Goal: Task Accomplishment & Management: Manage account settings

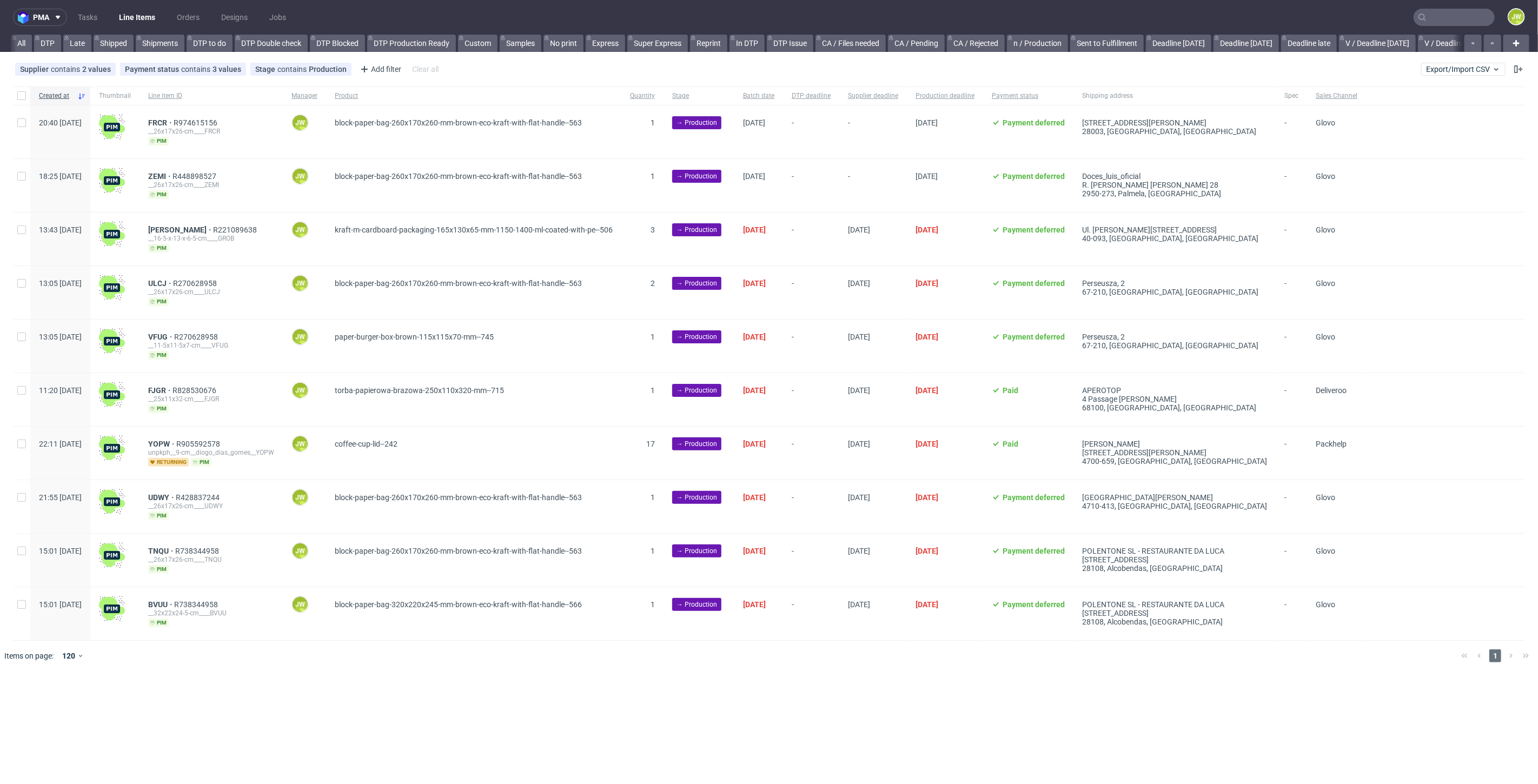
scroll to position [0, 1392]
click at [1489, 68] on span "Export/Import CSV" at bounding box center [1464, 69] width 75 height 9
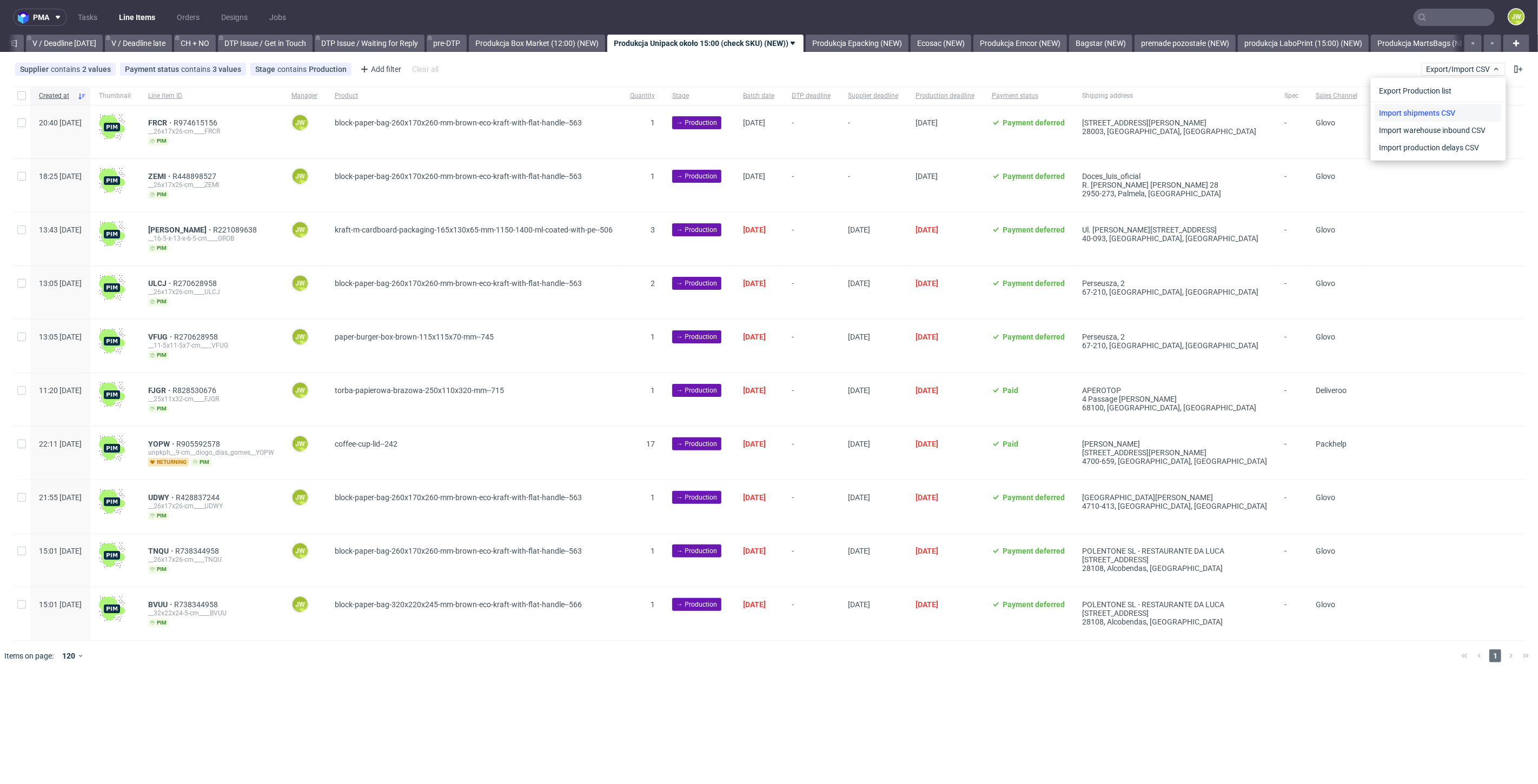
click at [1408, 111] on link "Import shipments CSV" at bounding box center [1439, 113] width 126 height 17
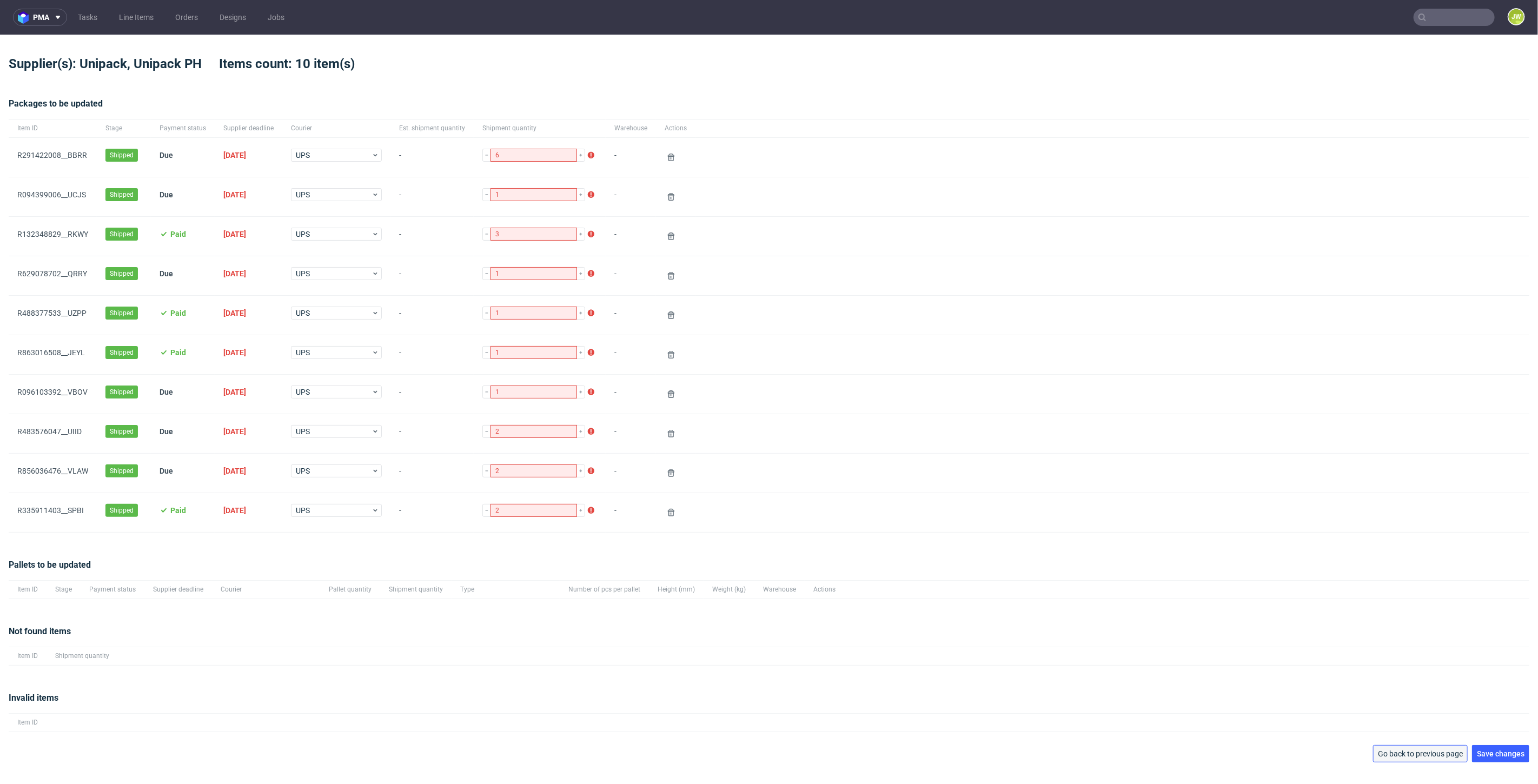
click at [1401, 750] on span "Go back to previous page" at bounding box center [1420, 754] width 85 height 7
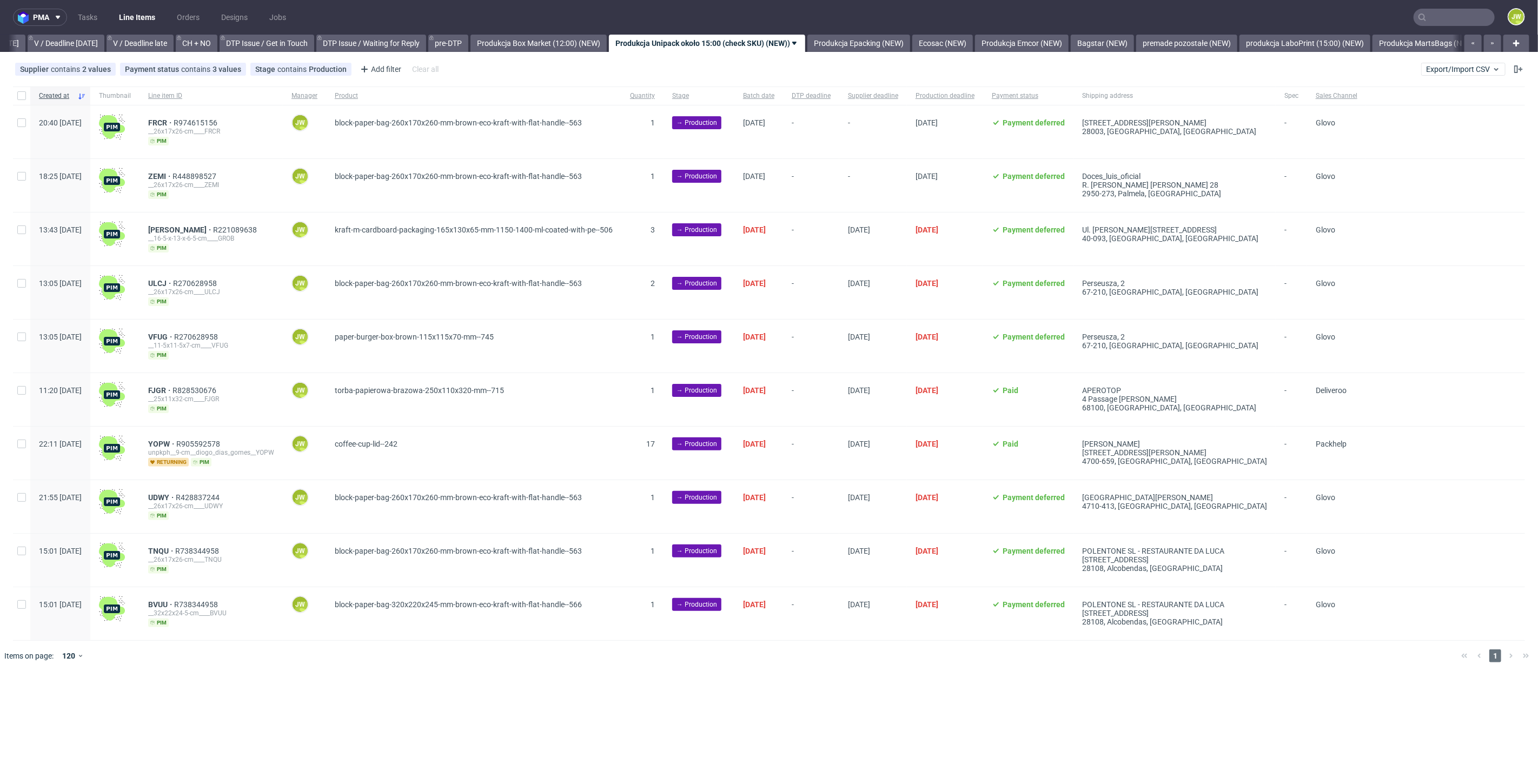
scroll to position [0, 1392]
click at [1455, 71] on span "Export/Import CSV" at bounding box center [1464, 69] width 75 height 9
click at [1393, 116] on link "Import shipments CSV" at bounding box center [1439, 113] width 126 height 17
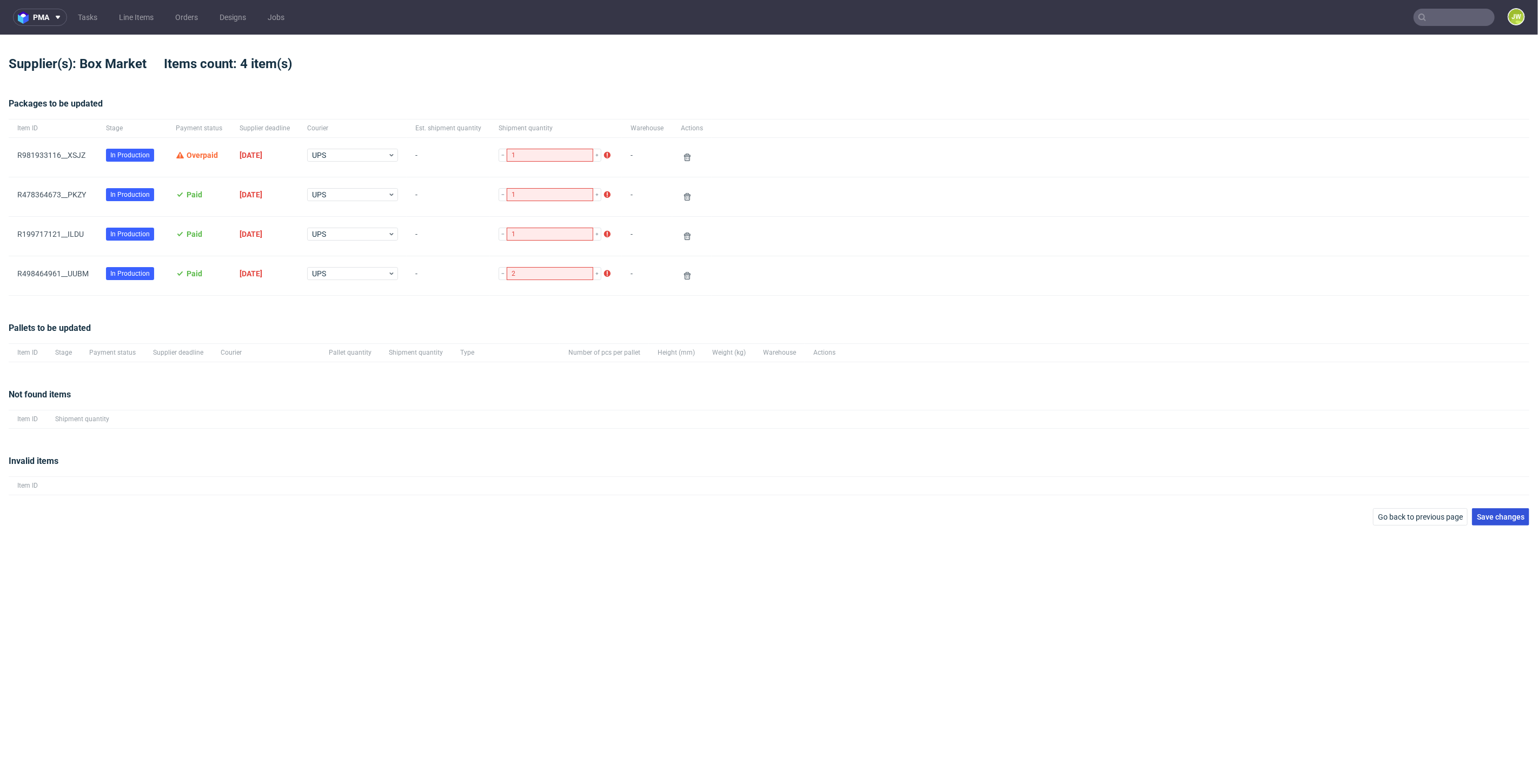
click at [1478, 514] on span "Save changes" at bounding box center [1501, 517] width 48 height 7
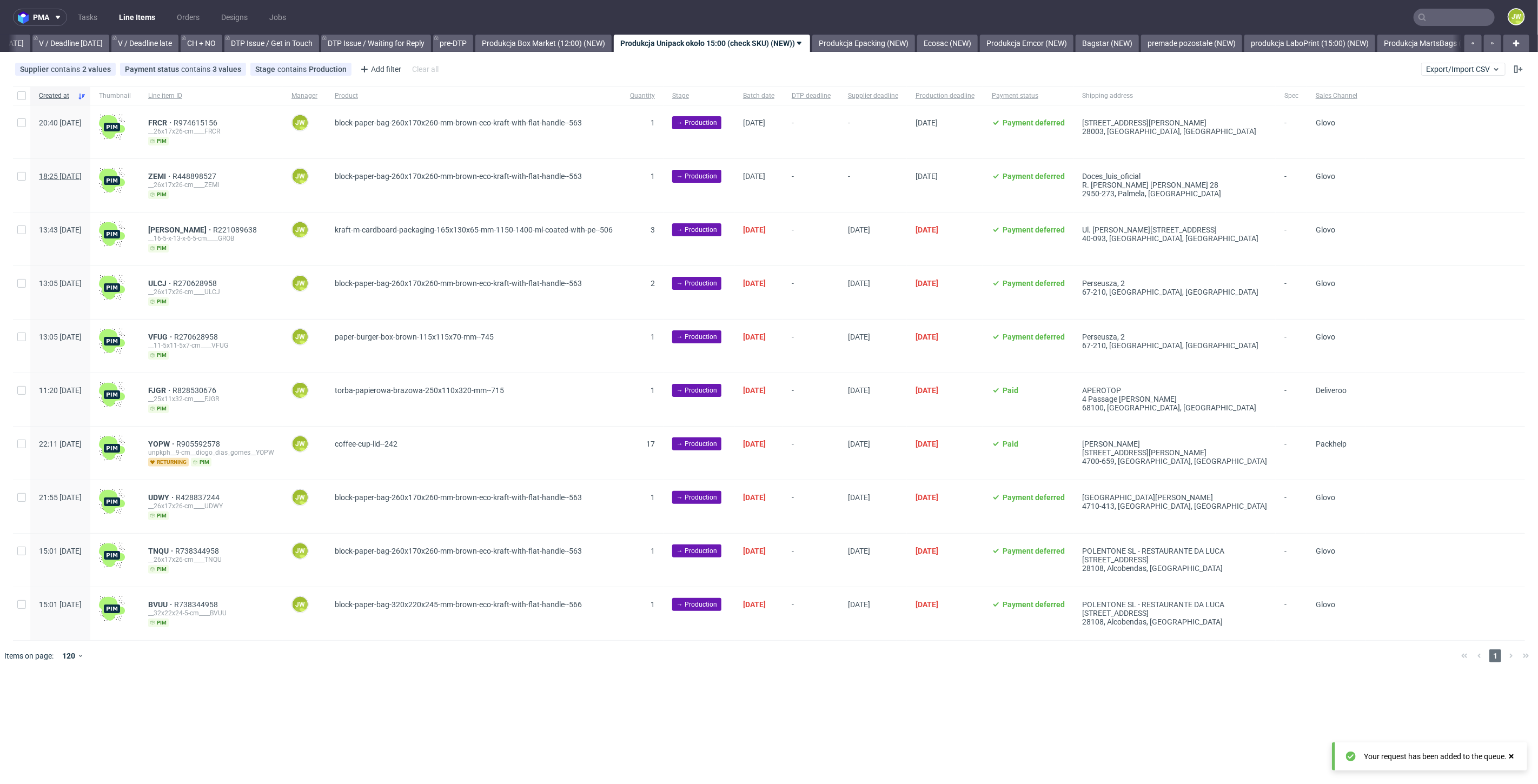
scroll to position [0, 1392]
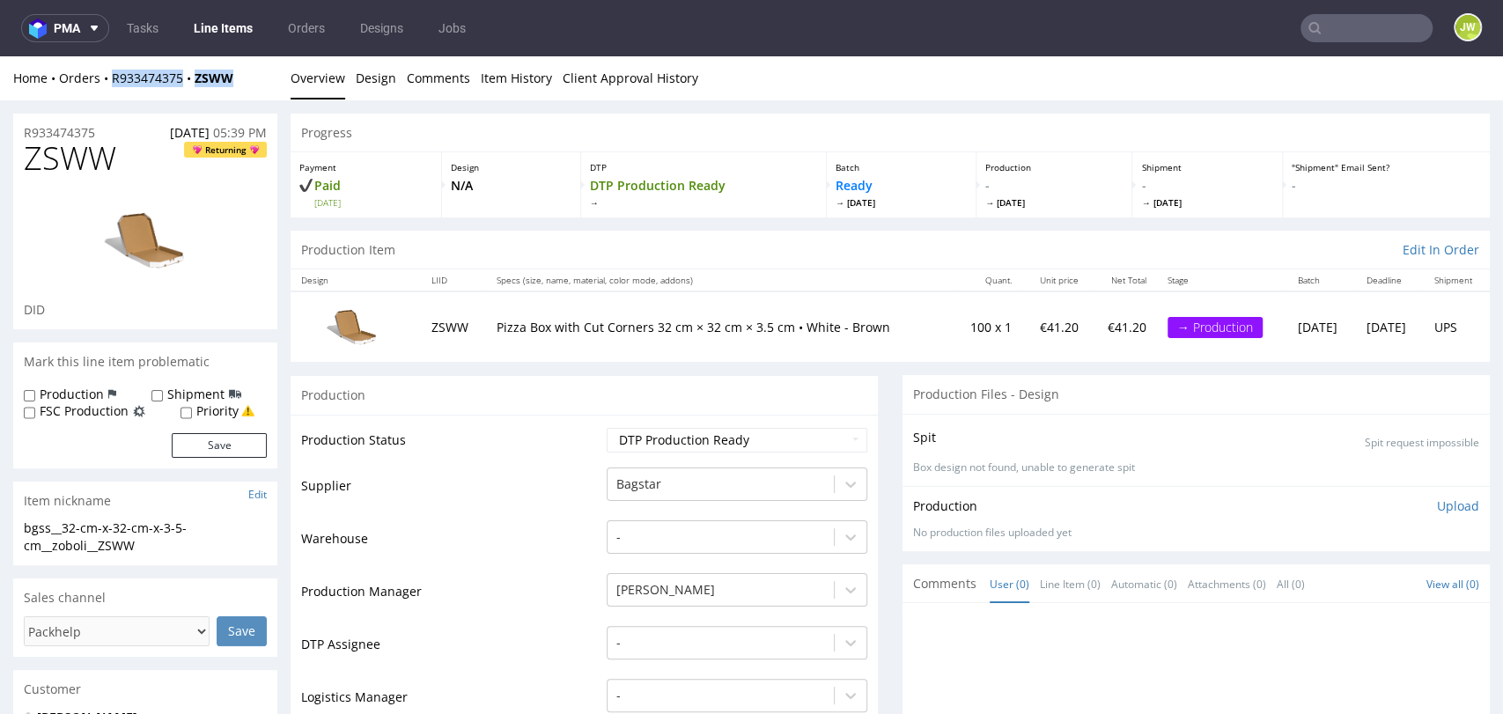
drag, startPoint x: 258, startPoint y: 81, endPoint x: 105, endPoint y: 97, distance: 154.1
click at [105, 97] on div "Home Orders R933474375 ZSWW Overview Design Comments Item History Client Approv…" at bounding box center [751, 78] width 1503 height 44
copy div "R933474375 ZSWW"
drag, startPoint x: 741, startPoint y: 434, endPoint x: 646, endPoint y: 439, distance: 94.3
click at [651, 437] on select "Waiting for Artwork Waiting for Diecut Waiting for Mockup Waiting for DTP Waiti…" at bounding box center [737, 440] width 261 height 25
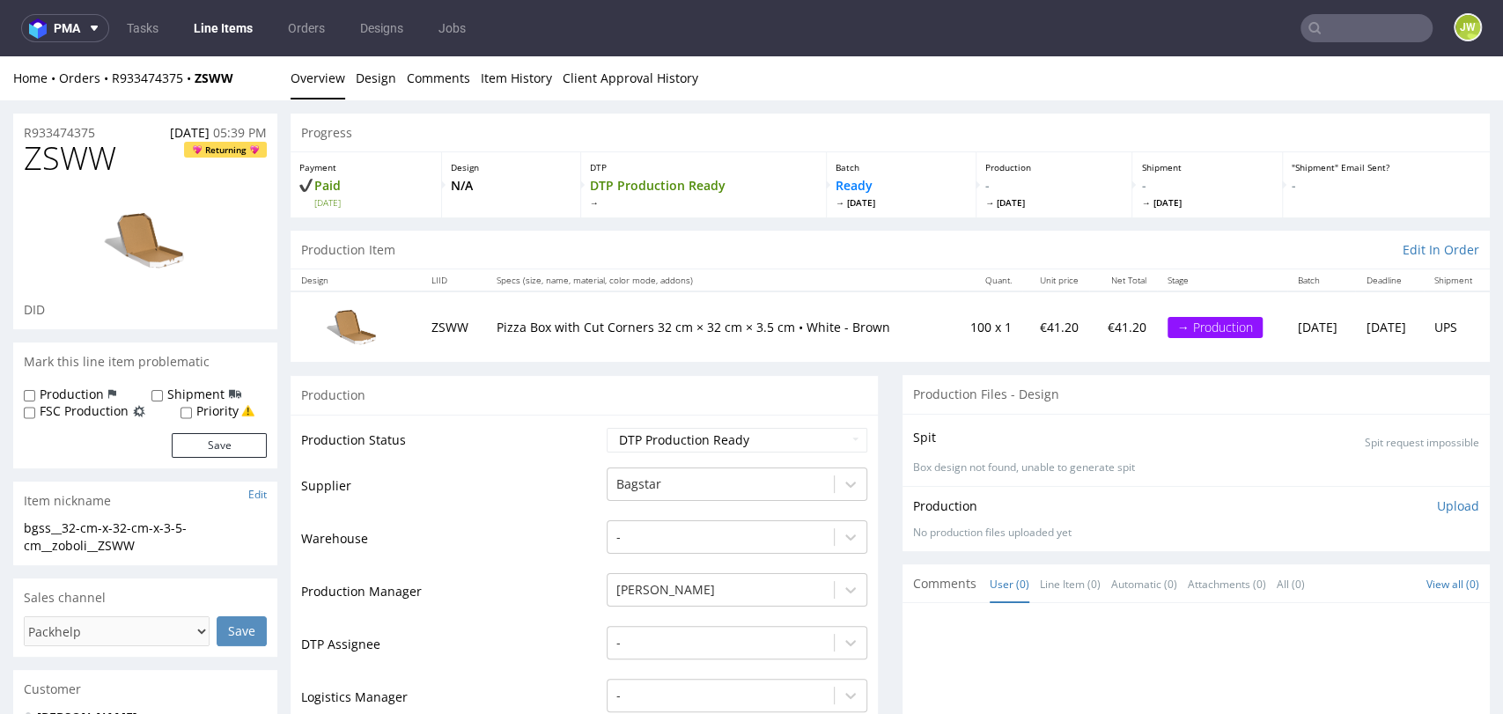
click at [1161, 381] on div "Production Files - Design" at bounding box center [1196, 394] width 587 height 39
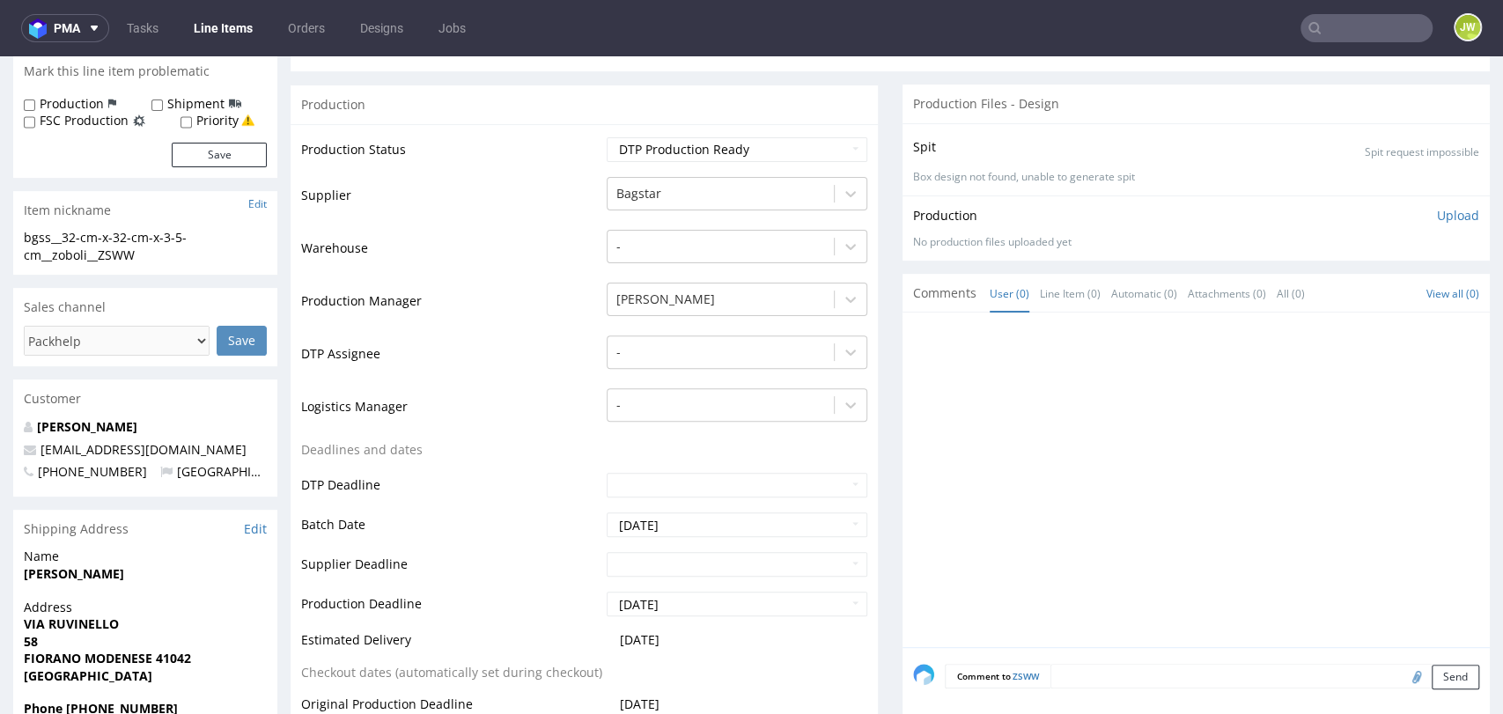
scroll to position [489, 0]
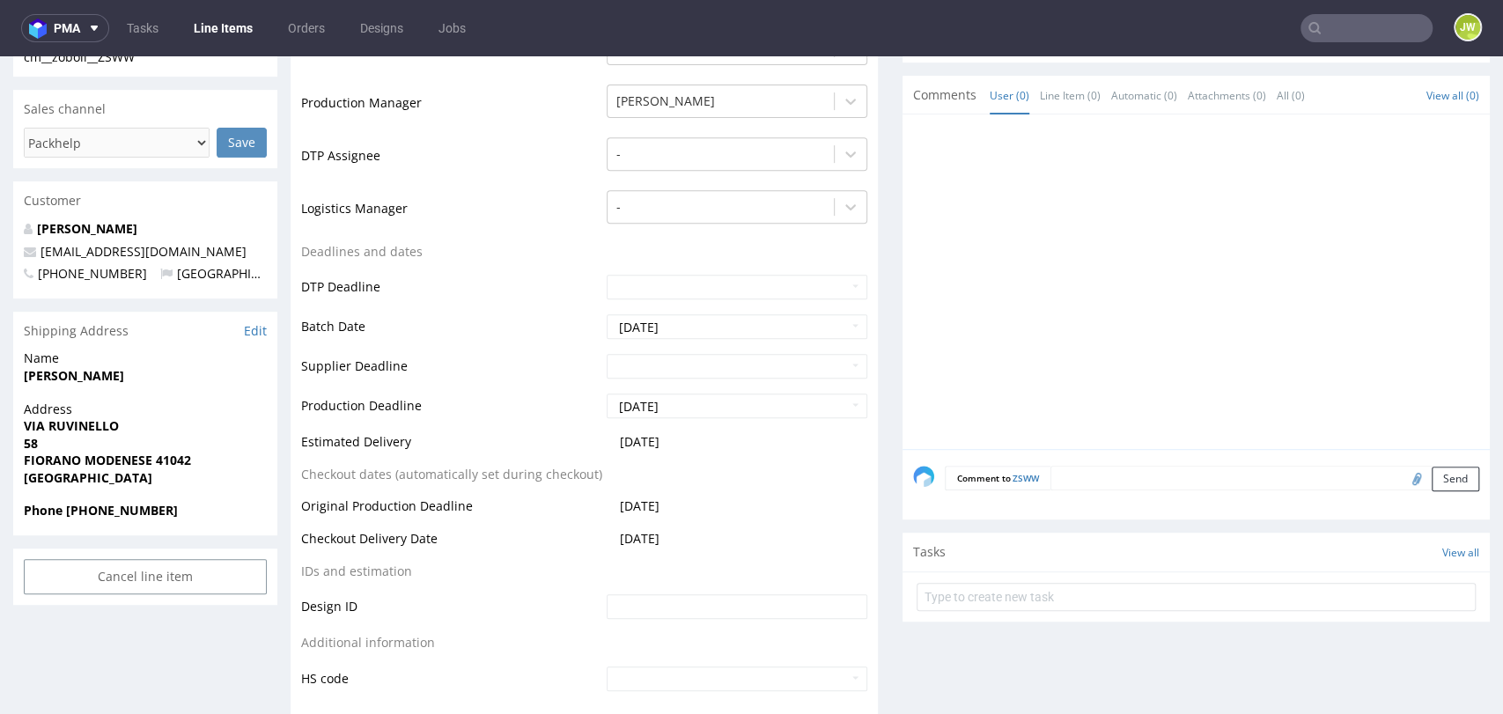
click at [472, 104] on td "Production Manager" at bounding box center [451, 109] width 301 height 53
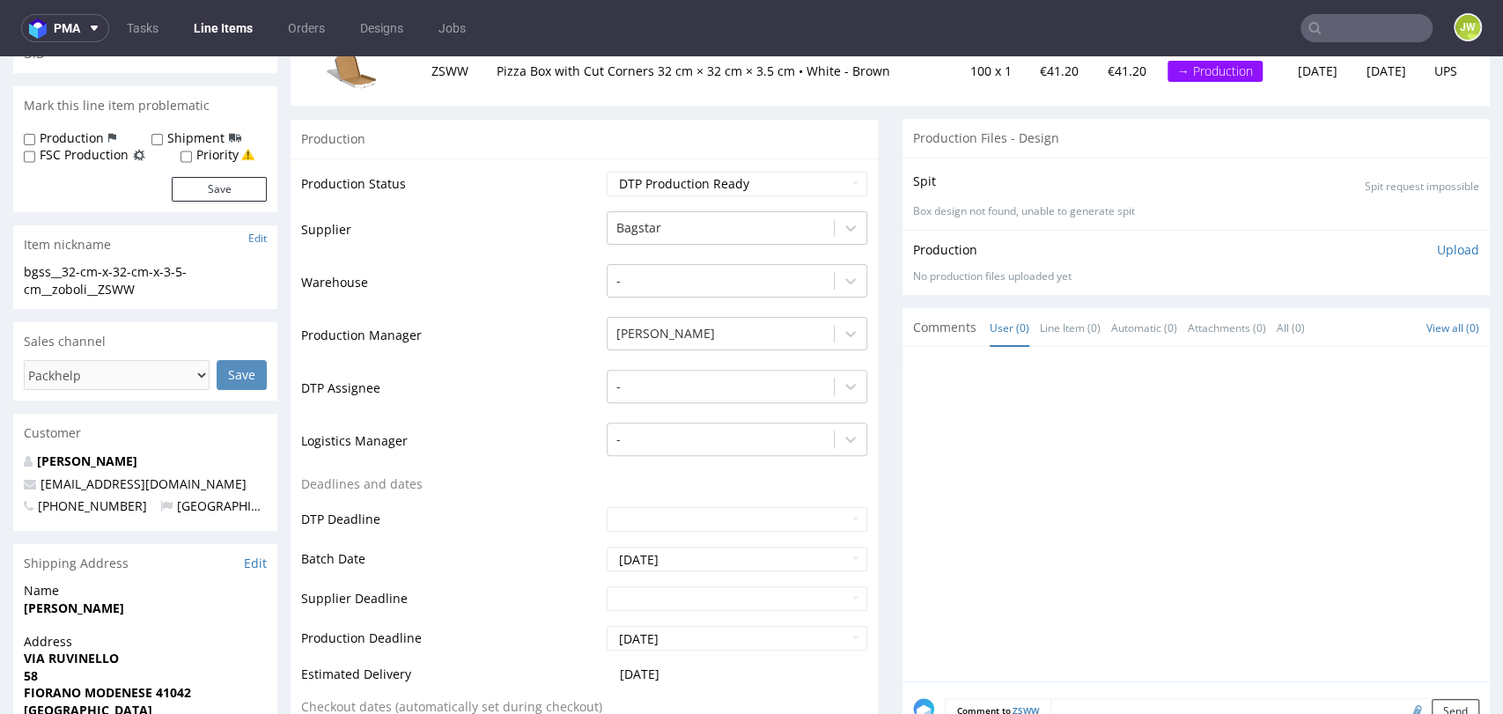
scroll to position [0, 0]
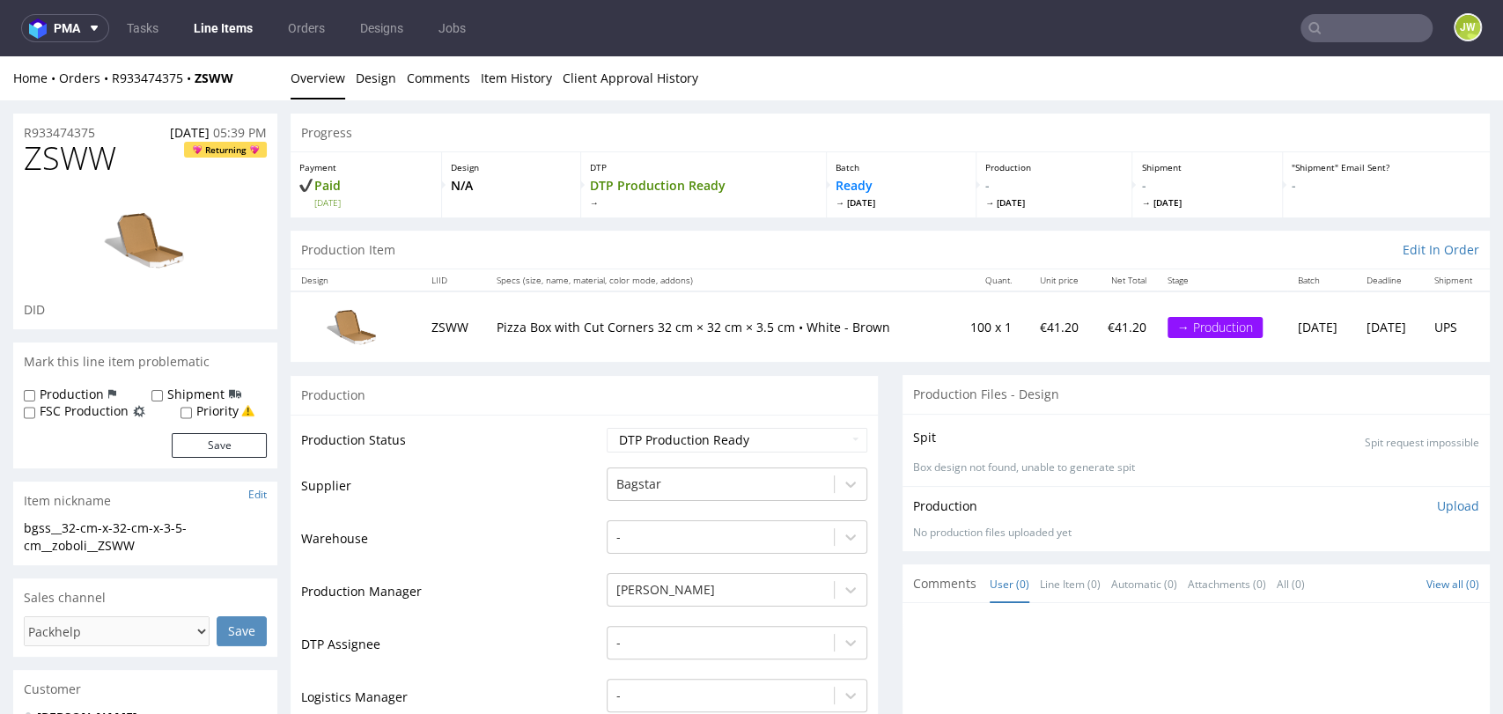
click at [395, 136] on div "Progress" at bounding box center [891, 133] width 1200 height 39
click at [437, 245] on div "Production Item Edit In Order" at bounding box center [891, 250] width 1200 height 39
click at [639, 432] on select "Waiting for Artwork Waiting for Diecut Waiting for Mockup Waiting for DTP Waiti…" at bounding box center [737, 440] width 261 height 25
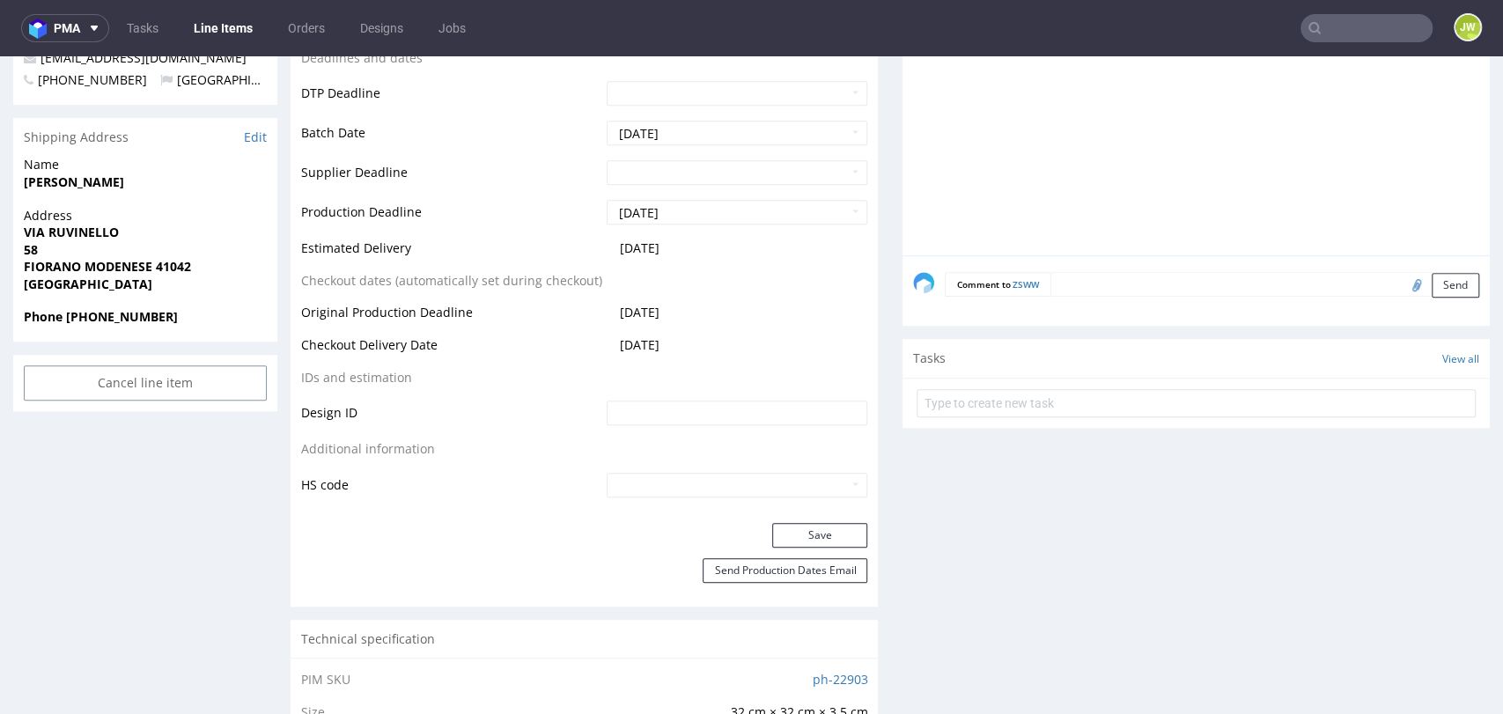
scroll to position [684, 0]
click at [138, 385] on input "Cancel line item" at bounding box center [145, 381] width 243 height 35
click at [181, 464] on div "R933474375 21.08.2025 05:39 PM ZSWW Returning DID Mark this line item problemat…" at bounding box center [145, 618] width 264 height 2379
click at [179, 347] on div "Yes No" at bounding box center [145, 332] width 146 height 42
click at [176, 333] on link "No" at bounding box center [174, 332] width 47 height 26
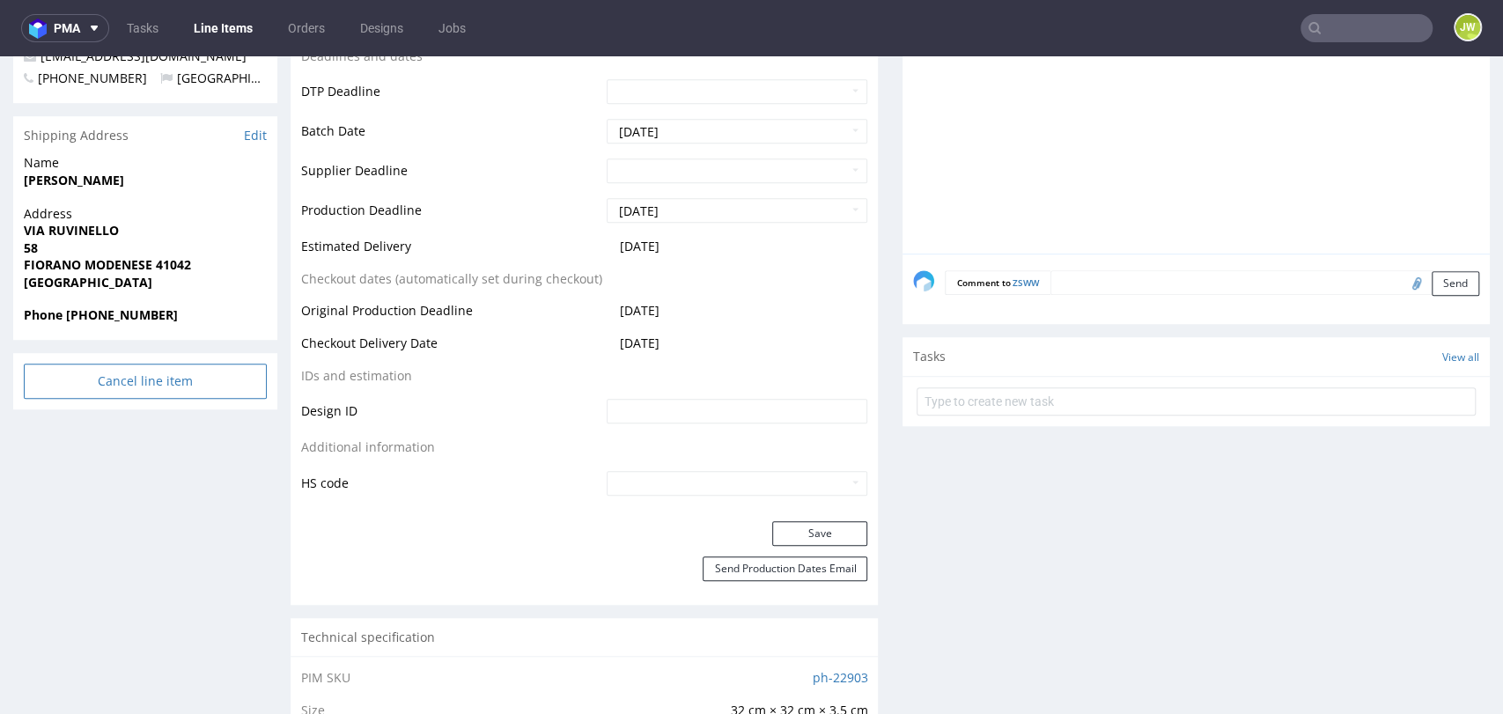
click at [108, 388] on input "Cancel line item" at bounding box center [145, 381] width 243 height 35
click at [168, 347] on div "Yes No" at bounding box center [145, 332] width 146 height 42
click at [172, 342] on link "No" at bounding box center [174, 332] width 47 height 26
click at [162, 456] on div "R933474375 21.08.2025 05:39 PM ZSWW Returning DID Mark this line item problemat…" at bounding box center [145, 618] width 264 height 2379
click at [101, 491] on div "R933474375 21.08.2025 05:39 PM ZSWW Returning DID Mark this line item problemat…" at bounding box center [145, 618] width 264 height 2379
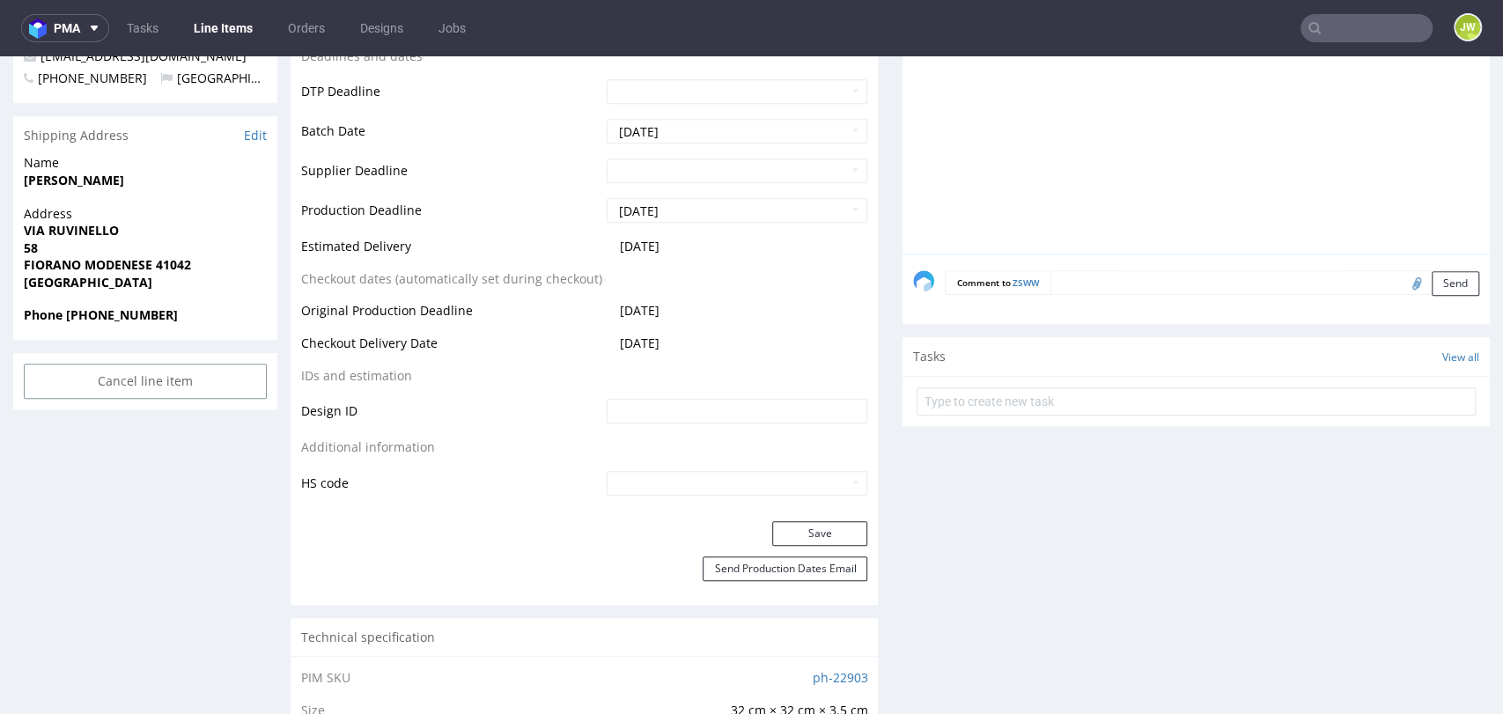
click at [99, 521] on div "R933474375 21.08.2025 05:39 PM ZSWW Returning DID Mark this line item problemat…" at bounding box center [145, 618] width 264 height 2379
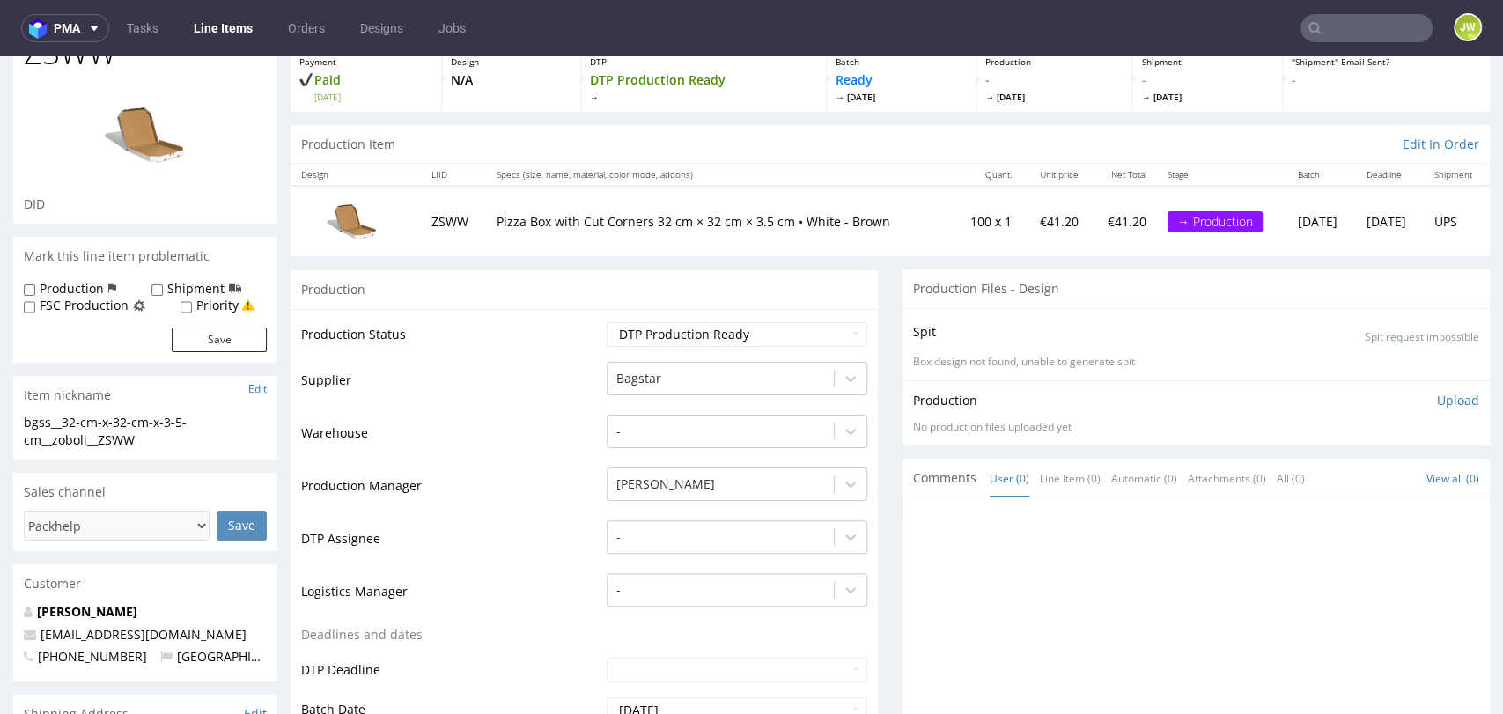
scroll to position [0, 0]
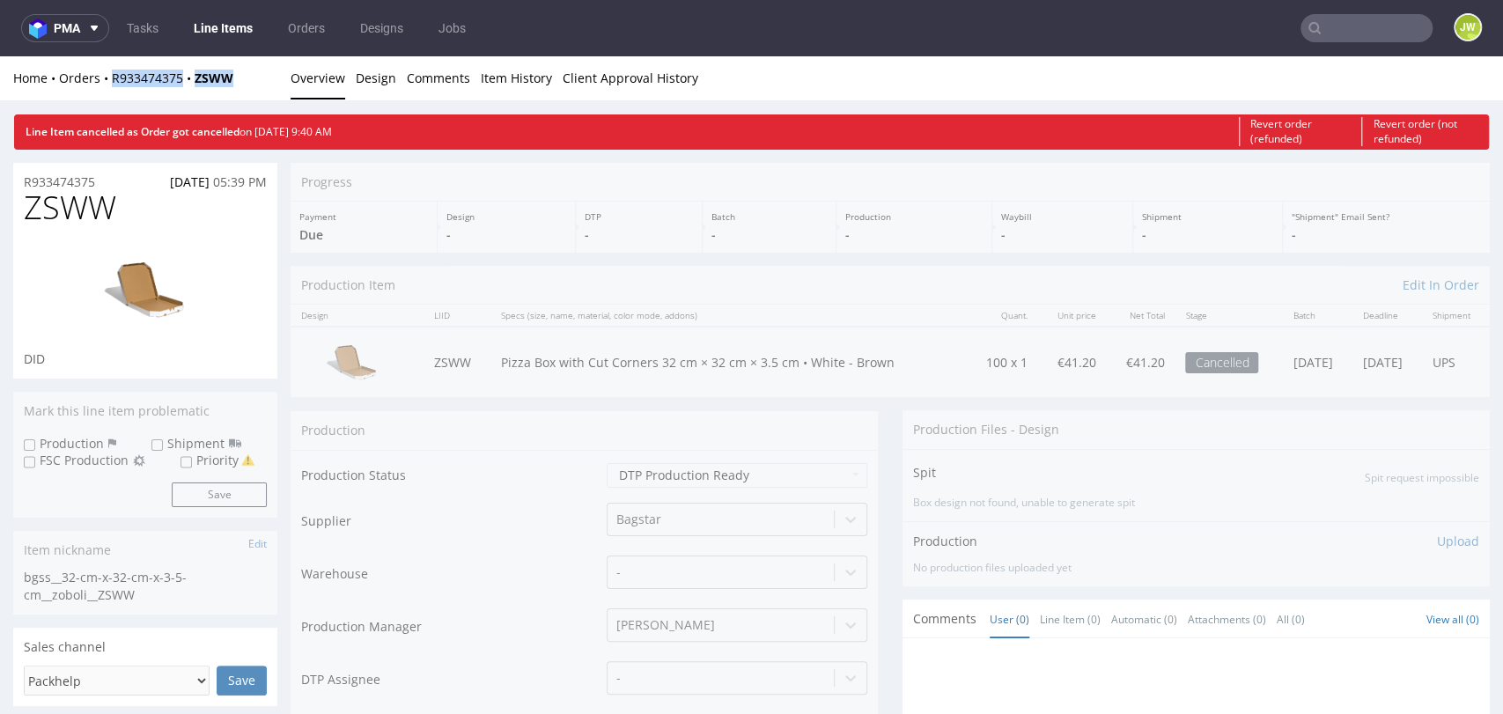
drag, startPoint x: 241, startPoint y: 82, endPoint x: 111, endPoint y: 95, distance: 131.0
click at [111, 95] on div "Home Orders R933474375 ZSWW Overview Design Comments Item History Client Approv…" at bounding box center [751, 78] width 1503 height 44
copy div "R933474375 ZSWW"
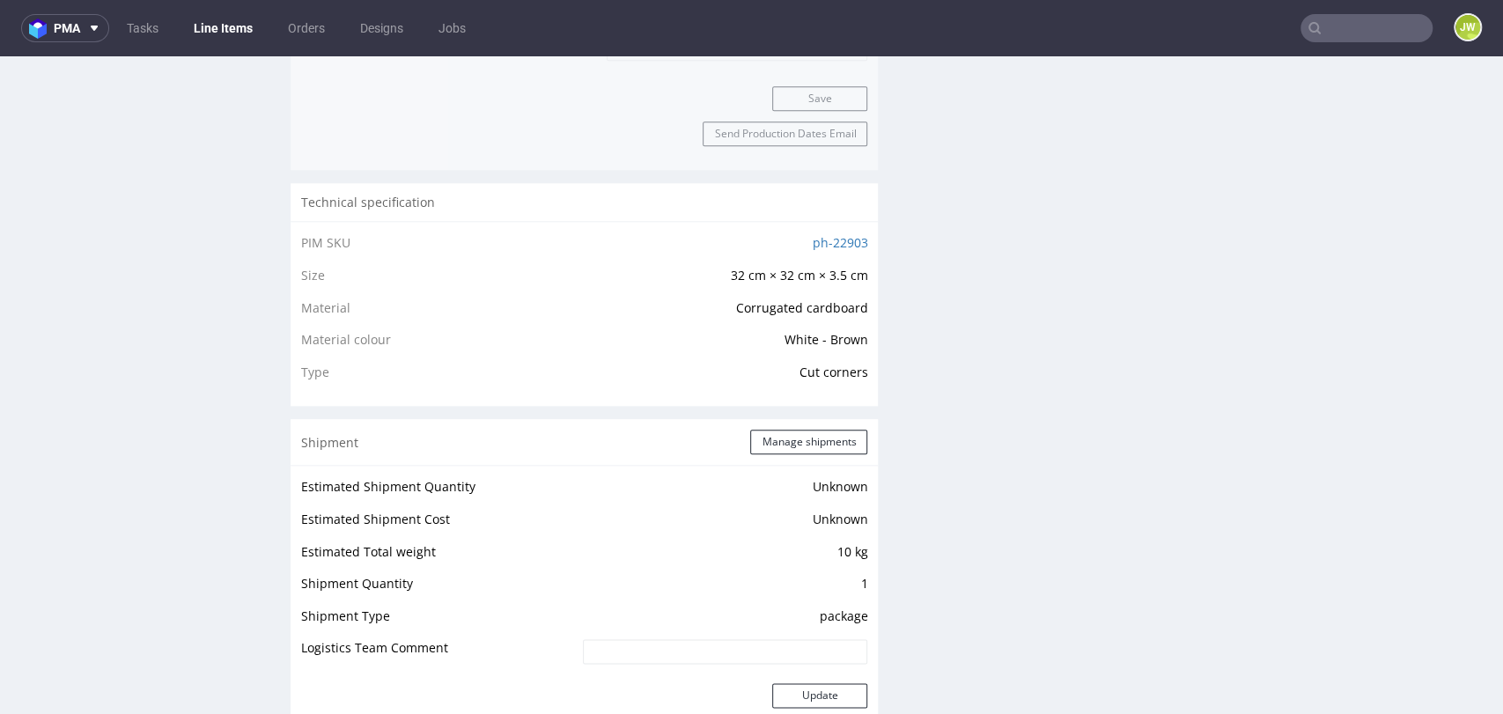
scroll to position [1272, 0]
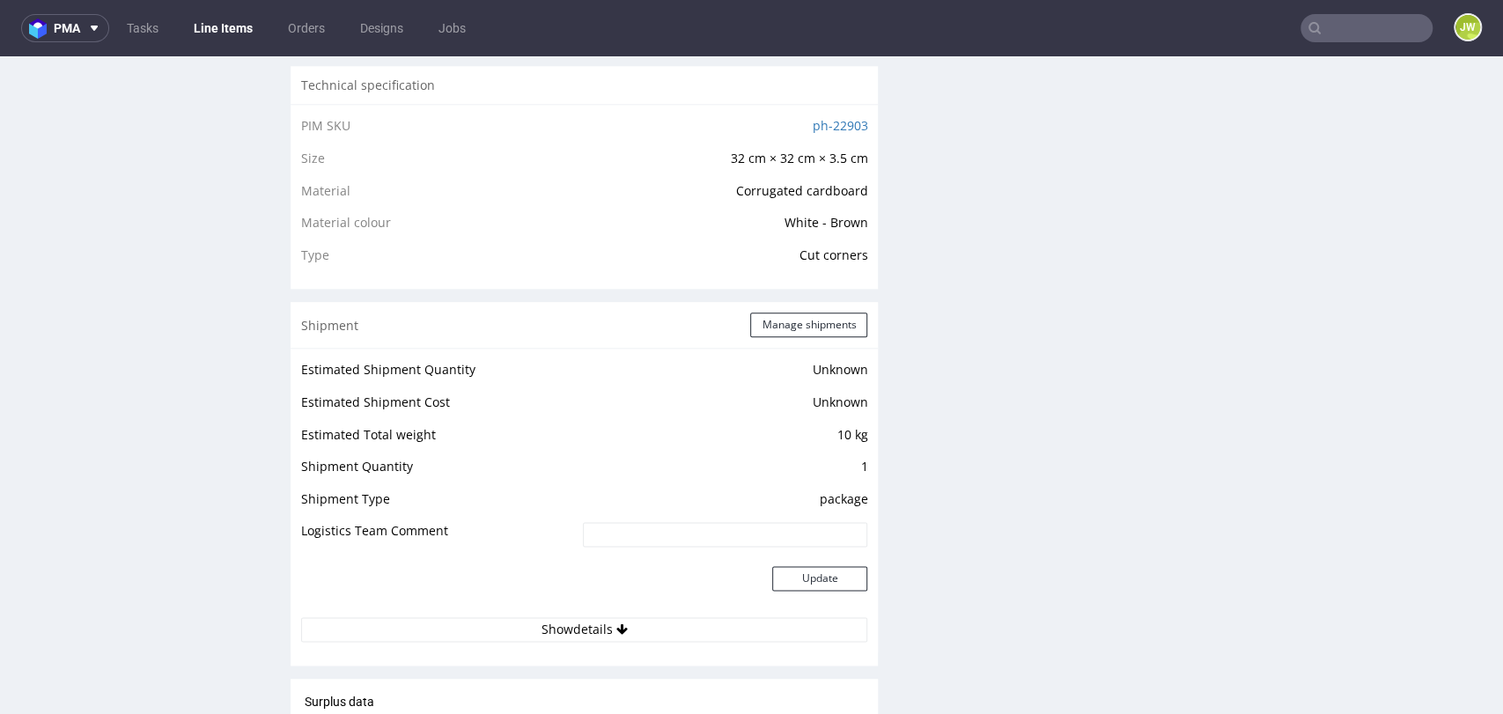
click at [130, 317] on div "R933474375 21.08.2025 05:39 PM ZSWW DID Mark this line item problematic Product…" at bounding box center [145, 73] width 264 height 2365
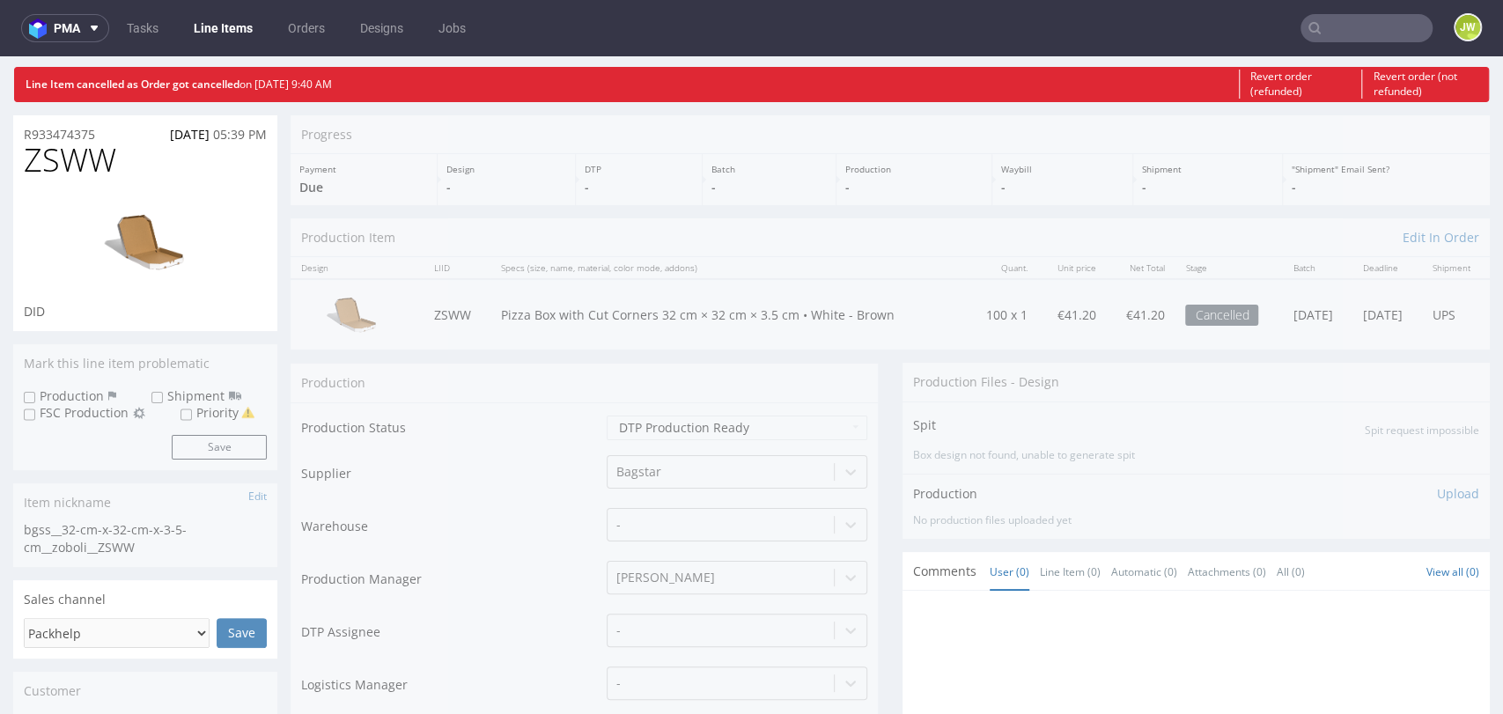
scroll to position [0, 0]
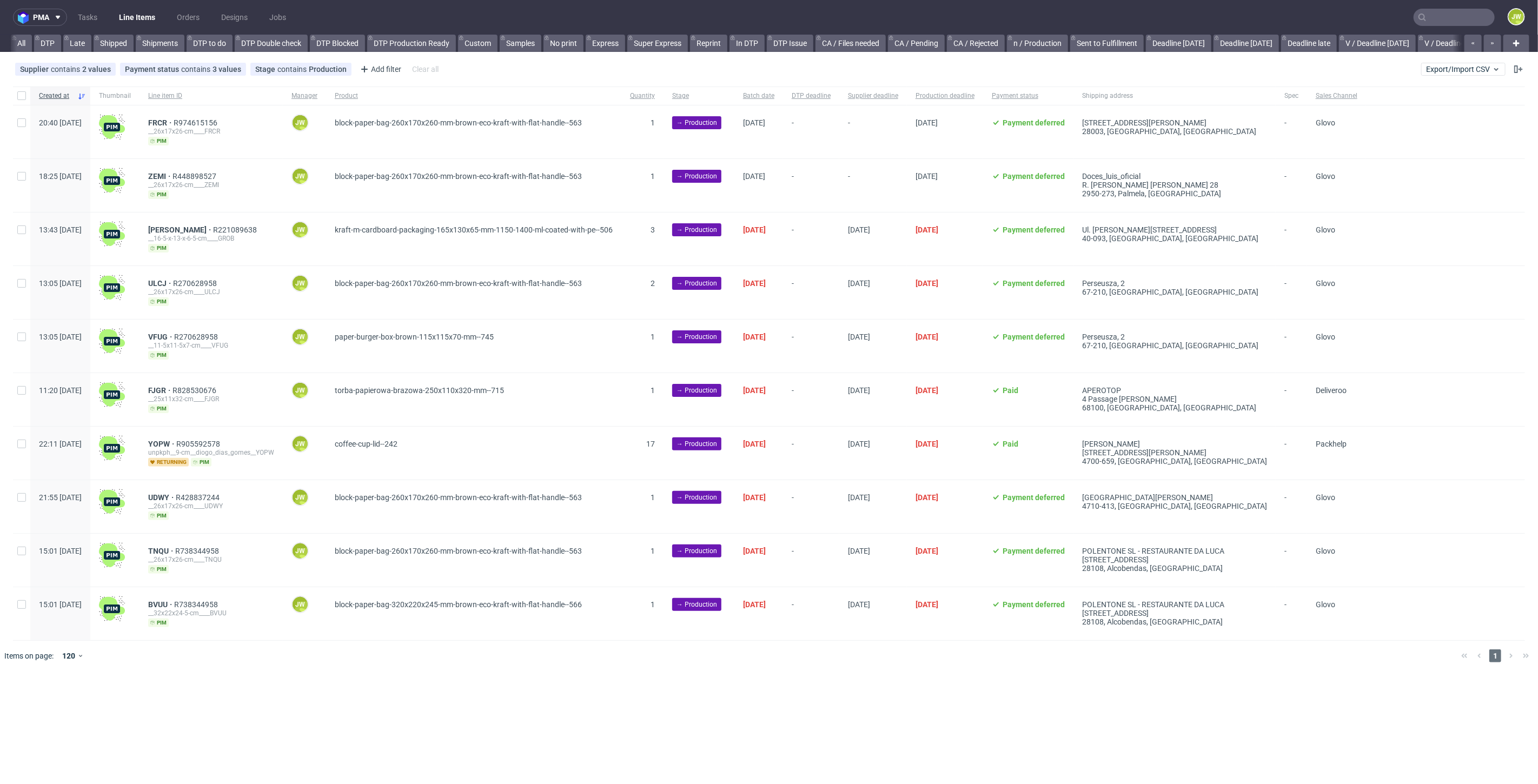
scroll to position [0, 1392]
click at [1435, 61] on div "Supplier contains 2 values Unipack, Unipack PH Payment status contains 3 values…" at bounding box center [769, 69] width 1538 height 26
click at [1437, 70] on span "Export/Import CSV" at bounding box center [1464, 69] width 75 height 9
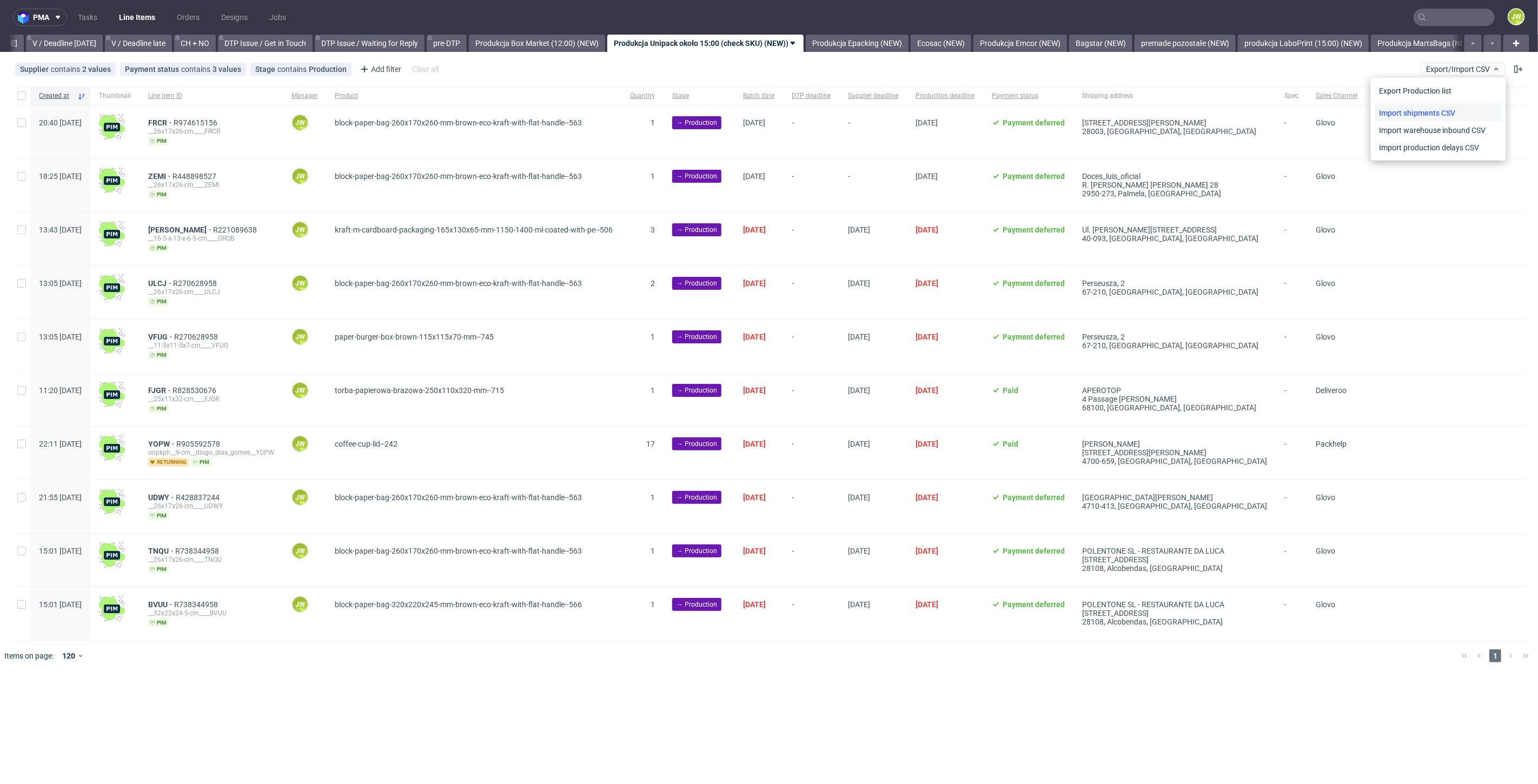
click at [1381, 107] on link "Import shipments CSV" at bounding box center [1439, 113] width 126 height 17
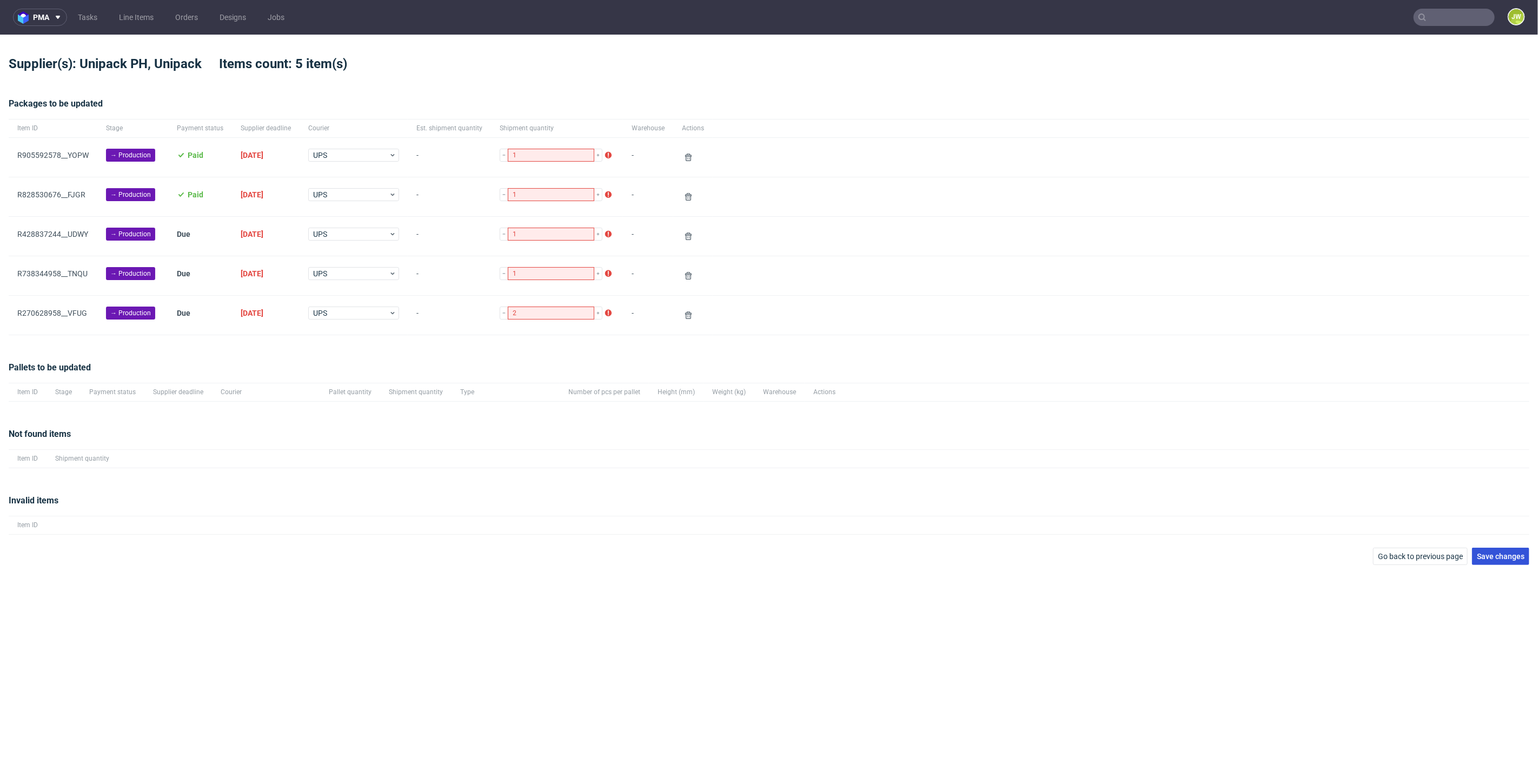
click at [1521, 556] on span "Save changes" at bounding box center [1501, 556] width 48 height 7
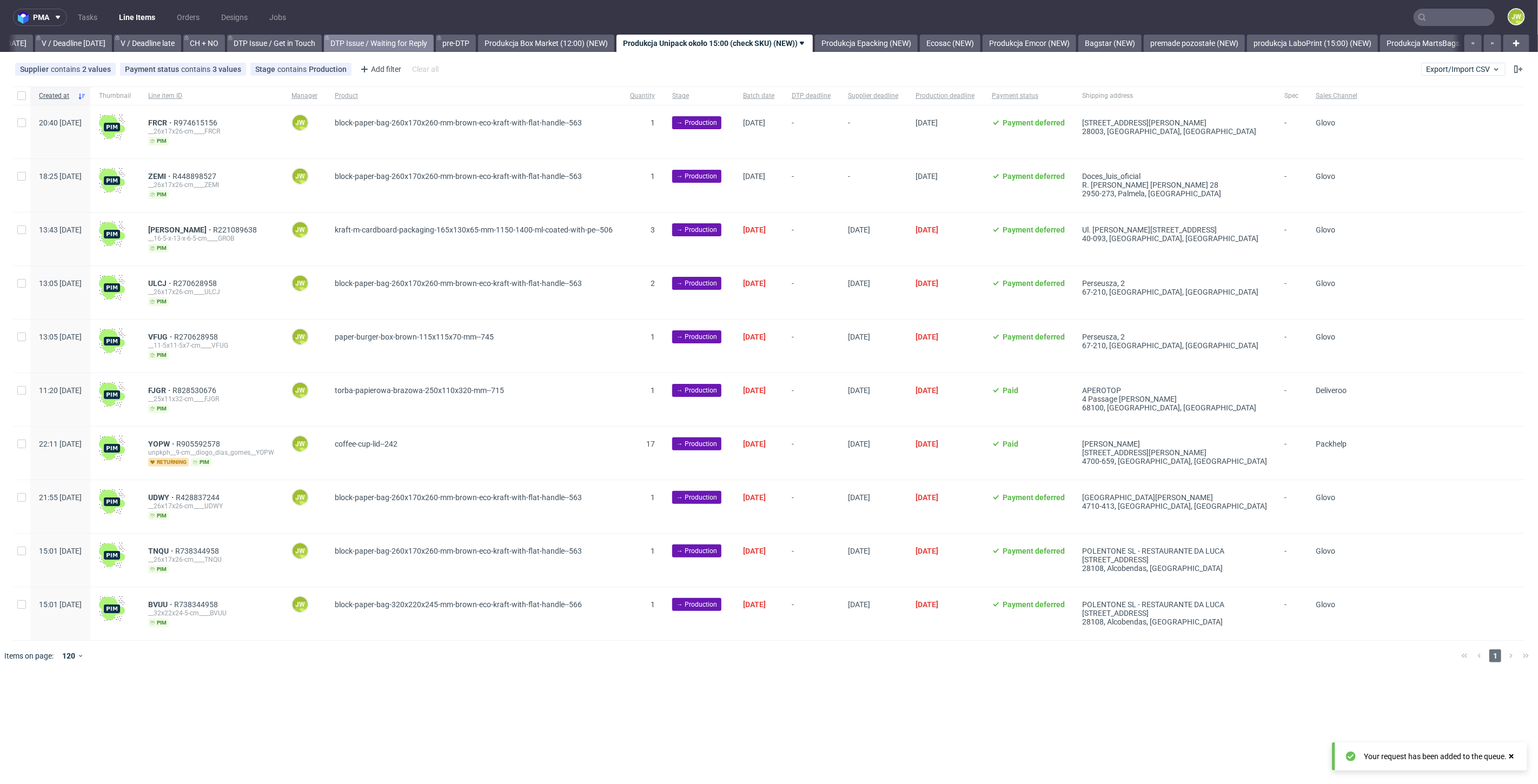
scroll to position [0, 1392]
click at [1429, 45] on link "Produkcja MartsBags (NEW)" at bounding box center [1426, 43] width 109 height 17
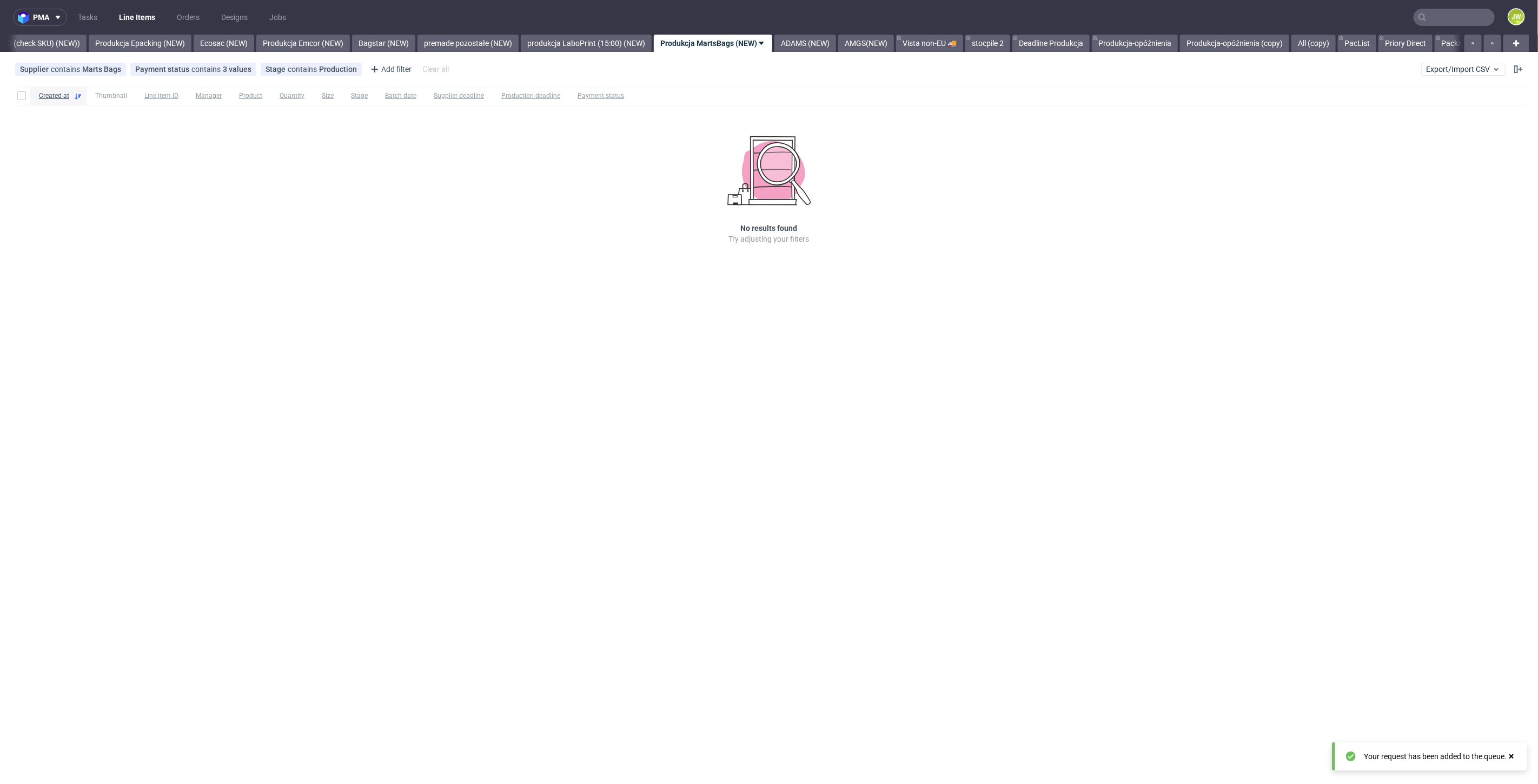
scroll to position [0, 2106]
click at [1170, 42] on link "Produkcja-opóźnienia" at bounding box center [1127, 43] width 86 height 17
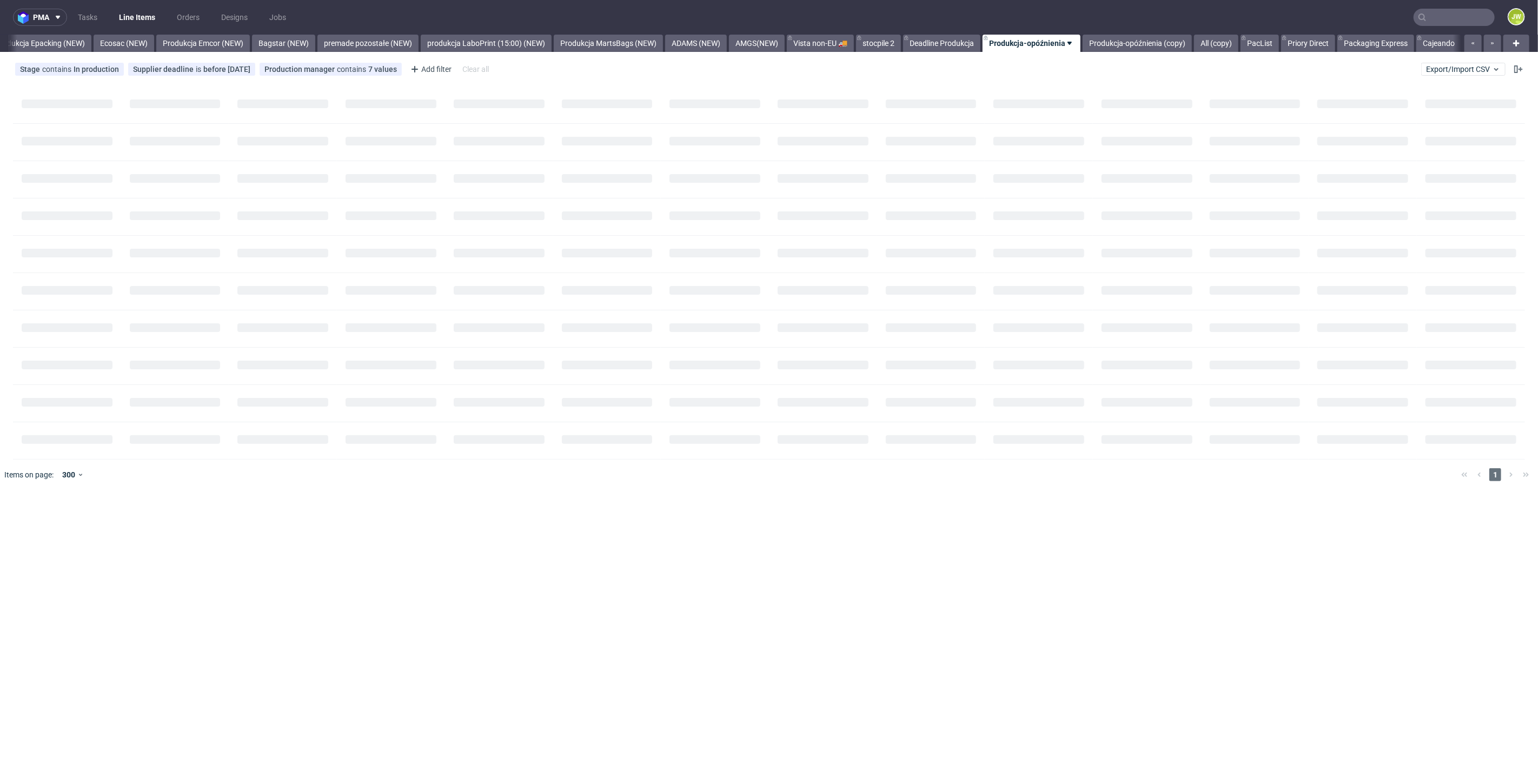
scroll to position [0, 2228]
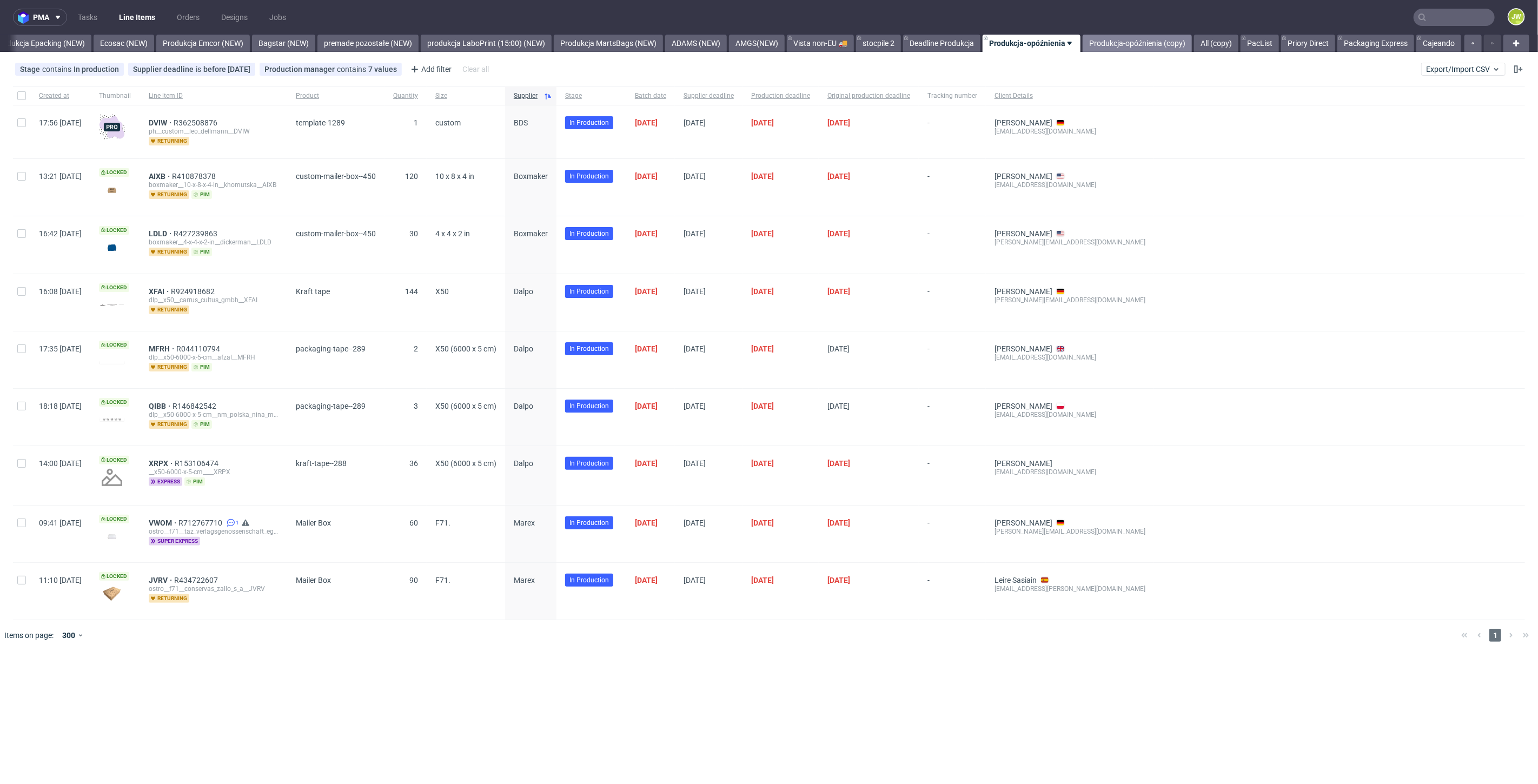
click at [1149, 35] on link "Produkcja-opóźnienia (copy)" at bounding box center [1137, 43] width 109 height 17
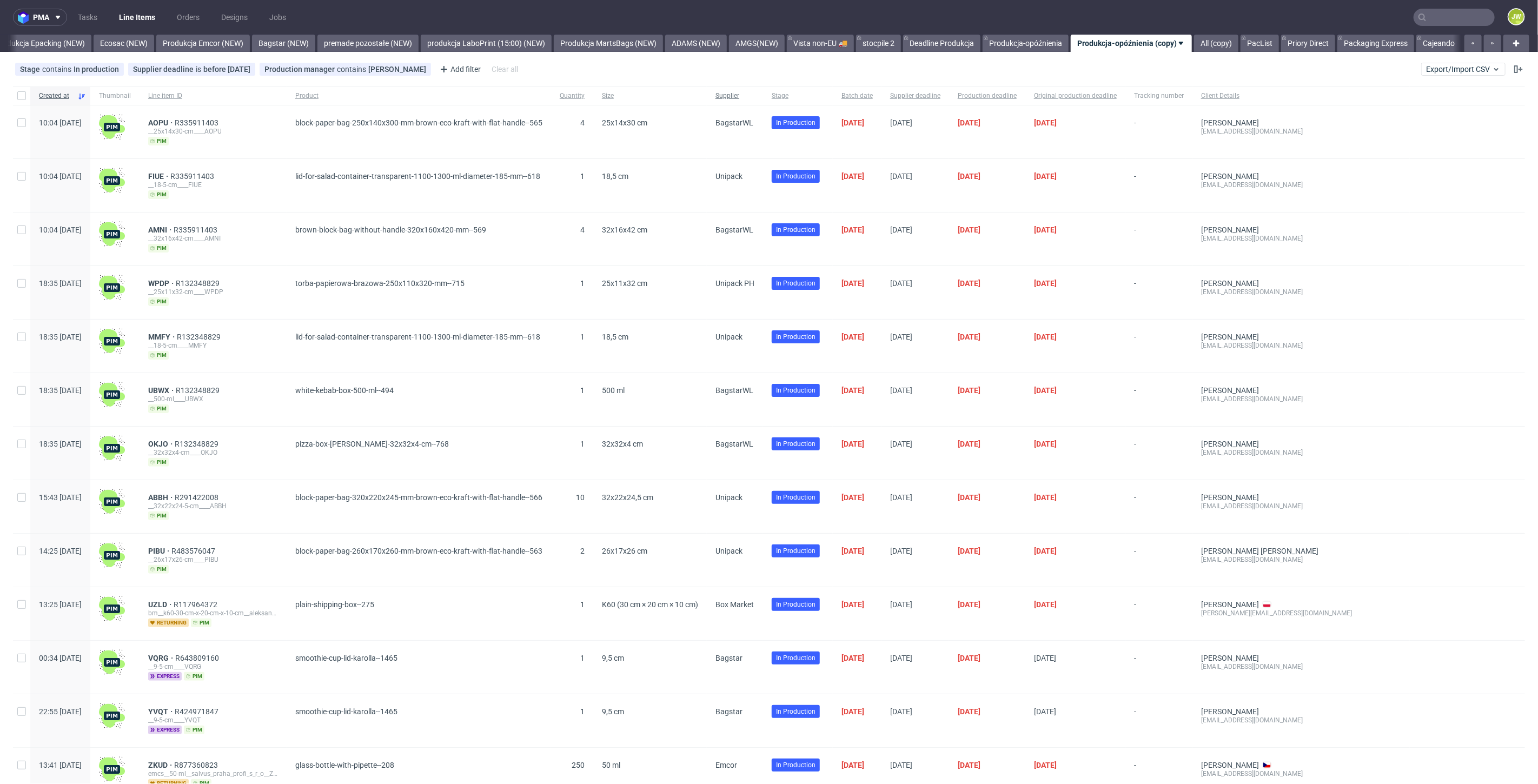
click at [755, 98] on span "Supplier" at bounding box center [734, 96] width 39 height 9
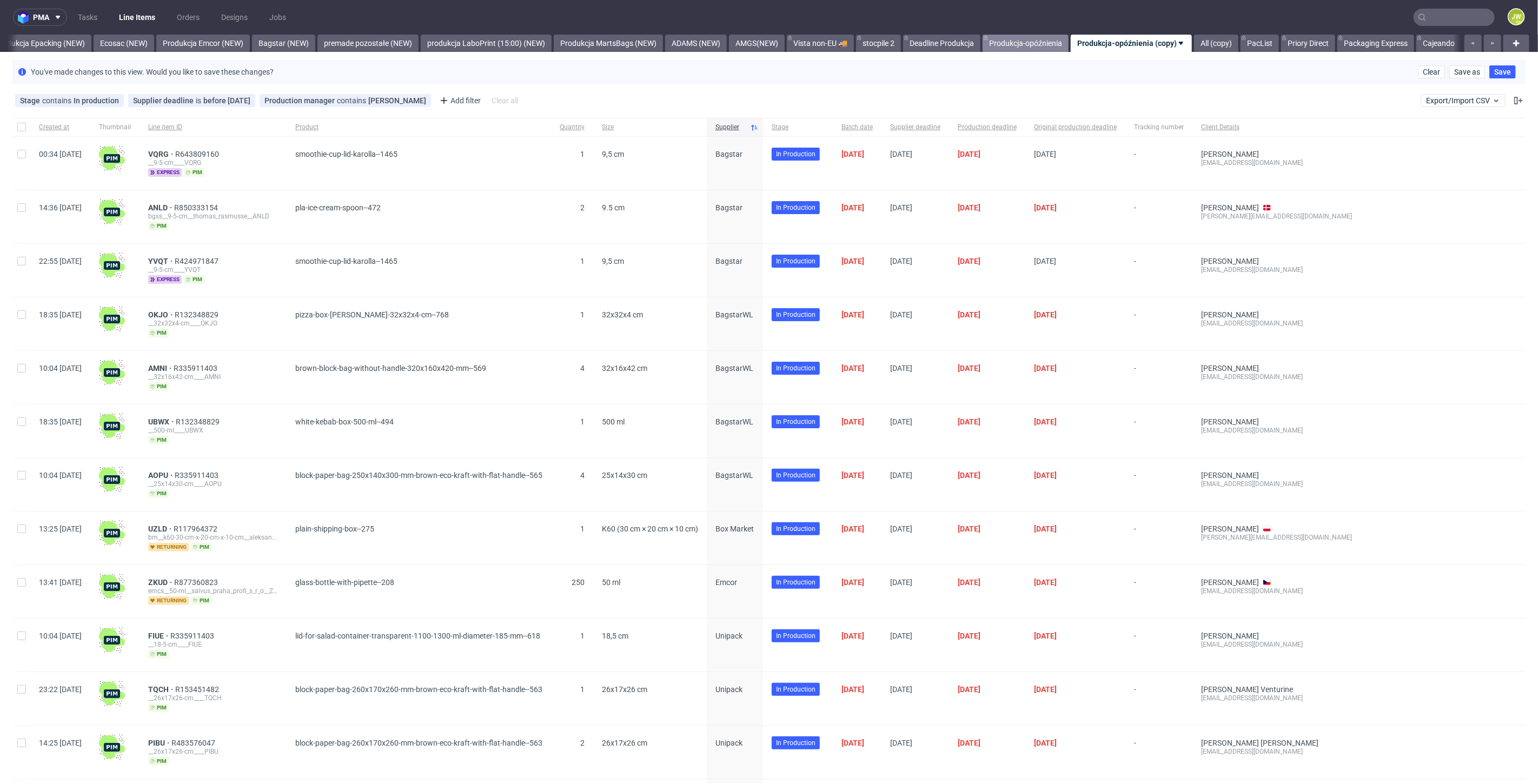
click at [1041, 40] on link "Produkcja-opóźnienia" at bounding box center [1025, 43] width 86 height 17
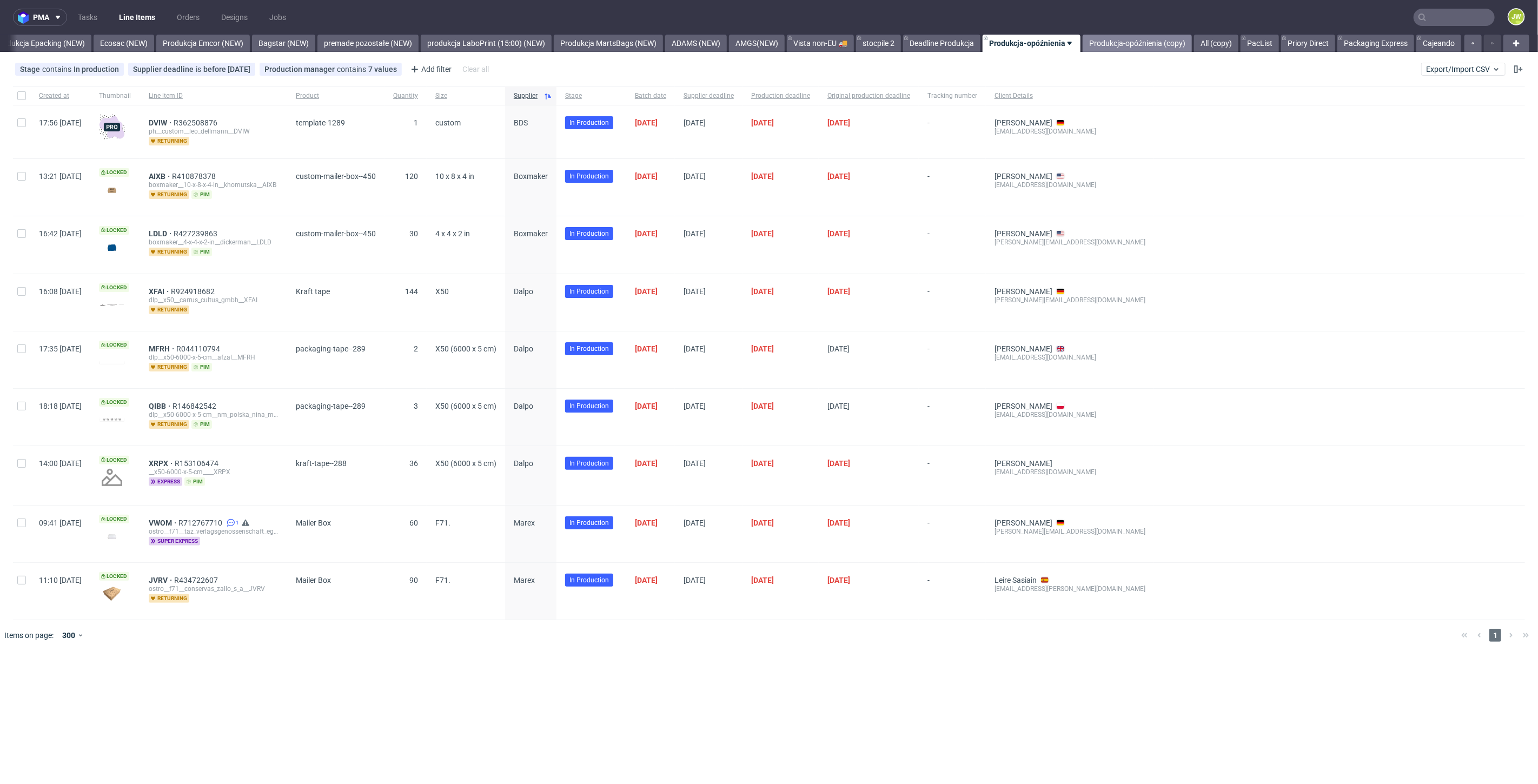
click at [1125, 41] on link "Produkcja-opóźnienia (copy)" at bounding box center [1137, 43] width 109 height 17
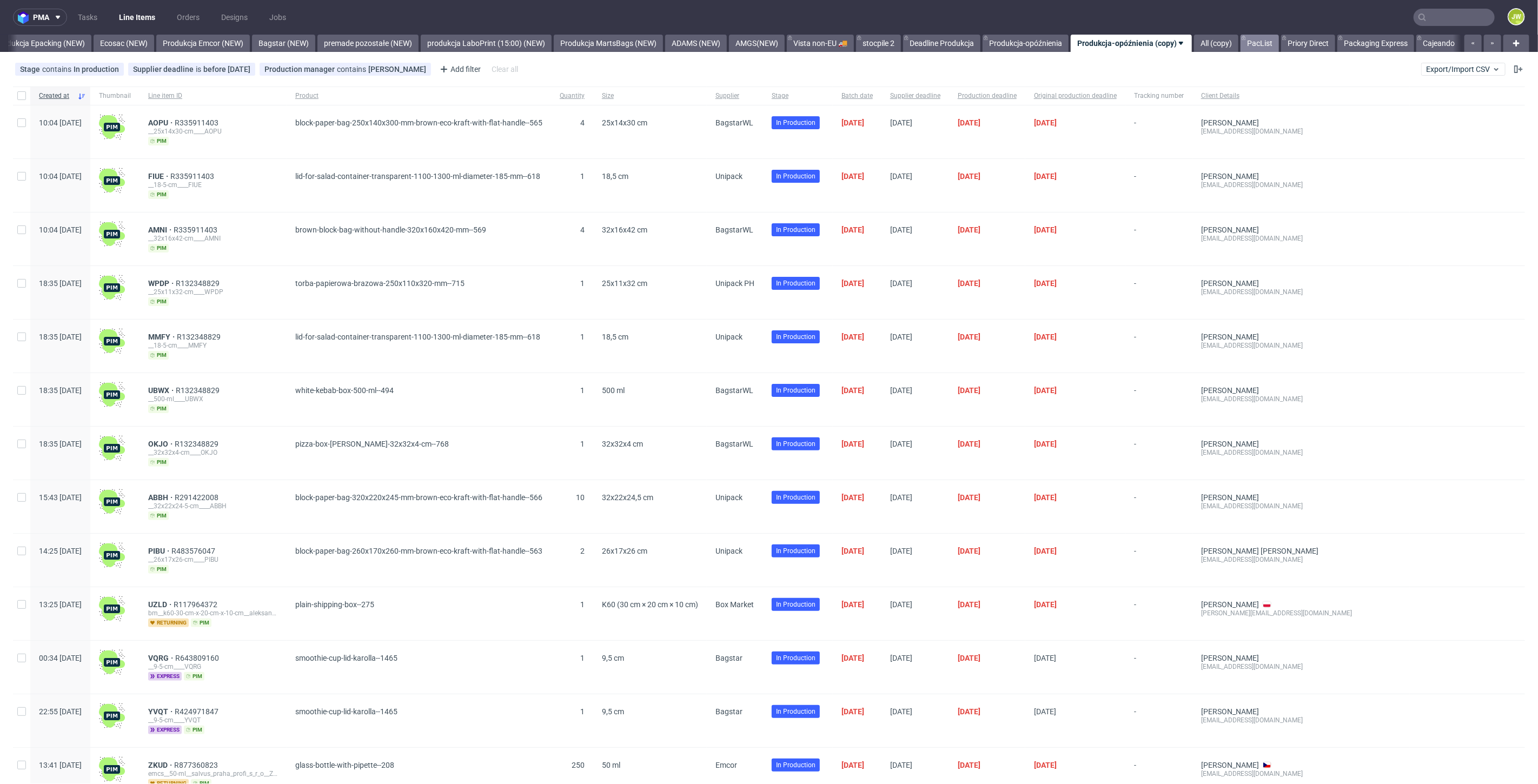
click at [1271, 39] on link "PacList" at bounding box center [1259, 43] width 39 height 17
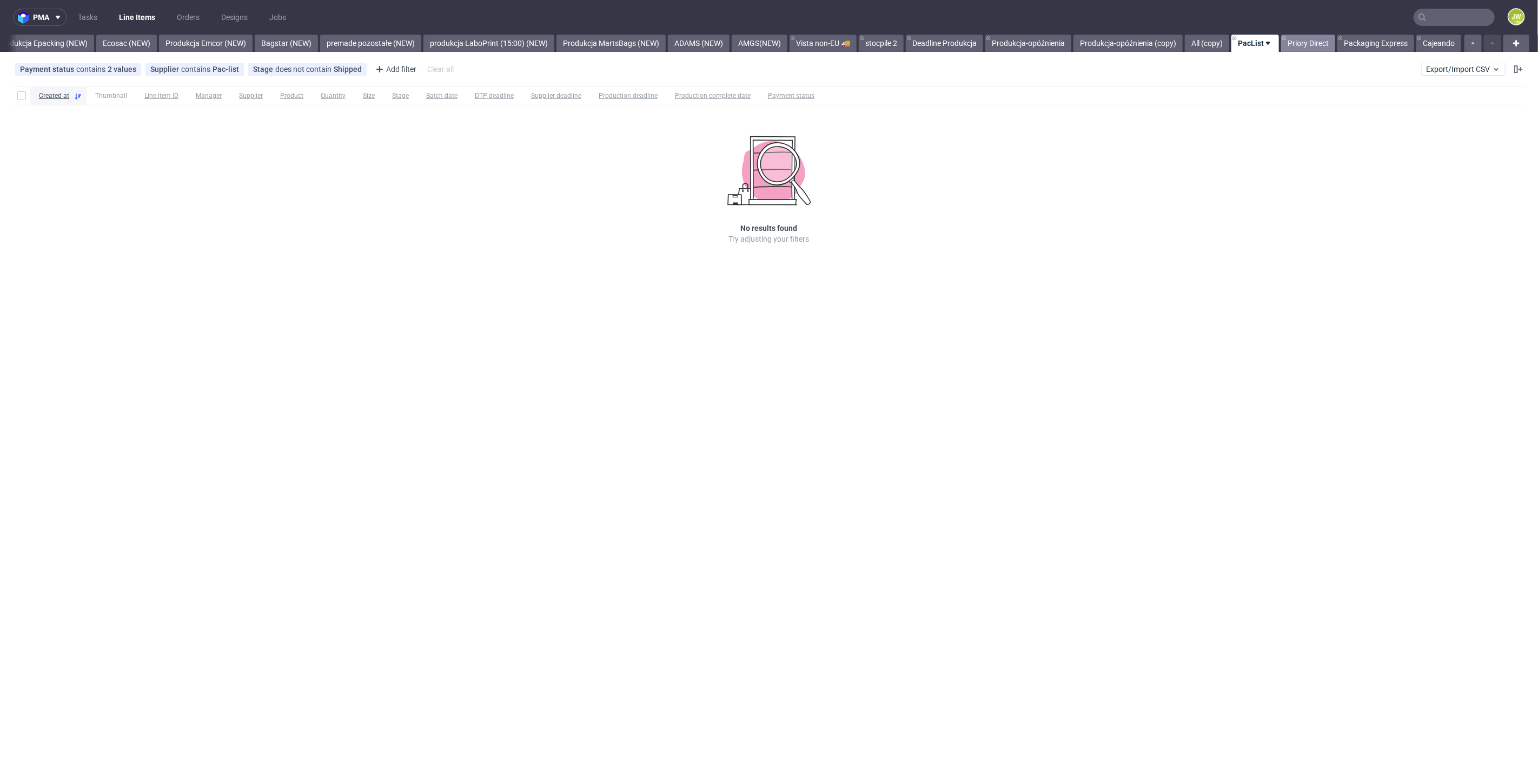
click at [1298, 49] on link "Priory Direct" at bounding box center [1308, 43] width 54 height 17
click at [1353, 43] on link "Packaging Express" at bounding box center [1375, 43] width 77 height 17
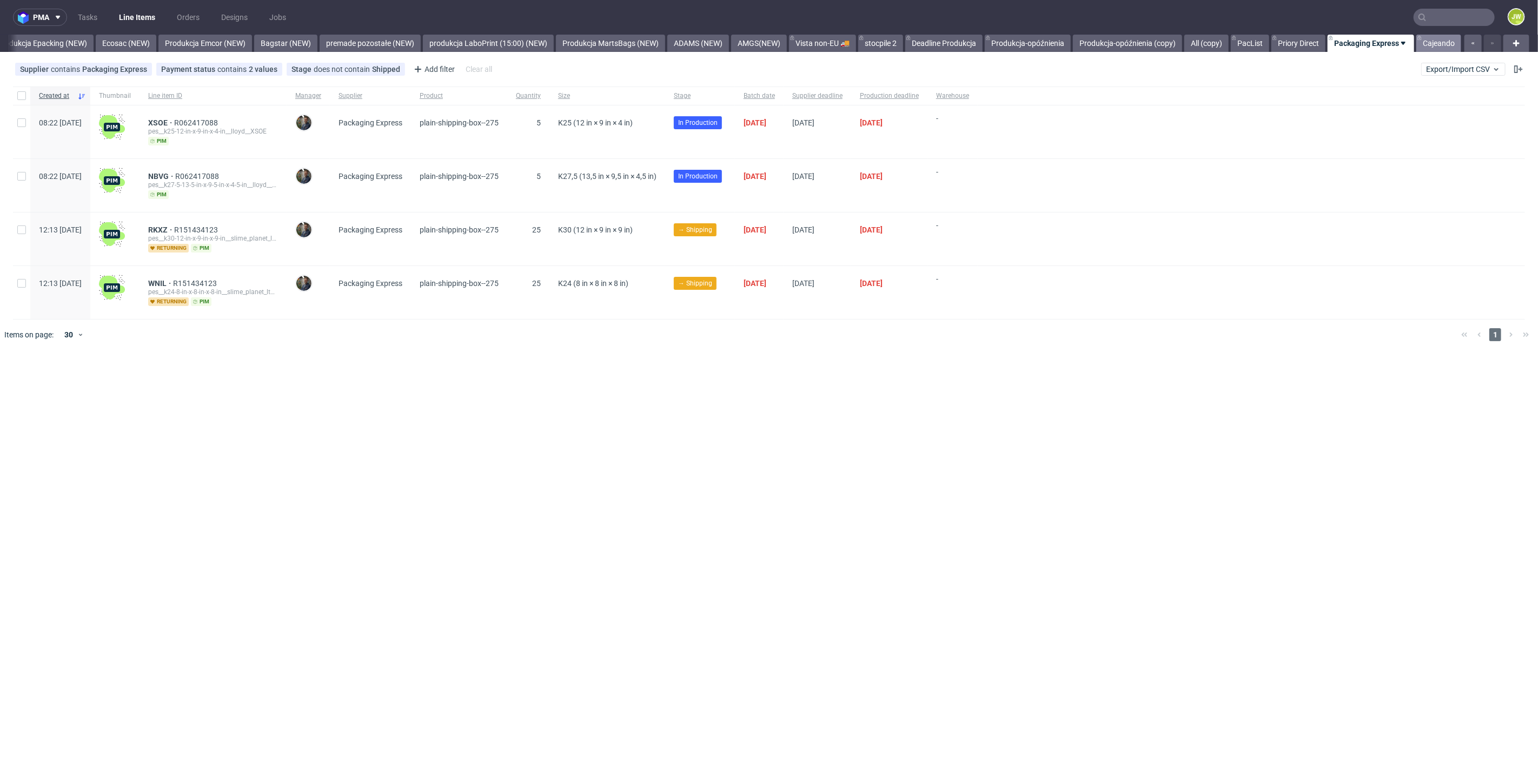
click at [1429, 52] on link "Cajeando" at bounding box center [1439, 43] width 45 height 17
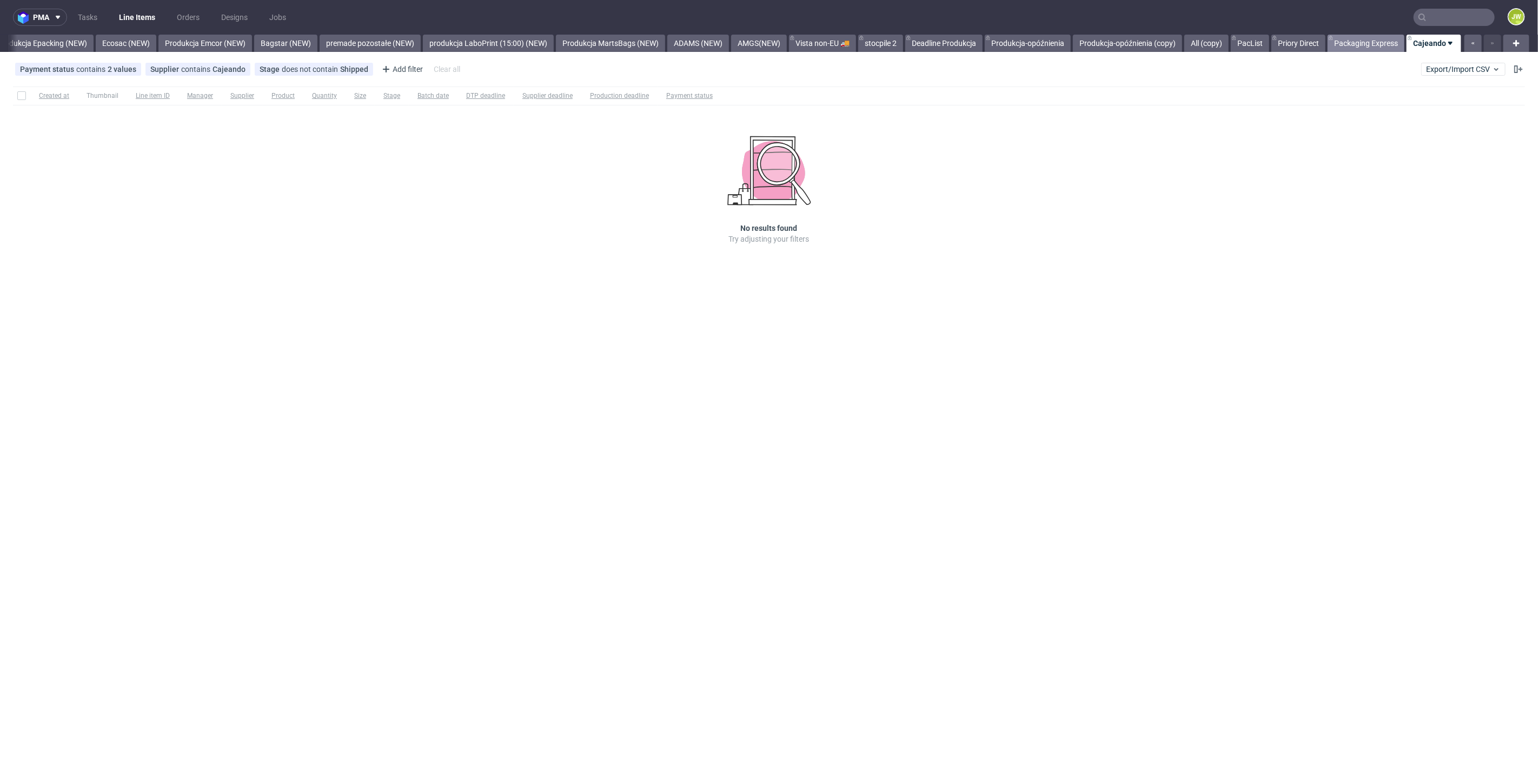
click at [1357, 45] on link "Packaging Express" at bounding box center [1365, 43] width 77 height 17
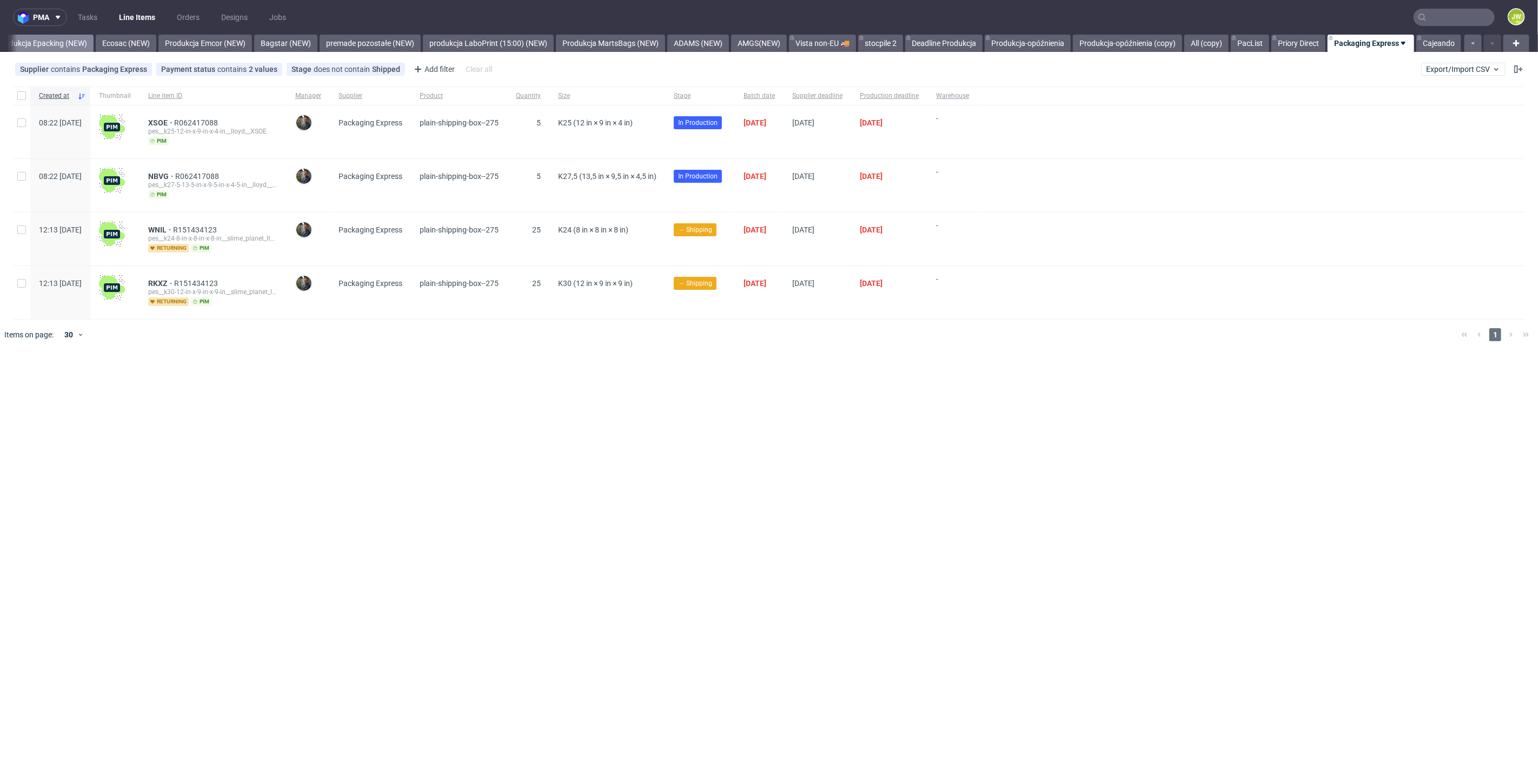
click at [34, 47] on link "Produkcja Epacking (NEW)" at bounding box center [42, 43] width 103 height 17
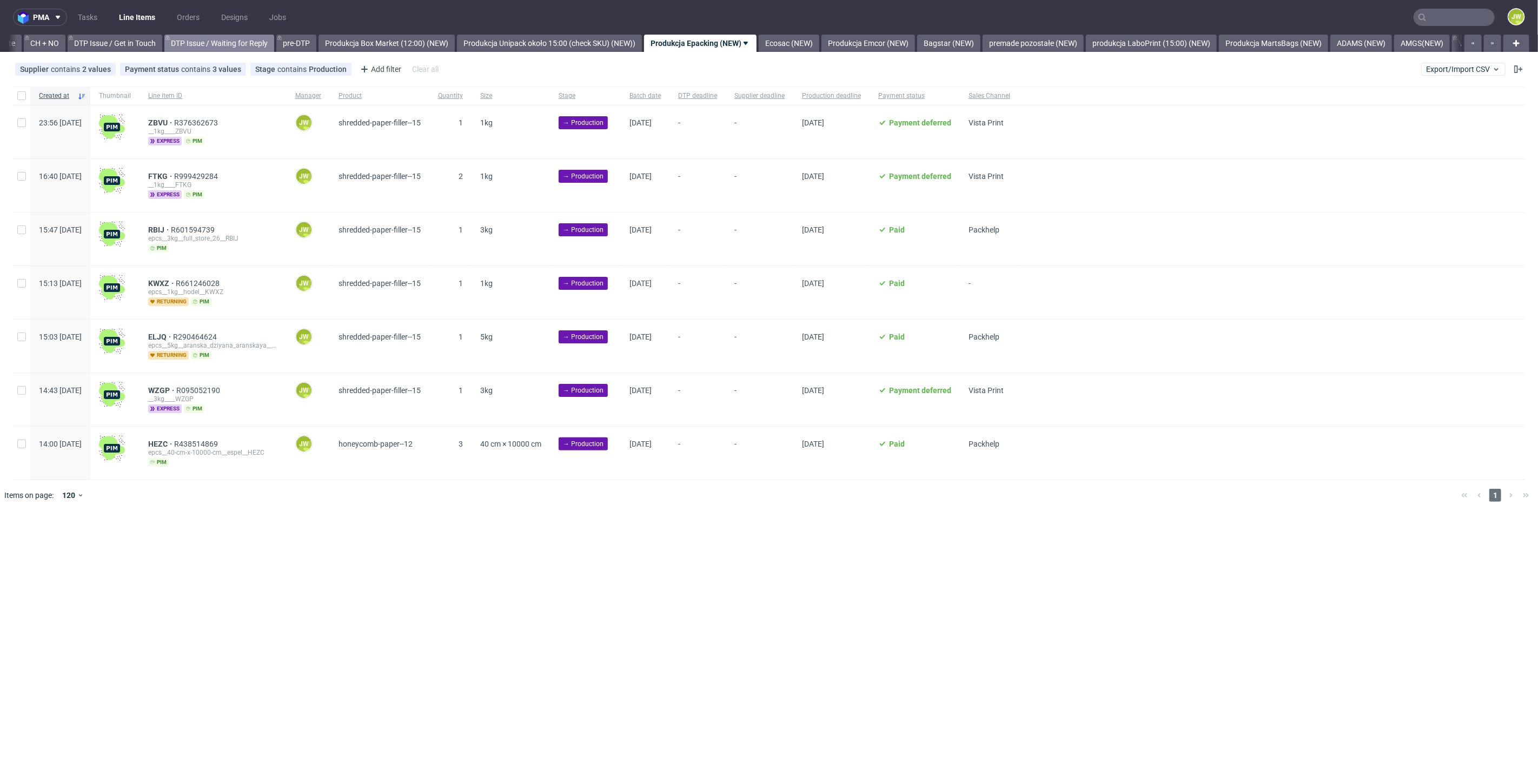
scroll to position [0, 1538]
click at [1299, 45] on link "Produkcja MartsBags (NEW)" at bounding box center [1278, 43] width 109 height 17
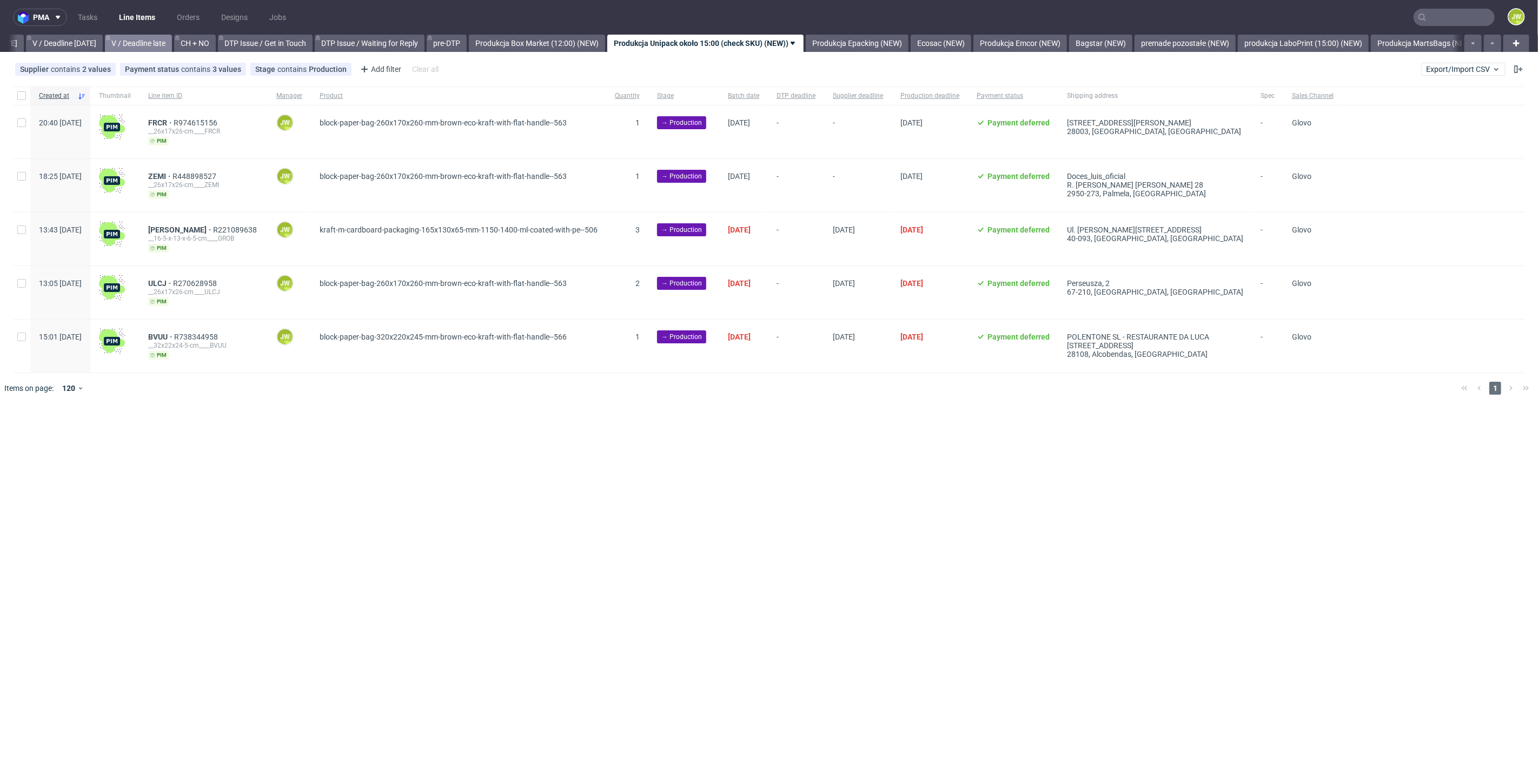
click at [164, 45] on link "V / Deadline late" at bounding box center [138, 43] width 67 height 17
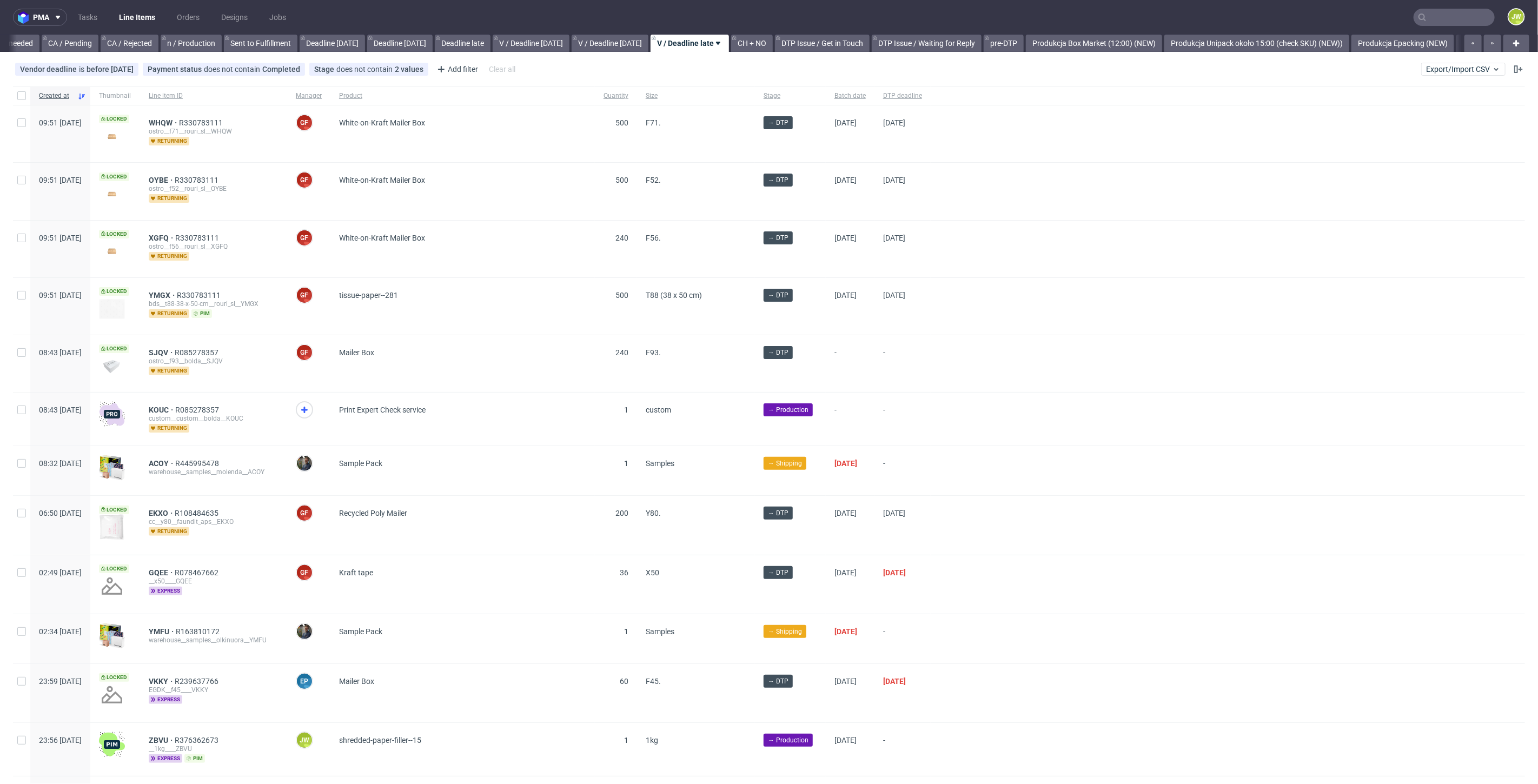
scroll to position [0, 831]
click at [1131, 53] on div "pma Tasks Line Items Orders Designs Jobs JW All DTP Late Shipped Shipments DTP …" at bounding box center [769, 392] width 1538 height 784
click at [1124, 46] on link "Produkcja Box Market (12:00) (NEW)" at bounding box center [1109, 43] width 136 height 17
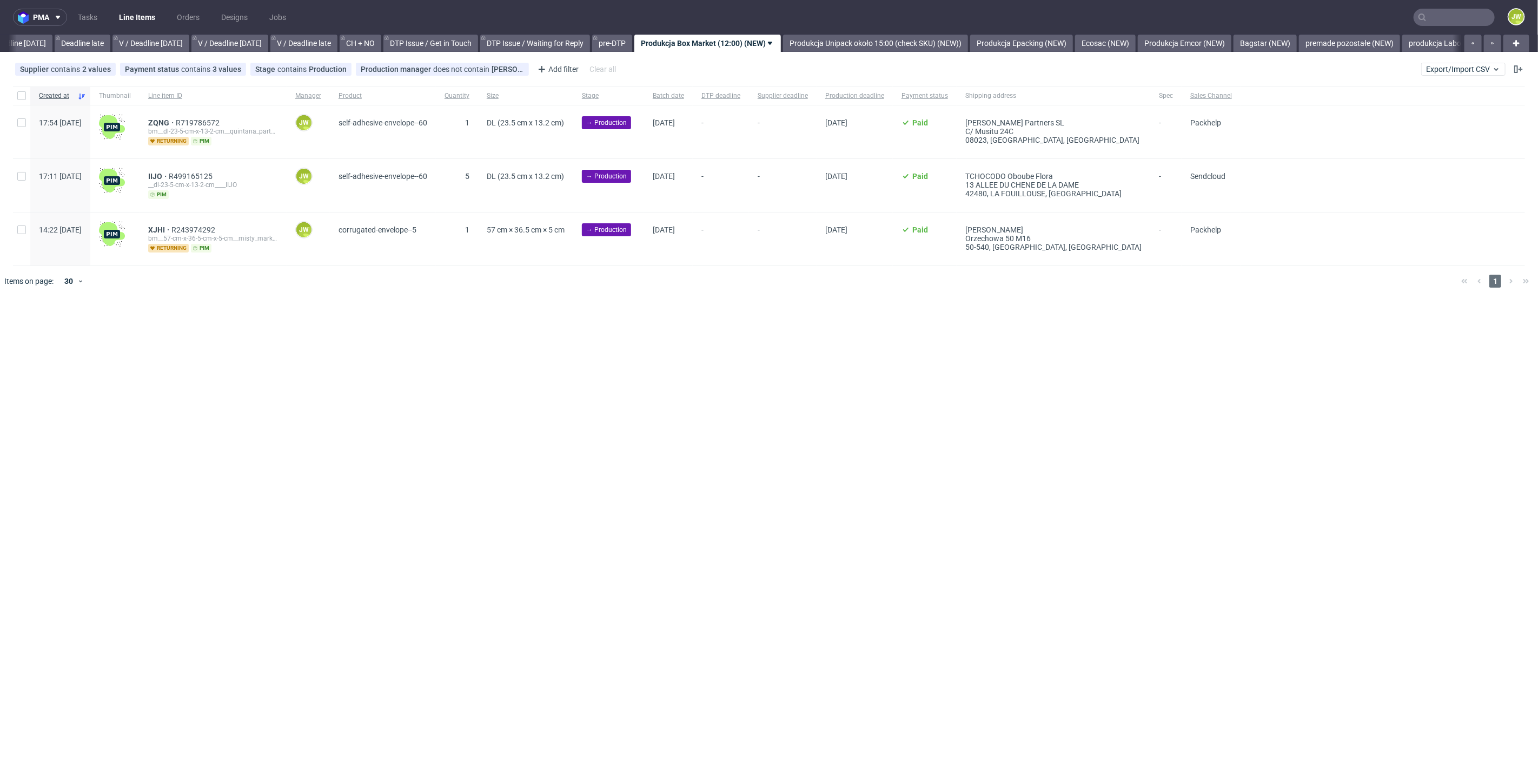
scroll to position [0, 1228]
click at [641, 478] on div "pma Tasks Line Items Orders Designs Jobs JW All DTP Late Shipped Shipments DTP …" at bounding box center [769, 392] width 1538 height 784
click at [1358, 39] on link "premade pozostałe (NEW)" at bounding box center [1348, 43] width 101 height 17
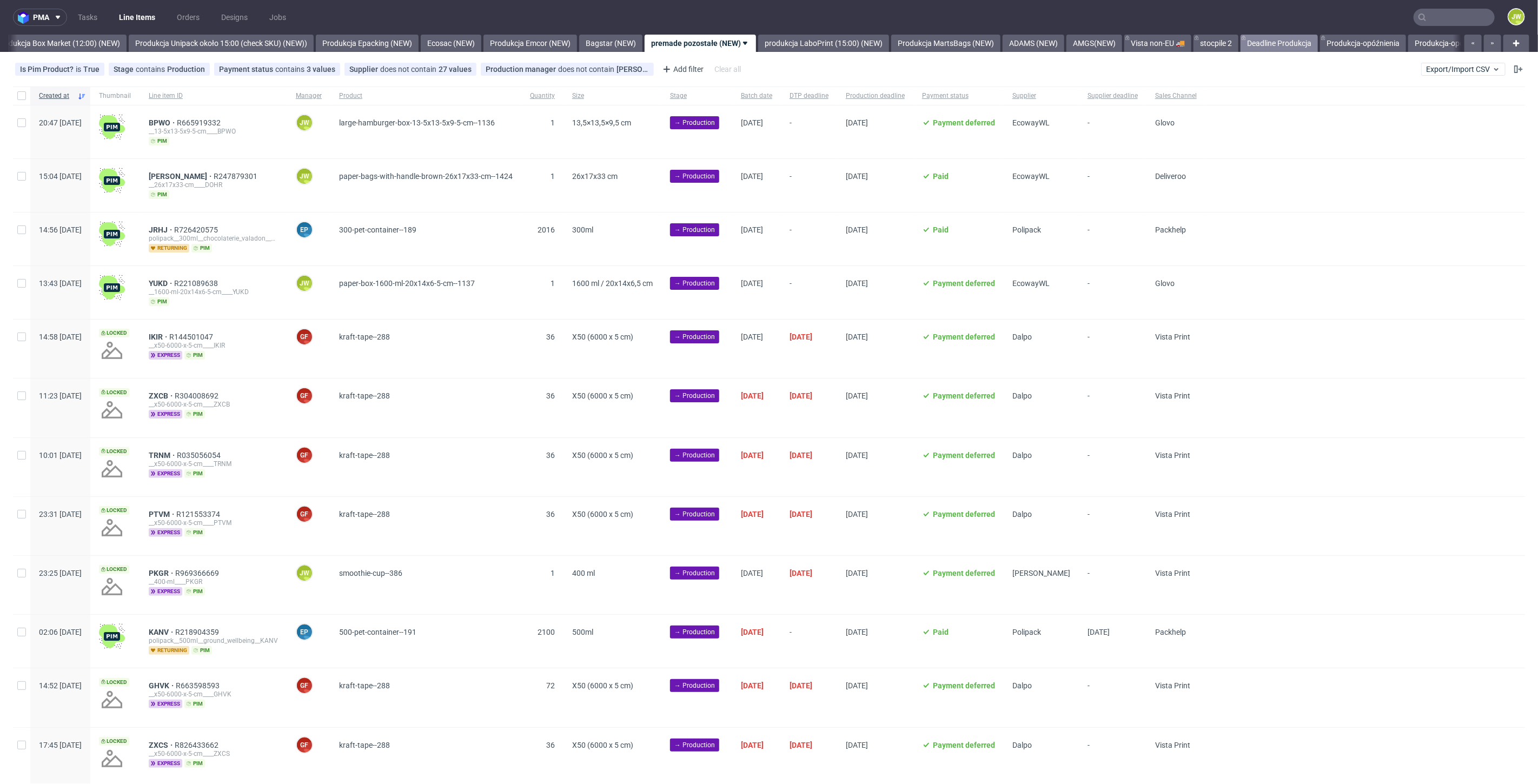
click at [1318, 45] on link "Deadline Produkcja" at bounding box center [1279, 43] width 77 height 17
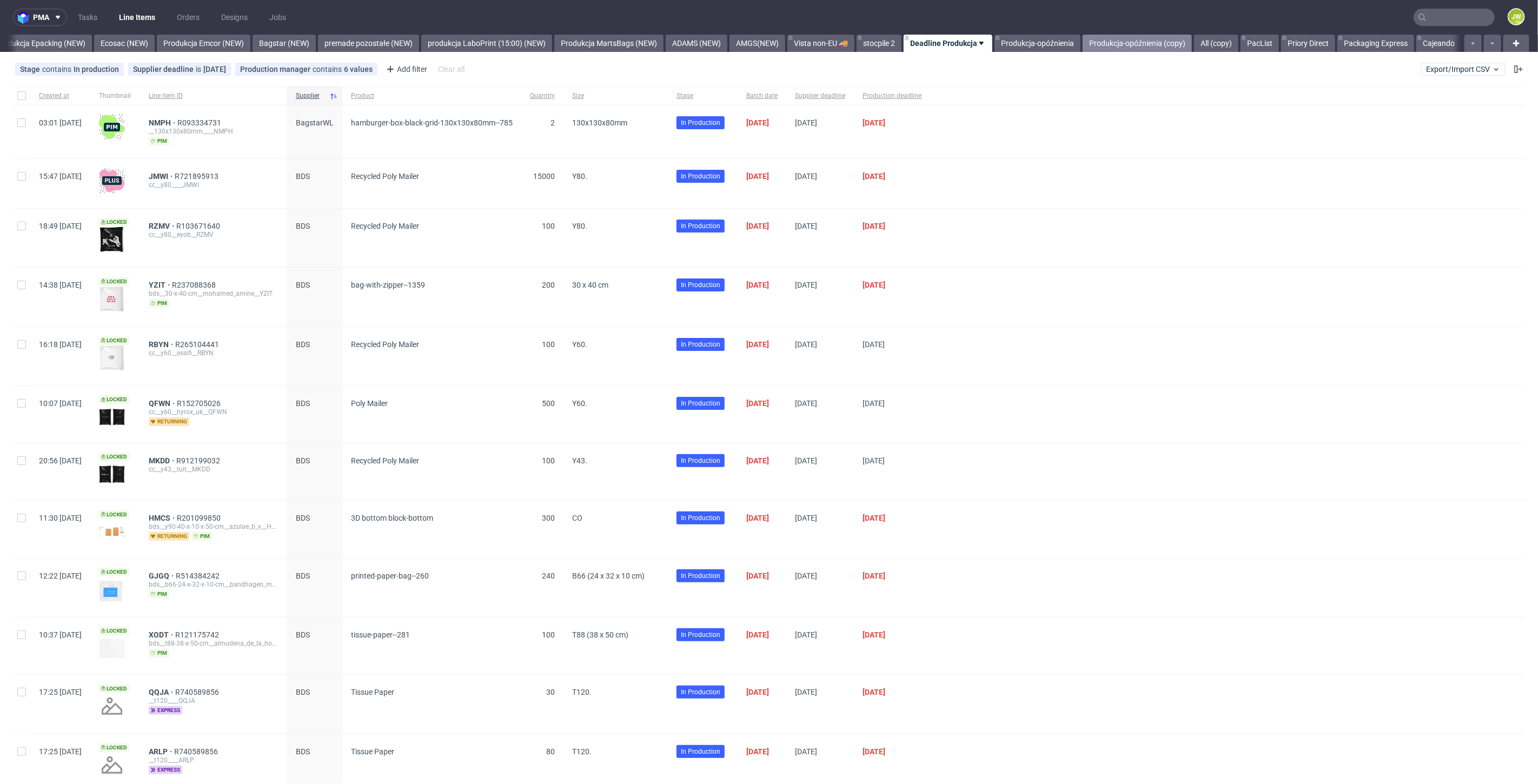
click at [1115, 42] on link "Produkcja-opóźnienia (copy)" at bounding box center [1137, 43] width 109 height 17
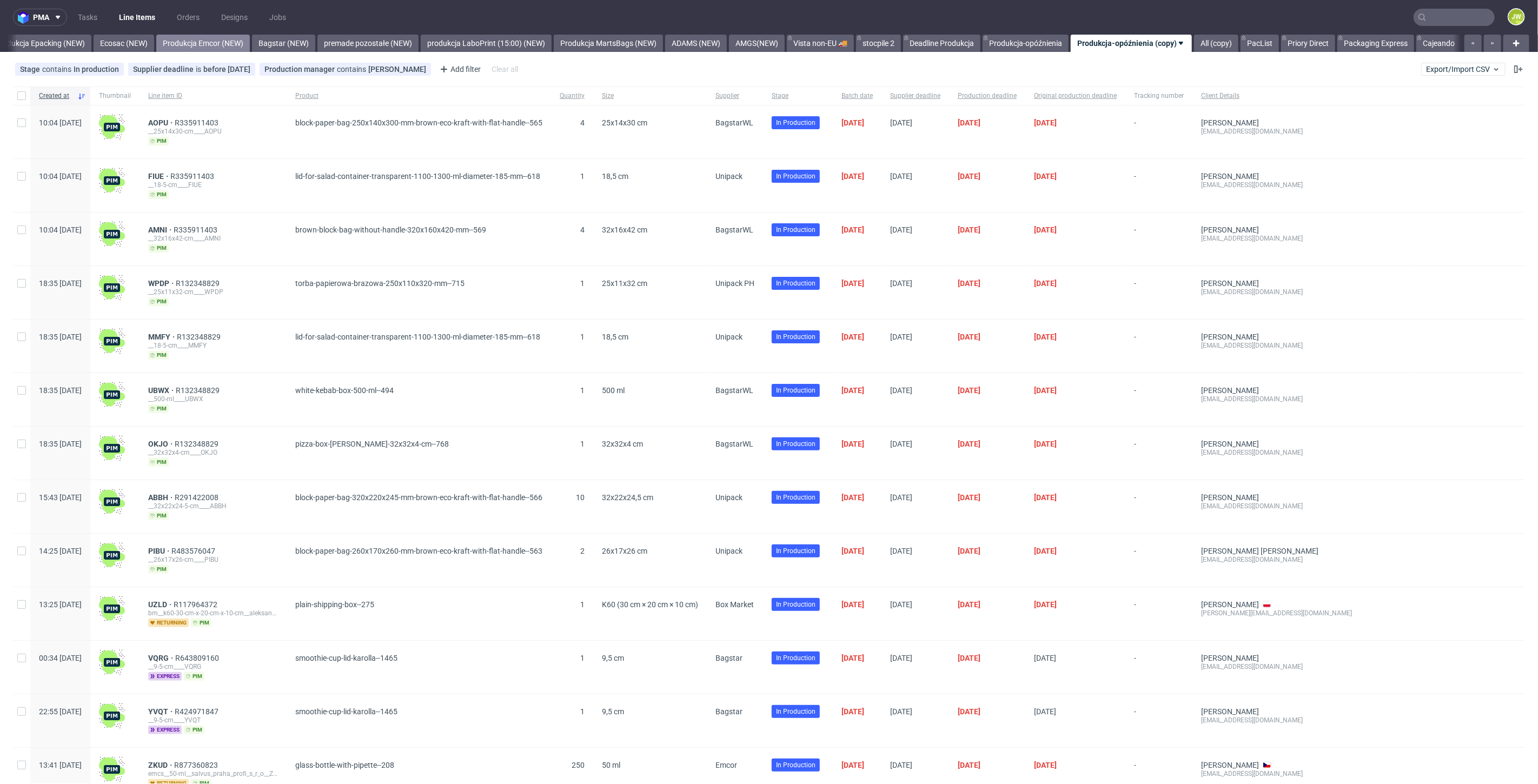
click at [184, 36] on link "Produkcja Emcor (NEW)" at bounding box center [203, 43] width 93 height 17
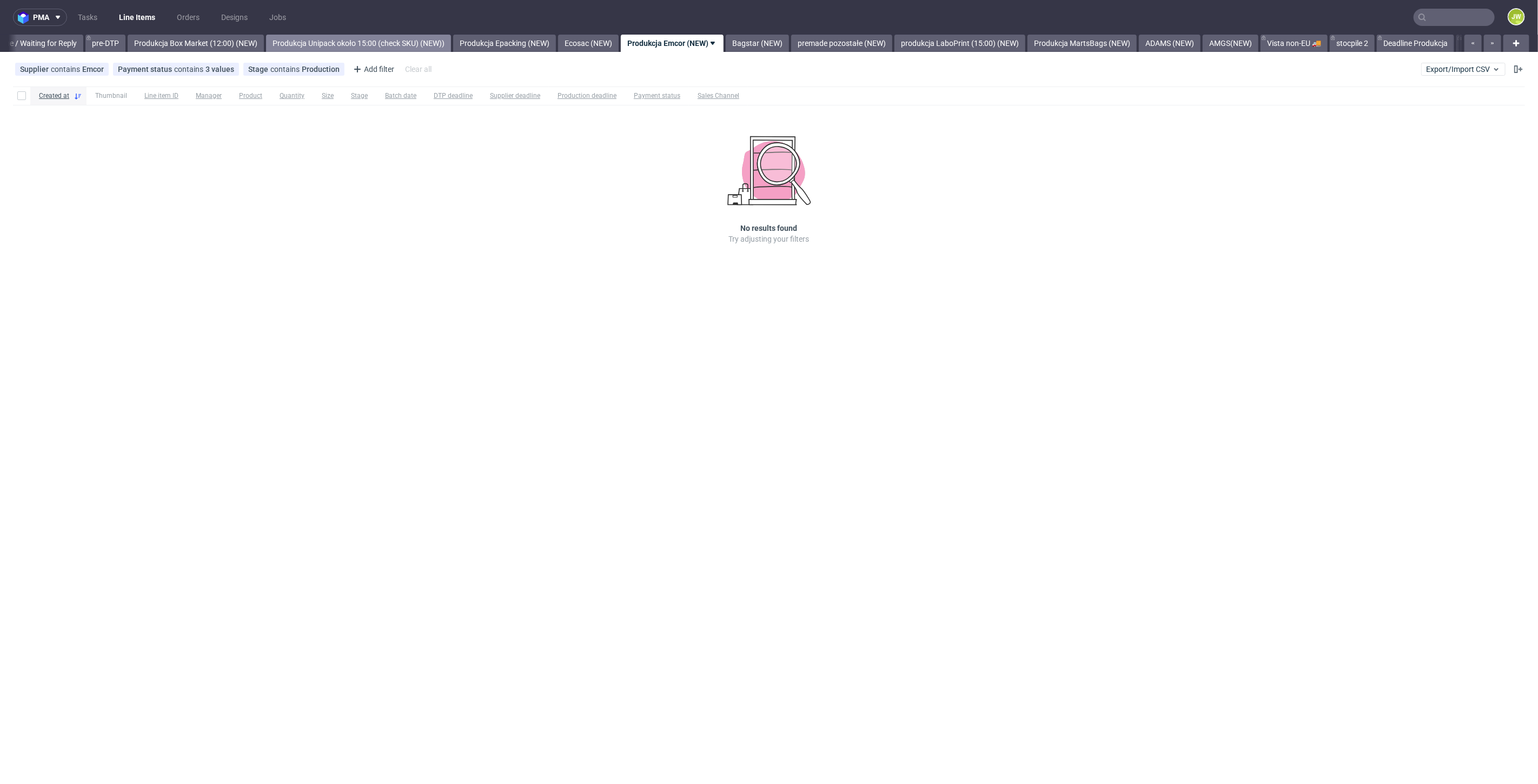
scroll to position [0, 1701]
click at [233, 41] on link "Produkcja Box Market (12:00) (NEW)" at bounding box center [228, 43] width 136 height 17
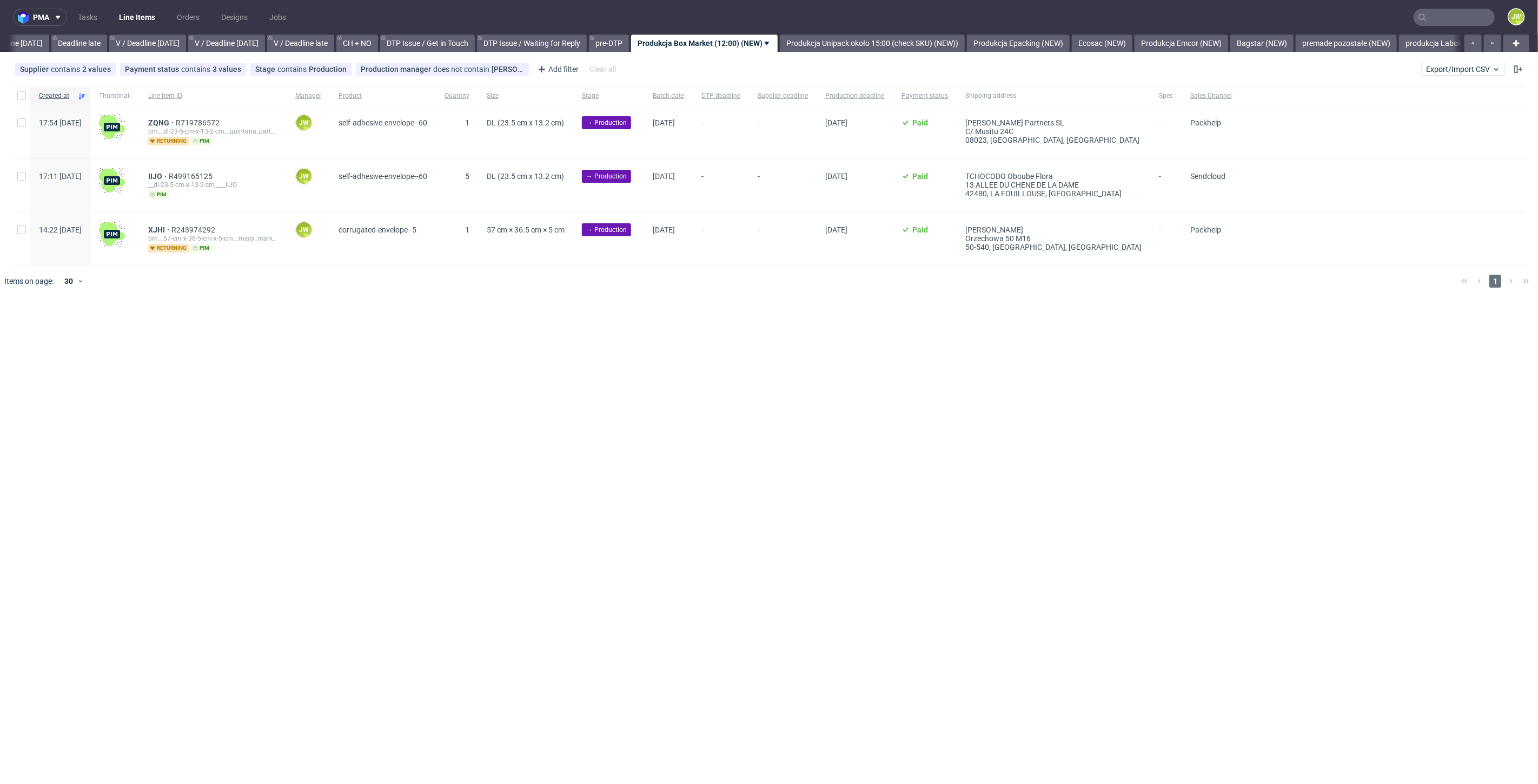
scroll to position [0, 1228]
click at [590, 397] on div "pma Tasks Line Items Orders Designs Jobs JW All DTP Late Shipped Shipments DTP …" at bounding box center [769, 392] width 1538 height 784
click at [1369, 44] on link "premade pozostałe (NEW)" at bounding box center [1348, 43] width 101 height 17
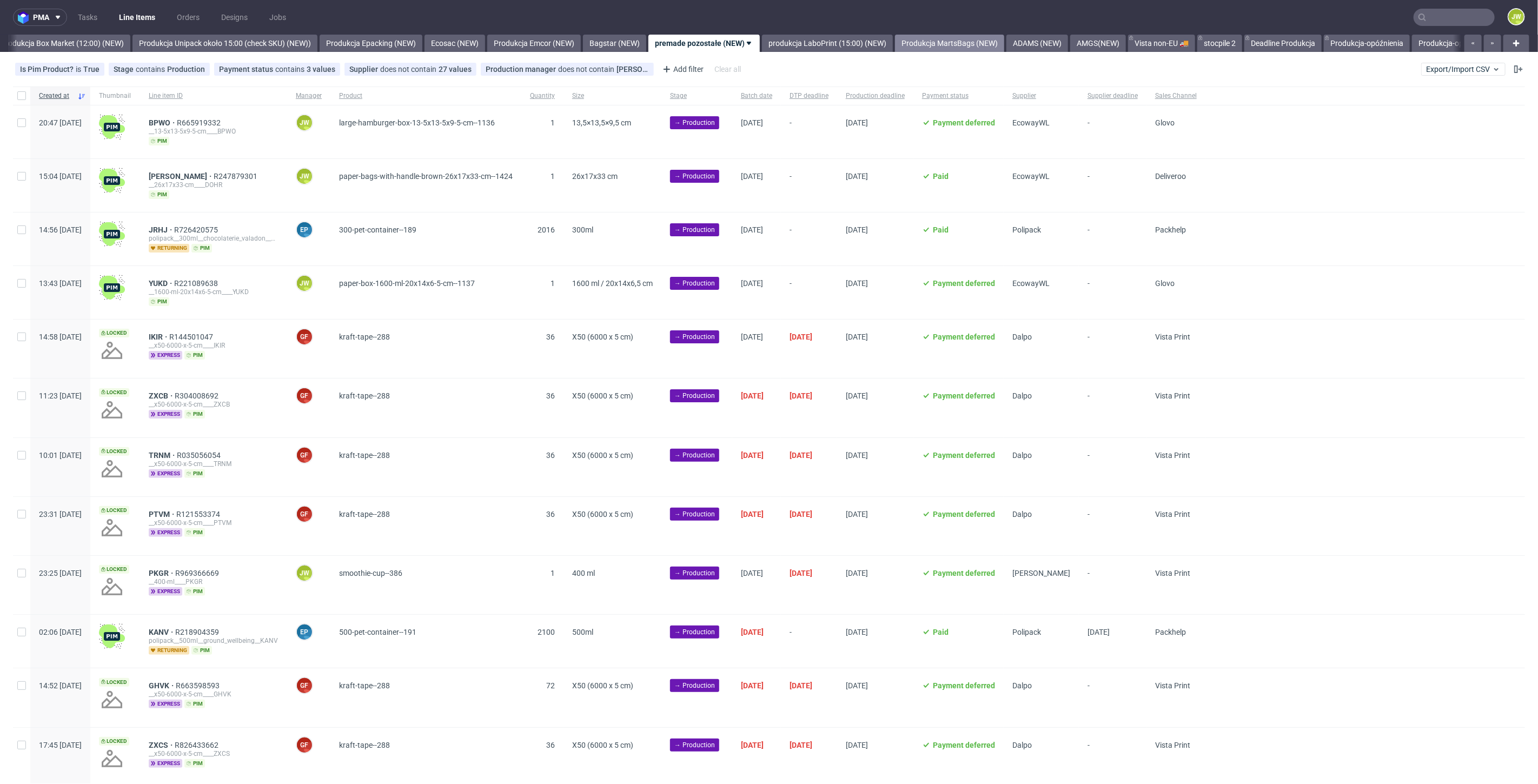
scroll to position [0, 1871]
click at [1406, 44] on link "Produkcja-opóźnienia" at bounding box center [1363, 43] width 86 height 17
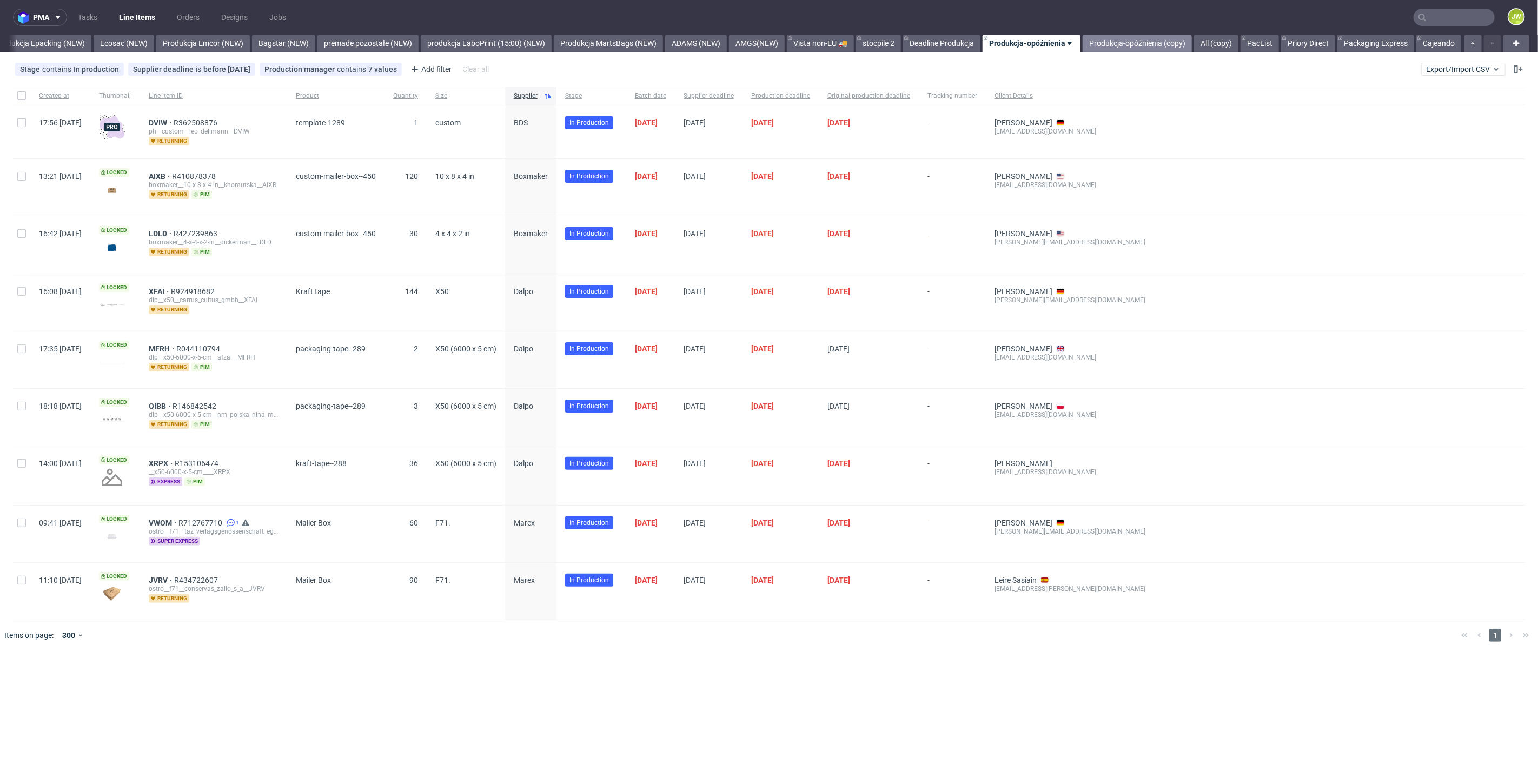
scroll to position [0, 2228]
click at [1103, 41] on link "Produkcja-opóźnienia (copy)" at bounding box center [1137, 43] width 109 height 17
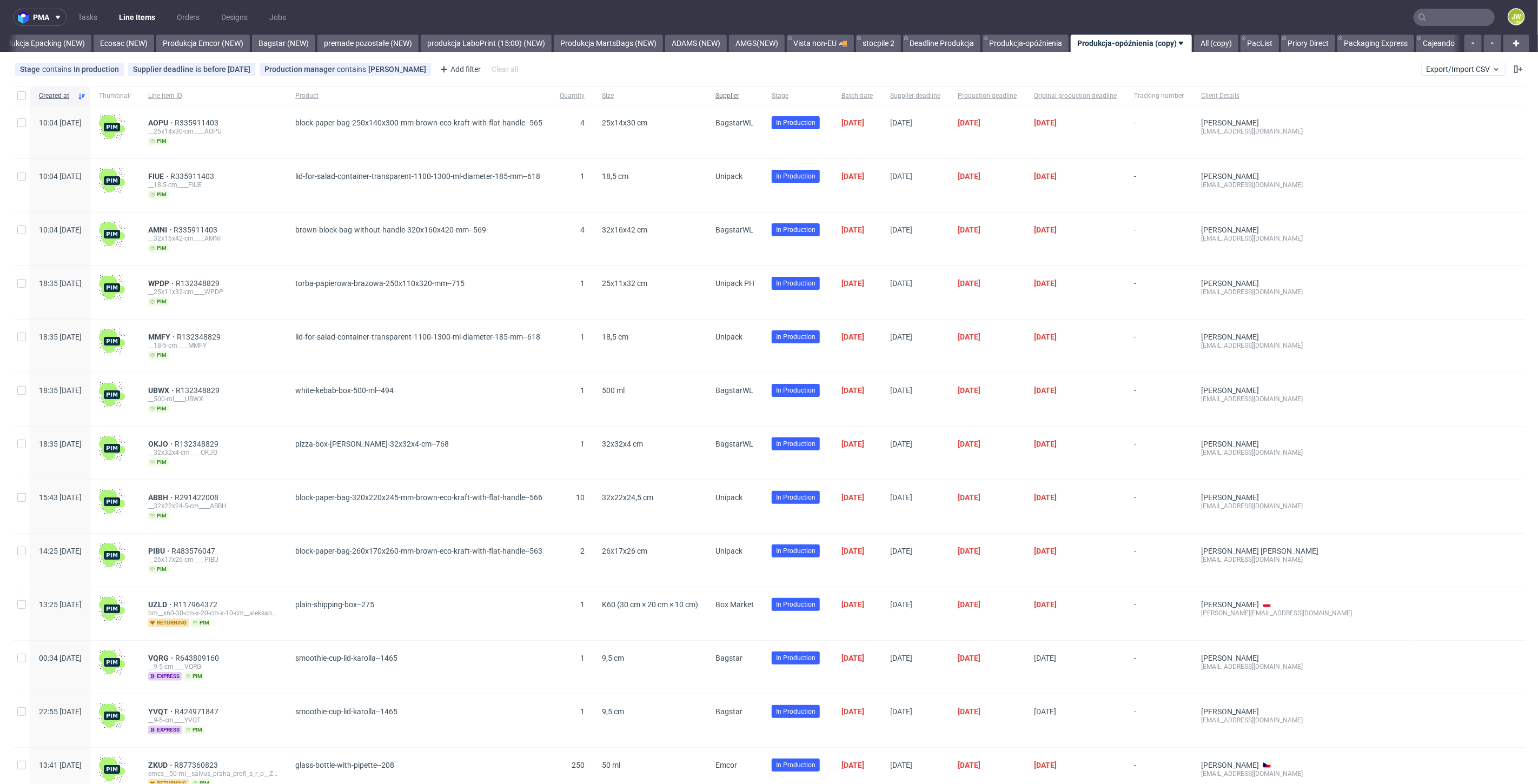
click at [763, 99] on div "Supplier" at bounding box center [735, 96] width 56 height 18
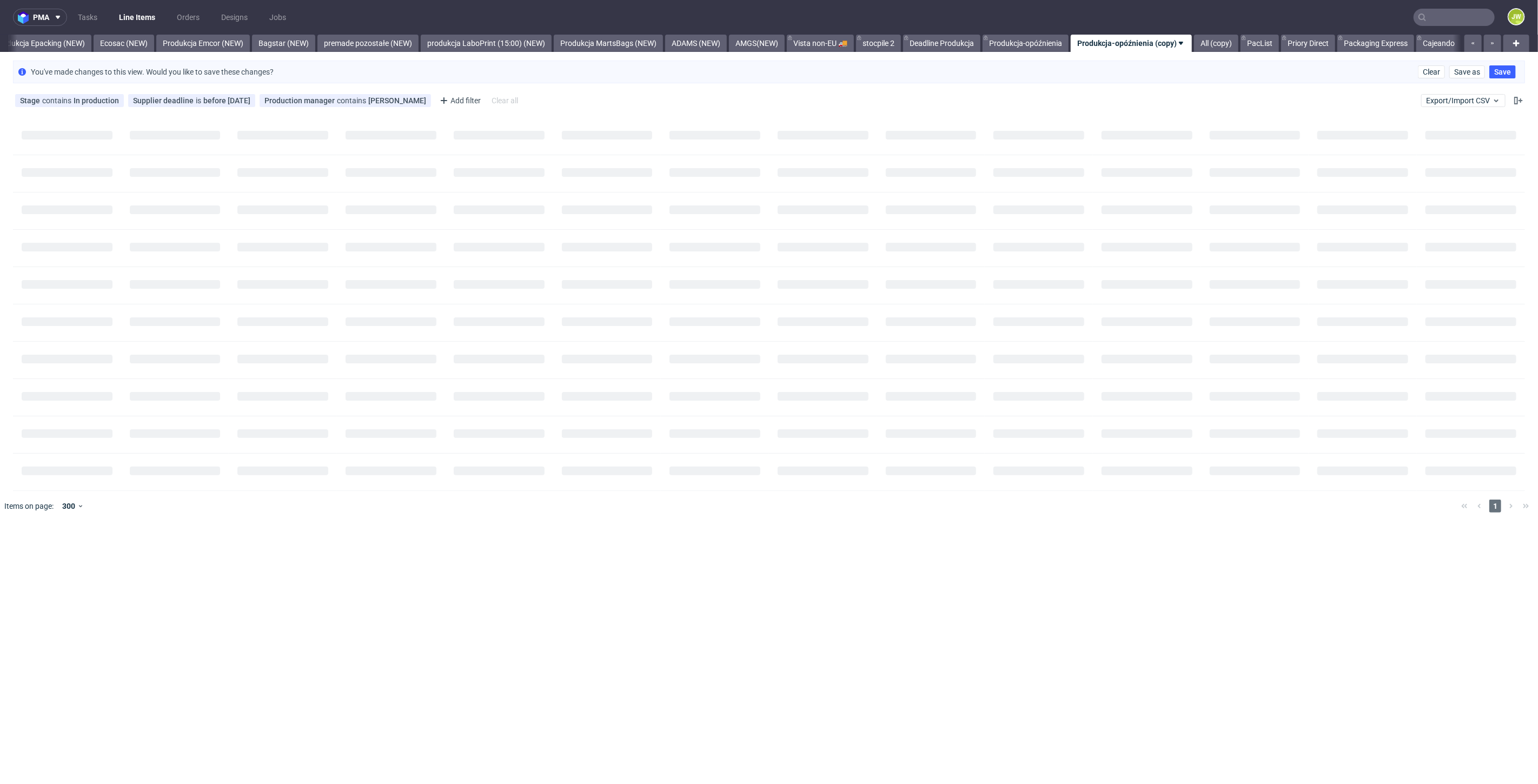
scroll to position [0, 2228]
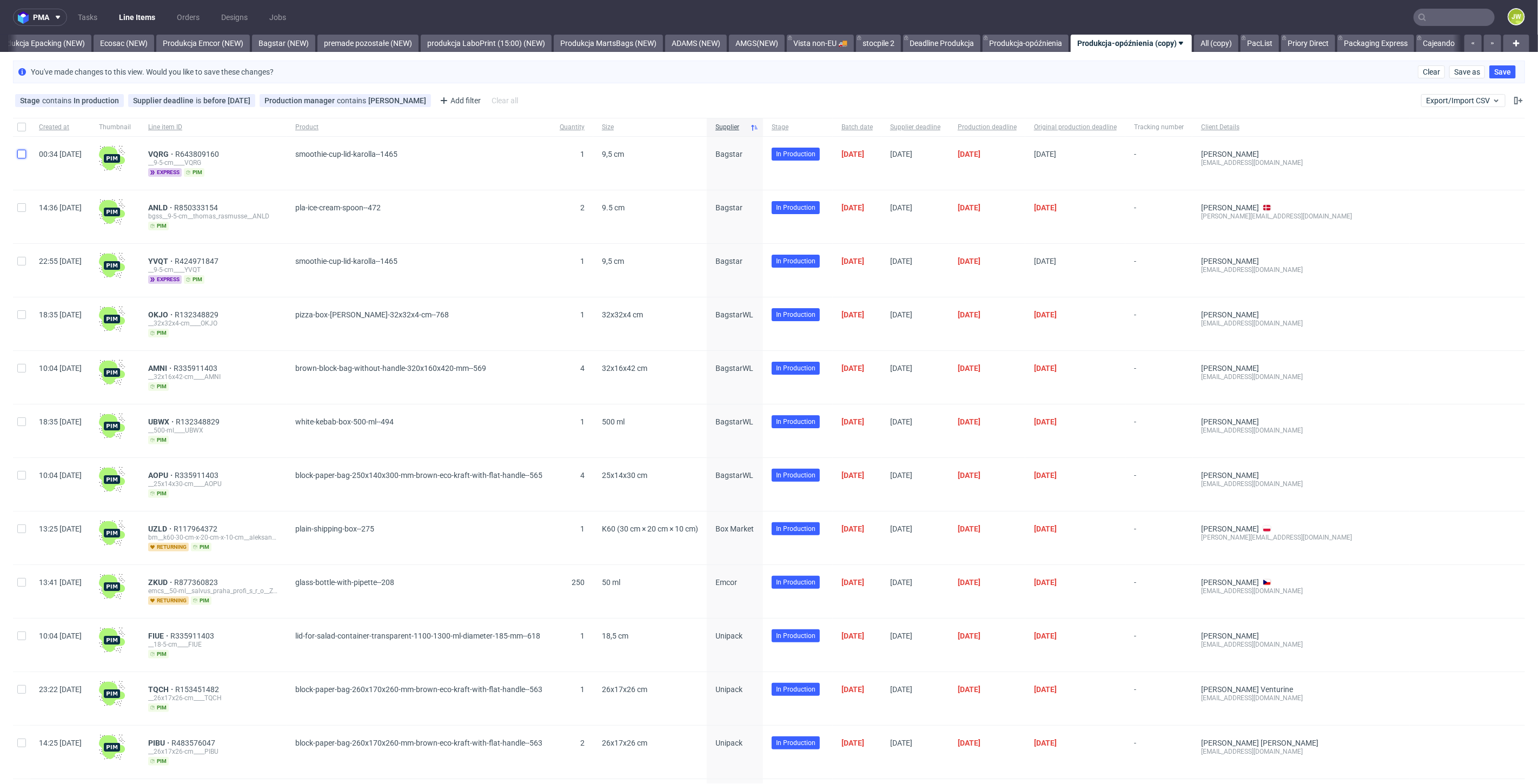
click at [20, 157] on input "checkbox" at bounding box center [21, 154] width 9 height 9
checkbox input "true"
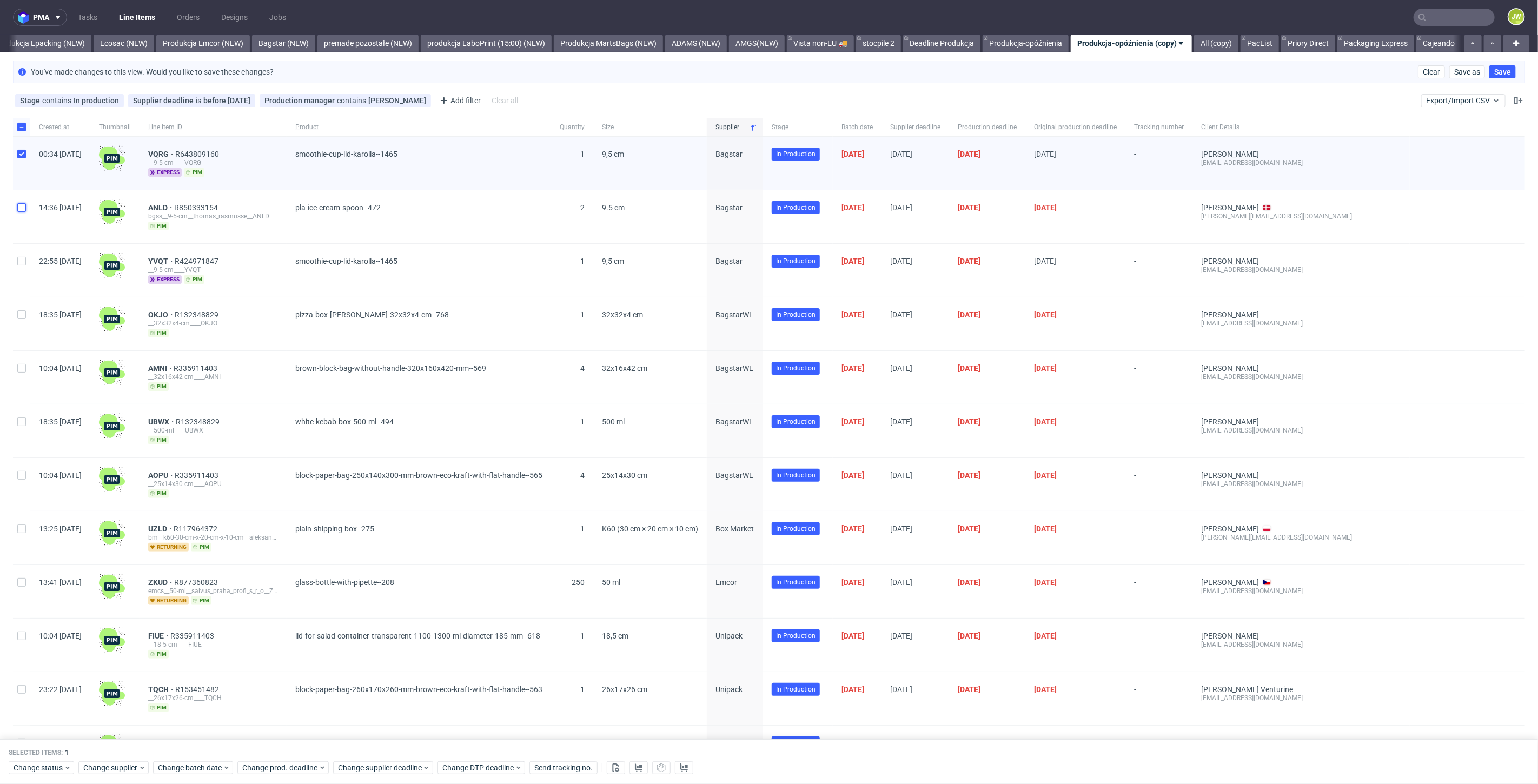
click at [20, 209] on input "checkbox" at bounding box center [21, 208] width 9 height 9
checkbox input "true"
click at [23, 260] on input "checkbox" at bounding box center [21, 261] width 9 height 9
checkbox input "true"
click at [21, 306] on div at bounding box center [21, 324] width 17 height 53
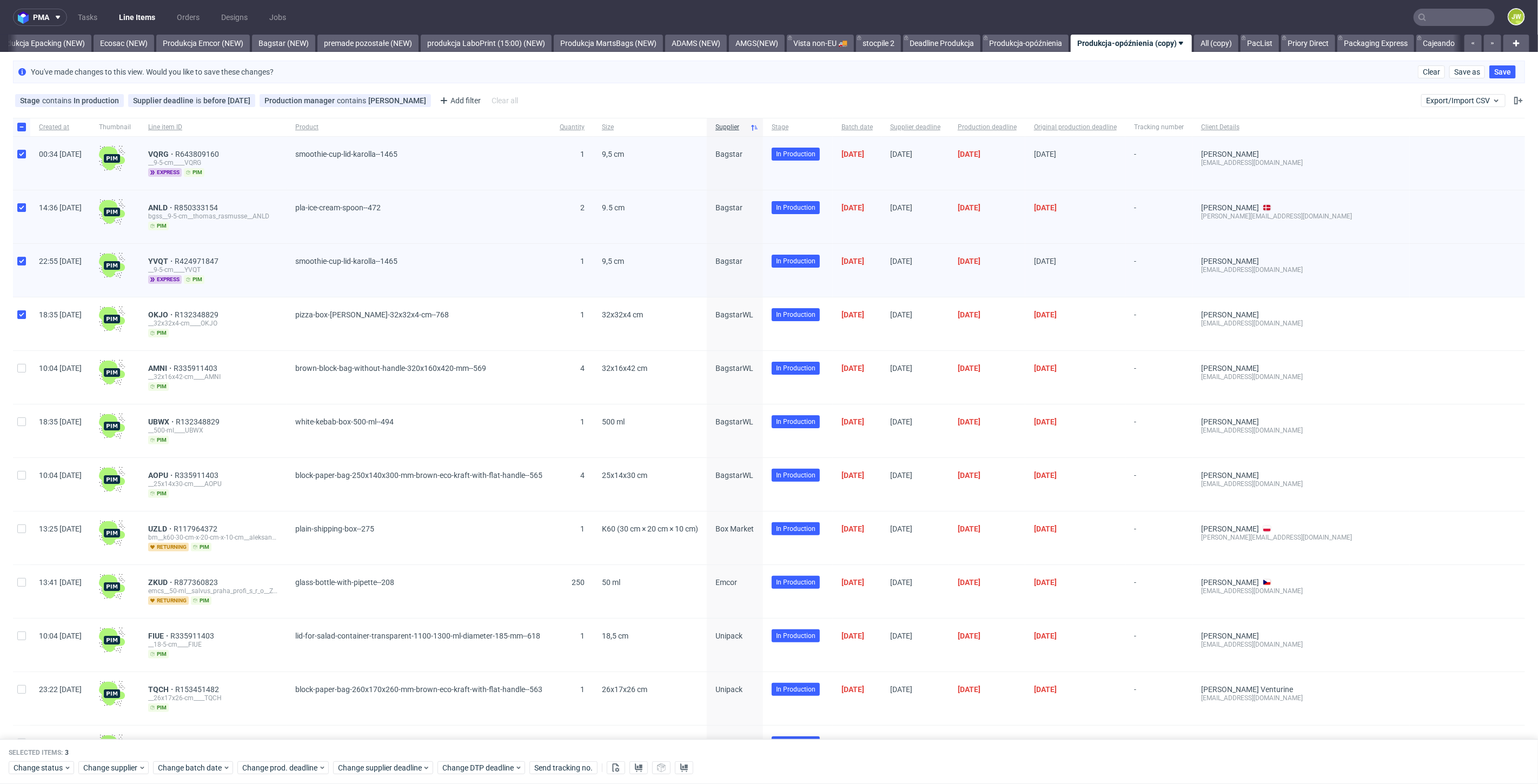
checkbox input "true"
click at [21, 352] on div at bounding box center [21, 378] width 17 height 53
checkbox input "true"
click at [25, 419] on input "checkbox" at bounding box center [21, 422] width 9 height 9
checkbox input "true"
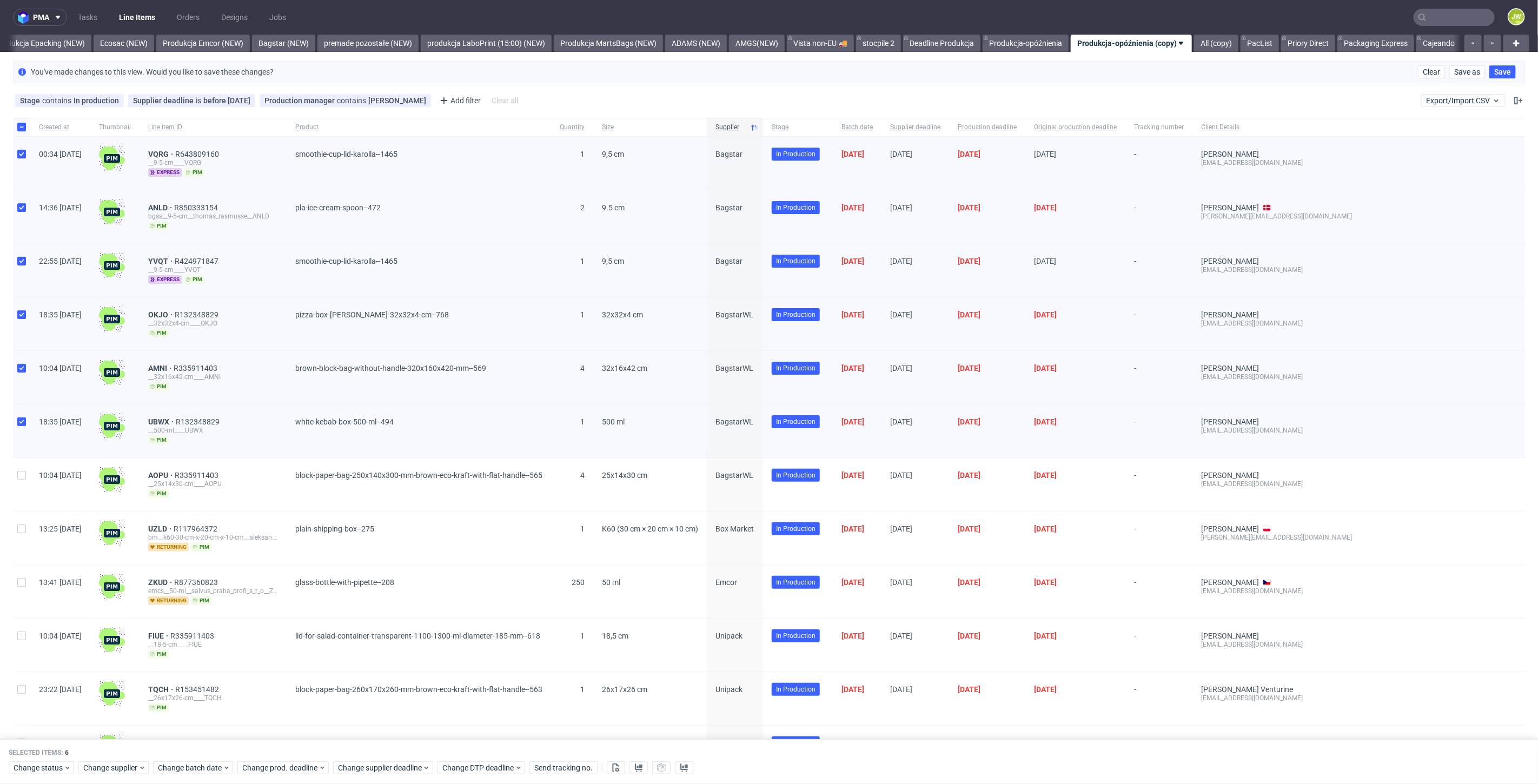
click at [15, 482] on div at bounding box center [21, 484] width 17 height 53
checkbox input "true"
click at [635, 769] on use at bounding box center [639, 768] width 7 height 9
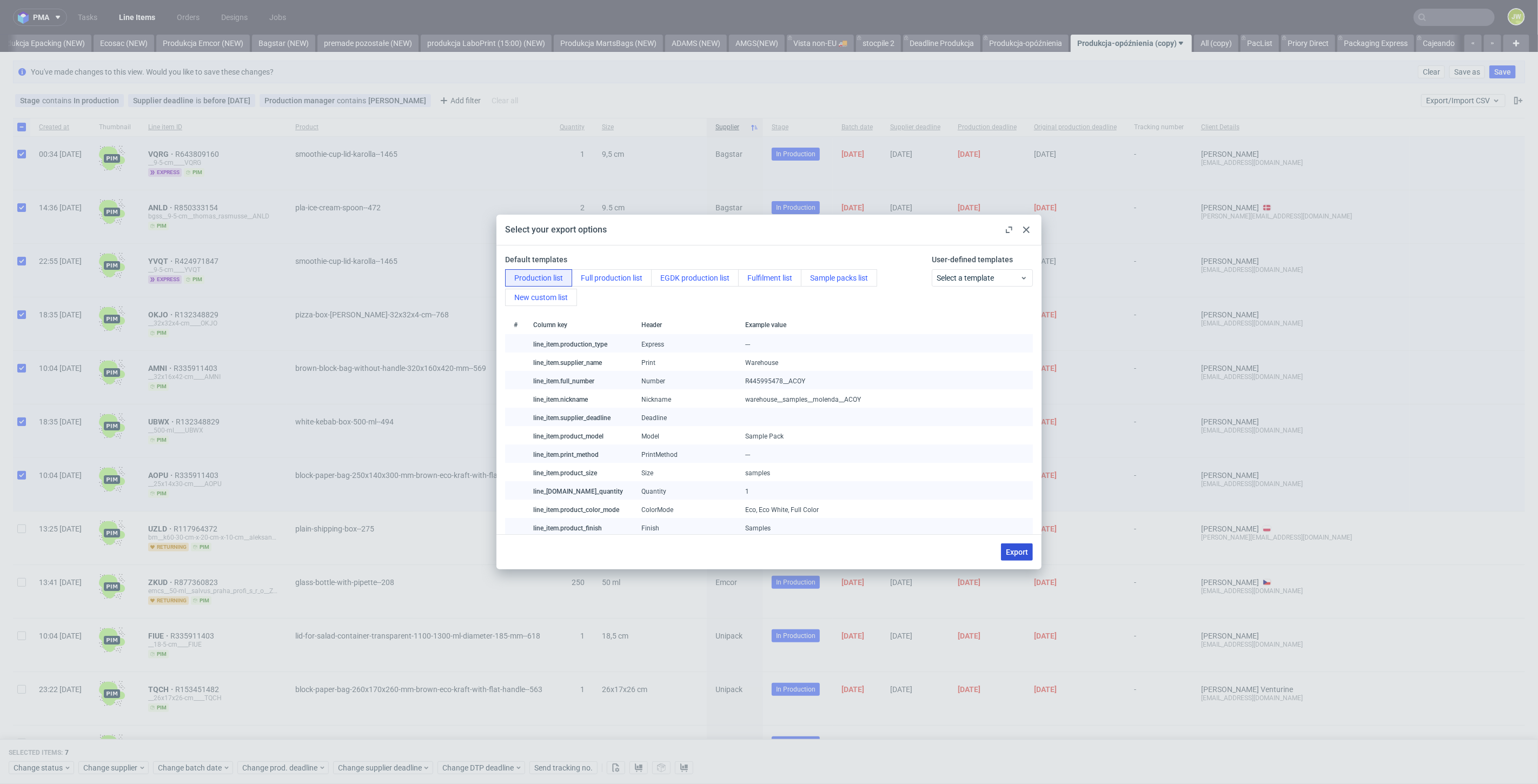
click at [1017, 558] on button "Export" at bounding box center [1017, 552] width 32 height 17
checkbox input "false"
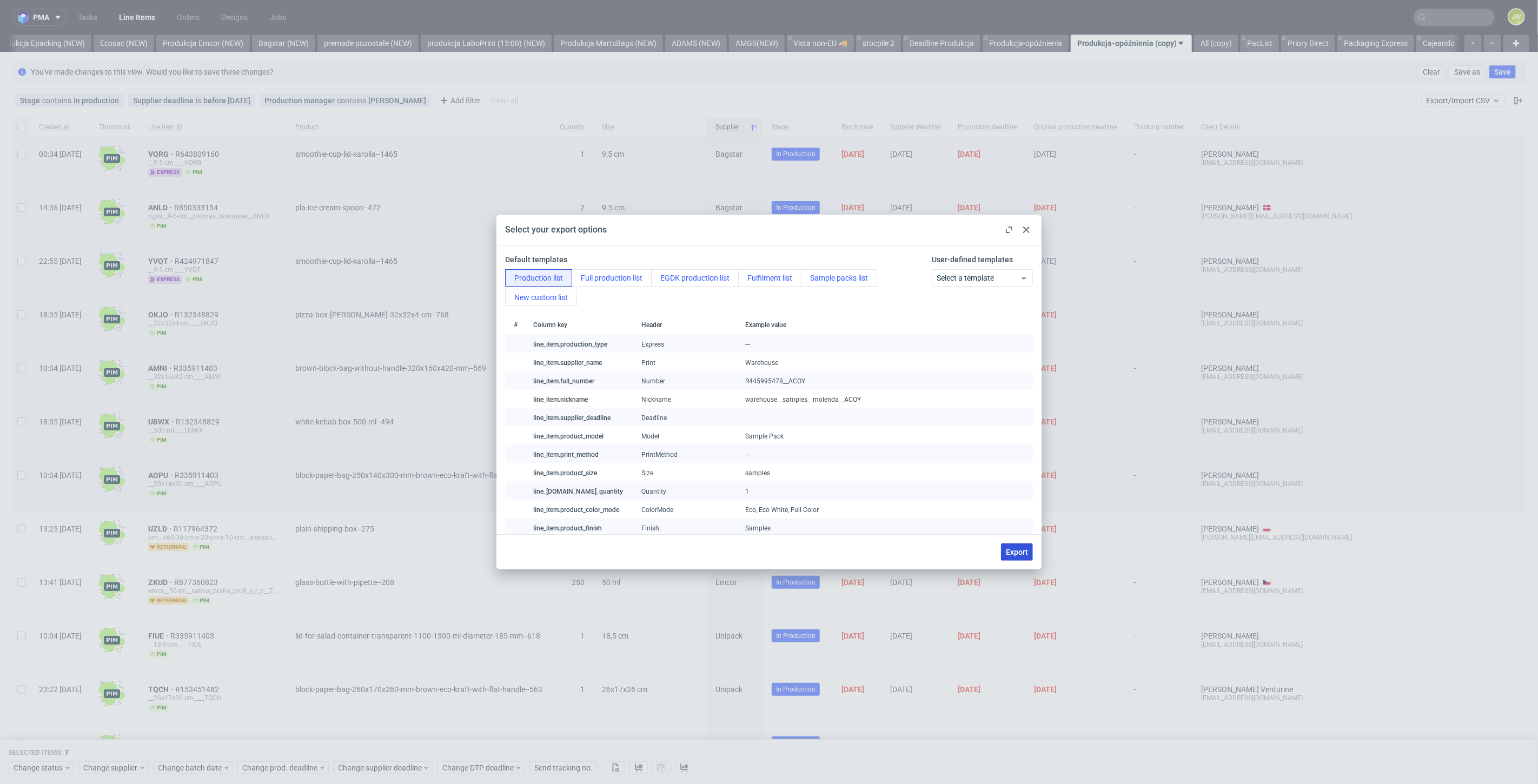
checkbox input "false"
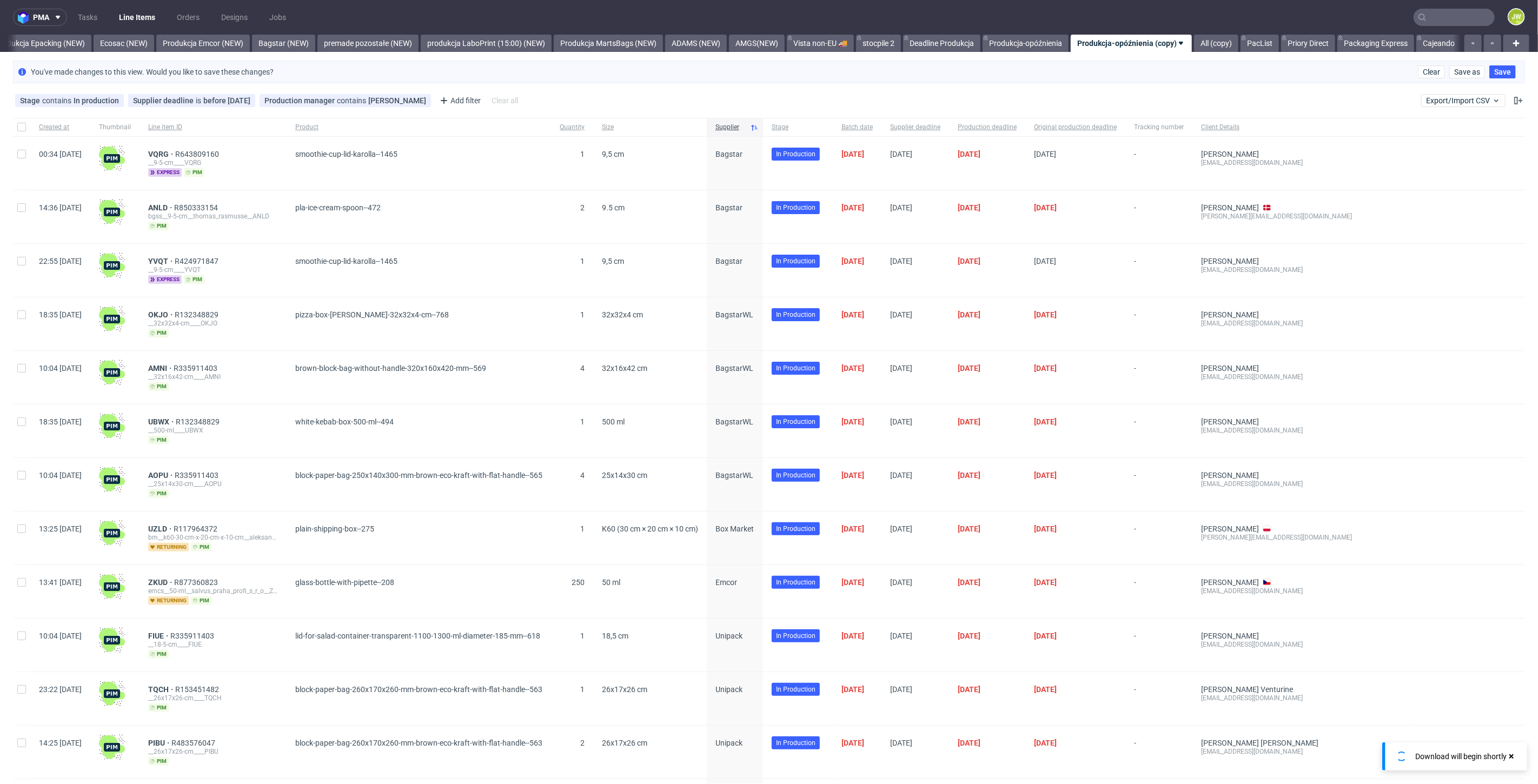
scroll to position [0, 2237]
click at [1063, 82] on div "You've made changes to this view. Would you like to save these changes? Clear S…" at bounding box center [769, 72] width 1512 height 23
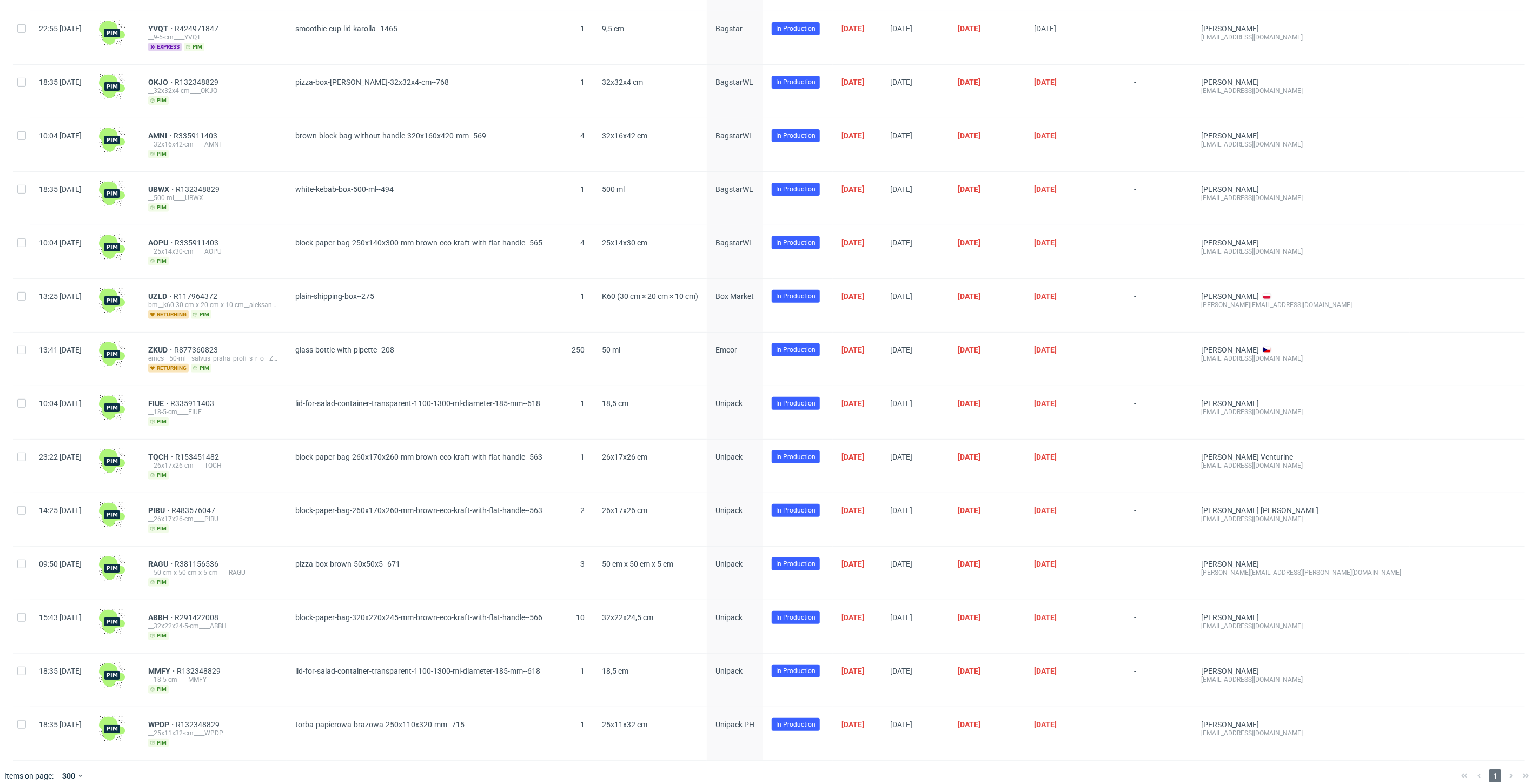
scroll to position [238, 0]
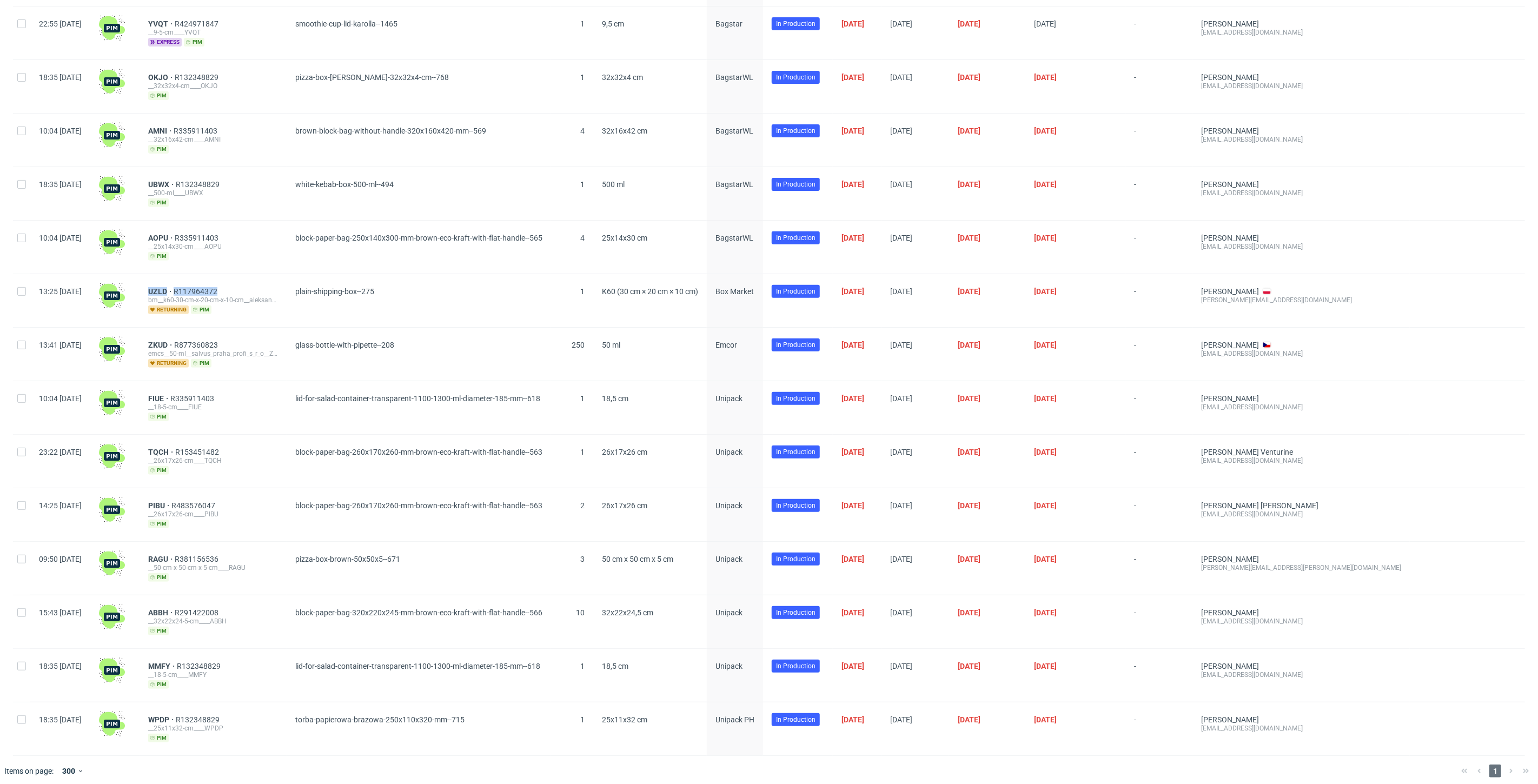
drag, startPoint x: 270, startPoint y: 282, endPoint x: 174, endPoint y: 289, distance: 96.3
click at [174, 289] on div "UZLD R117964372 bm__k60-30-cm-x-20-cm-x-10-cm__aleksandra_hyz_projektuje__UZLD …" at bounding box center [213, 301] width 147 height 53
copy div "UZLD R117964372"
click at [174, 287] on span "UZLD" at bounding box center [160, 292] width 25 height 9
click at [499, 287] on span "plain-shipping-box--275" at bounding box center [419, 301] width 247 height 27
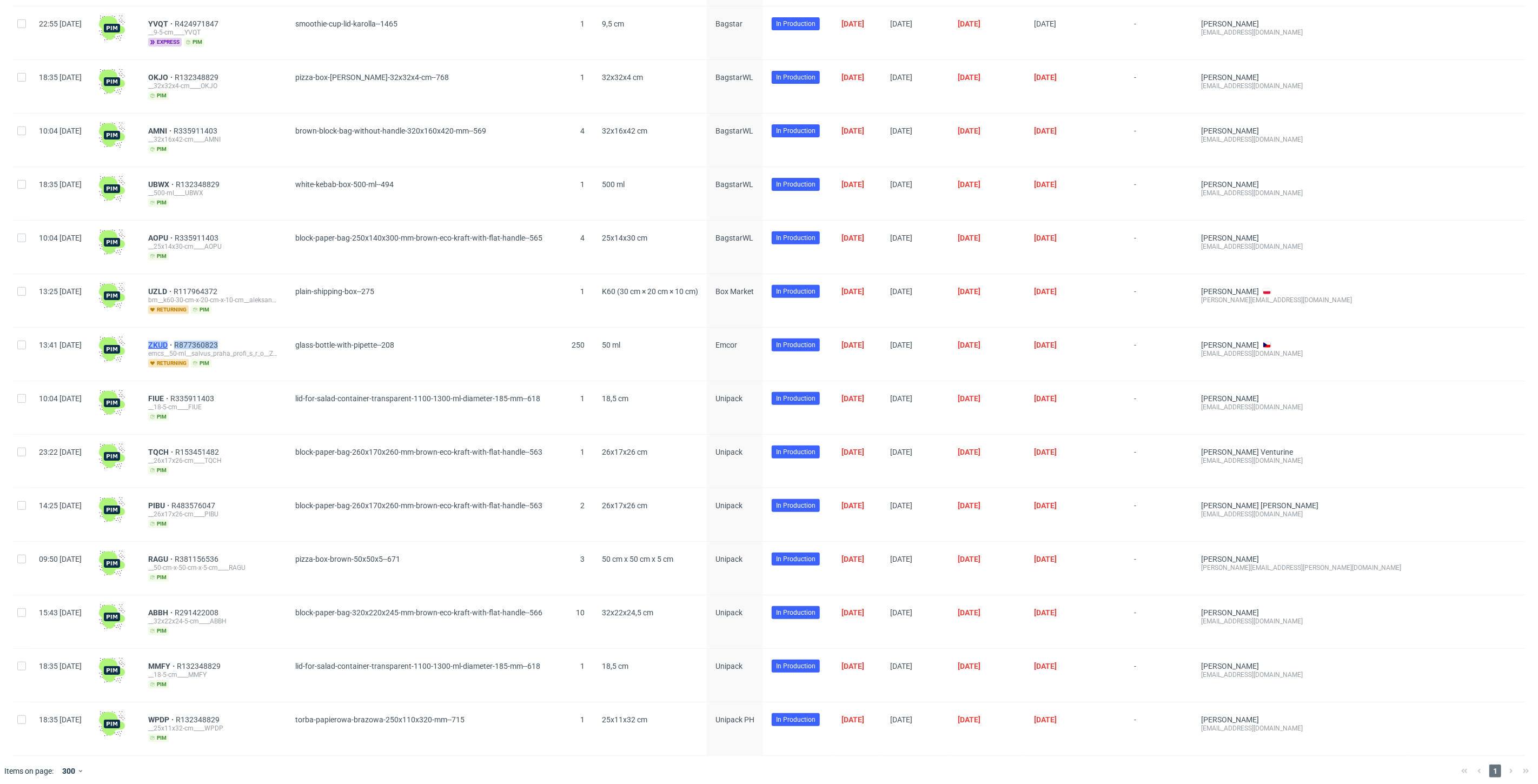
drag, startPoint x: 265, startPoint y: 341, endPoint x: 180, endPoint y: 342, distance: 85.0
click at [180, 342] on div "ZKUD R877360823" at bounding box center [212, 345] width 130 height 9
click at [264, 341] on div "ZKUD R877360823" at bounding box center [212, 345] width 130 height 9
drag, startPoint x: 263, startPoint y: 339, endPoint x: 174, endPoint y: 343, distance: 89.1
click at [174, 343] on div "ZKUD R877360823 emcs__50-ml__salvus_praha_profi_s_r_o__ZKUD returning pim" at bounding box center [213, 354] width 147 height 53
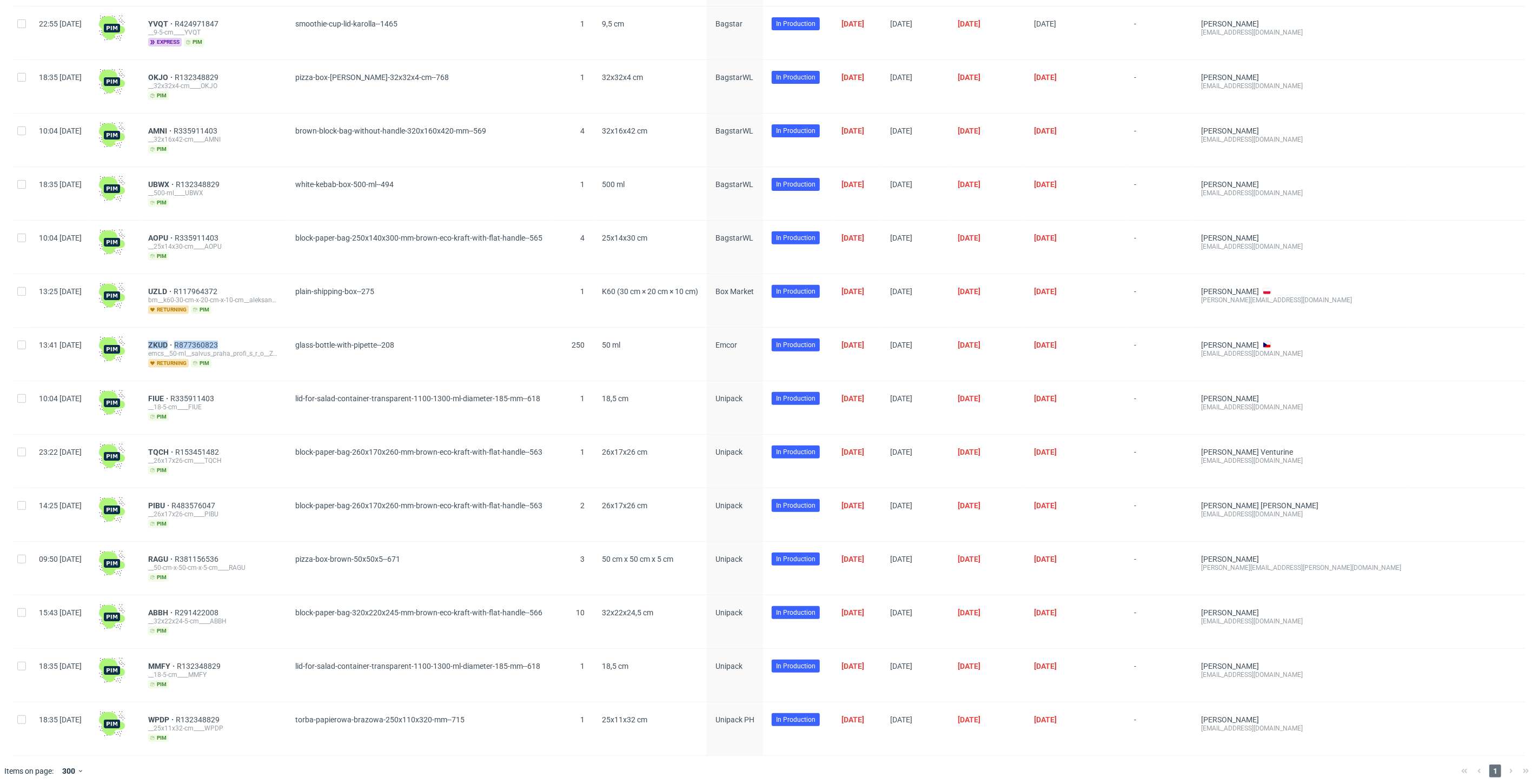
copy div "ZKUD R877360823"
click at [258, 343] on div "ZKUD R877360823" at bounding box center [212, 345] width 130 height 9
drag, startPoint x: 257, startPoint y: 339, endPoint x: 178, endPoint y: 342, distance: 79.1
click at [178, 342] on div "ZKUD R877360823 emcs__50-ml__salvus_praha_profi_s_r_o__ZKUD returning pim" at bounding box center [213, 354] width 147 height 53
copy div "ZKUD R877360823"
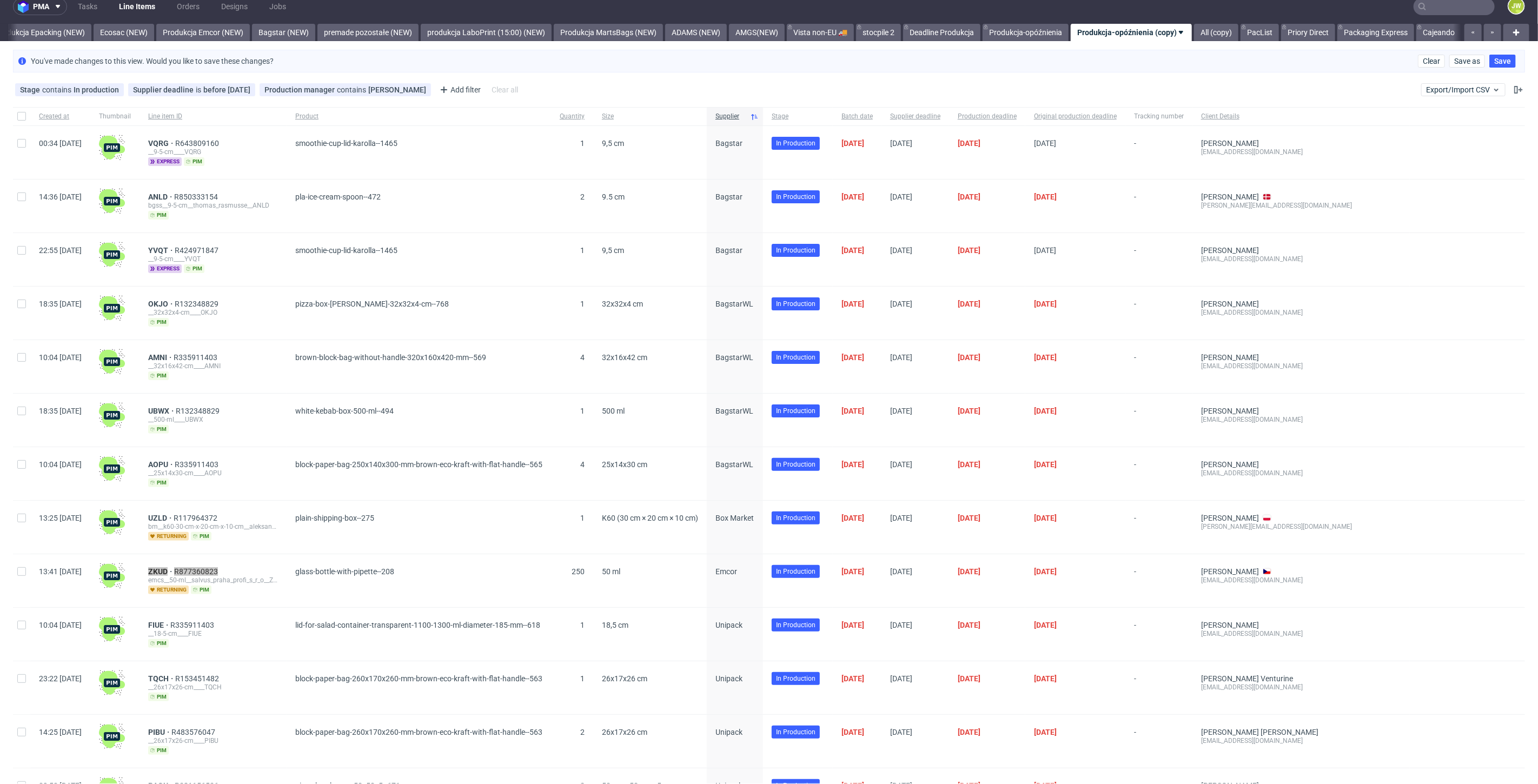
scroll to position [0, 0]
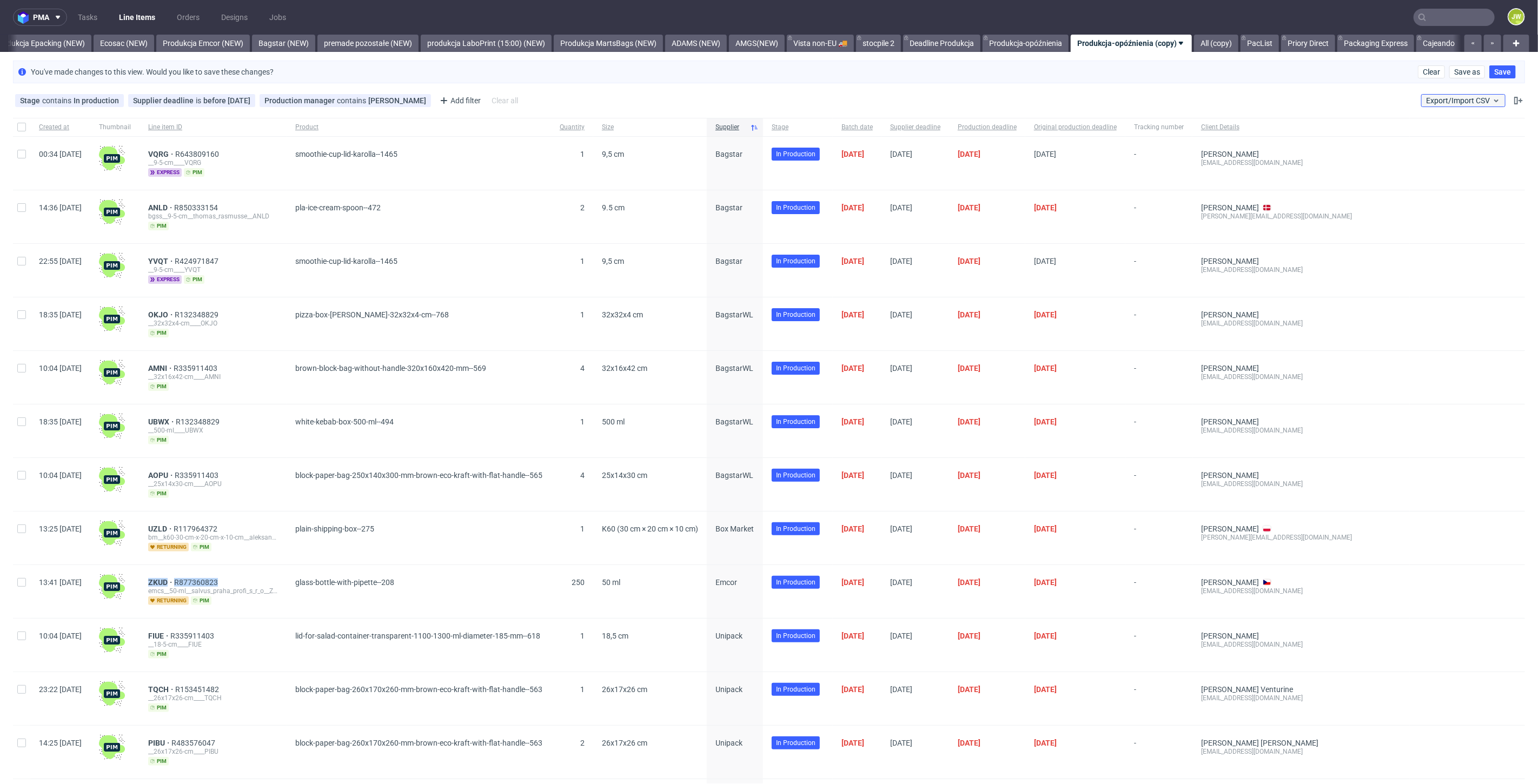
click at [1454, 100] on span "Export/Import CSV" at bounding box center [1464, 101] width 75 height 9
click at [1412, 143] on link "Import shipments CSV" at bounding box center [1429, 144] width 126 height 17
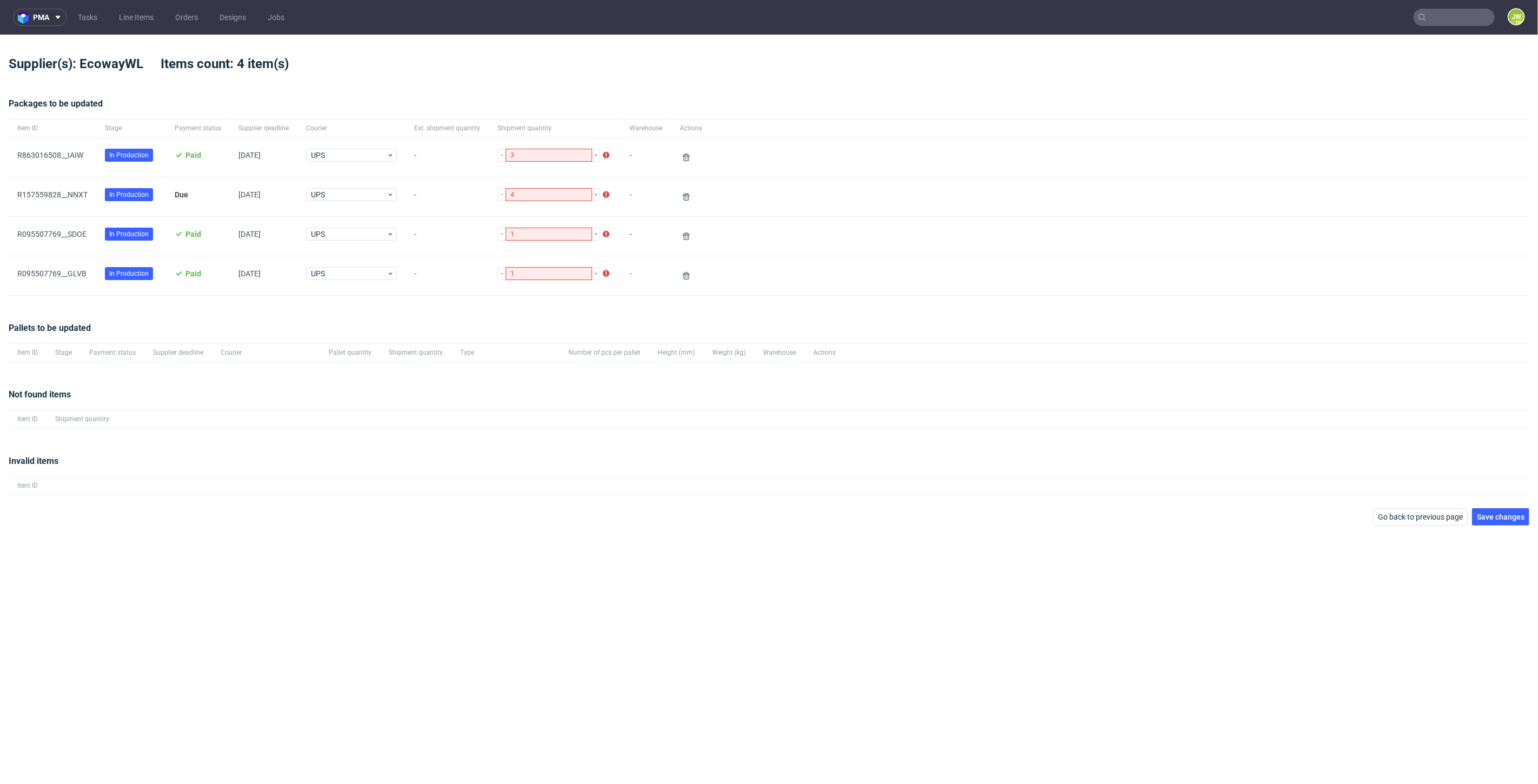
click at [1501, 505] on div "Invalid items Item ID" at bounding box center [769, 475] width 1521 height 66
click at [1506, 530] on div "pma Tasks Line Items Orders Designs Jobs JW Supplier(s): EcowayWL Items count: …" at bounding box center [769, 392] width 1538 height 784
drag, startPoint x: 1500, startPoint y: 521, endPoint x: 1476, endPoint y: 508, distance: 27.3
click at [1499, 521] on button "Save changes" at bounding box center [1500, 517] width 57 height 17
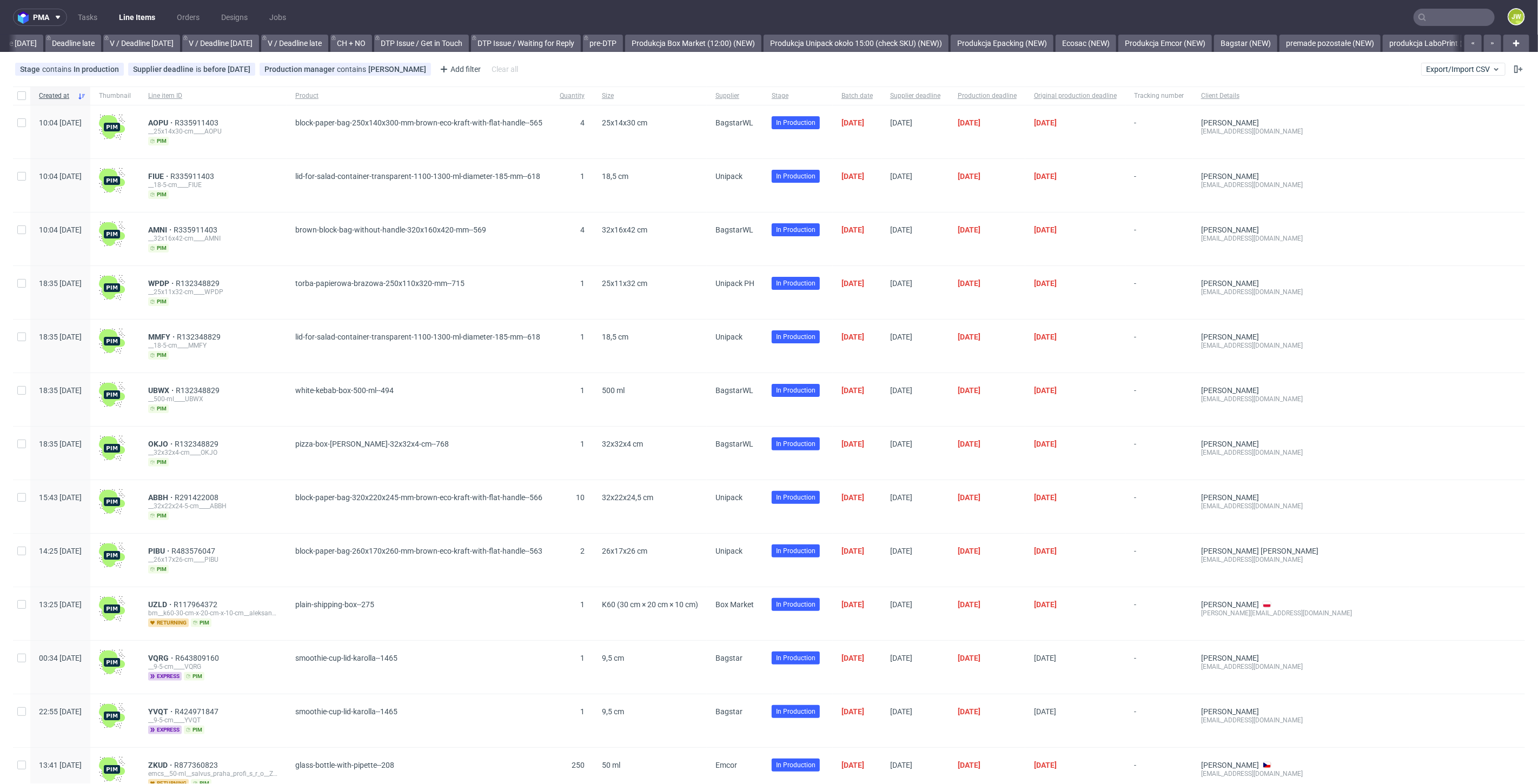
scroll to position [0, 2237]
click at [1448, 25] on input "text" at bounding box center [1454, 17] width 81 height 17
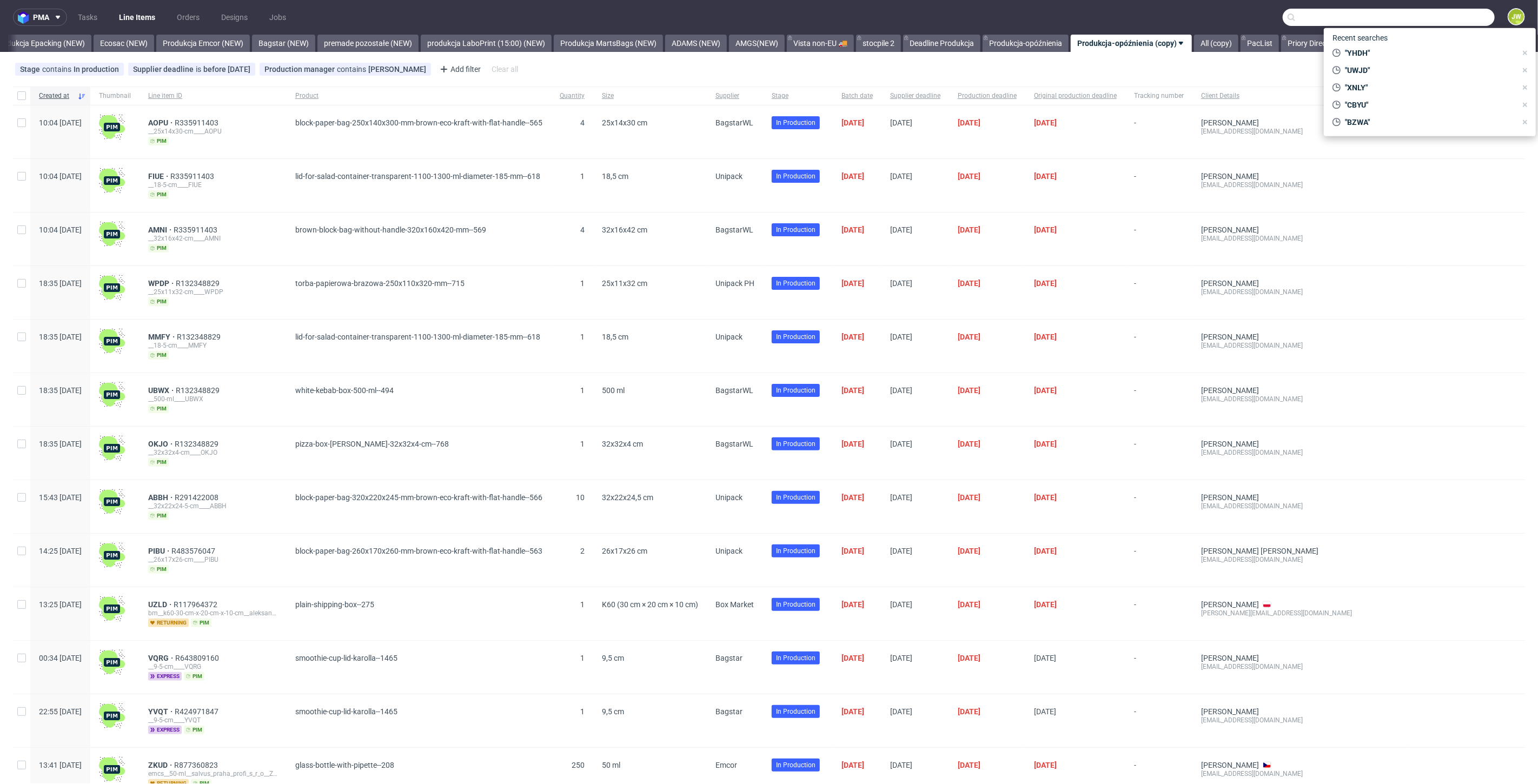
paste input "SDOE"
type input "SDOE"
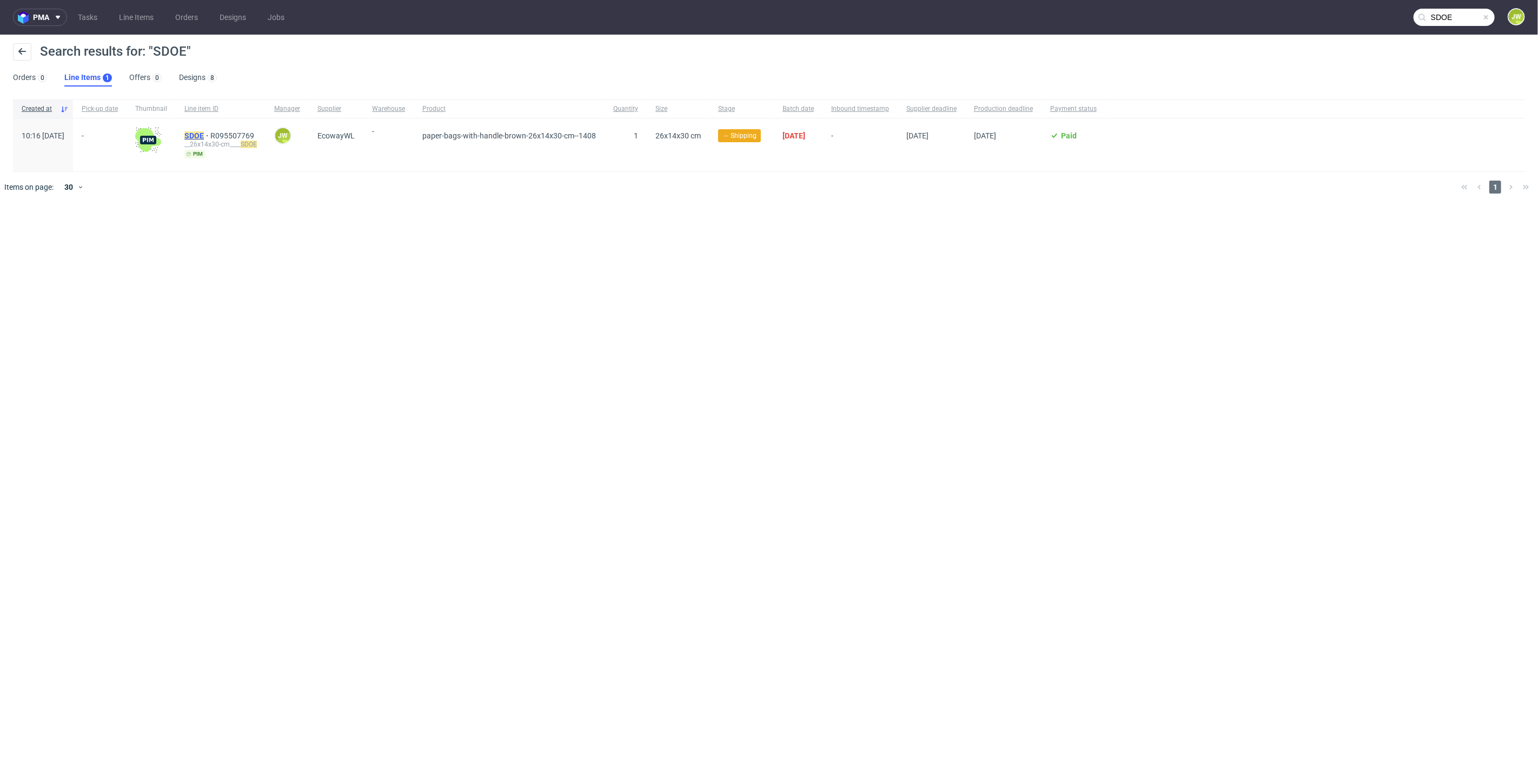
click at [204, 136] on mark "SDOE" at bounding box center [194, 136] width 20 height 9
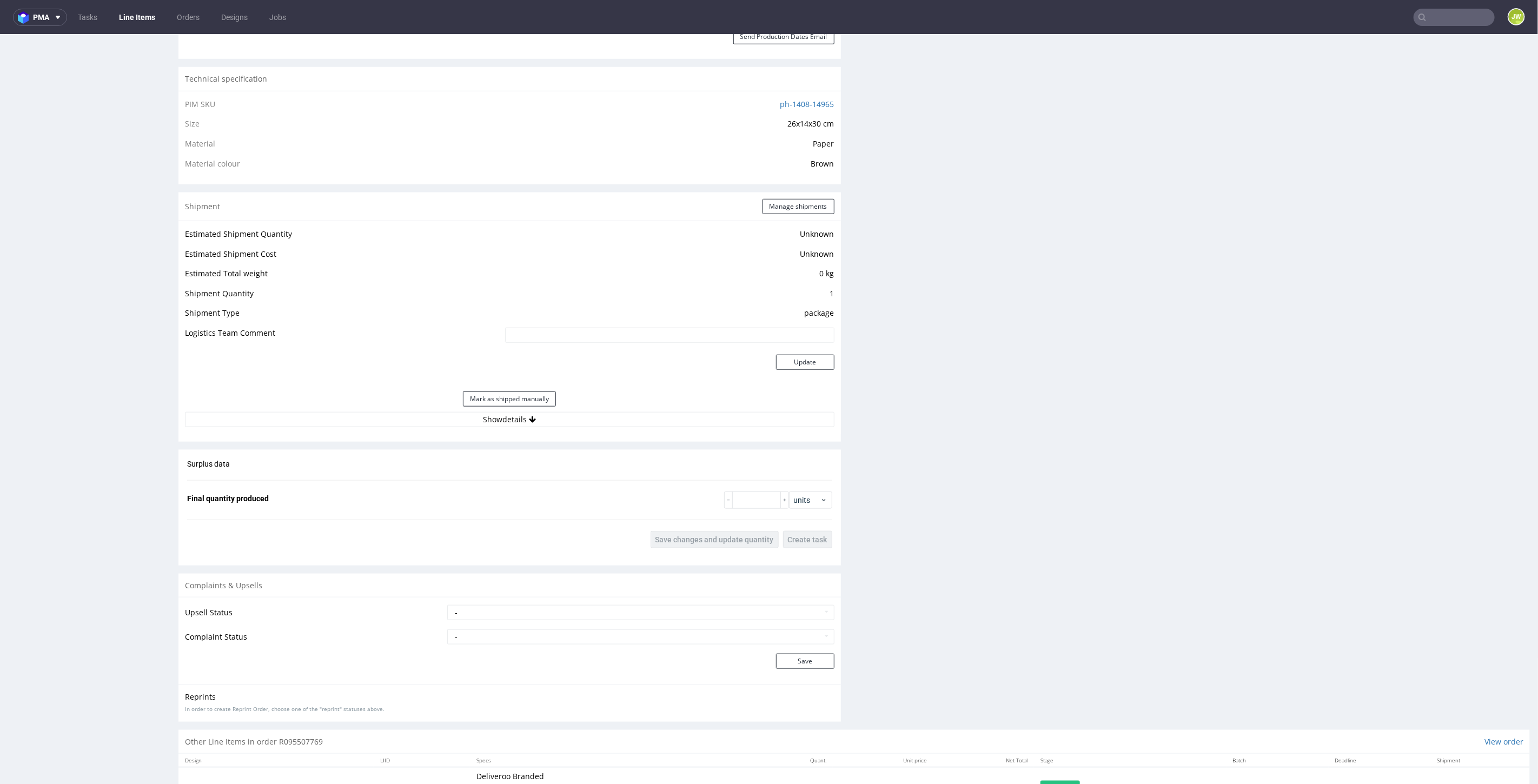
scroll to position [781, 0]
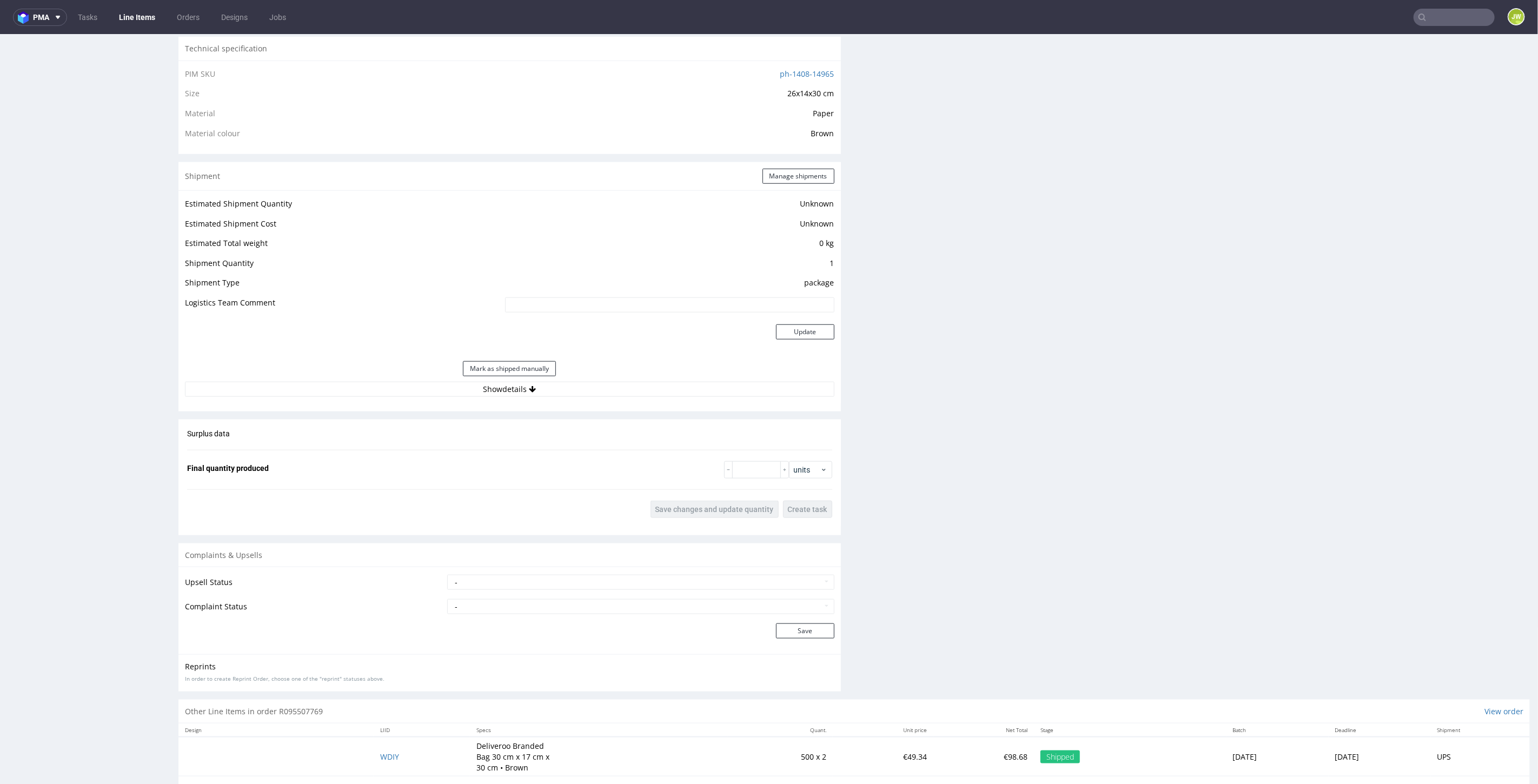
click at [480, 397] on div "Estimated Shipment Quantity Unknown Estimated Shipment Cost Unknown Estimated T…" at bounding box center [510, 296] width 662 height 213
click at [480, 392] on button "Show details" at bounding box center [510, 389] width 650 height 15
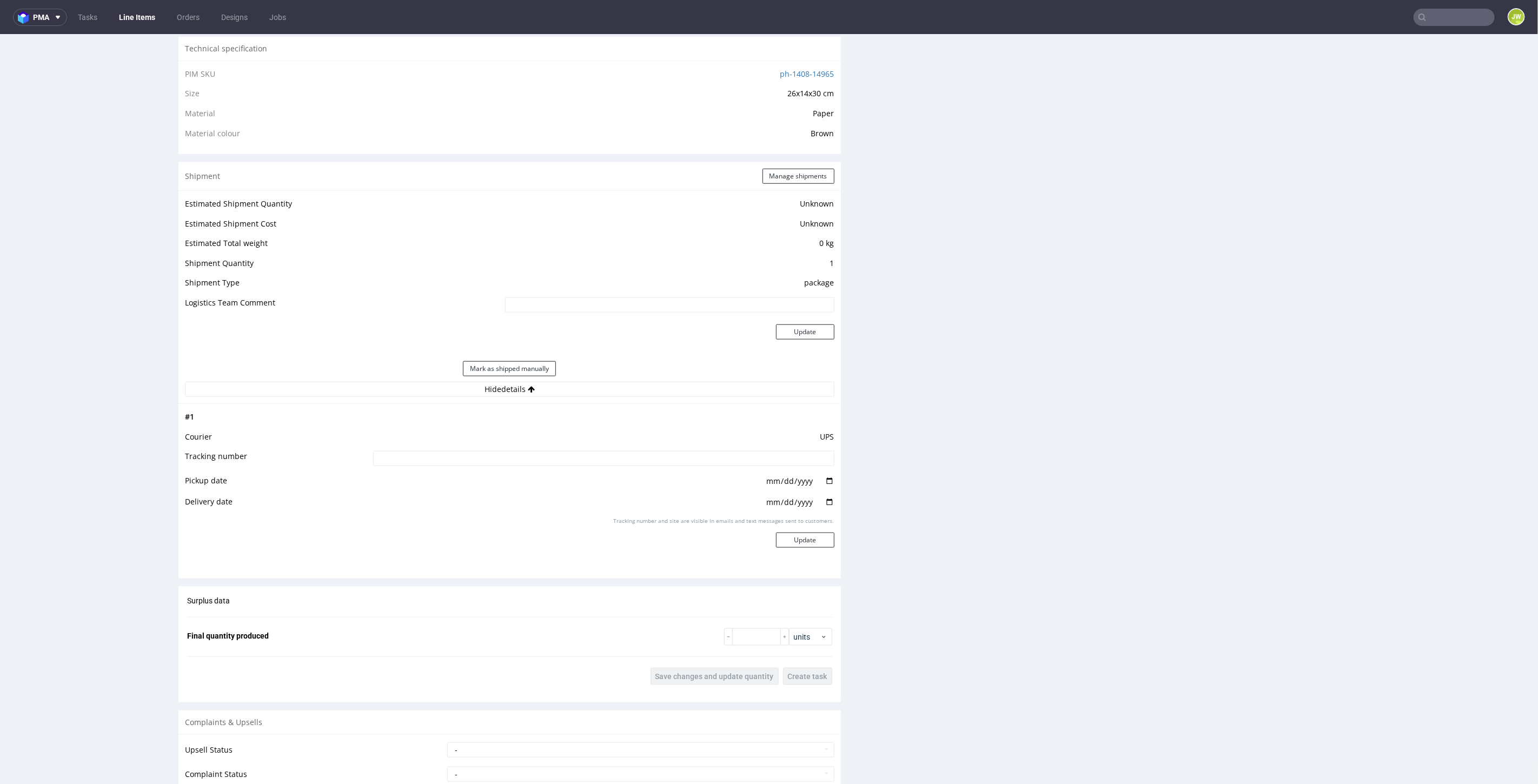
click at [464, 451] on input at bounding box center [604, 458] width 461 height 15
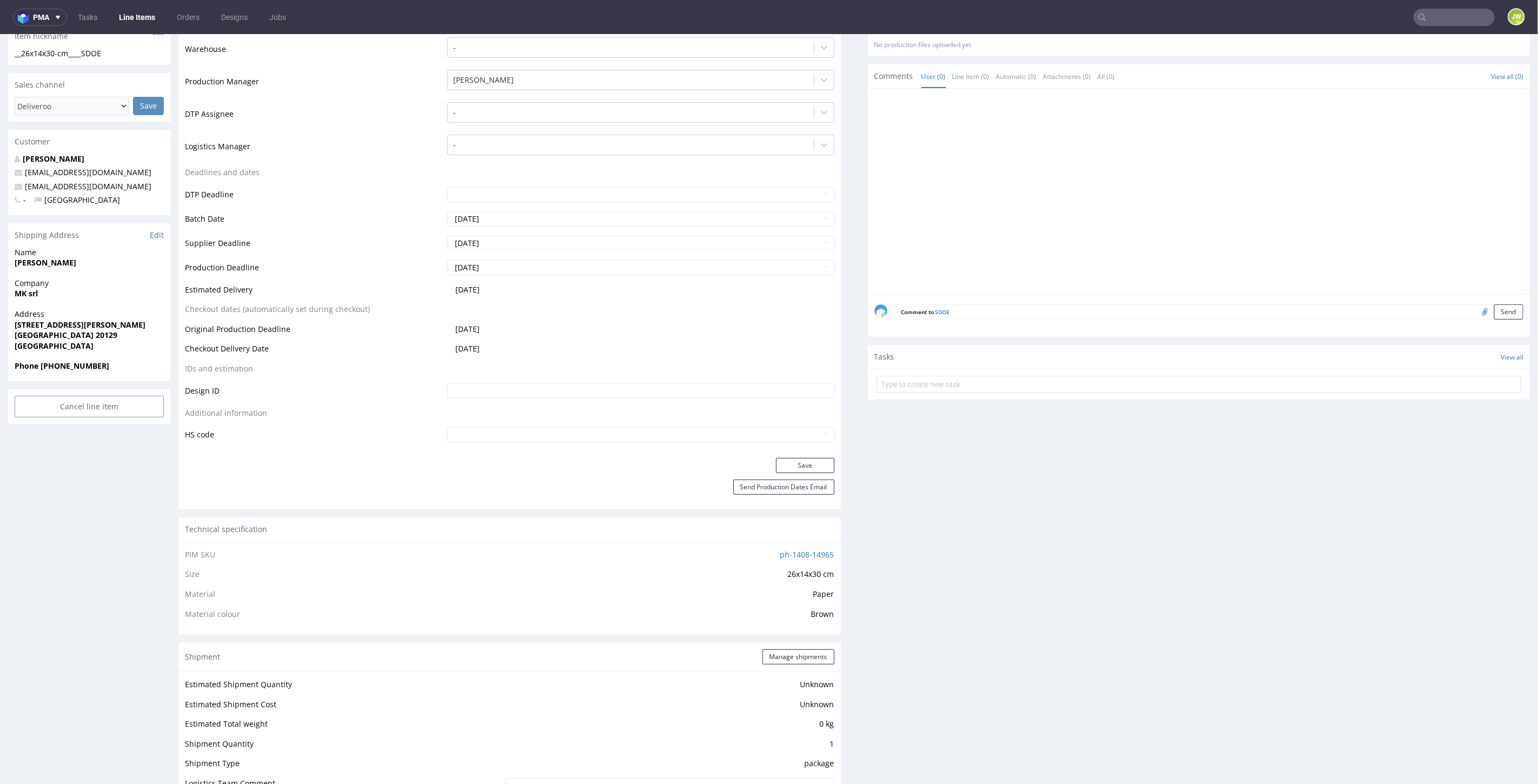
scroll to position [0, 0]
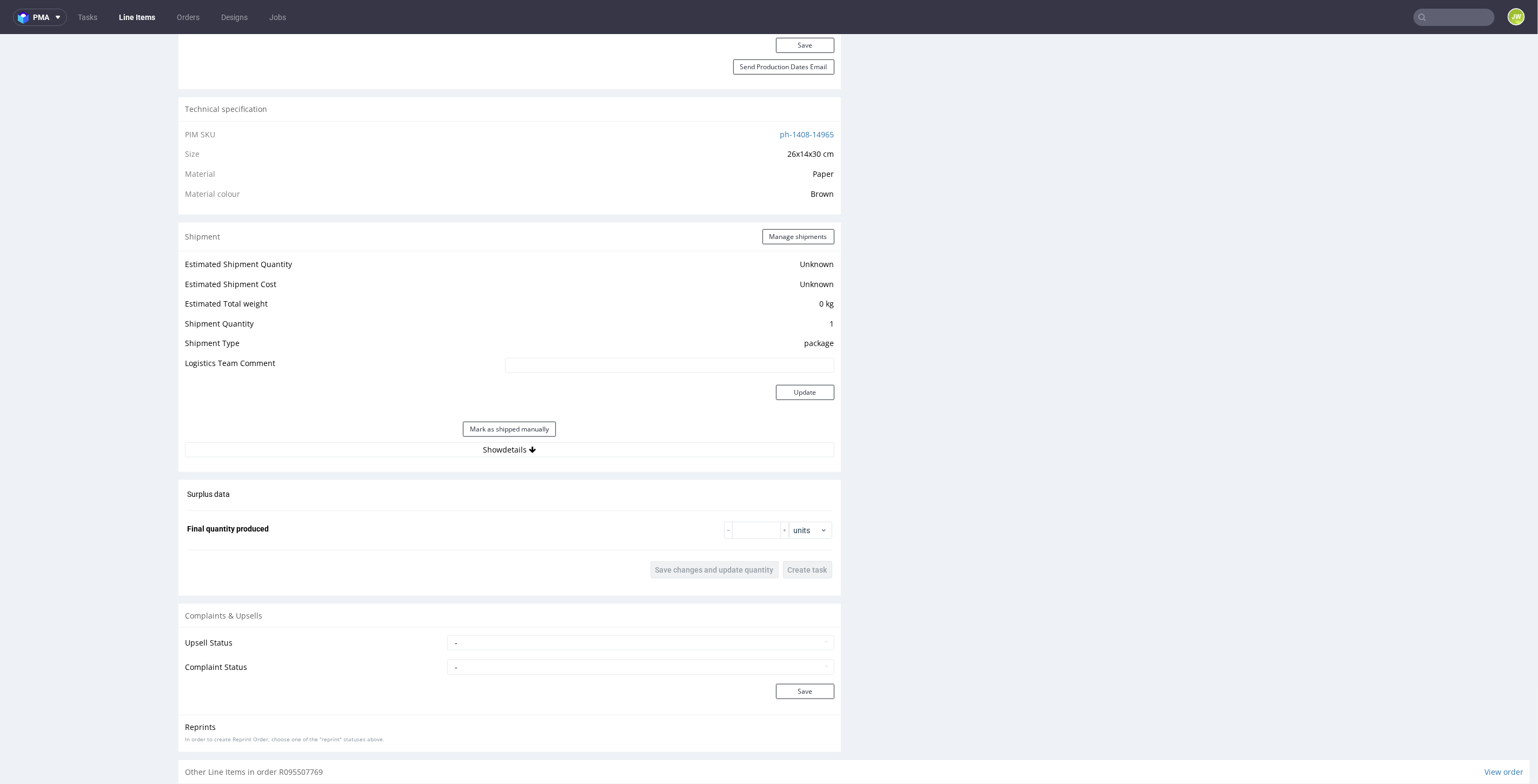
scroll to position [721, 0]
click at [496, 451] on button "Show details" at bounding box center [510, 449] width 650 height 15
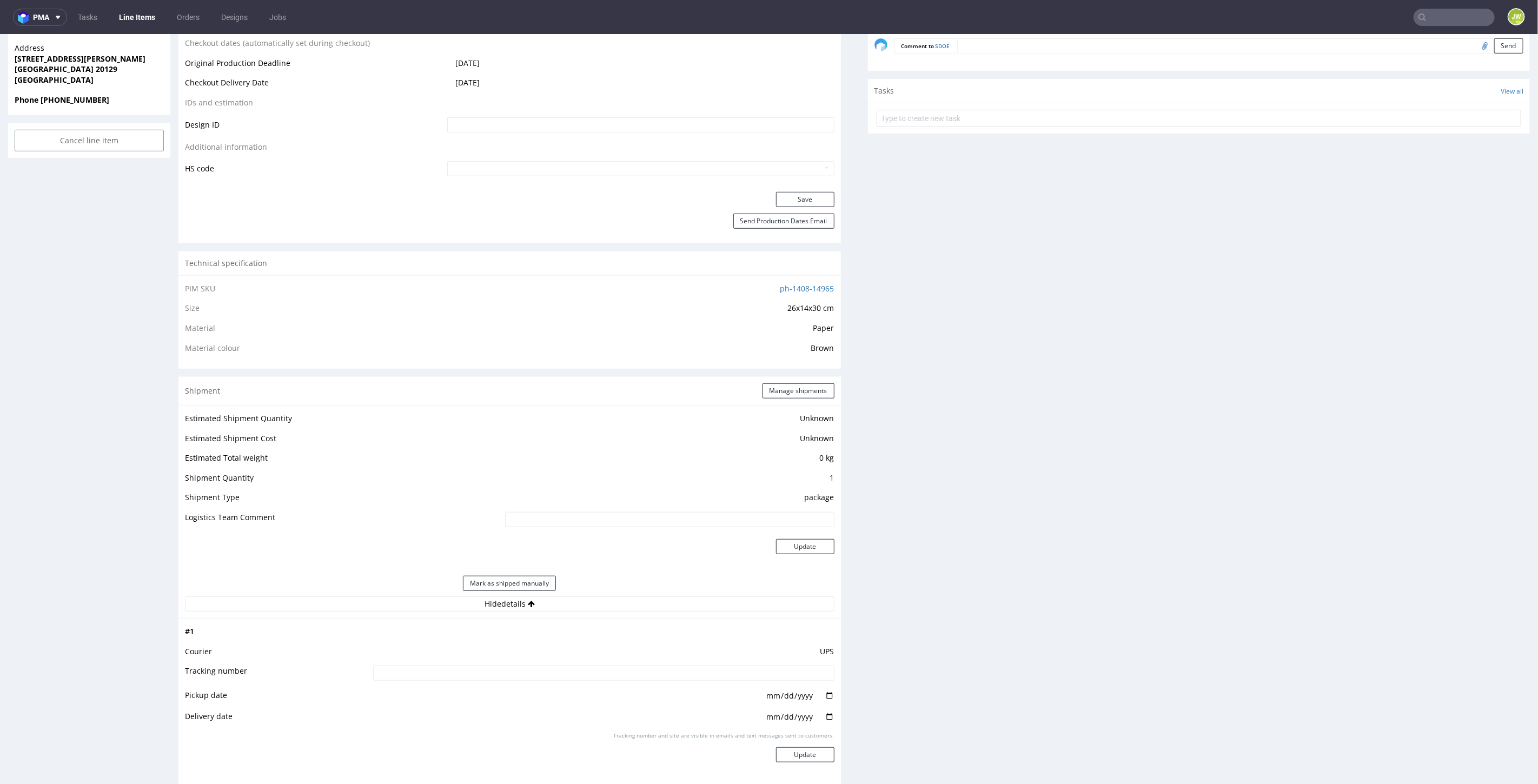
scroll to position [360, 0]
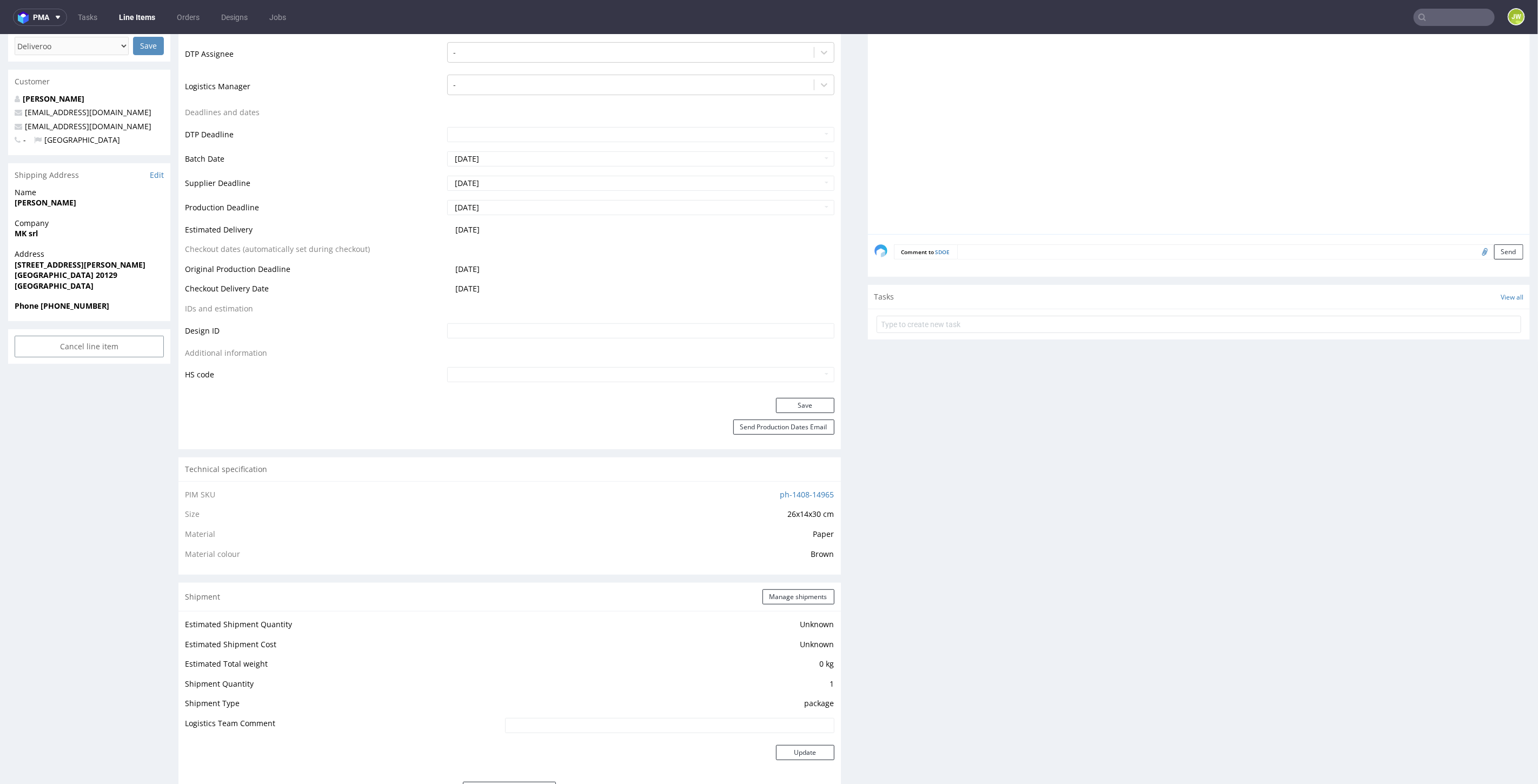
click at [1446, 10] on input "text" at bounding box center [1454, 17] width 81 height 17
type input "VFUG"
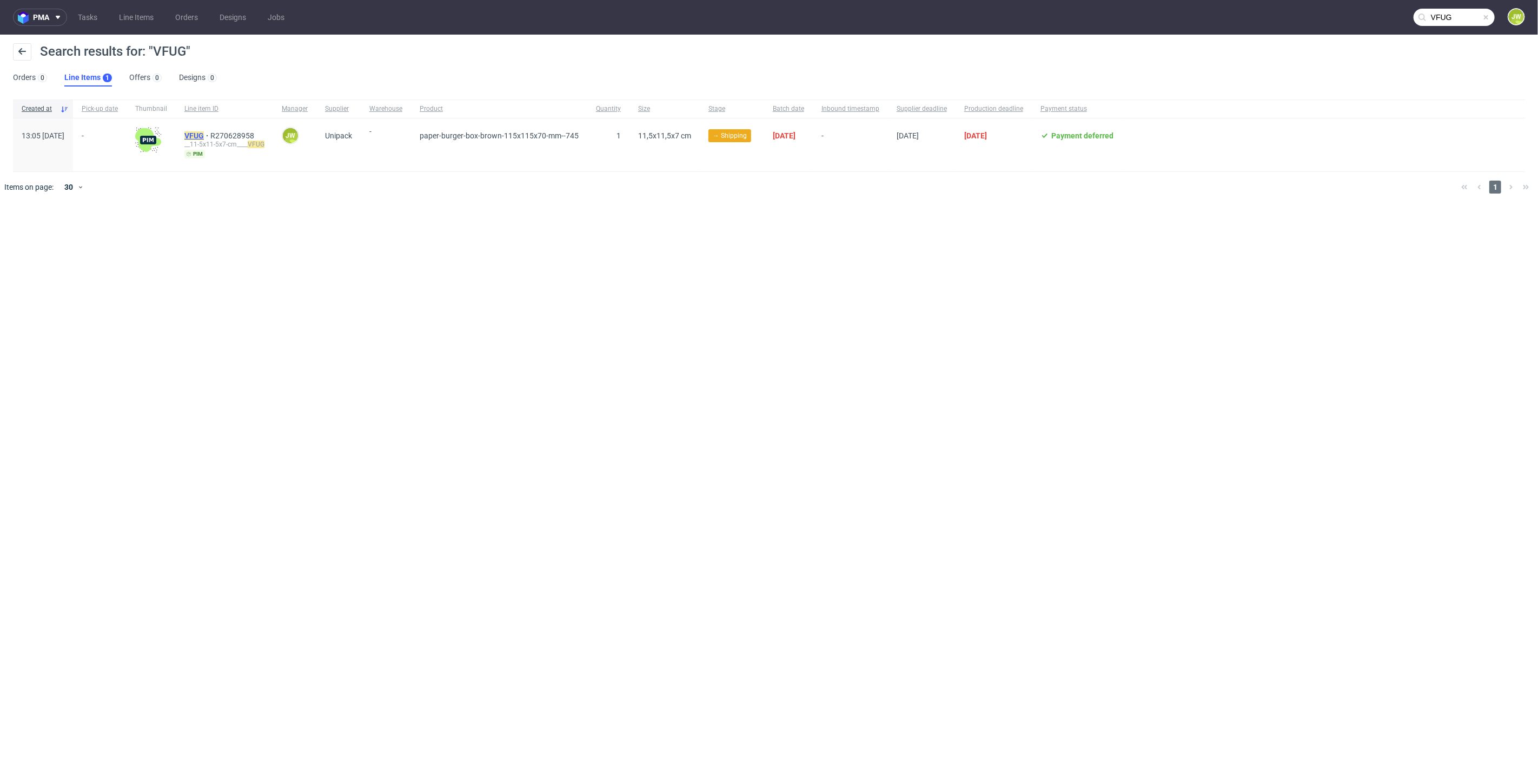
click at [204, 137] on mark "VFUG" at bounding box center [194, 136] width 20 height 9
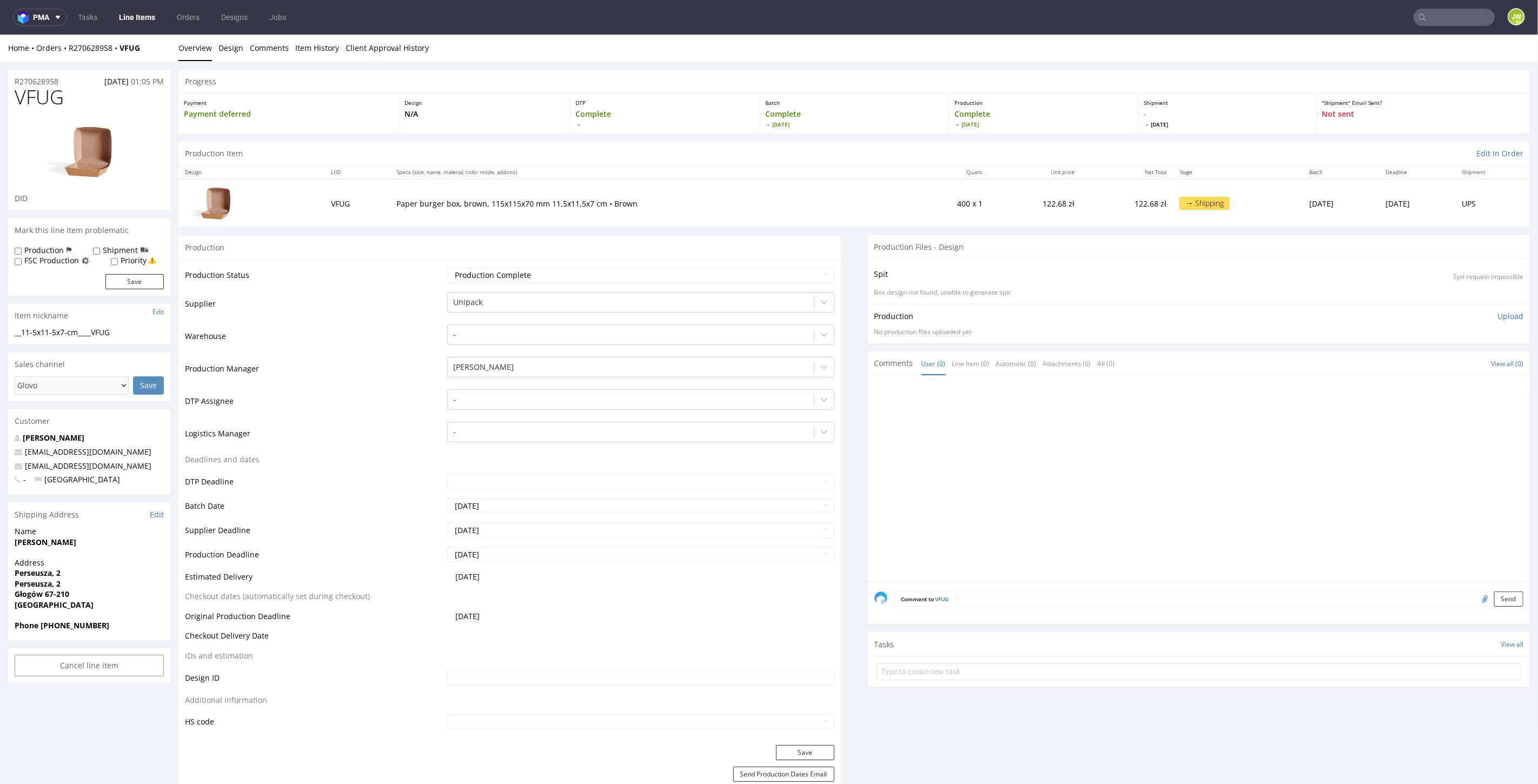
scroll to position [480, 0]
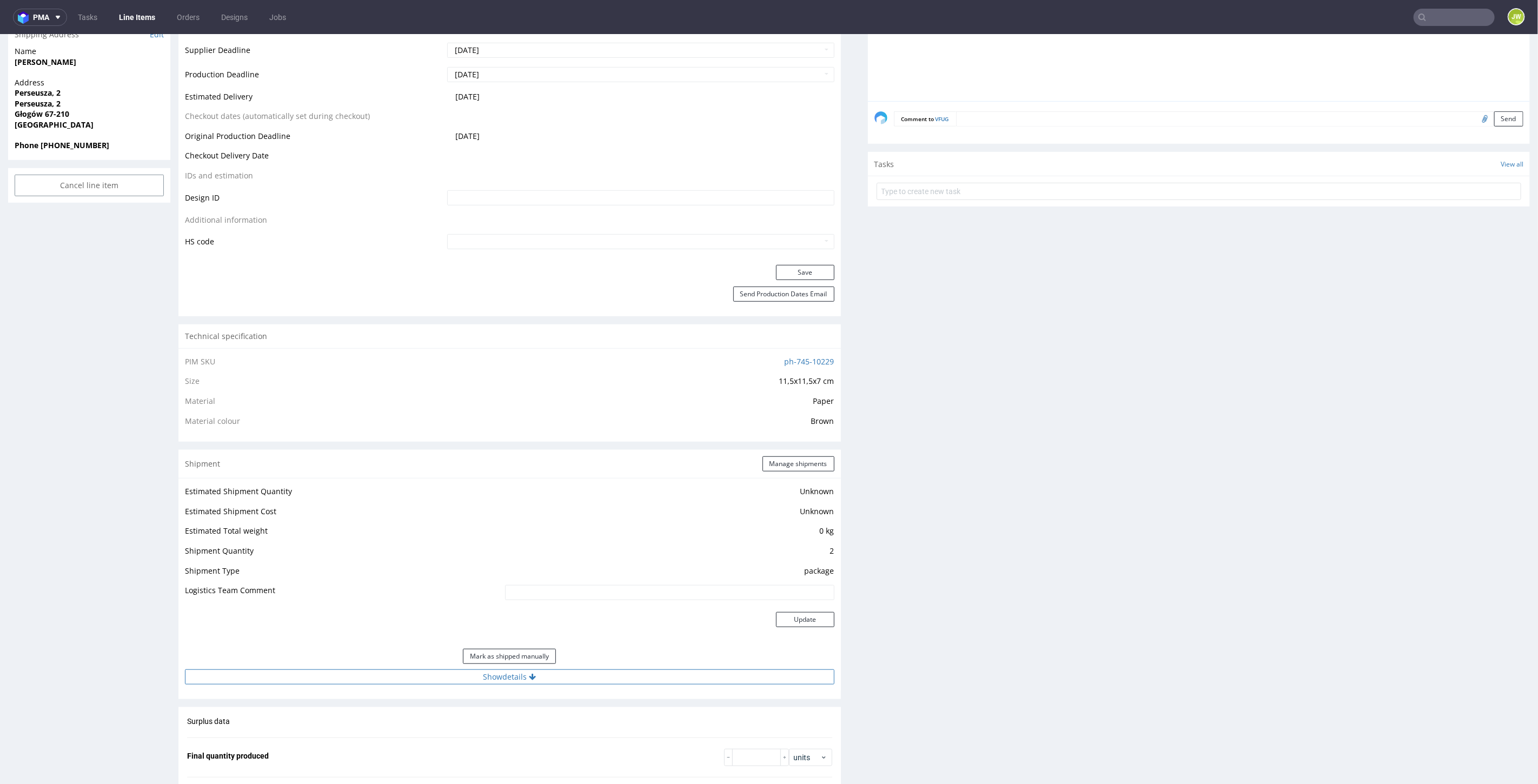
click at [474, 671] on button "Show details" at bounding box center [510, 677] width 650 height 15
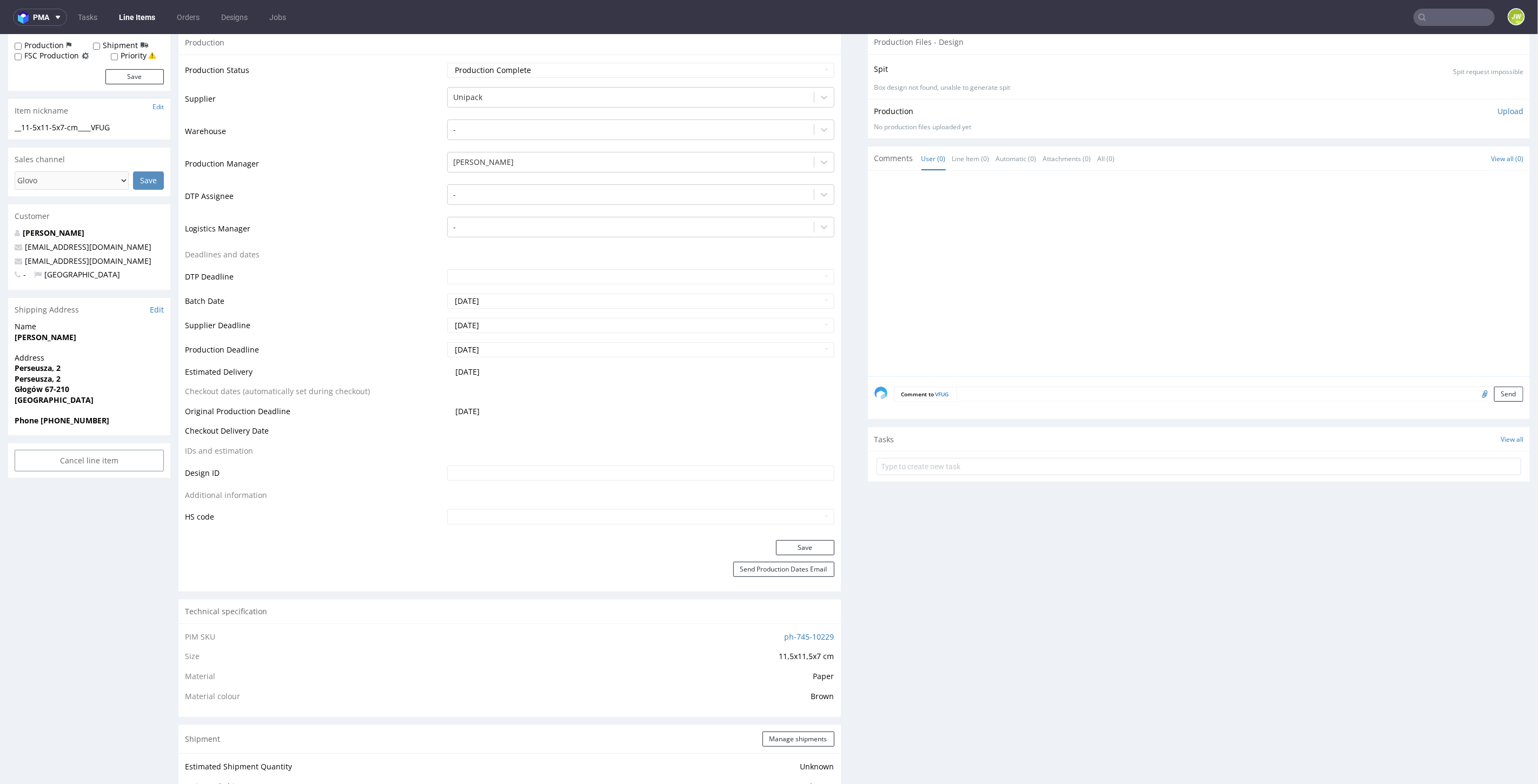
scroll to position [0, 0]
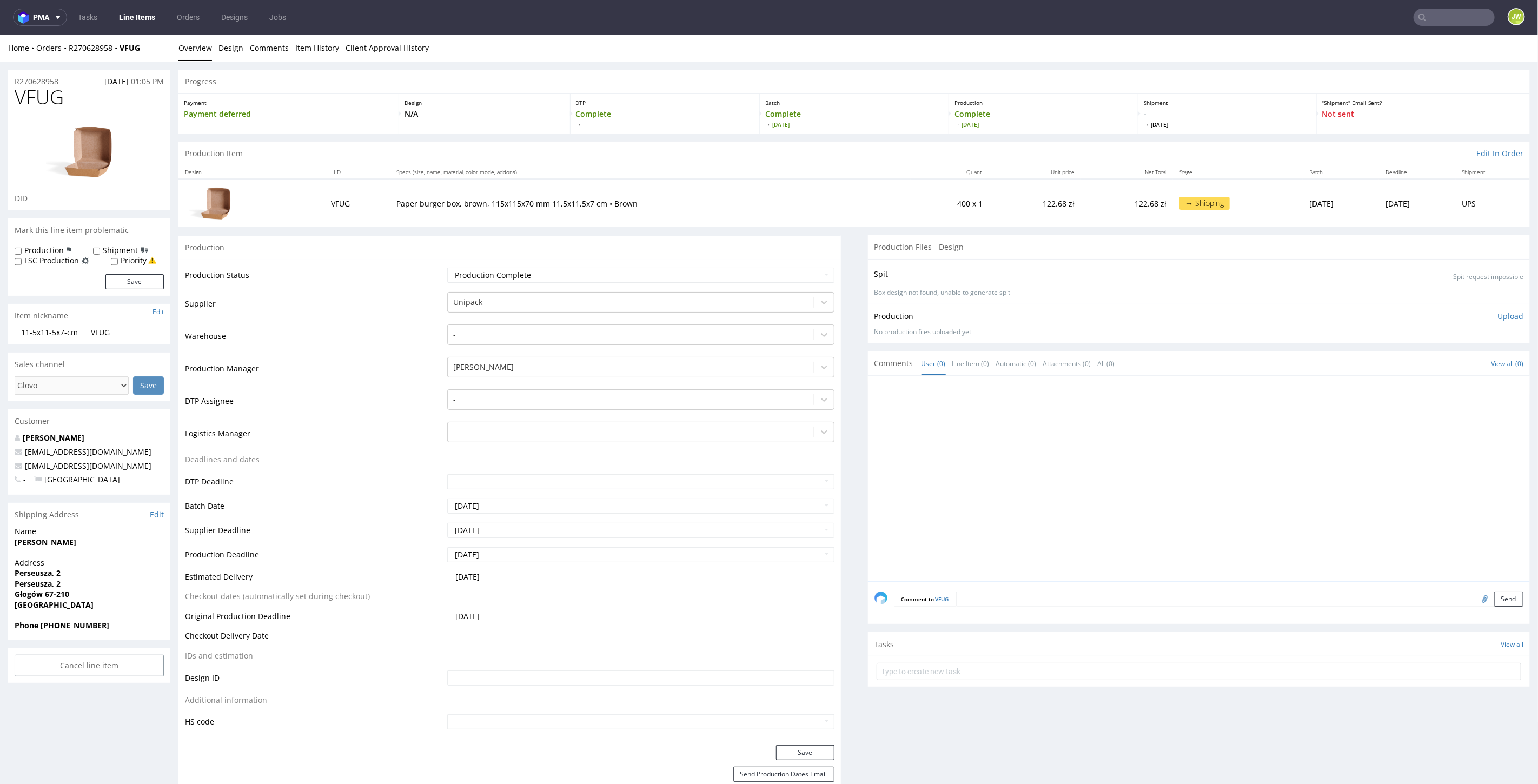
click at [131, 17] on link "Line Items" at bounding box center [137, 17] width 49 height 17
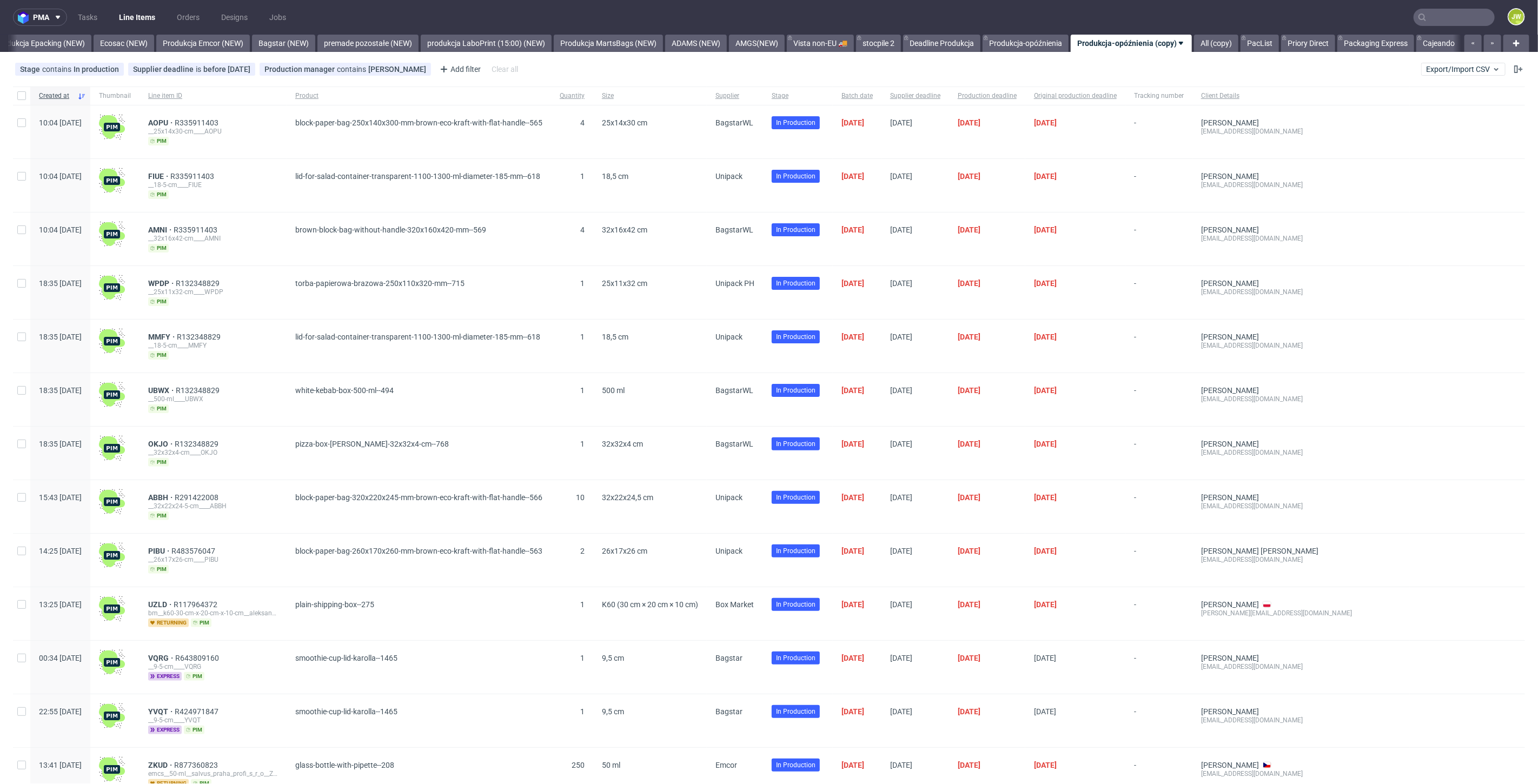
scroll to position [0, 2237]
click at [1438, 76] on div "Stage contains In production Supplier deadline is before [DATE] Production mana…" at bounding box center [769, 69] width 1538 height 26
click at [1431, 68] on span "Export/Import CSV" at bounding box center [1464, 69] width 75 height 9
click at [1429, 111] on link "Import shipments CSV" at bounding box center [1429, 113] width 126 height 17
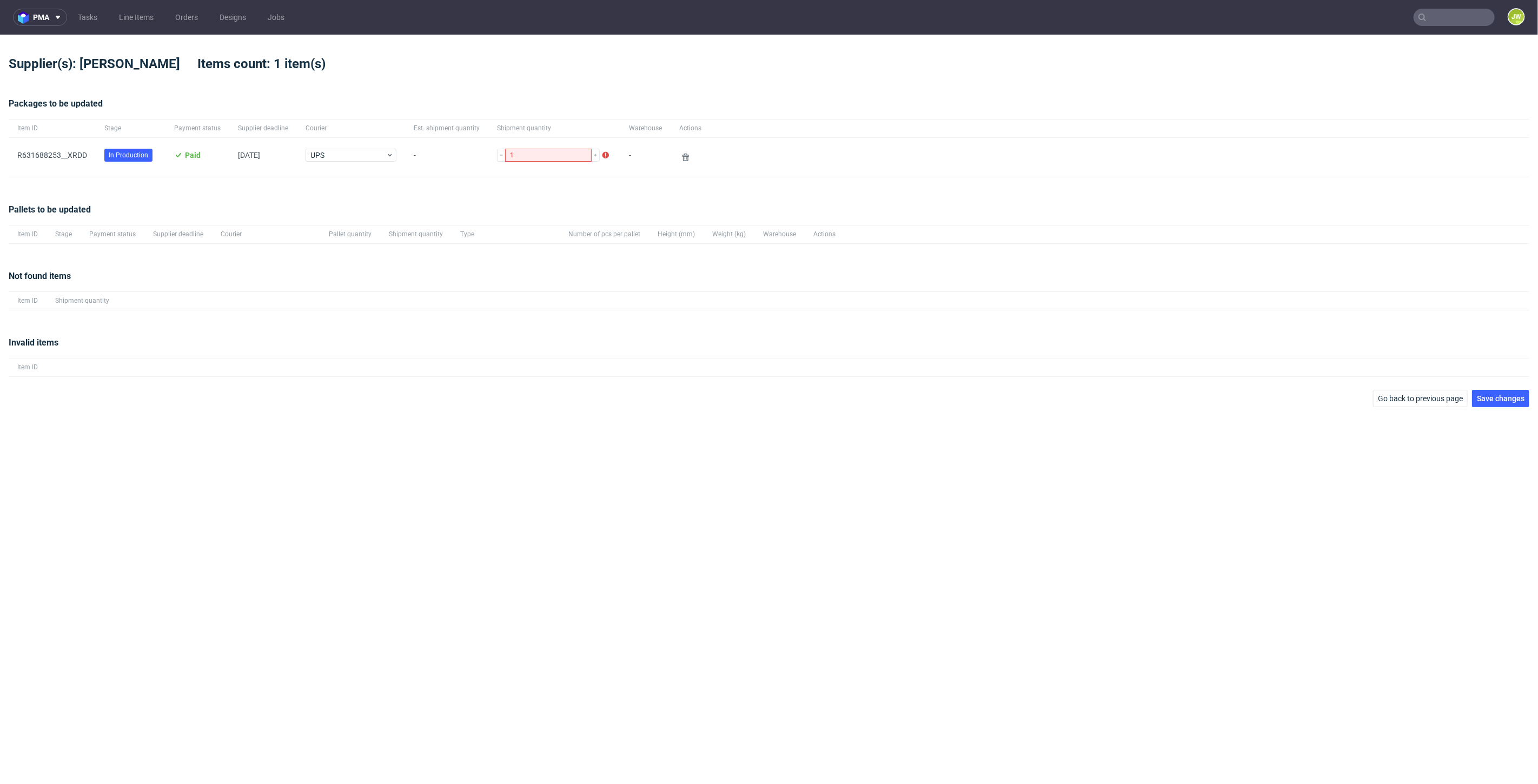
click at [1486, 386] on div "Invalid items Item ID" at bounding box center [769, 357] width 1521 height 66
click at [1486, 395] on span "Save changes" at bounding box center [1501, 398] width 48 height 7
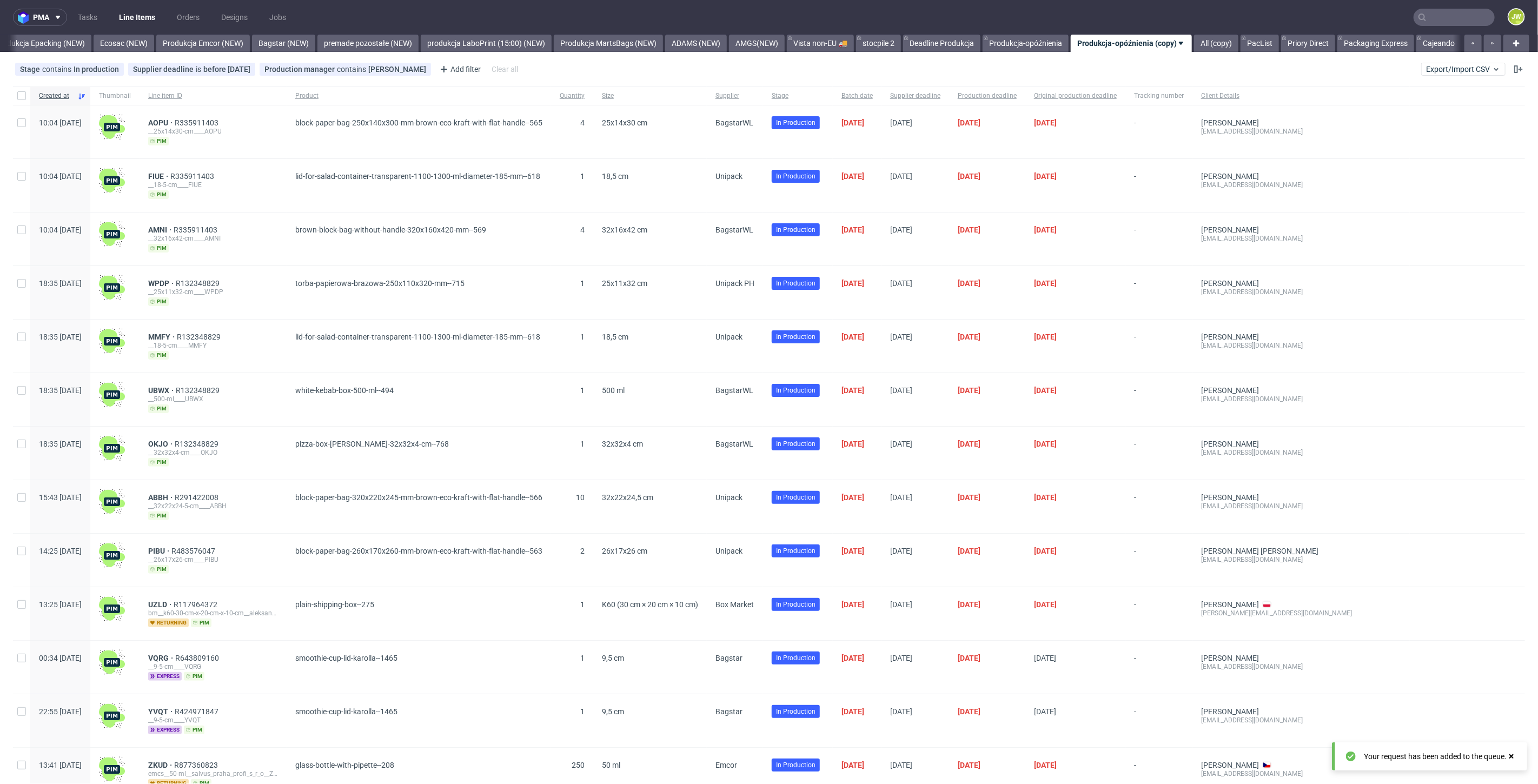
scroll to position [0, 2237]
click at [1484, 60] on div "Stage contains In production Supplier deadline is before today Production manag…" at bounding box center [769, 69] width 1538 height 26
click at [1469, 71] on span "Export/Import CSV" at bounding box center [1464, 69] width 75 height 9
click at [1395, 115] on link "Import shipments CSV" at bounding box center [1429, 113] width 126 height 17
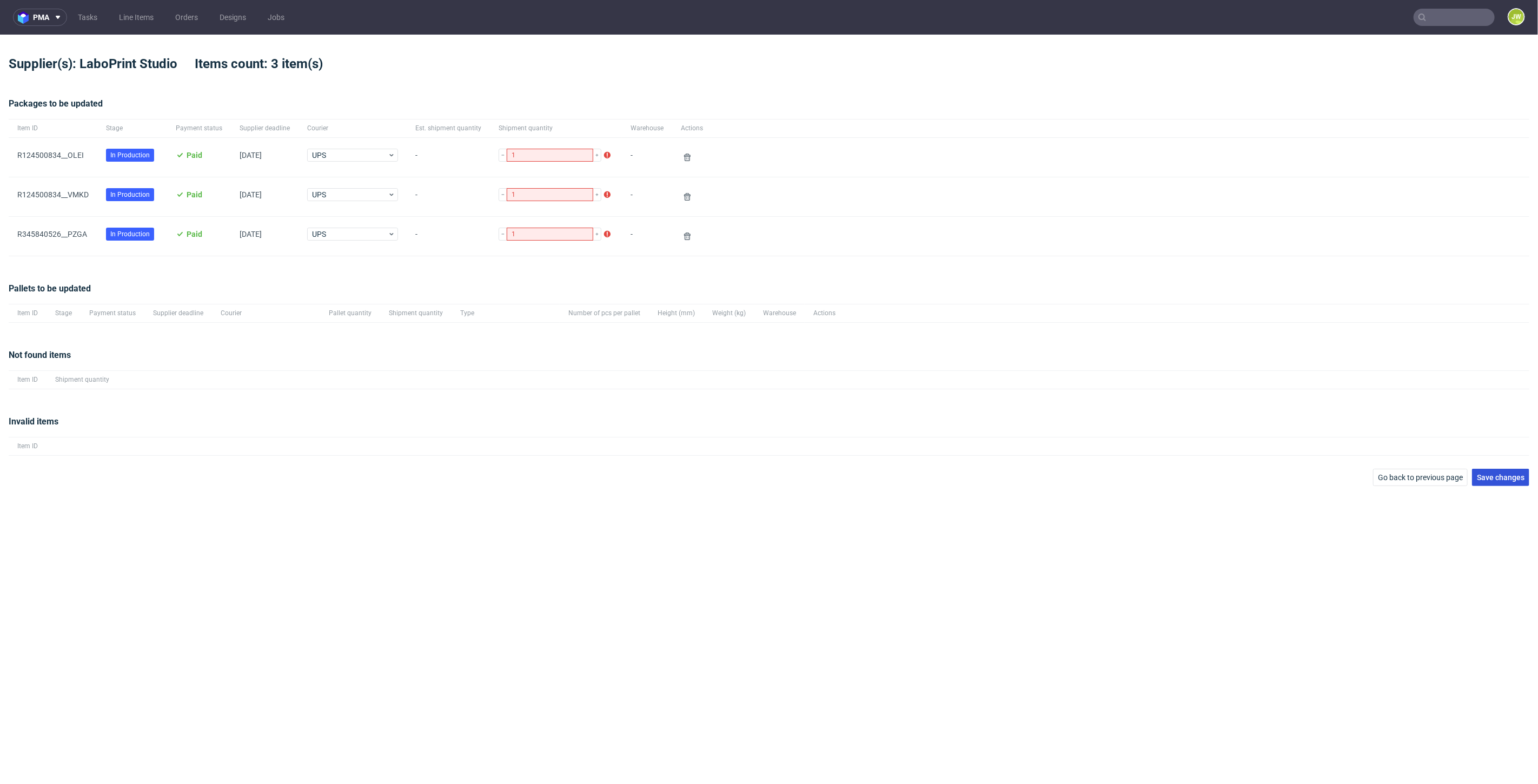
click at [1504, 476] on span "Save changes" at bounding box center [1501, 478] width 48 height 7
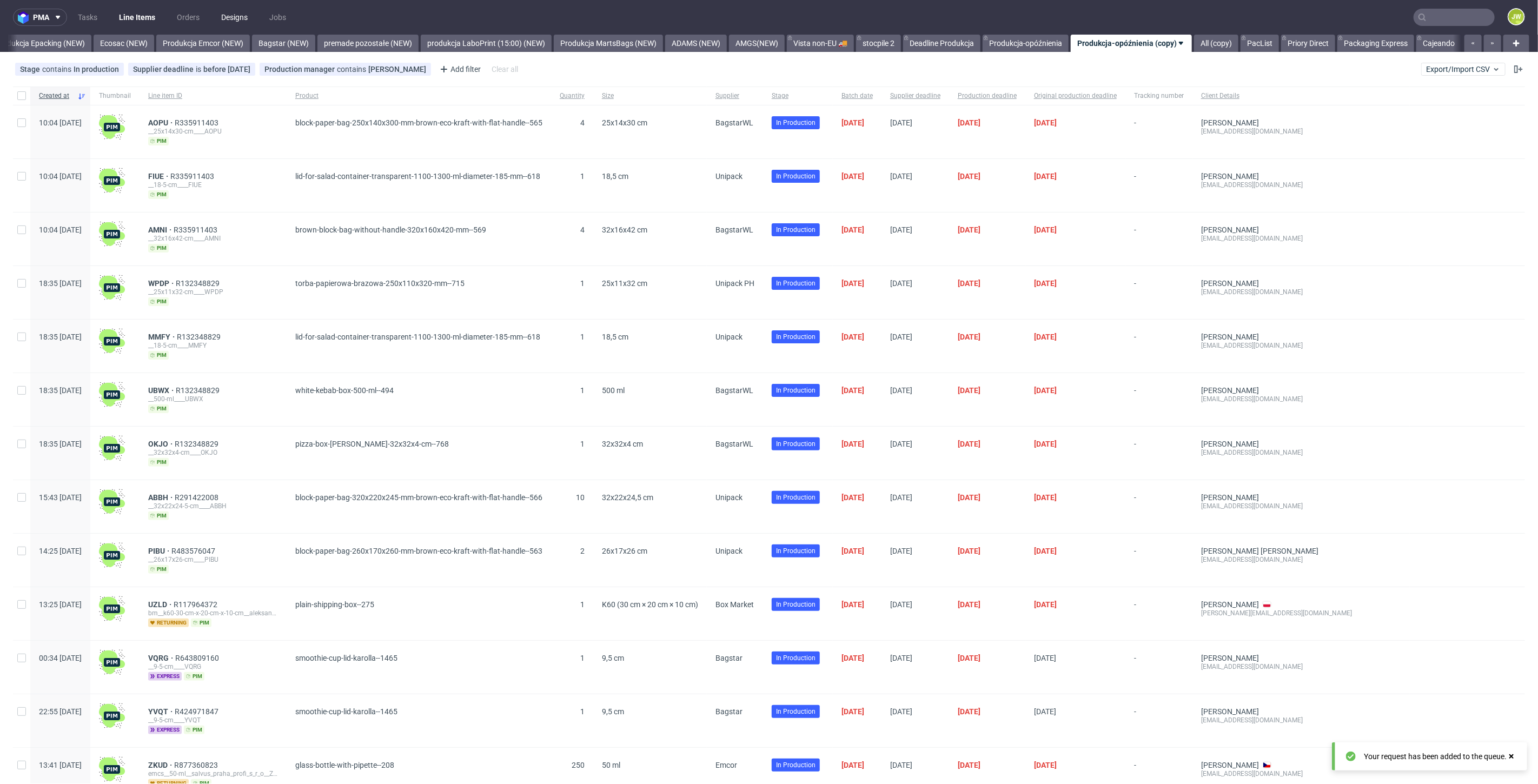
scroll to position [0, 2237]
click at [208, 33] on nav "pma Tasks Line Items Orders Designs Jobs JW" at bounding box center [769, 17] width 1538 height 34
click at [56, 44] on link "Produkcja Epacking (NEW)" at bounding box center [40, 43] width 103 height 17
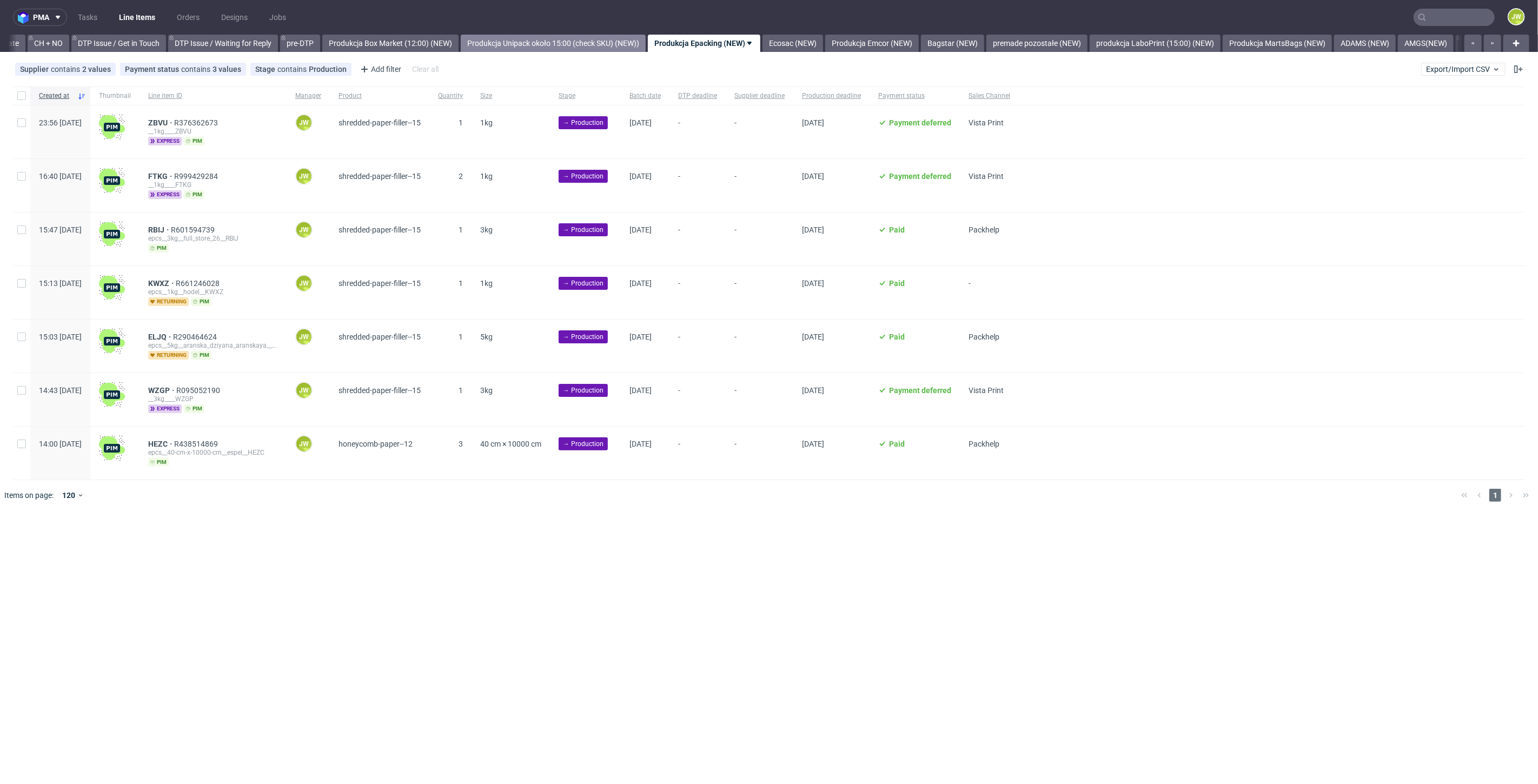
scroll to position [0, 1538]
click at [440, 41] on link "Produkcja Box Market (12:00) (NEW)" at bounding box center [391, 43] width 136 height 17
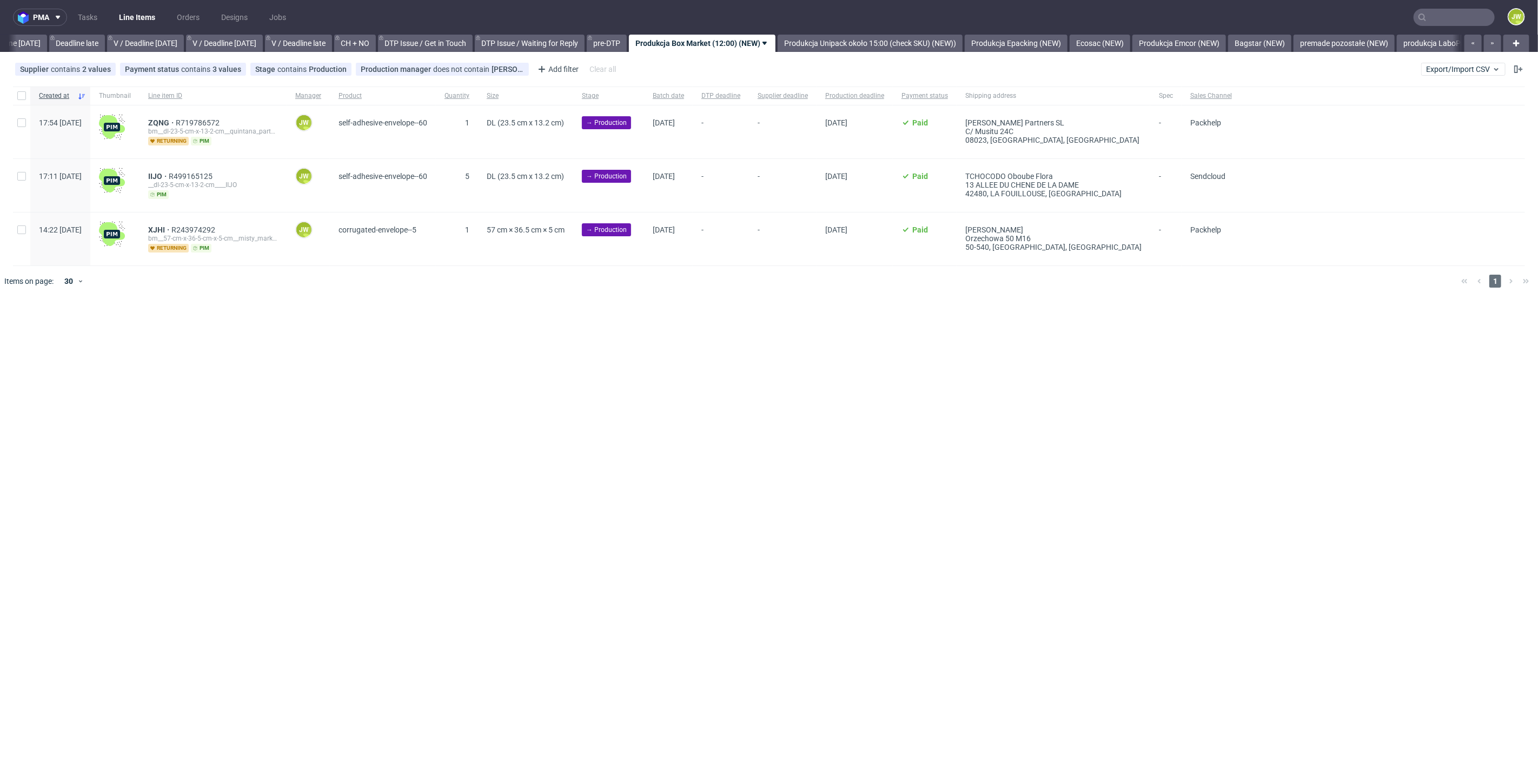
scroll to position [0, 1228]
click at [370, 357] on div "pma Tasks Line Items Orders Designs Jobs JW All DTP Late Shipped Shipments DTP …" at bounding box center [769, 392] width 1538 height 784
click at [1377, 43] on link "premade pozostałe (NEW)" at bounding box center [1348, 43] width 101 height 17
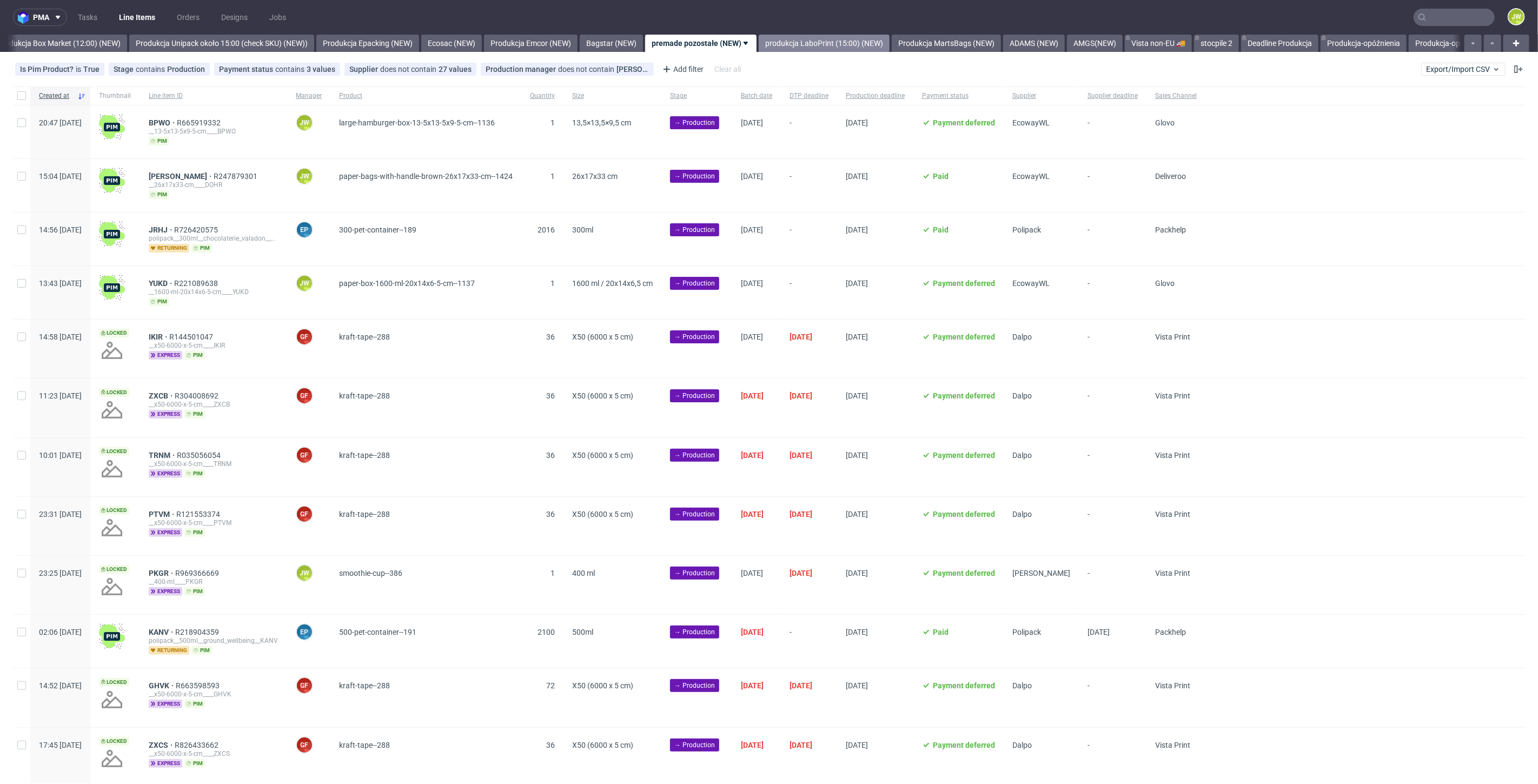
scroll to position [0, 1871]
click at [1381, 39] on link "Produkcja-opóźnienia" at bounding box center [1363, 43] width 86 height 17
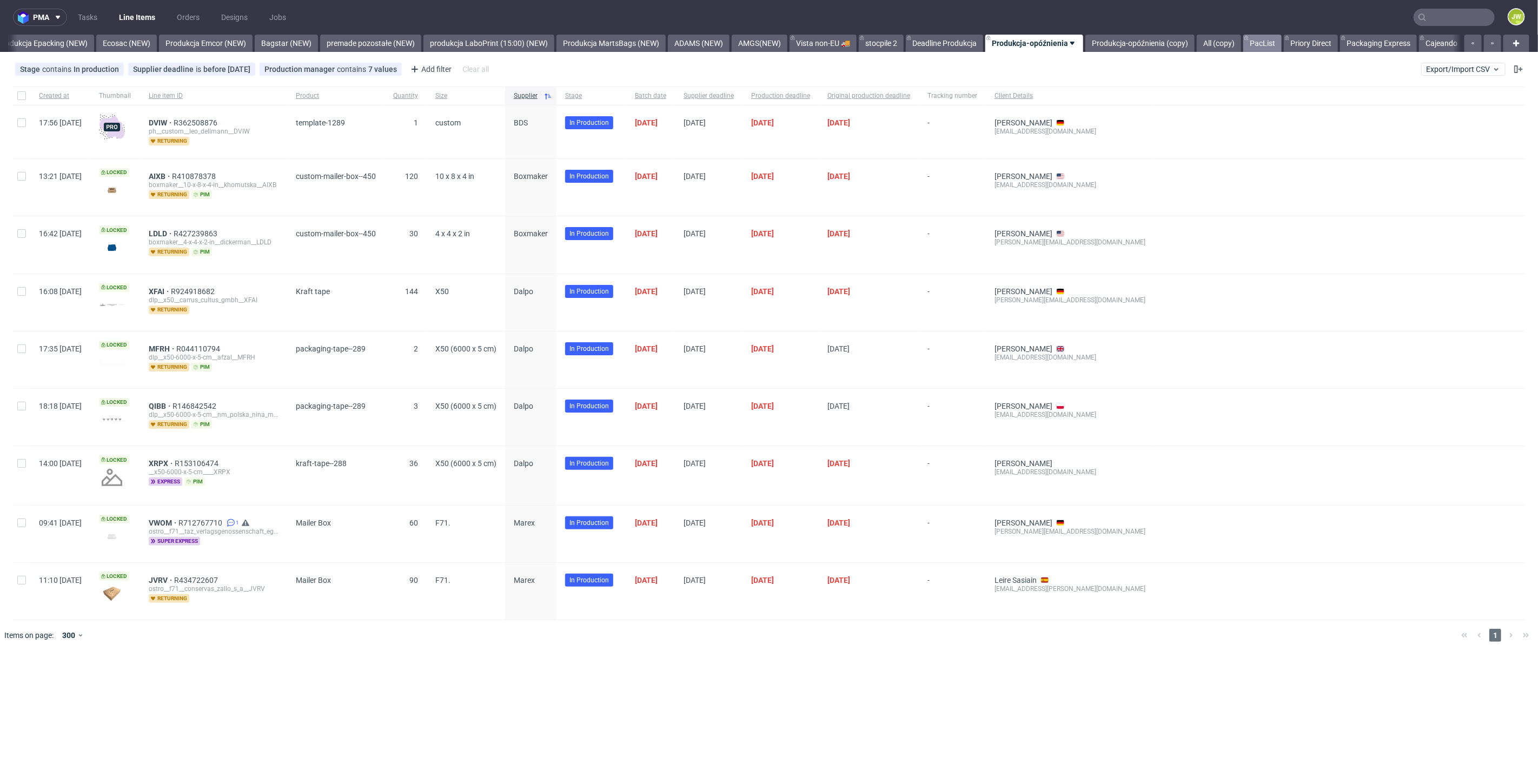
scroll to position [0, 2228]
drag, startPoint x: 1122, startPoint y: 41, endPoint x: 1112, endPoint y: 34, distance: 12.2
click at [1117, 36] on div "All DTP Late Shipped Shipments DTP to do DTP Double check DTP Blocked DTP Produ…" at bounding box center [735, 43] width 1453 height 17
click at [1117, 45] on link "Produkcja-opóźnienia (copy)" at bounding box center [1137, 43] width 109 height 17
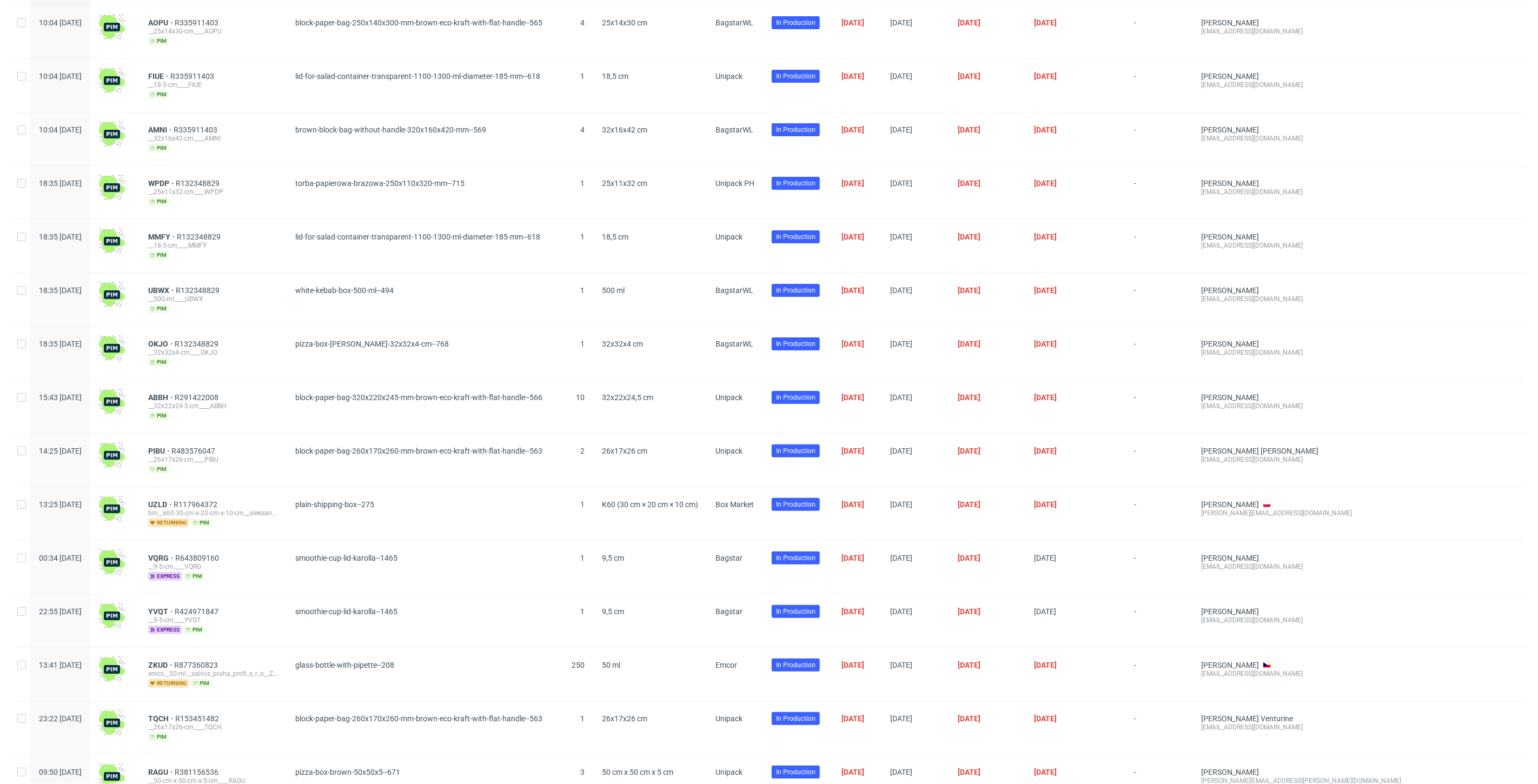
scroll to position [120, 0]
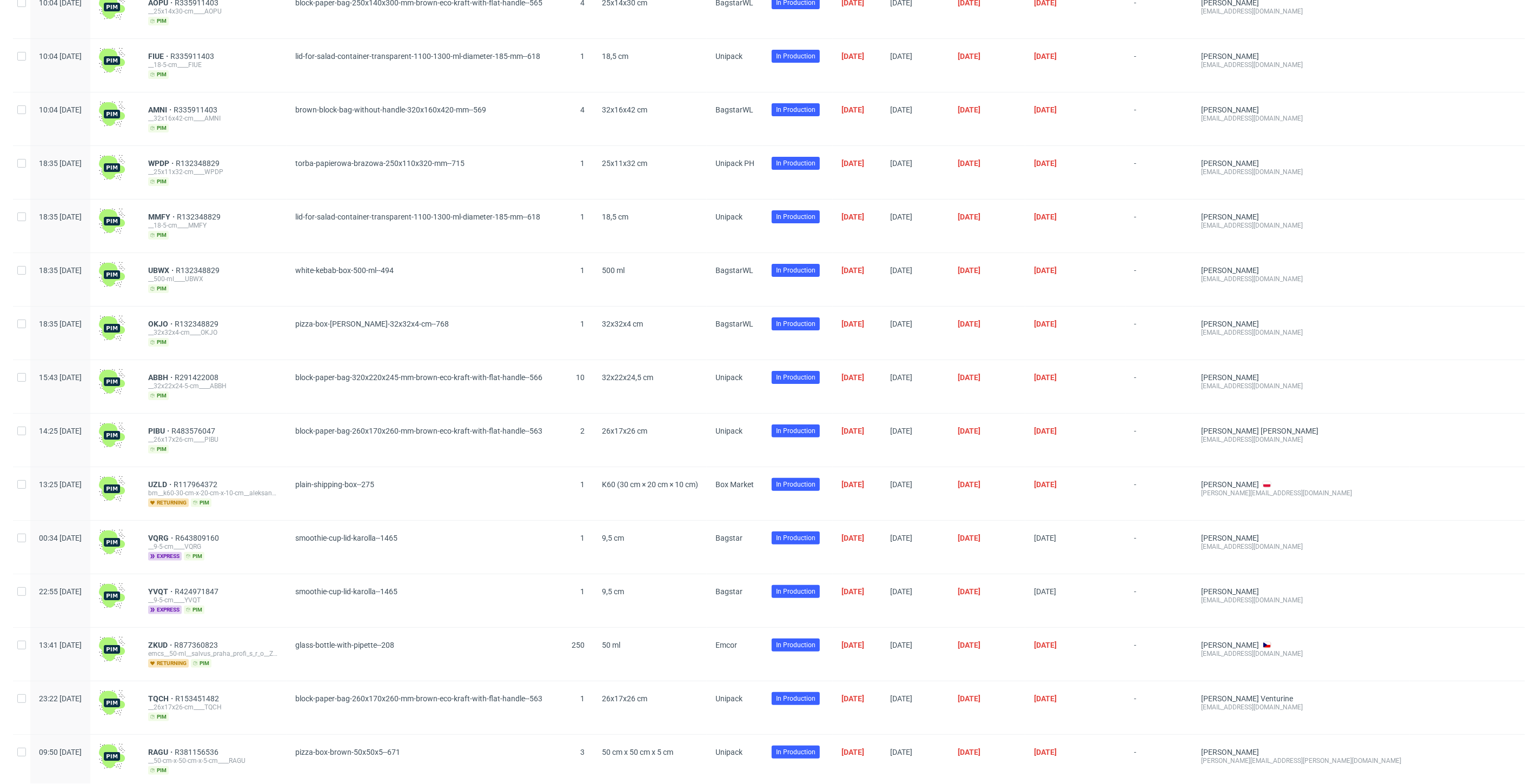
click at [551, 483] on div "plain-shipping-box--275" at bounding box center [419, 494] width 265 height 53
click at [174, 481] on span "UZLD" at bounding box center [160, 484] width 25 height 9
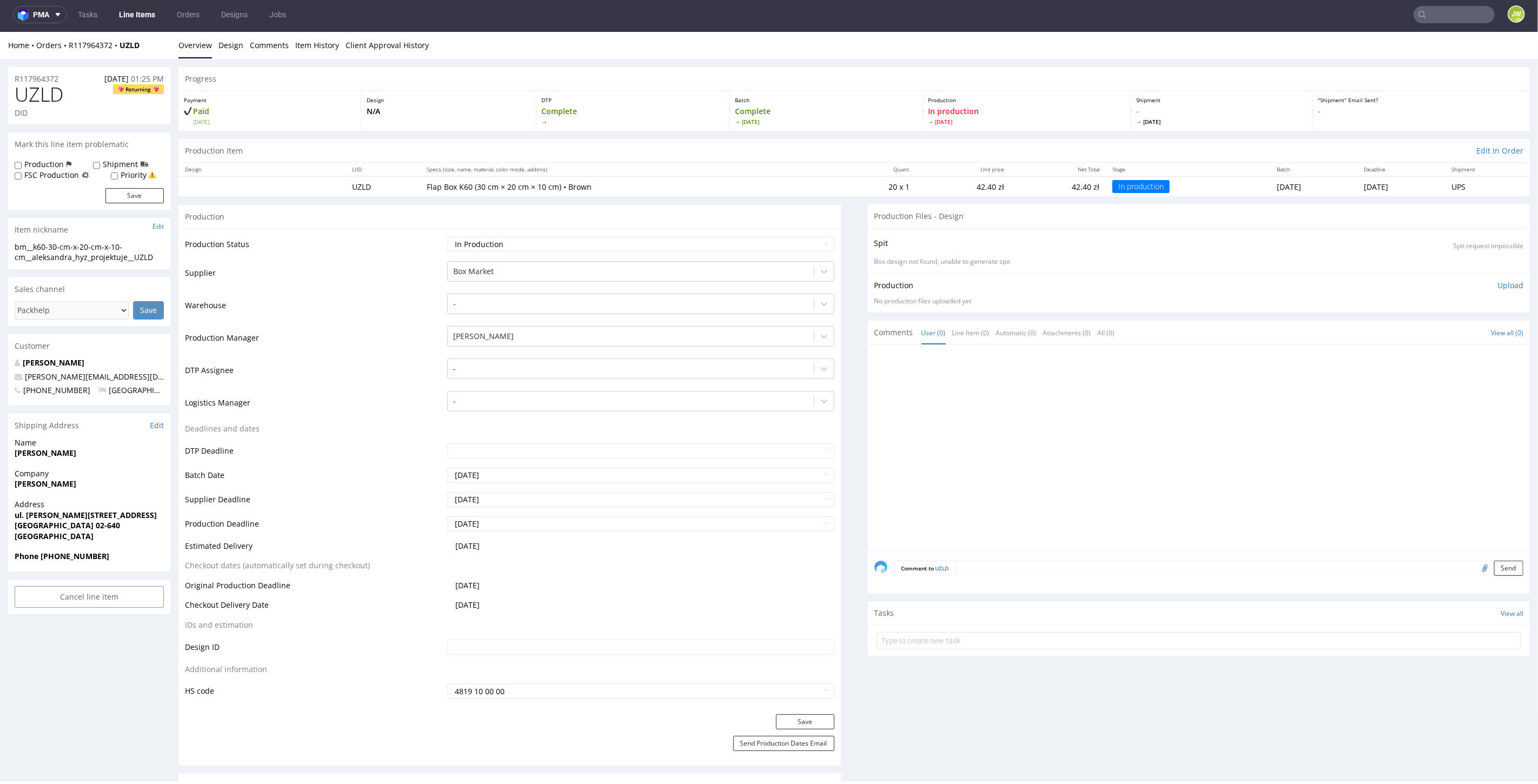
click at [145, 12] on link "Line Items" at bounding box center [137, 15] width 49 height 17
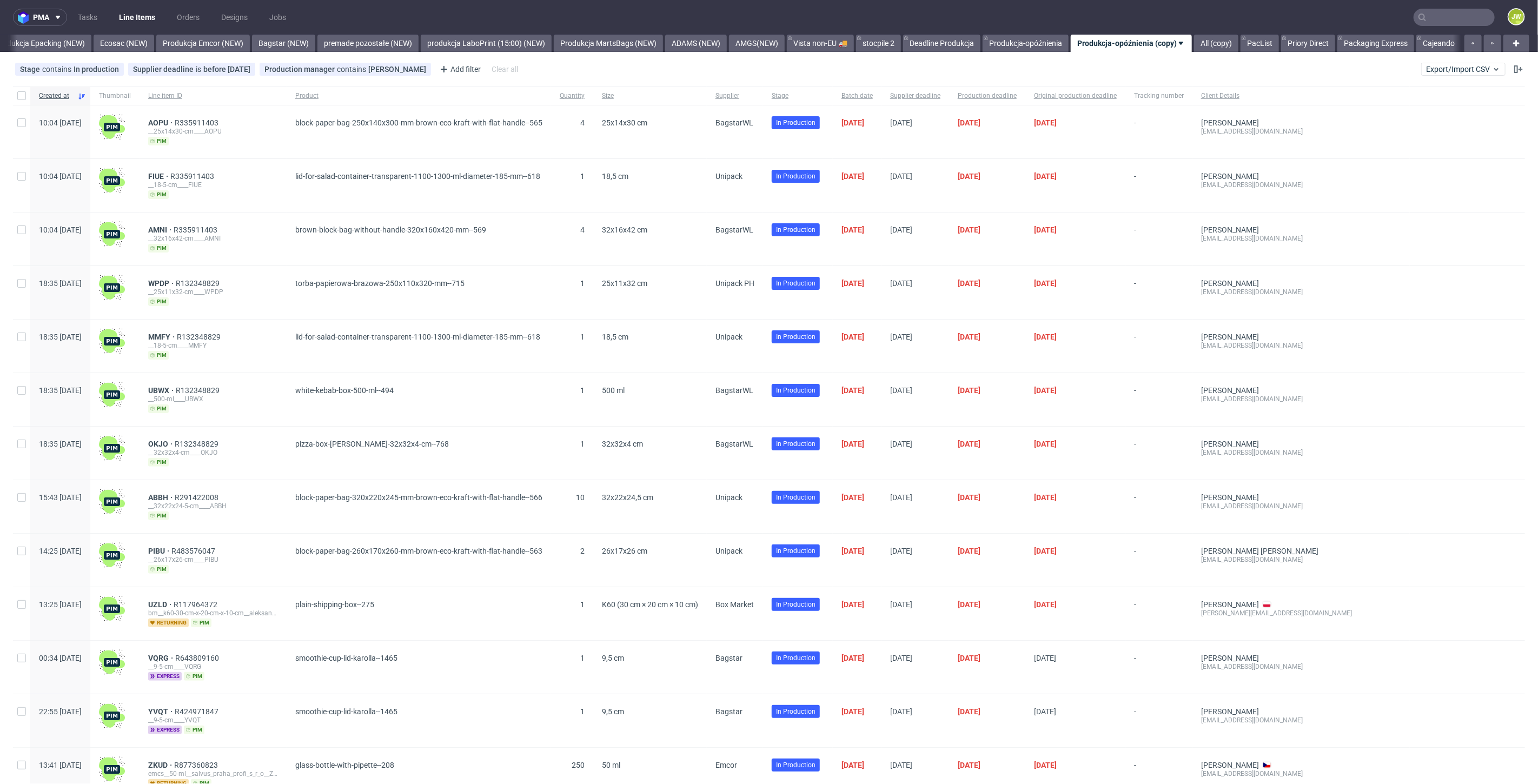
scroll to position [0, 2237]
click at [48, 40] on link "Produkcja Epacking (NEW)" at bounding box center [40, 43] width 103 height 17
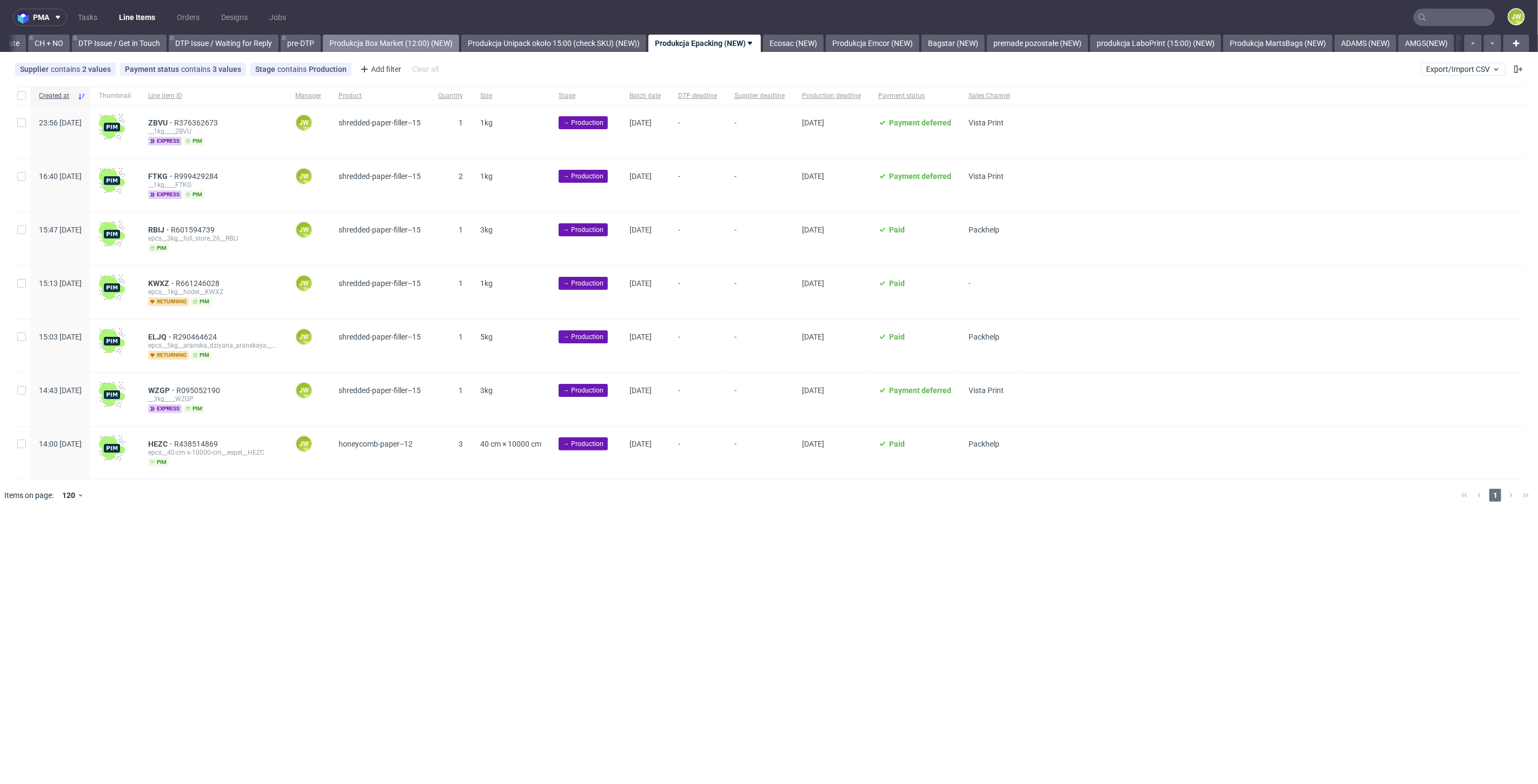
click at [389, 45] on link "Produkcja Box Market (12:00) (NEW)" at bounding box center [391, 43] width 136 height 17
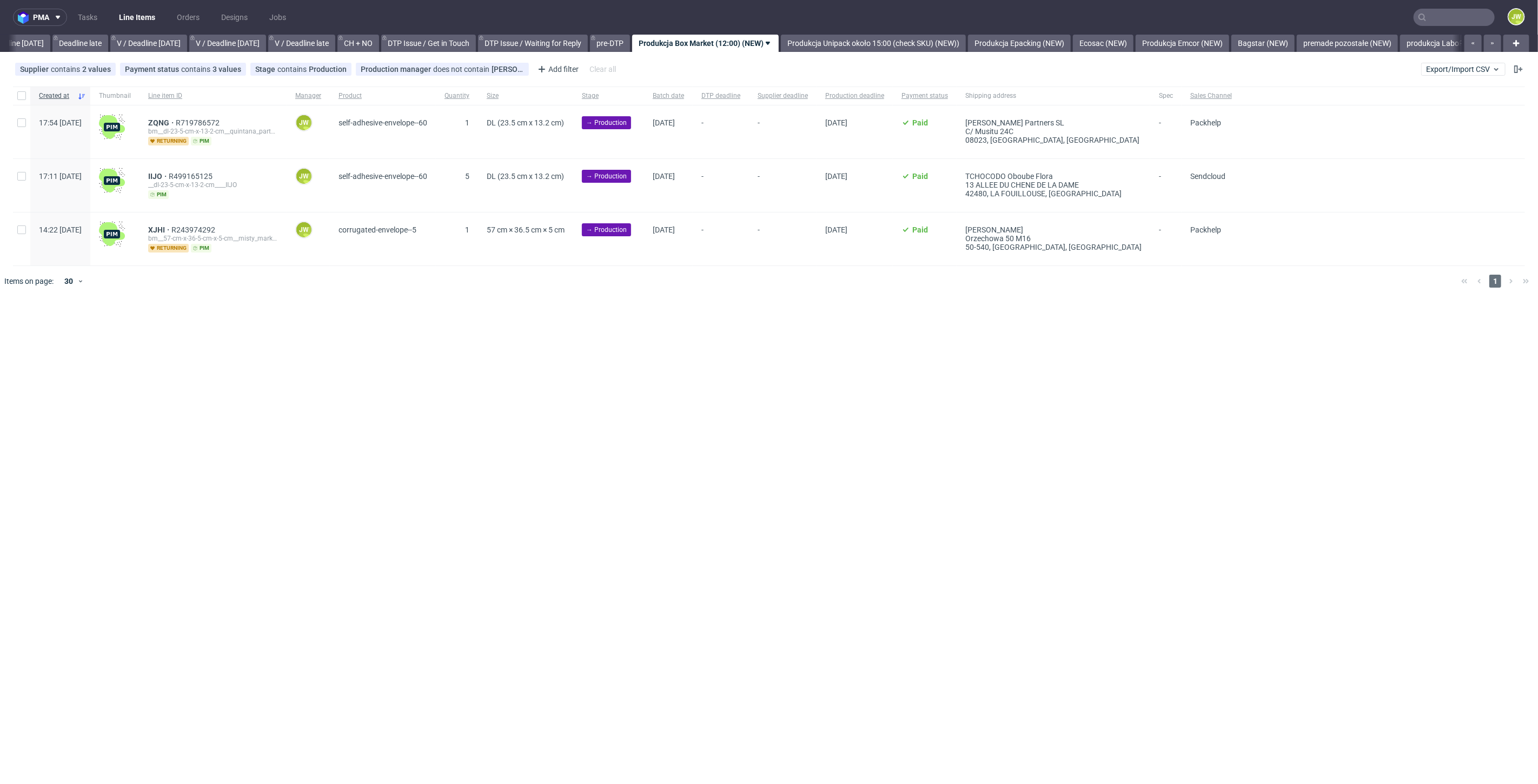
scroll to position [0, 1228]
click at [26, 96] on div at bounding box center [21, 96] width 17 height 18
checkbox input "true"
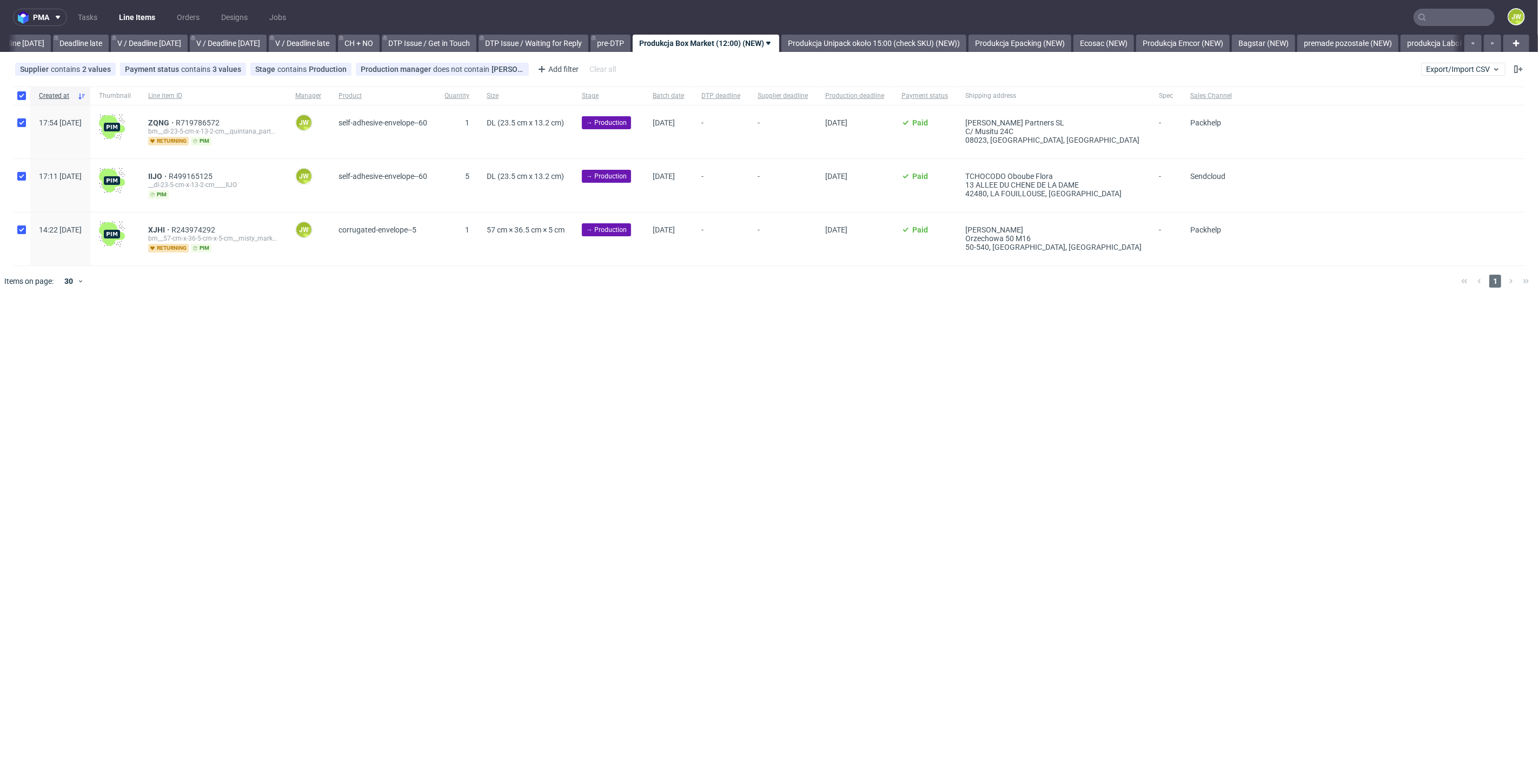
checkbox input "true"
click at [185, 327] on span "Change batch date" at bounding box center [190, 330] width 65 height 11
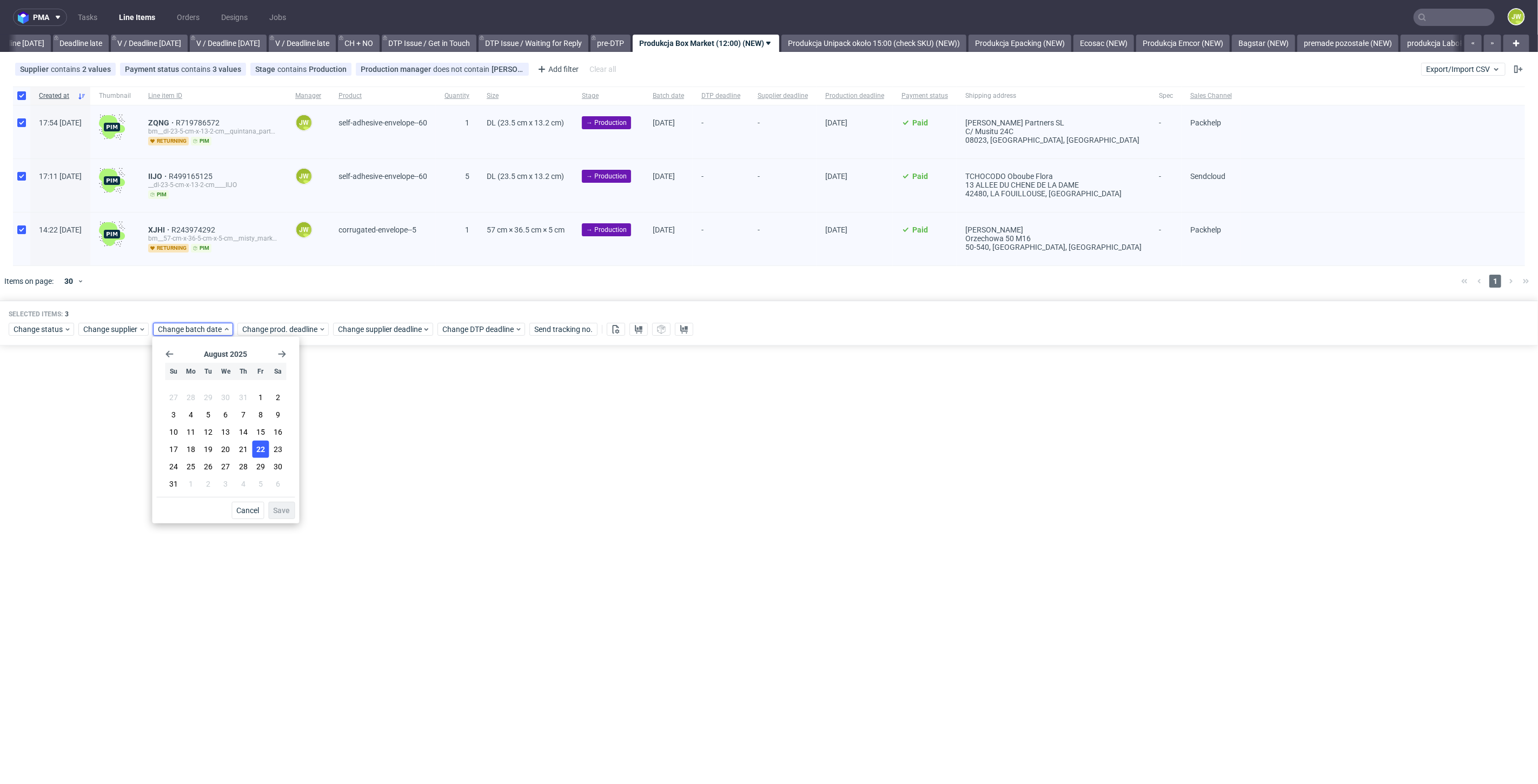
click at [263, 450] on span "22" at bounding box center [260, 449] width 9 height 11
click at [280, 506] on span "Save" at bounding box center [281, 510] width 17 height 7
click at [262, 333] on span "Change prod. deadline" at bounding box center [281, 330] width 76 height 11
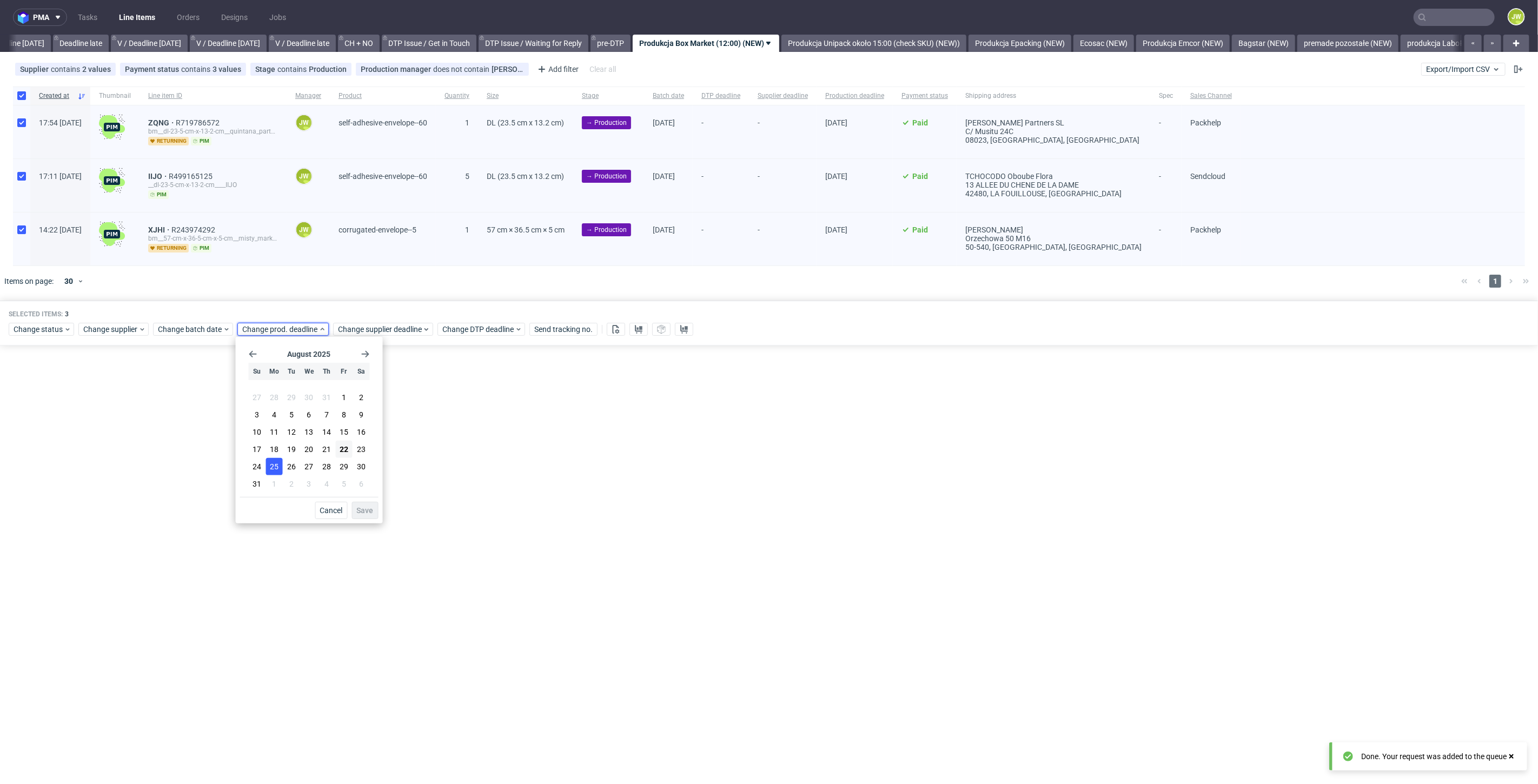
click at [279, 460] on button "25" at bounding box center [274, 467] width 17 height 17
click at [357, 512] on span "Save" at bounding box center [365, 510] width 17 height 7
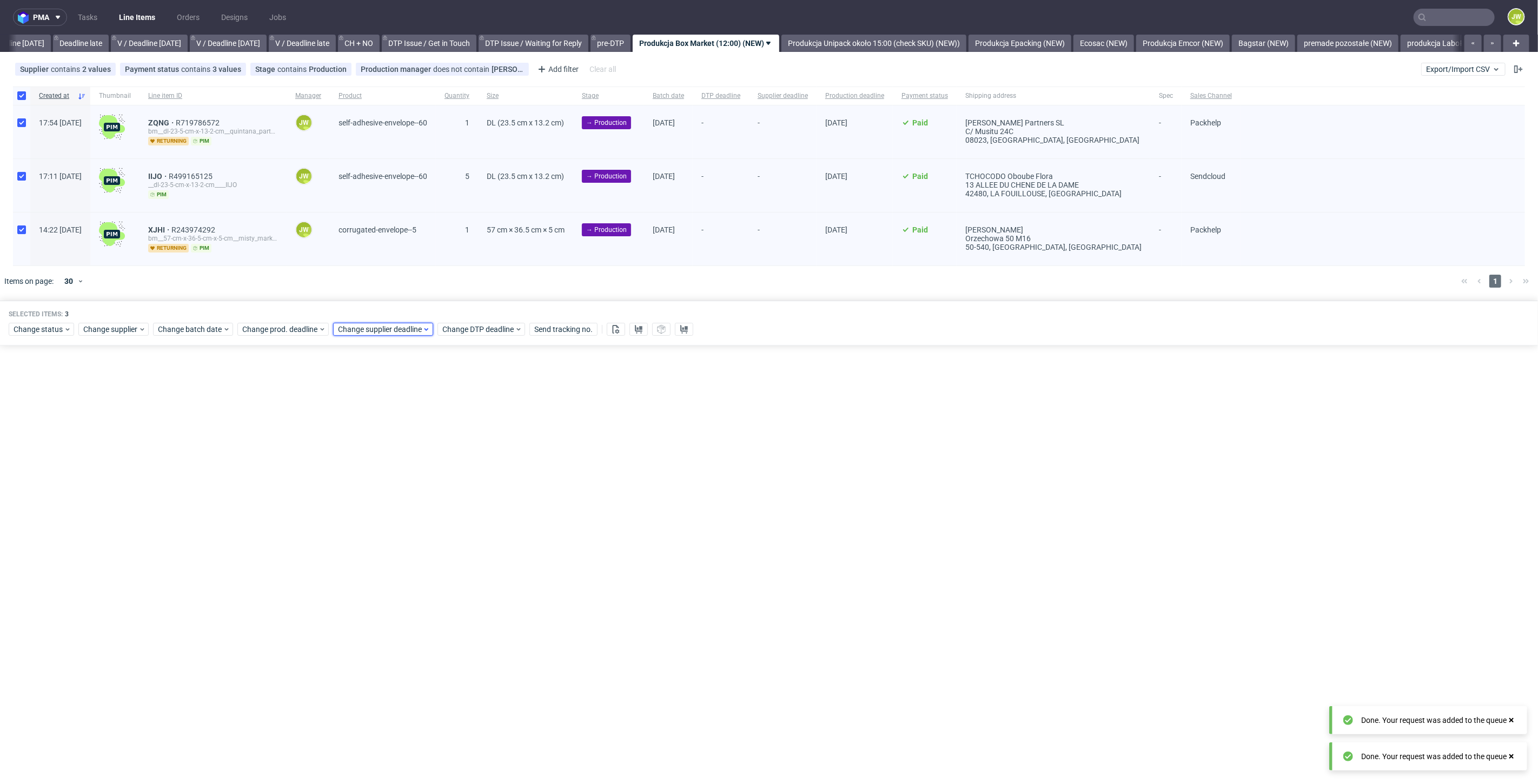
click at [343, 333] on div "Change supplier deadline" at bounding box center [383, 329] width 100 height 13
click at [366, 465] on span "25" at bounding box center [370, 467] width 9 height 11
click at [470, 514] on button "Save" at bounding box center [460, 510] width 26 height 17
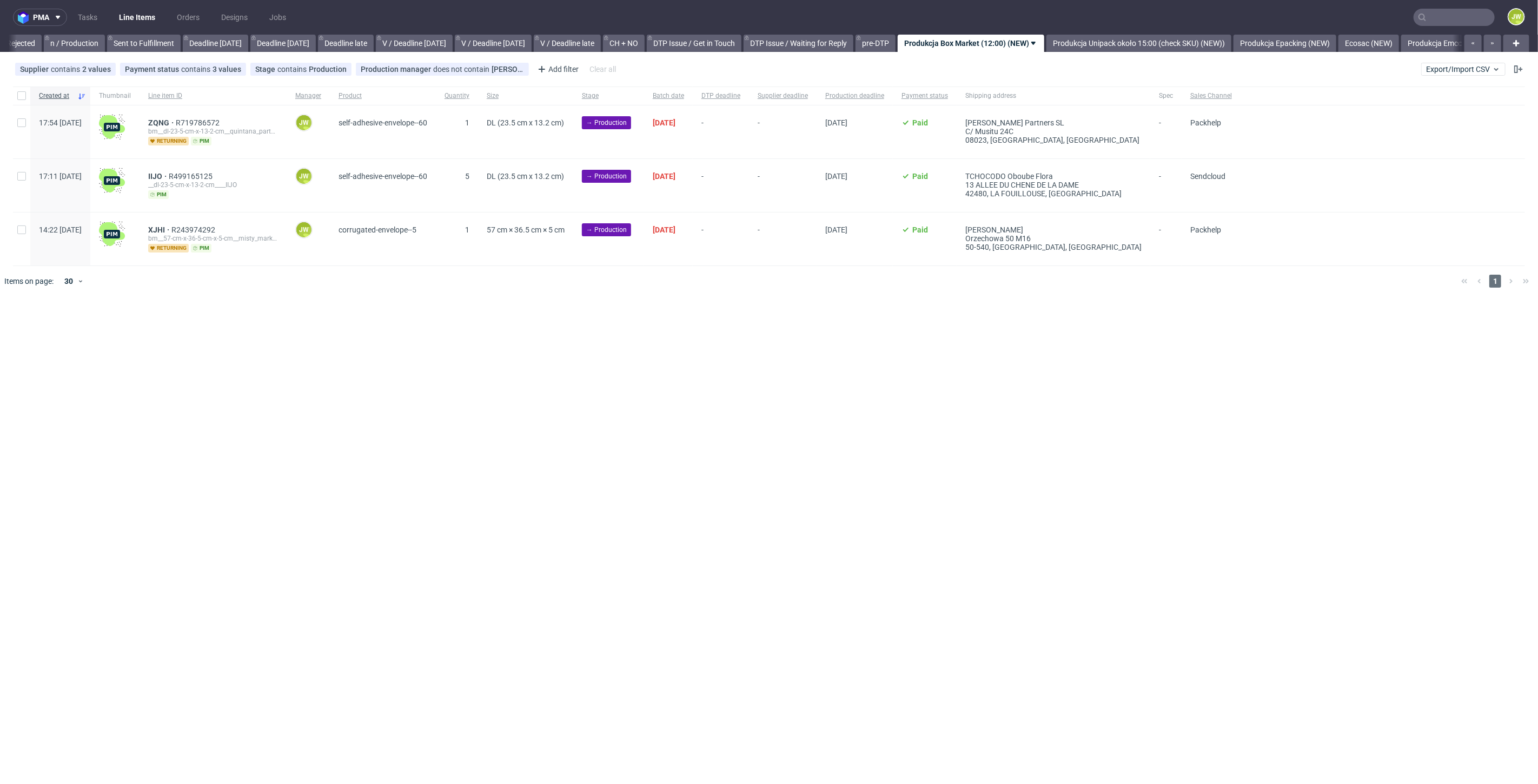
scroll to position [0, 1067]
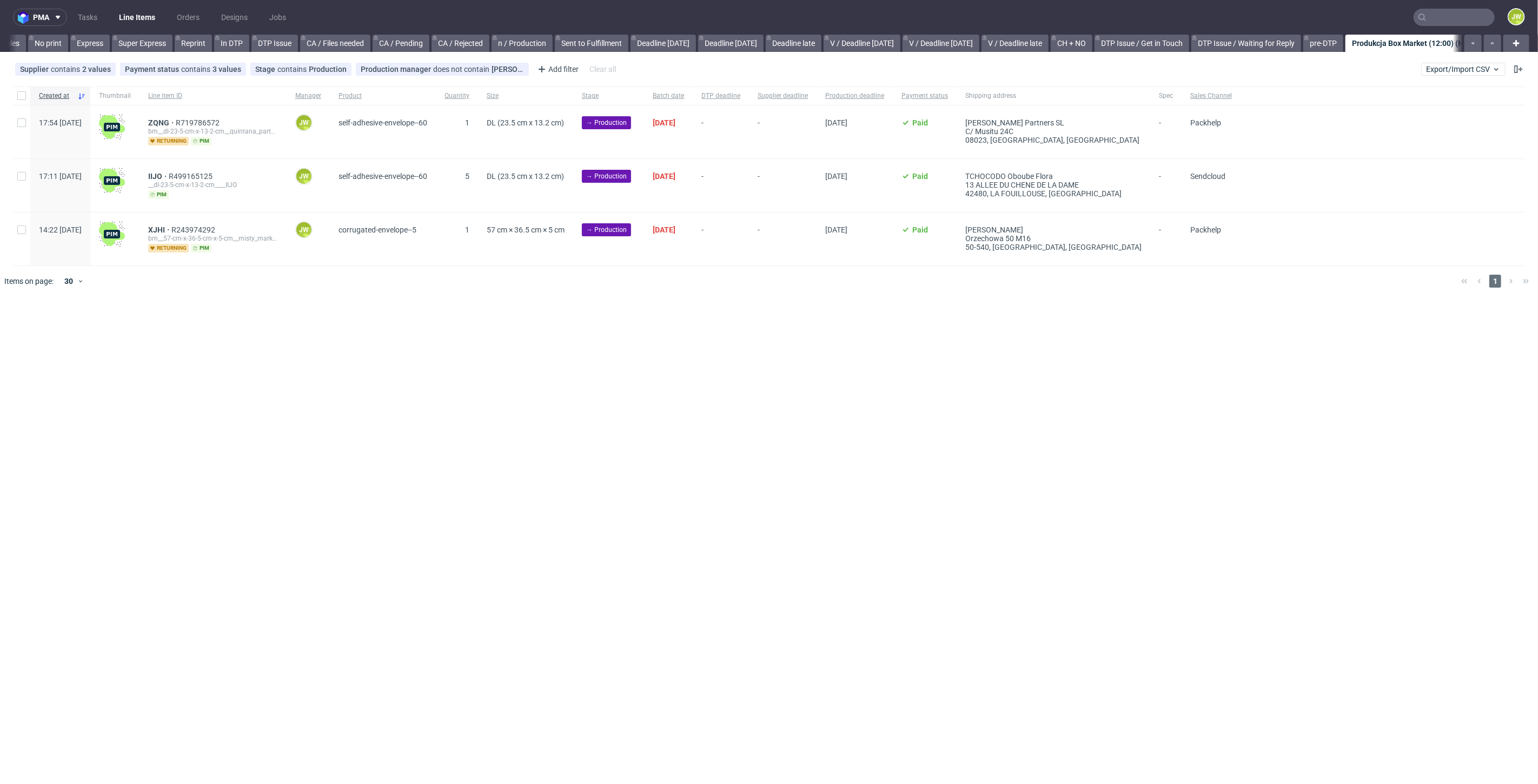
scroll to position [0, 1064]
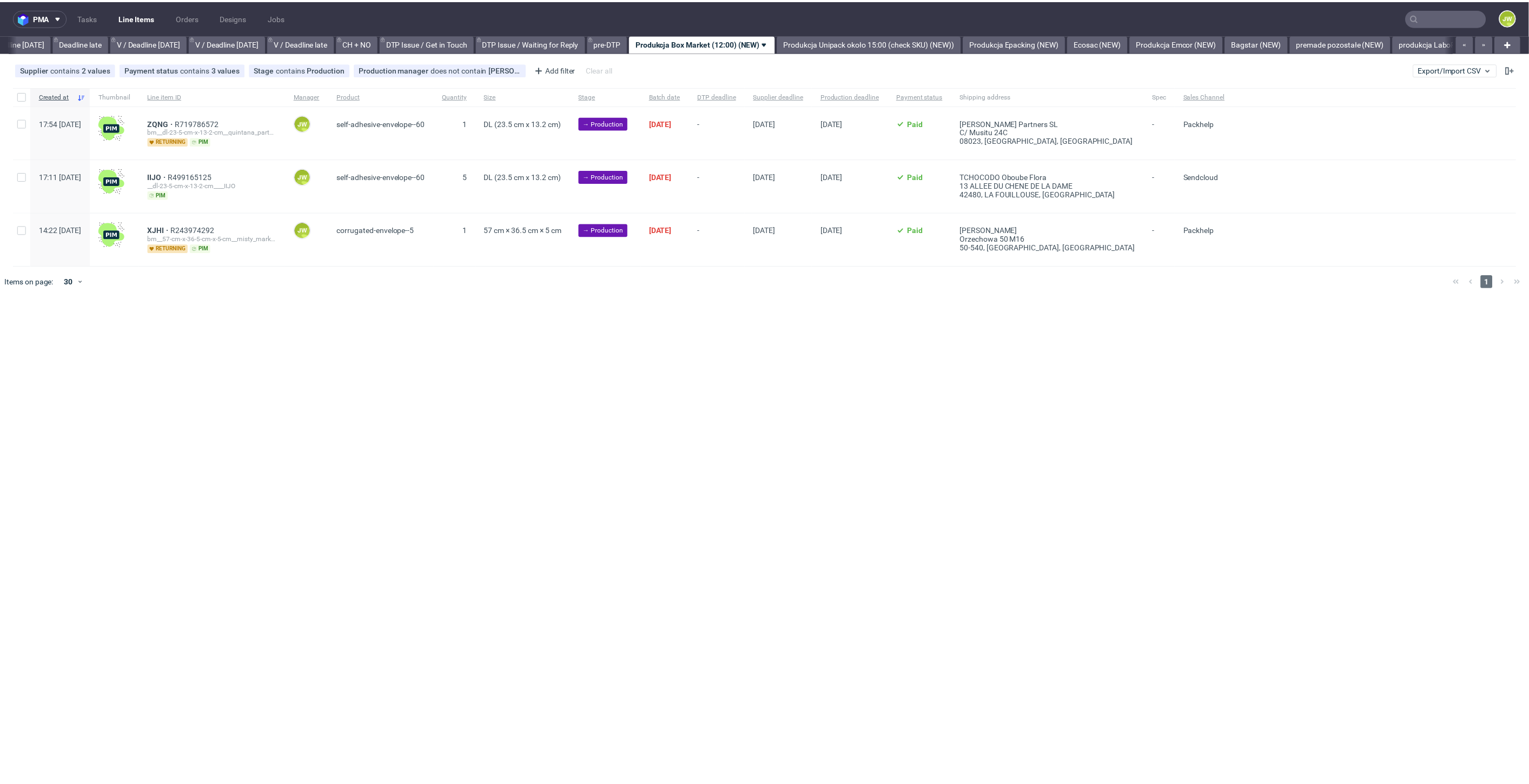
scroll to position [0, 1228]
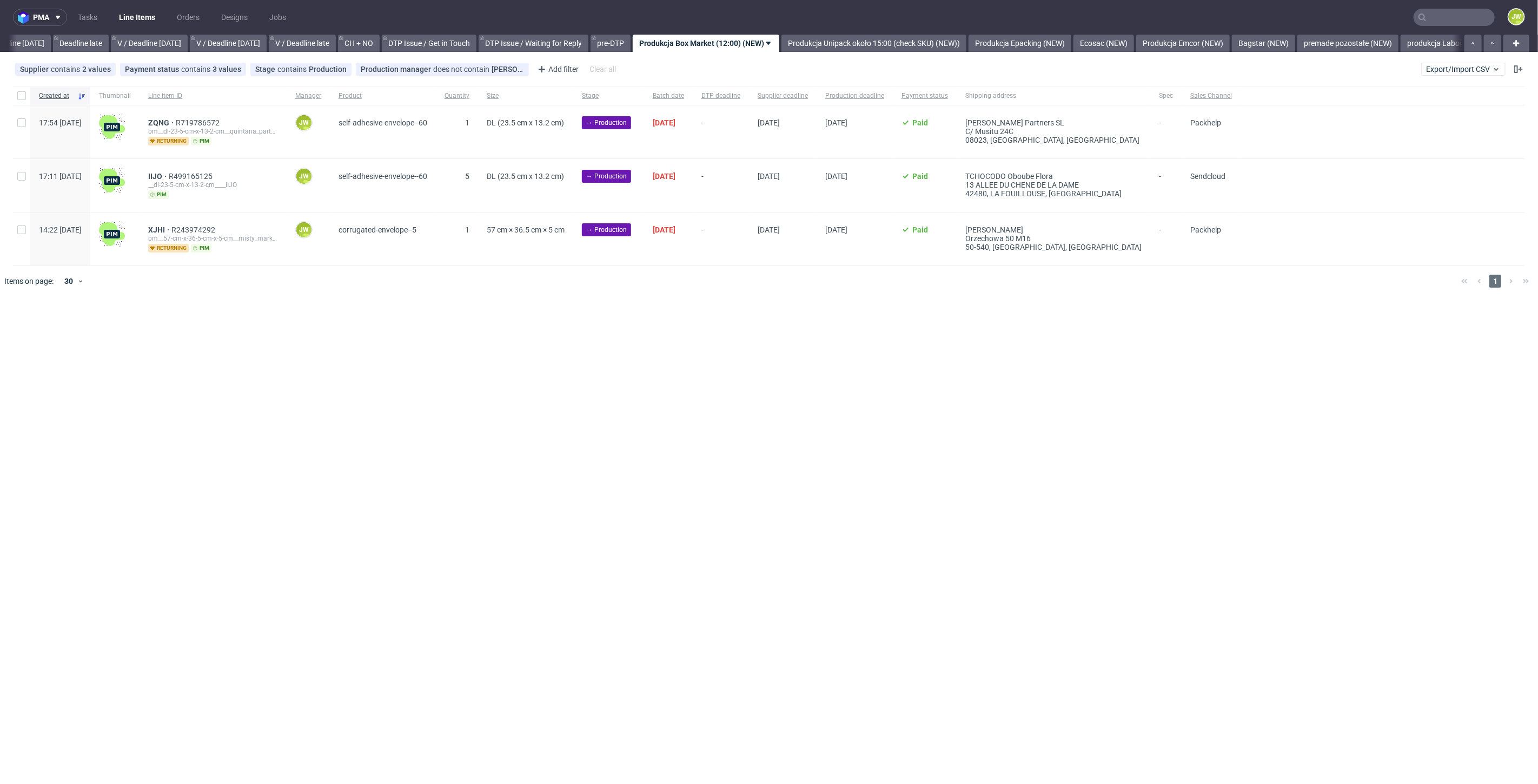
click at [654, 365] on div "pma Tasks Line Items Orders Designs Jobs JW All DTP Late Shipped Shipments DTP …" at bounding box center [769, 392] width 1538 height 784
click at [738, 352] on div "pma Tasks Line Items Orders Designs Jobs JW All DTP Late Shipped Shipments DTP …" at bounding box center [769, 392] width 1538 height 784
click at [19, 99] on div at bounding box center [21, 96] width 17 height 18
checkbox input "true"
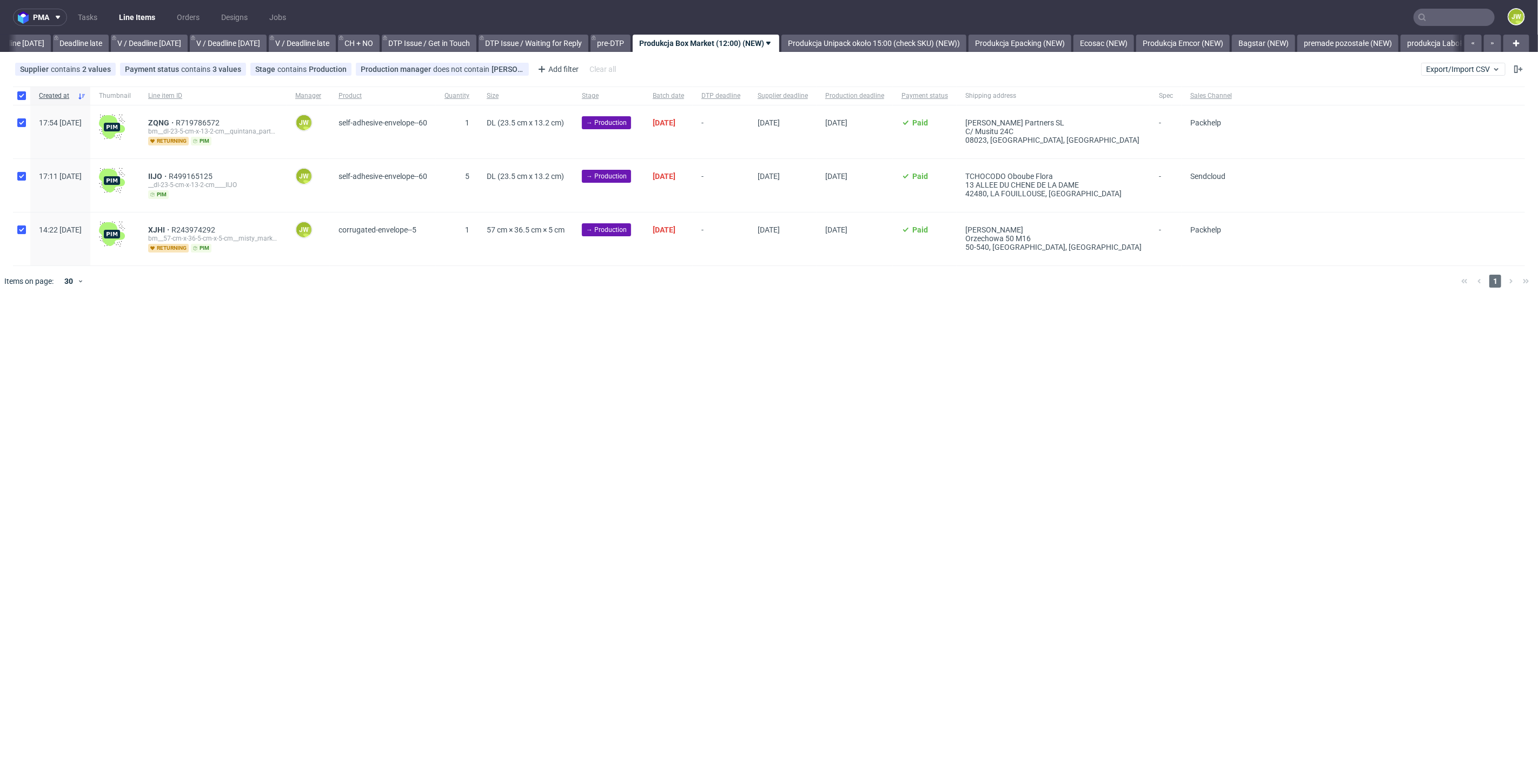
checkbox input "true"
click at [634, 328] on icon at bounding box center [639, 329] width 9 height 9
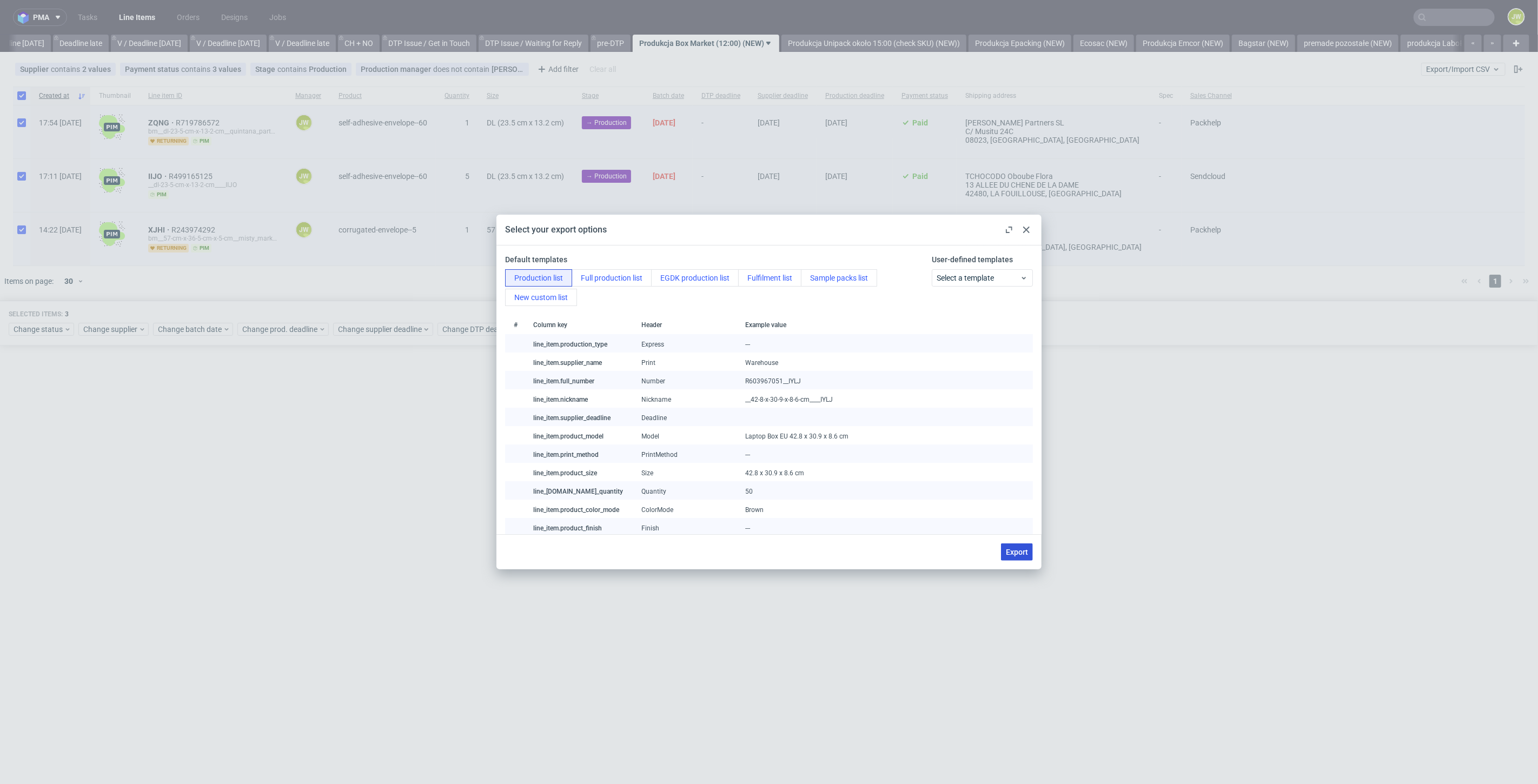
click at [1009, 552] on span "Export" at bounding box center [1017, 552] width 22 height 7
checkbox input "false"
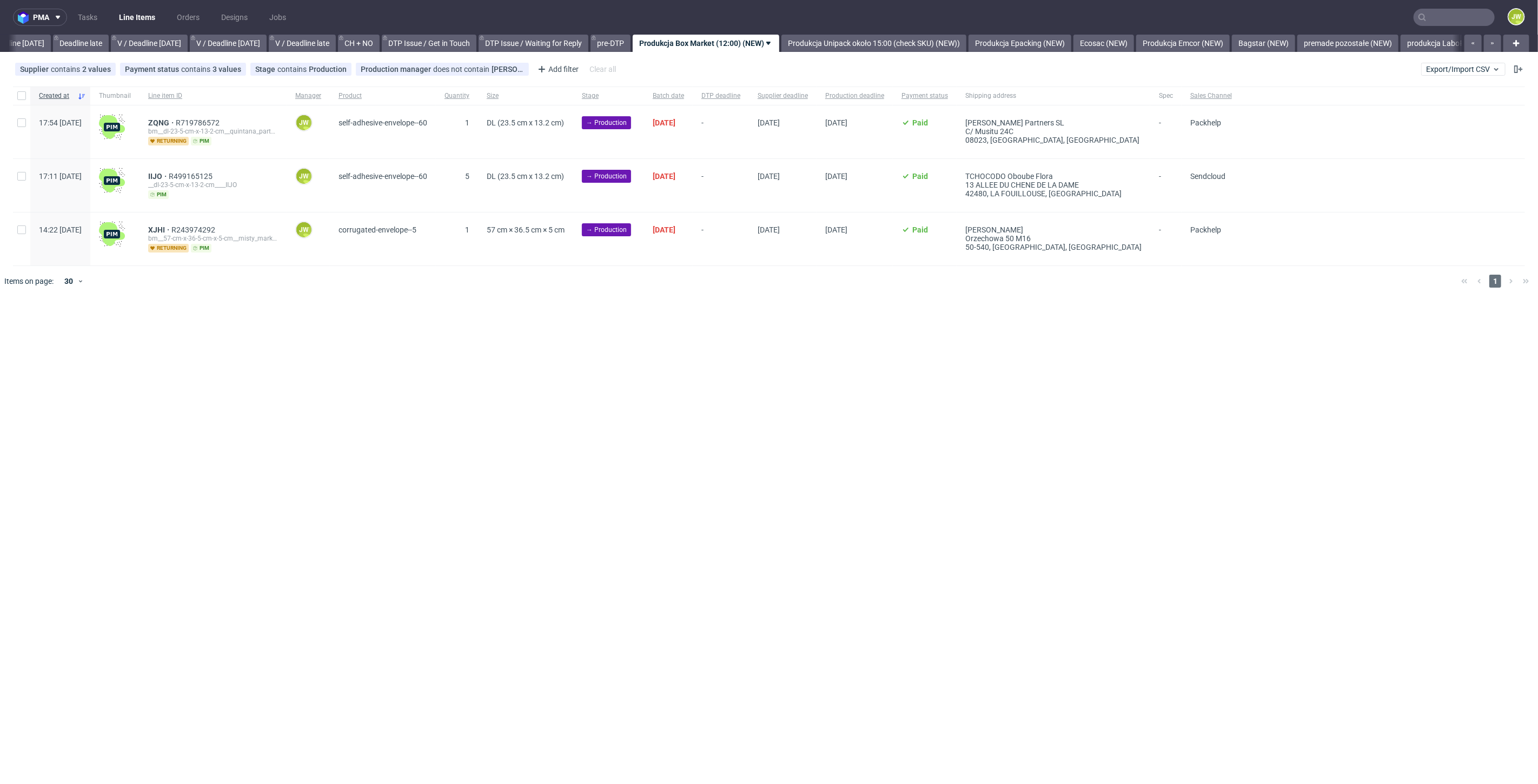
click at [26, 90] on div at bounding box center [21, 96] width 17 height 18
checkbox input "true"
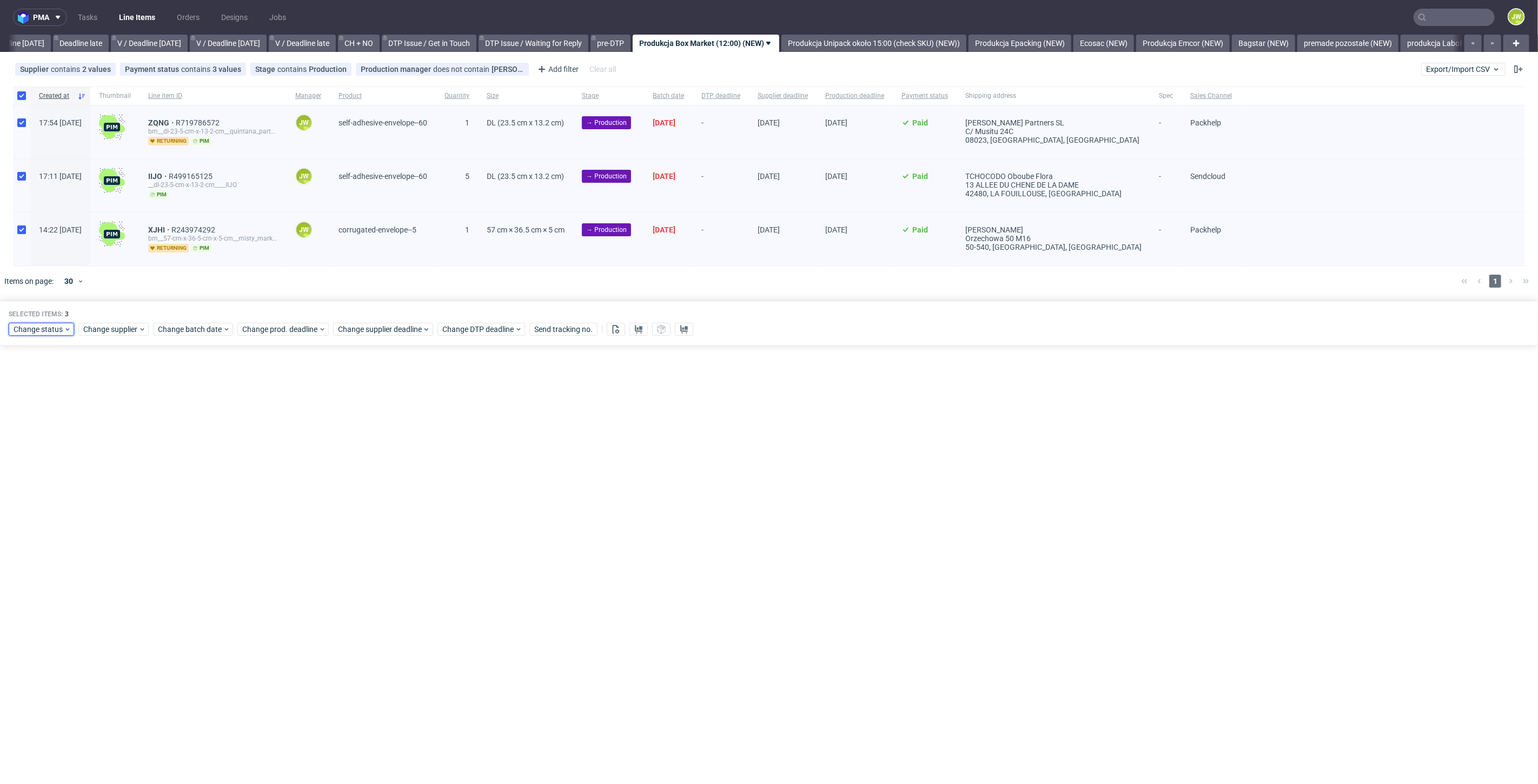
click at [30, 329] on span "Change status" at bounding box center [39, 330] width 50 height 11
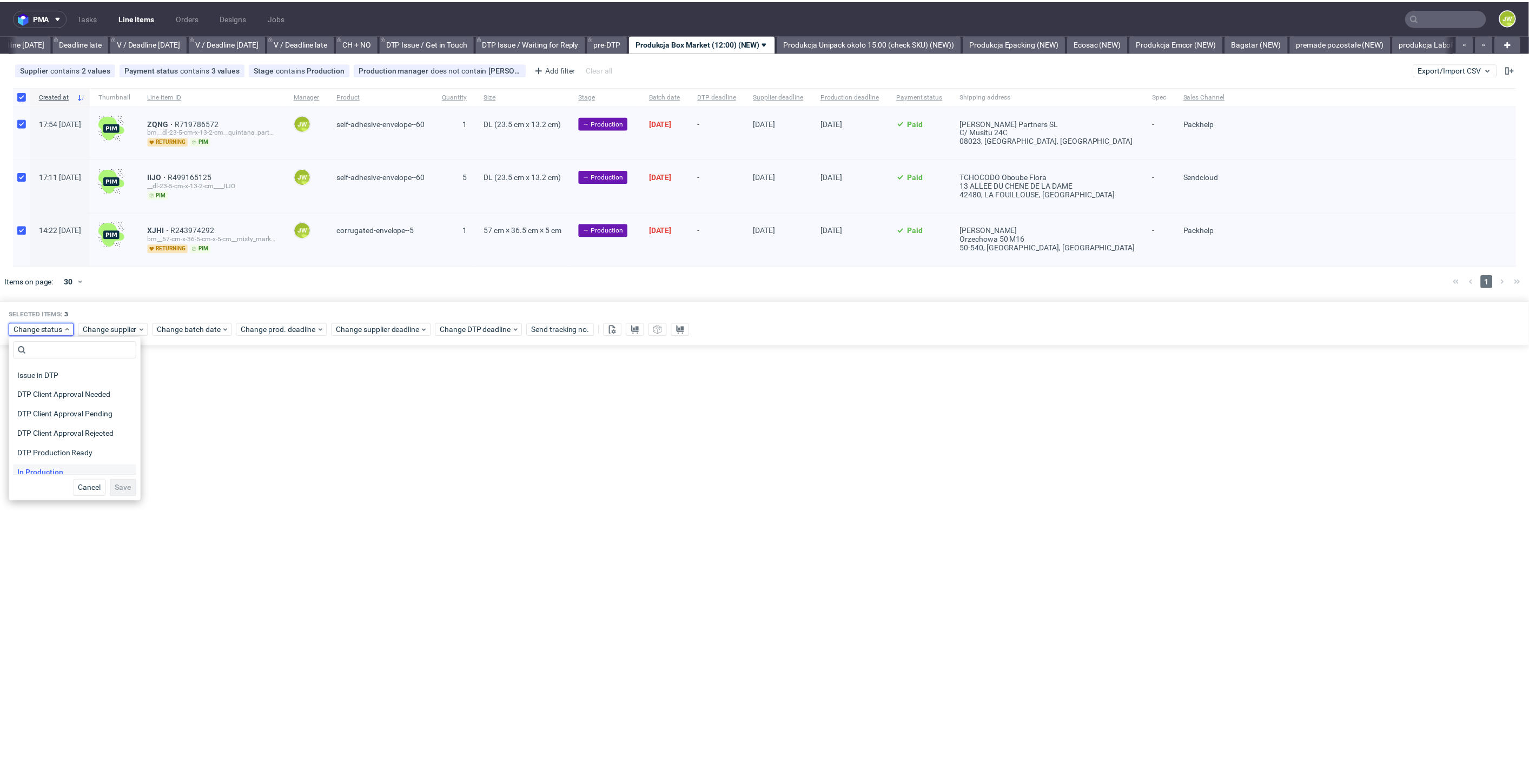
scroll to position [120, 0]
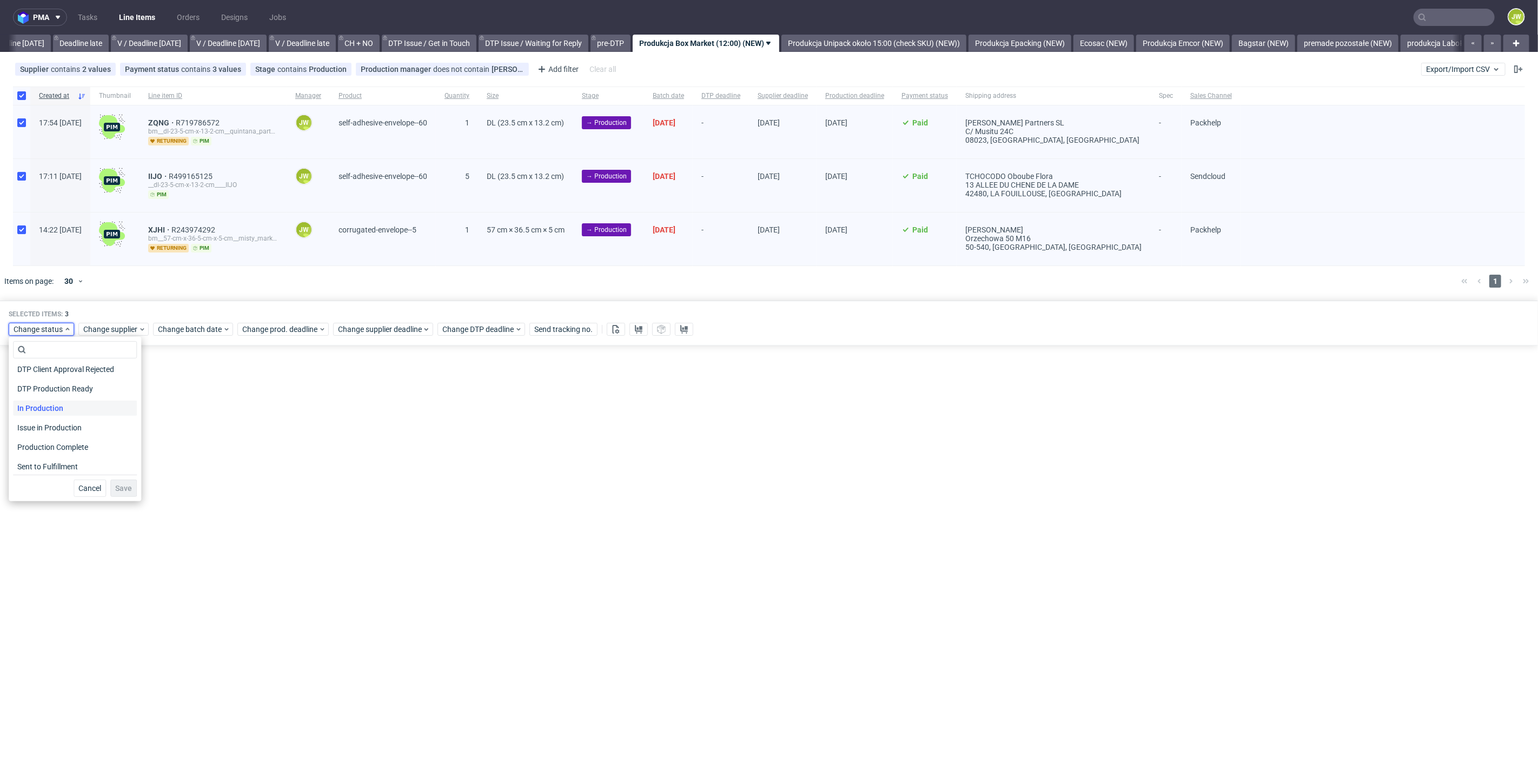
click at [31, 410] on span "In Production" at bounding box center [40, 408] width 55 height 15
drag, startPoint x: 118, startPoint y: 489, endPoint x: 341, endPoint y: 355, distance: 260.2
click at [117, 487] on span "Save" at bounding box center [123, 488] width 17 height 7
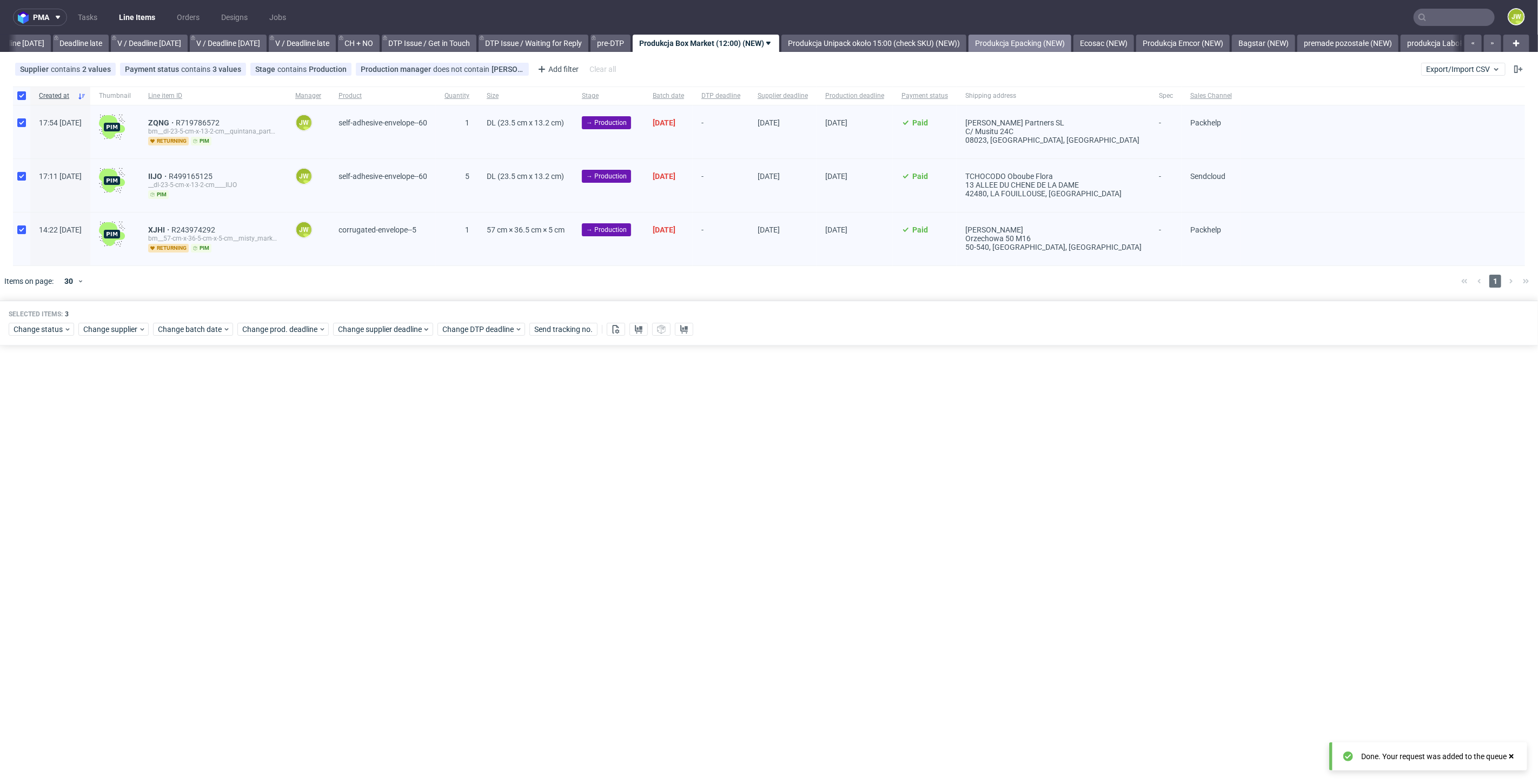
click at [1041, 47] on link "Produkcja Epacking (NEW)" at bounding box center [1019, 43] width 103 height 17
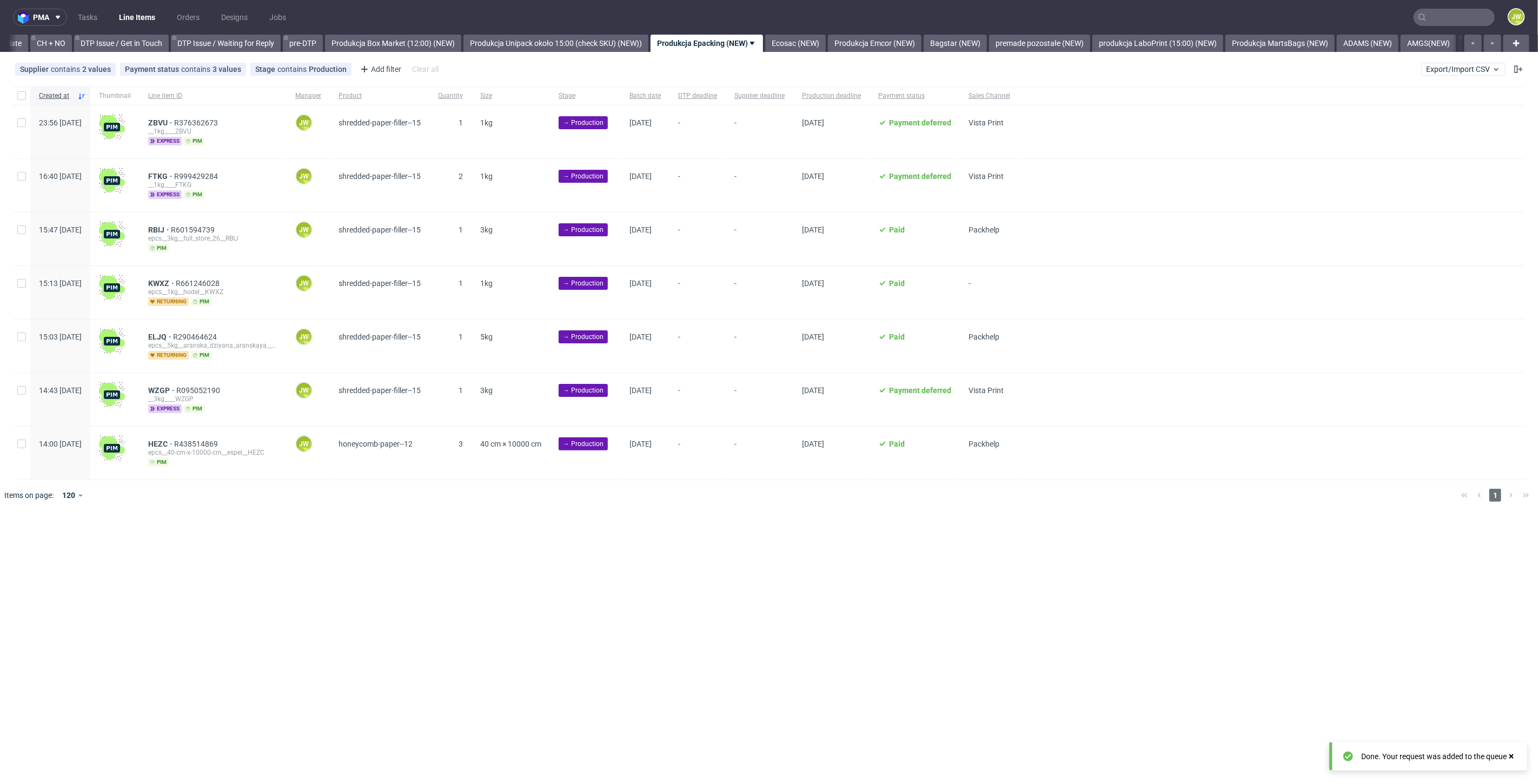
scroll to position [0, 1538]
click at [20, 99] on input "checkbox" at bounding box center [21, 96] width 9 height 9
checkbox input "true"
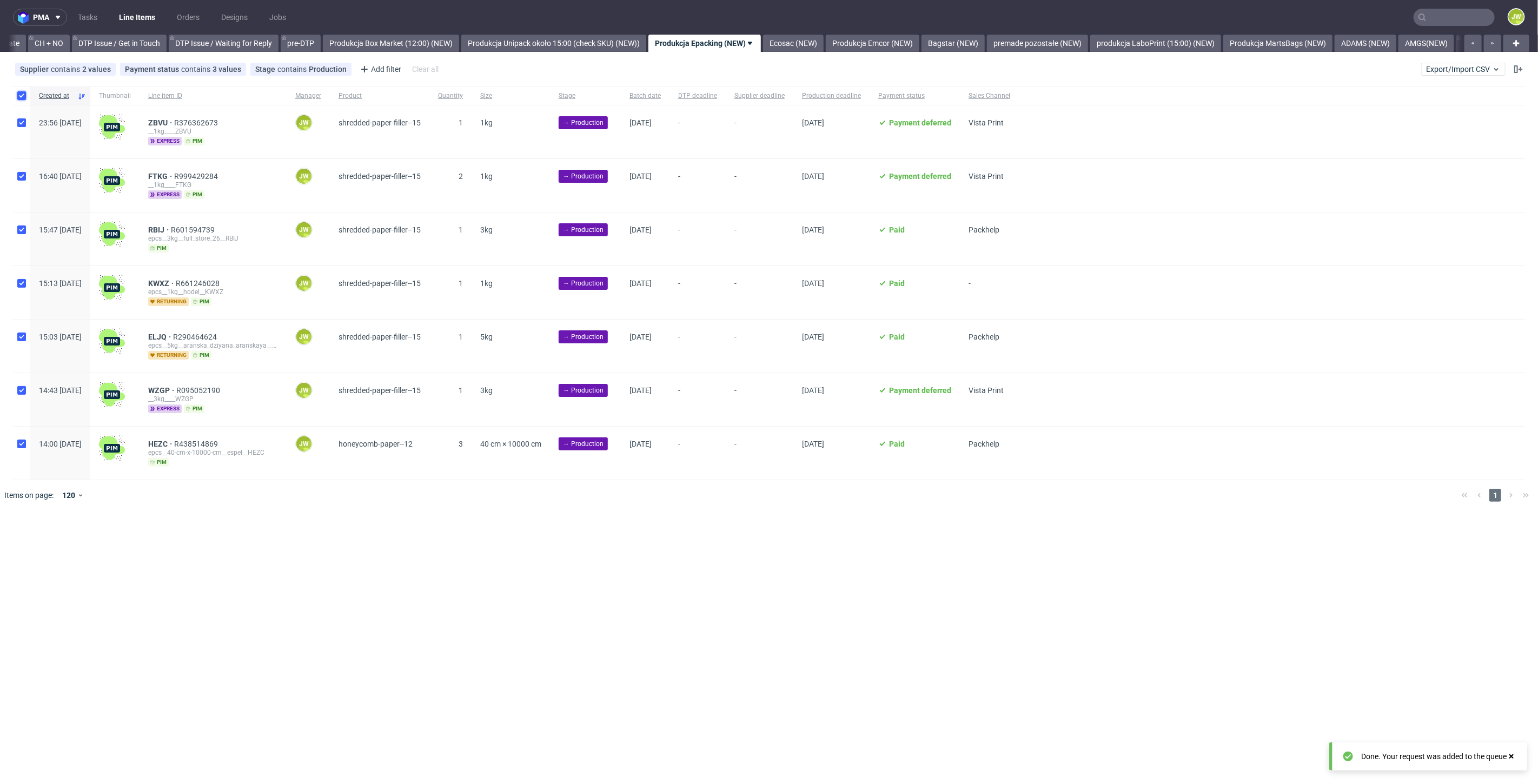
checkbox input "true"
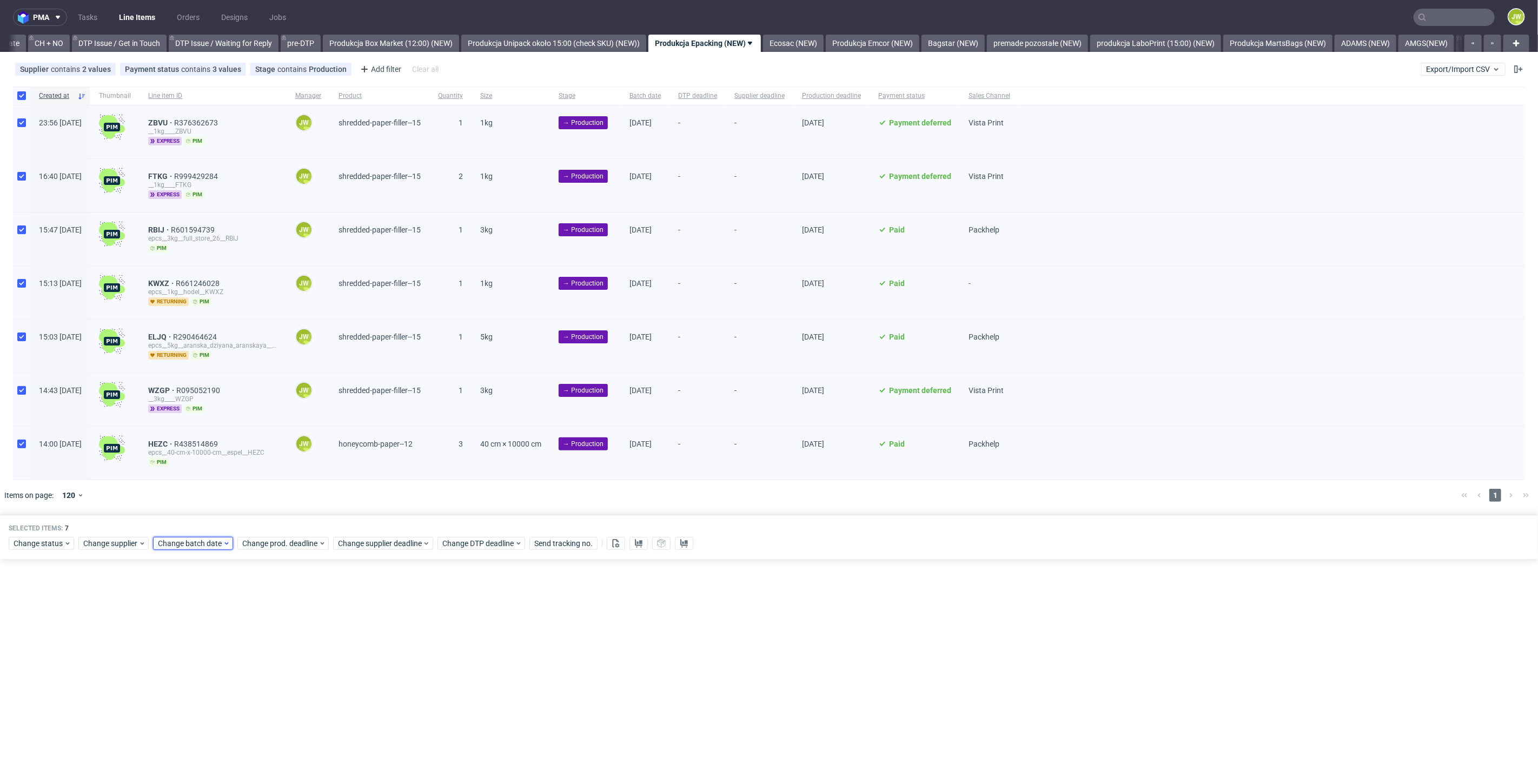
click at [201, 541] on span "Change batch date" at bounding box center [190, 543] width 65 height 11
click at [257, 662] on span "22" at bounding box center [260, 662] width 9 height 11
click at [280, 723] on span "Save" at bounding box center [281, 723] width 17 height 7
click at [273, 538] on span "Change prod. deadline" at bounding box center [281, 543] width 76 height 11
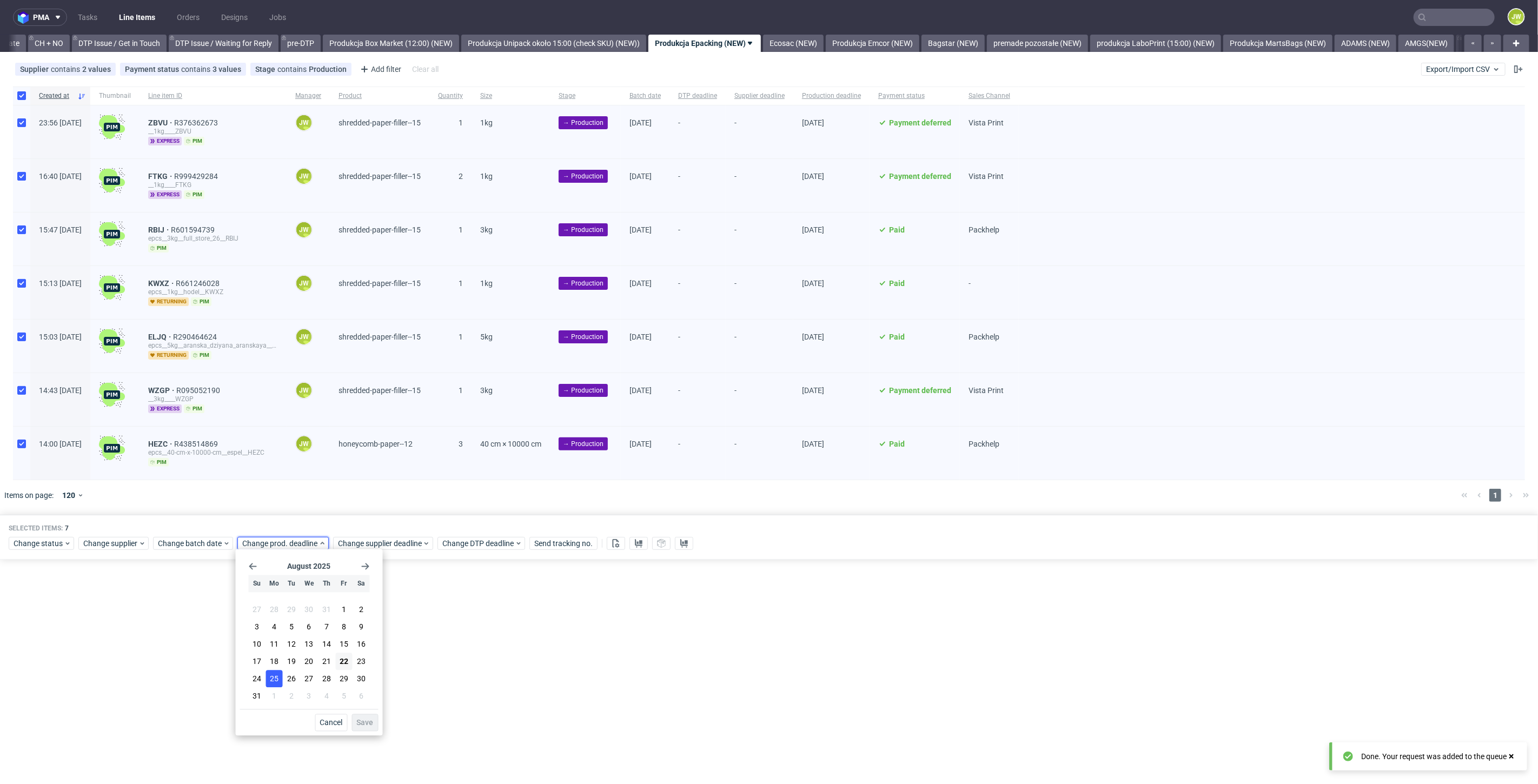
click at [274, 685] on button "25" at bounding box center [274, 679] width 17 height 17
click at [360, 723] on span "Save" at bounding box center [365, 723] width 17 height 7
click at [347, 540] on span "Change supplier deadline" at bounding box center [379, 543] width 84 height 11
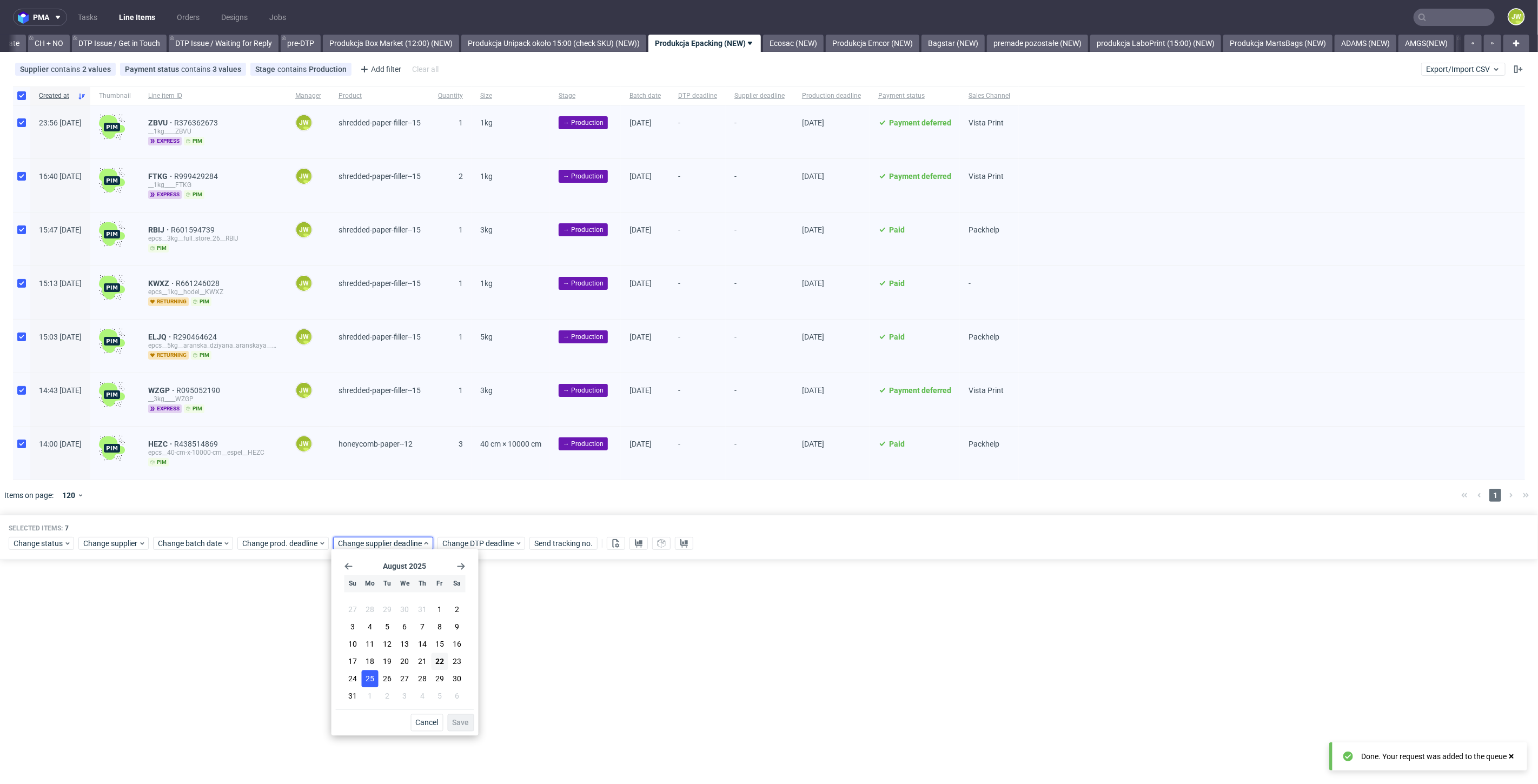
click at [373, 678] on span "25" at bounding box center [370, 679] width 9 height 11
click at [470, 727] on button "Save" at bounding box center [460, 723] width 26 height 17
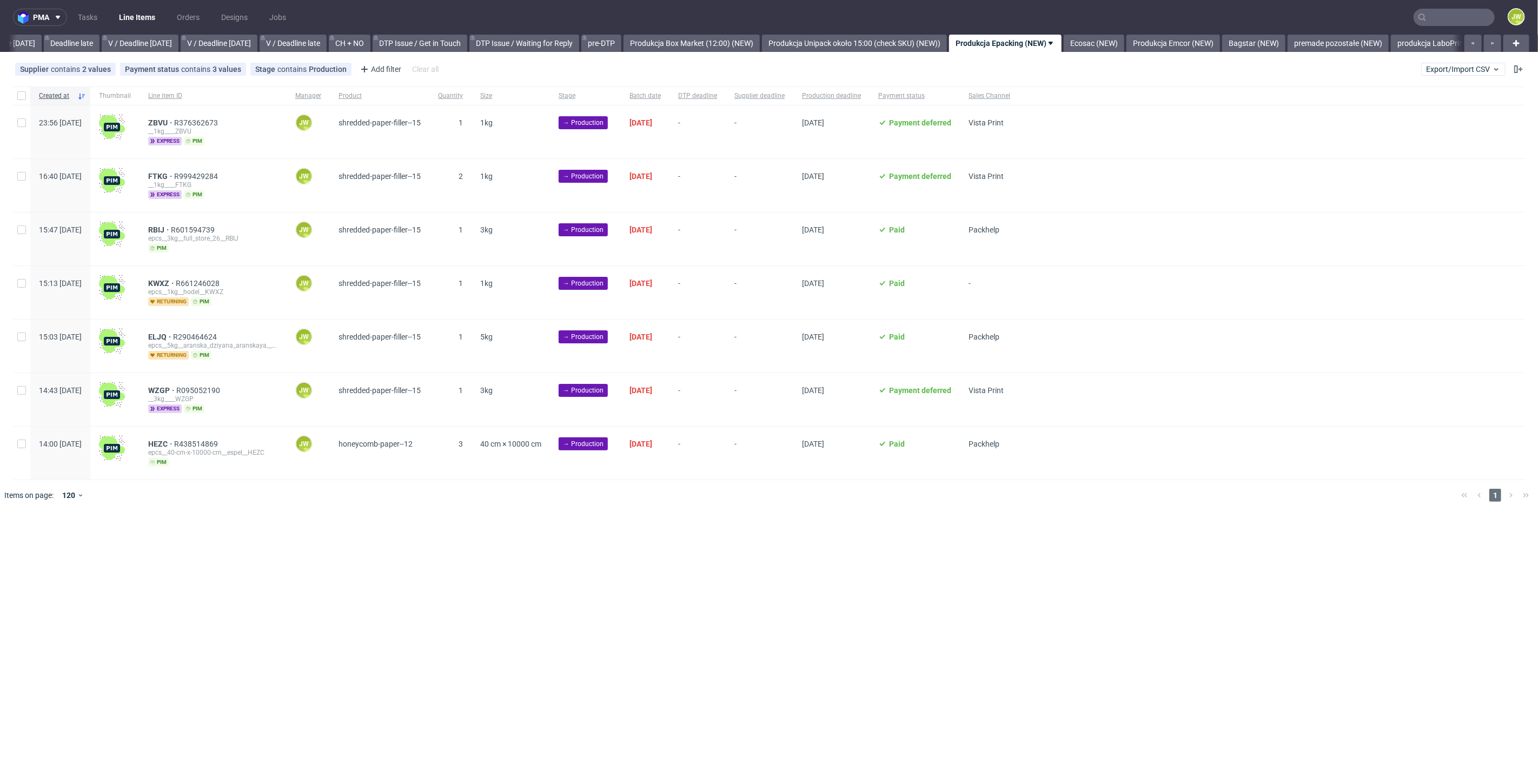
scroll to position [0, 1378]
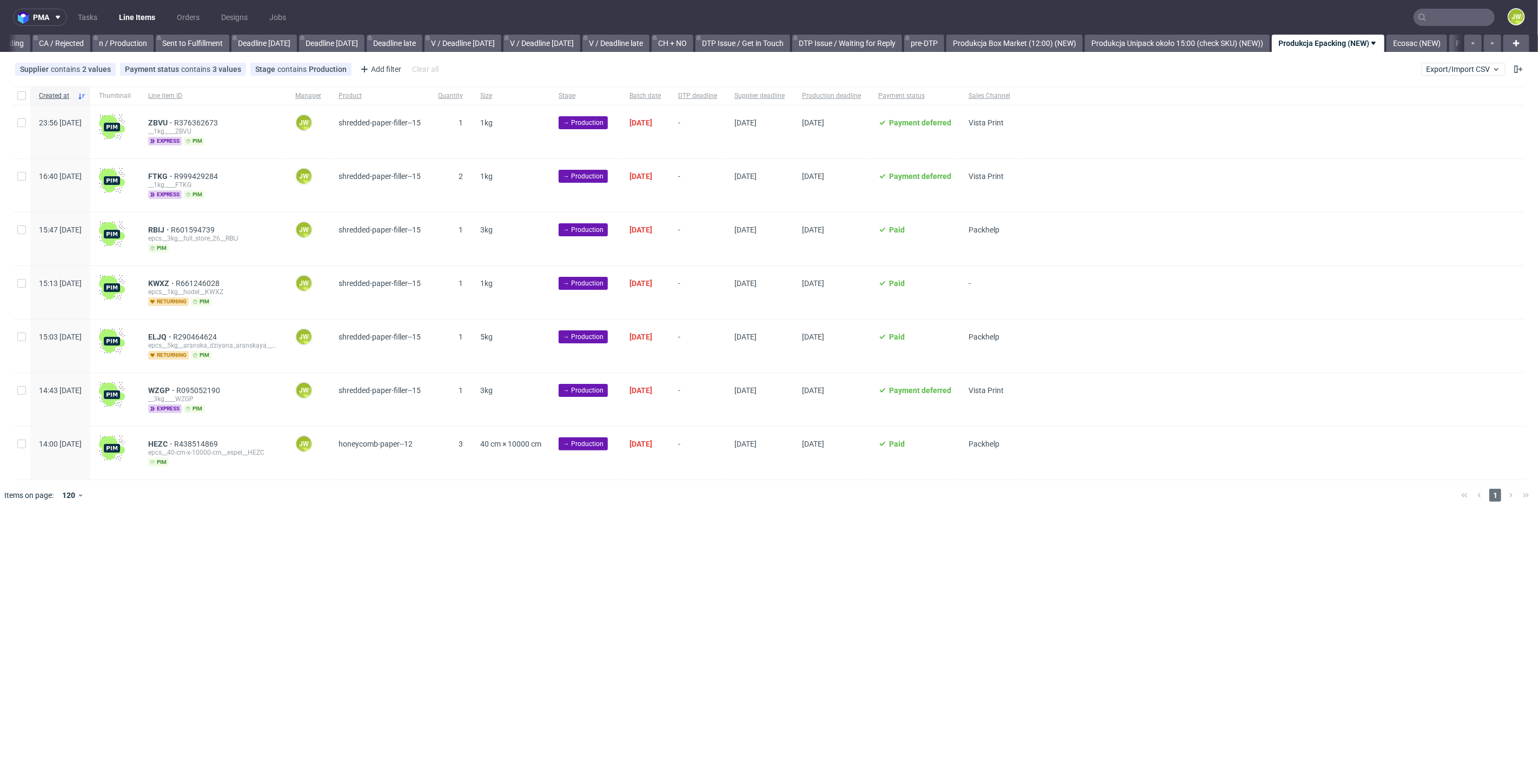
scroll to position [0, 1179]
click at [602, 547] on div "pma Tasks Line Items Orders Designs Jobs JW All DTP Late Shipped Shipments DTP …" at bounding box center [769, 392] width 1538 height 784
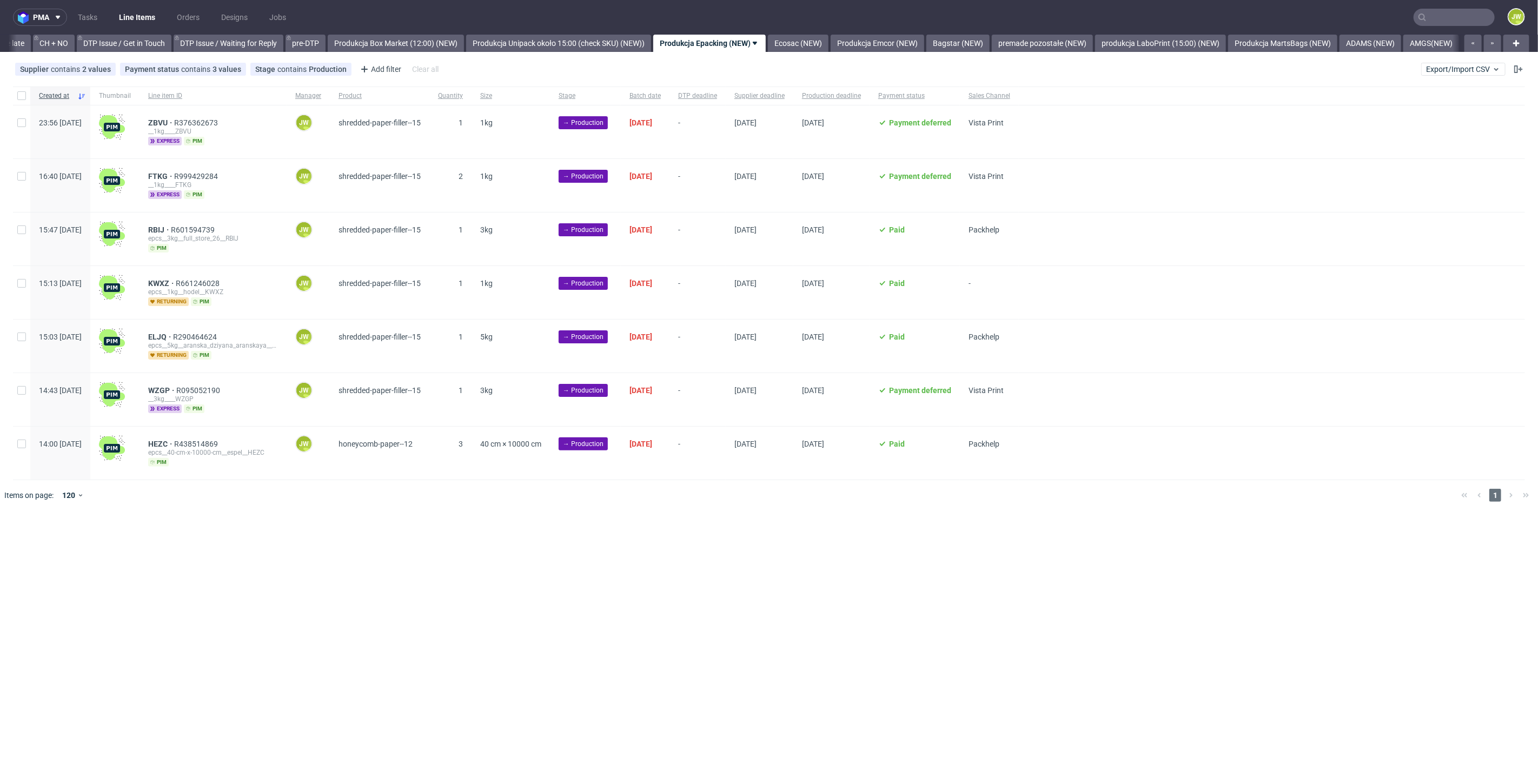
scroll to position [0, 1538]
click at [717, 590] on div "pma Tasks Line Items Orders Designs Jobs JW All DTP Late Shipped Shipments DTP …" at bounding box center [769, 392] width 1538 height 784
click at [24, 97] on input "checkbox" at bounding box center [21, 96] width 9 height 9
checkbox input "true"
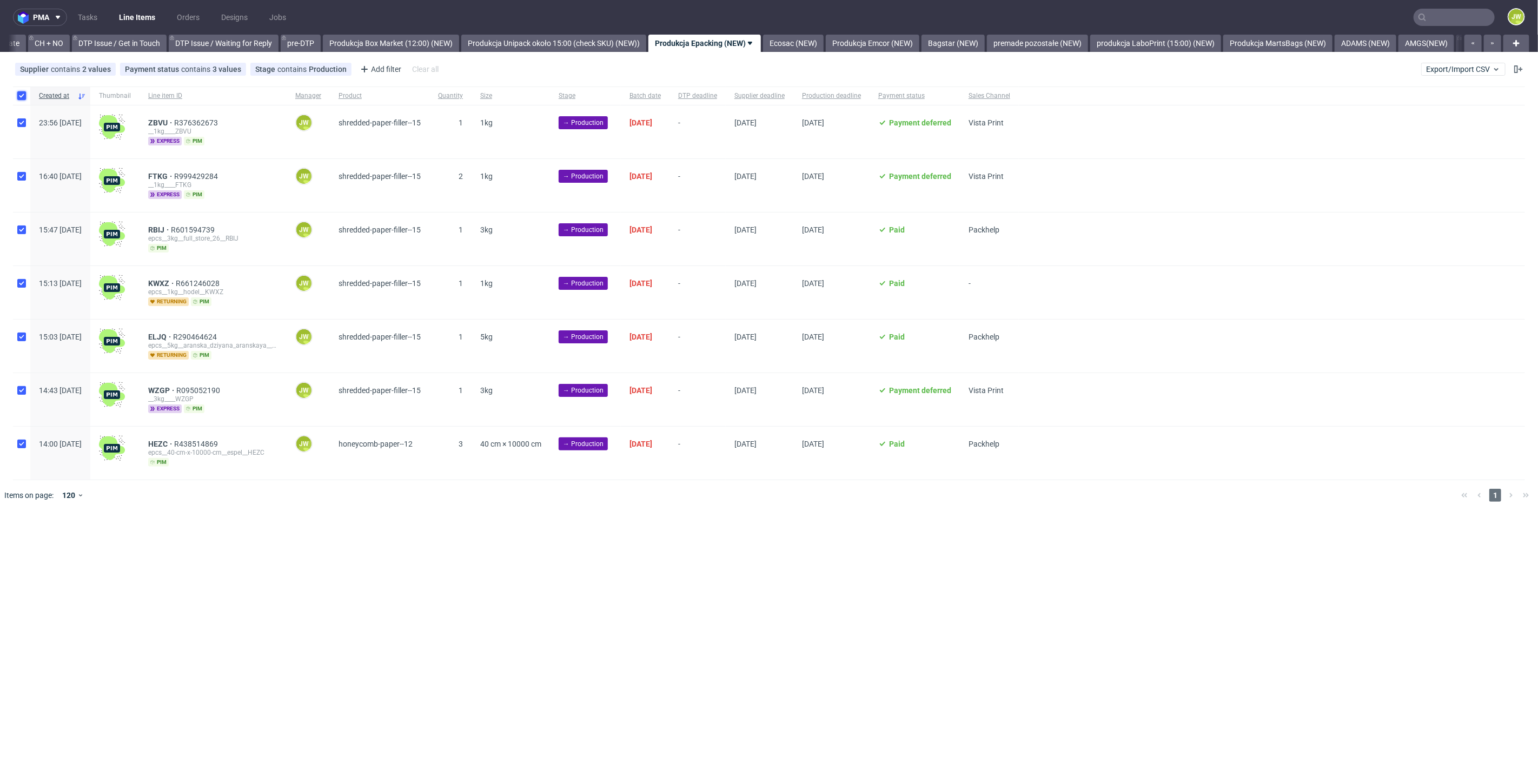
checkbox input "true"
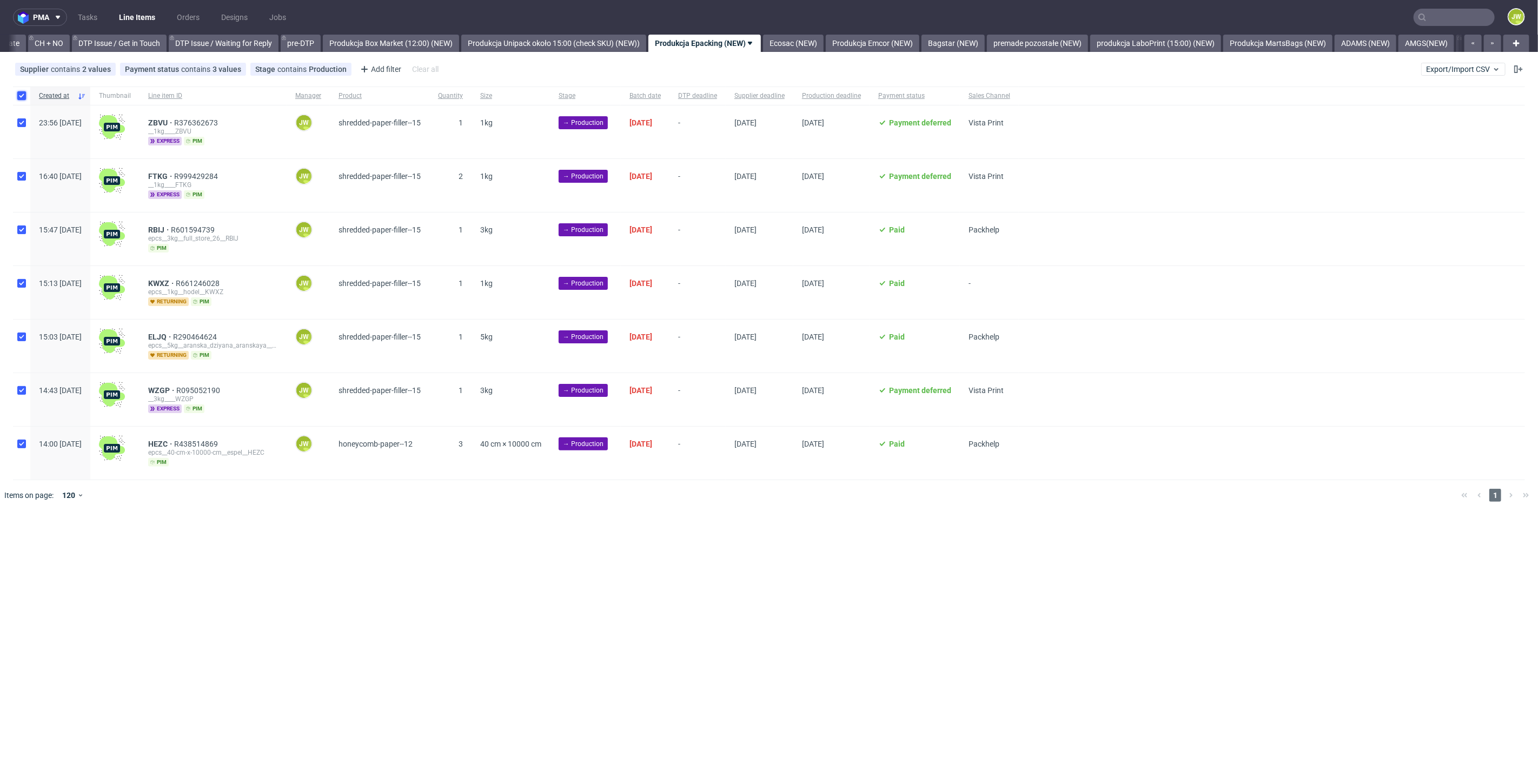
checkbox input "true"
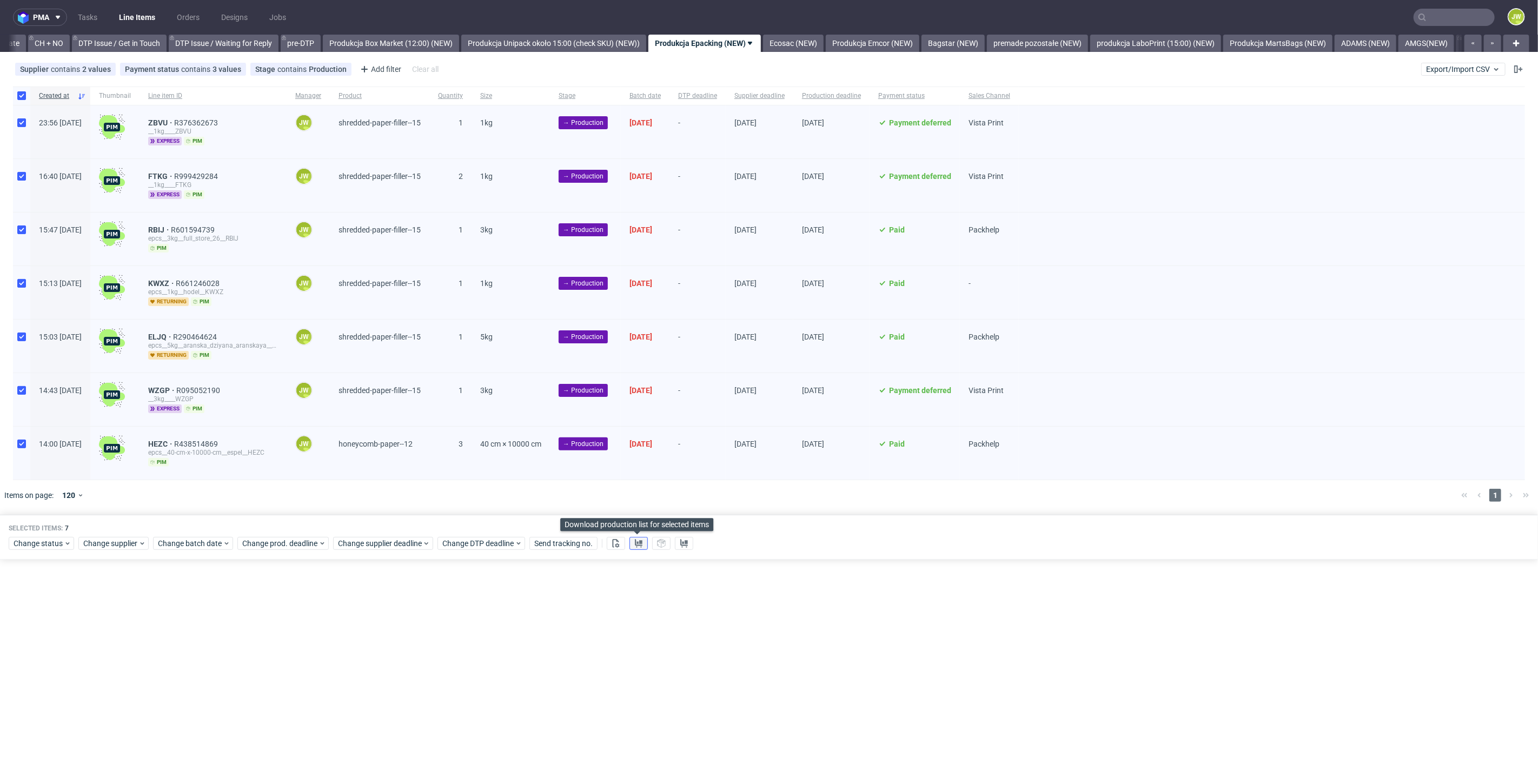
click at [631, 540] on button at bounding box center [639, 543] width 18 height 13
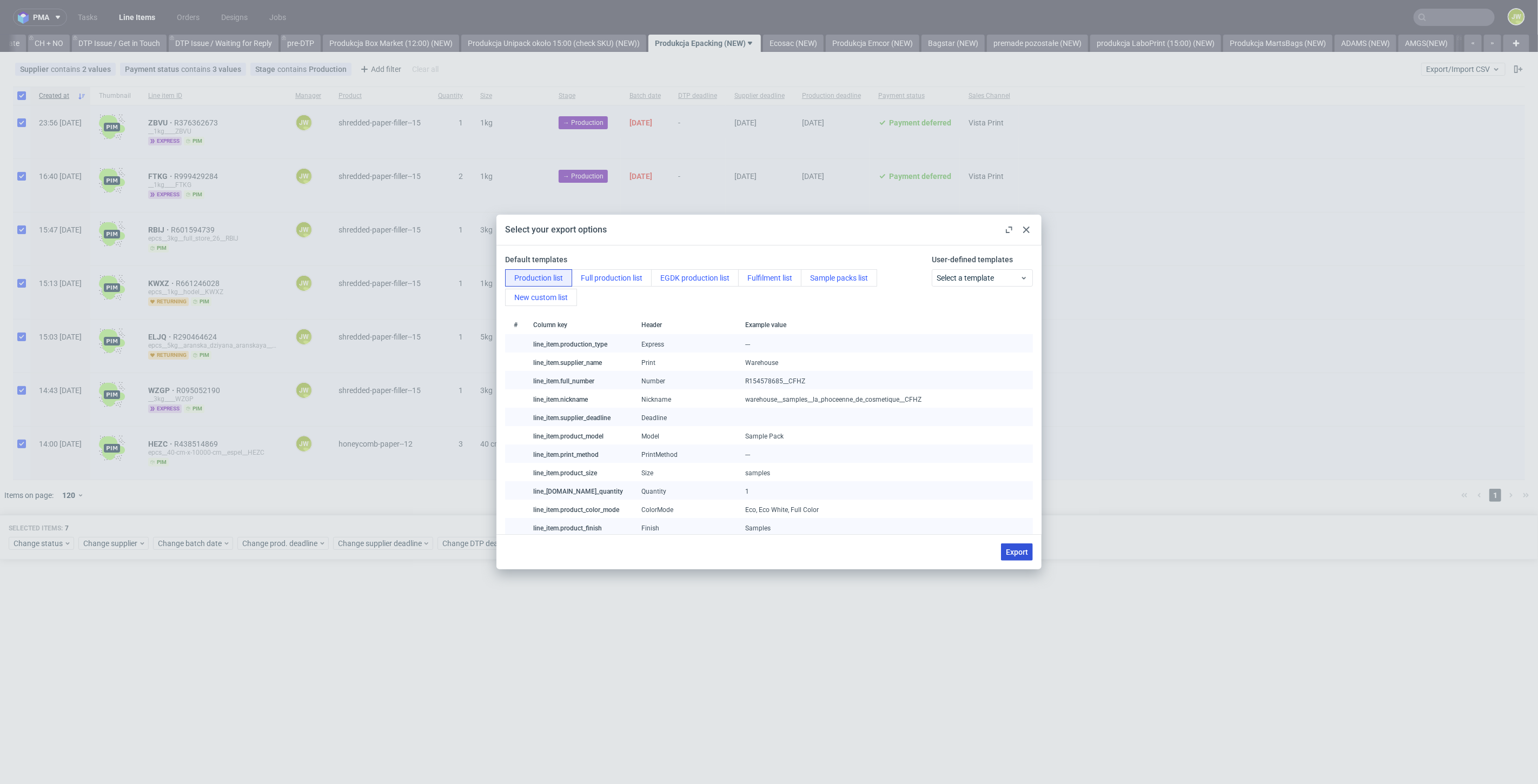
click at [1012, 551] on span "Export" at bounding box center [1017, 552] width 22 height 7
checkbox input "false"
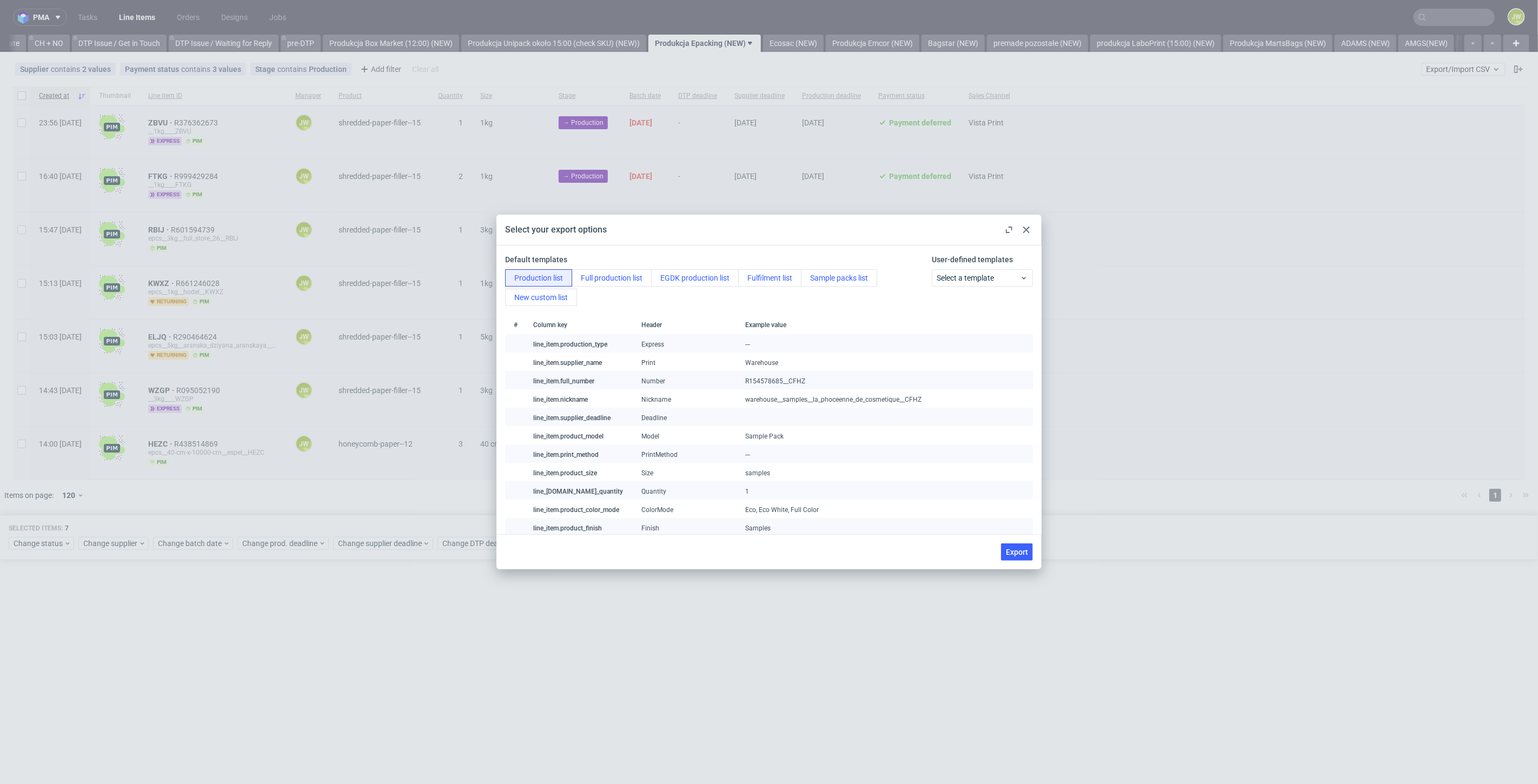
checkbox input "false"
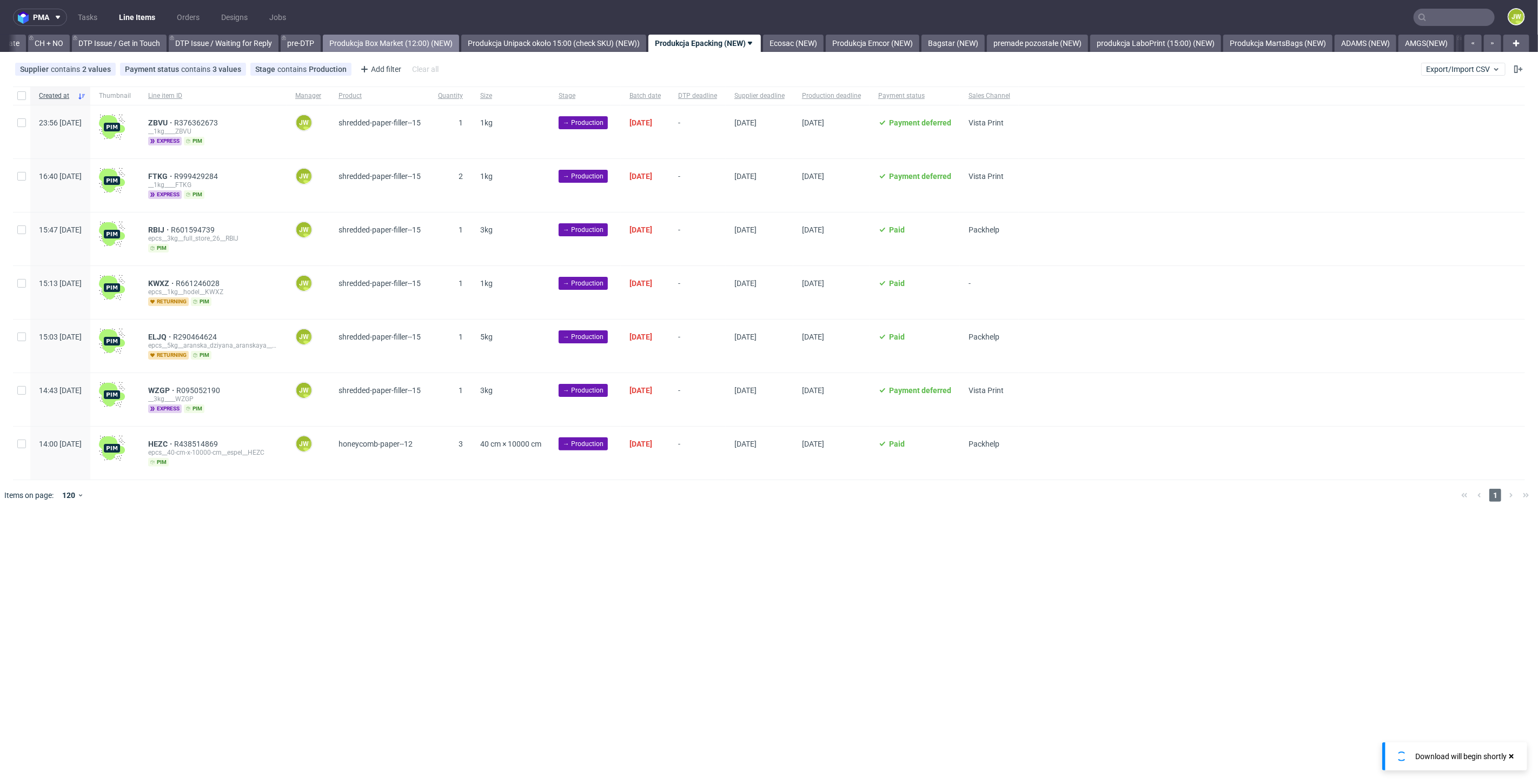
click at [419, 48] on link "Produkcja Box Market (12:00) (NEW)" at bounding box center [391, 43] width 136 height 17
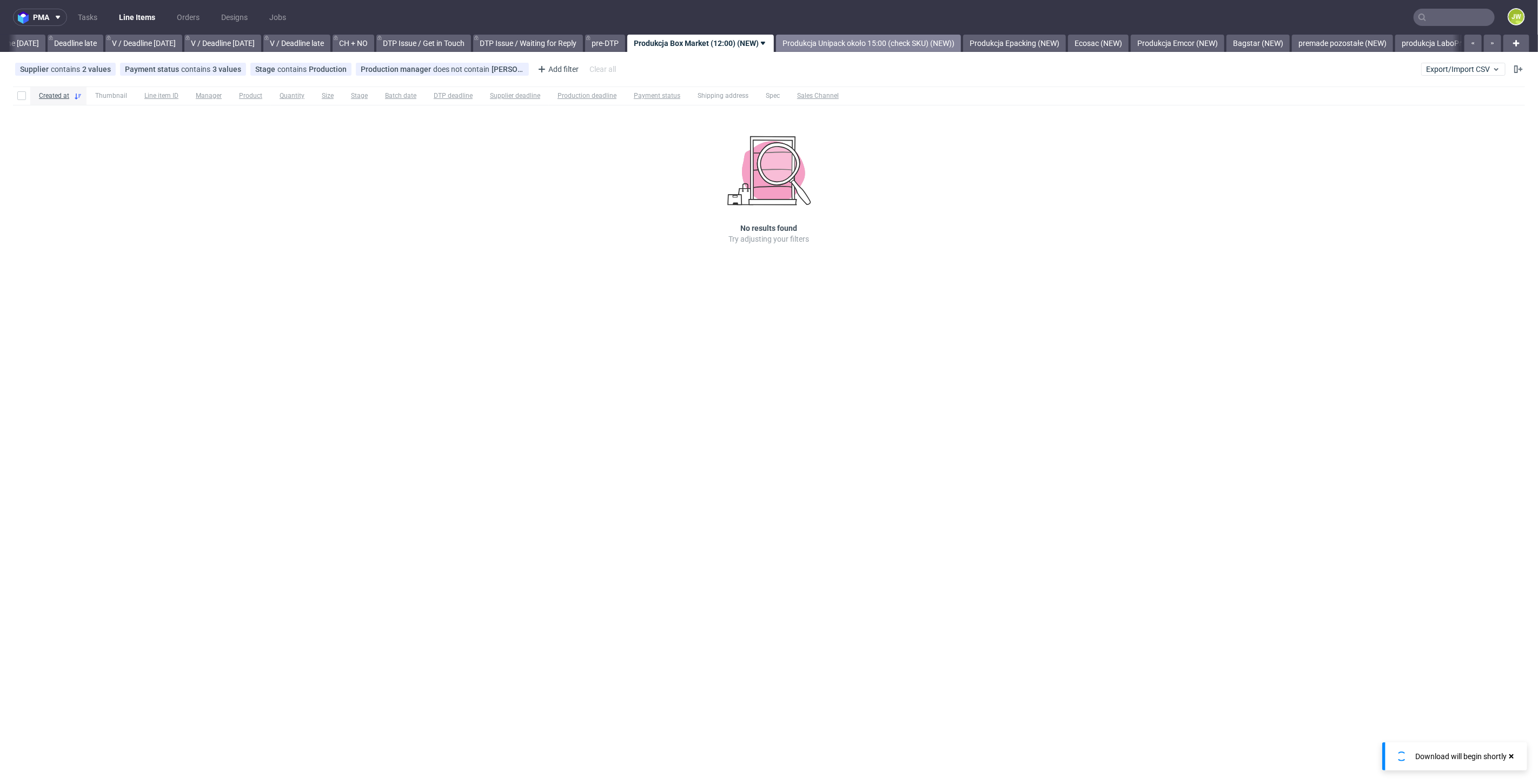
scroll to position [0, 1228]
click at [1050, 52] on div "pma Tasks Line Items Orders Designs Jobs JW All DTP Late Shipped Shipments DTP …" at bounding box center [769, 392] width 1538 height 784
click at [1036, 42] on link "Produkcja Epacking (NEW)" at bounding box center [1019, 43] width 103 height 17
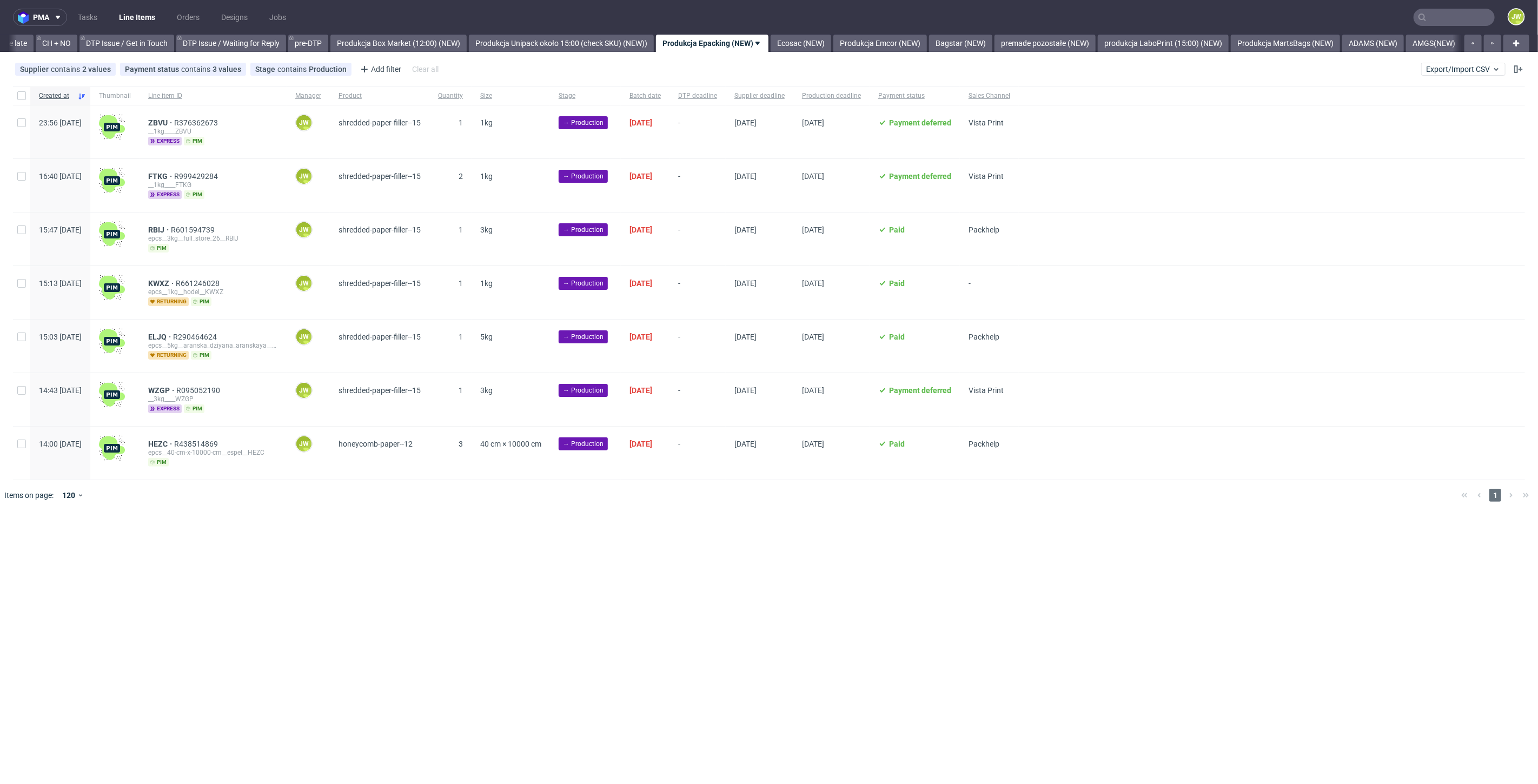
scroll to position [0, 1538]
click at [773, 513] on div "pma Tasks Line Items Orders Designs Jobs JW All DTP Late Shipped Shipments DTP …" at bounding box center [769, 392] width 1538 height 784
drag, startPoint x: 20, startPoint y: 91, endPoint x: 28, endPoint y: 140, distance: 49.6
click at [20, 90] on div at bounding box center [21, 96] width 17 height 18
checkbox input "true"
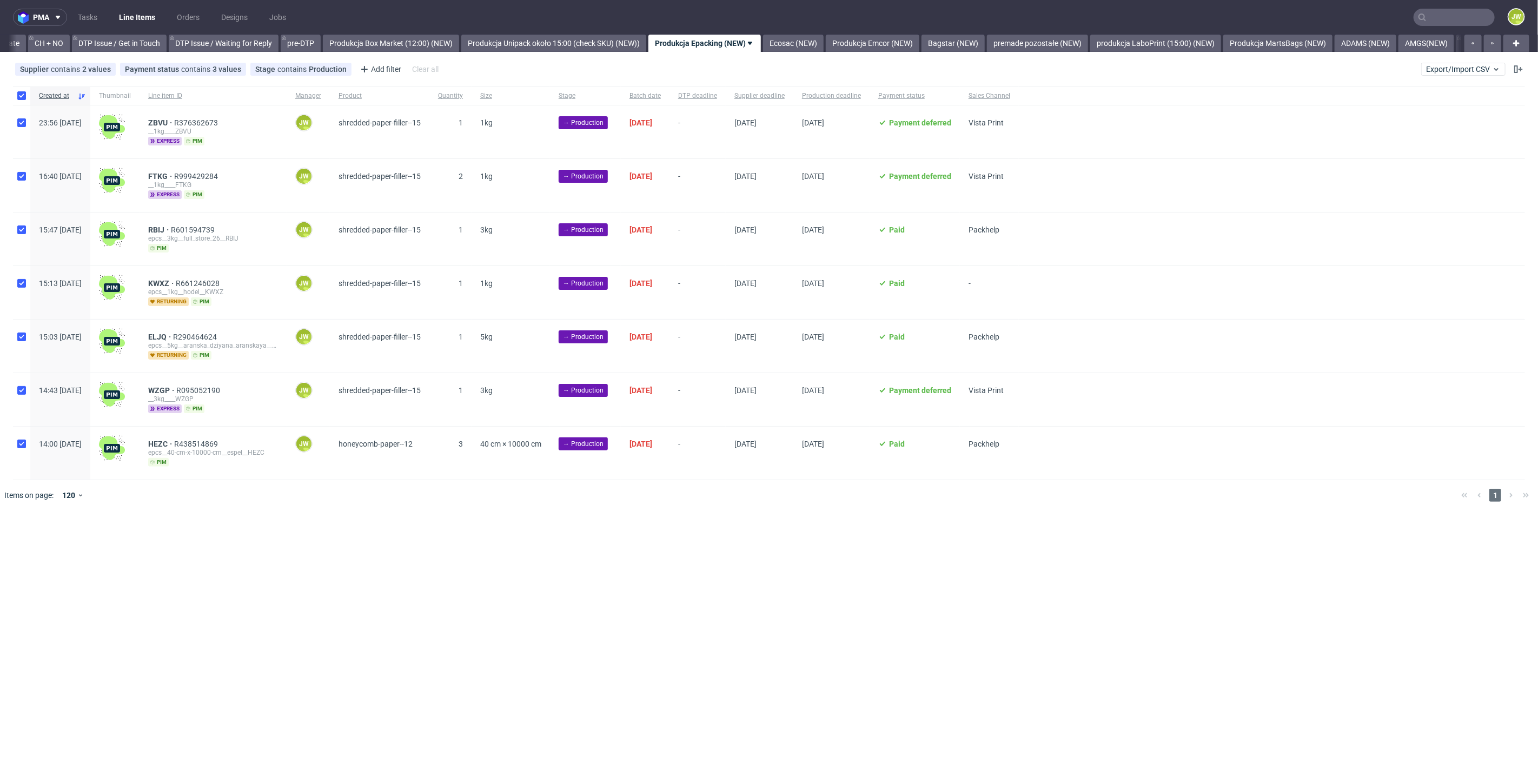
checkbox input "true"
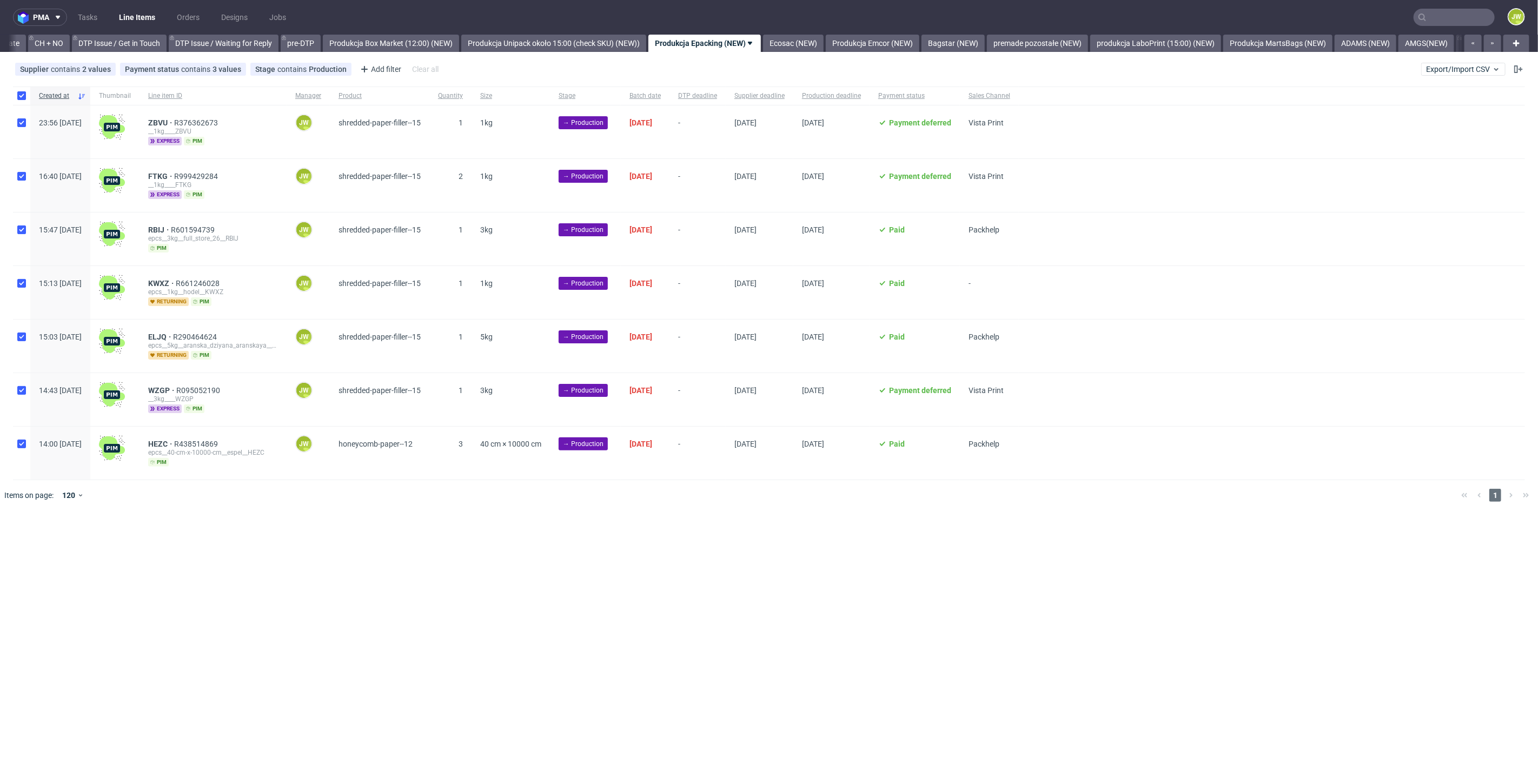
checkbox input "true"
click at [35, 535] on div "Change status Change supplier Change batch date Change prod. deadline Change su…" at bounding box center [769, 543] width 1521 height 16
click at [37, 544] on span "Change status" at bounding box center [39, 543] width 50 height 11
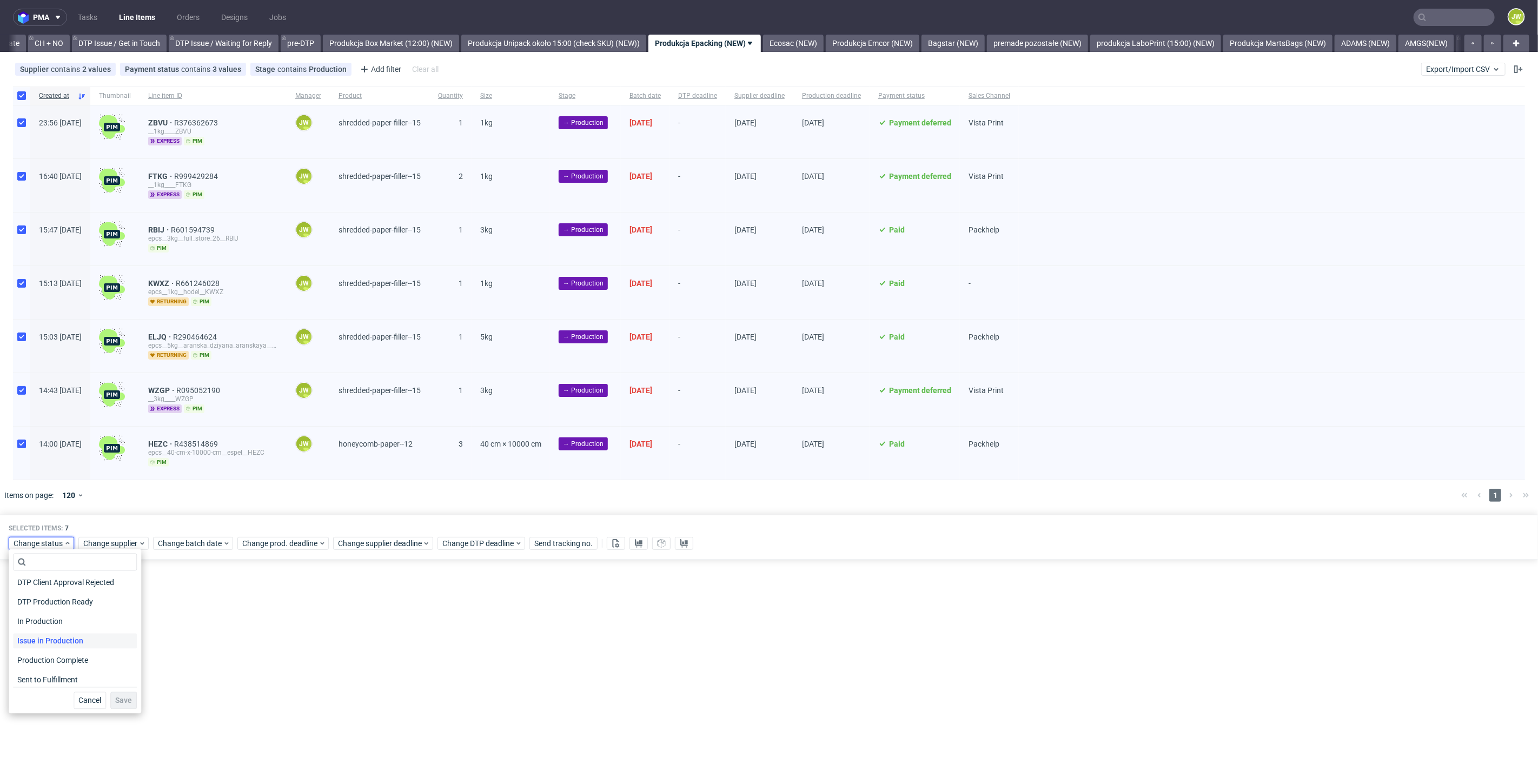
scroll to position [120, 0]
click at [33, 624] on span "In Production" at bounding box center [40, 621] width 55 height 15
click at [123, 699] on span "Save" at bounding box center [123, 701] width 17 height 7
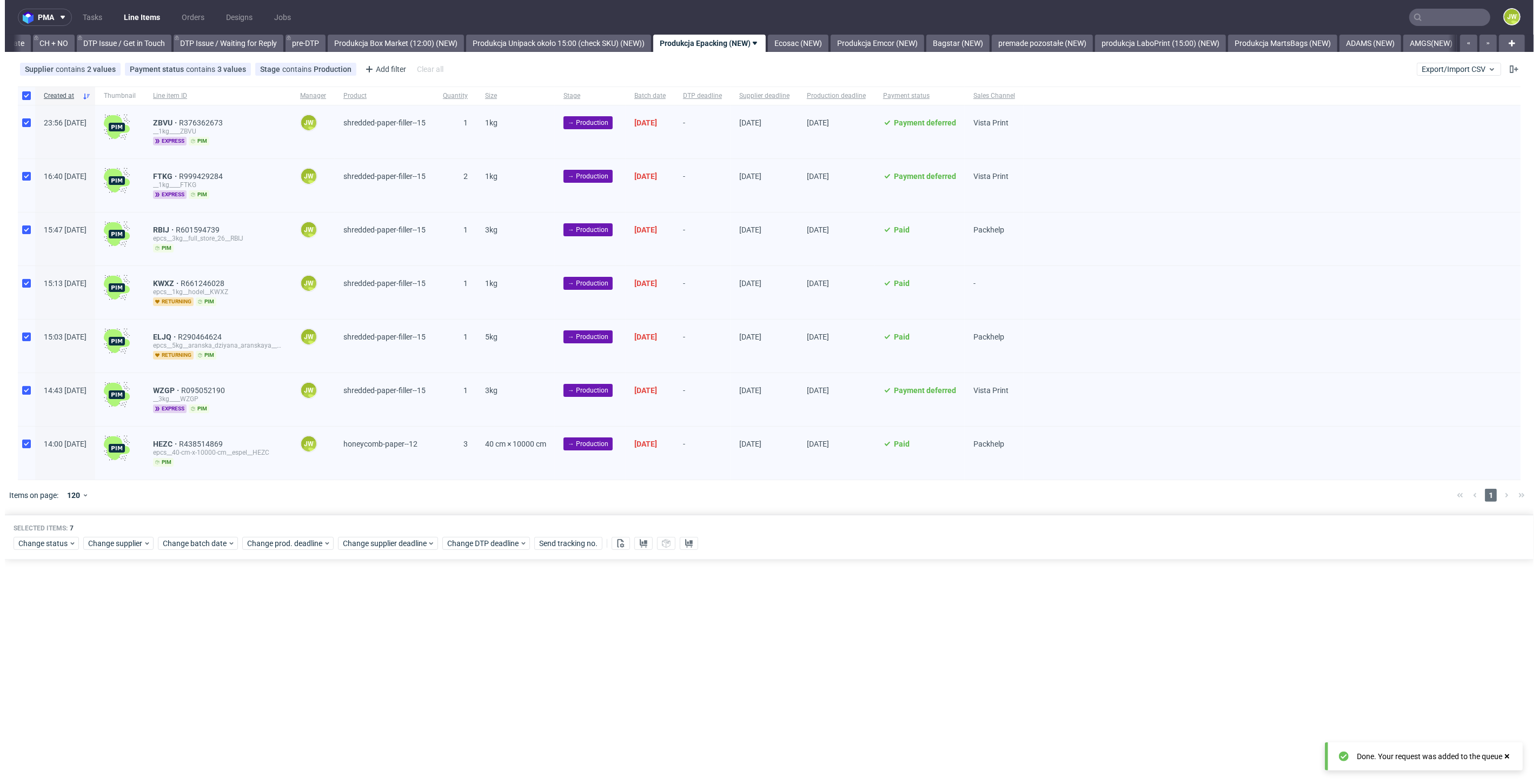
scroll to position [0, 1538]
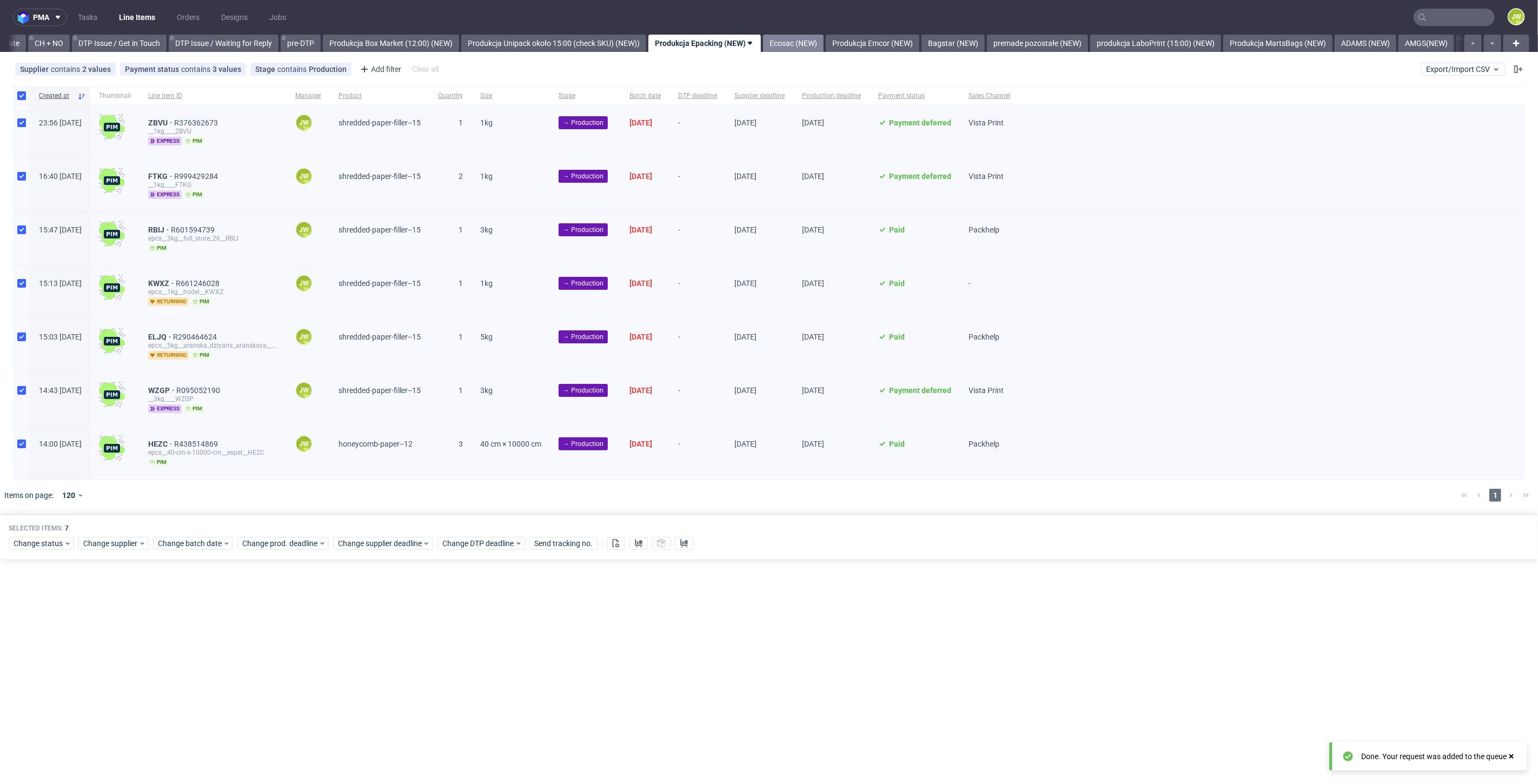
click at [814, 44] on link "Ecosac (NEW)" at bounding box center [793, 43] width 61 height 17
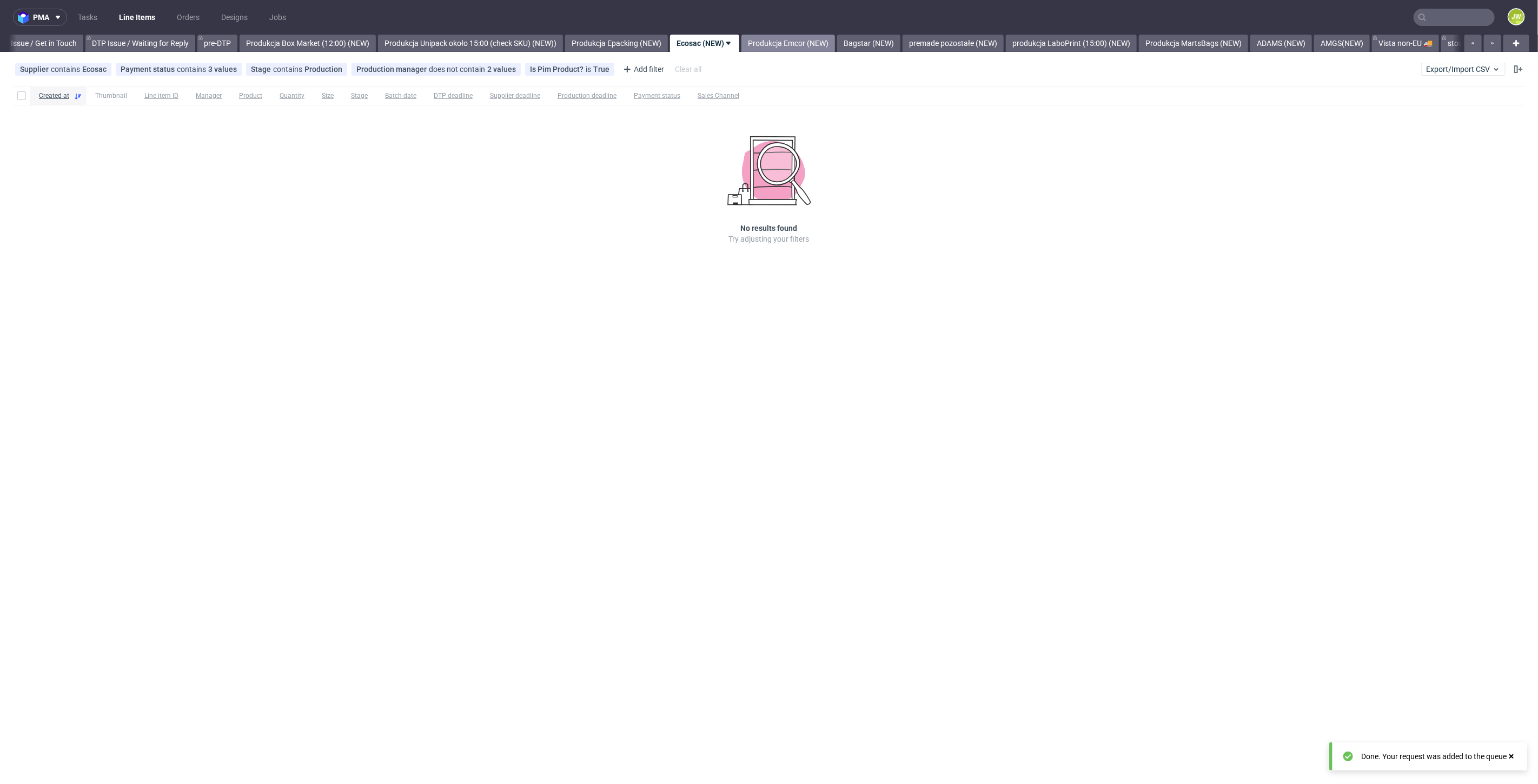
click at [792, 41] on link "Produkcja Emcor (NEW)" at bounding box center [788, 43] width 93 height 17
click at [806, 45] on link "Bagstar (NEW)" at bounding box center [789, 43] width 63 height 17
click at [476, 39] on link "Produkcja Epacking (NEW)" at bounding box center [456, 43] width 103 height 17
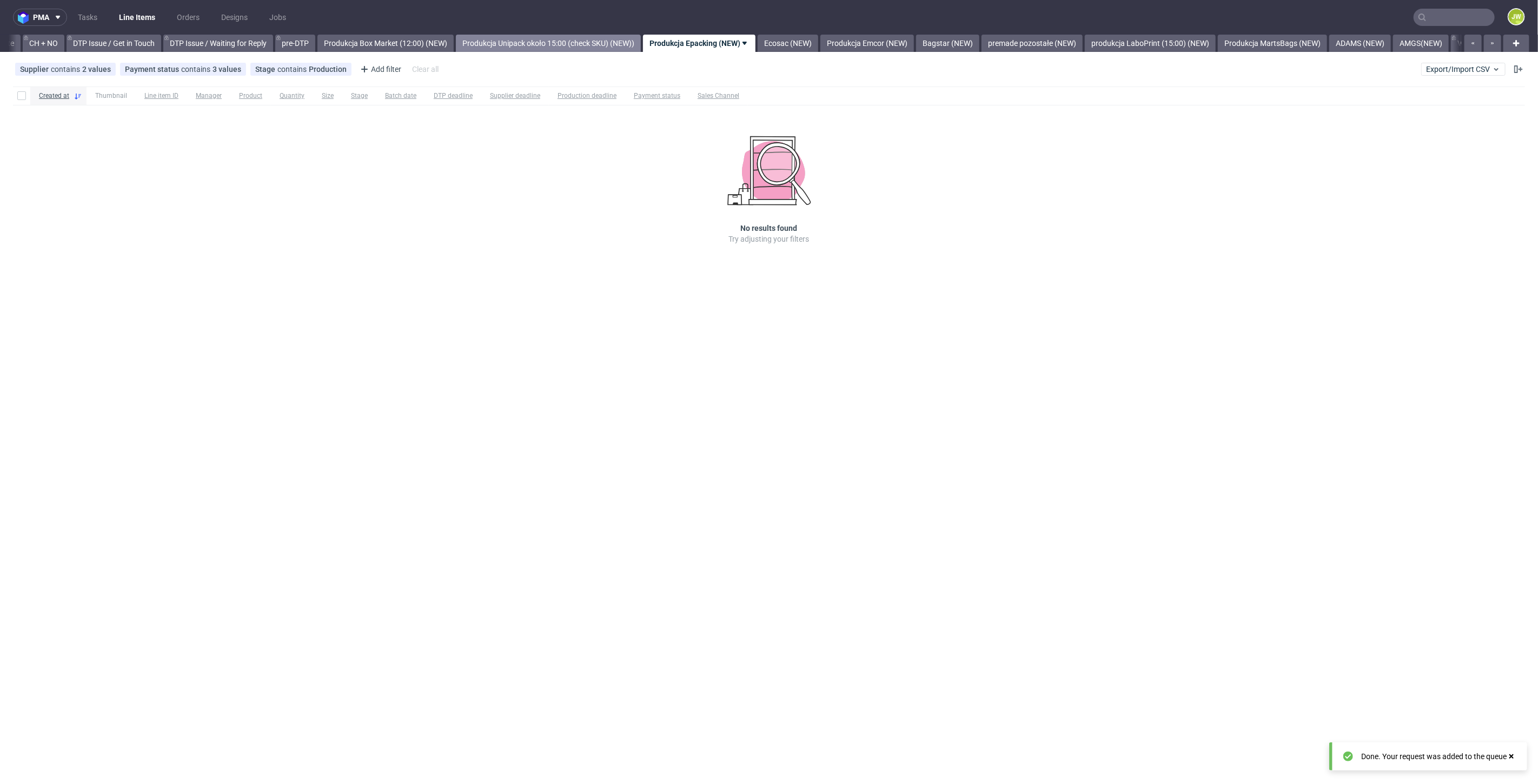
scroll to position [0, 1538]
click at [985, 44] on link "Bagstar (NEW)" at bounding box center [953, 43] width 63 height 17
click at [837, 39] on link "premade pozostałe (NEW)" at bounding box center [793, 43] width 101 height 17
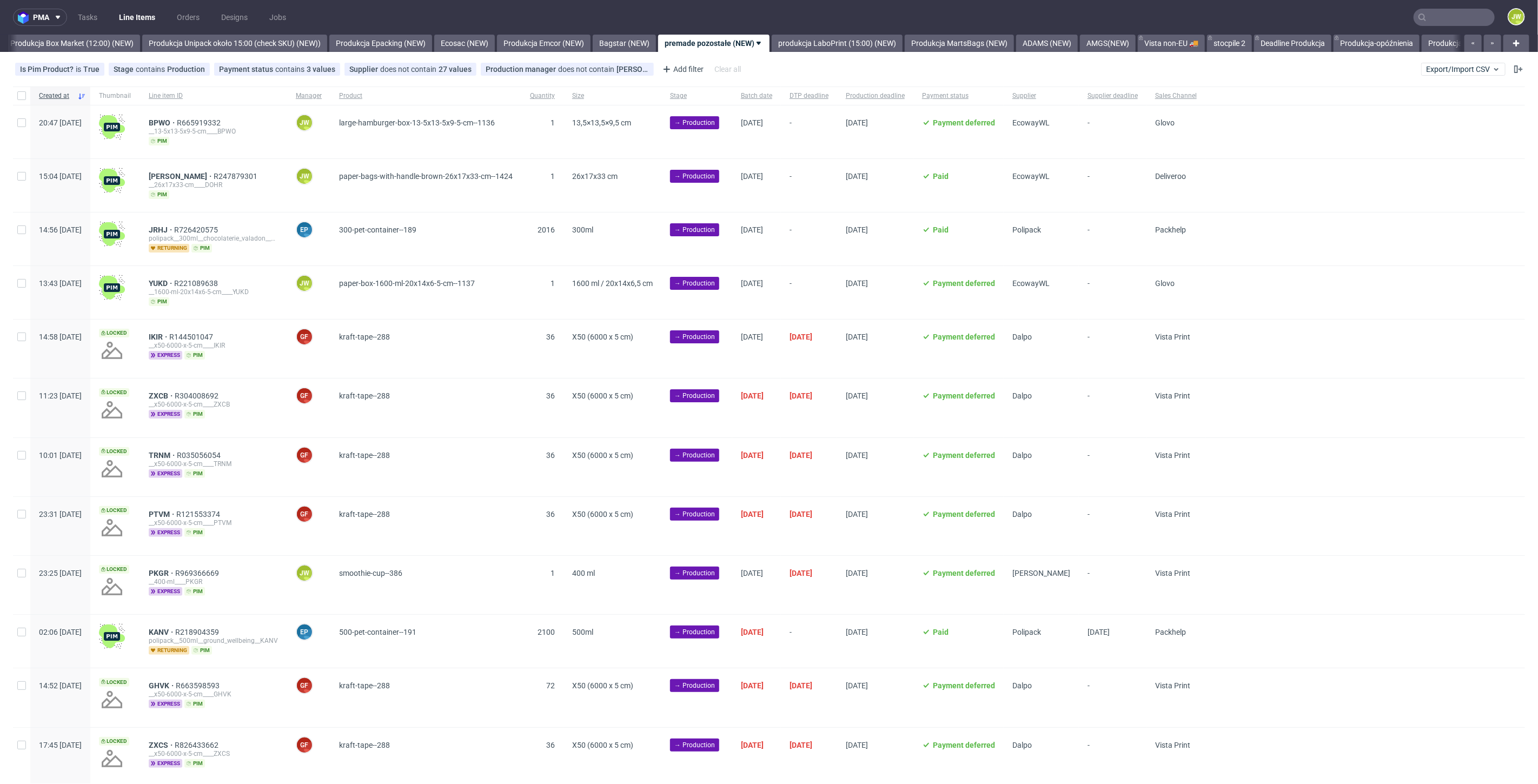
scroll to position [0, 1871]
click at [1070, 95] on span "Supplier" at bounding box center [1041, 96] width 58 height 9
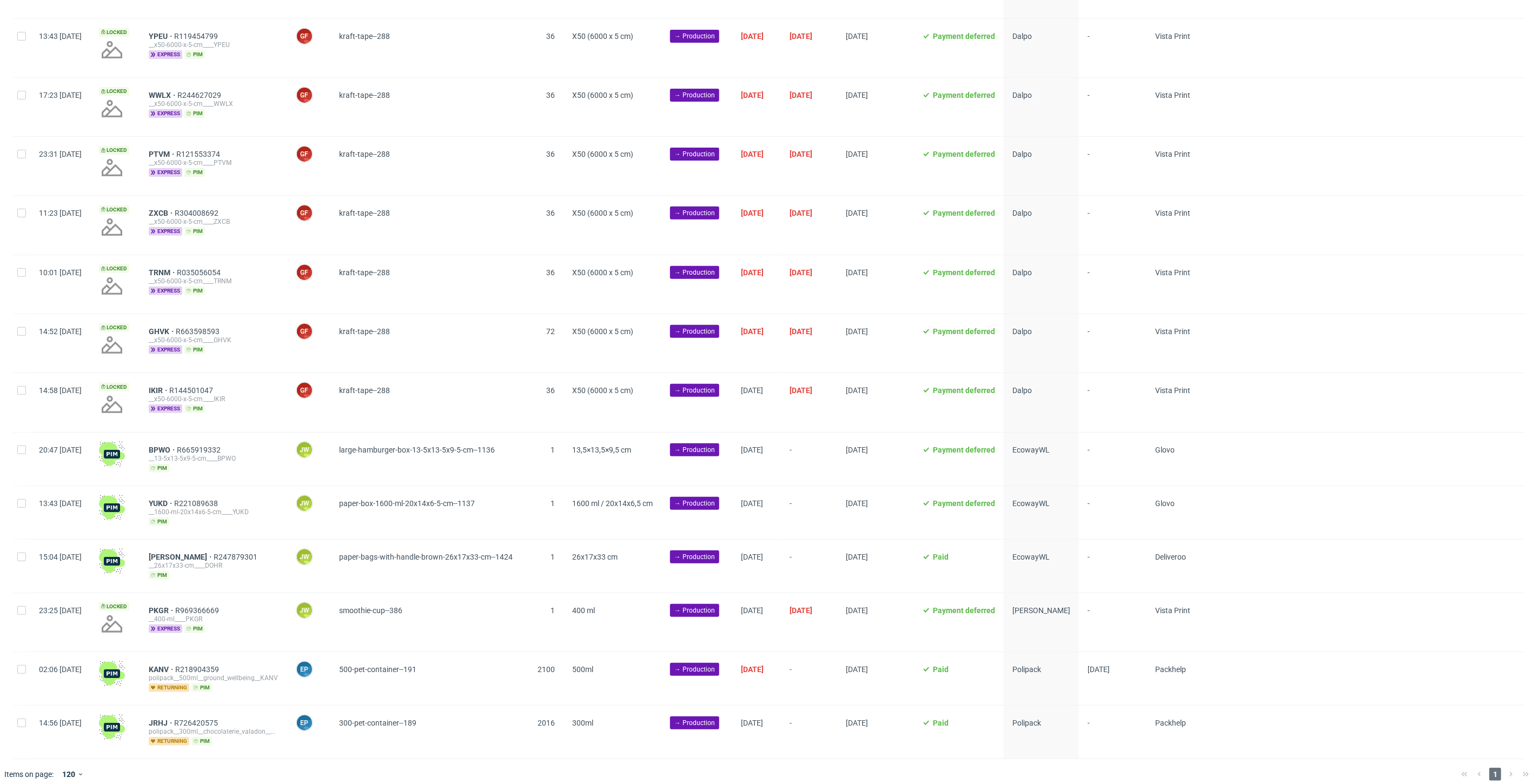
scroll to position [243, 0]
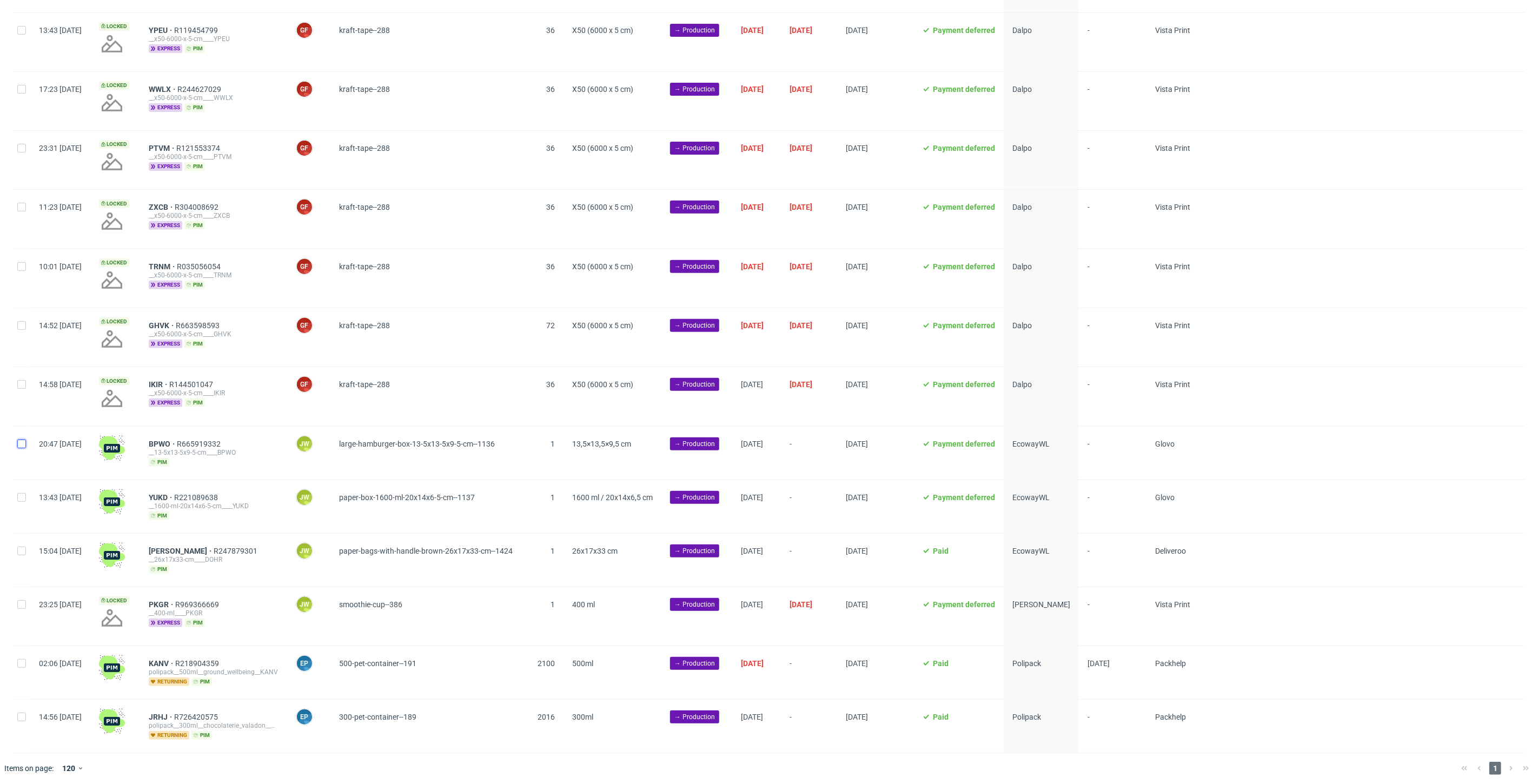
click at [20, 446] on input "checkbox" at bounding box center [21, 444] width 9 height 9
checkbox input "true"
click at [20, 509] on div at bounding box center [21, 506] width 17 height 53
checkbox input "true"
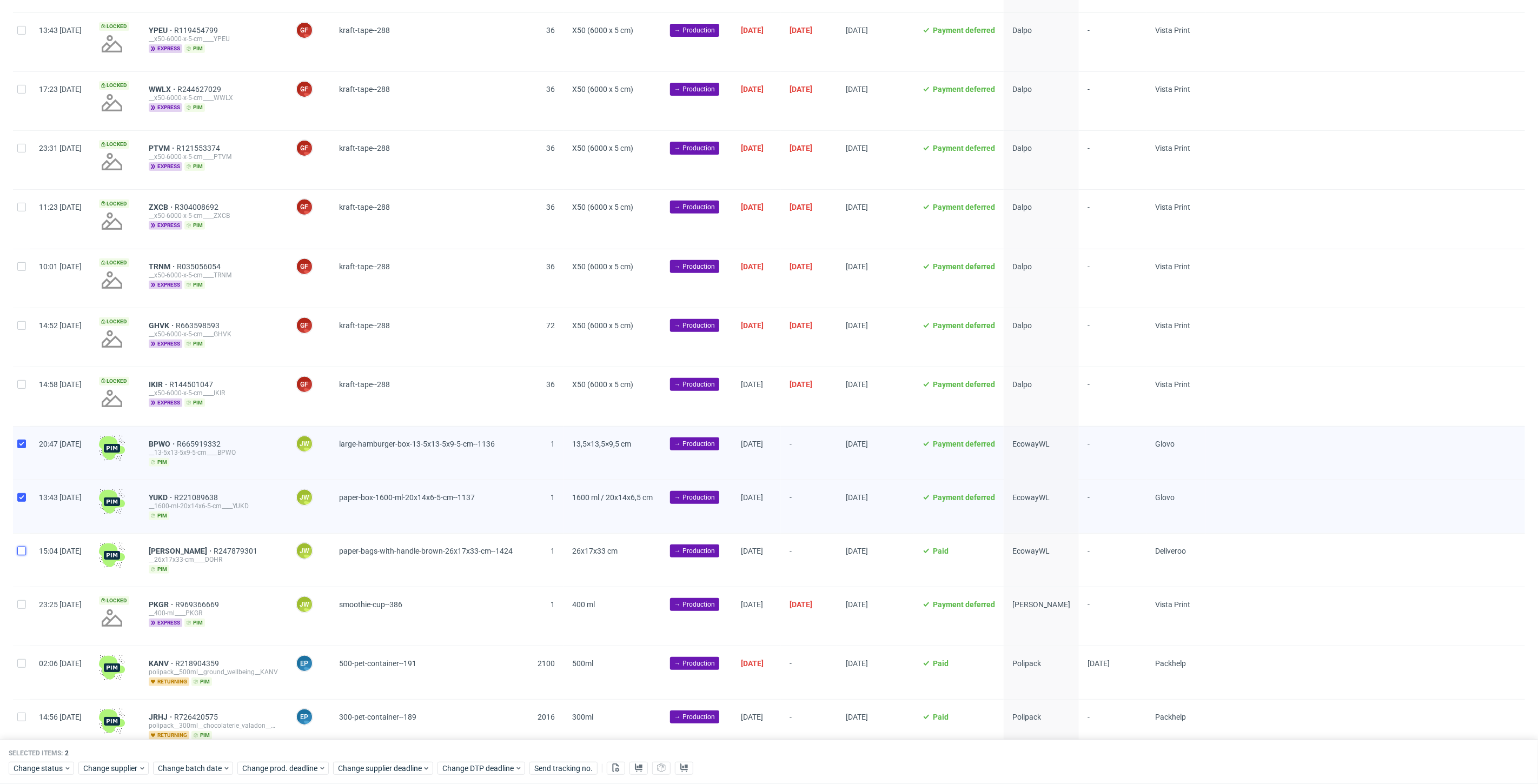
click at [18, 548] on input "checkbox" at bounding box center [21, 551] width 9 height 9
checkbox input "true"
click at [179, 769] on span "Change batch date" at bounding box center [190, 769] width 65 height 11
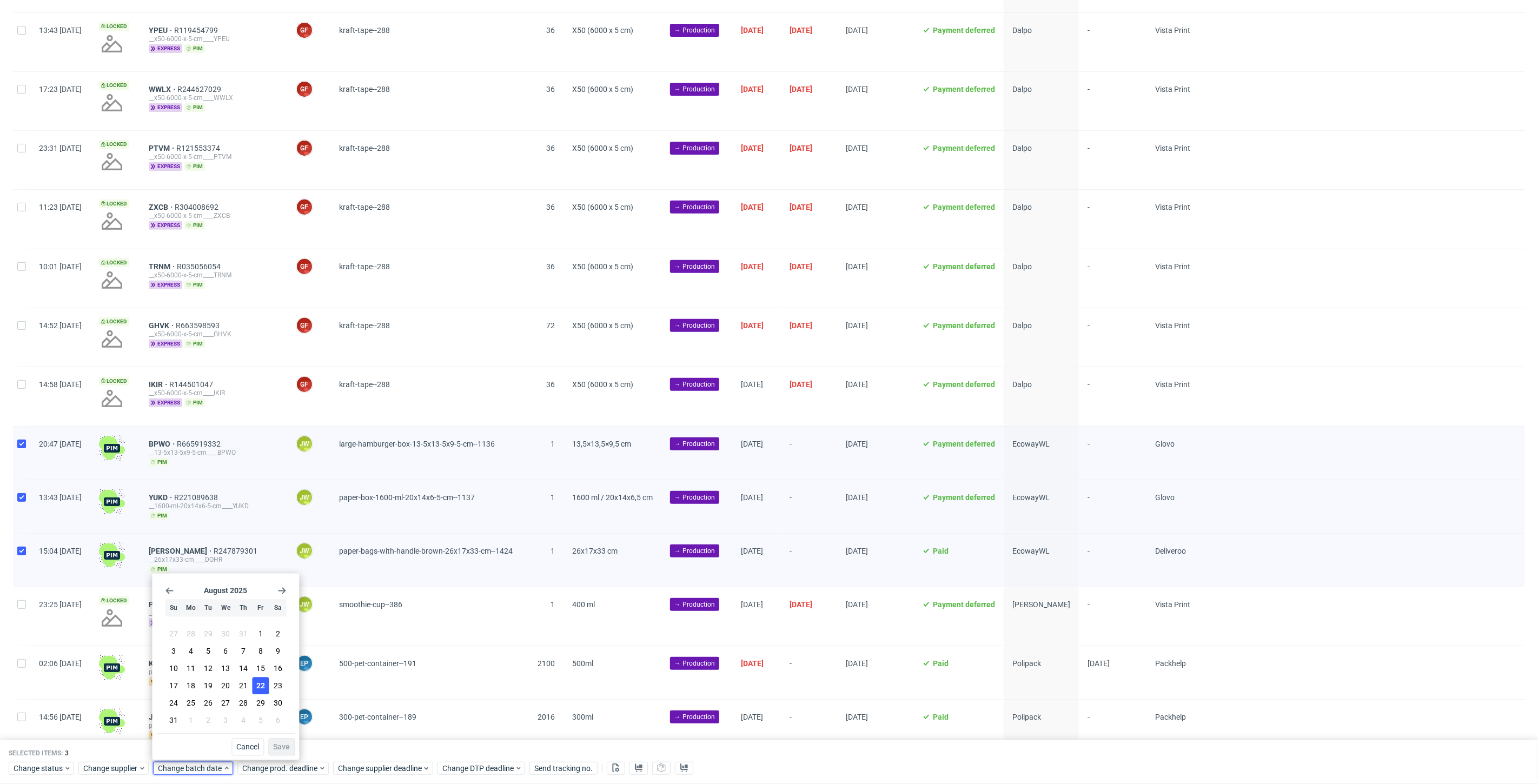
click at [257, 688] on span "22" at bounding box center [260, 686] width 9 height 11
click at [281, 742] on button "Save" at bounding box center [281, 747] width 26 height 17
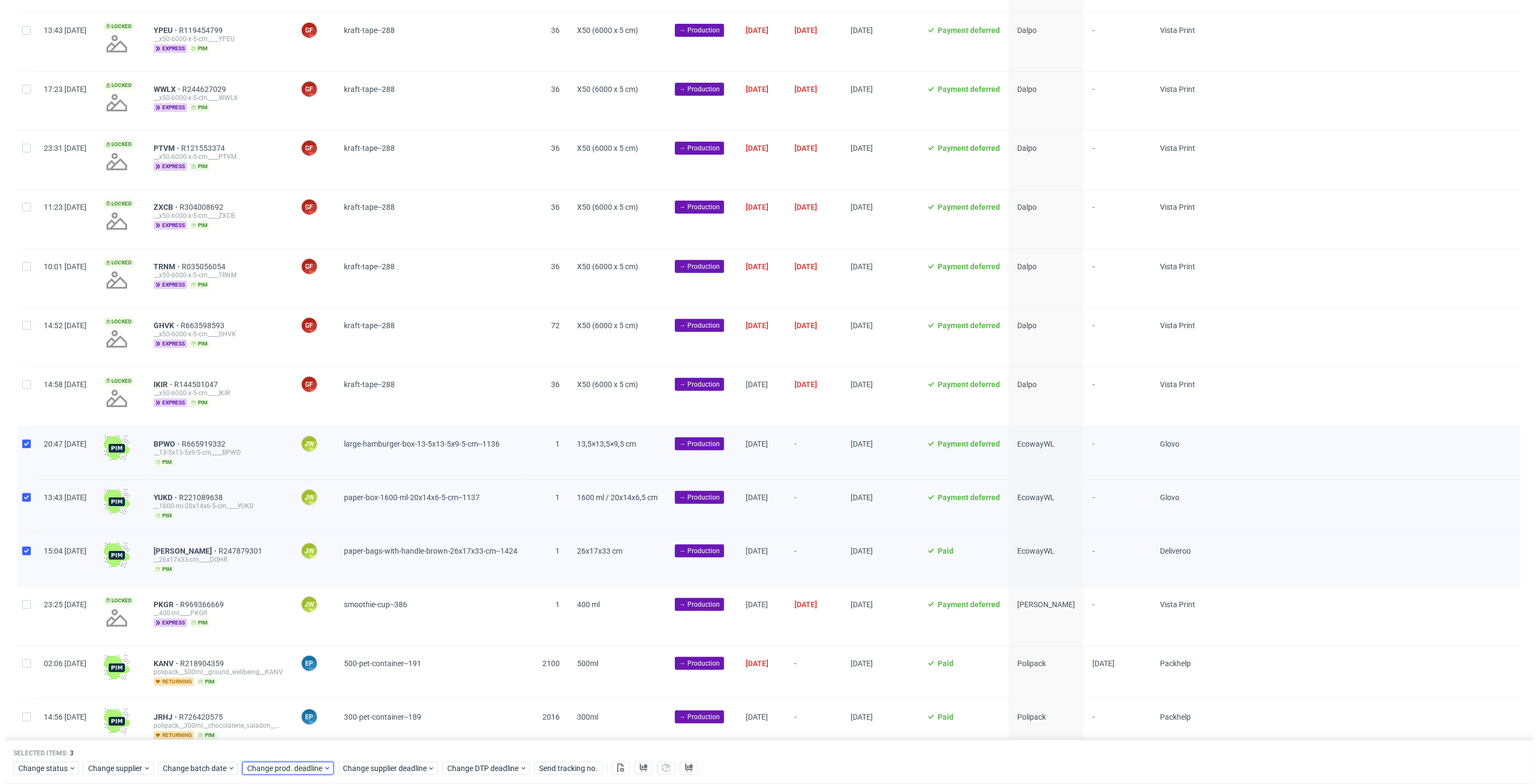
scroll to position [0, 1871]
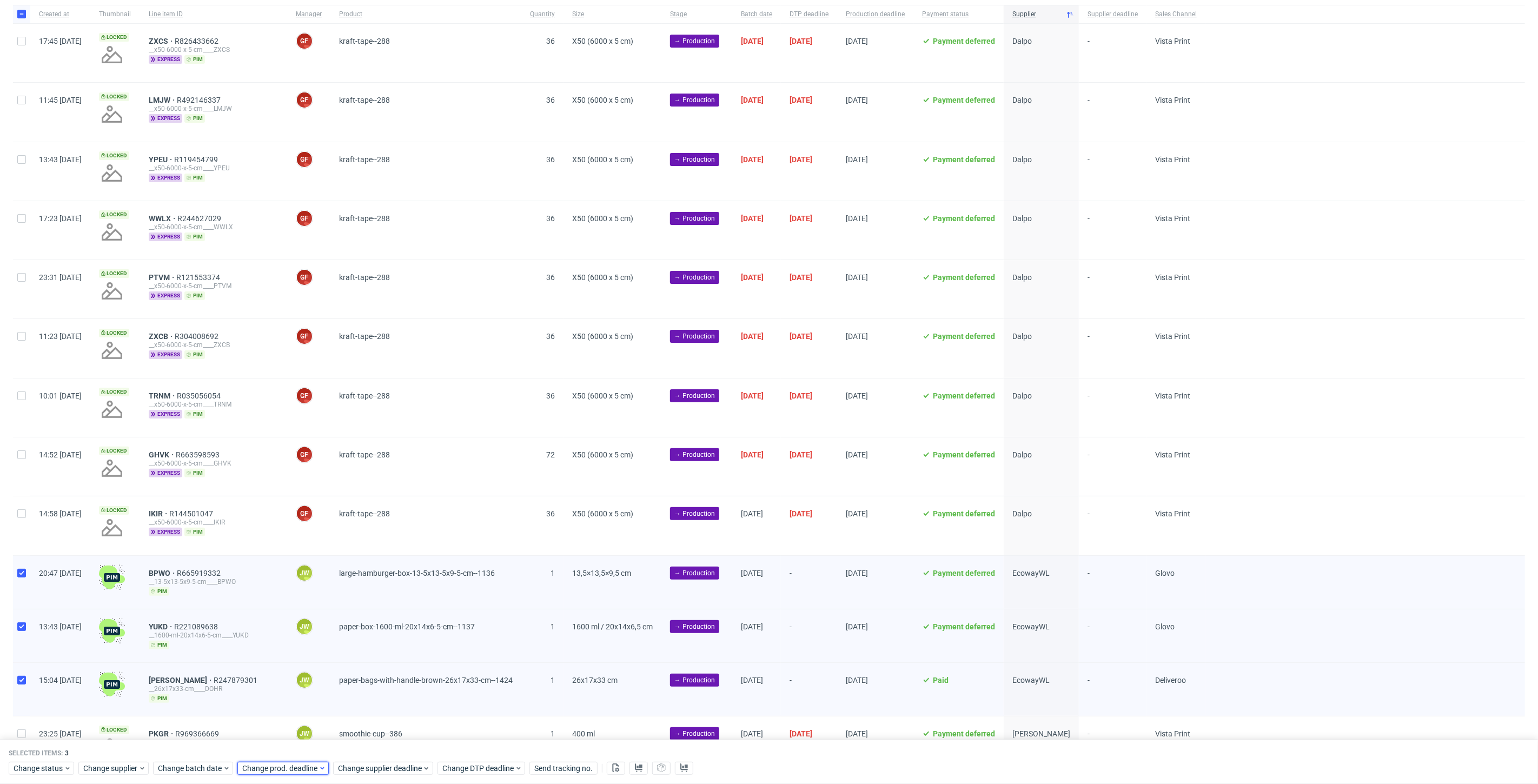
click at [279, 767] on span "Change prod. deadline" at bounding box center [281, 769] width 76 height 11
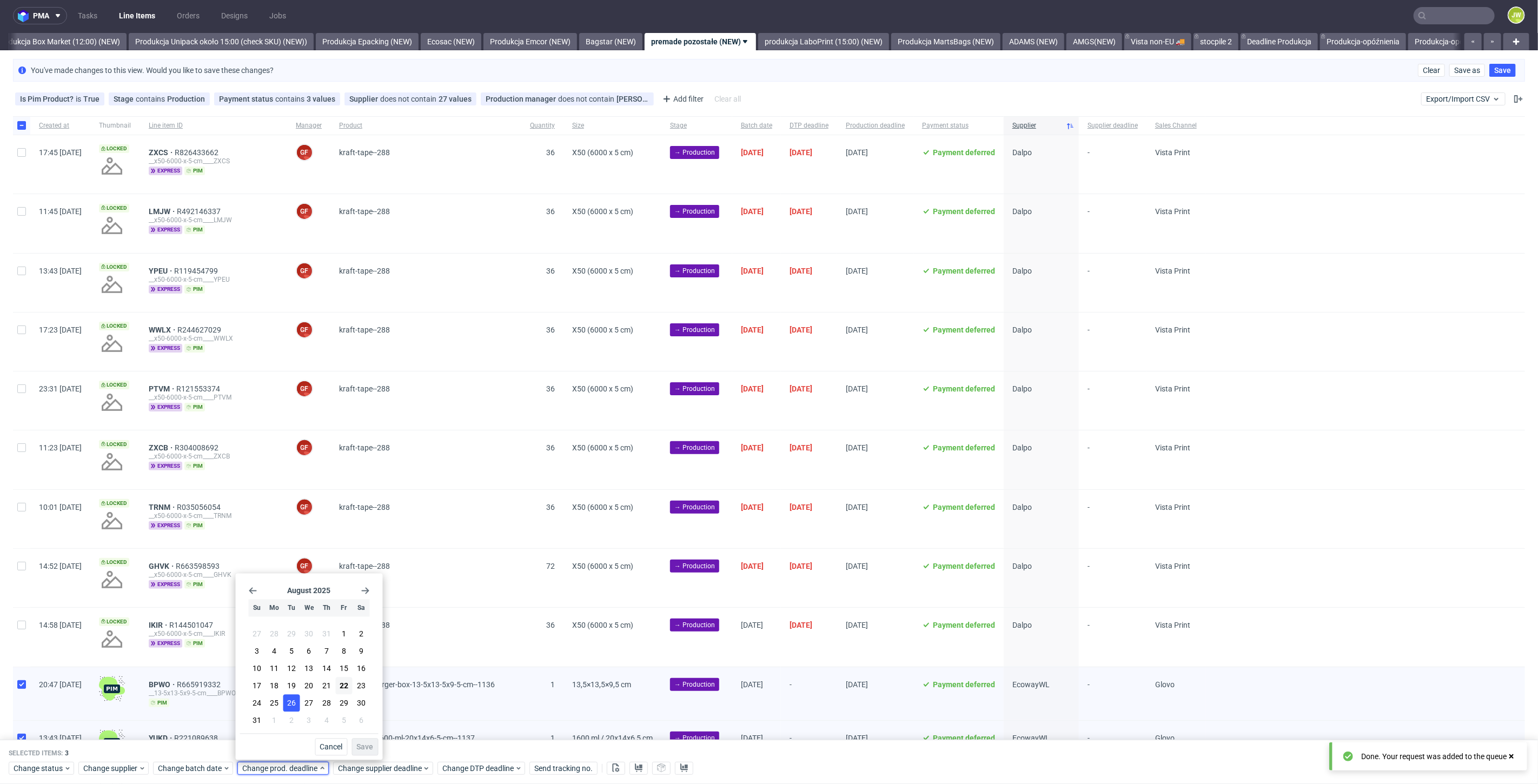
scroll to position [0, 0]
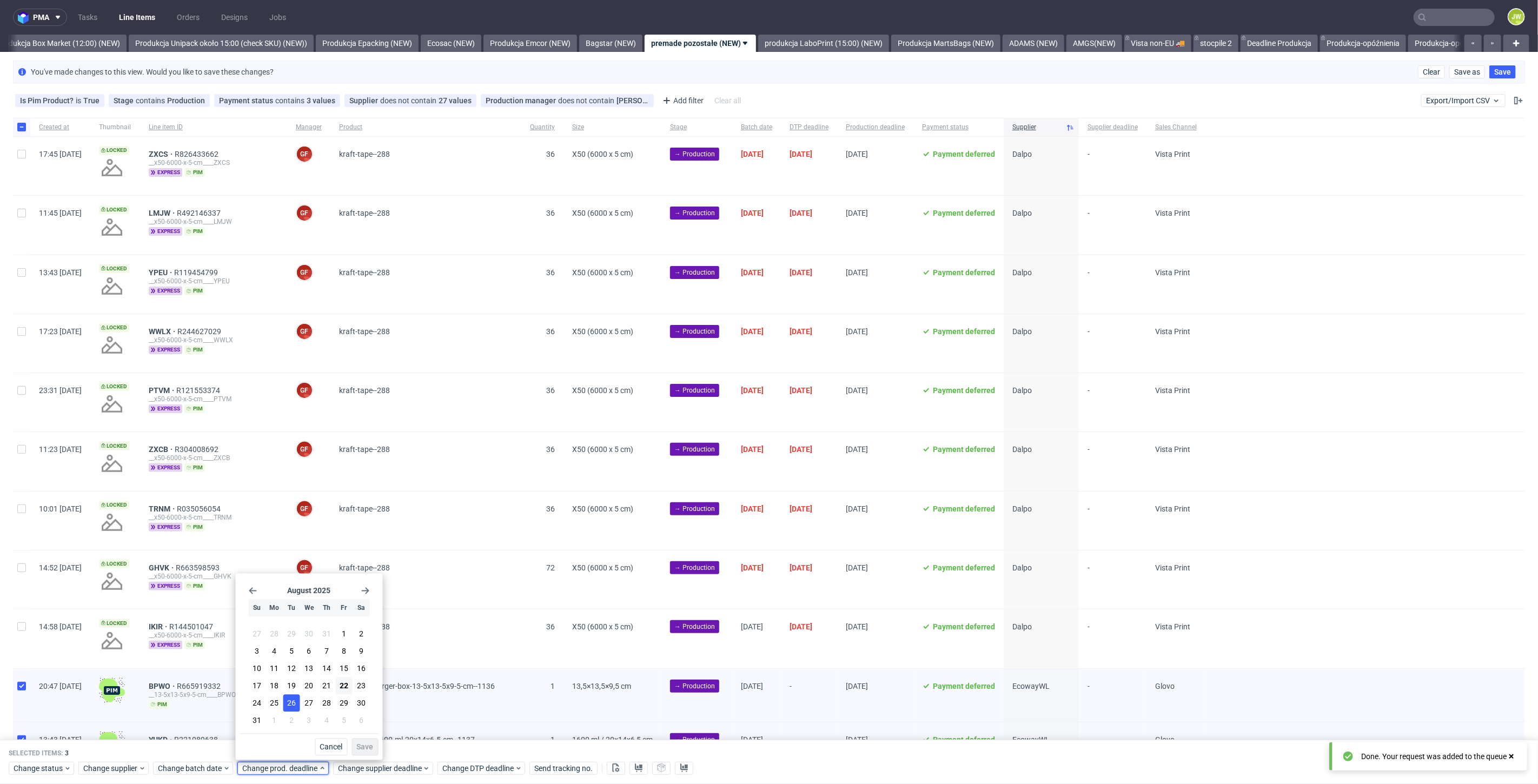
click at [287, 703] on button "26" at bounding box center [292, 704] width 17 height 17
click at [361, 745] on span "Save" at bounding box center [365, 747] width 17 height 7
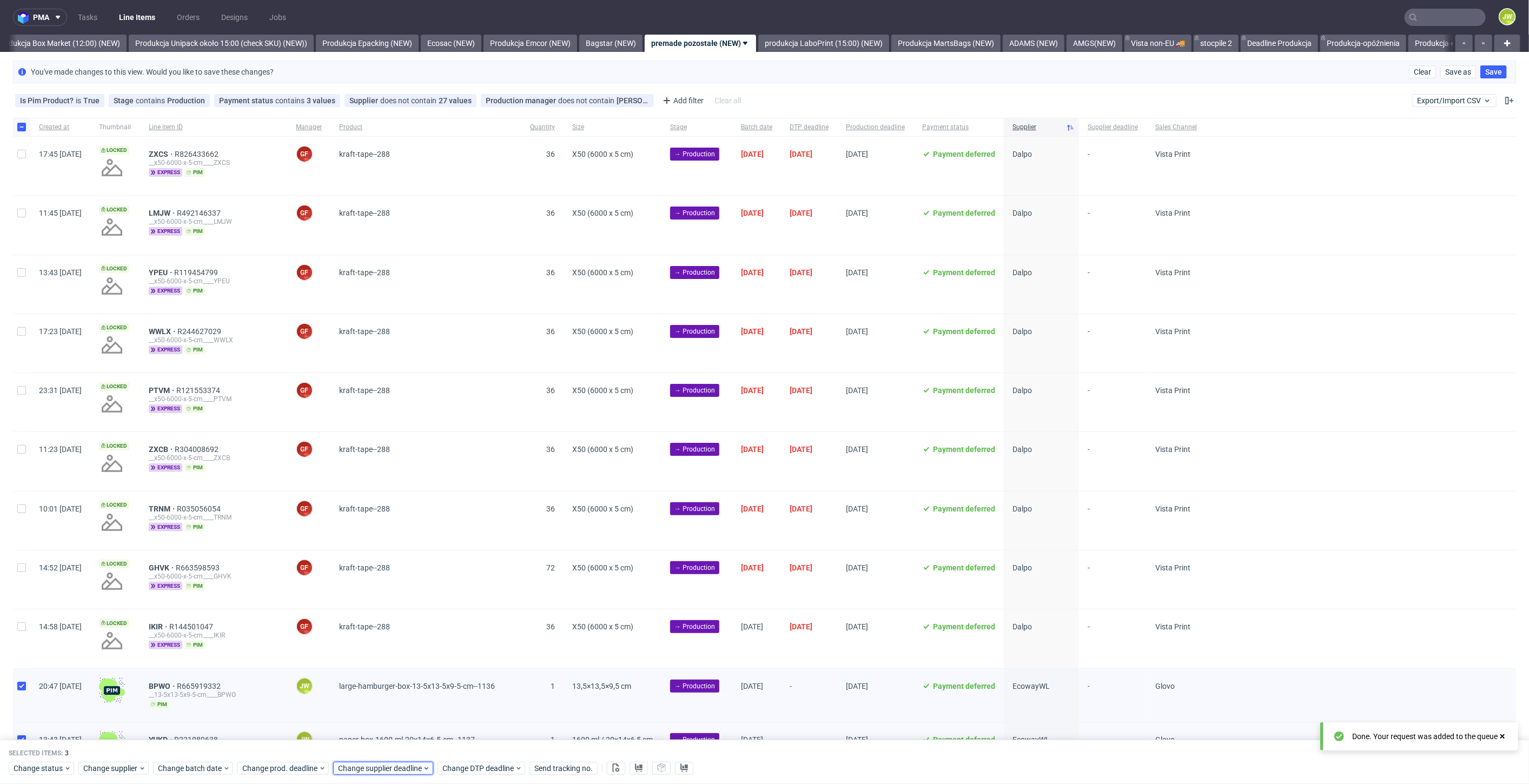
click at [360, 764] on span "Change supplier deadline" at bounding box center [379, 769] width 84 height 11
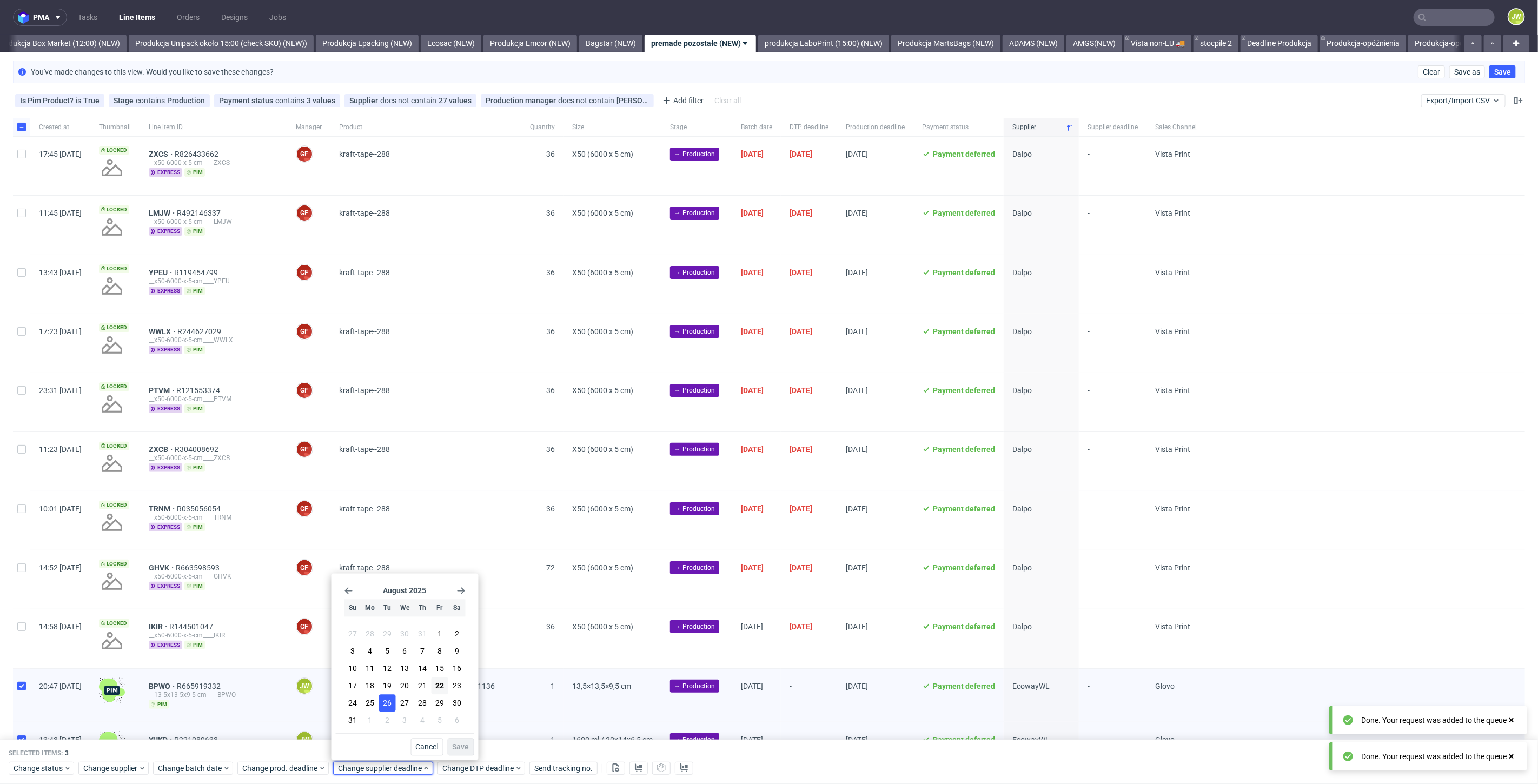
click at [383, 699] on span "26" at bounding box center [387, 704] width 9 height 11
click at [458, 752] on button "Save" at bounding box center [460, 747] width 26 height 17
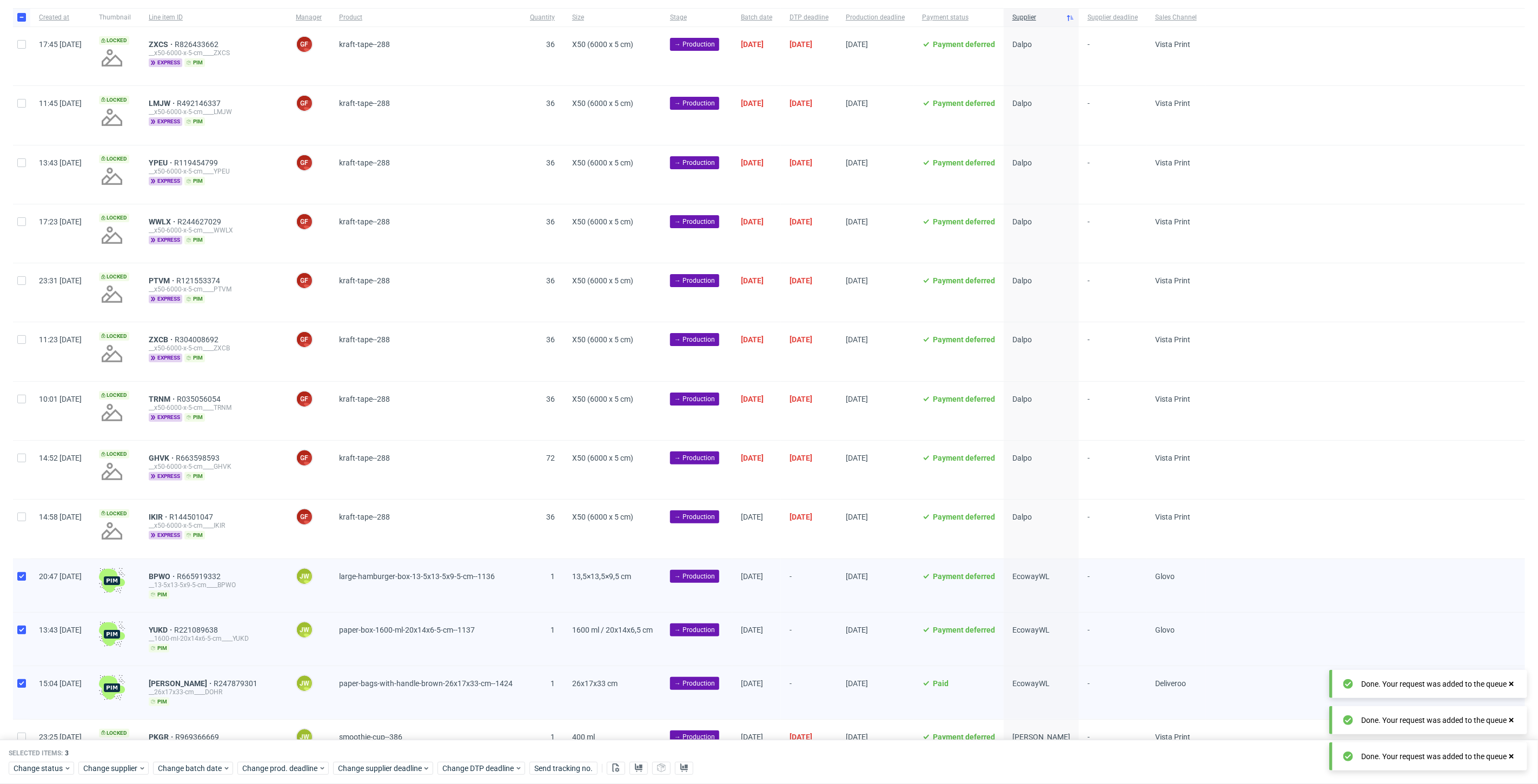
scroll to position [286, 0]
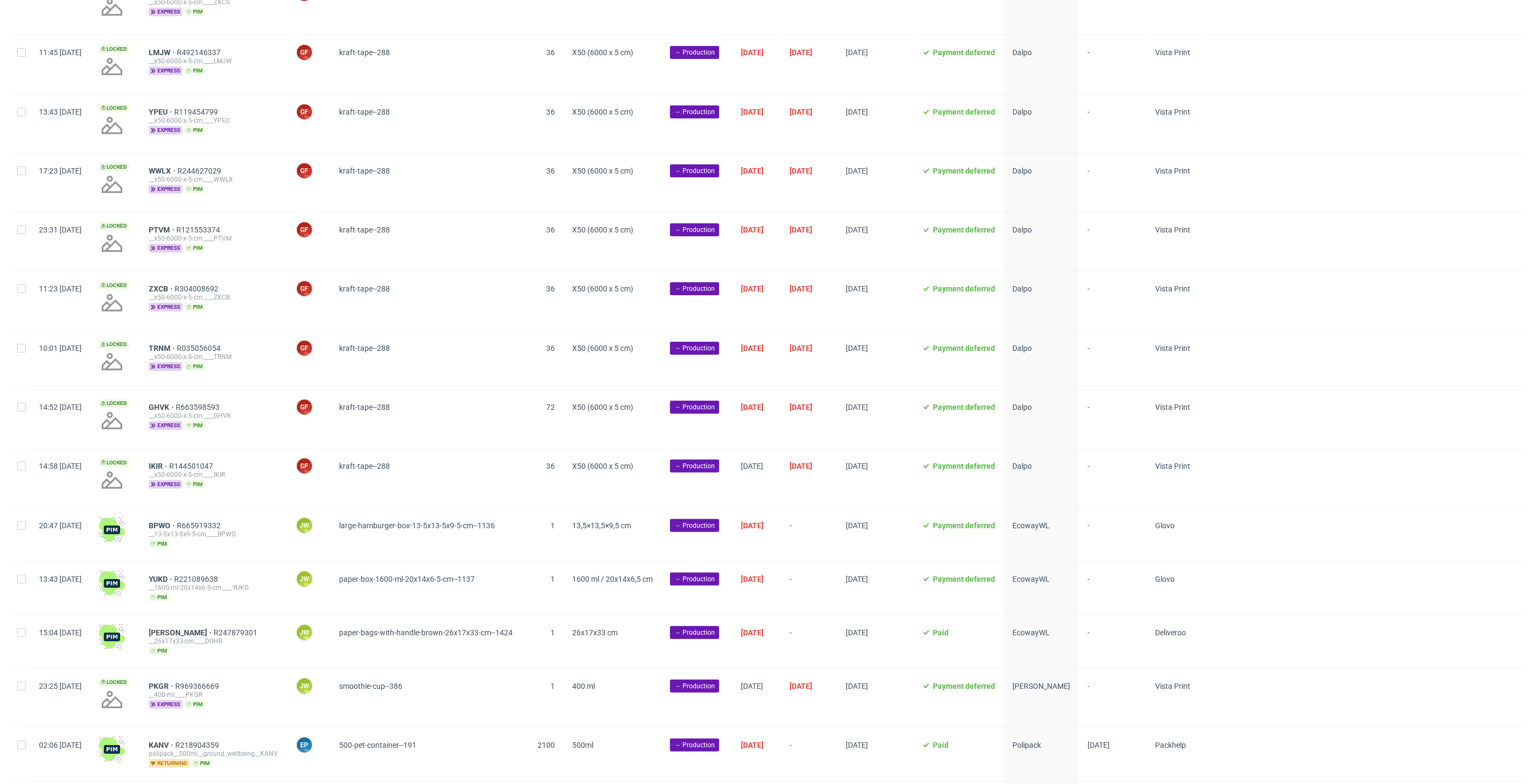
scroll to position [243, 0]
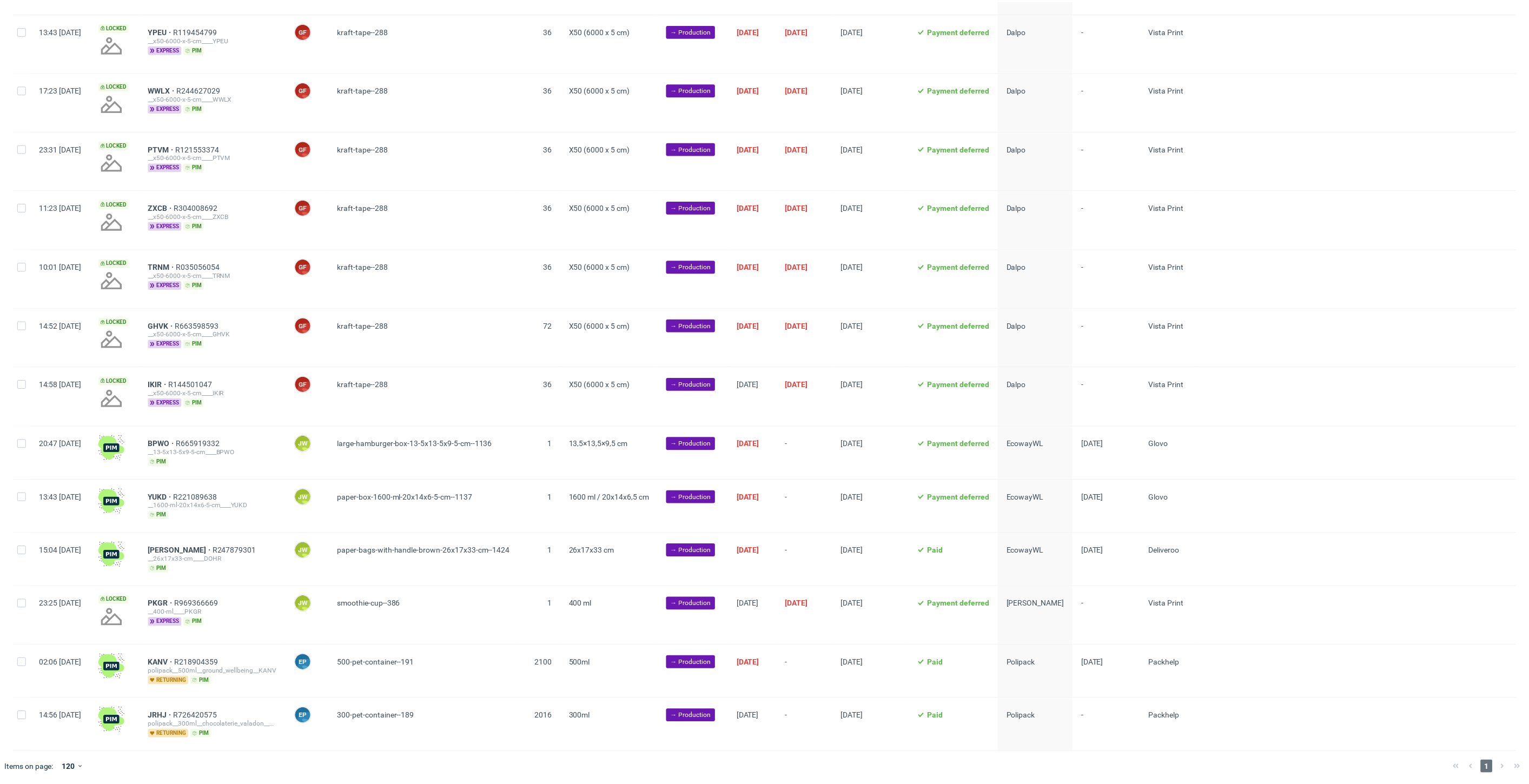
scroll to position [0, 1871]
click at [23, 446] on input "checkbox" at bounding box center [21, 444] width 9 height 9
checkbox input "true"
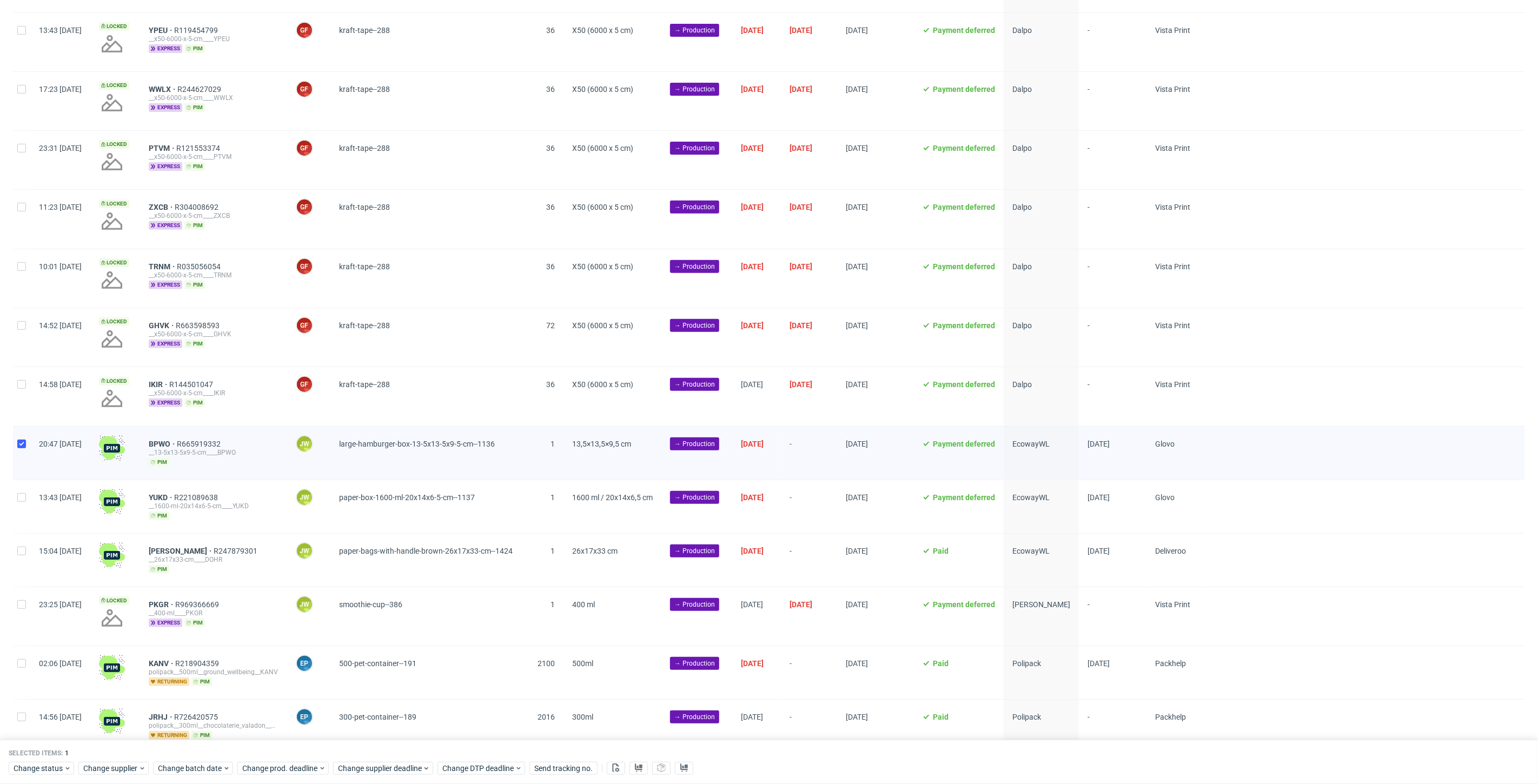
drag, startPoint x: 25, startPoint y: 487, endPoint x: 23, endPoint y: 501, distance: 14.1
click at [25, 487] on div at bounding box center [21, 506] width 17 height 53
checkbox input "true"
click at [20, 540] on div at bounding box center [21, 560] width 17 height 53
checkbox input "true"
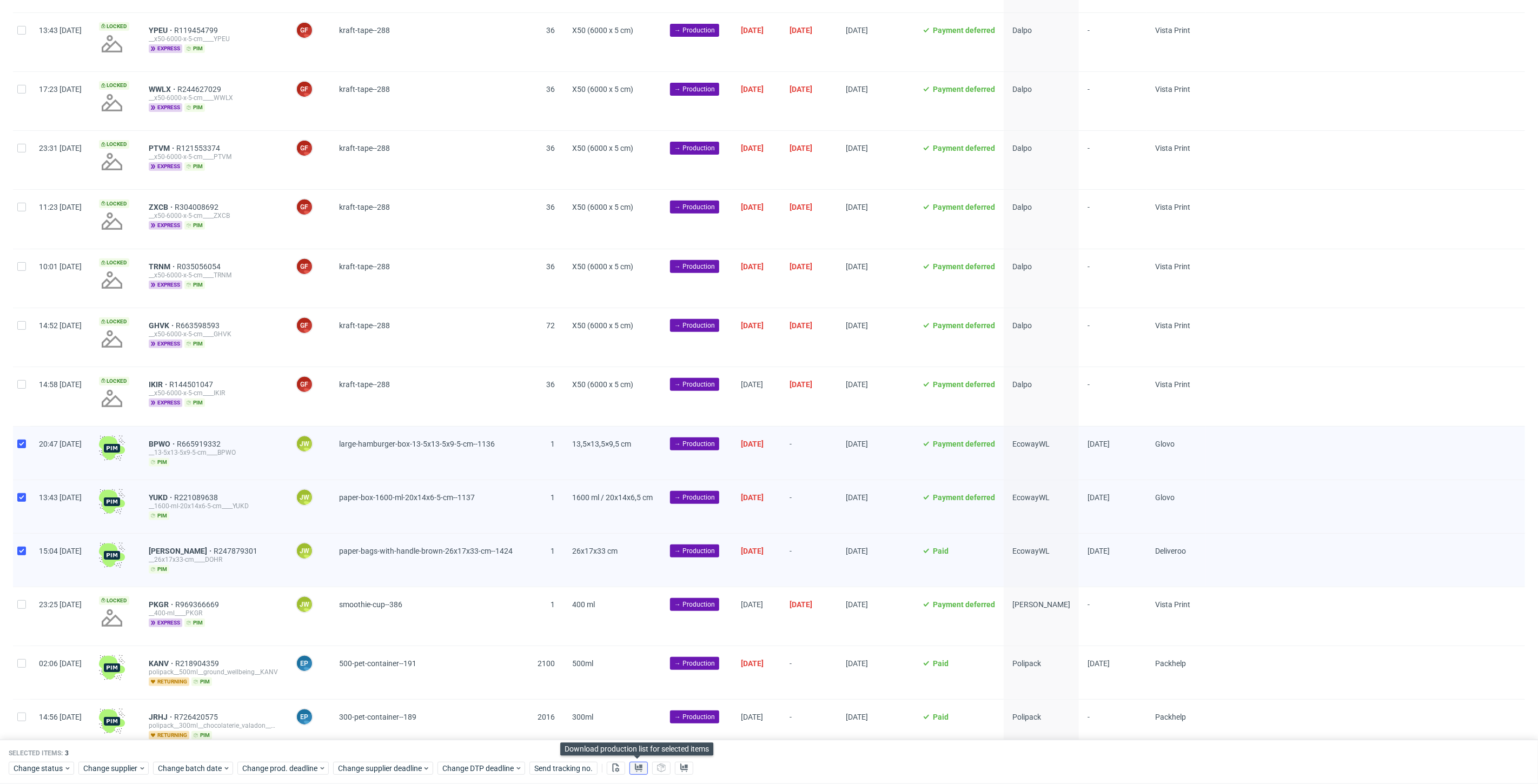
click at [634, 765] on icon at bounding box center [639, 768] width 9 height 9
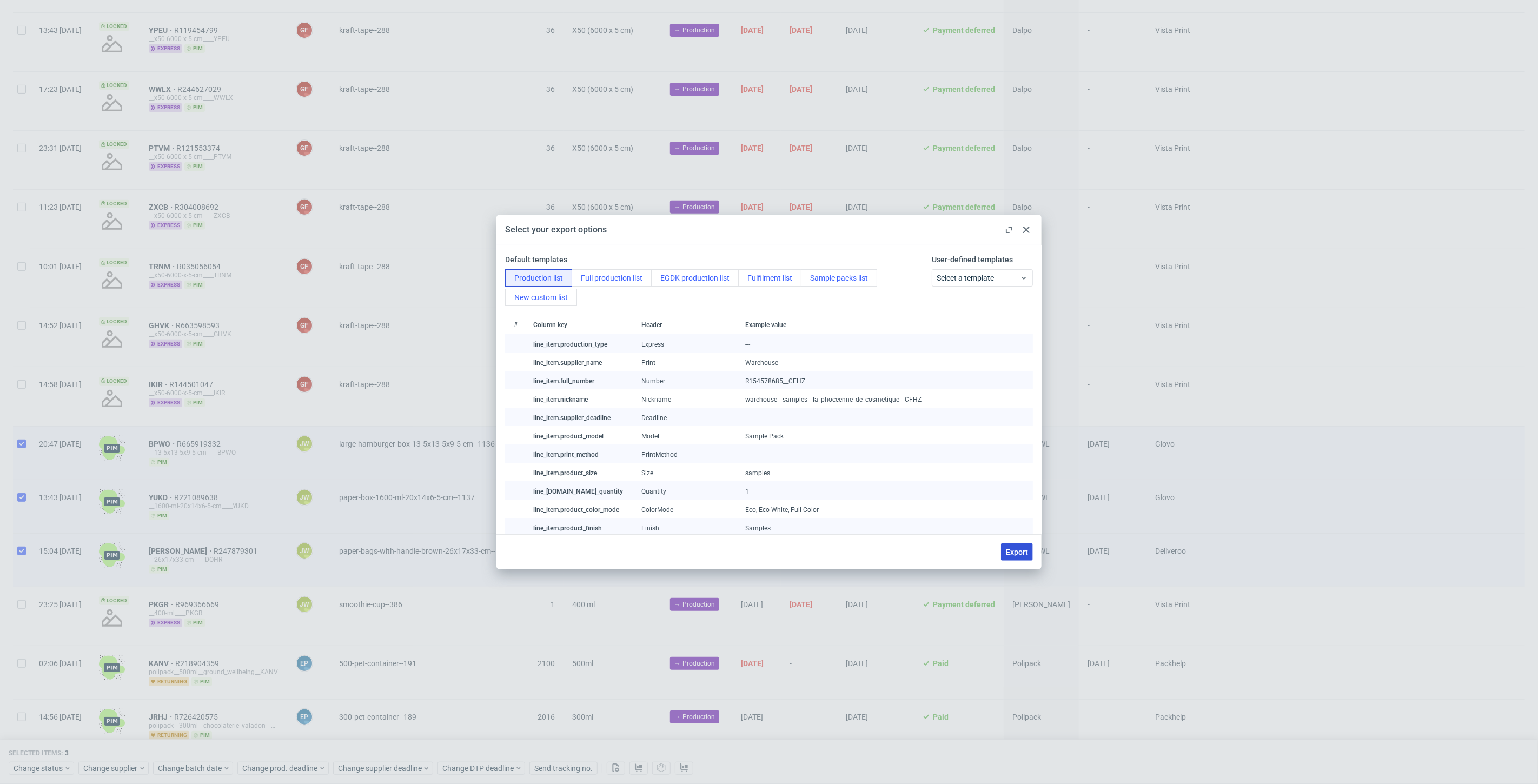
click at [1017, 548] on span "Export" at bounding box center [1017, 552] width 22 height 7
checkbox input "false"
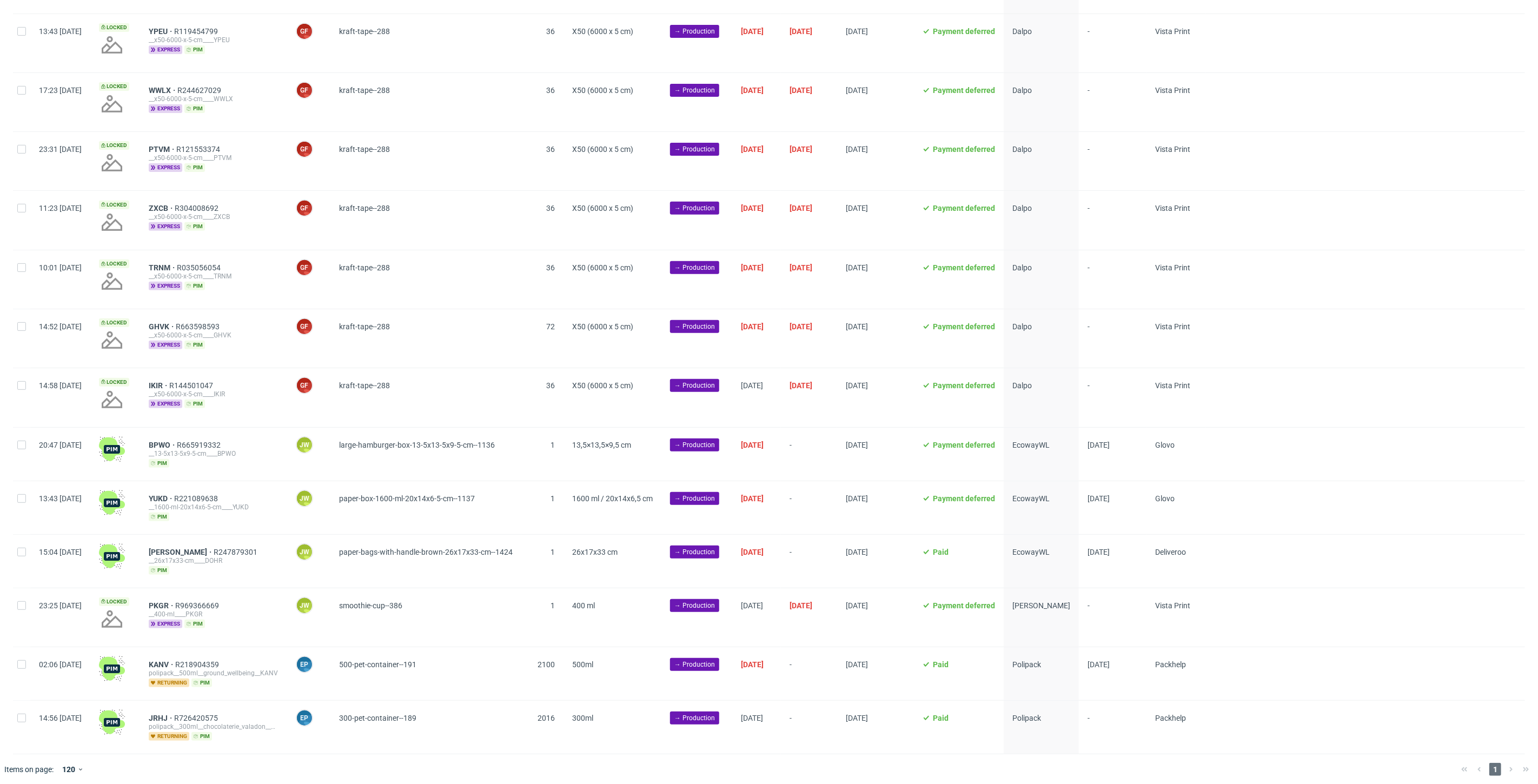
scroll to position [243, 0]
drag, startPoint x: 1453, startPoint y: 322, endPoint x: 1446, endPoint y: 320, distance: 7.3
click at [1453, 322] on div at bounding box center [1365, 337] width 320 height 58
click at [19, 442] on input "checkbox" at bounding box center [21, 444] width 9 height 9
checkbox input "true"
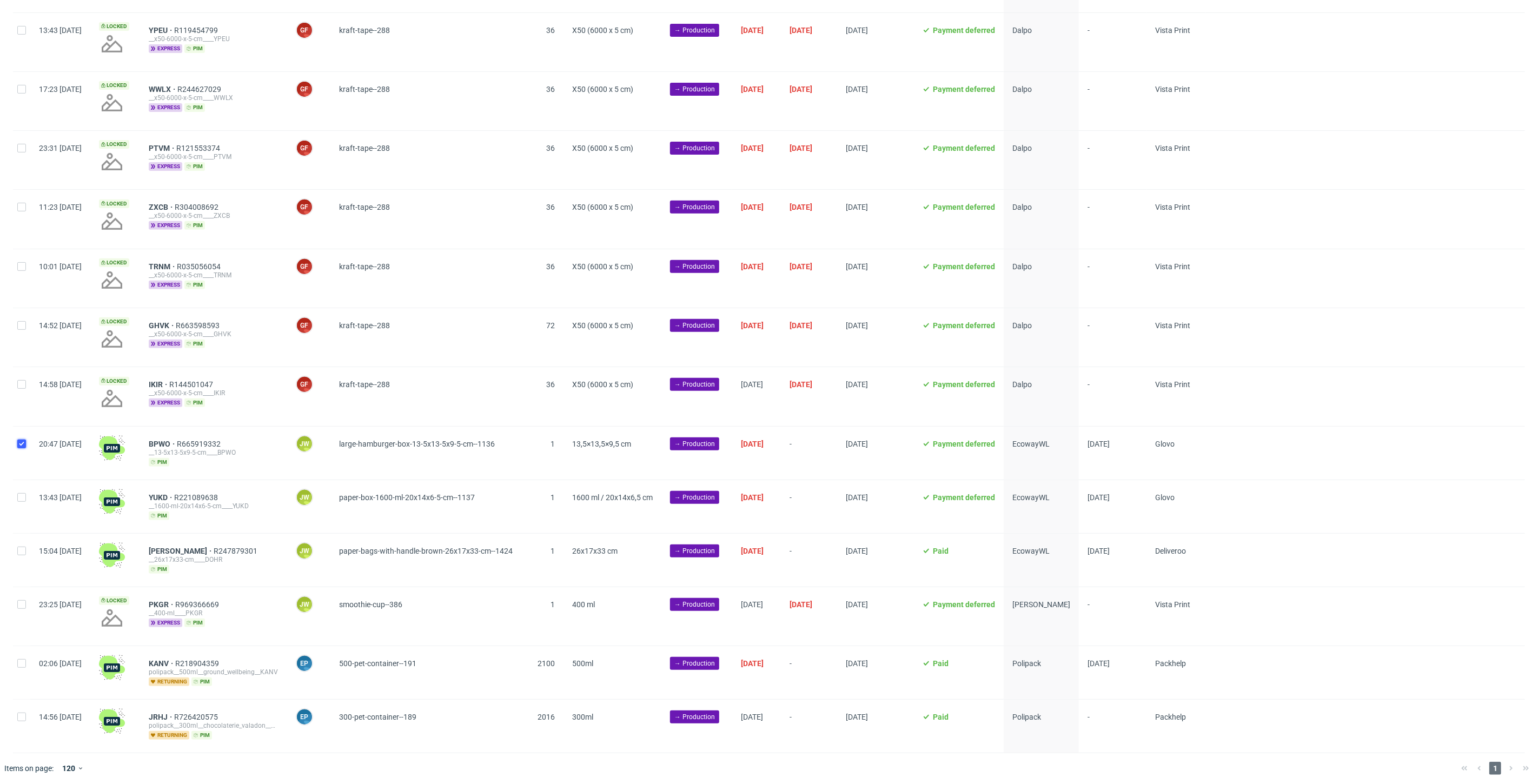
checkbox input "true"
click at [16, 507] on div at bounding box center [21, 506] width 17 height 53
checkbox input "true"
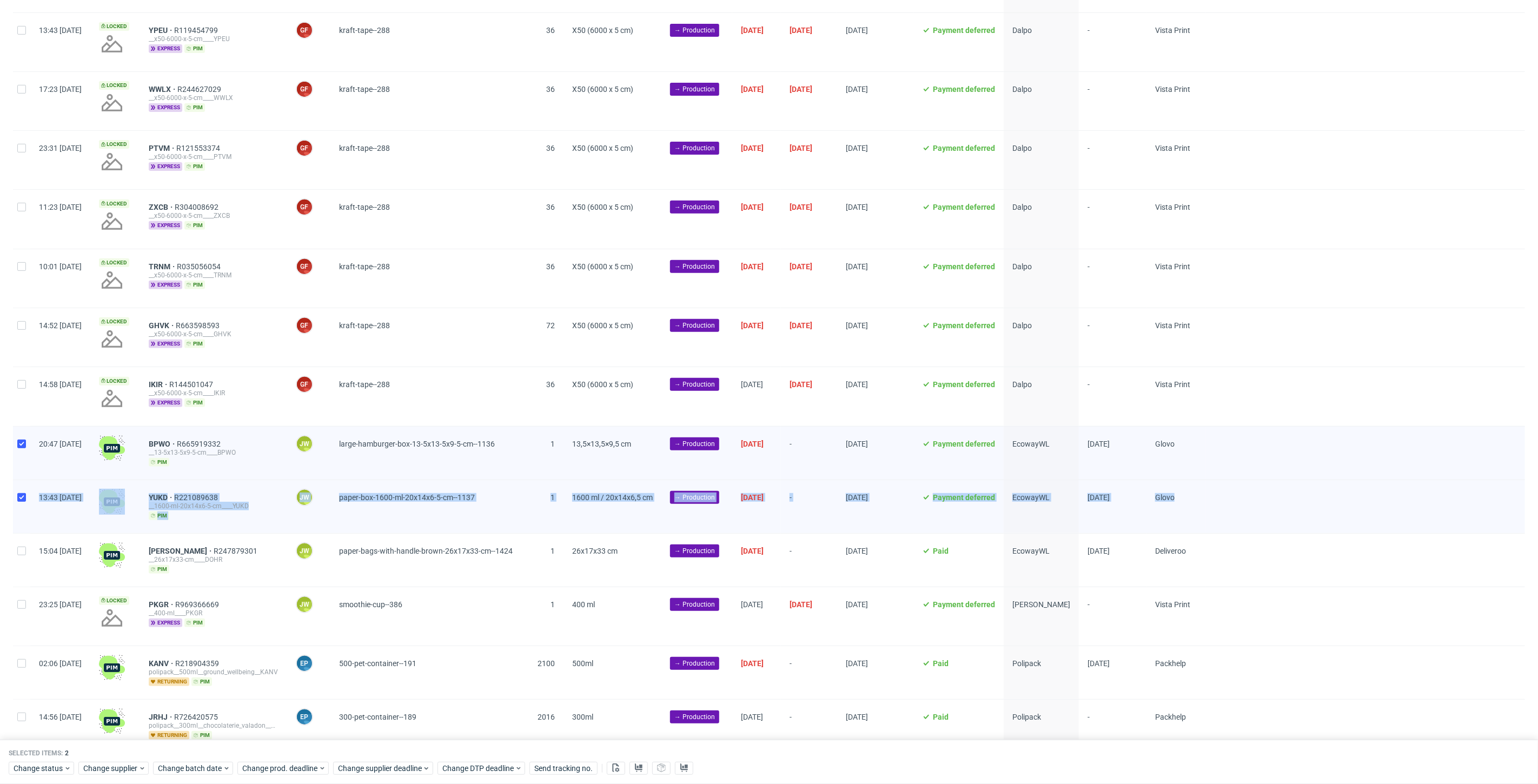
click at [20, 532] on div "Created at Thumbnail Line item ID Manager Product Quantity Size Stage Batch dat…" at bounding box center [769, 314] width 1512 height 877
click at [23, 549] on input "checkbox" at bounding box center [21, 551] width 9 height 9
checkbox input "true"
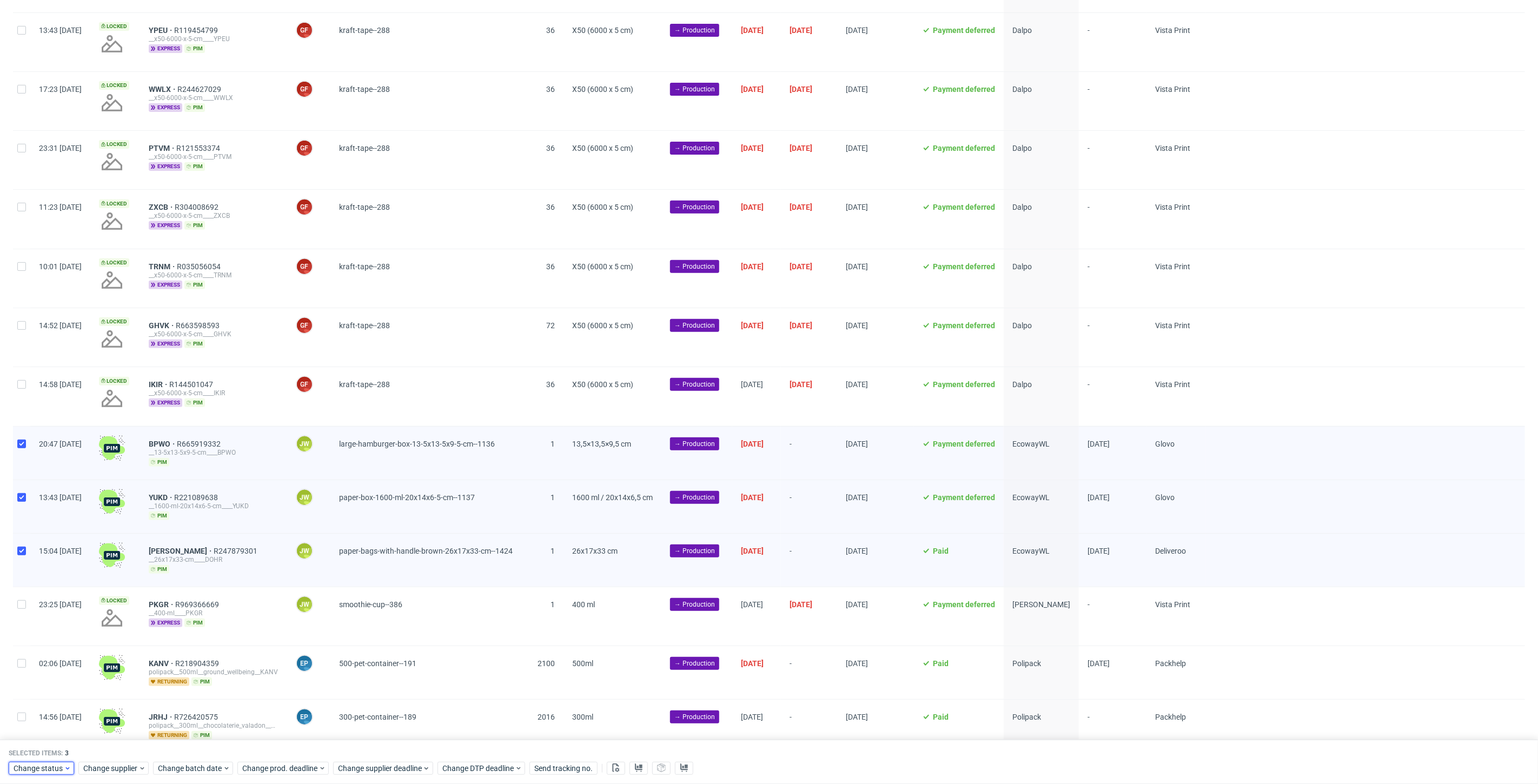
click at [43, 770] on span "Change status" at bounding box center [39, 769] width 50 height 11
click at [34, 726] on span "In Production" at bounding box center [40, 727] width 55 height 15
click at [117, 743] on span "Save" at bounding box center [123, 747] width 17 height 7
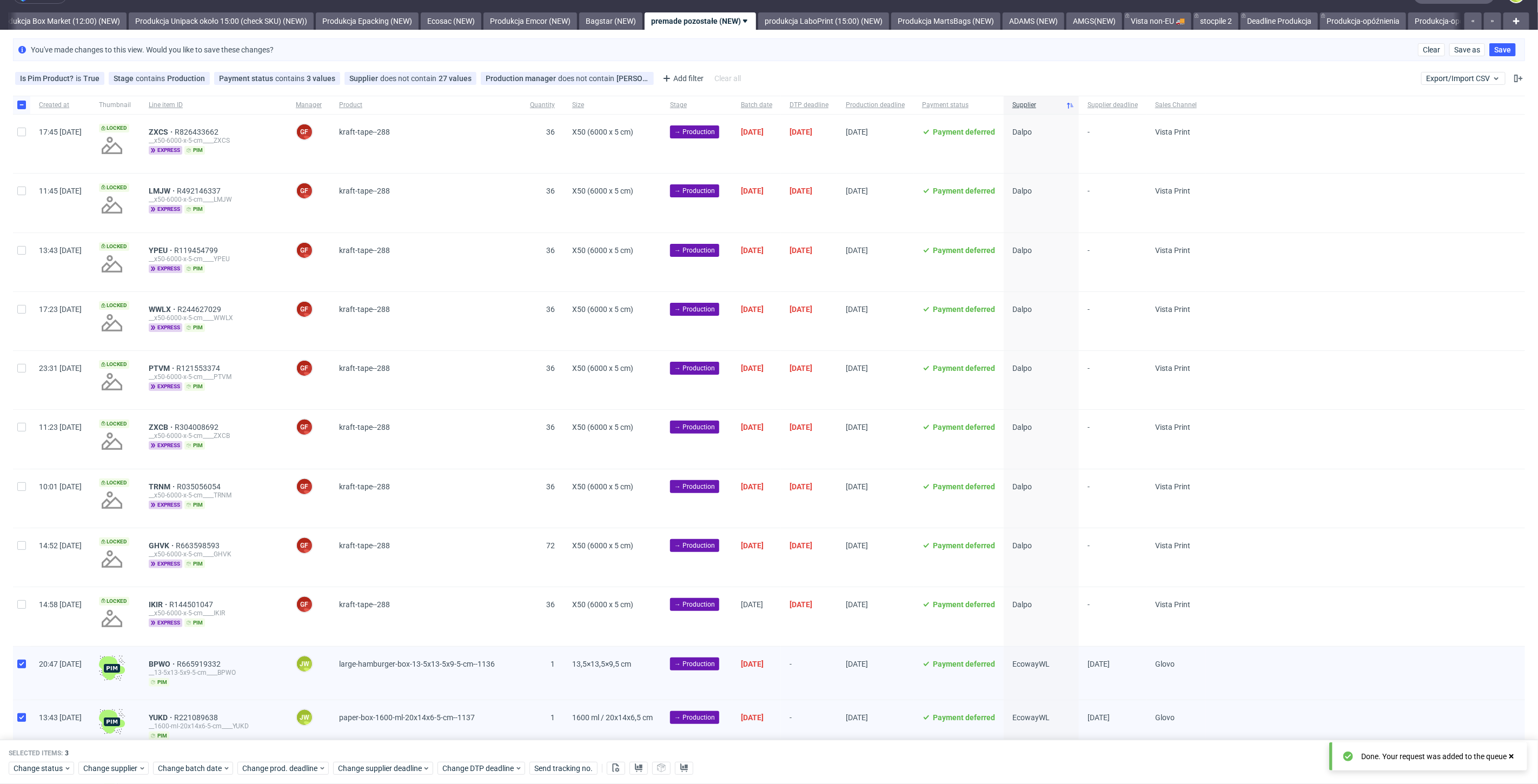
scroll to position [0, 0]
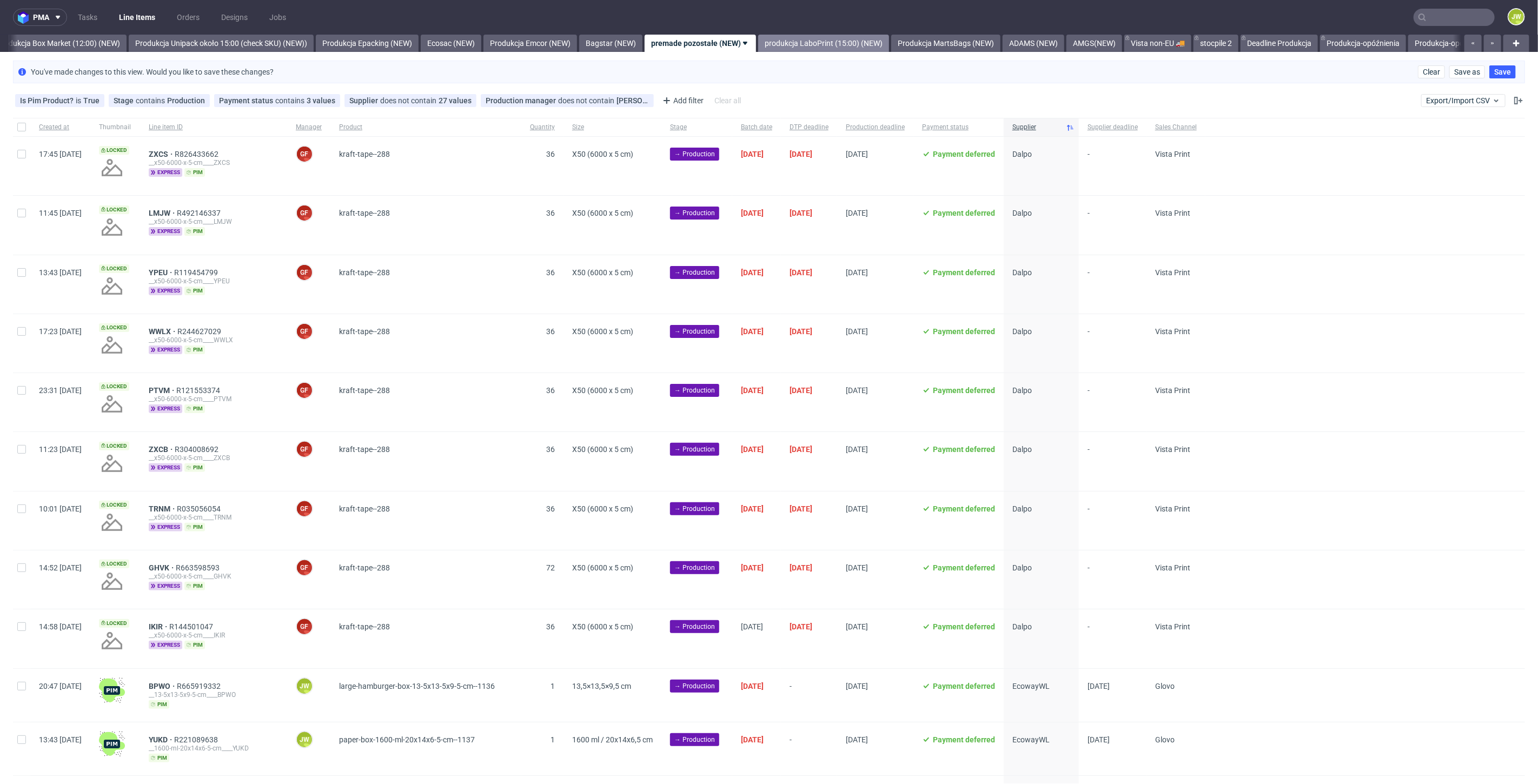
click at [797, 34] on link "produkcja LaboPrint (15:00) (NEW)" at bounding box center [823, 43] width 131 height 17
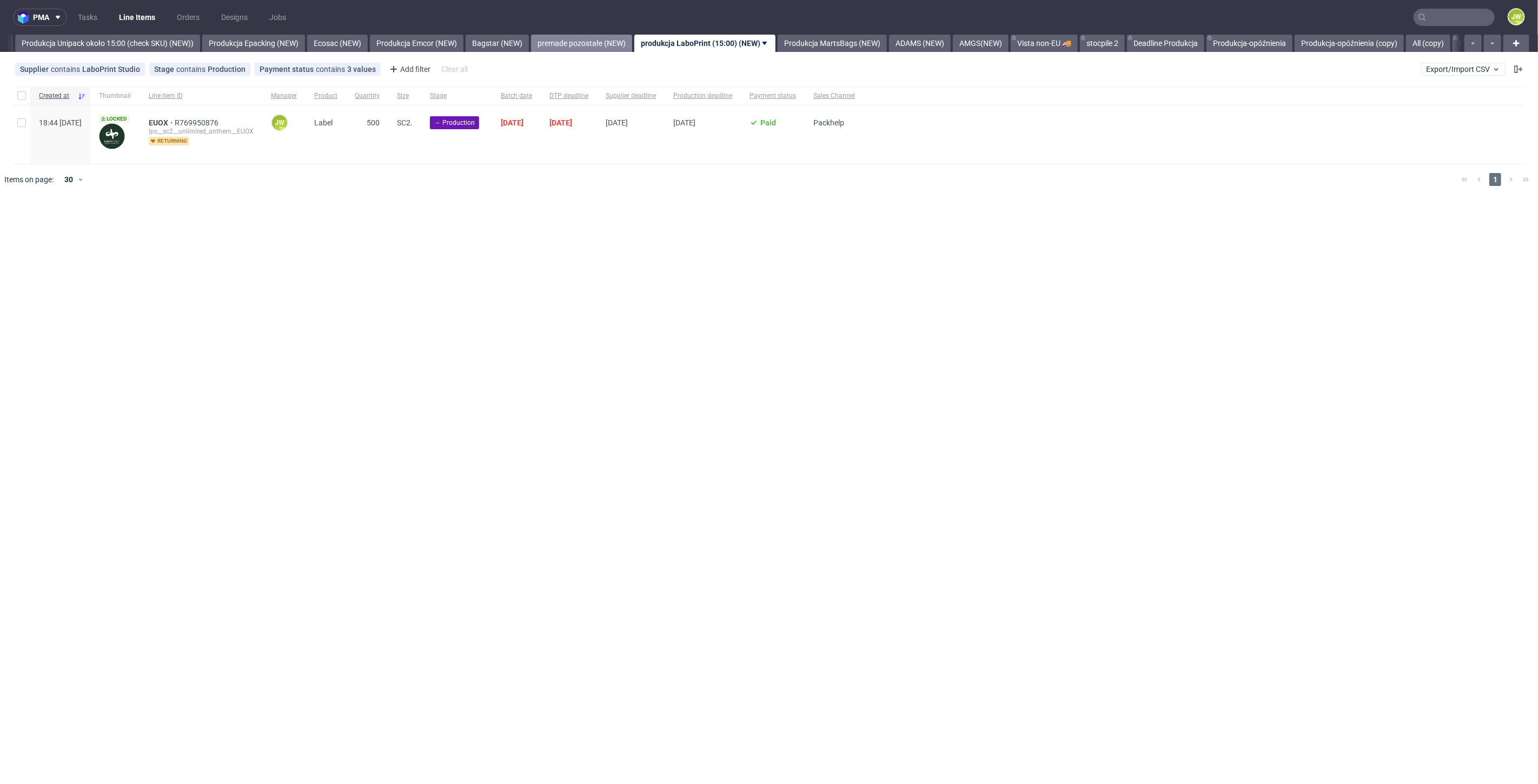
click at [616, 43] on link "premade pozostałe (NEW)" at bounding box center [581, 43] width 101 height 17
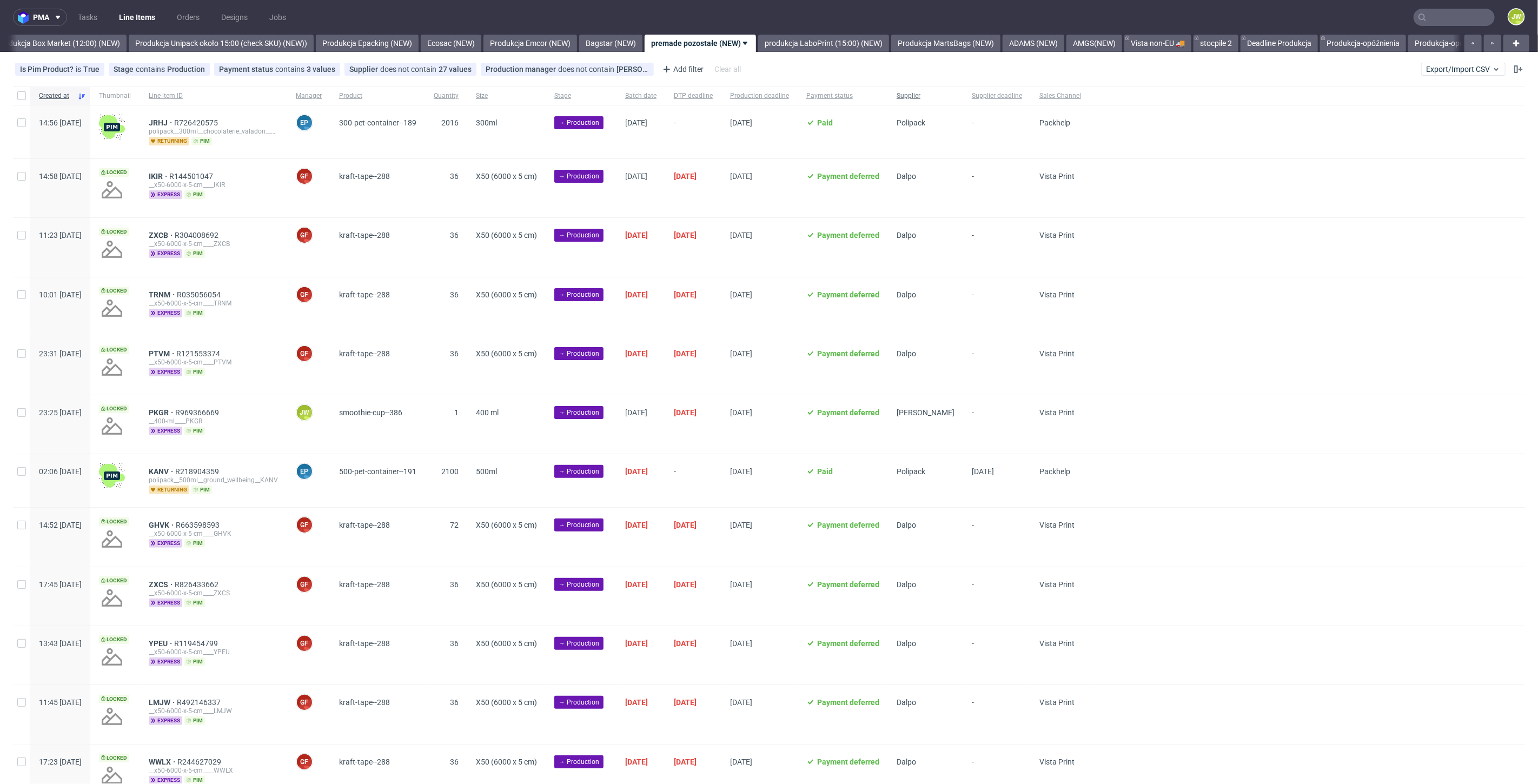
click at [963, 96] on div "Supplier" at bounding box center [925, 96] width 75 height 18
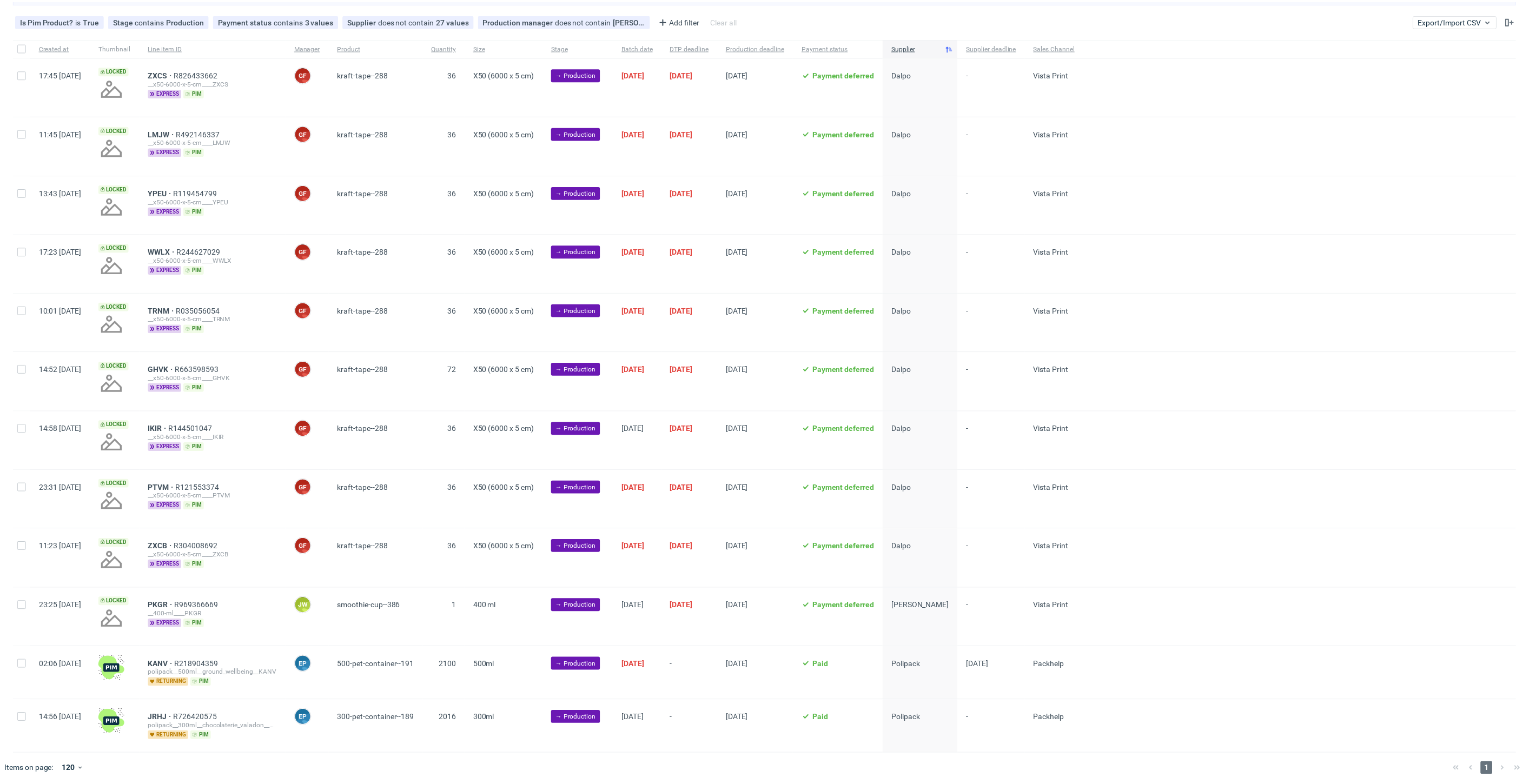
scroll to position [83, 0]
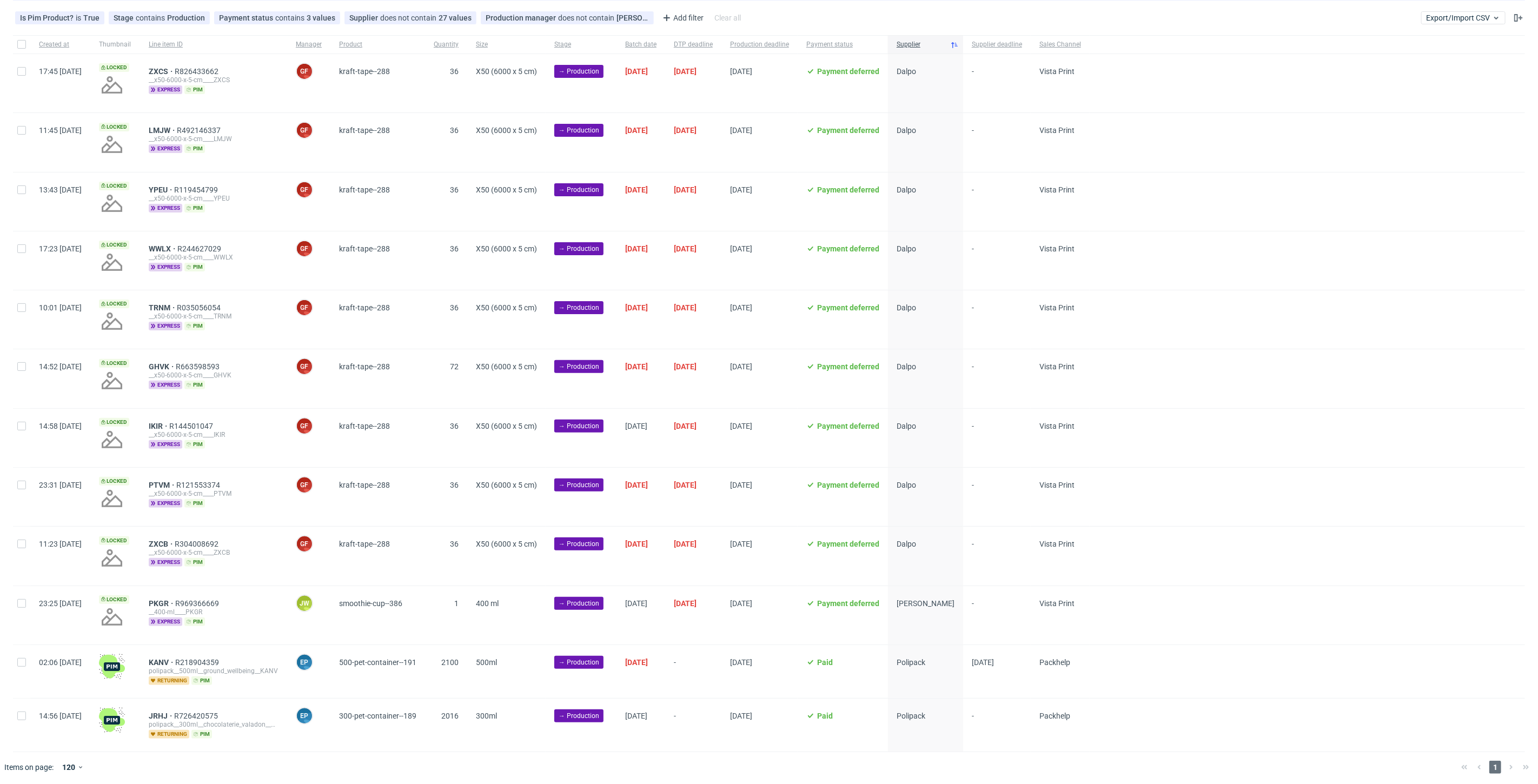
click at [26, 600] on div at bounding box center [21, 615] width 17 height 58
checkbox input "true"
click at [188, 778] on div "Selected items: 1 Change status Change supplier Change batch date Change prod. …" at bounding box center [769, 762] width 1538 height 45
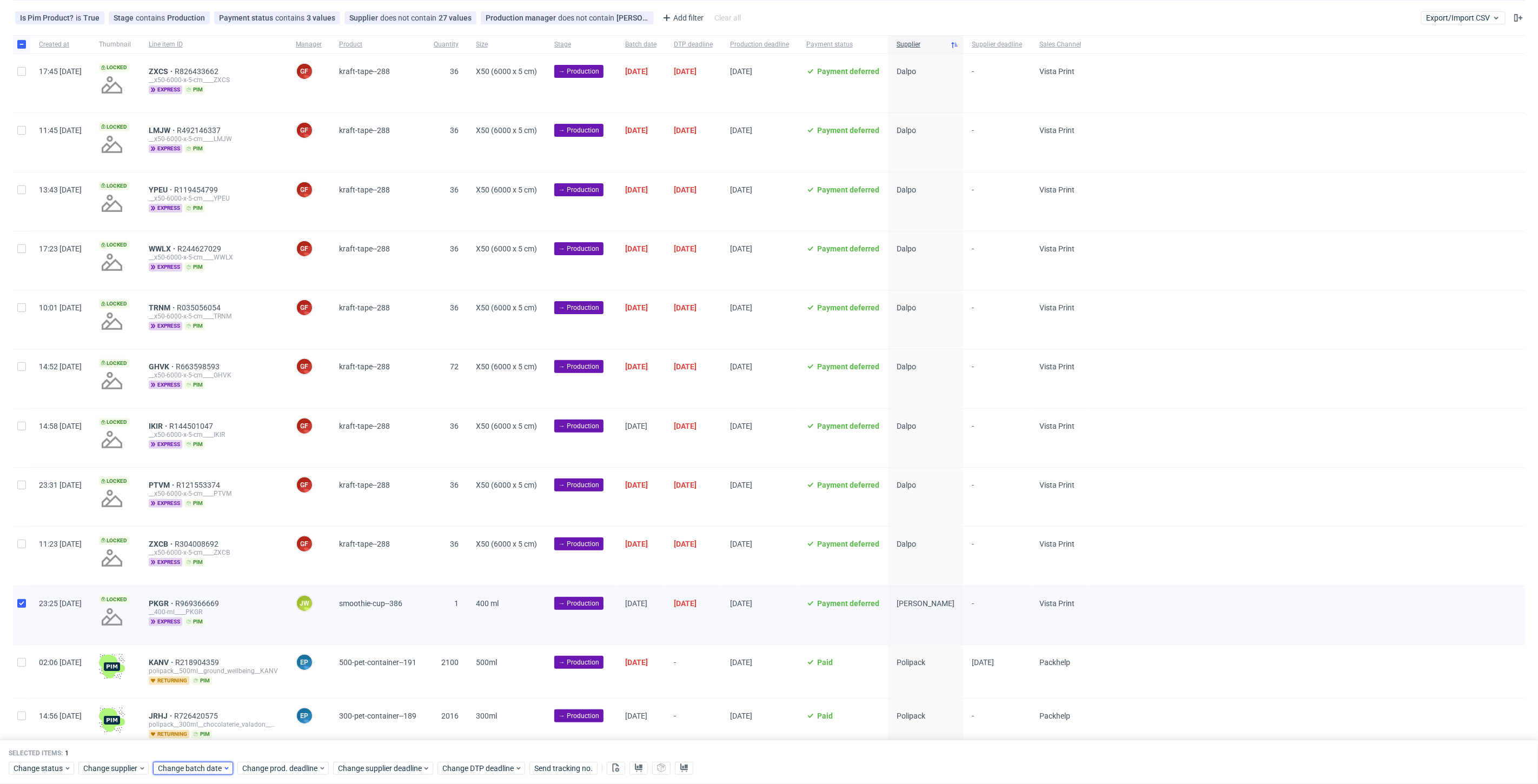
click at [185, 771] on span "Change batch date" at bounding box center [190, 769] width 65 height 11
click at [262, 691] on span "22" at bounding box center [260, 686] width 9 height 11
click at [274, 742] on button "Save" at bounding box center [281, 747] width 26 height 17
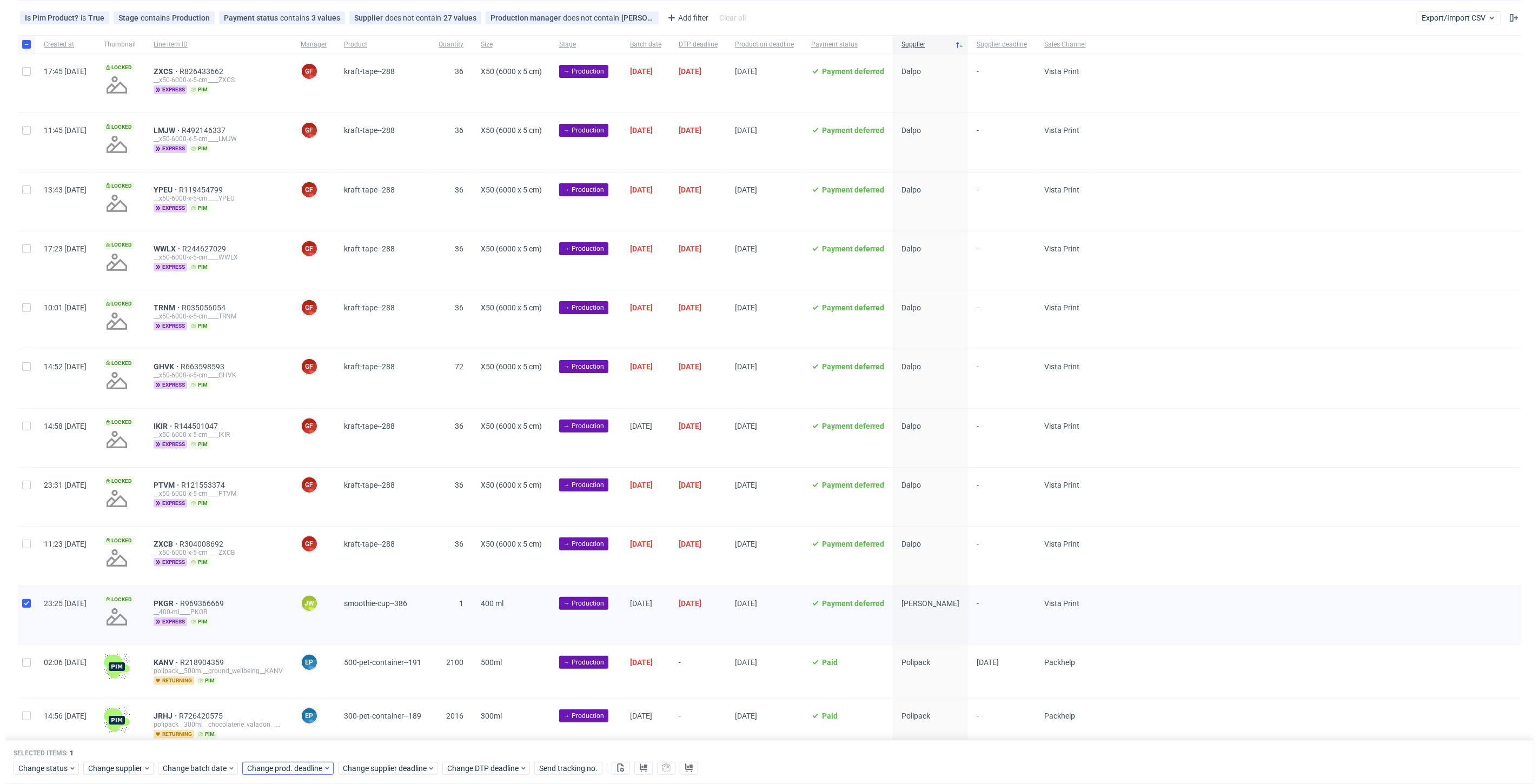
scroll to position [0, 1871]
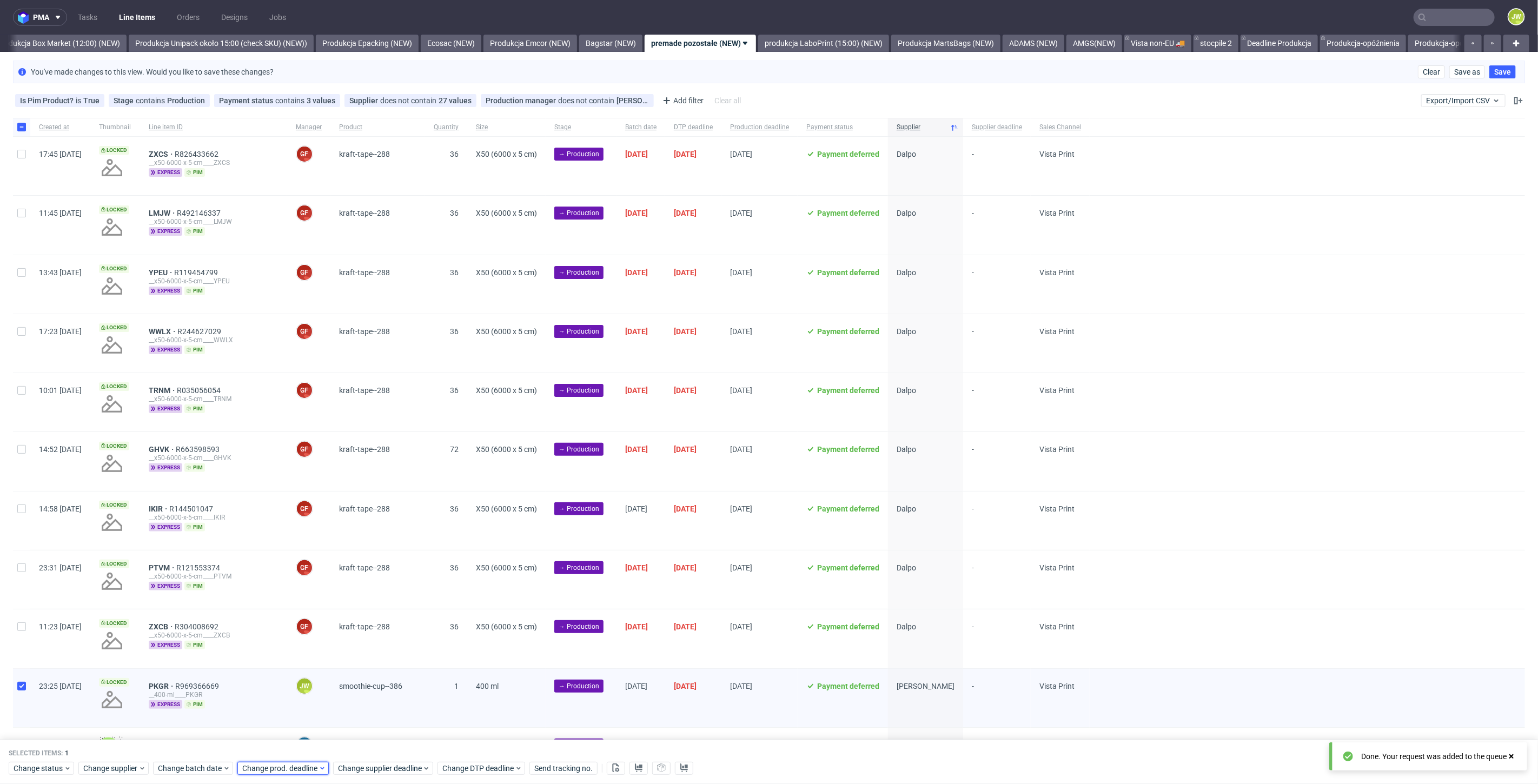
click at [279, 769] on span "Change prod. deadline" at bounding box center [281, 769] width 76 height 11
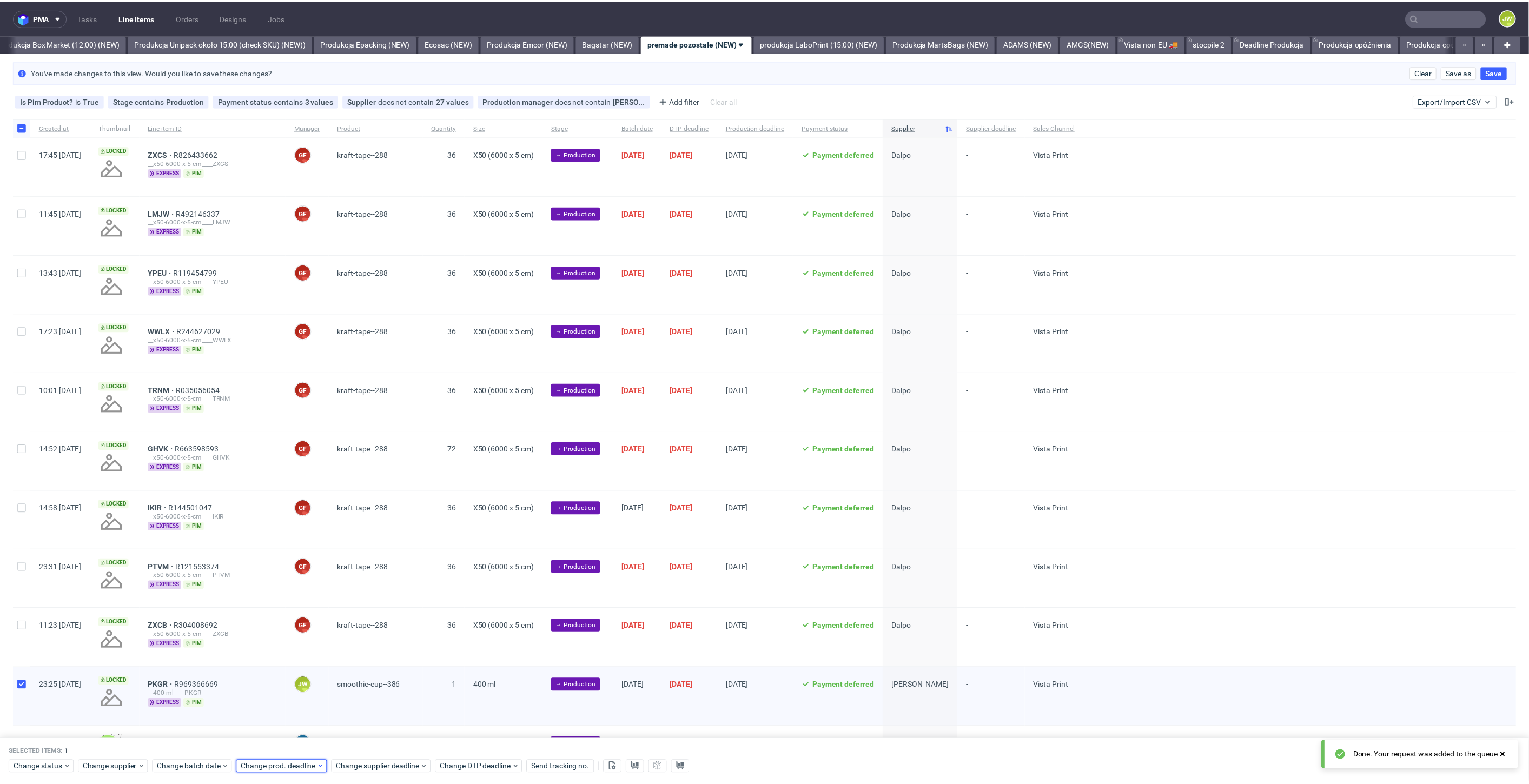
scroll to position [0, 0]
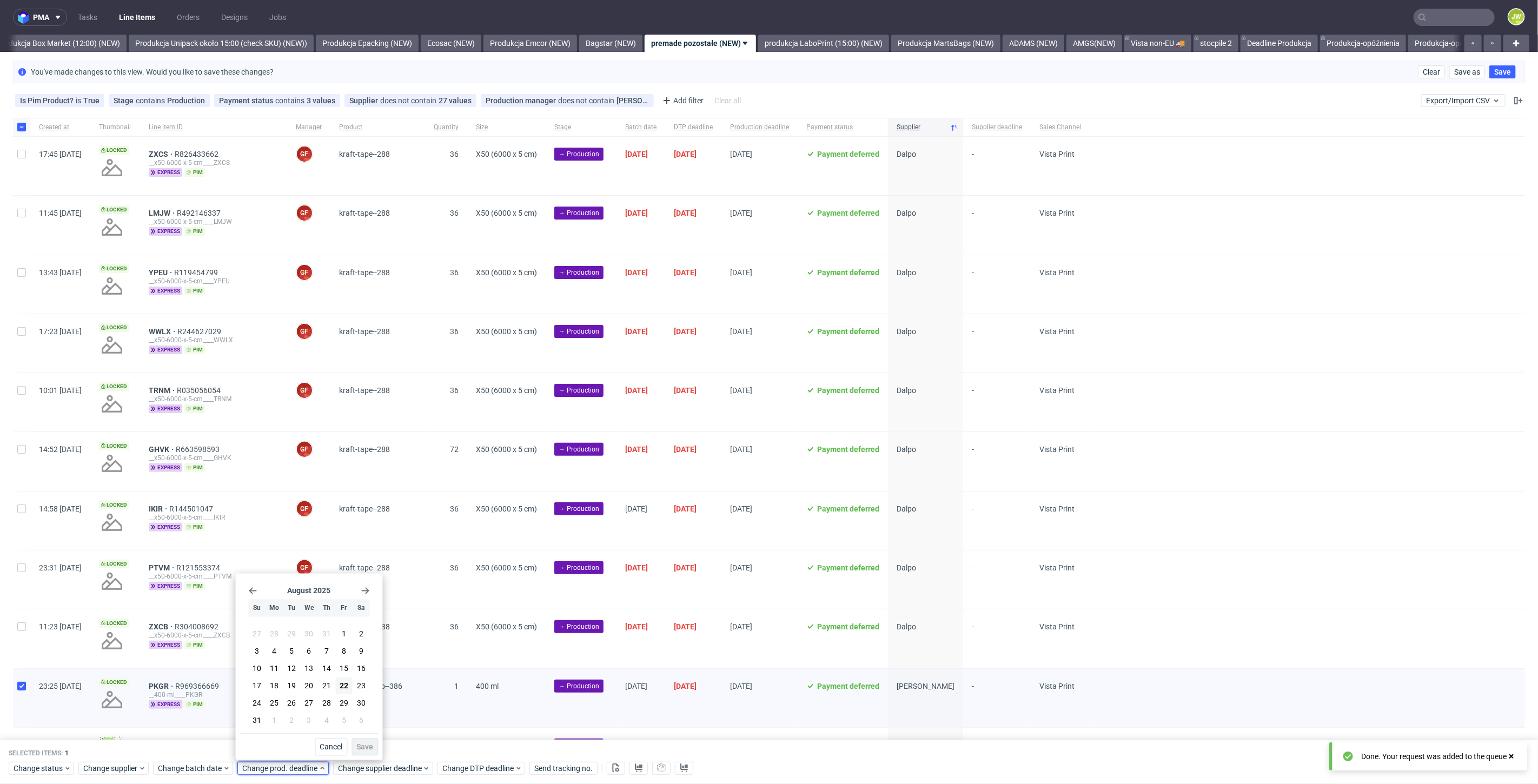
click at [365, 593] on icon "Go forward 1 month" at bounding box center [365, 591] width 9 height 9
click at [306, 711] on button "1" at bounding box center [309, 710] width 17 height 17
click at [363, 748] on span "Save" at bounding box center [365, 747] width 17 height 7
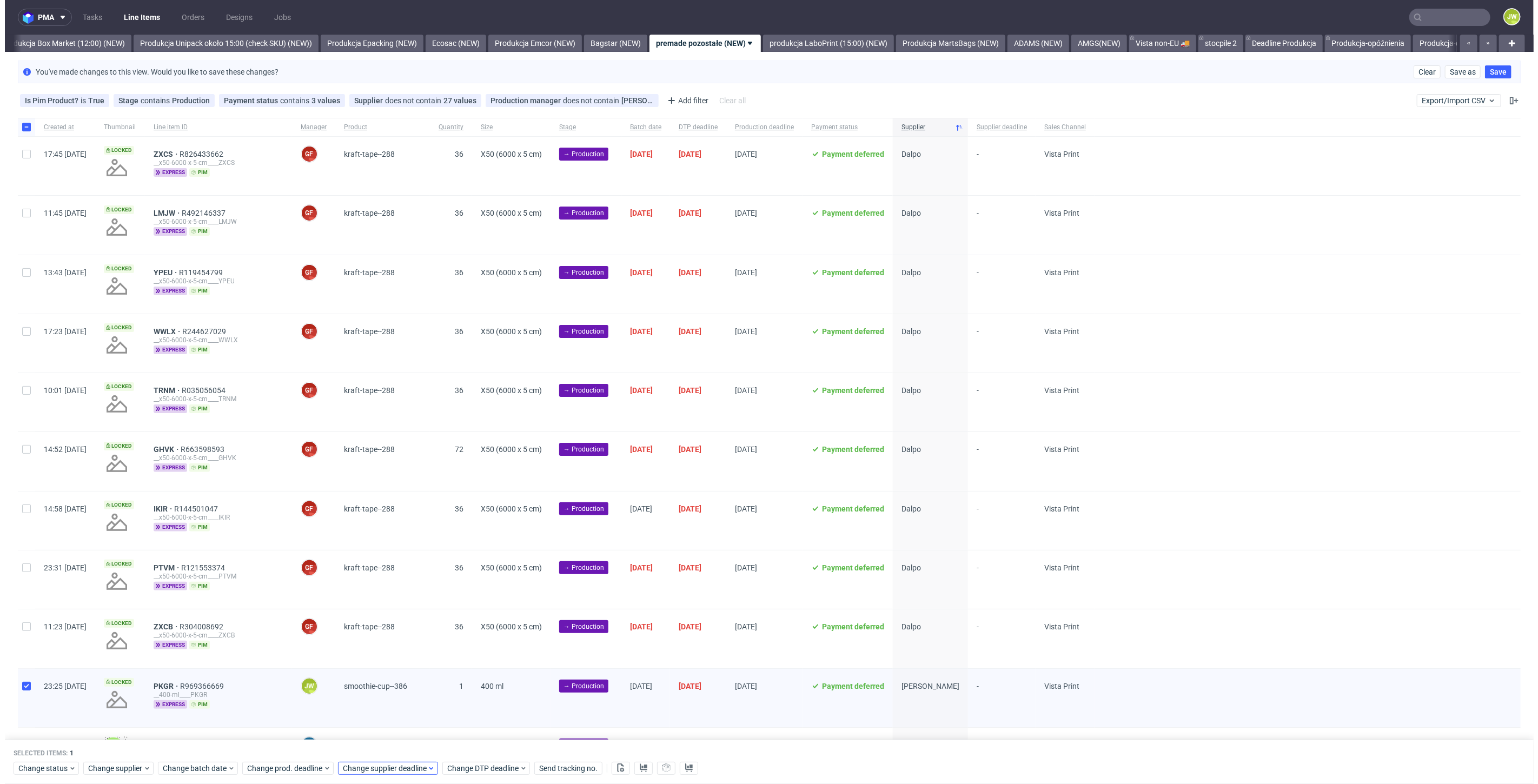
scroll to position [0, 1871]
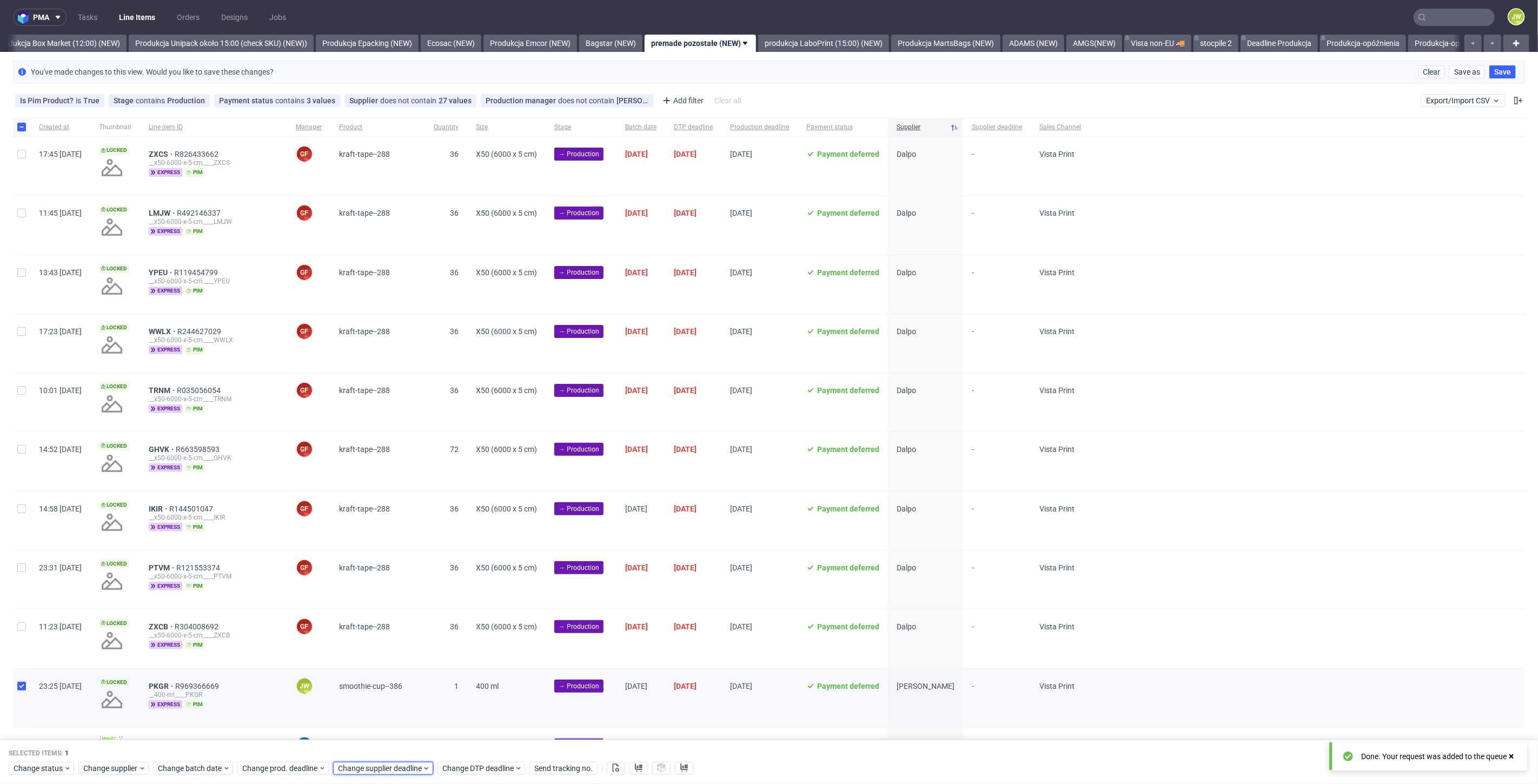
click at [363, 774] on div "Change supplier deadline" at bounding box center [383, 768] width 100 height 13
click at [463, 592] on use "Go forward 1 month" at bounding box center [461, 591] width 7 height 7
click at [399, 708] on button "1" at bounding box center [405, 710] width 17 height 17
click at [454, 745] on span "Save" at bounding box center [460, 747] width 17 height 7
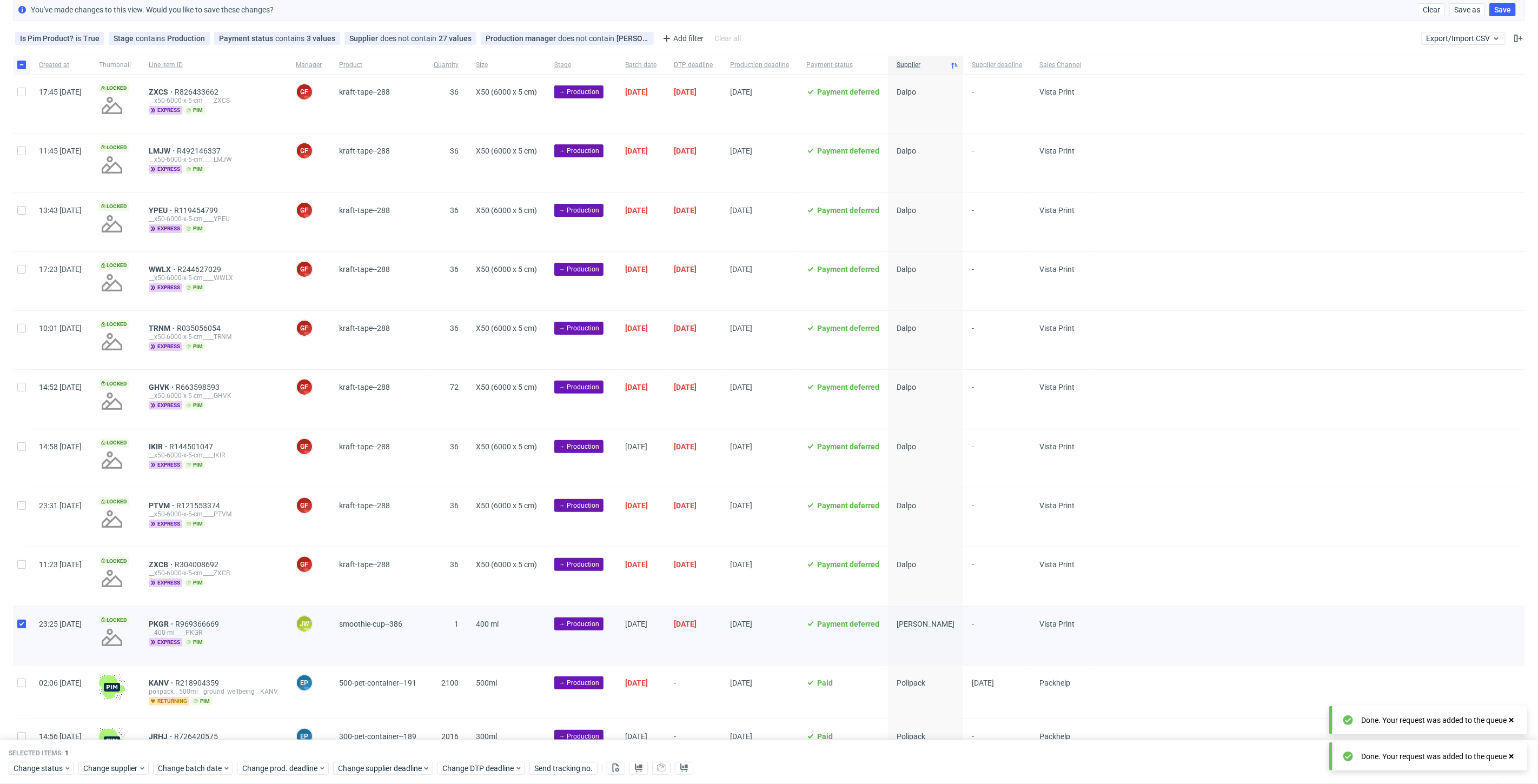
scroll to position [126, 0]
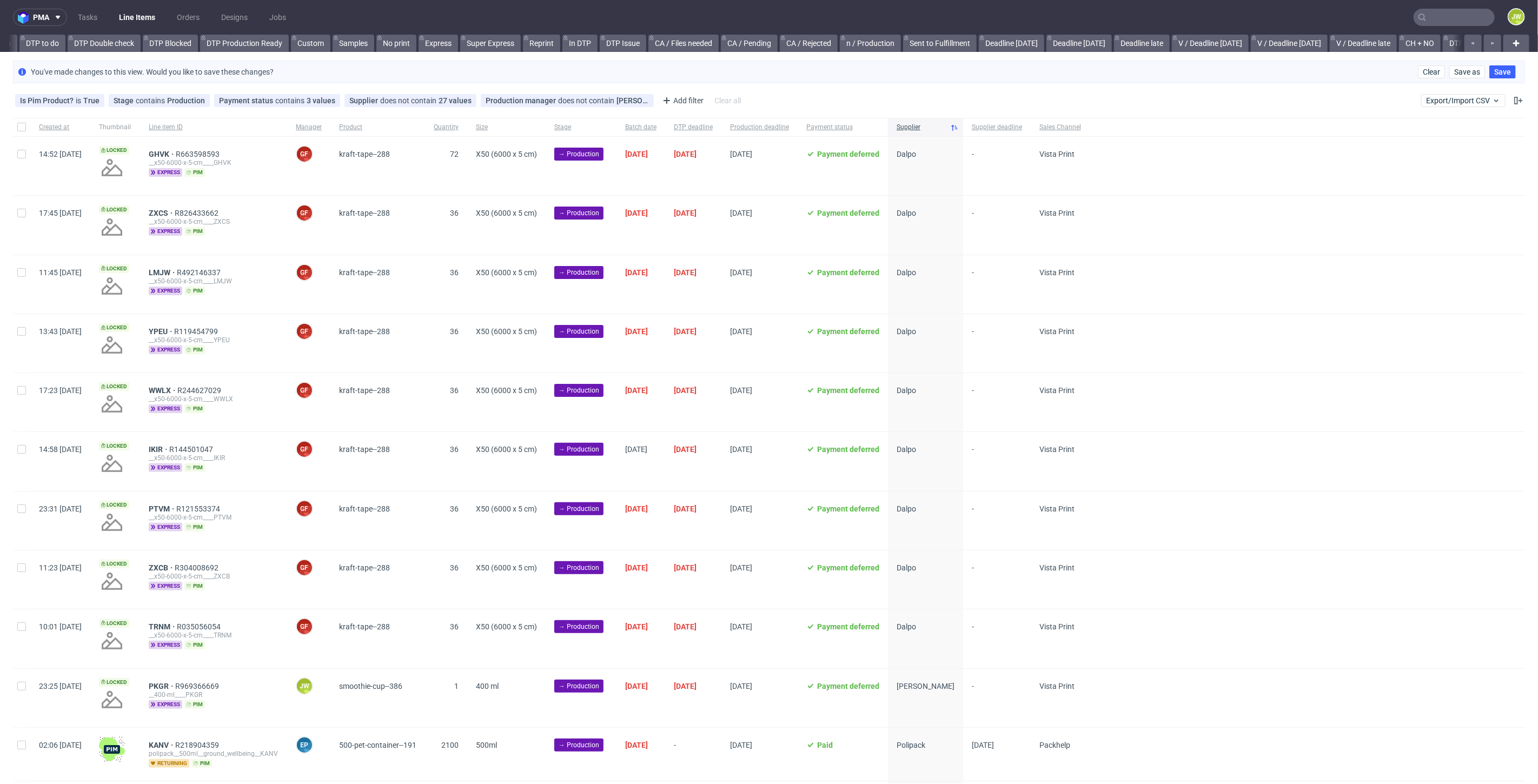
scroll to position [0, 1035]
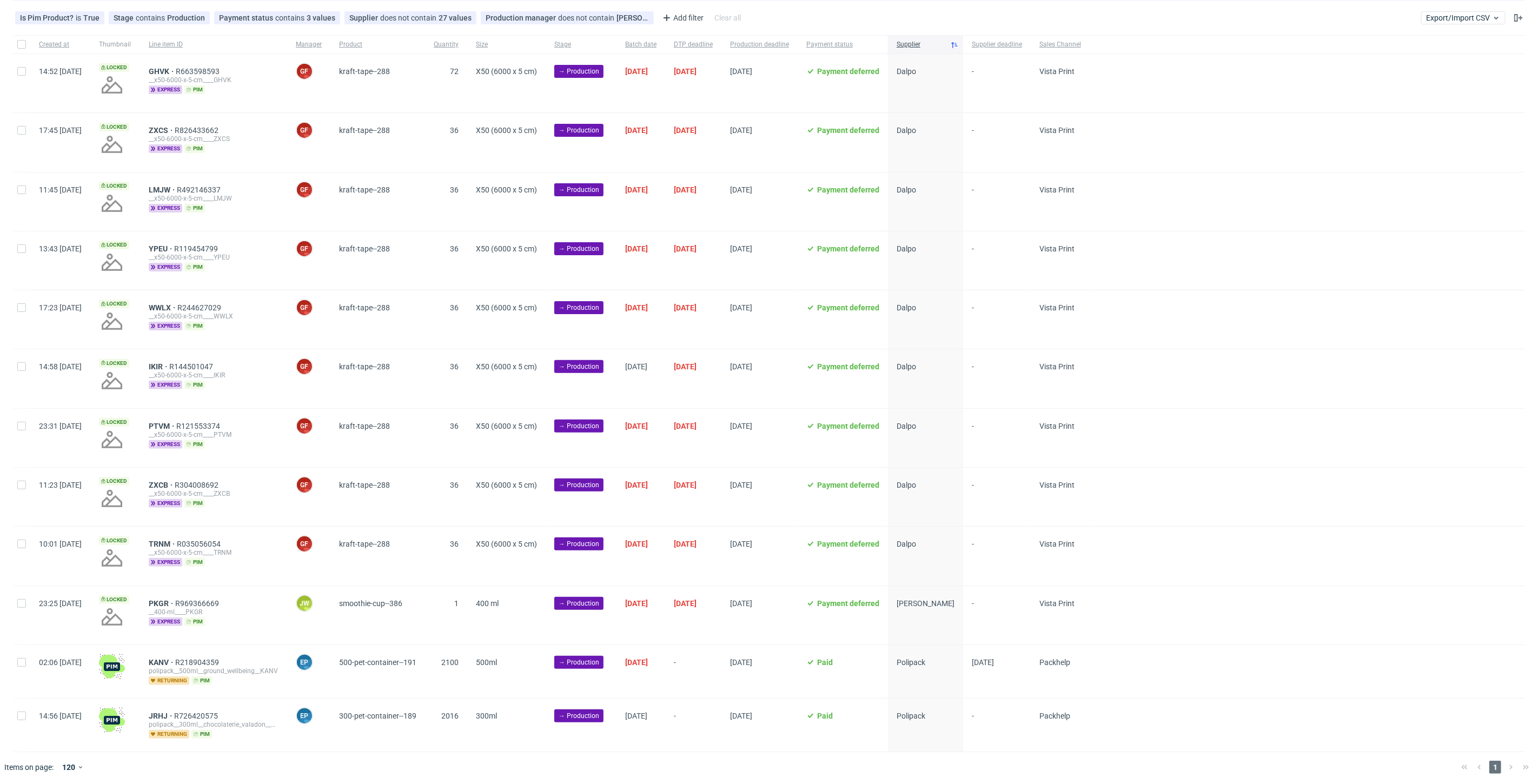
scroll to position [0, 1871]
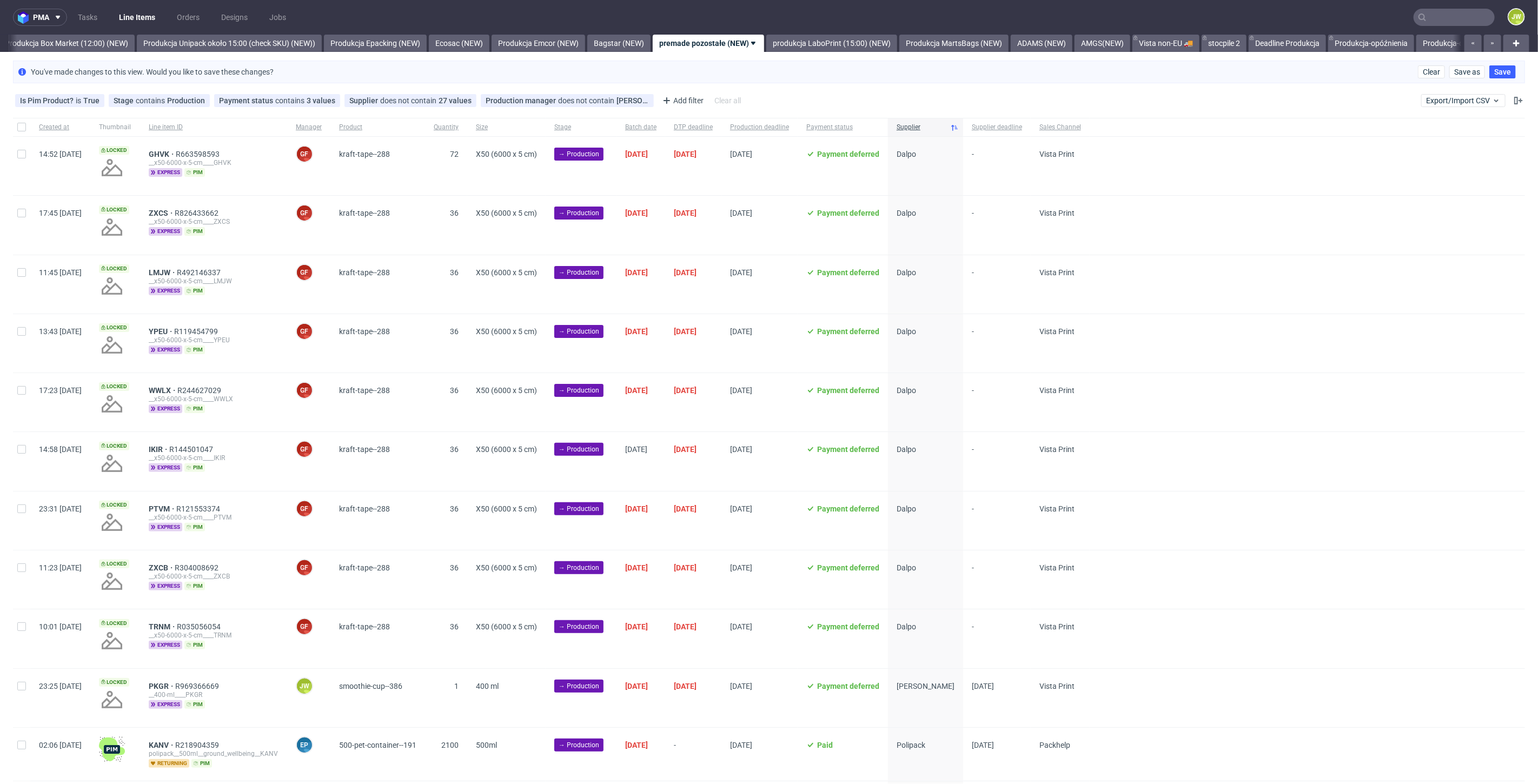
scroll to position [0, 1871]
click at [21, 683] on input "checkbox" at bounding box center [21, 686] width 9 height 9
checkbox input "true"
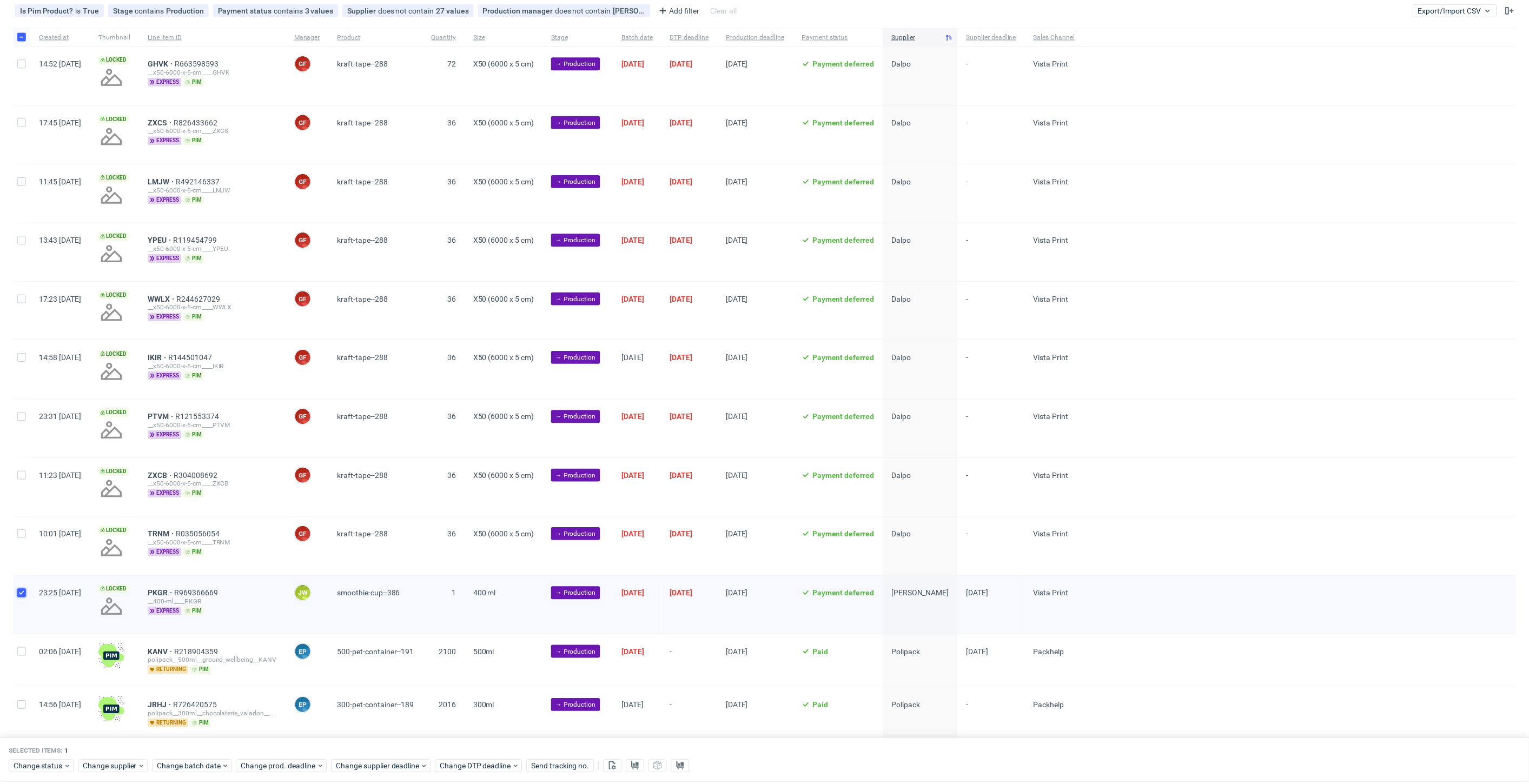
scroll to position [120, 0]
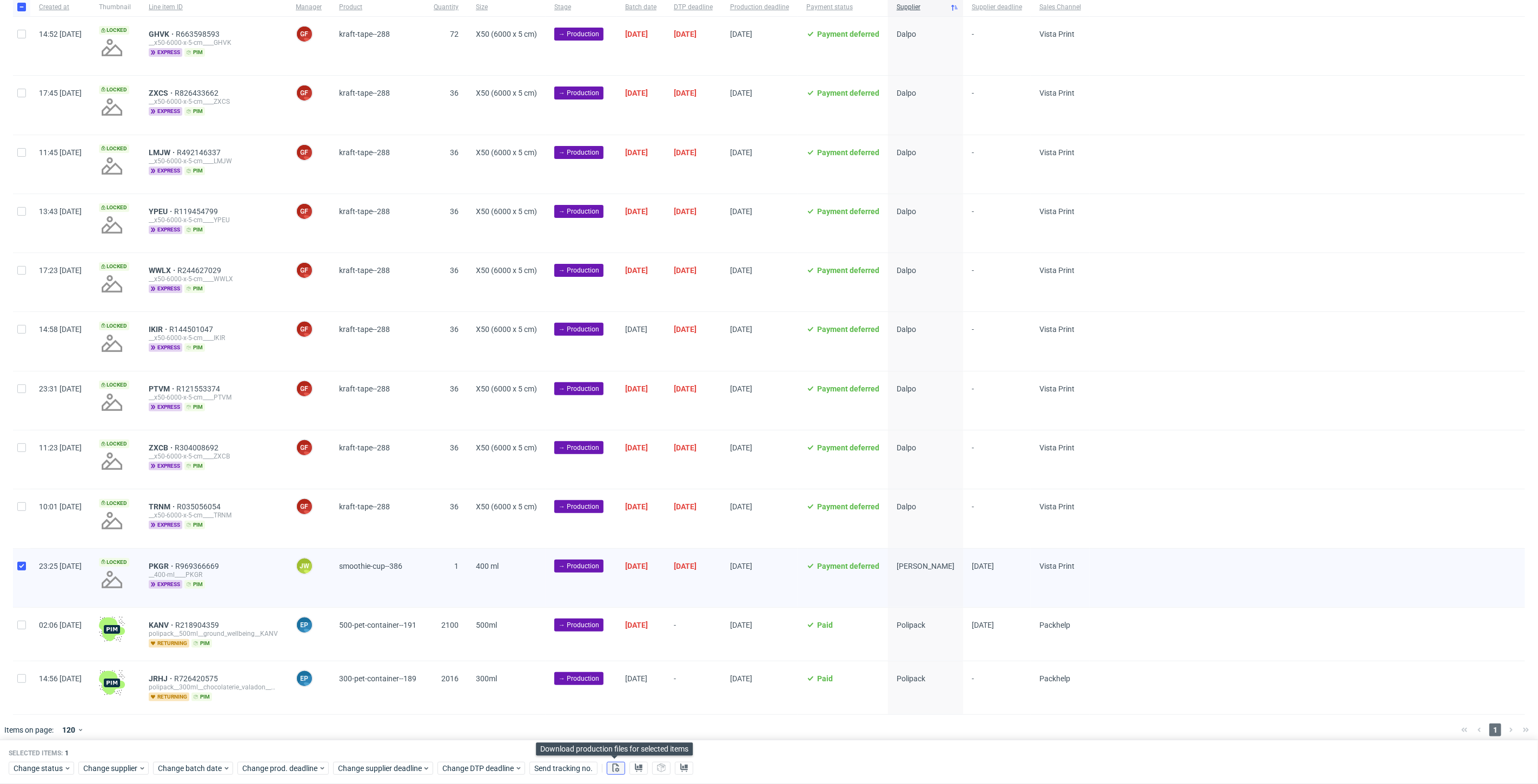
click at [609, 772] on button at bounding box center [616, 768] width 18 height 13
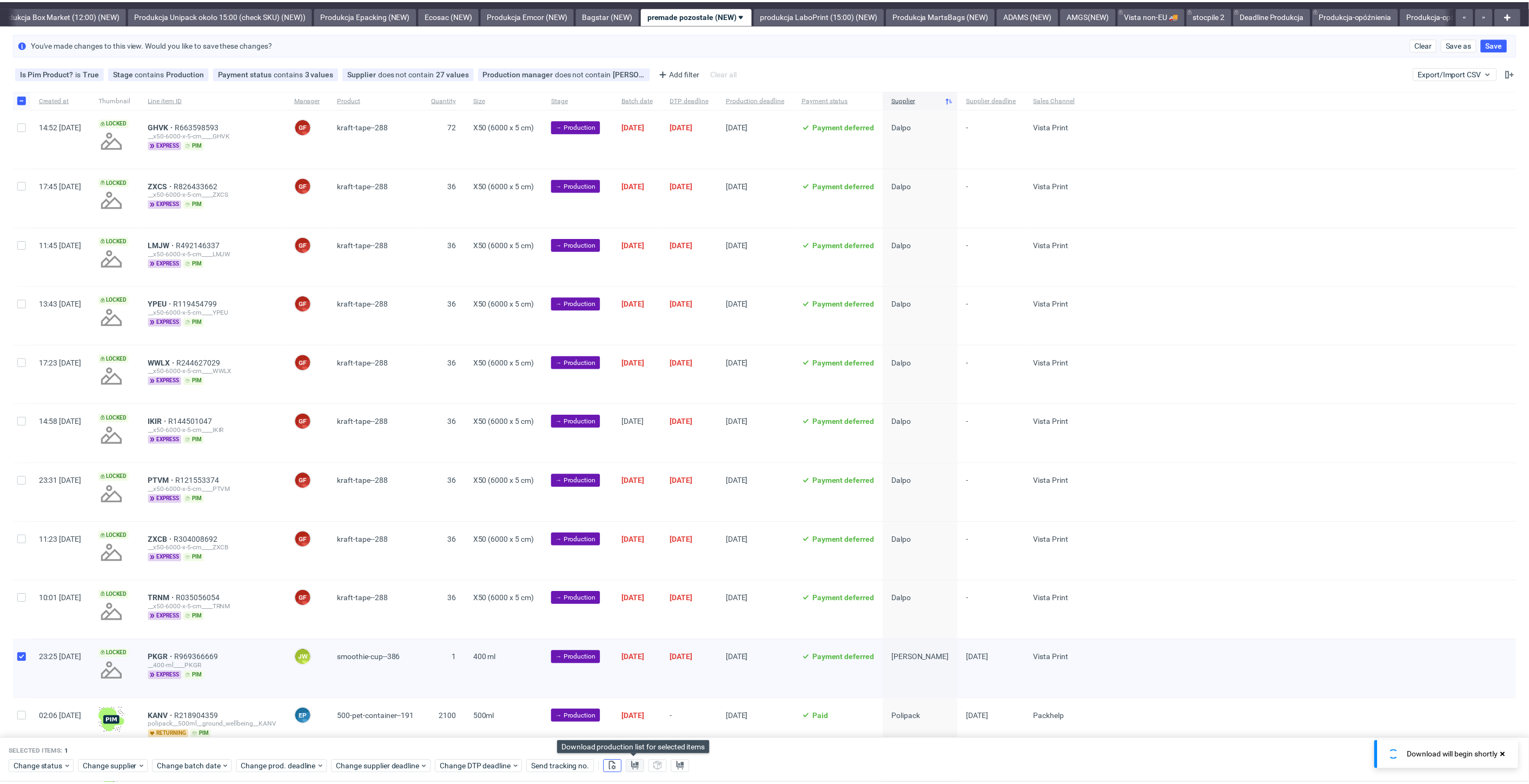
scroll to position [0, 0]
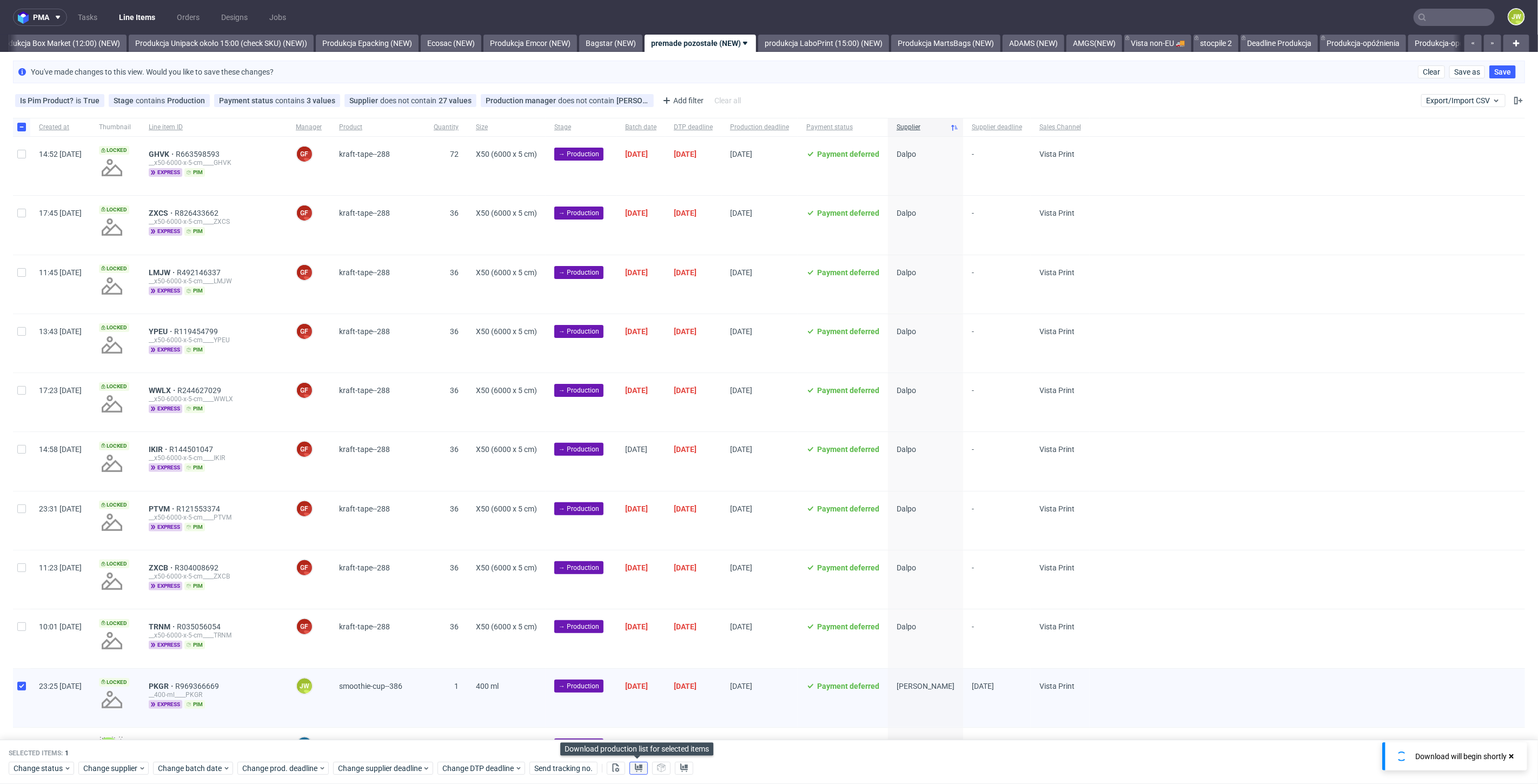
click at [645, 767] on button at bounding box center [639, 768] width 18 height 13
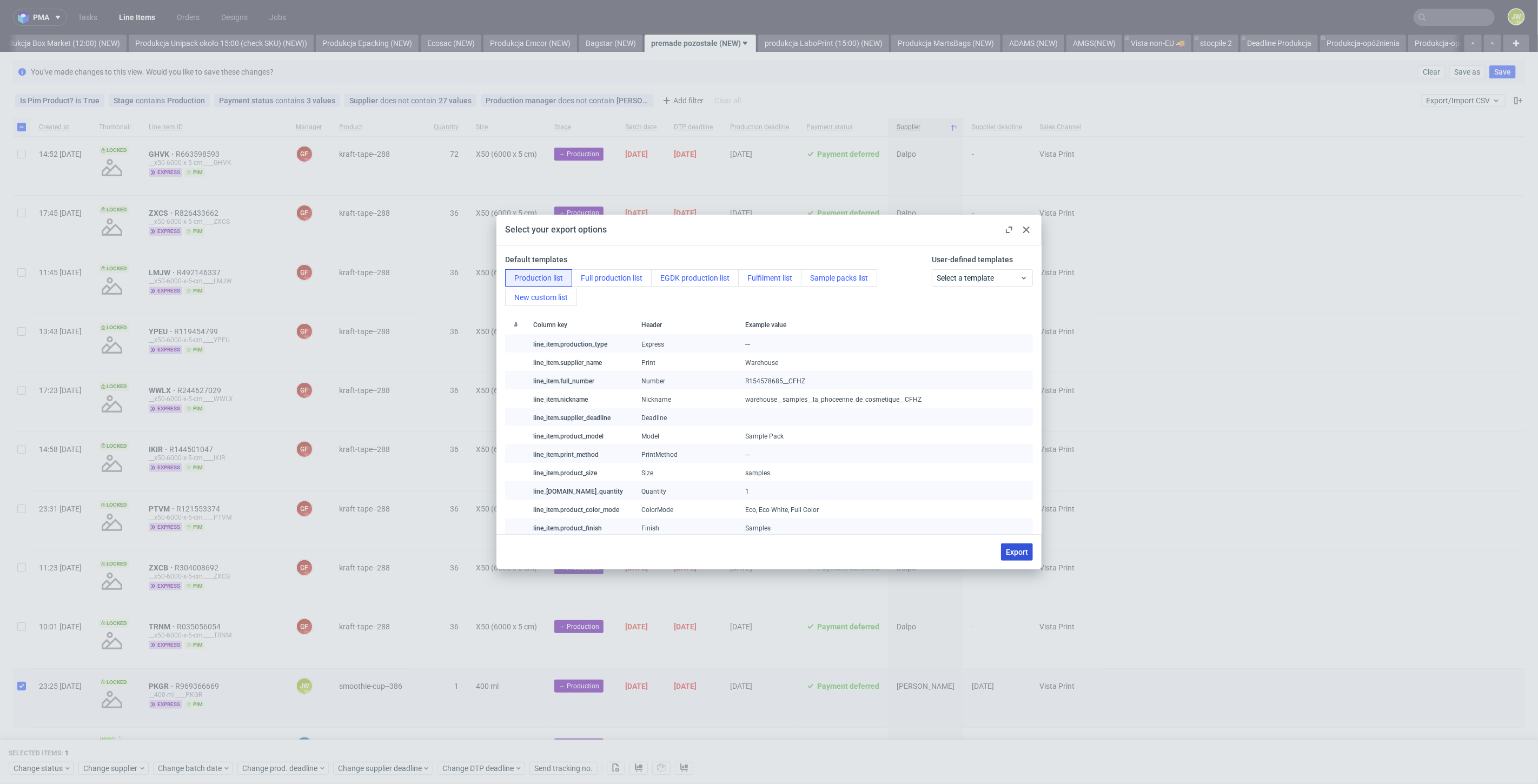
drag, startPoint x: 1012, startPoint y: 545, endPoint x: 1006, endPoint y: 551, distance: 8.5
click at [1012, 545] on button "Export" at bounding box center [1017, 552] width 32 height 17
checkbox input "false"
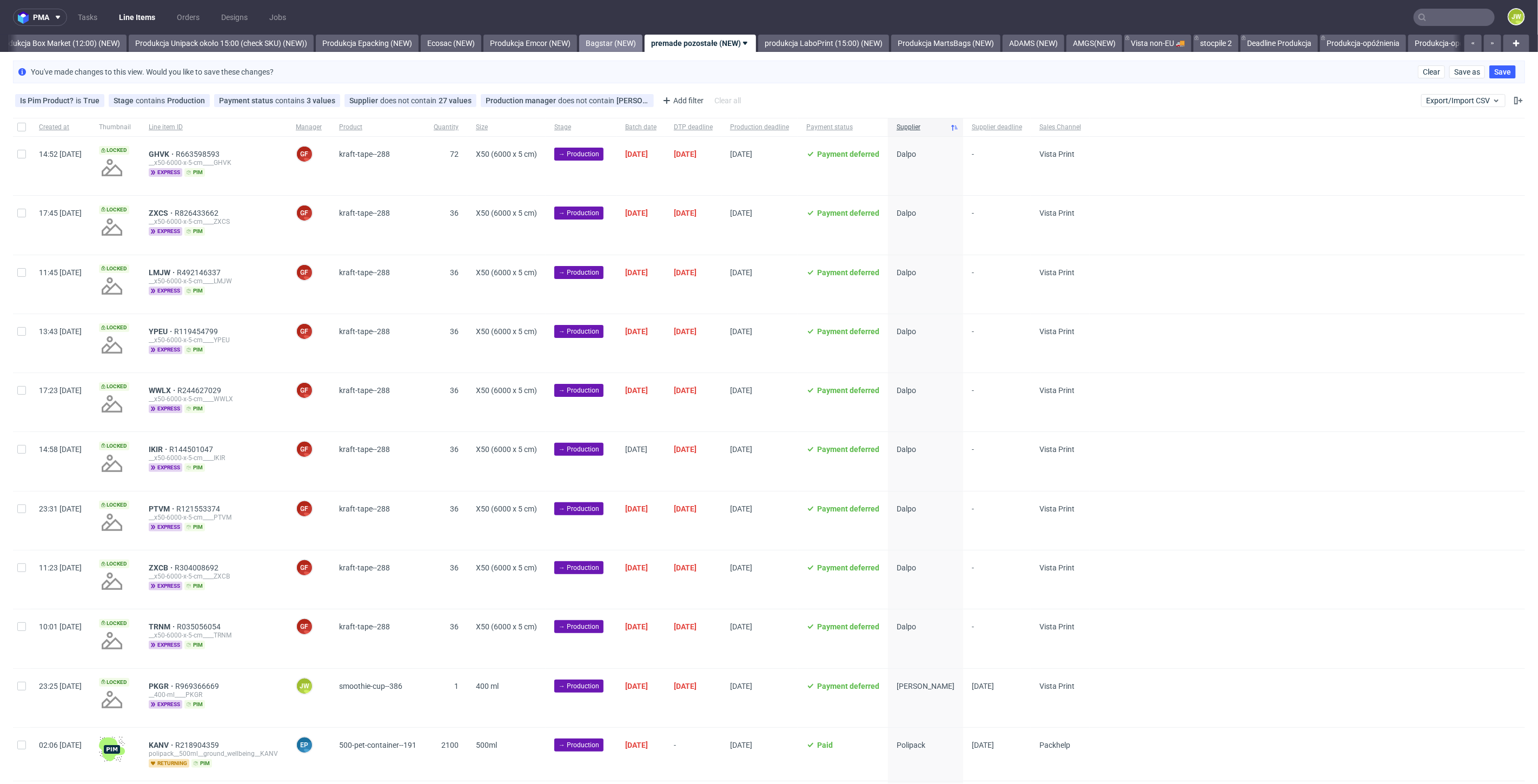
click at [626, 42] on link "Bagstar (NEW)" at bounding box center [610, 43] width 63 height 17
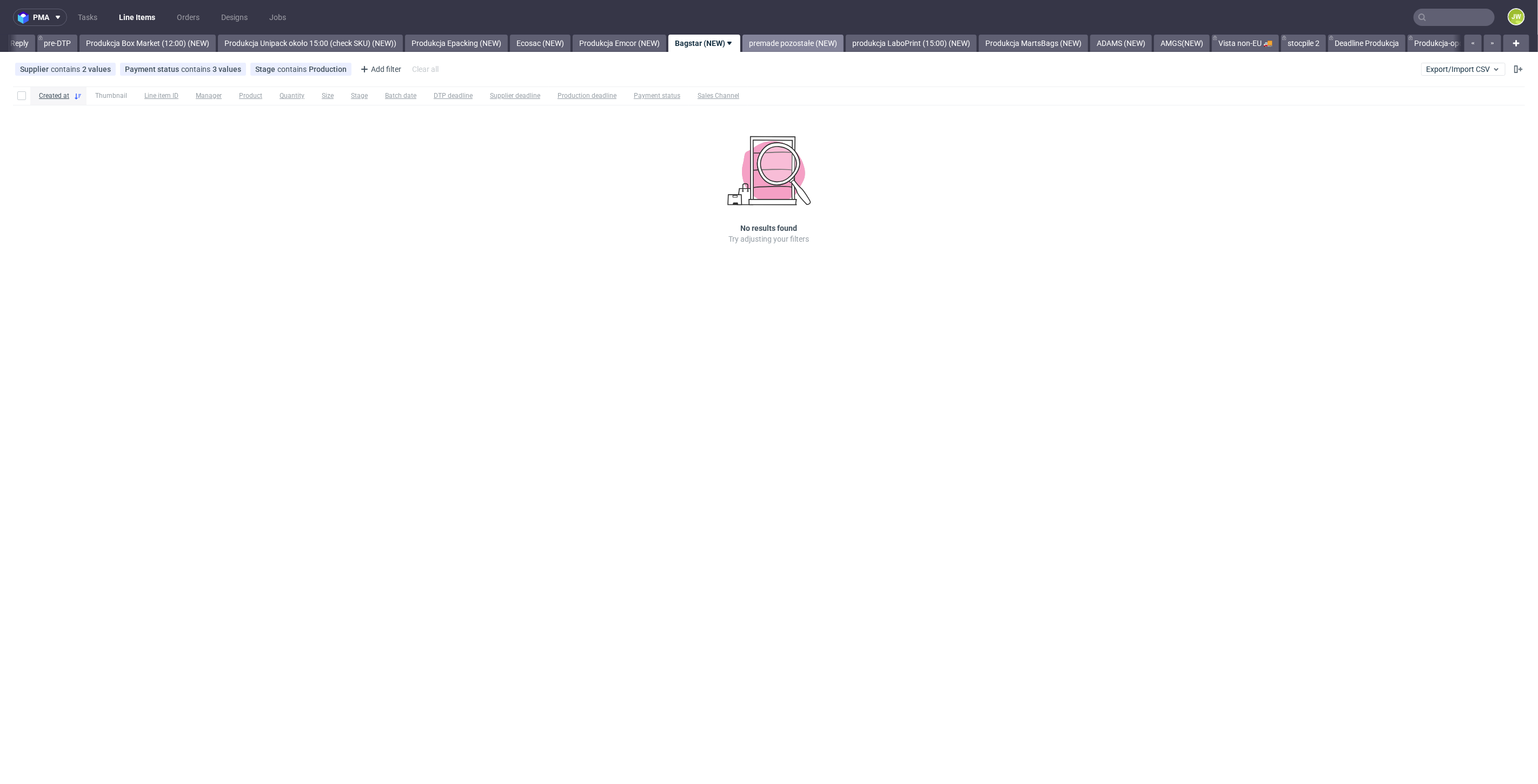
click at [789, 51] on link "premade pozostałe (NEW)" at bounding box center [793, 43] width 101 height 17
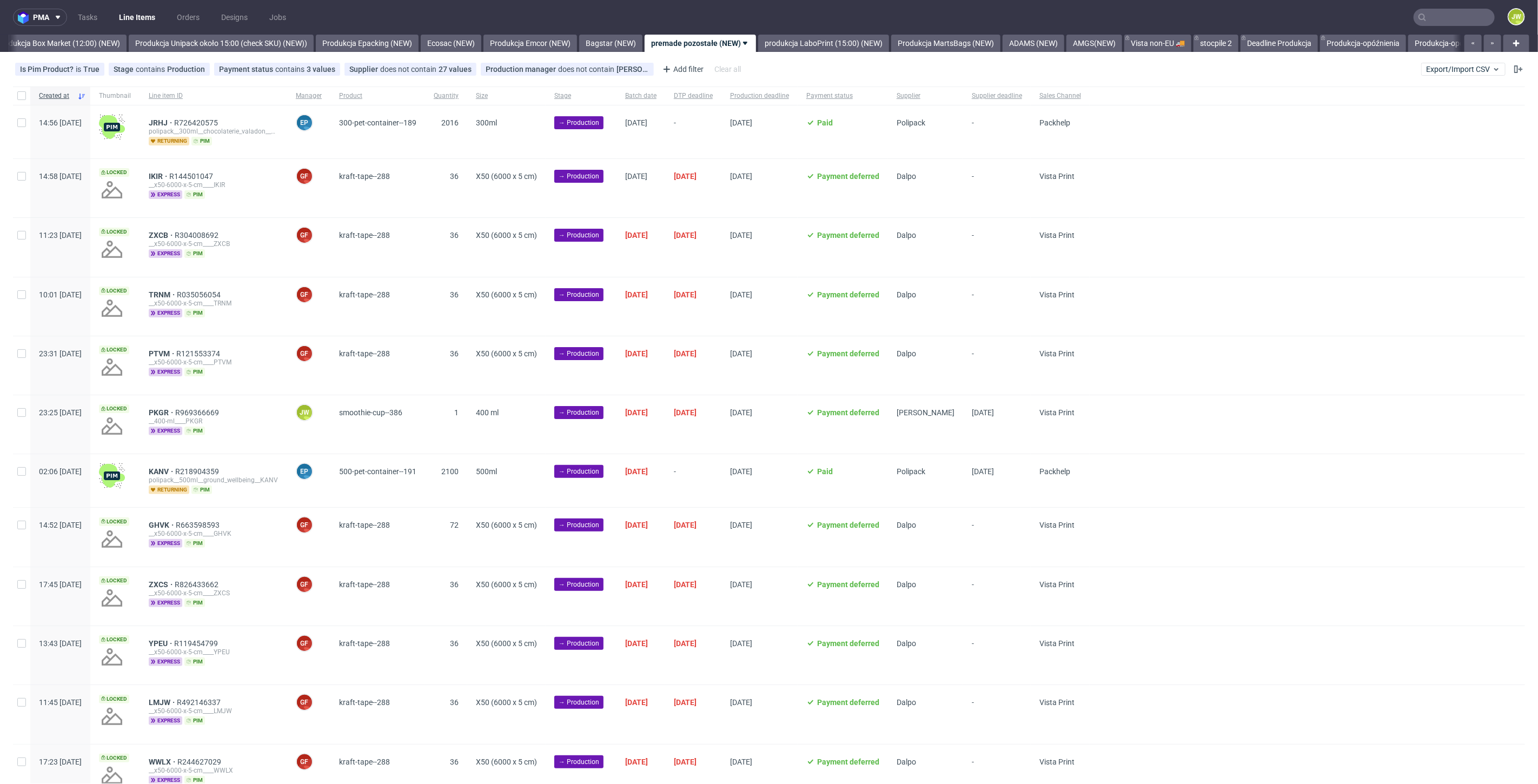
click at [21, 417] on div at bounding box center [21, 424] width 17 height 58
checkbox input "true"
click at [52, 766] on span "Change status" at bounding box center [39, 769] width 50 height 11
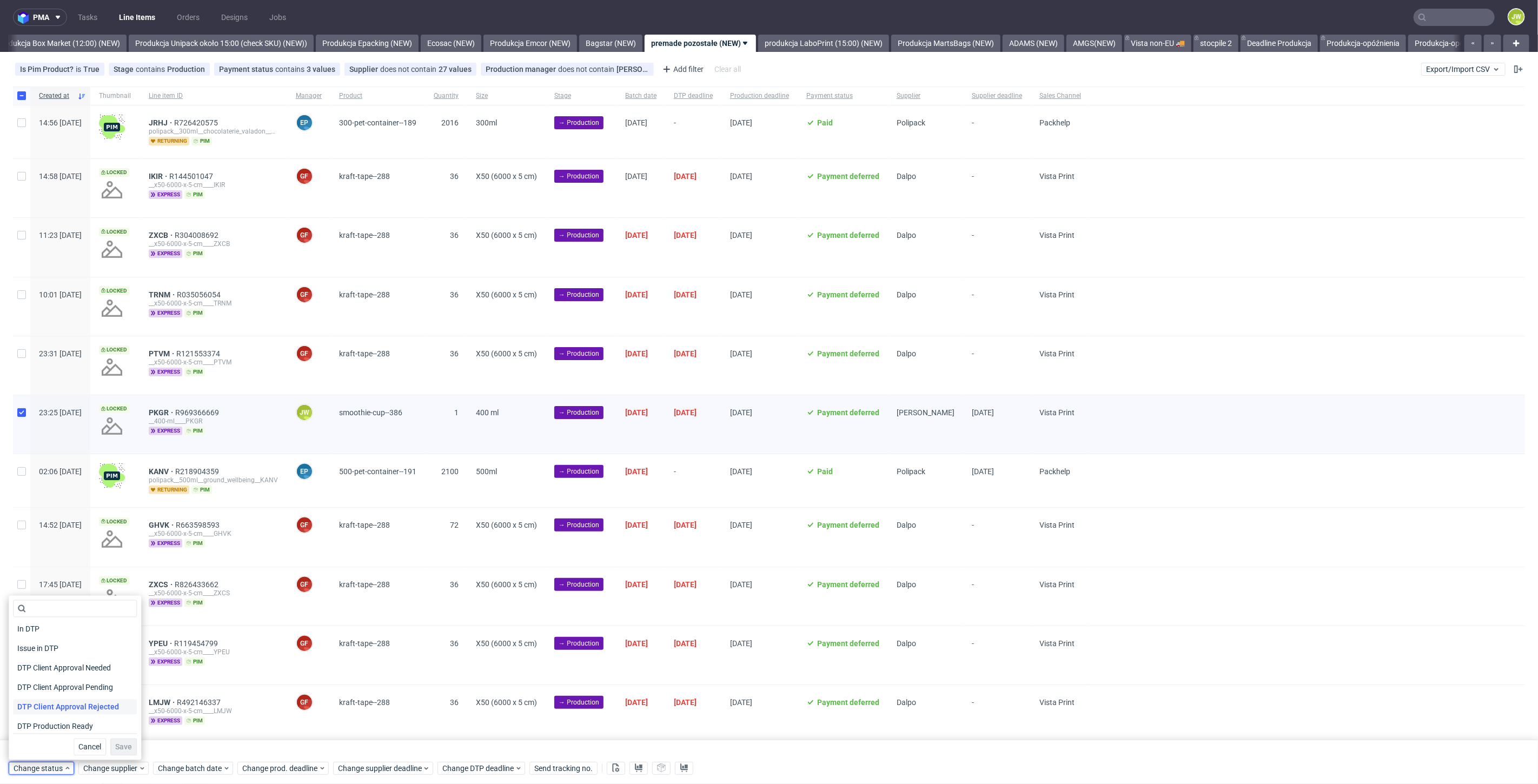
scroll to position [60, 0]
click at [37, 727] on span "In Production" at bounding box center [40, 727] width 55 height 15
click at [120, 742] on button "Save" at bounding box center [123, 747] width 26 height 17
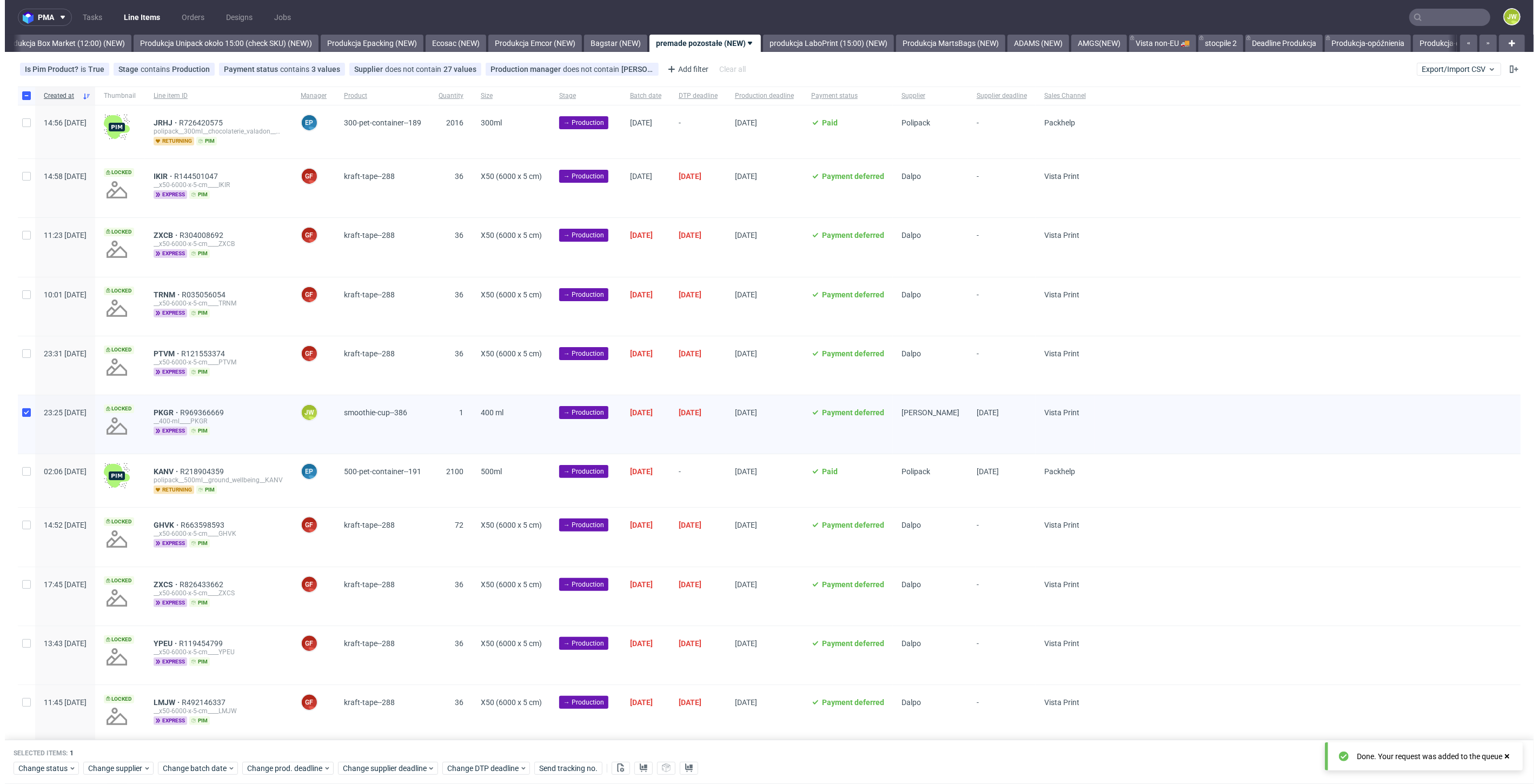
scroll to position [0, 1871]
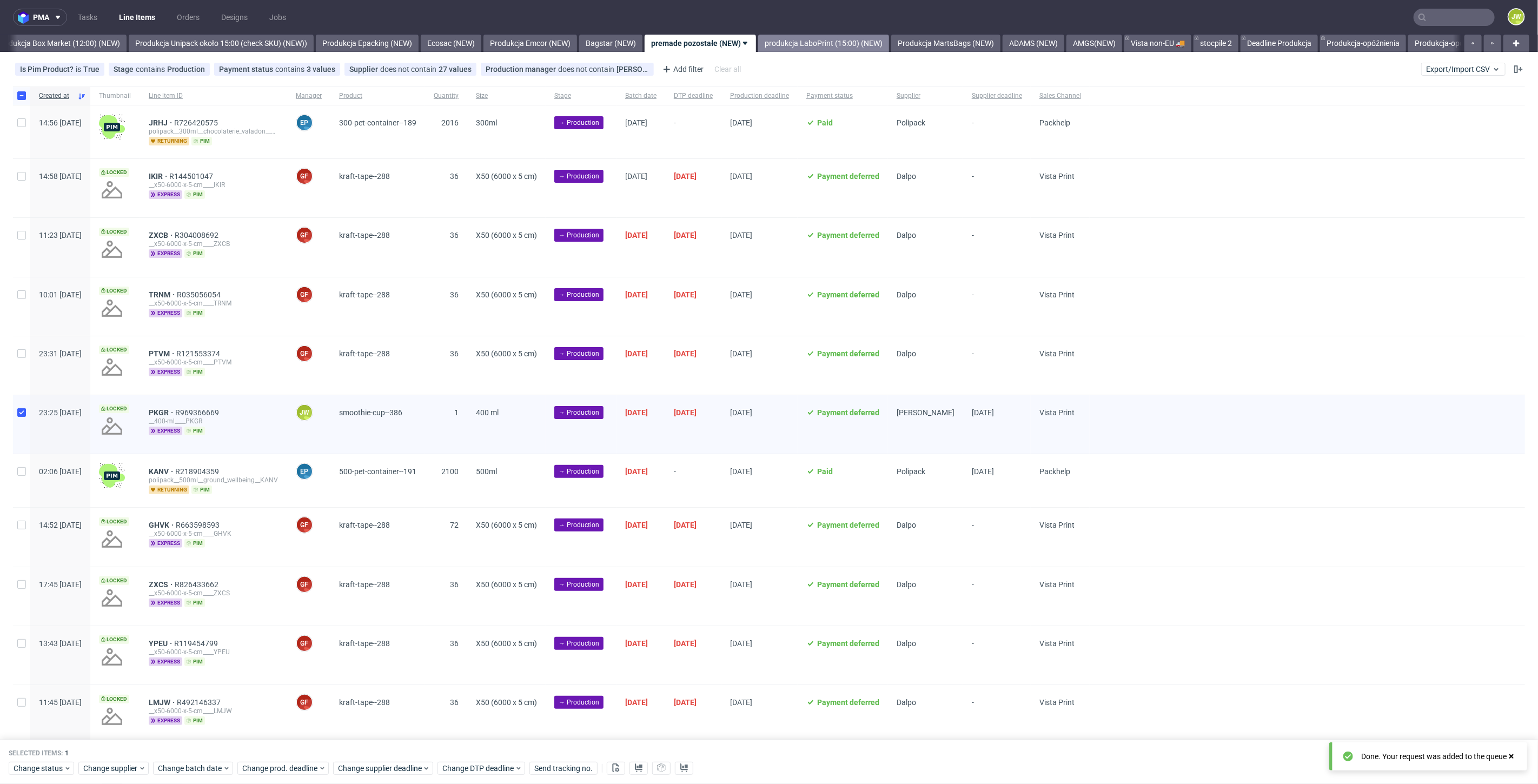
click at [829, 49] on link "produkcja LaboPrint (15:00) (NEW)" at bounding box center [823, 43] width 131 height 17
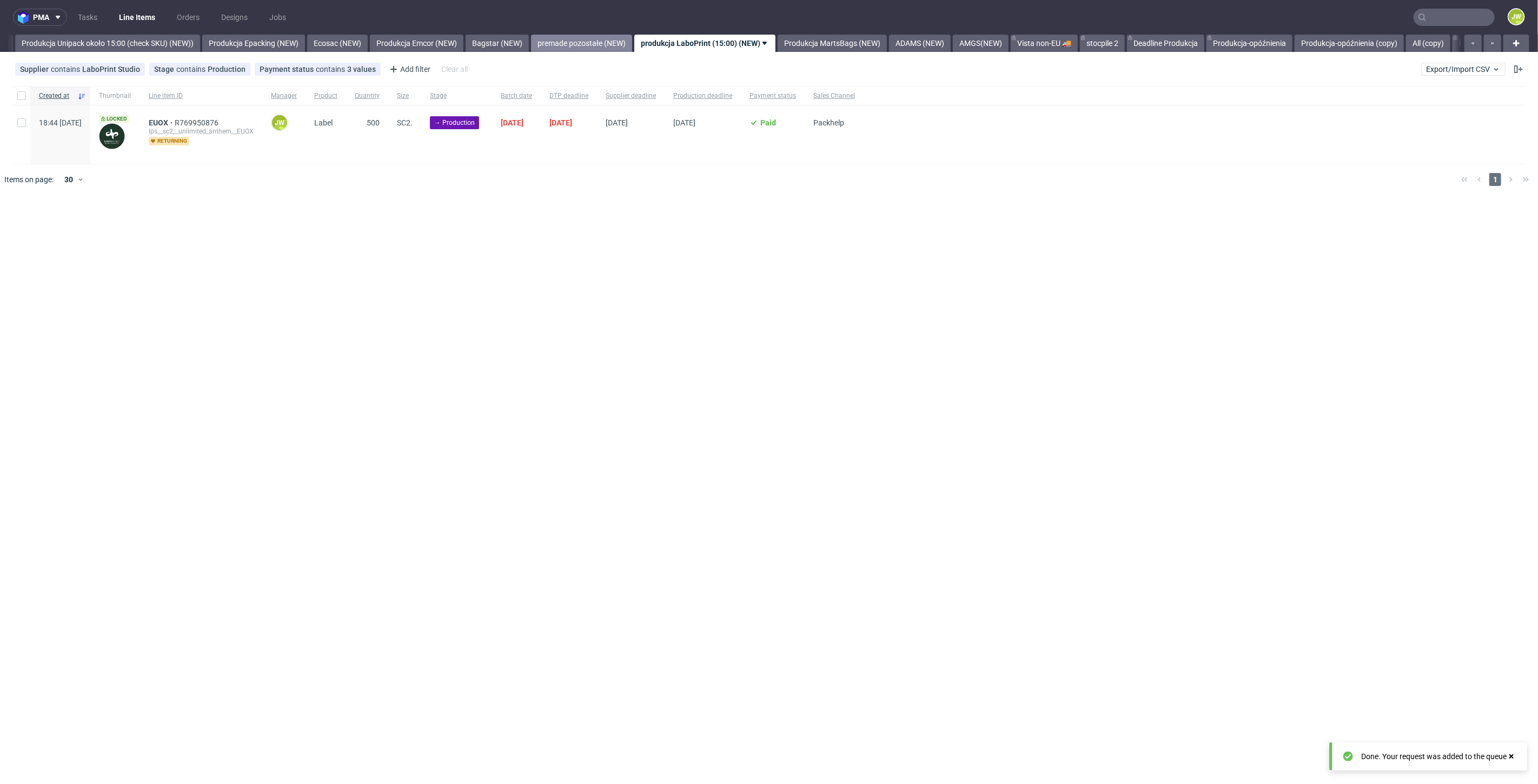
click at [619, 43] on link "premade pozostałe (NEW)" at bounding box center [581, 43] width 101 height 17
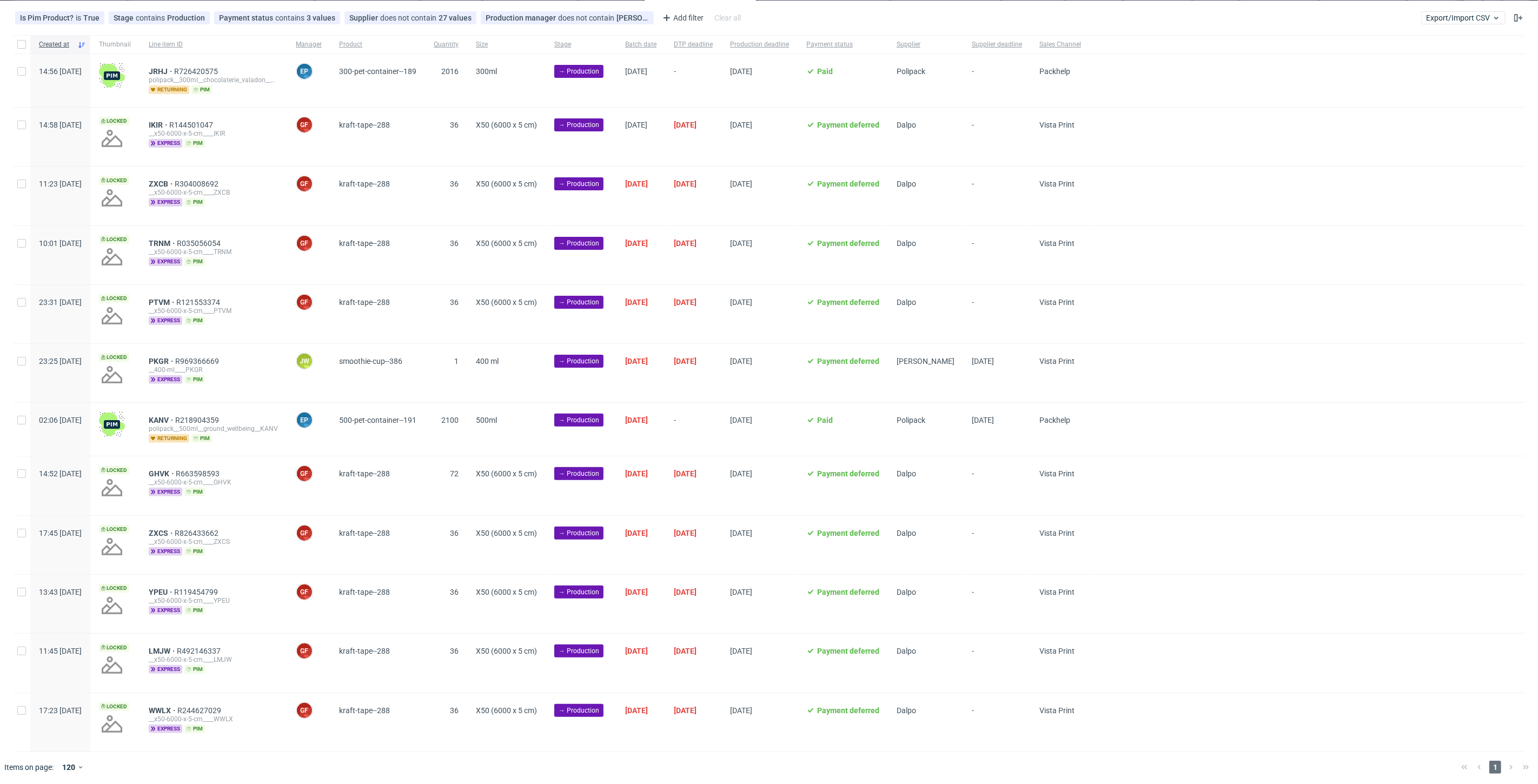
scroll to position [52, 0]
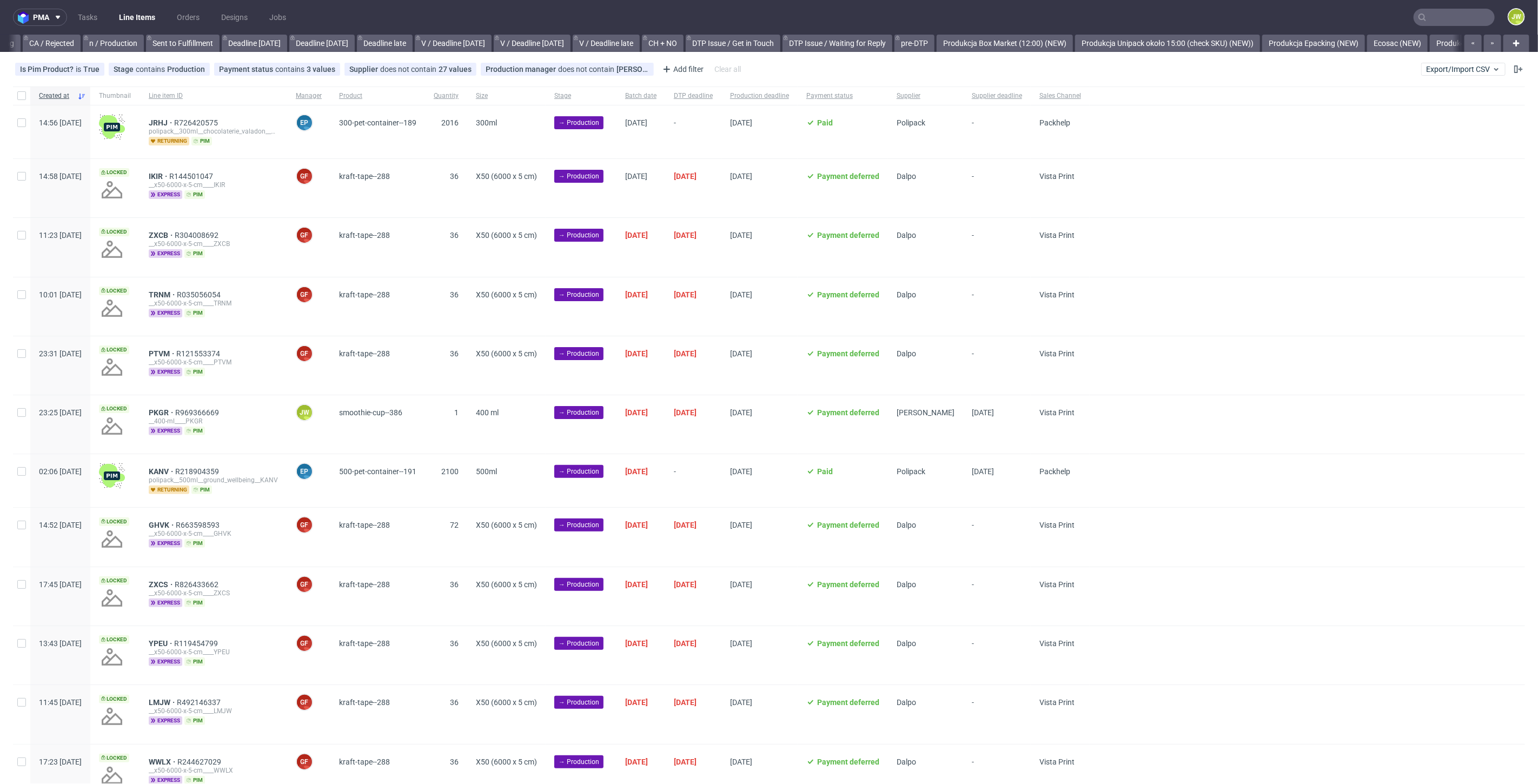
scroll to position [0, 1367]
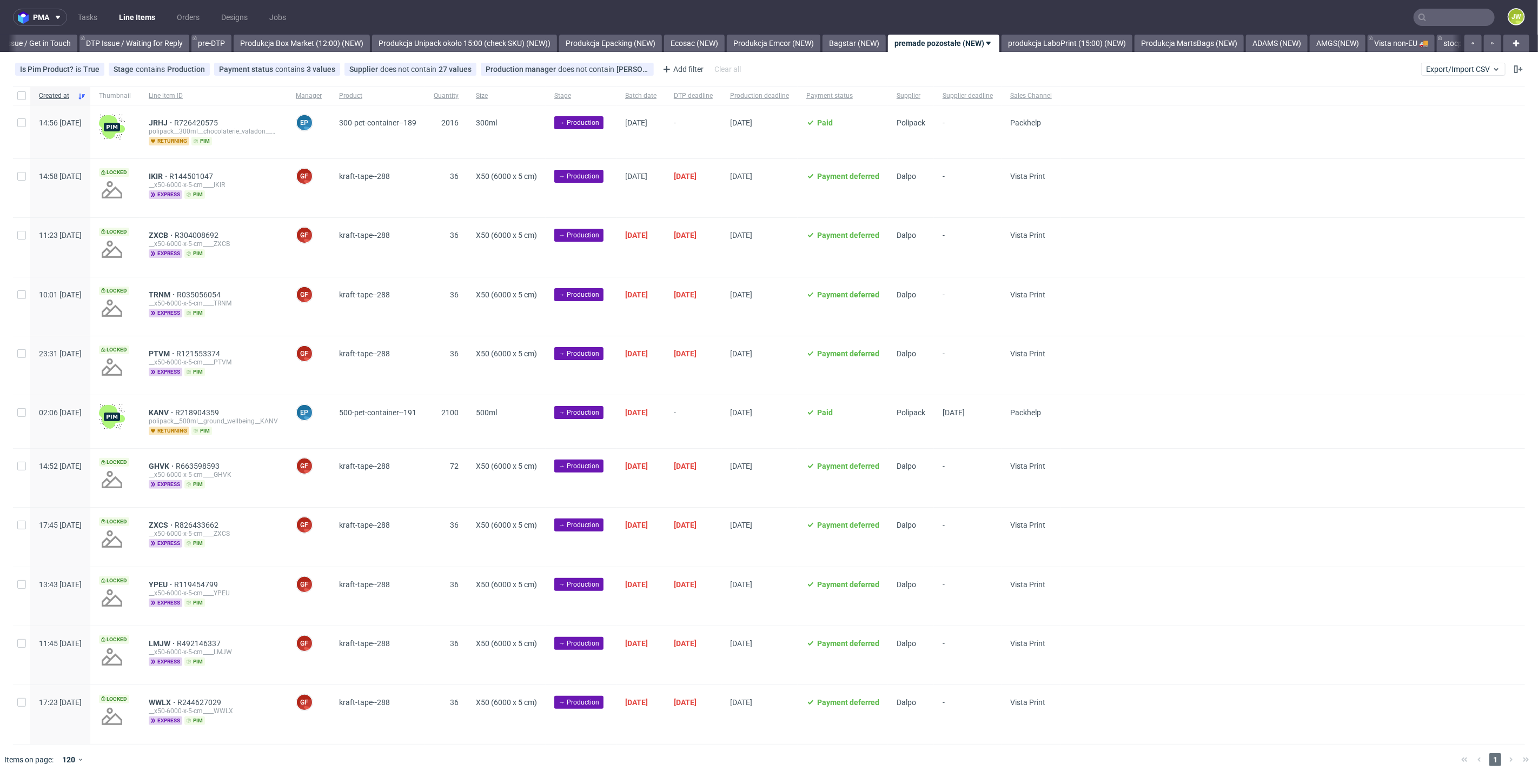
scroll to position [0, 1736]
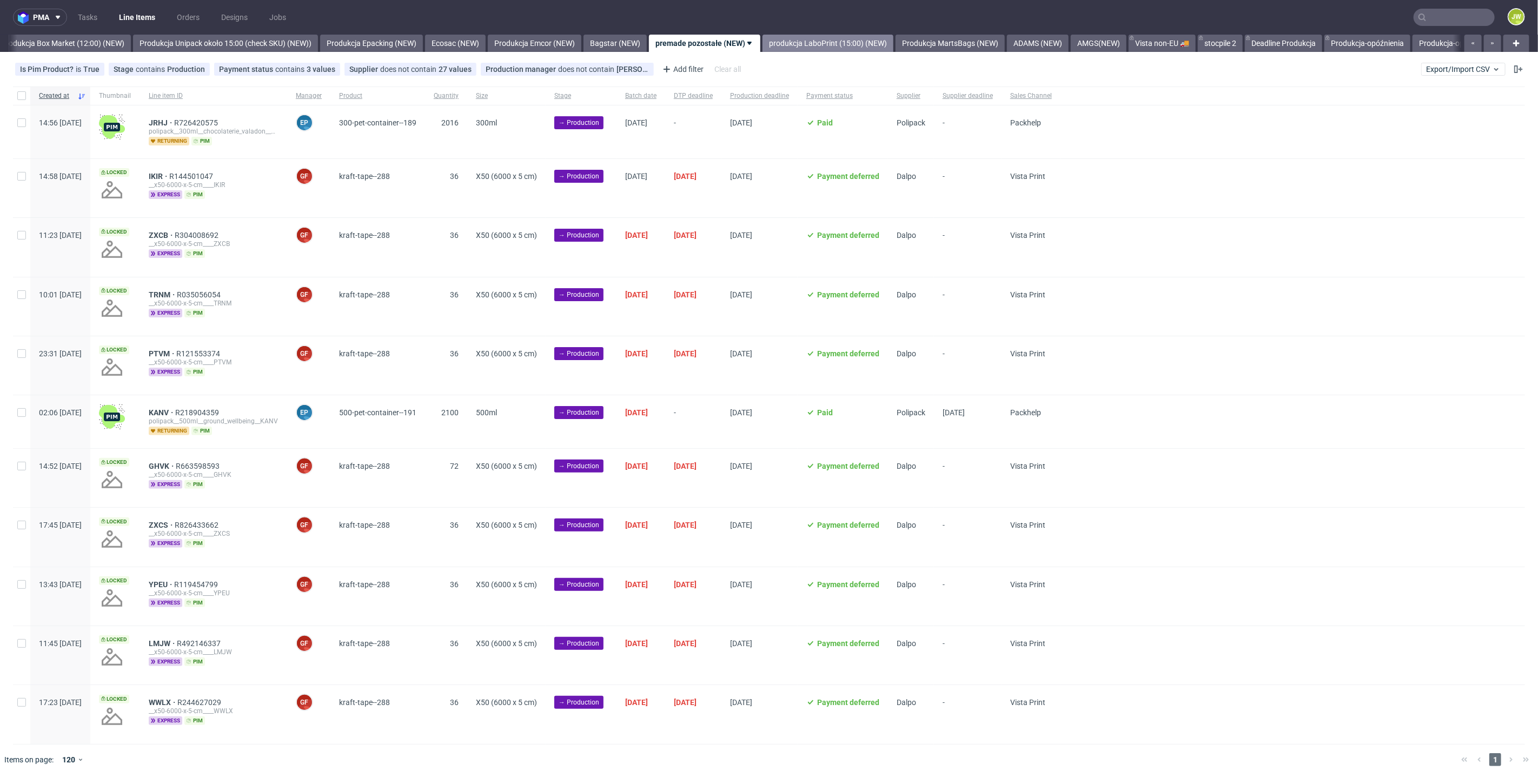
click at [837, 50] on link "produkcja LaboPrint (15:00) (NEW)" at bounding box center [828, 43] width 131 height 17
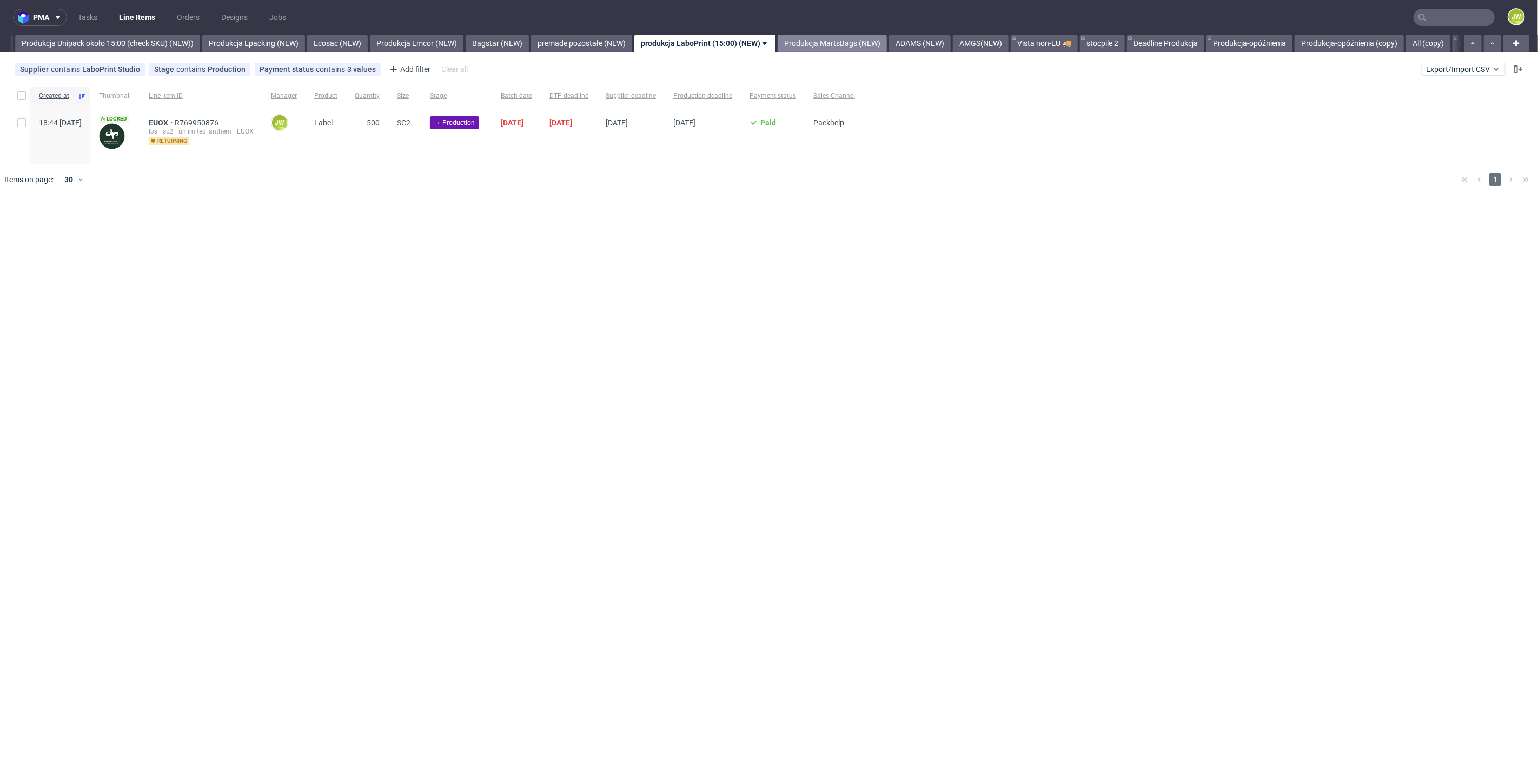
click at [869, 42] on link "Produkcja MartsBags (NEW)" at bounding box center [833, 43] width 109 height 17
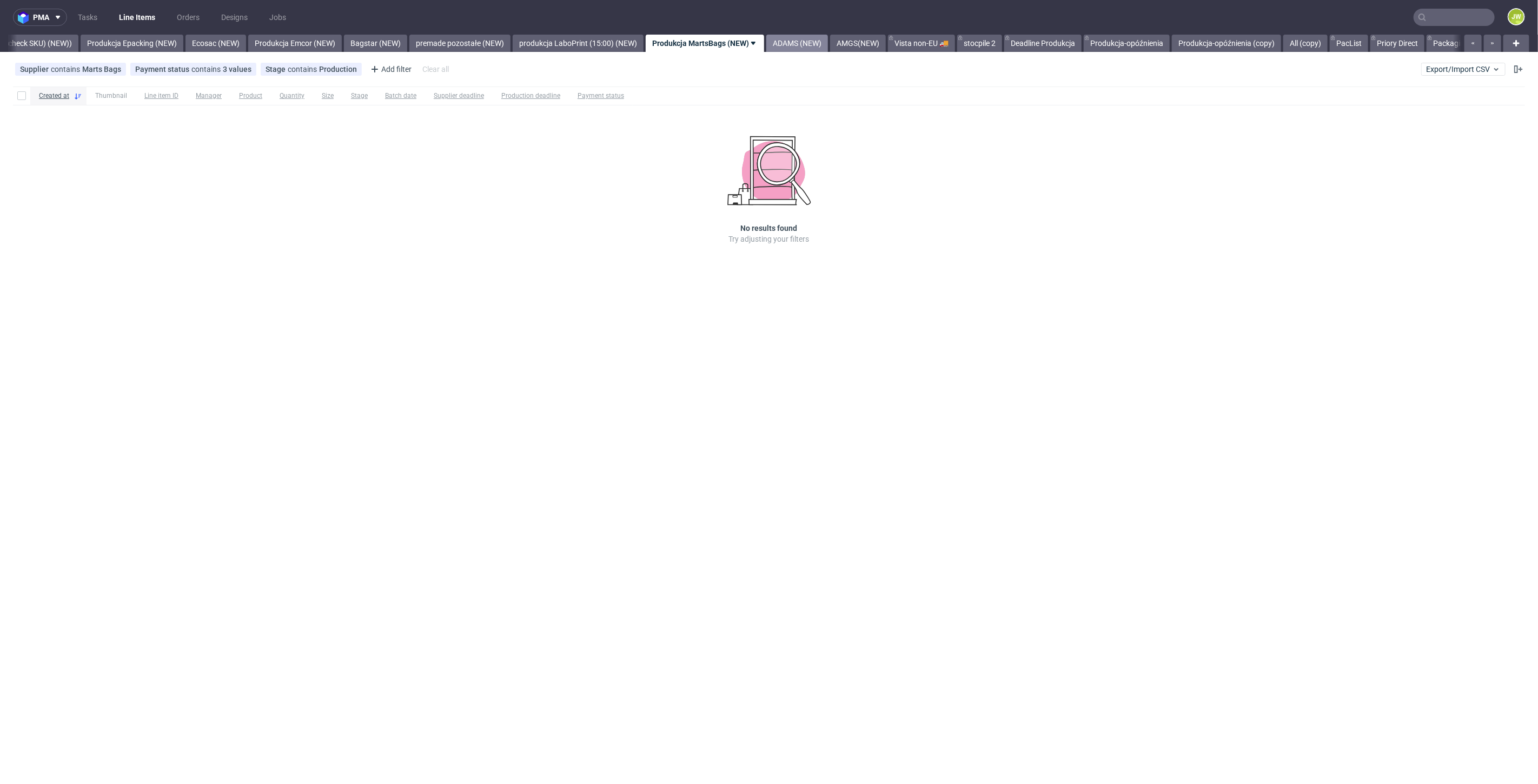
click at [827, 39] on link "ADAMS (NEW)" at bounding box center [797, 43] width 61 height 17
click at [798, 49] on link "AMGS(NEW)" at bounding box center [770, 43] width 56 height 17
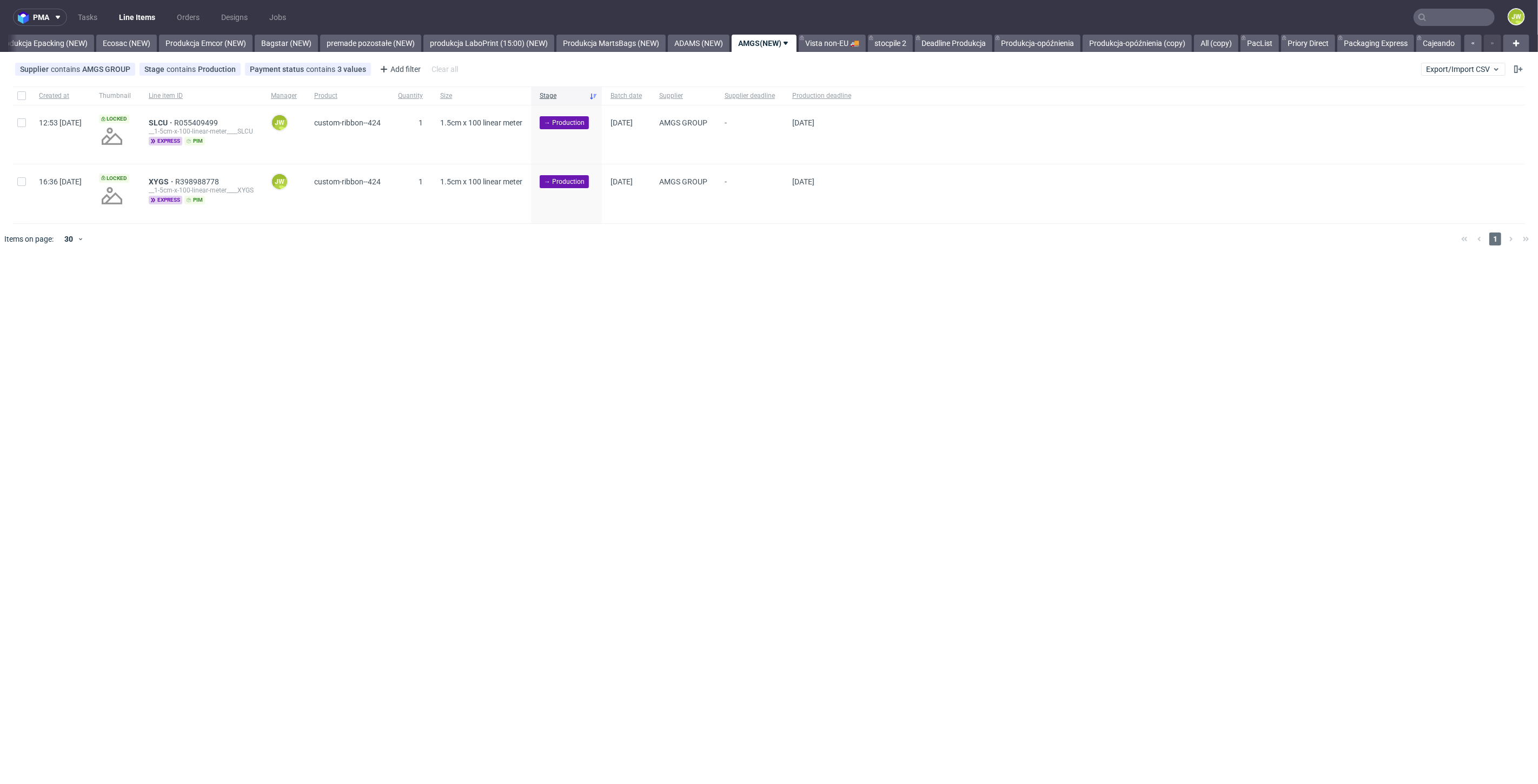
scroll to position [0, 2226]
click at [485, 42] on link "produkcja LaboPrint (15:00) (NEW)" at bounding box center [489, 43] width 131 height 17
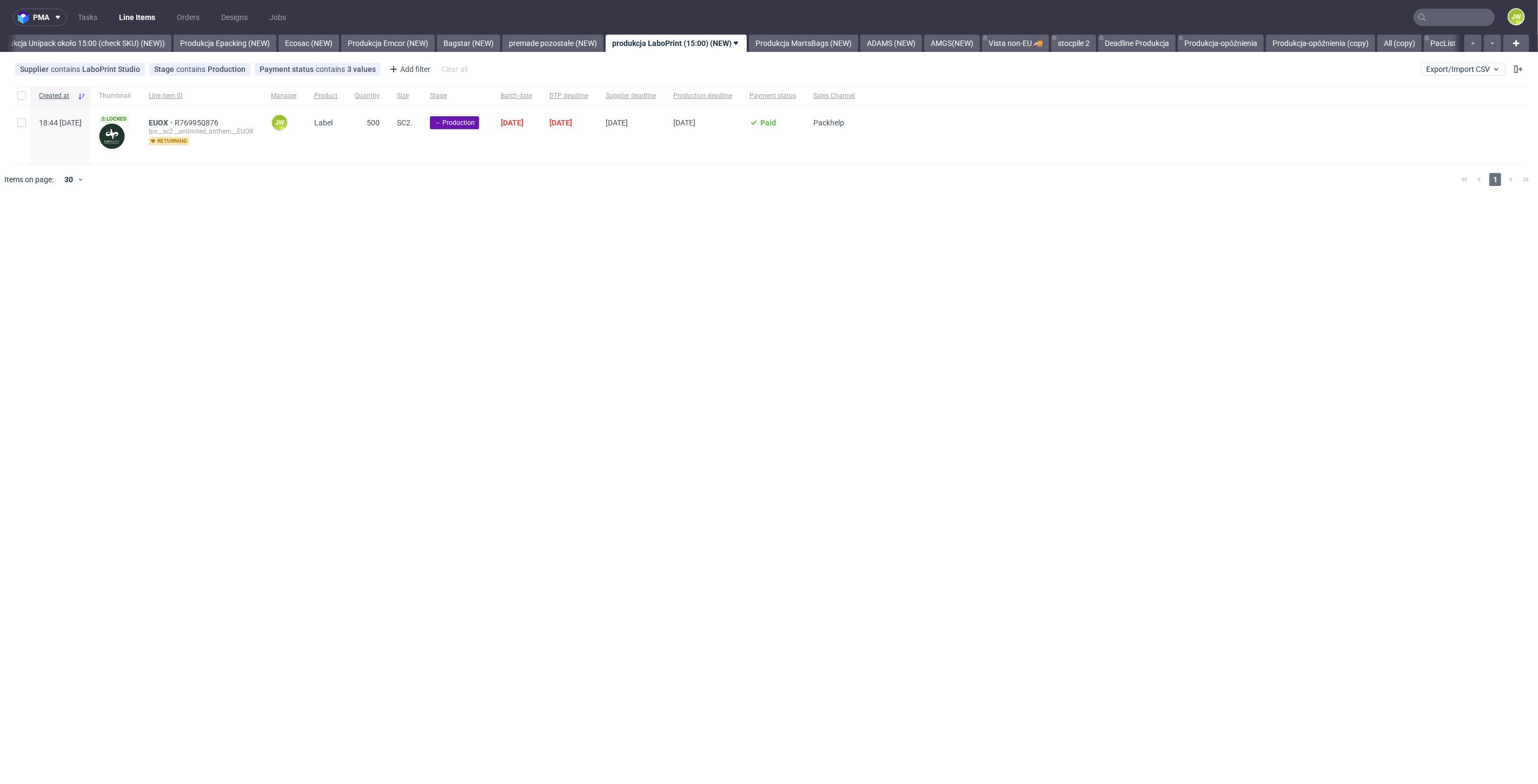
scroll to position [0, 1984]
click at [18, 95] on input "checkbox" at bounding box center [21, 96] width 9 height 9
checkbox input "true"
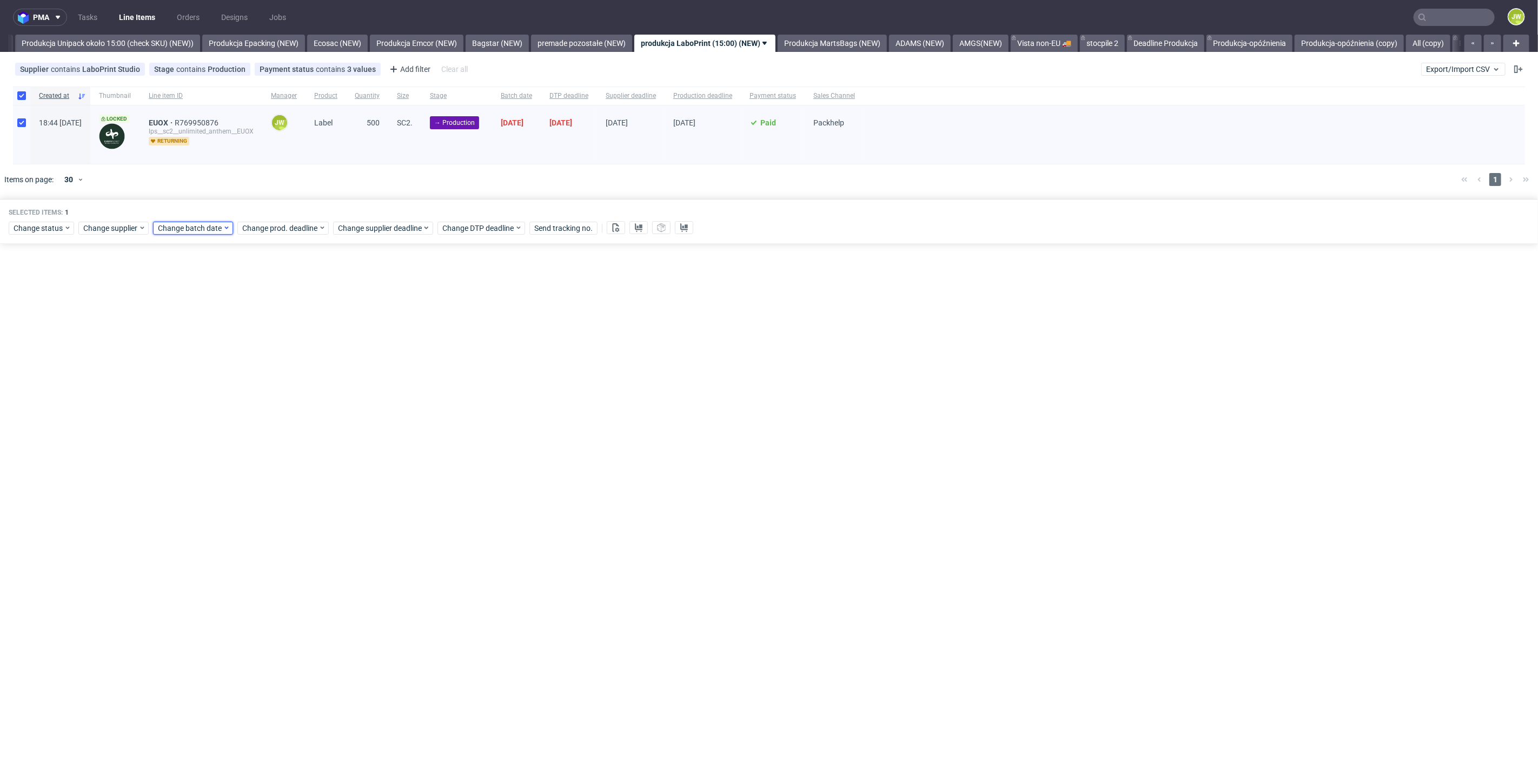
click at [184, 229] on span "Change batch date" at bounding box center [190, 228] width 65 height 11
drag, startPoint x: 258, startPoint y: 347, endPoint x: 265, endPoint y: 351, distance: 8.1
click at [258, 347] on span "22" at bounding box center [260, 349] width 9 height 11
click at [274, 415] on button "Save" at bounding box center [281, 410] width 26 height 17
click at [279, 230] on span "Change prod. deadline" at bounding box center [281, 228] width 76 height 11
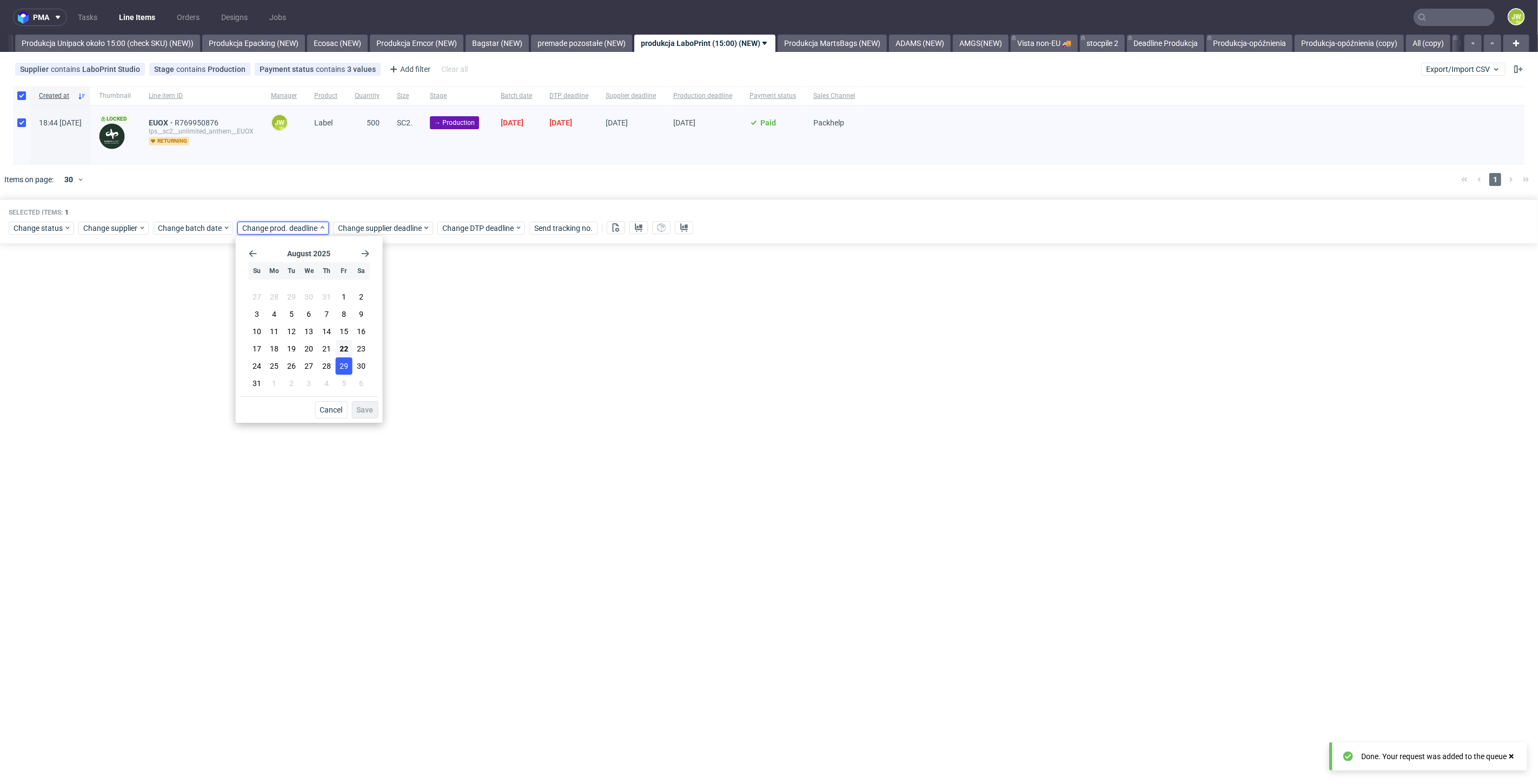
click at [346, 365] on span "29" at bounding box center [344, 366] width 9 height 11
click at [365, 409] on span "Save" at bounding box center [365, 409] width 17 height 7
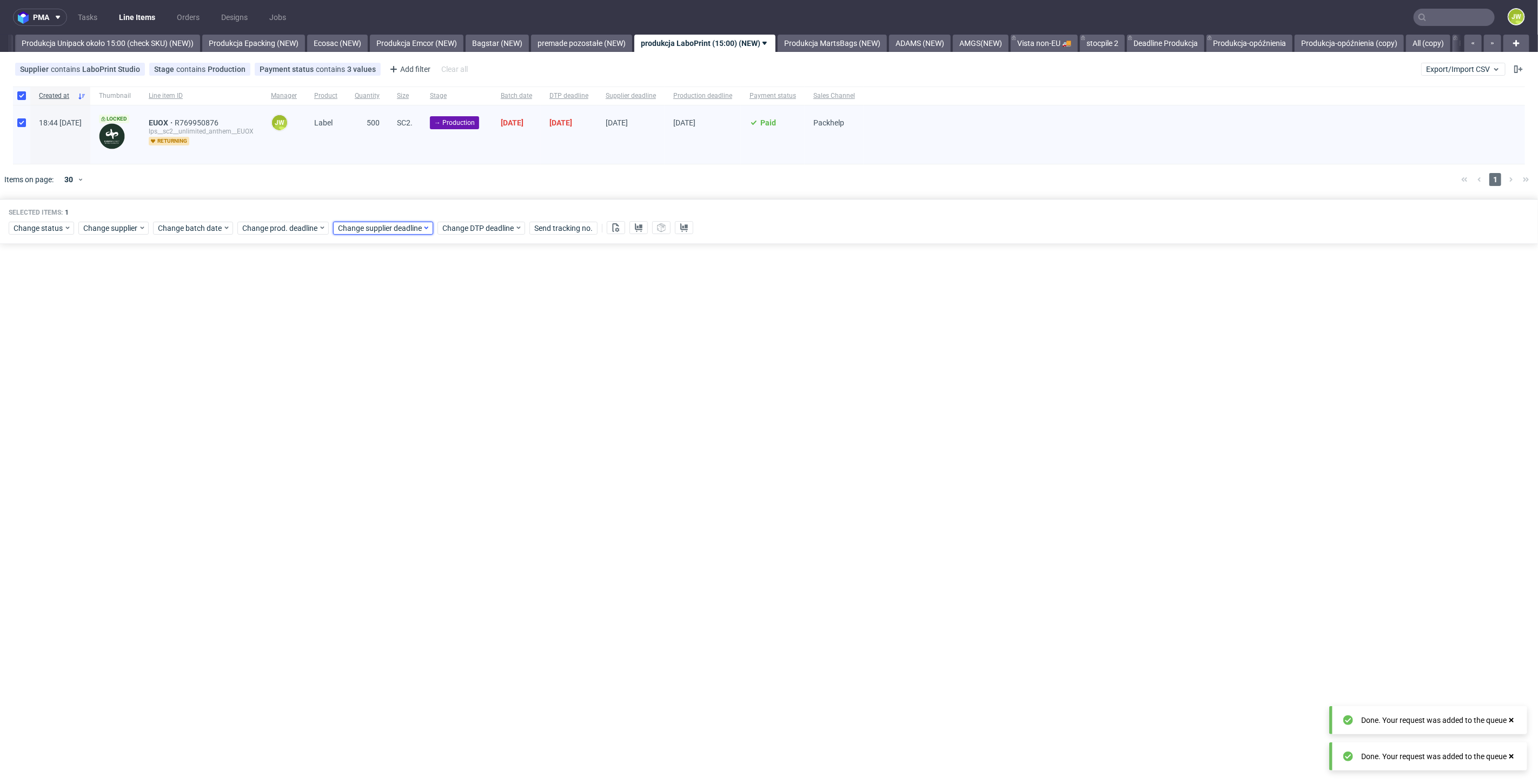
click at [368, 226] on span "Change supplier deadline" at bounding box center [379, 228] width 84 height 11
click at [437, 365] on span "29" at bounding box center [440, 366] width 9 height 11
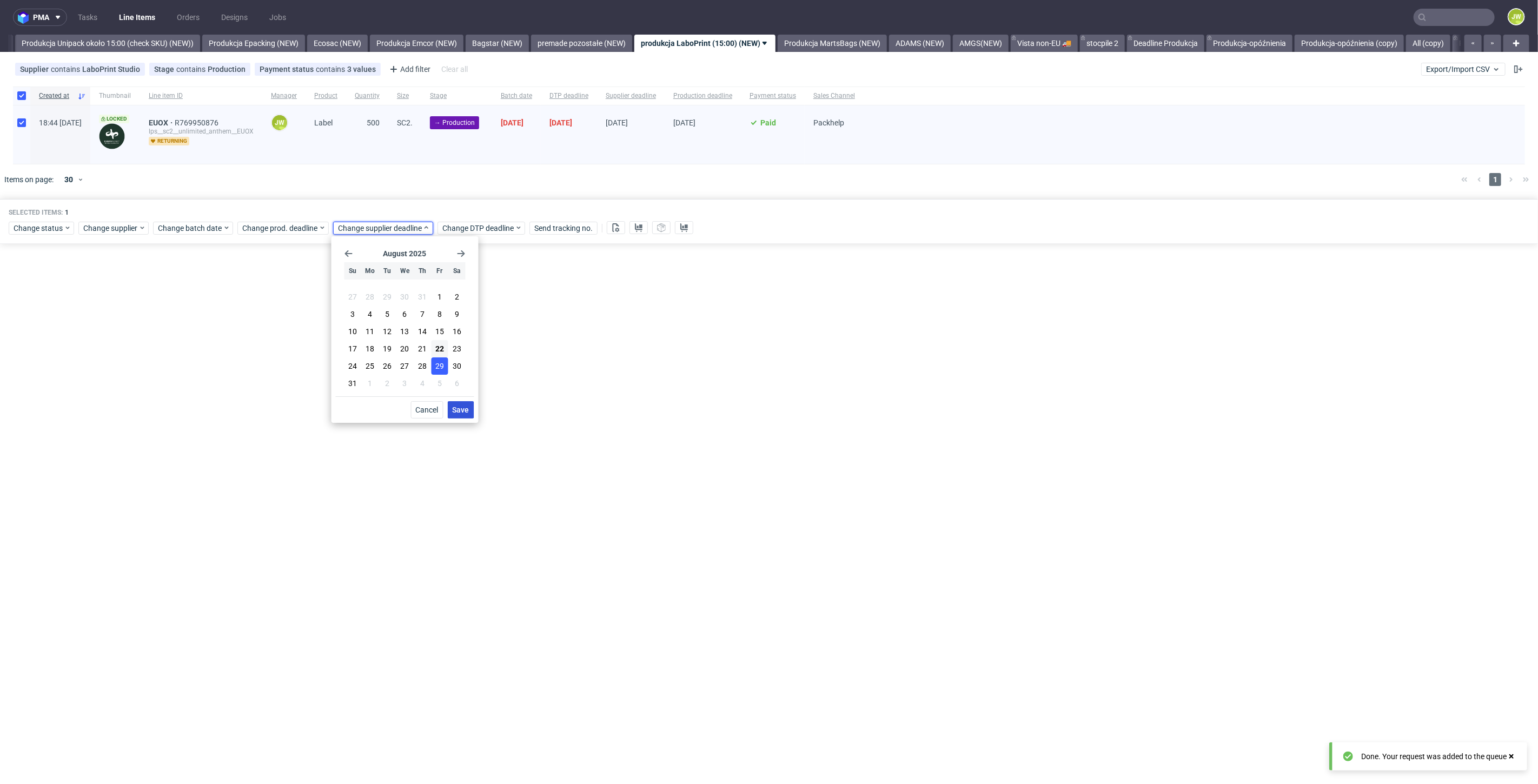
click at [454, 409] on span "Save" at bounding box center [460, 409] width 17 height 7
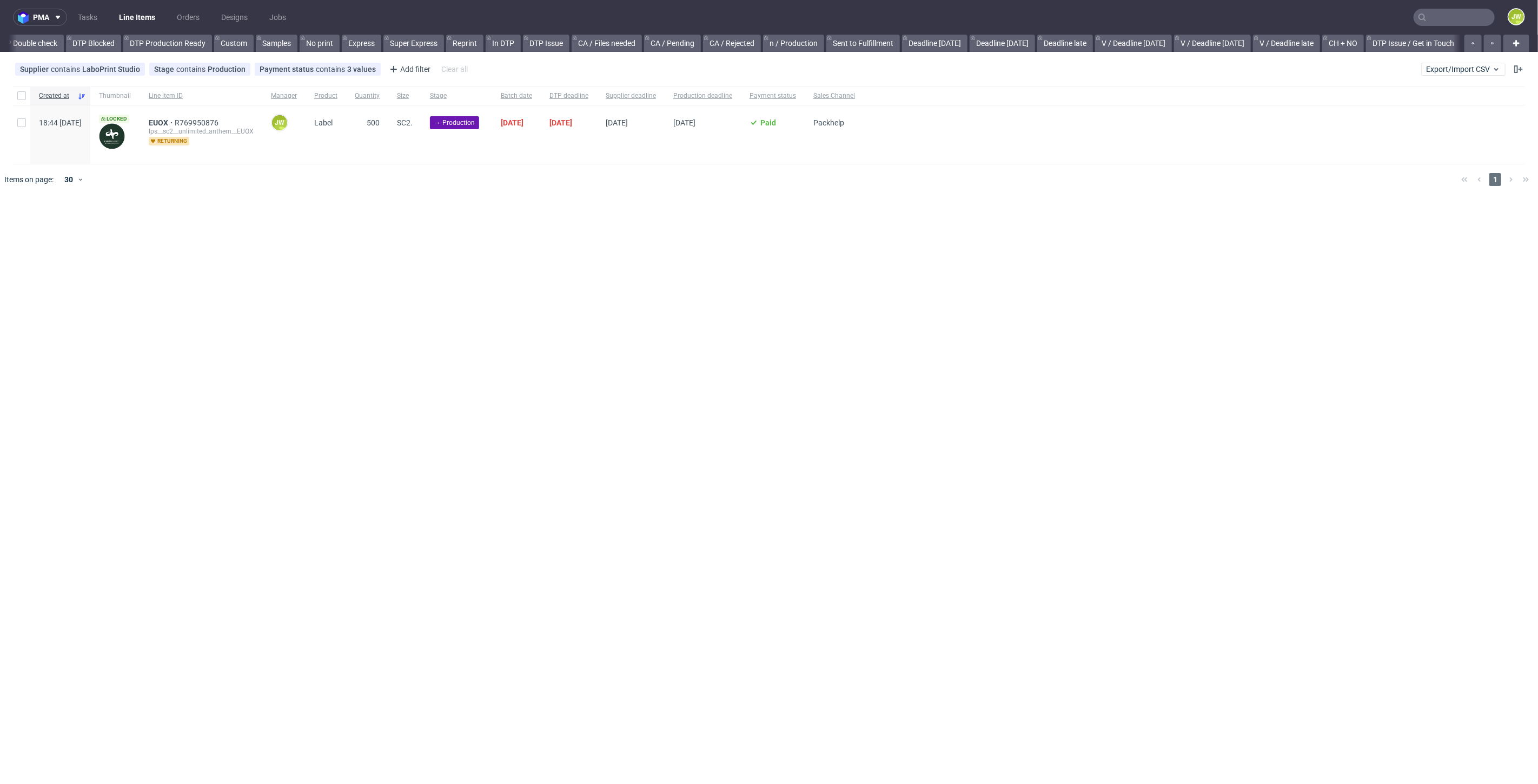
scroll to position [0, 960]
click at [592, 365] on div "pma Tasks Line Items Orders Designs Jobs JW All DTP Late Shipped Shipments DTP …" at bounding box center [769, 392] width 1538 height 784
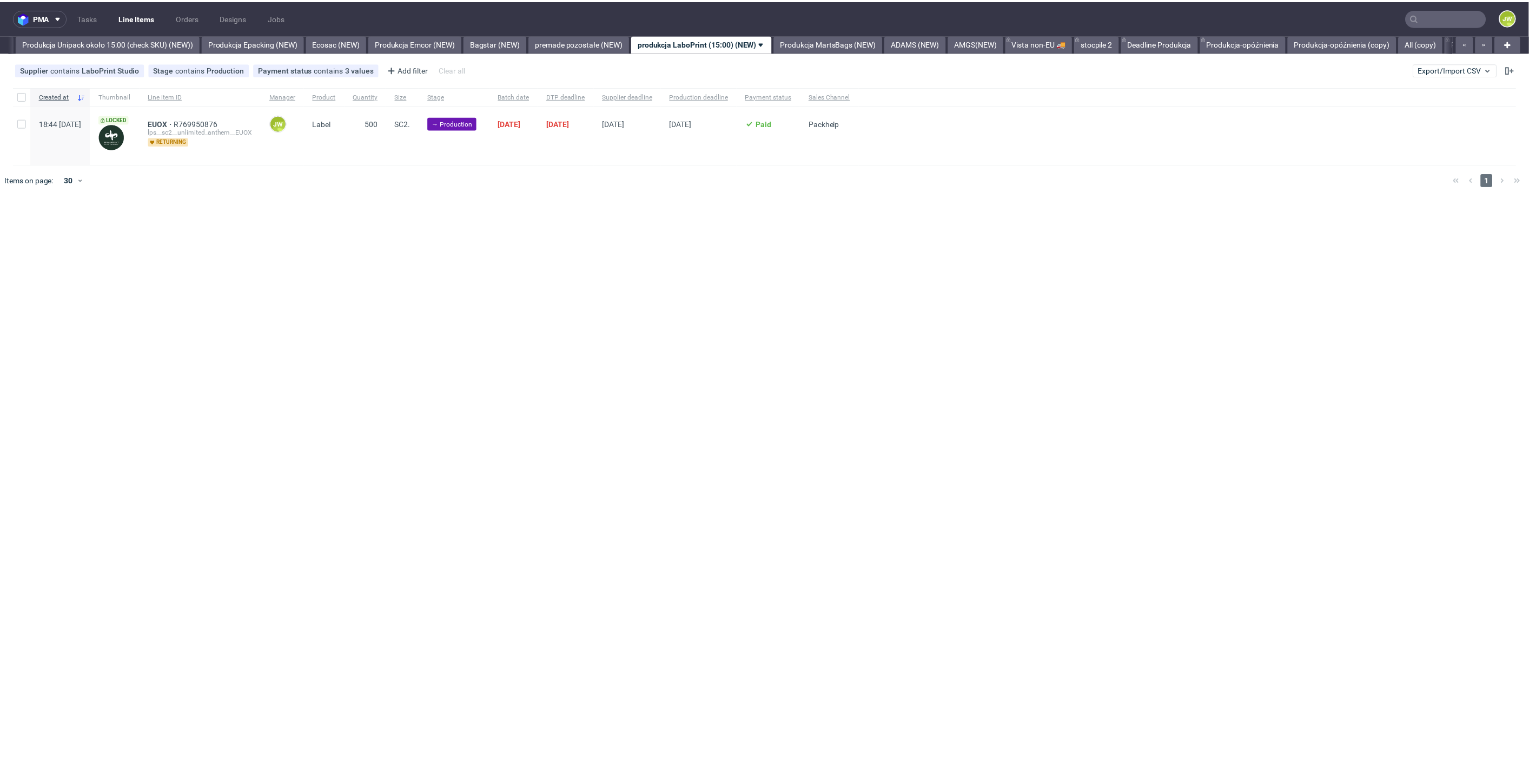
scroll to position [0, 1985]
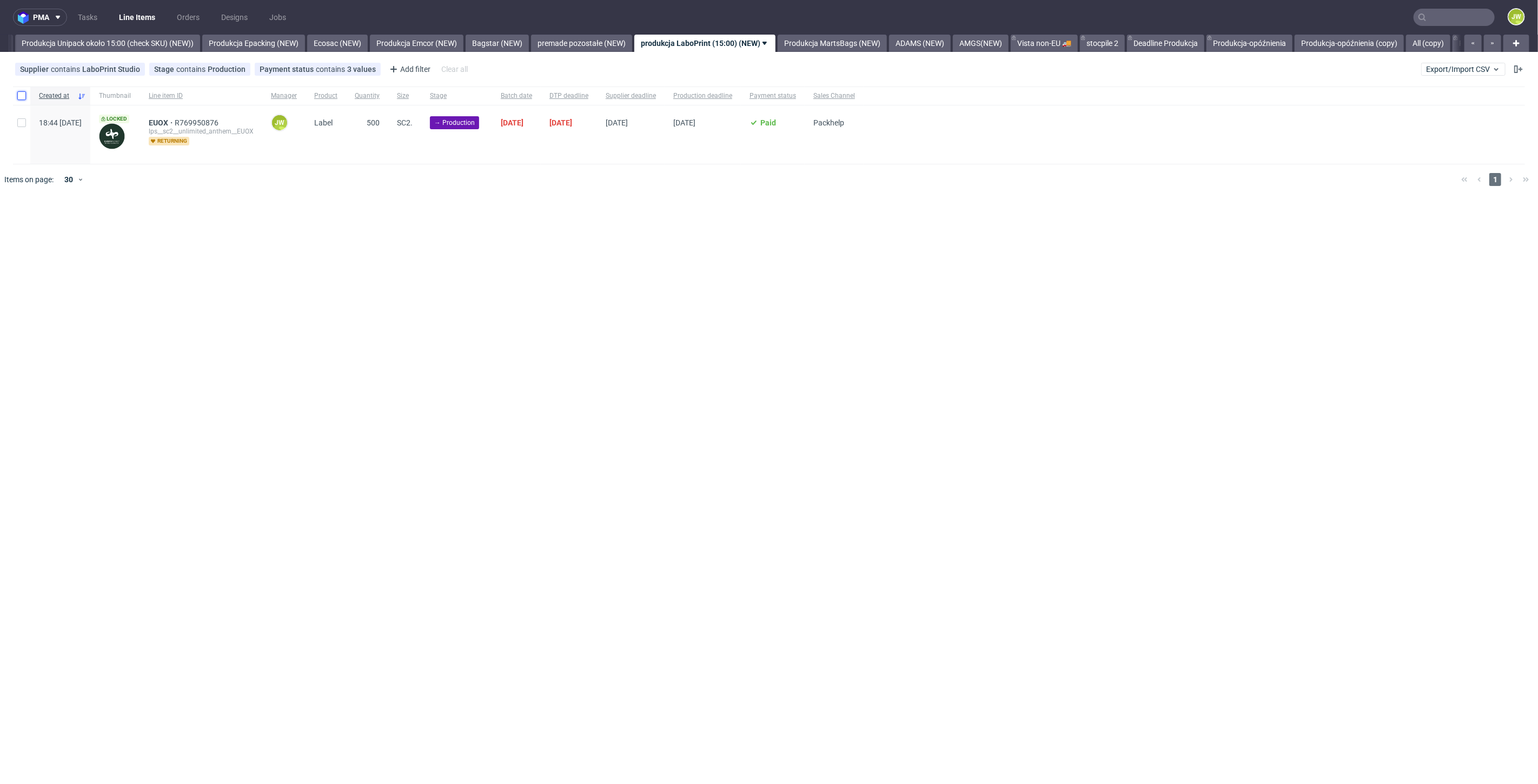
click at [19, 98] on input "checkbox" at bounding box center [21, 96] width 9 height 9
checkbox input "true"
click at [615, 223] on use at bounding box center [616, 228] width 7 height 9
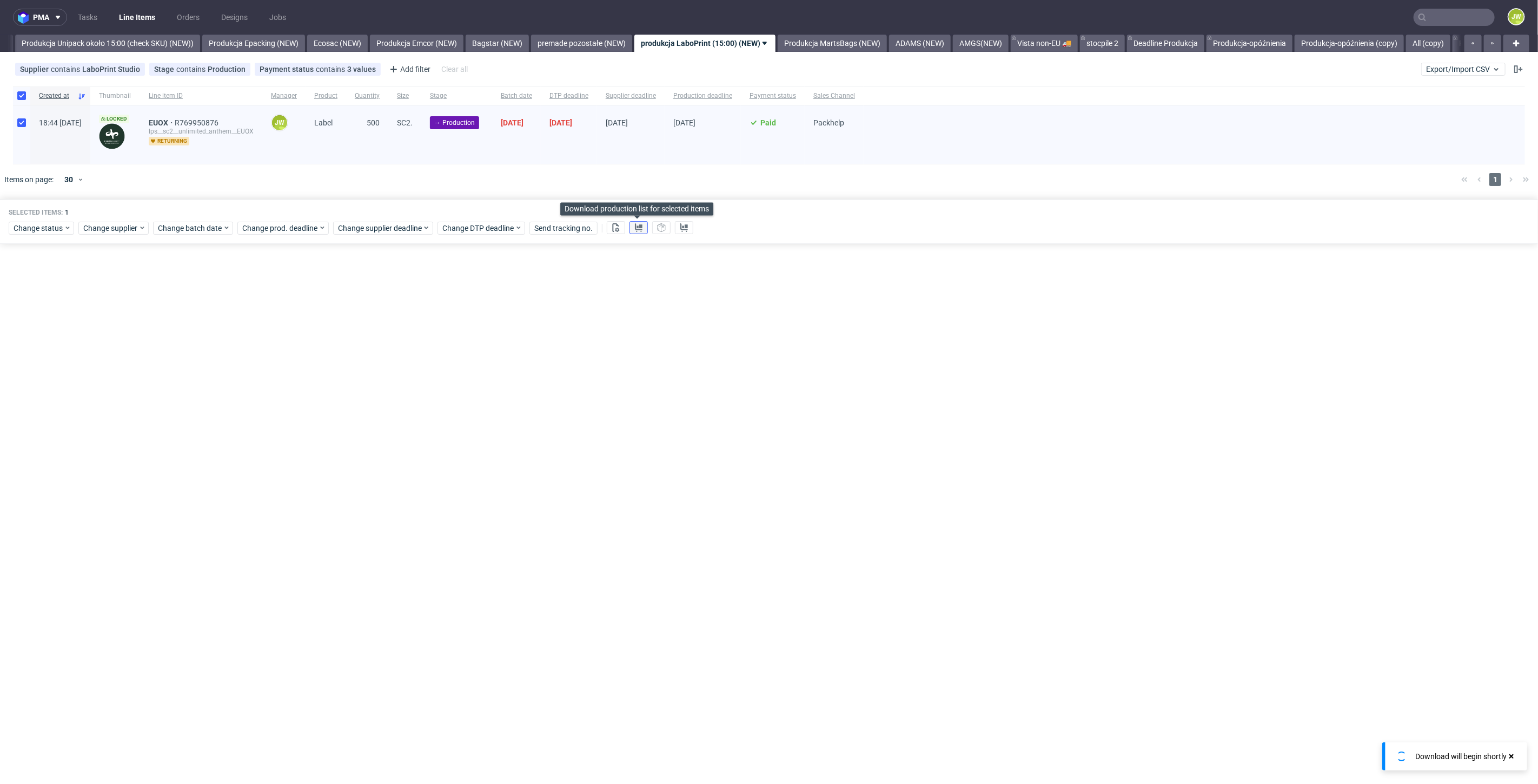
click at [634, 225] on icon at bounding box center [639, 228] width 9 height 9
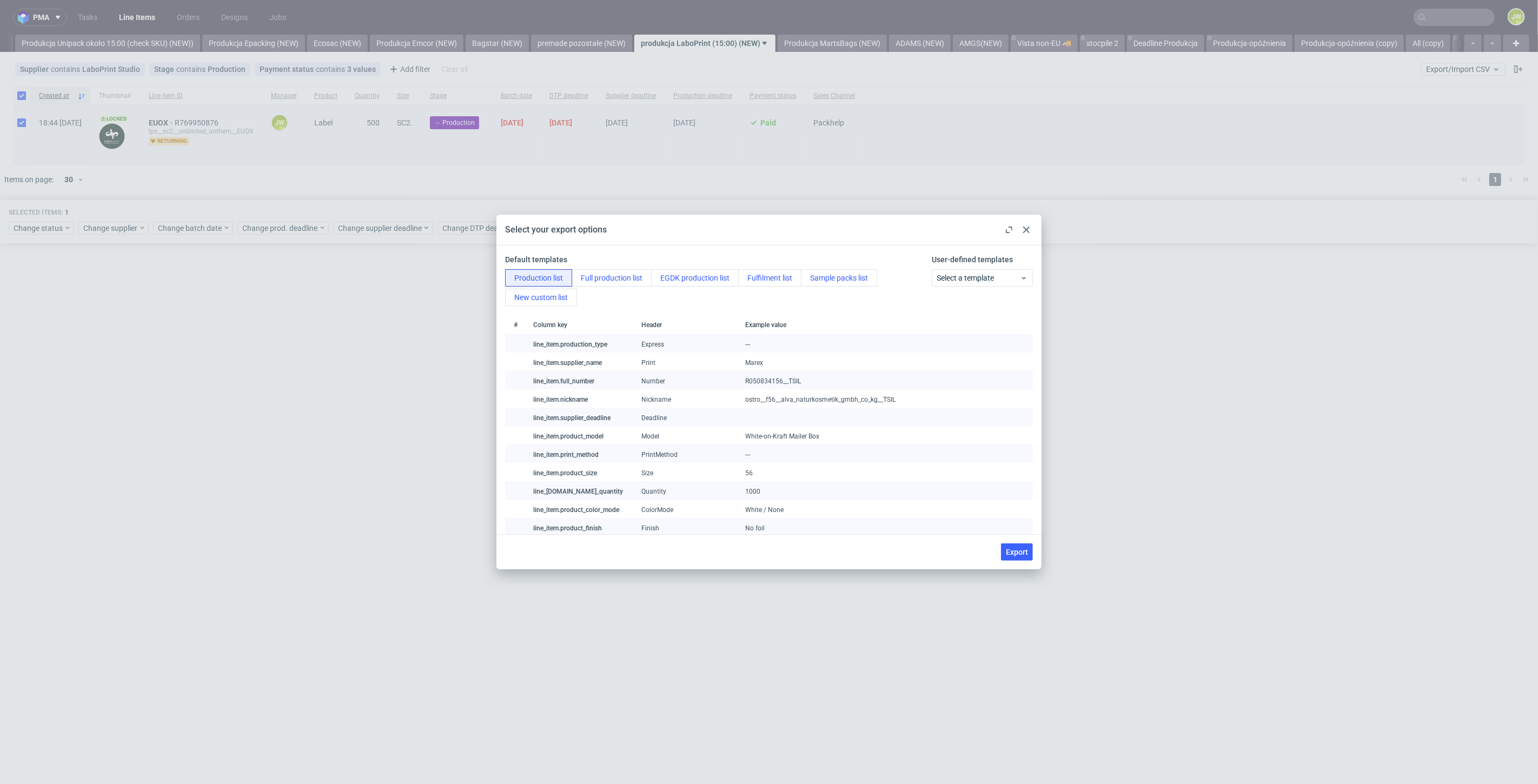
click at [1017, 556] on button "Export" at bounding box center [1017, 552] width 32 height 17
checkbox input "false"
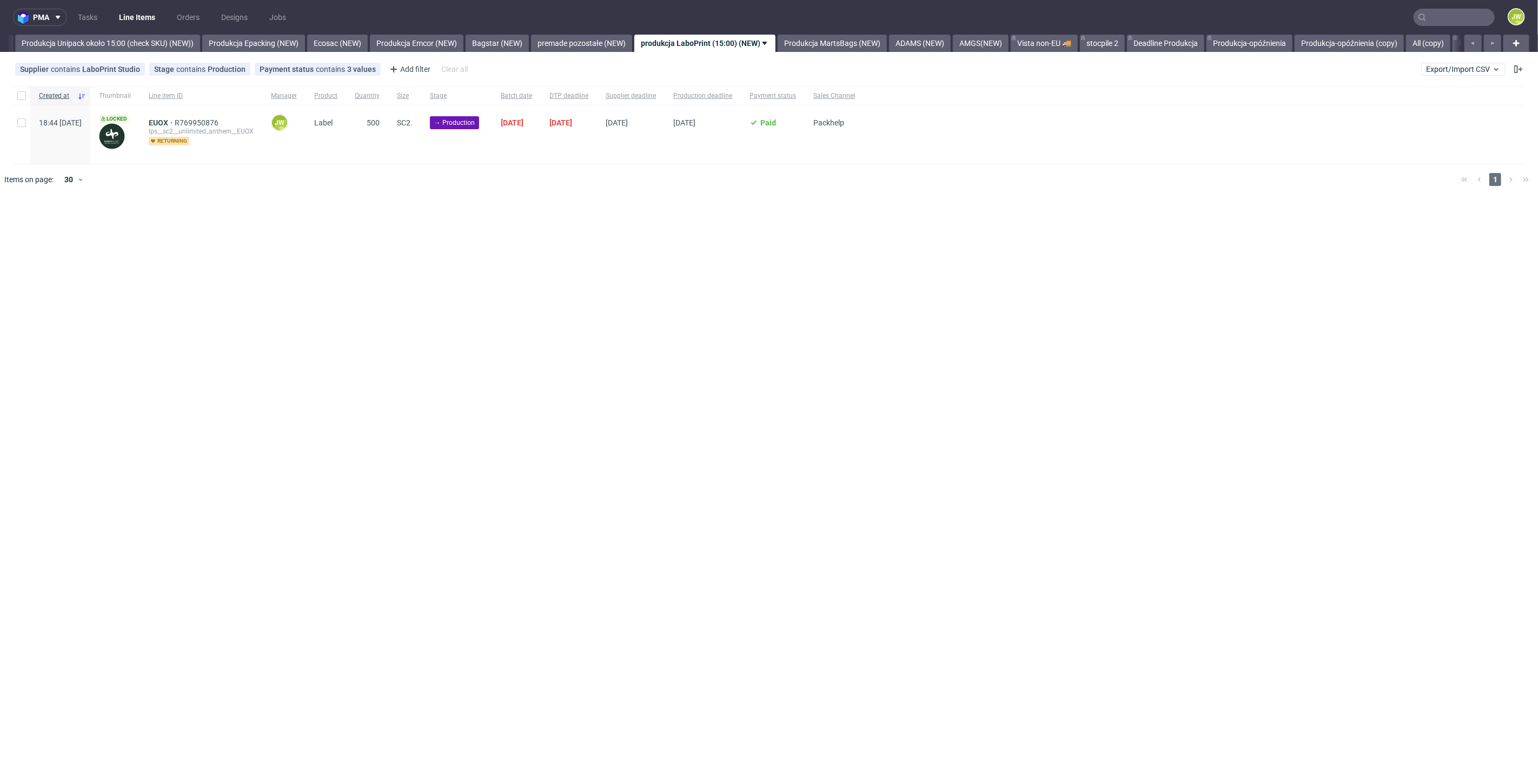
click at [419, 356] on div "pma Tasks Line Items Orders Designs Jobs JW All DTP Late Shipped Shipments DTP …" at bounding box center [769, 392] width 1538 height 784
drag, startPoint x: 19, startPoint y: 96, endPoint x: 28, endPoint y: 121, distance: 26.6
click at [20, 96] on input "checkbox" at bounding box center [21, 96] width 9 height 9
checkbox input "true"
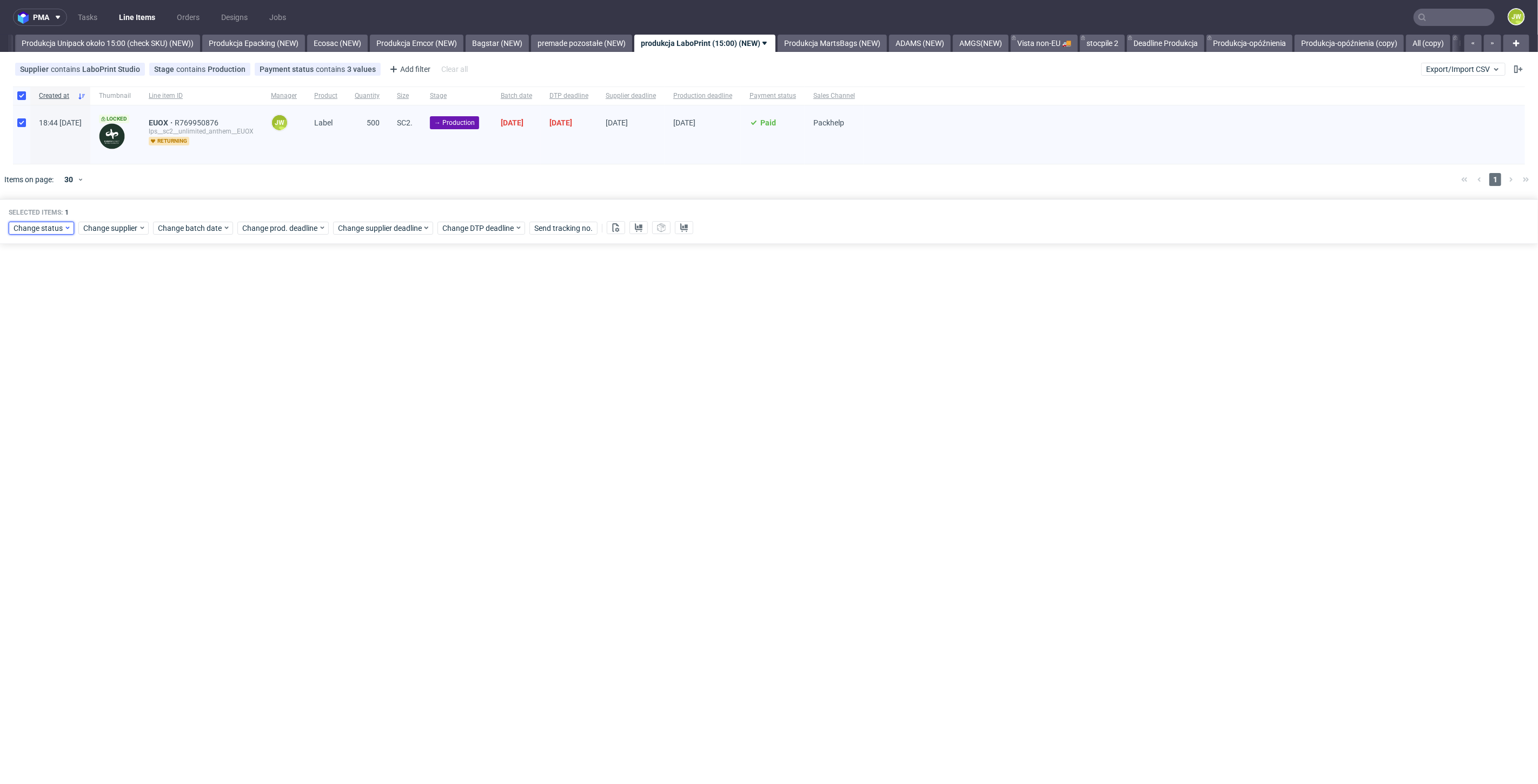
click at [53, 230] on span "Change status" at bounding box center [39, 228] width 50 height 11
click at [26, 311] on span "In Production" at bounding box center [40, 308] width 55 height 15
click at [111, 386] on button "Save" at bounding box center [123, 387] width 26 height 17
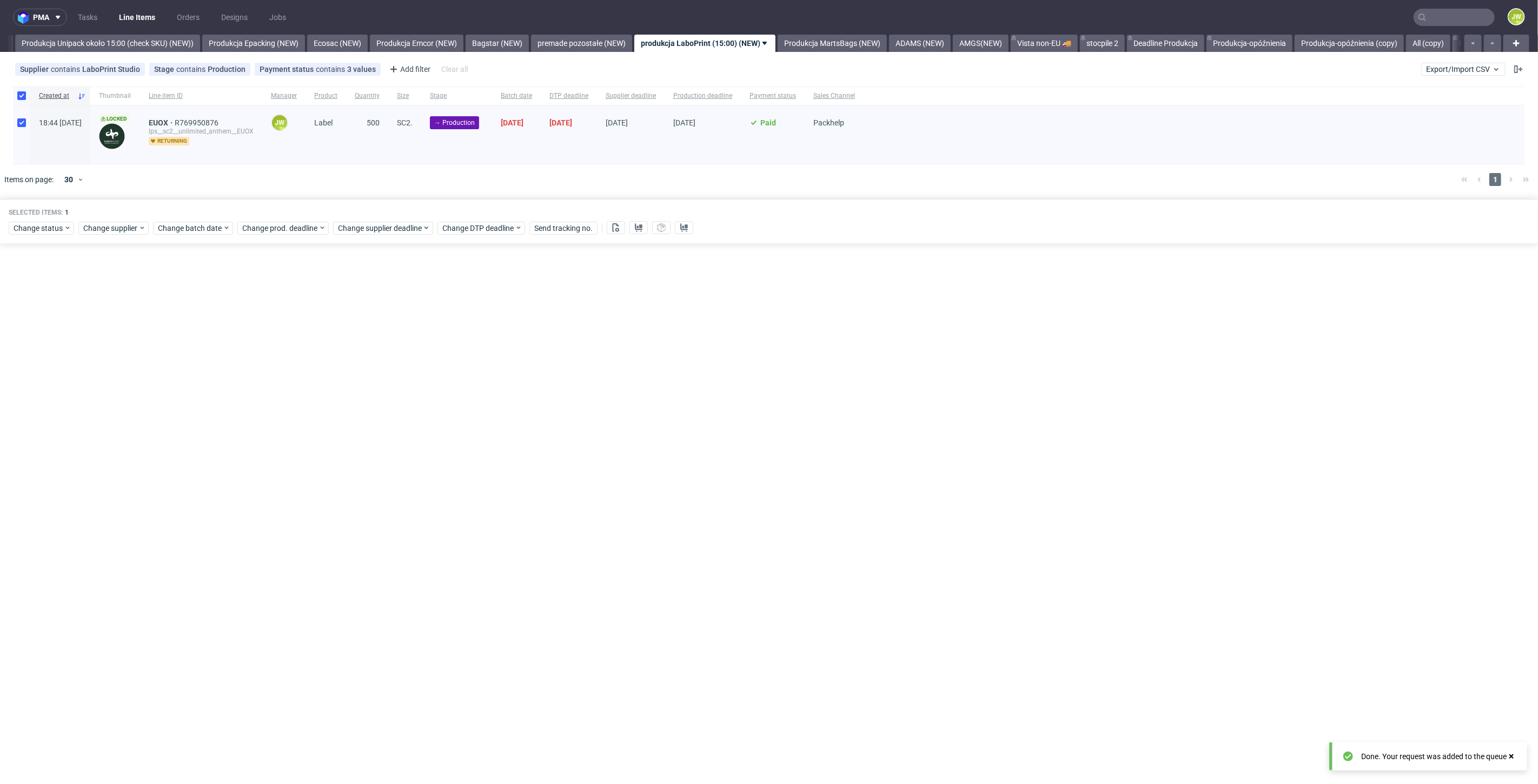
drag, startPoint x: 840, startPoint y: 33, endPoint x: 853, endPoint y: 42, distance: 15.8
click at [841, 34] on nav "pma Tasks Line Items Orders Designs Jobs JW" at bounding box center [769, 17] width 1538 height 34
click at [1000, 39] on link "AMGS(NEW)" at bounding box center [981, 43] width 56 height 17
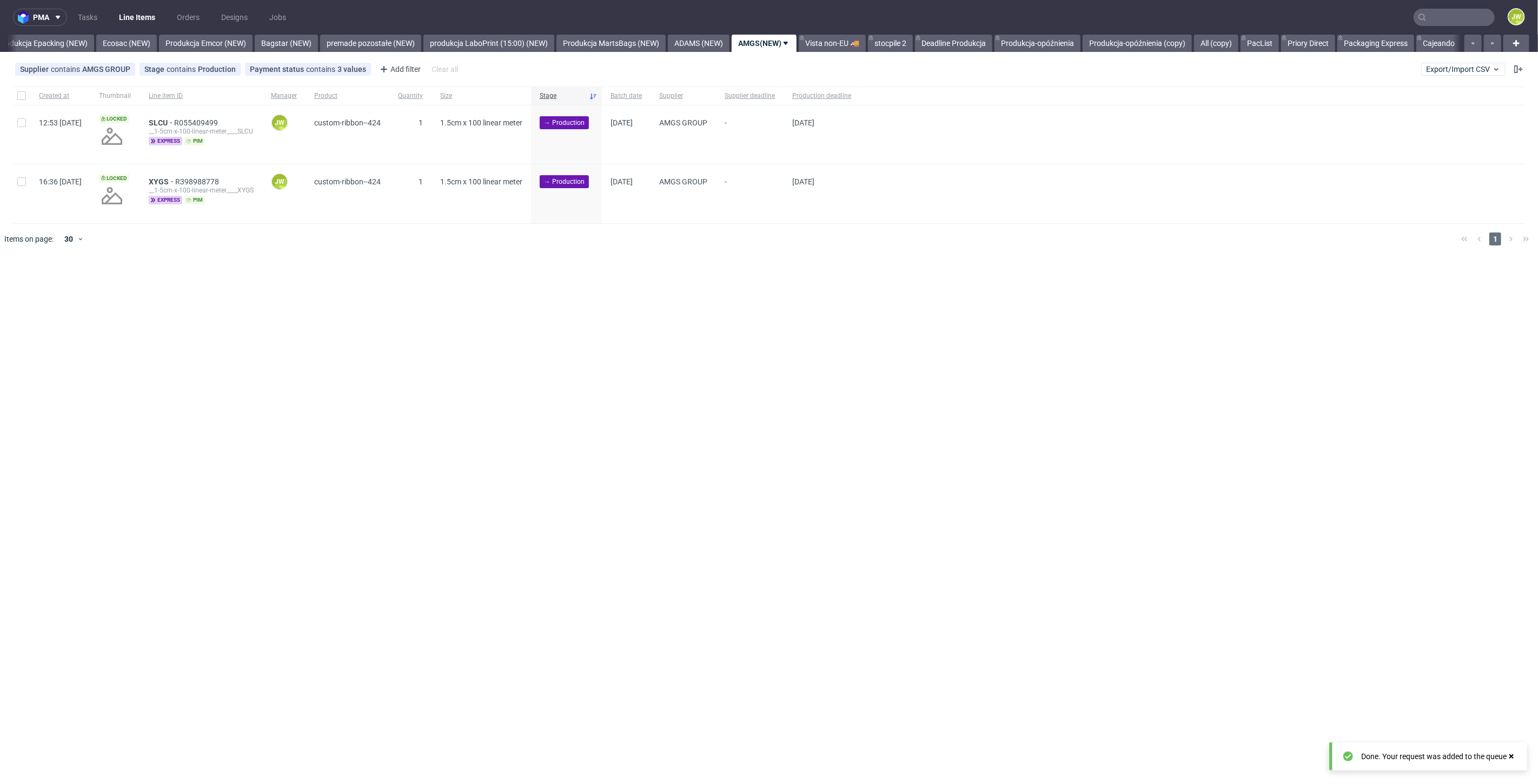
scroll to position [0, 2226]
click at [610, 52] on div "pma Tasks Line Items Orders Designs Jobs JW All DTP Late Shipped Shipments DTP …" at bounding box center [769, 392] width 1538 height 784
drag, startPoint x: 641, startPoint y: 39, endPoint x: 689, endPoint y: 42, distance: 48.1
click at [641, 39] on link "Produkcja MartsBags (NEW)" at bounding box center [611, 43] width 109 height 17
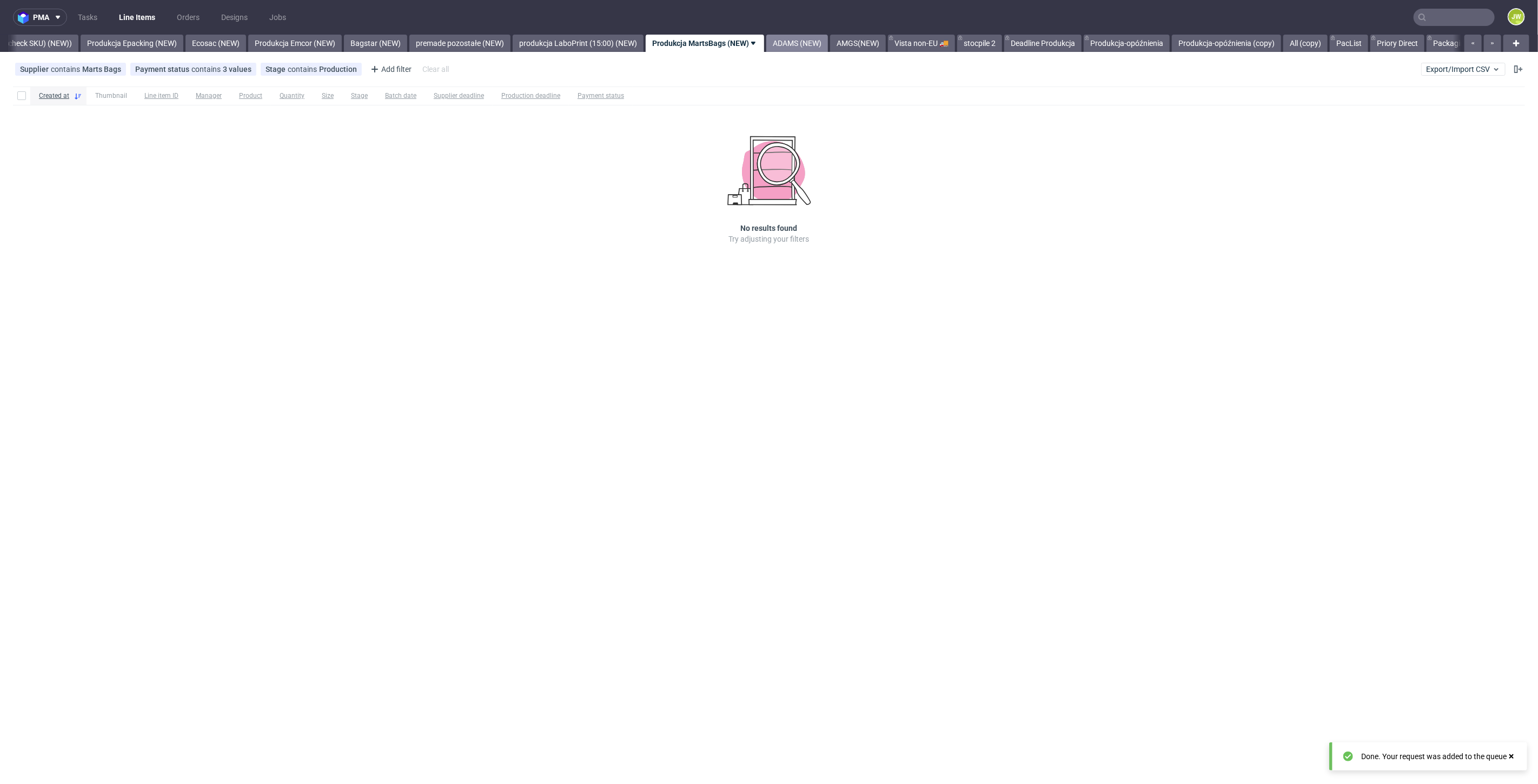
drag, startPoint x: 814, startPoint y: 43, endPoint x: 820, endPoint y: 42, distance: 6.1
click at [815, 42] on link "ADAMS (NEW)" at bounding box center [797, 43] width 61 height 17
click at [790, 43] on link "AMGS(NEW)" at bounding box center [770, 43] width 56 height 17
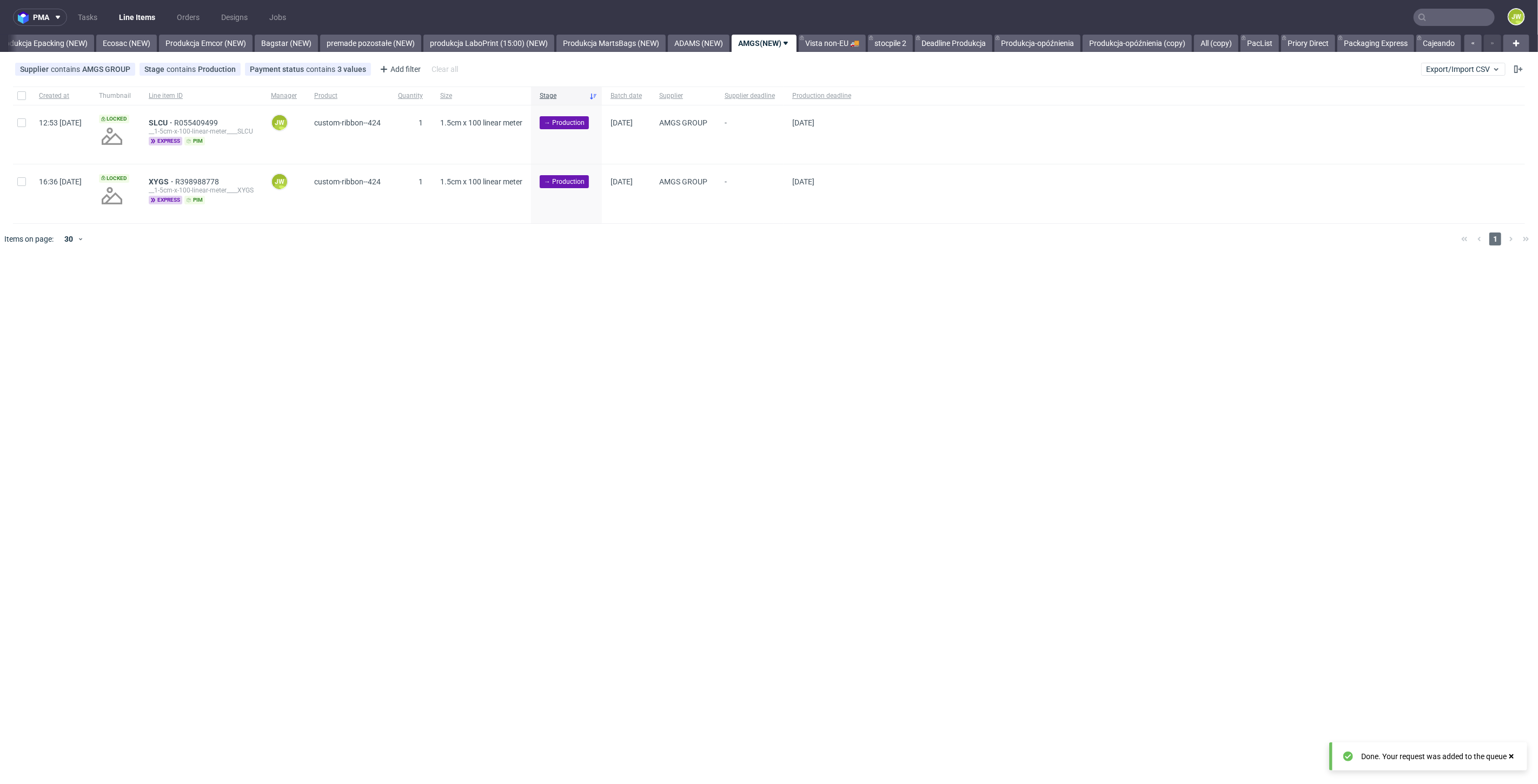
scroll to position [0, 2226]
click at [20, 90] on div at bounding box center [21, 96] width 17 height 18
checkbox input "true"
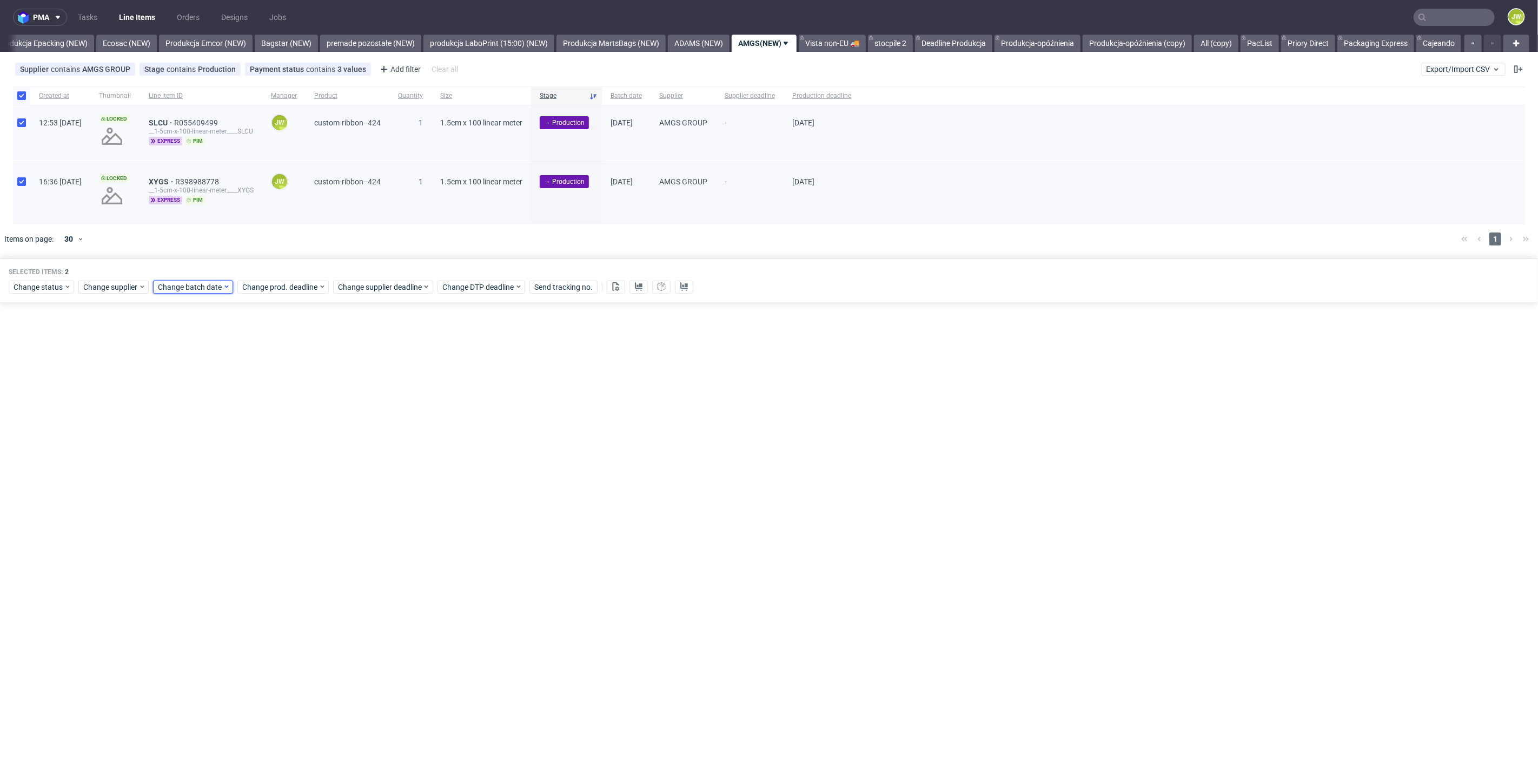
click at [216, 284] on span "Change batch date" at bounding box center [190, 287] width 65 height 11
click at [262, 409] on span "22" at bounding box center [260, 408] width 9 height 11
click at [278, 475] on button "Save" at bounding box center [281, 469] width 26 height 17
click at [276, 282] on span "Change prod. deadline" at bounding box center [281, 287] width 76 height 11
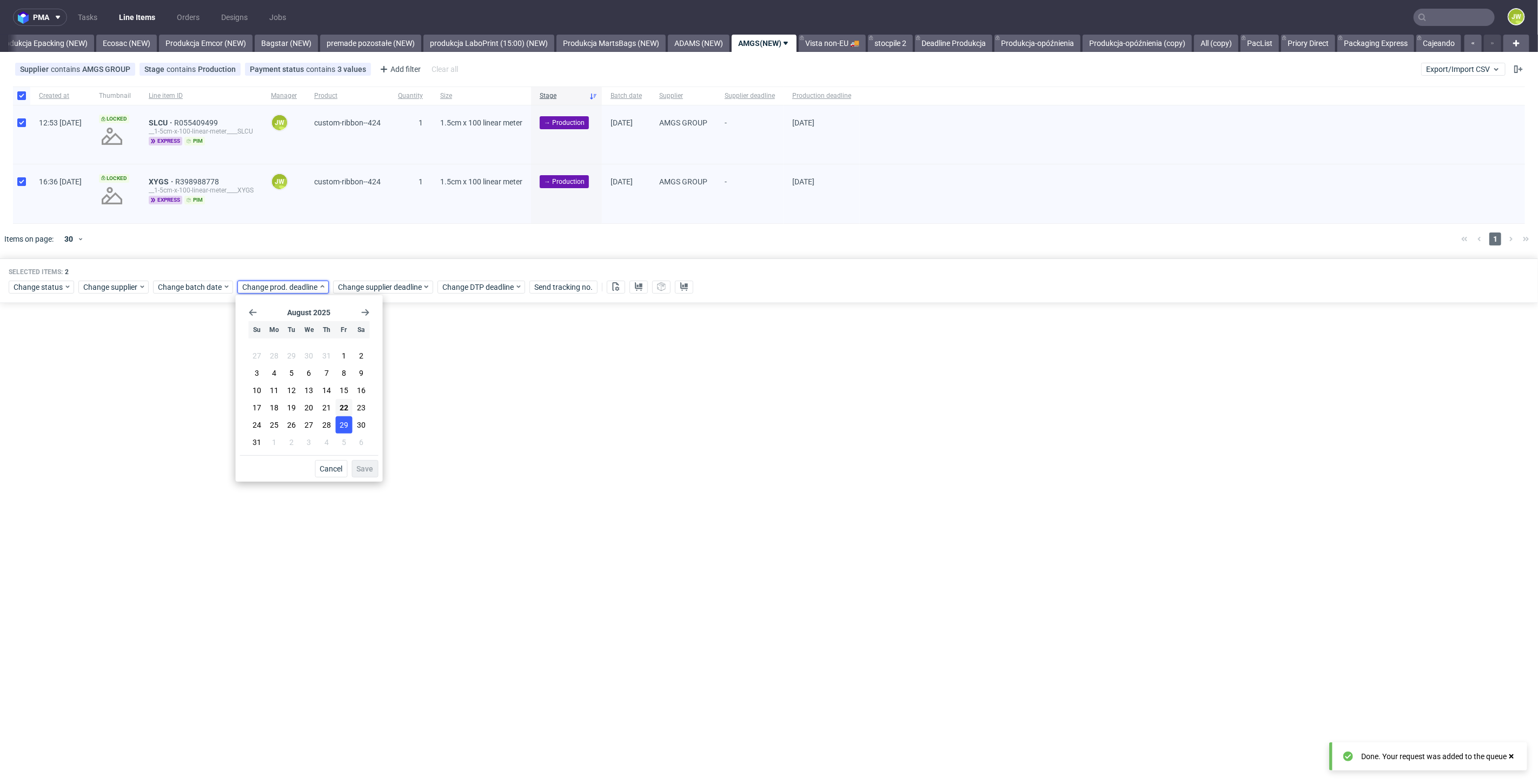
click at [340, 427] on span "29" at bounding box center [344, 425] width 9 height 11
click at [358, 457] on div "Cancel Save" at bounding box center [309, 467] width 138 height 22
click at [364, 465] on span "Save" at bounding box center [365, 468] width 17 height 7
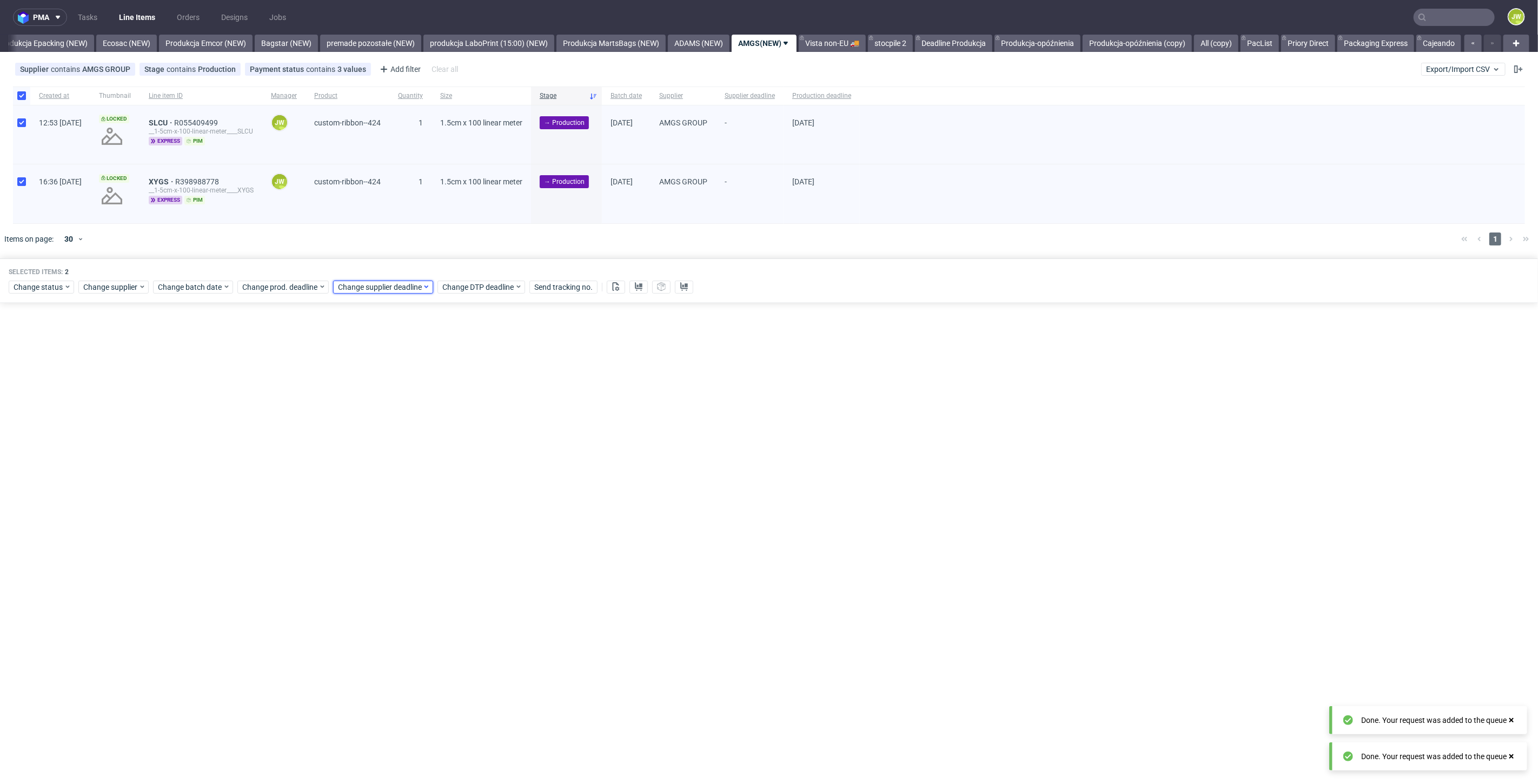
click at [376, 287] on span "Change supplier deadline" at bounding box center [379, 287] width 84 height 11
click at [438, 425] on span "29" at bounding box center [440, 425] width 9 height 11
click at [455, 470] on span "Save" at bounding box center [460, 468] width 17 height 7
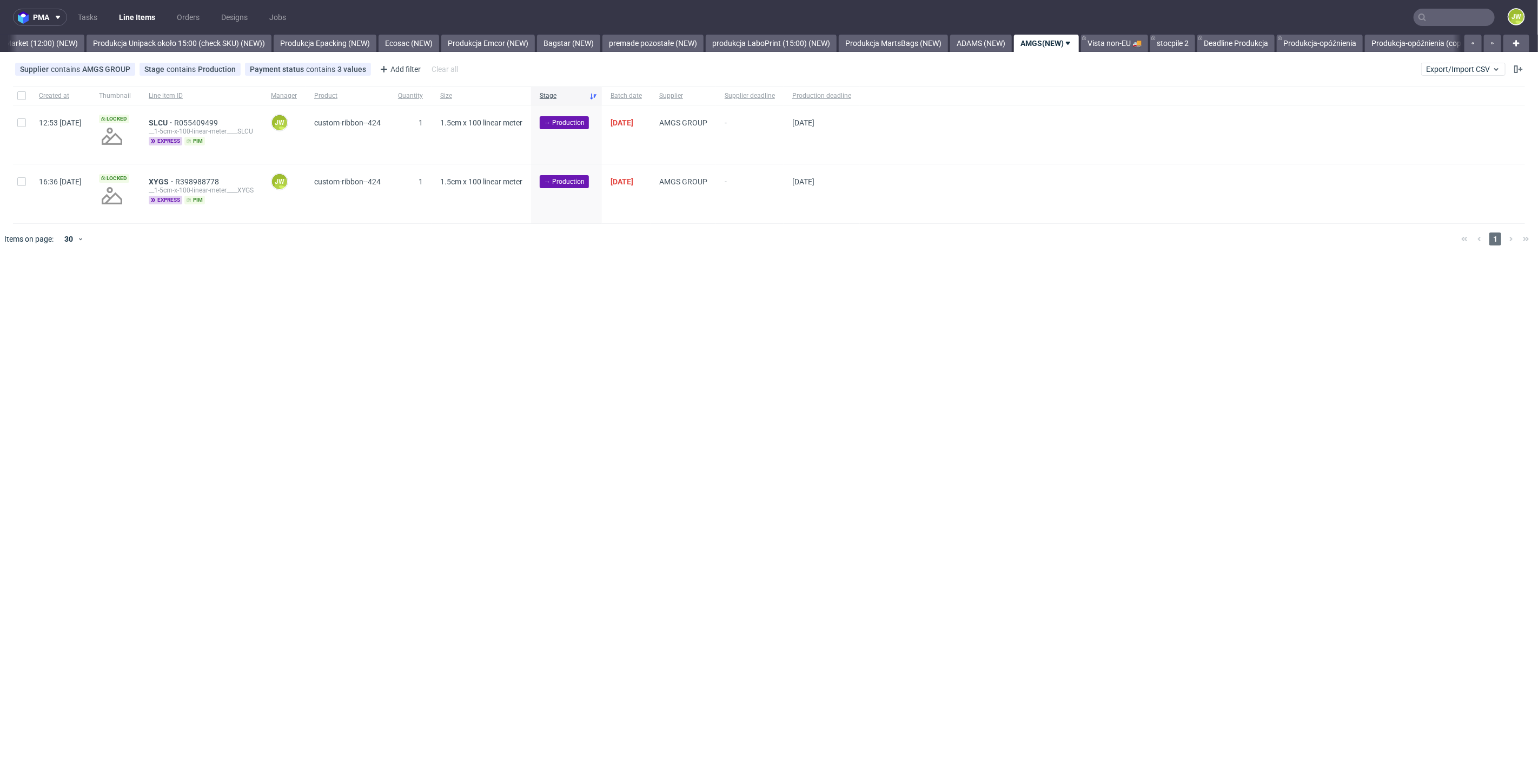
click at [545, 320] on div "pma Tasks Line Items Orders Designs Jobs JW All DTP Late Shipped Shipments DTP …" at bounding box center [769, 392] width 1538 height 784
click at [451, 297] on div "pma Tasks Line Items Orders Designs Jobs JW All DTP Late Shipped Shipments DTP …" at bounding box center [769, 392] width 1538 height 784
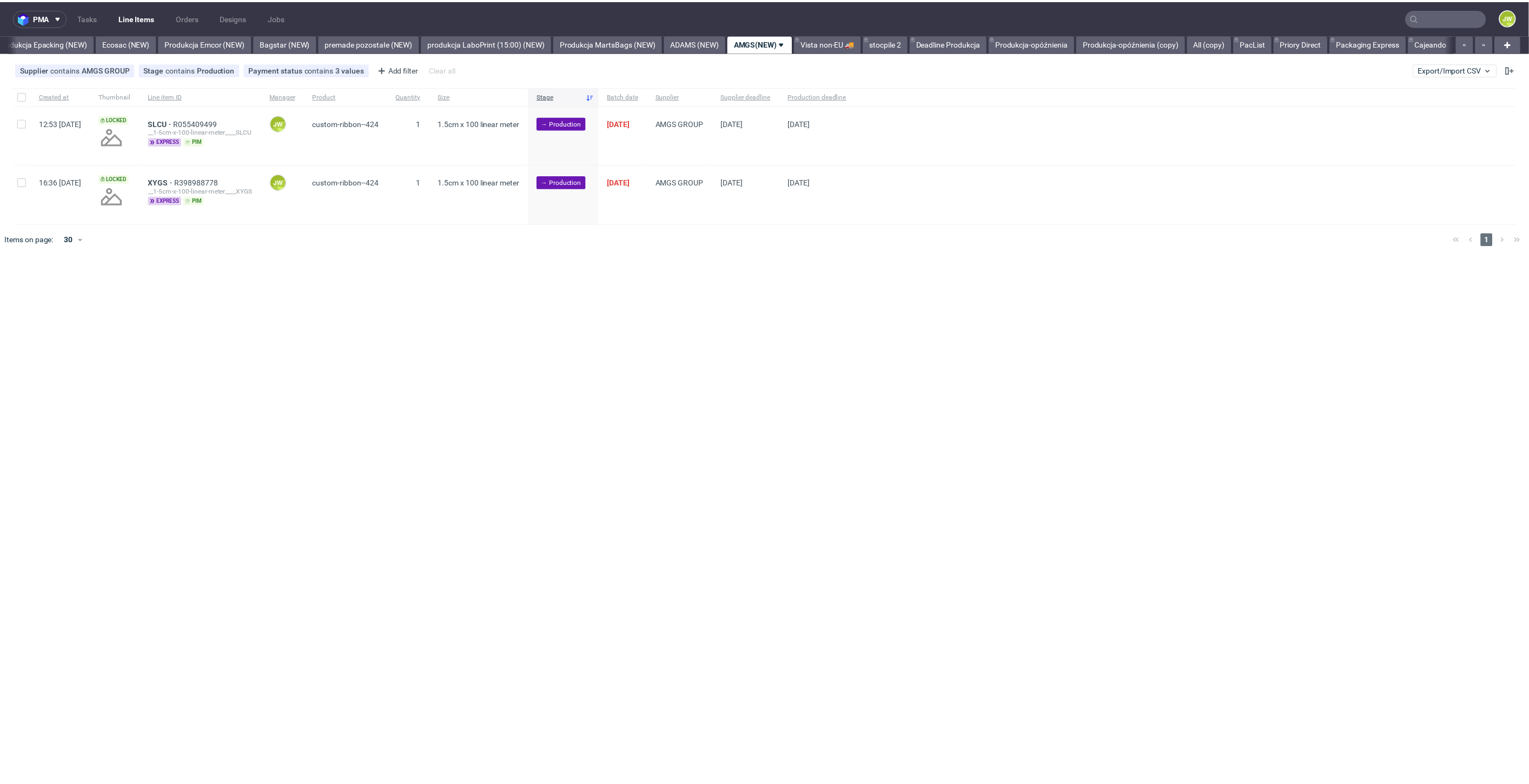
scroll to position [0, 2227]
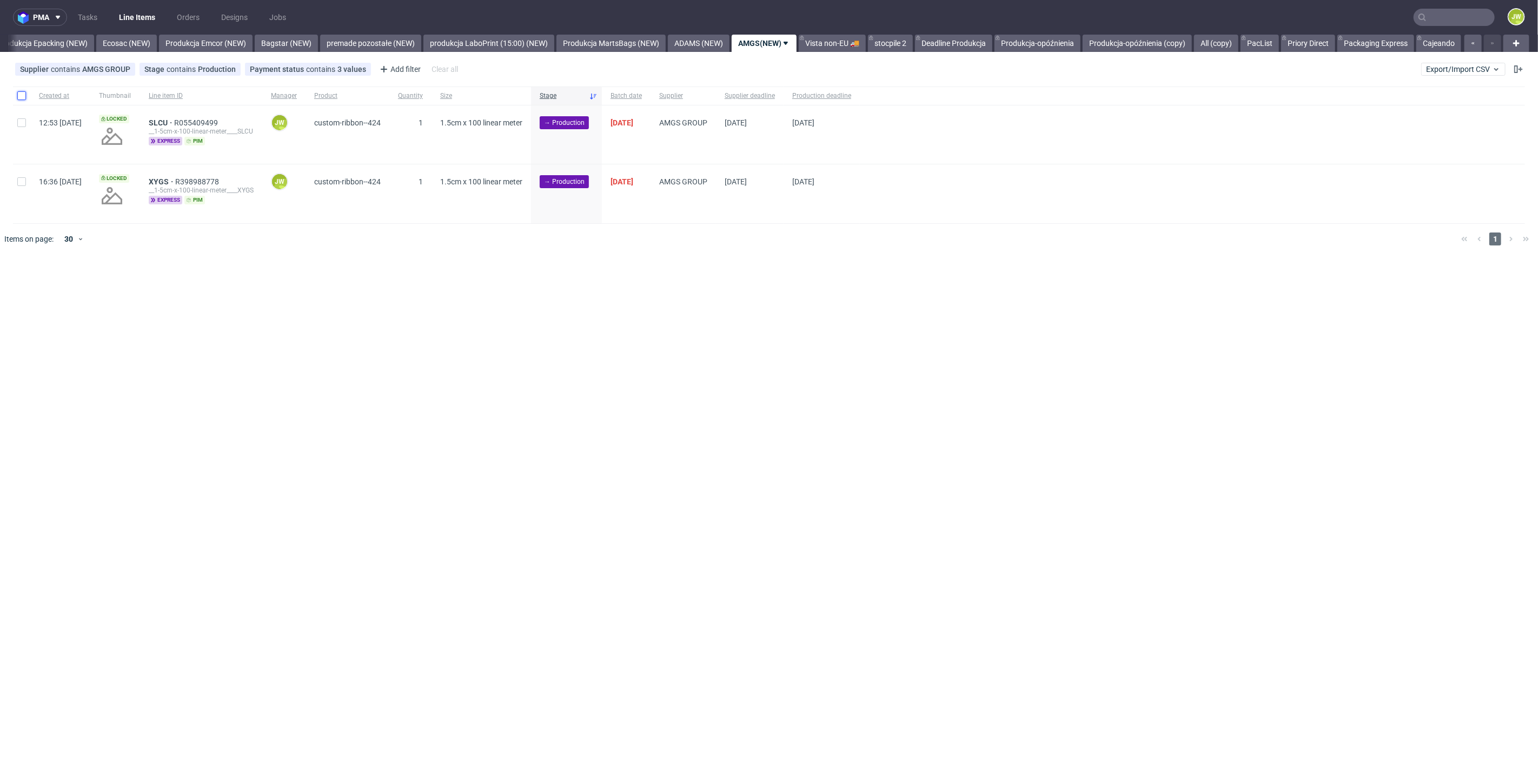
click at [21, 97] on input "checkbox" at bounding box center [21, 96] width 9 height 9
checkbox input "true"
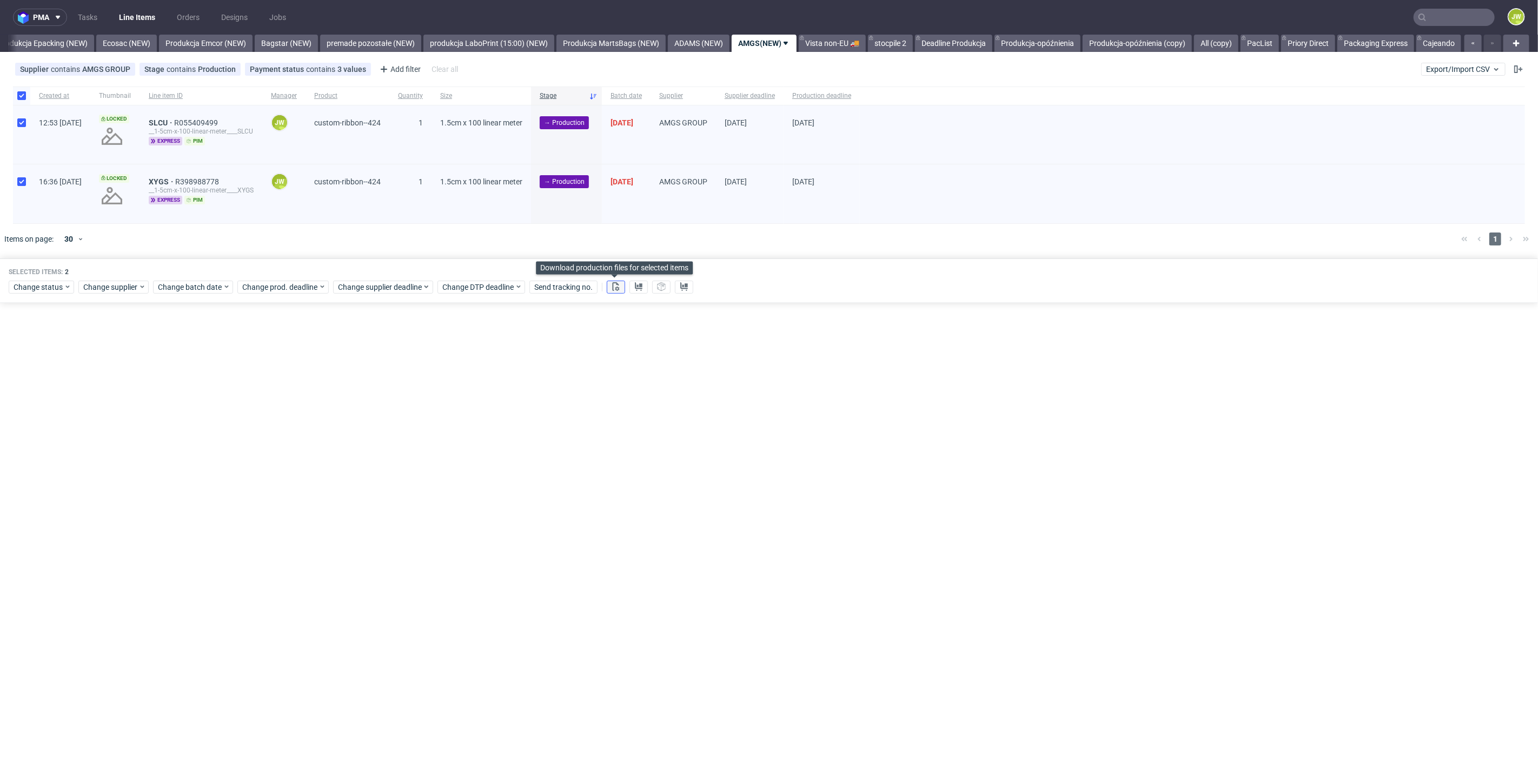
click at [618, 288] on icon at bounding box center [616, 287] width 9 height 9
click at [634, 288] on icon at bounding box center [639, 287] width 9 height 9
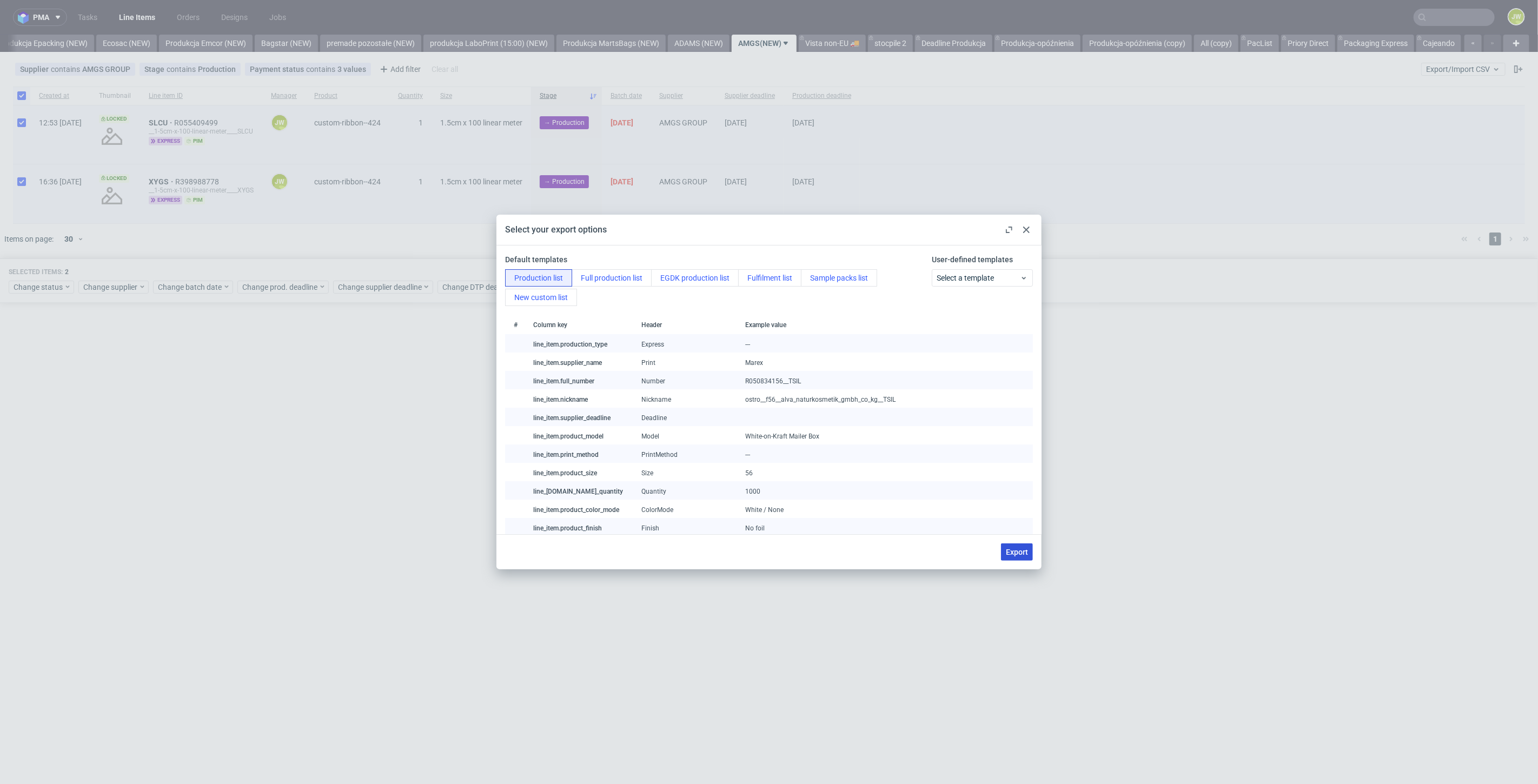
click at [1014, 548] on span "Export" at bounding box center [1017, 552] width 22 height 7
checkbox input "false"
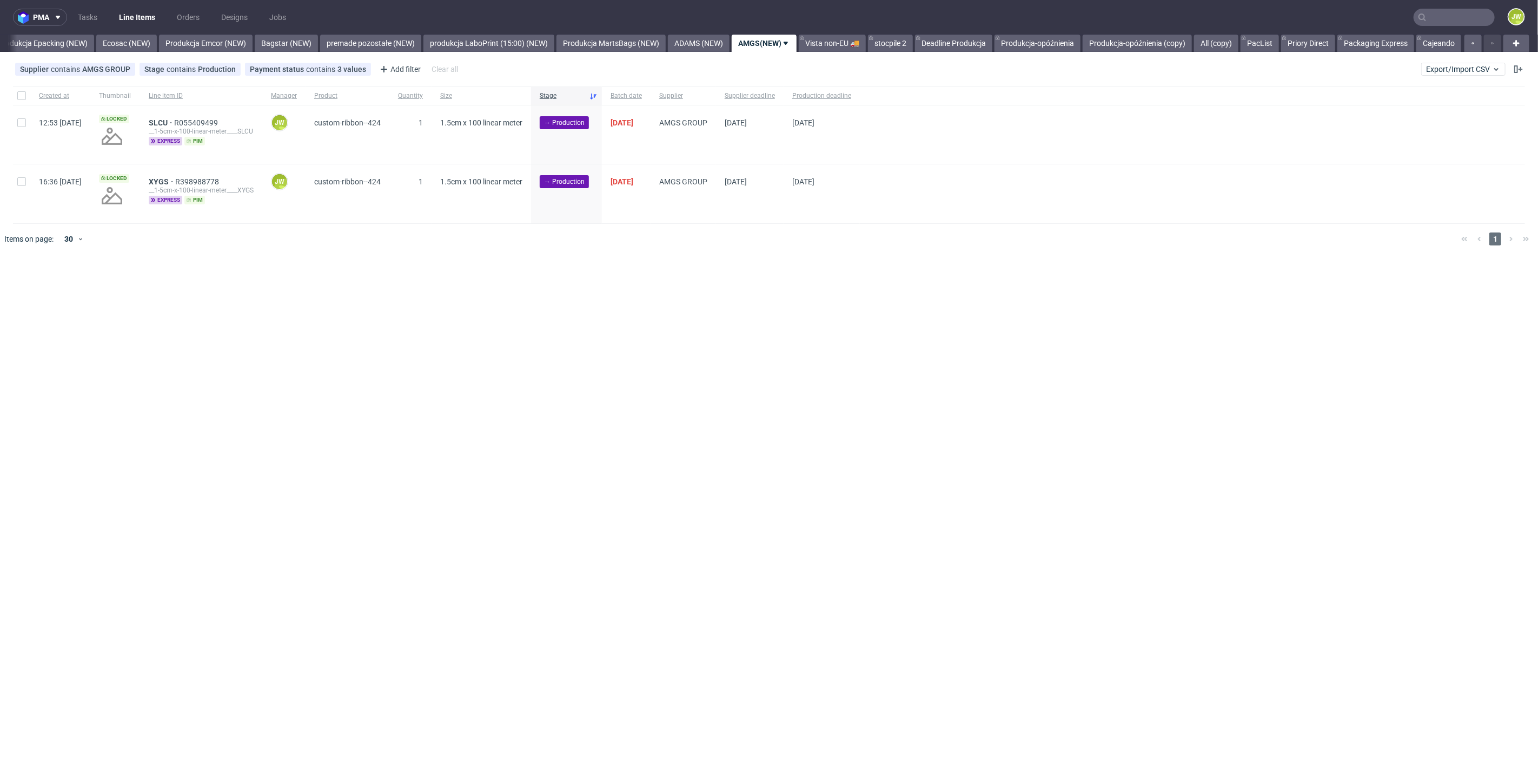
click at [513, 381] on div "pma Tasks Line Items Orders Designs Jobs JW All DTP Late Shipped Shipments DTP …" at bounding box center [769, 392] width 1538 height 784
click at [14, 94] on div at bounding box center [21, 96] width 17 height 18
checkbox input "true"
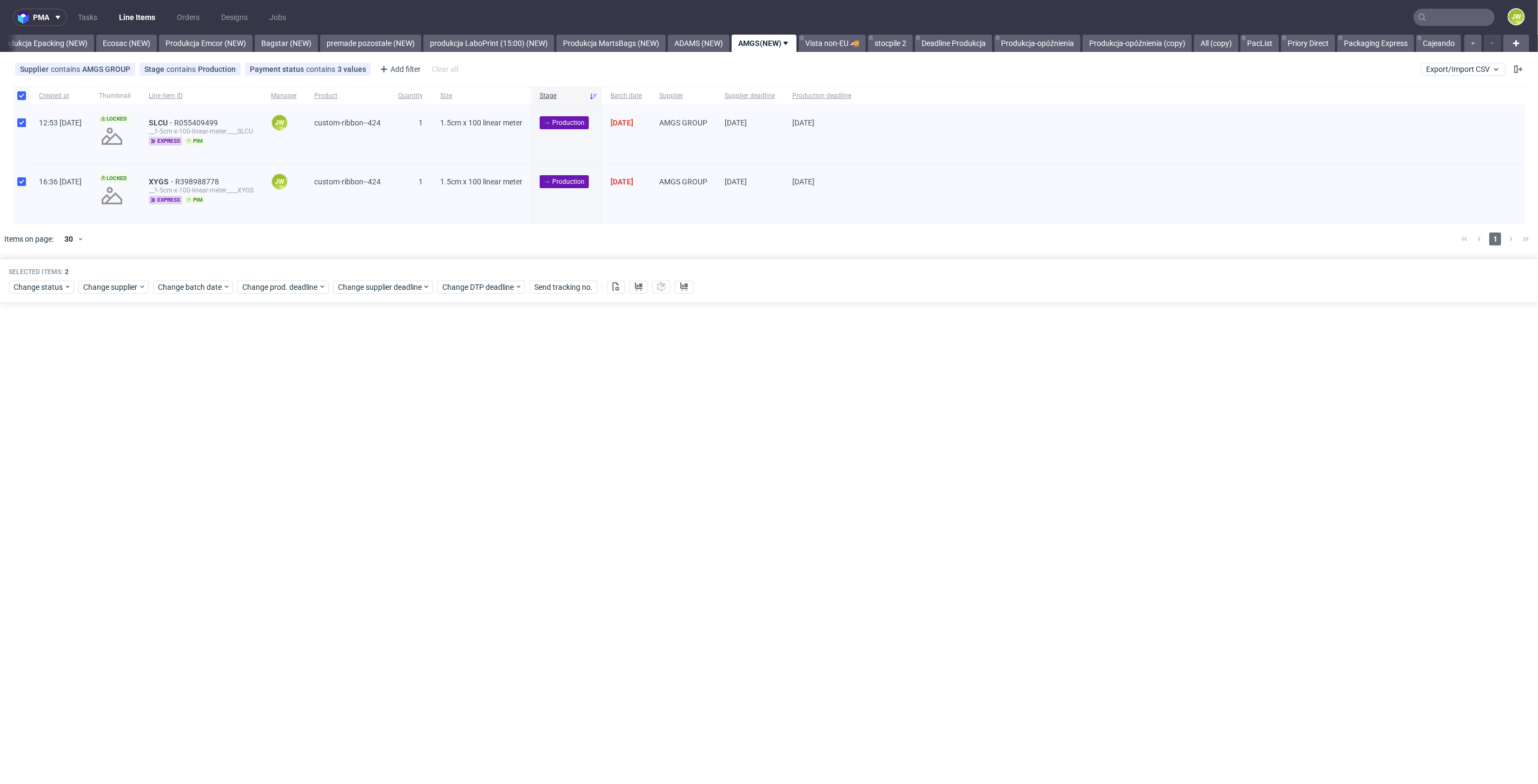
click at [28, 292] on div "Change status Change supplier Change batch date Change prod. deadline Change su…" at bounding box center [769, 287] width 1521 height 16
click at [27, 290] on span "Change status" at bounding box center [39, 287] width 50 height 11
click at [33, 422] on span "In Production" at bounding box center [40, 427] width 55 height 15
click at [112, 451] on button "Save" at bounding box center [123, 446] width 26 height 17
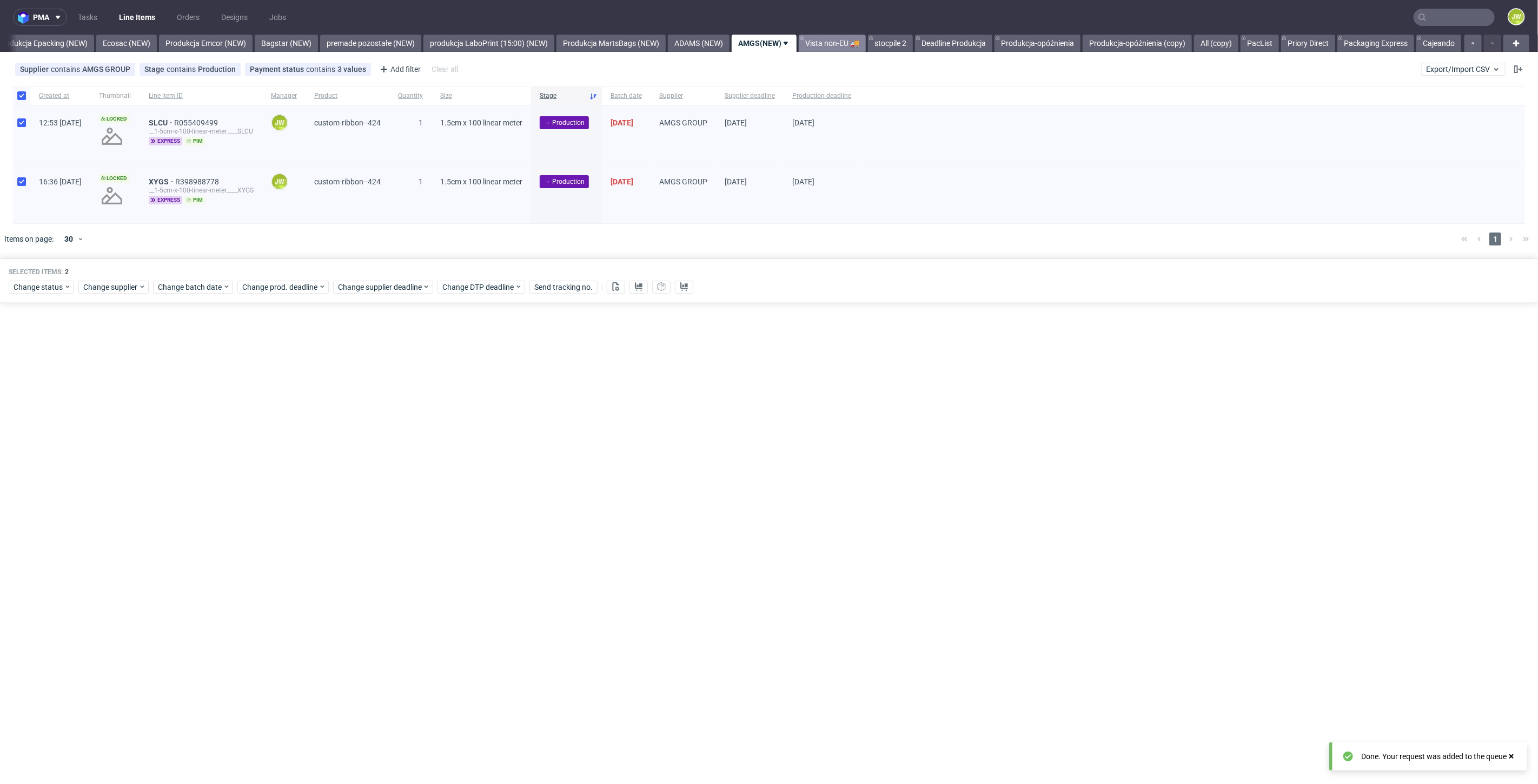
click at [835, 42] on link "Vista non-EU 🚚" at bounding box center [832, 43] width 67 height 17
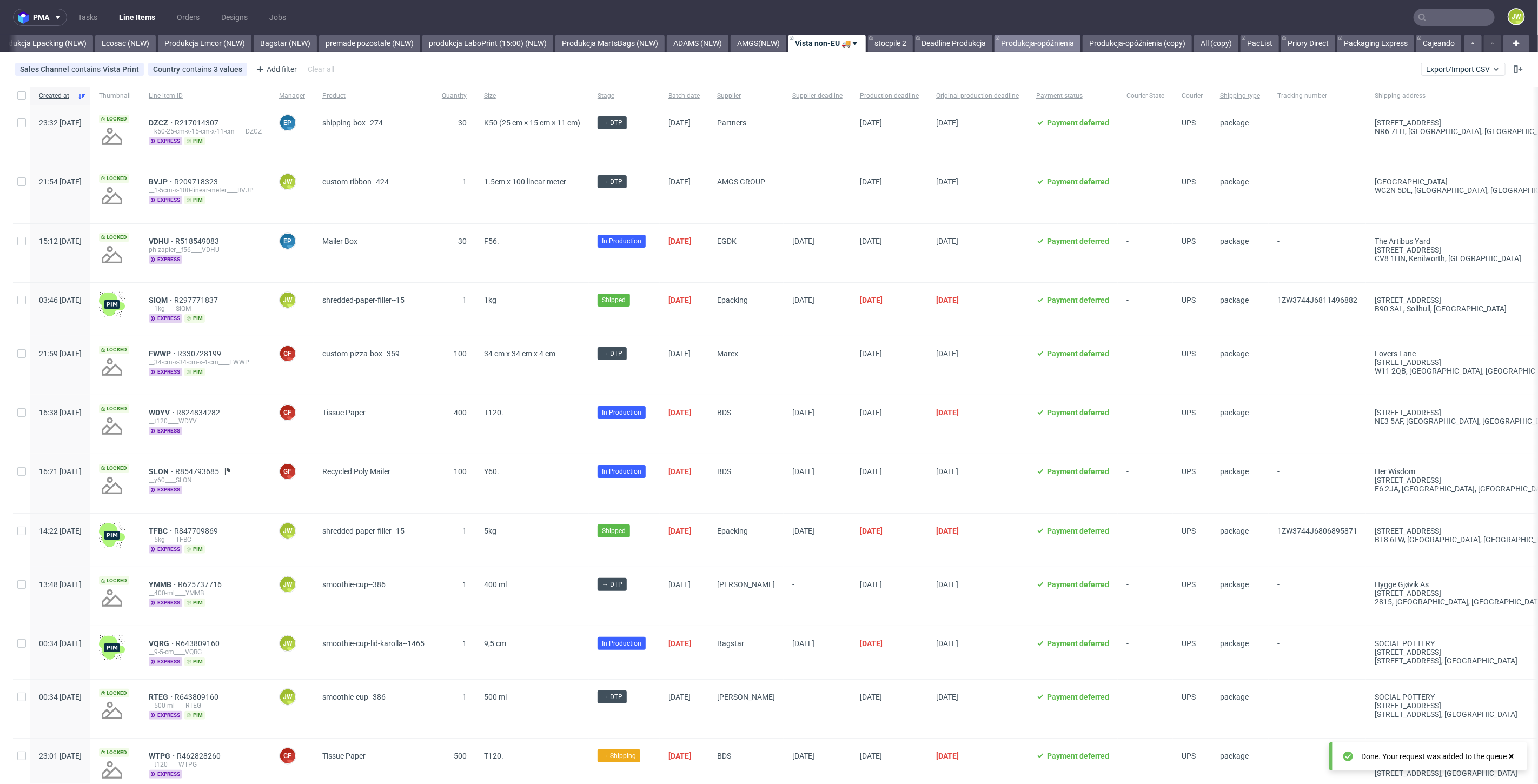
click at [1022, 42] on link "Produkcja-opóźnienia" at bounding box center [1038, 43] width 86 height 17
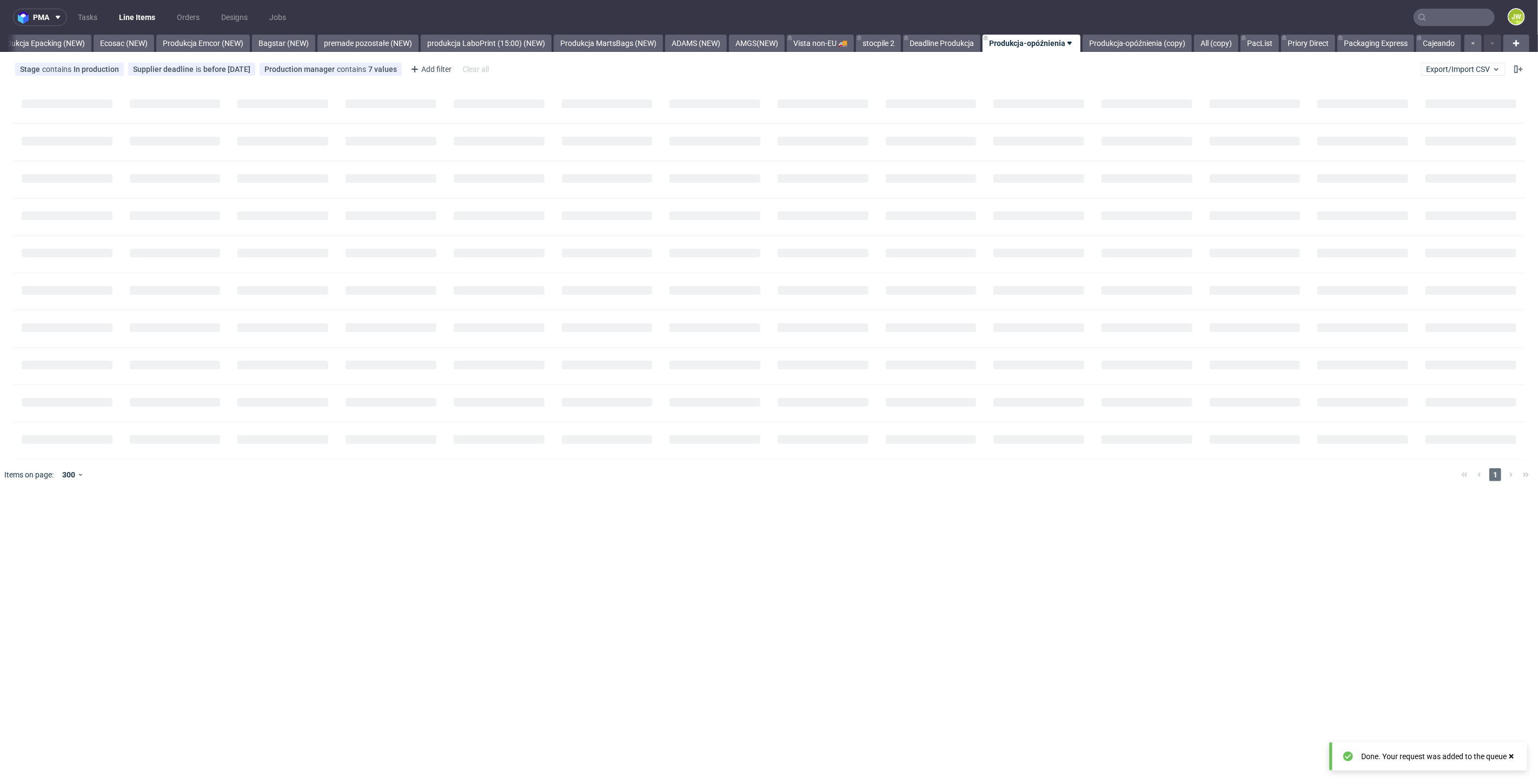
scroll to position [0, 2228]
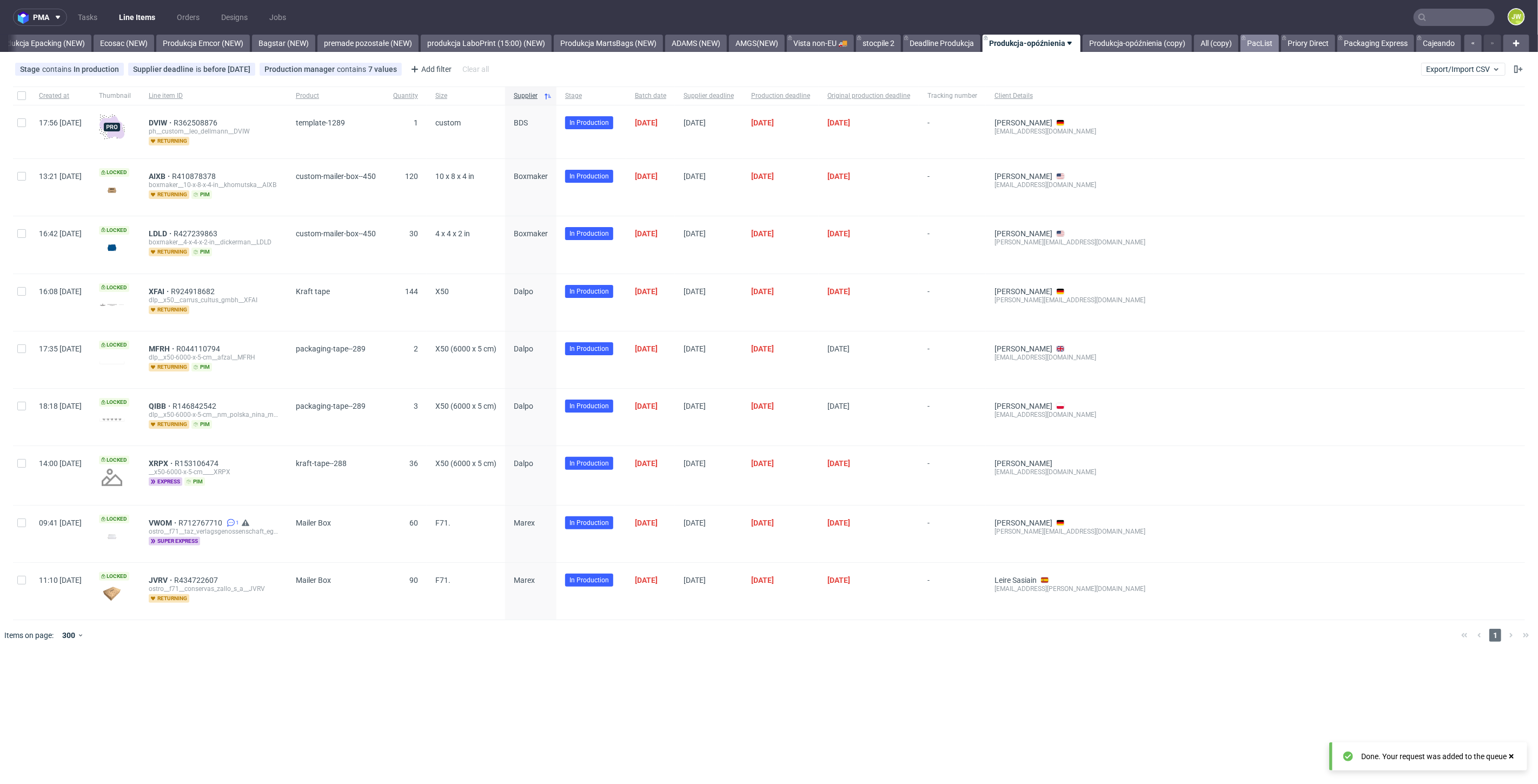
click at [1250, 43] on link "PacList" at bounding box center [1259, 43] width 39 height 17
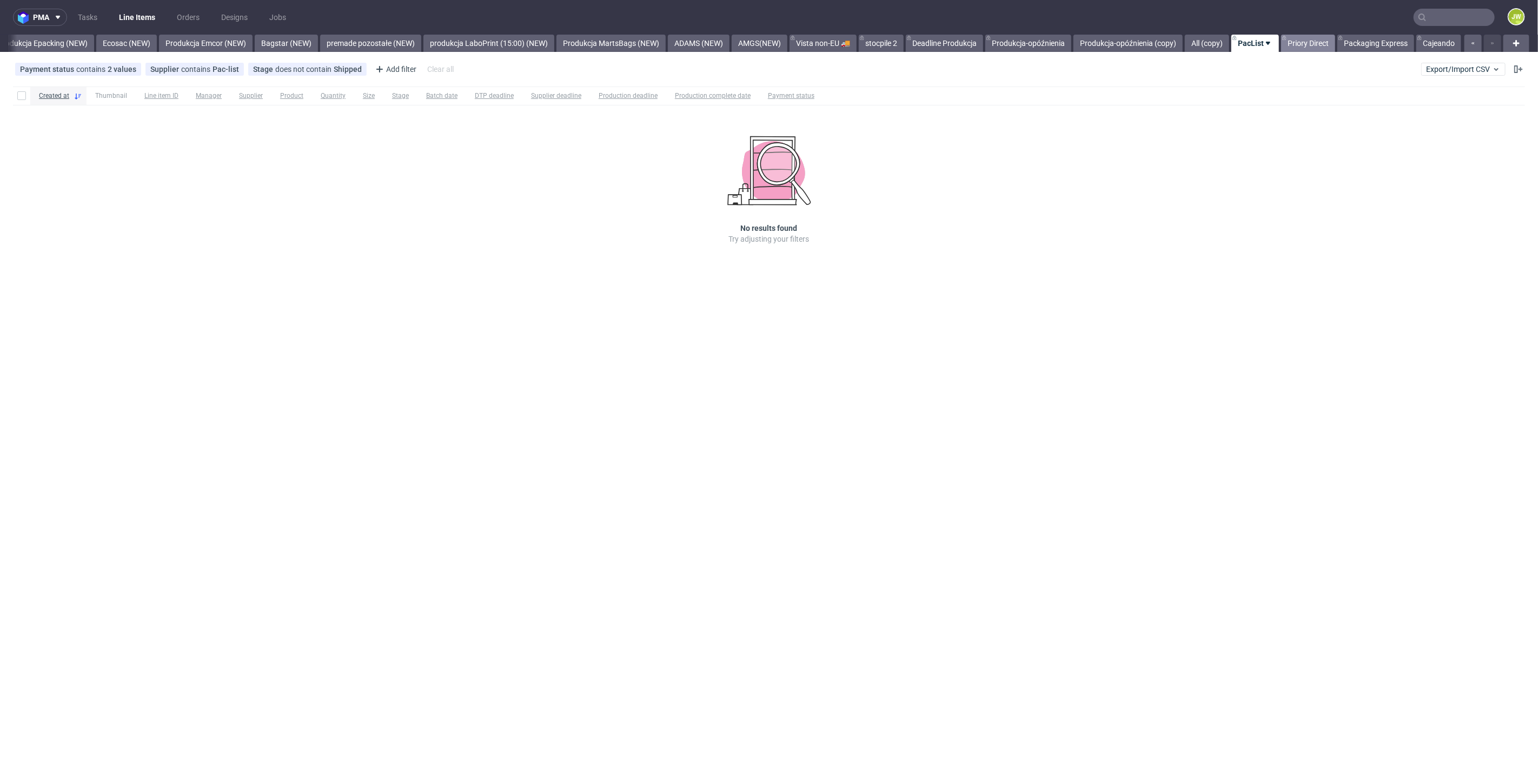
click at [1292, 43] on link "Priory Direct" at bounding box center [1308, 43] width 54 height 17
click at [1345, 45] on link "Packaging Express" at bounding box center [1375, 43] width 77 height 17
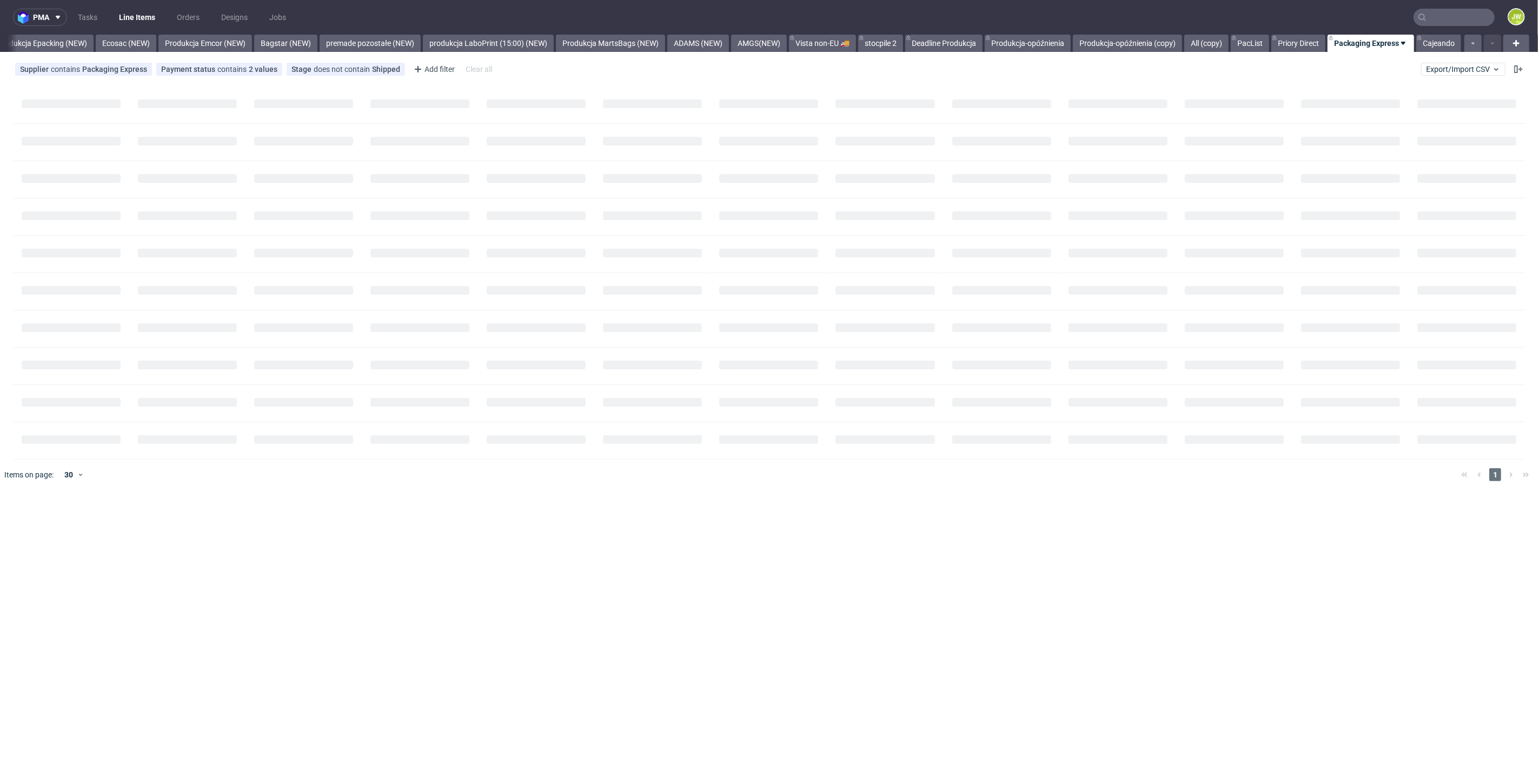
scroll to position [0, 2227]
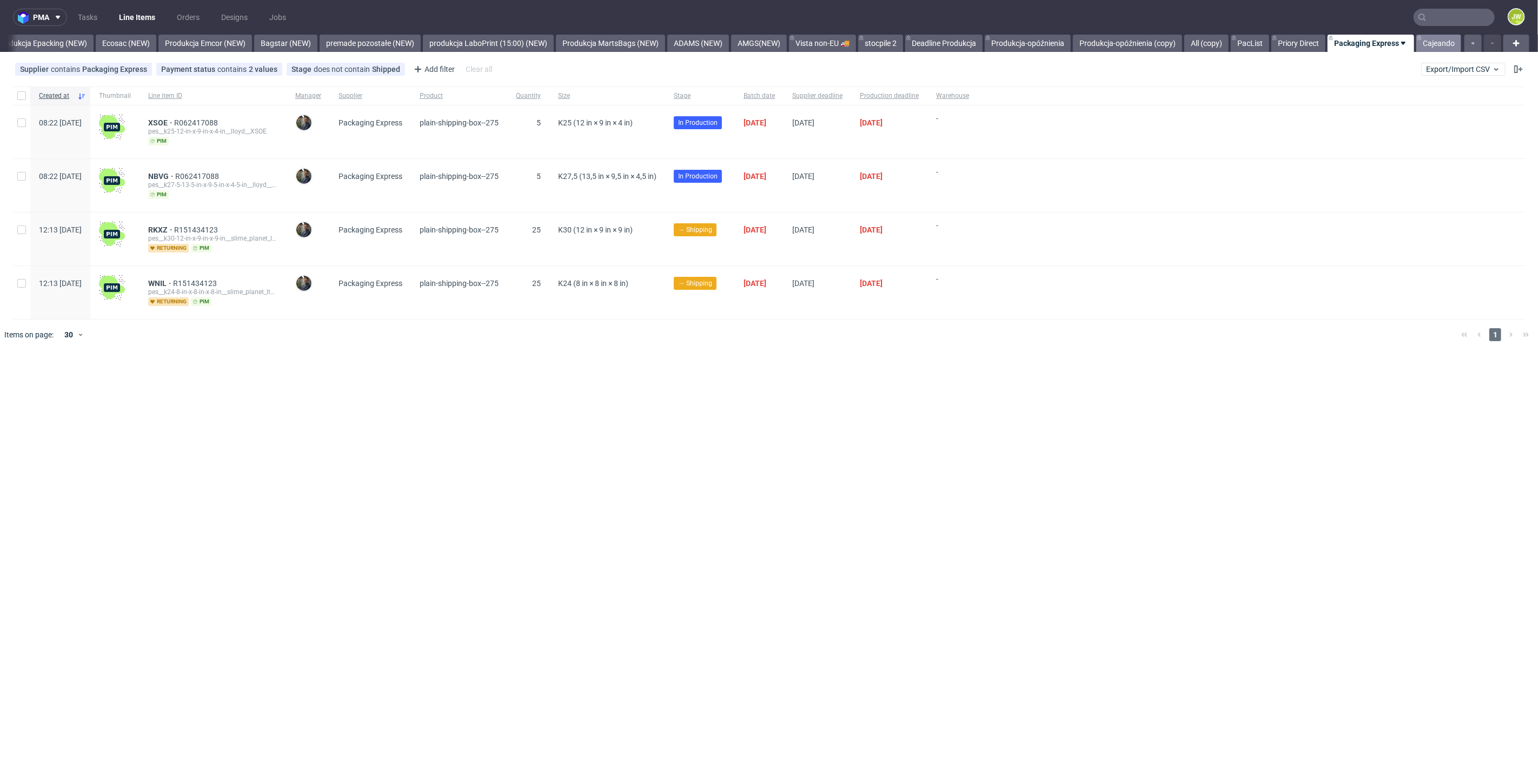
click at [1431, 45] on link "Cajeando" at bounding box center [1439, 43] width 45 height 17
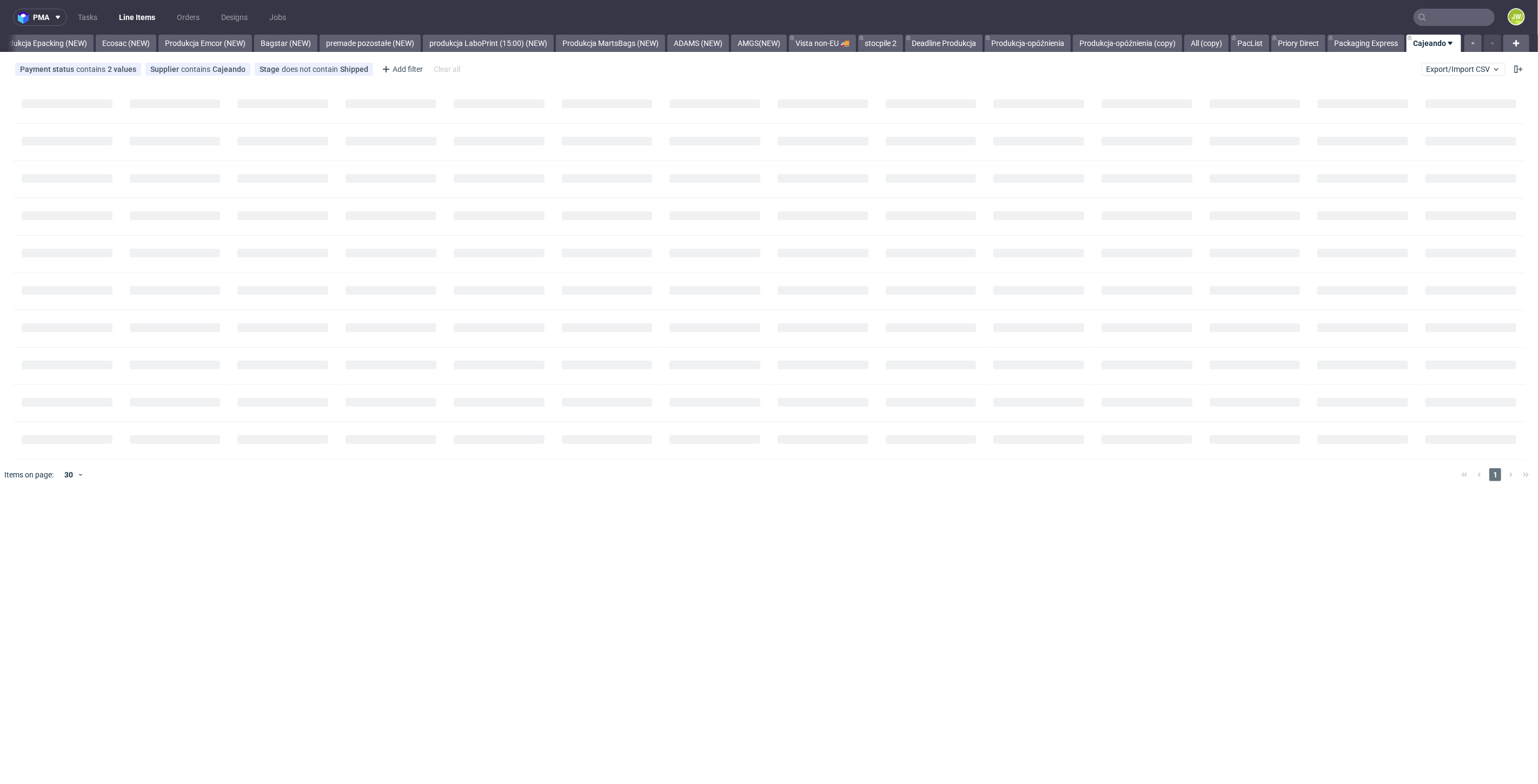
scroll to position [0, 2226]
click at [203, 44] on link "Produkcja Emcor (NEW)" at bounding box center [205, 43] width 93 height 17
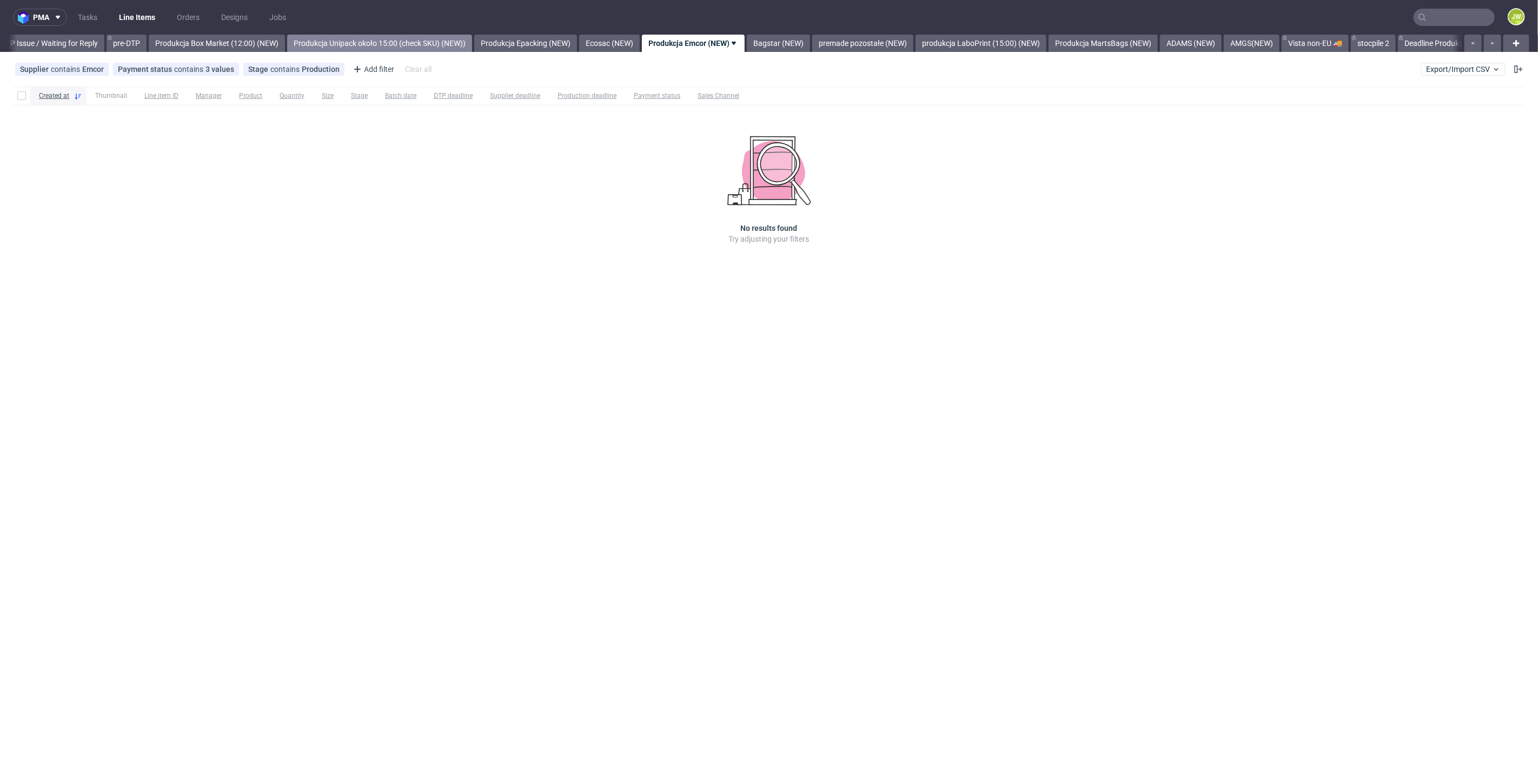
scroll to position [0, 1701]
click at [561, 45] on link "Produkcja Epacking (NEW)" at bounding box center [536, 43] width 103 height 17
click at [609, 42] on link "Produkcja Unipack około 15:00 (check SKU) (NEW))" at bounding box center [553, 43] width 185 height 17
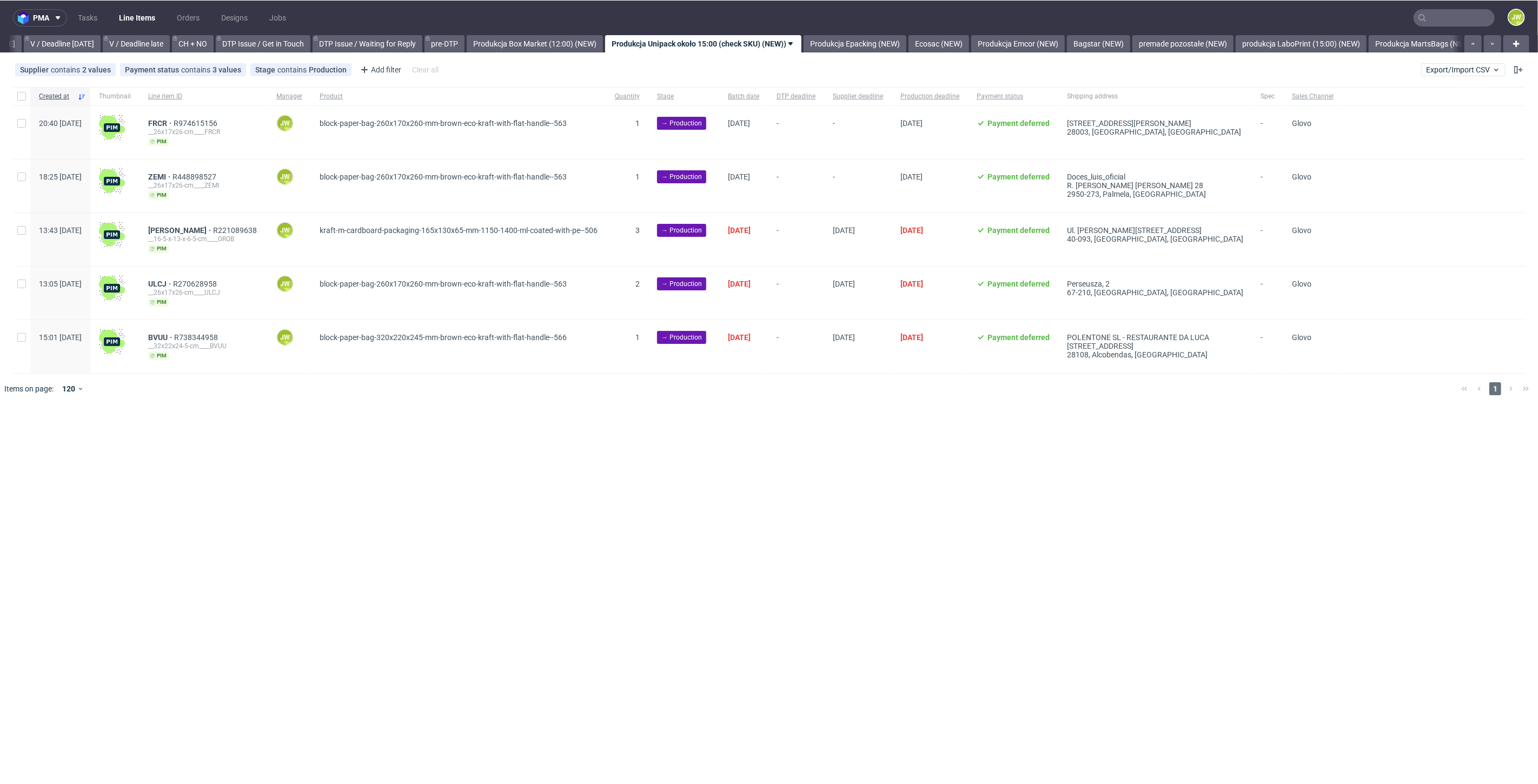
scroll to position [0, 1392]
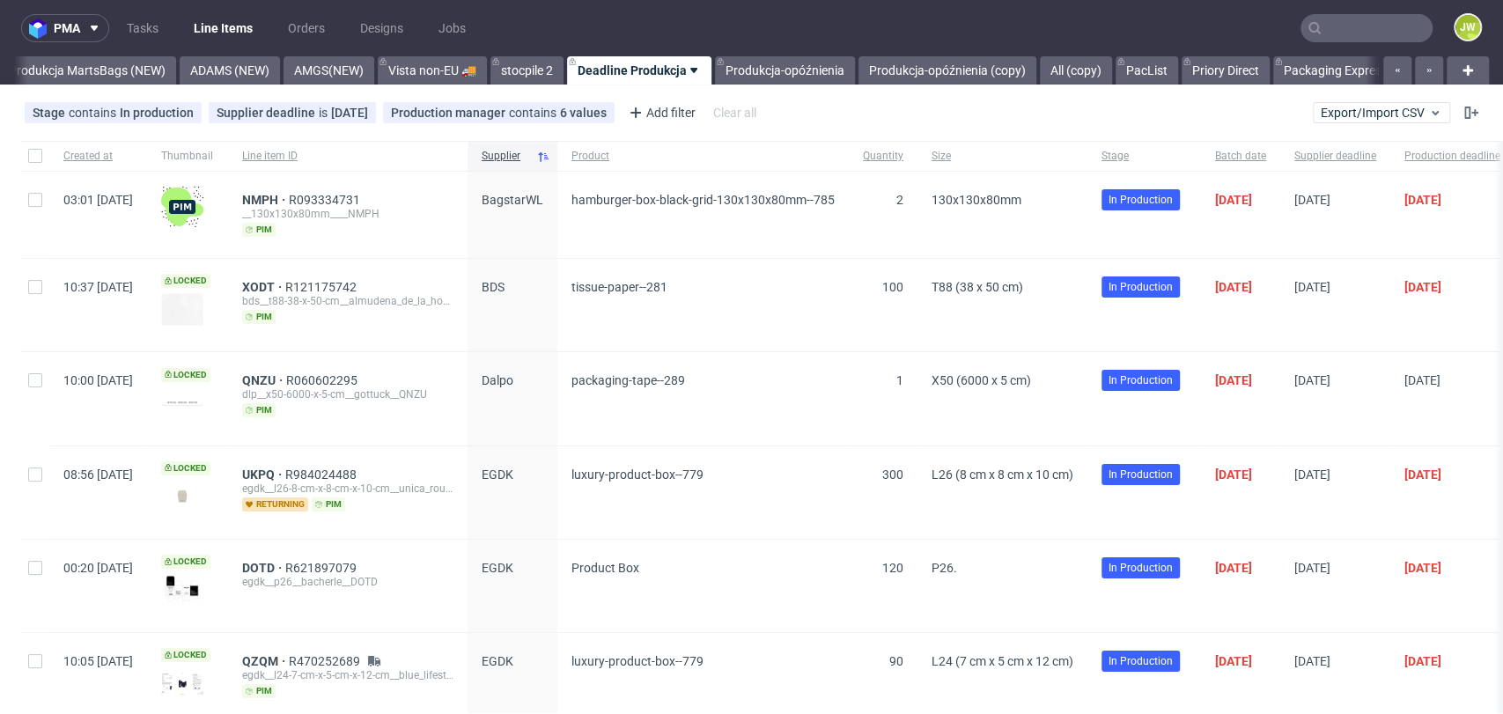
click at [1321, 14] on input "text" at bounding box center [1367, 28] width 132 height 28
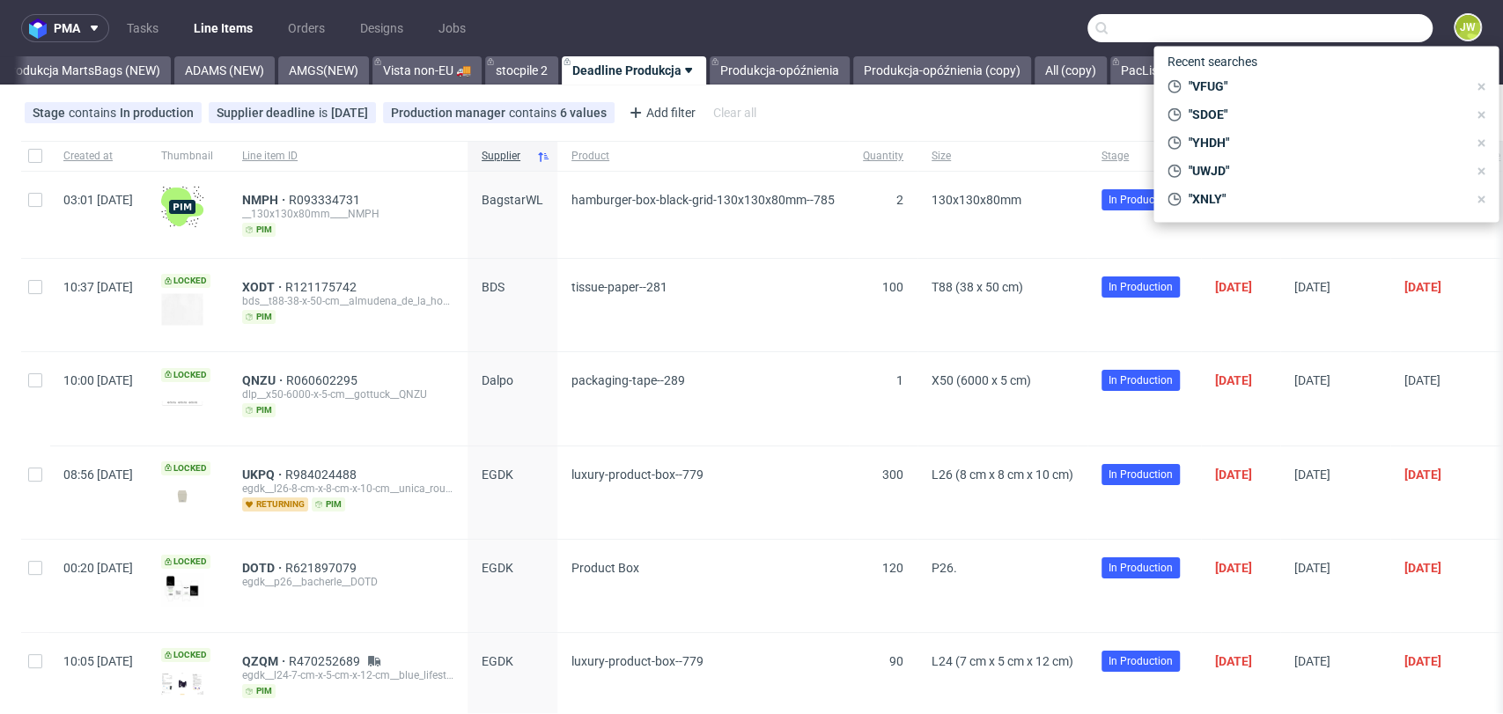
paste input "HUOA"
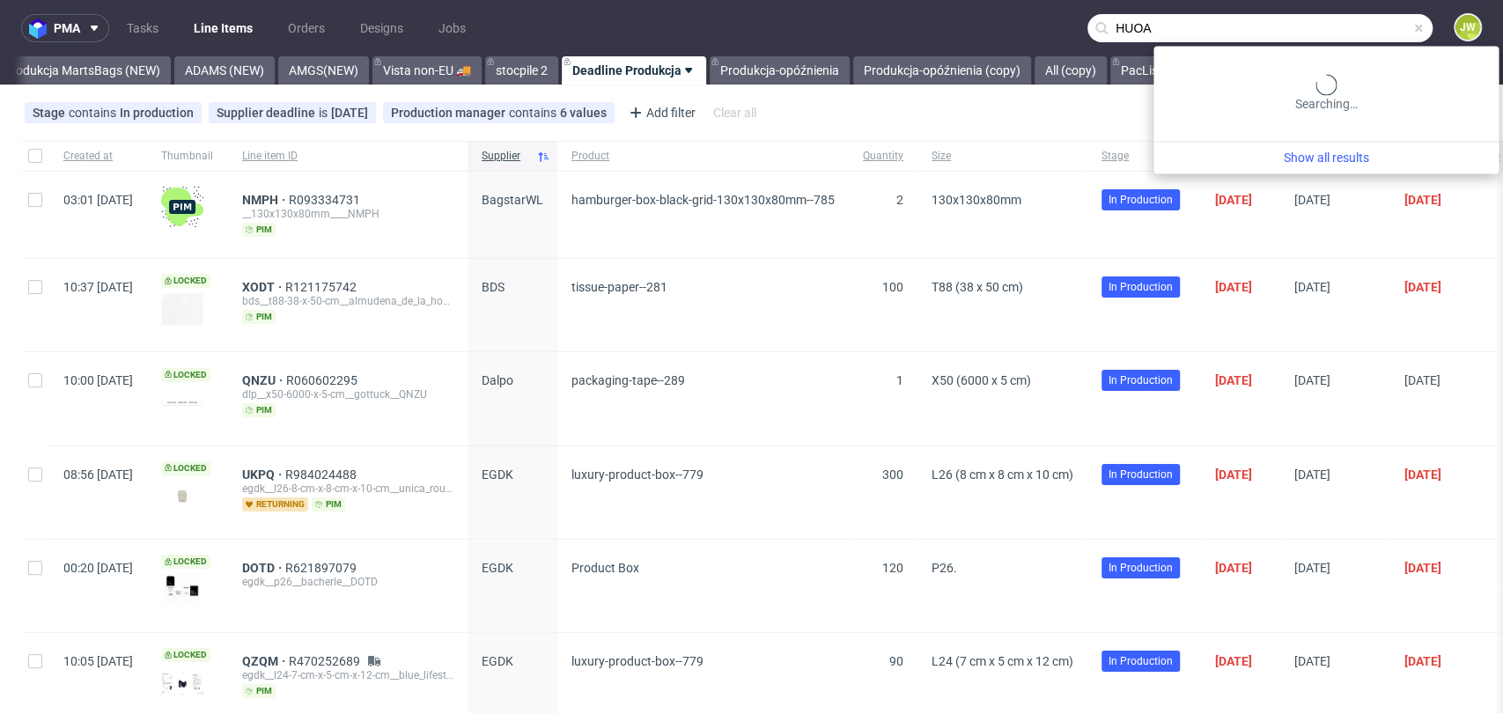
type input "HUOA"
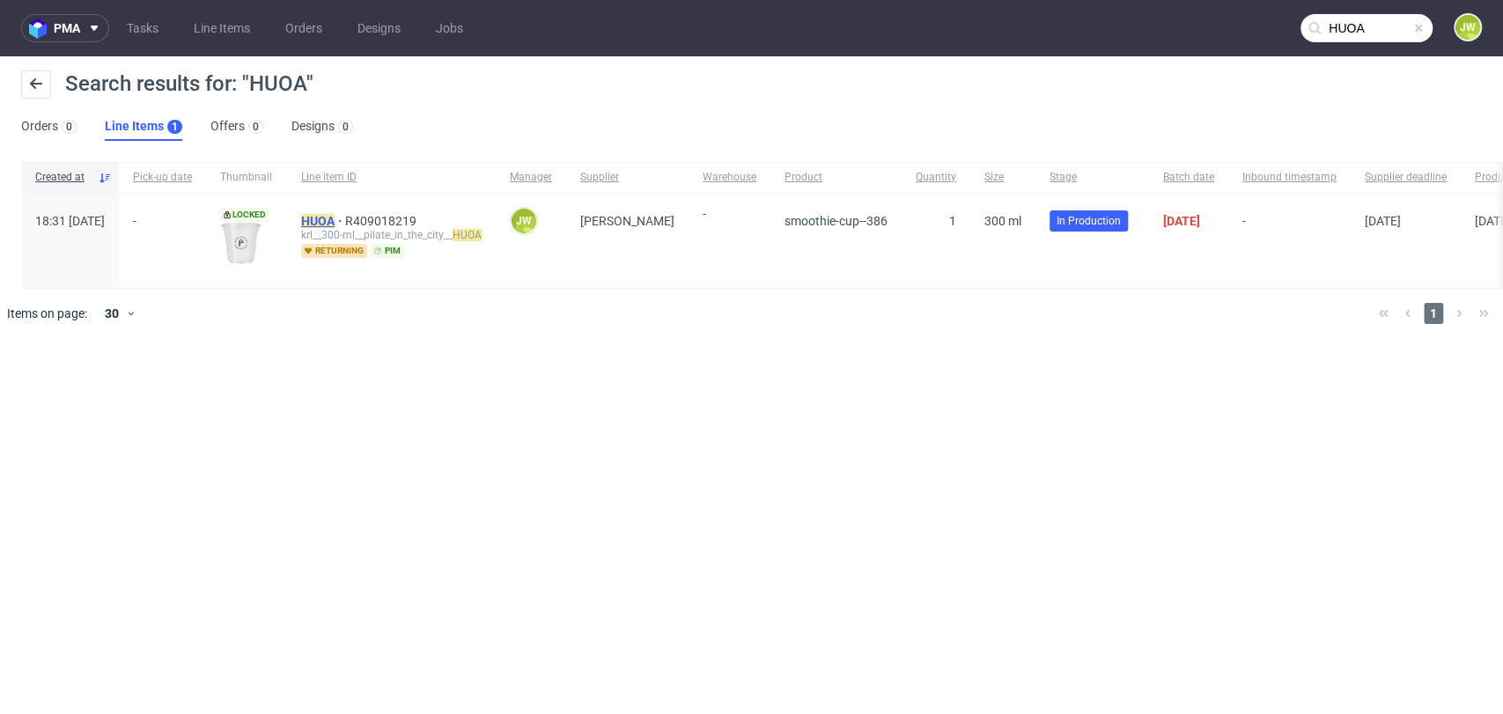
click at [335, 220] on mark "HUOA" at bounding box center [317, 221] width 33 height 14
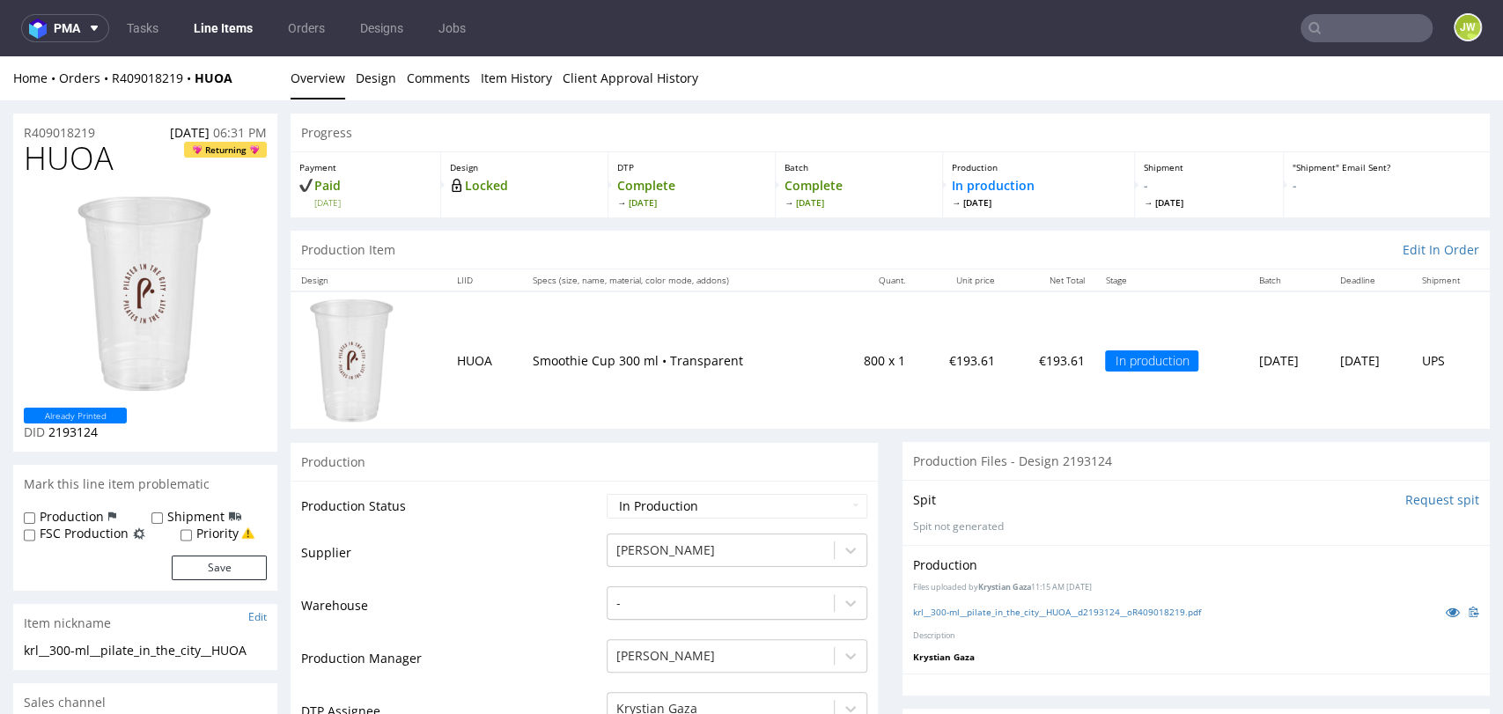
scroll to position [98, 0]
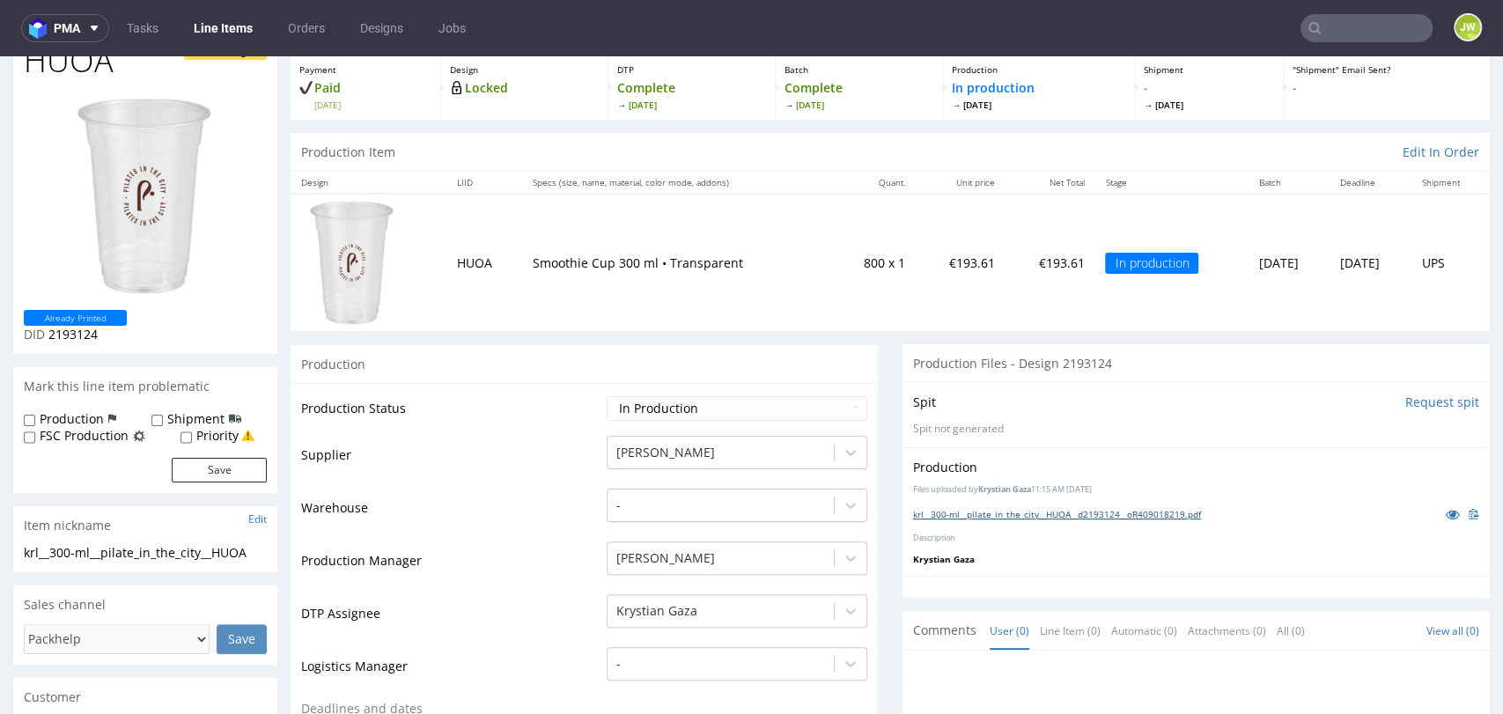
click at [930, 512] on link "krl__300-ml__pilate_in_the_city__HUOA__d2193124__oR409018219.pdf" at bounding box center [1057, 514] width 288 height 12
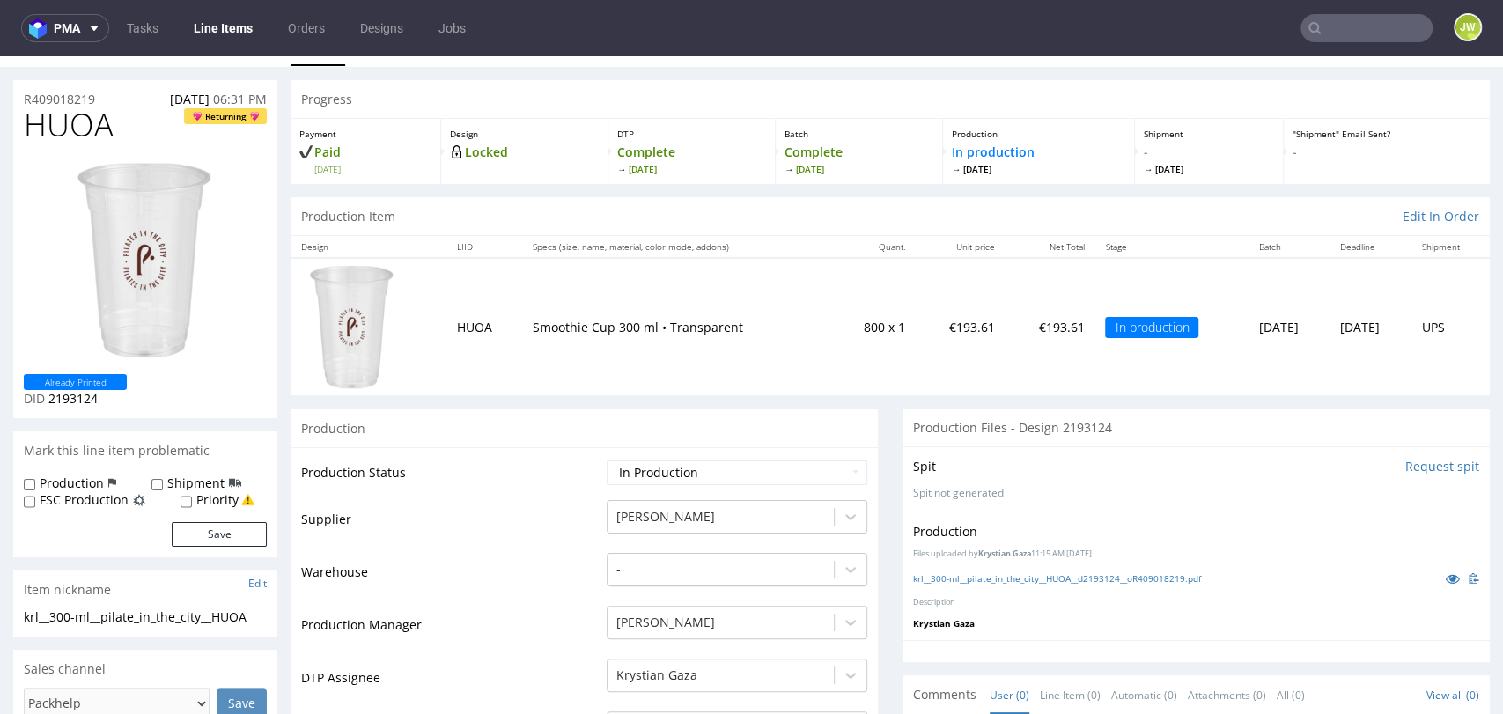
scroll to position [0, 0]
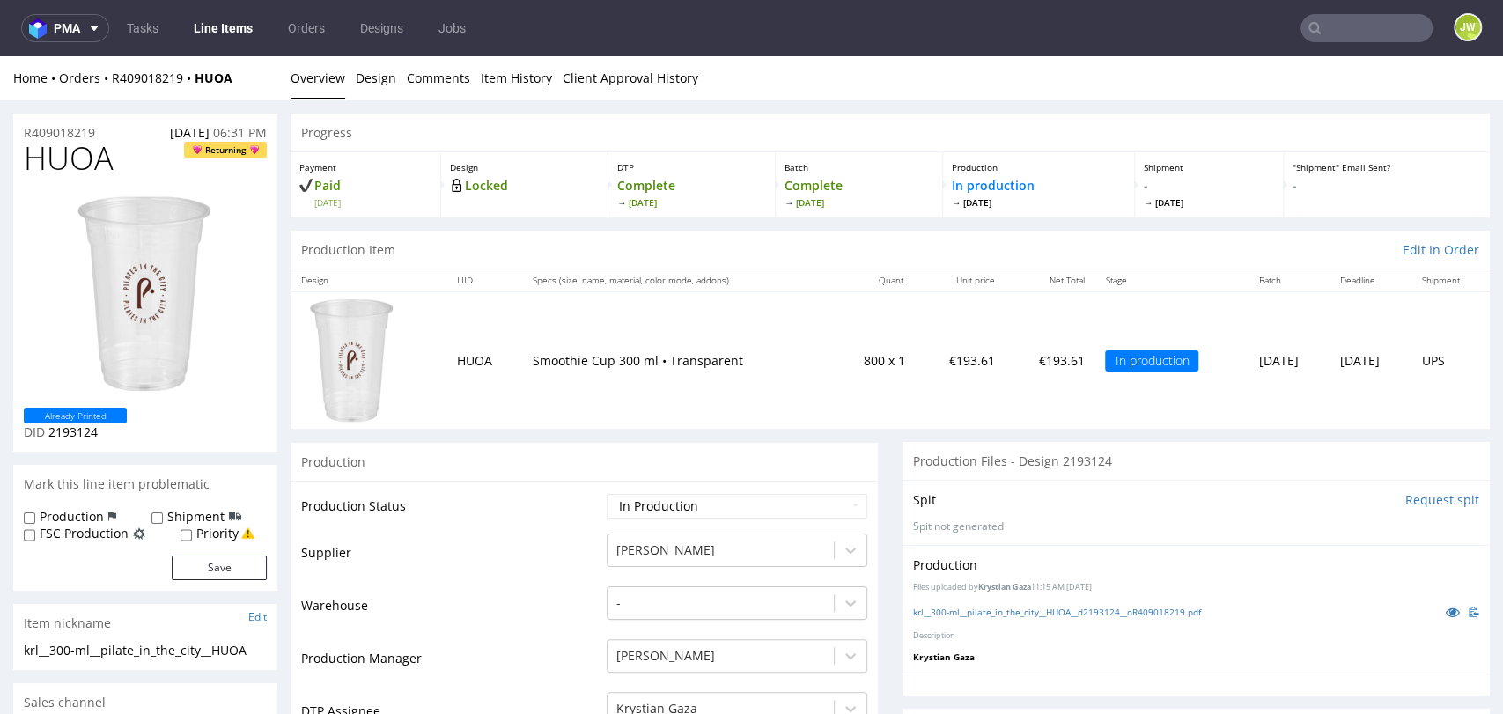
click at [1360, 28] on input "text" at bounding box center [1367, 28] width 132 height 28
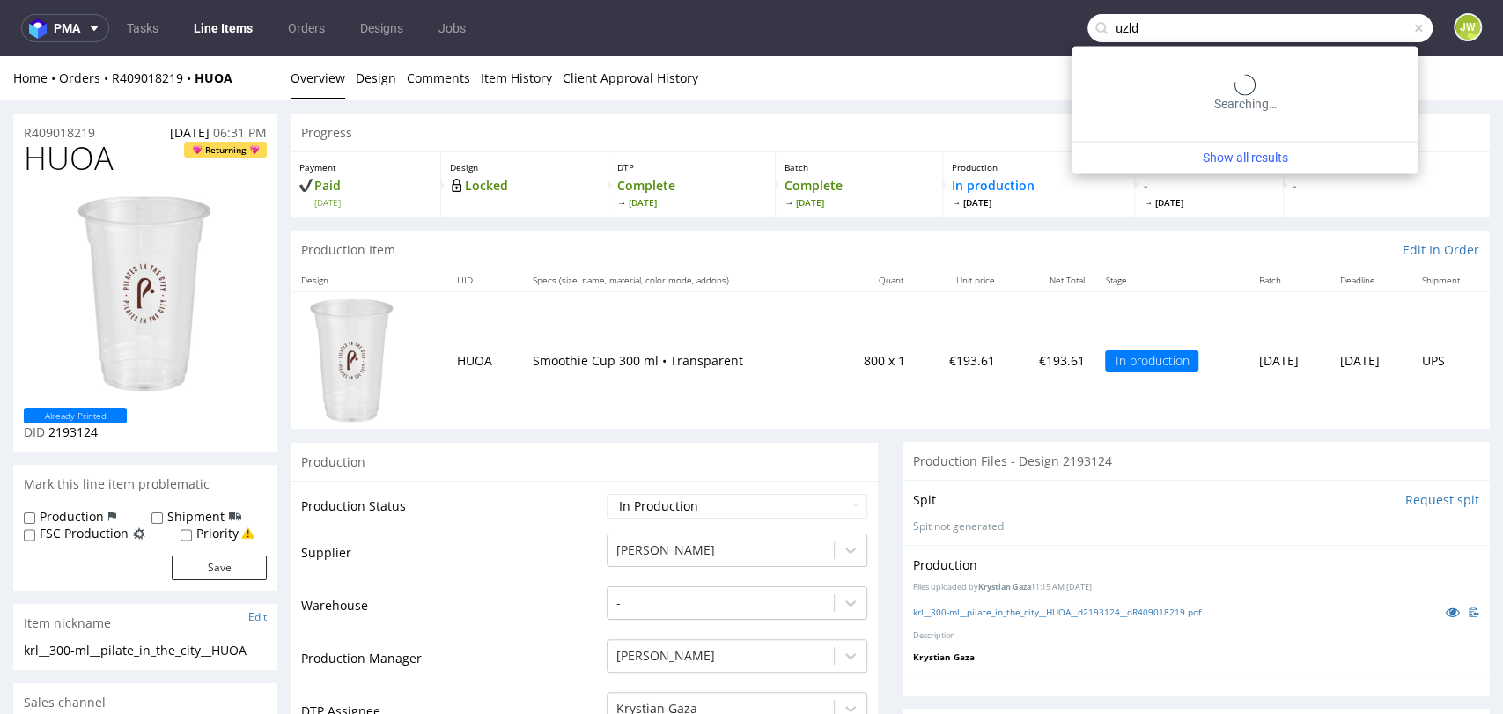
type input "uzld"
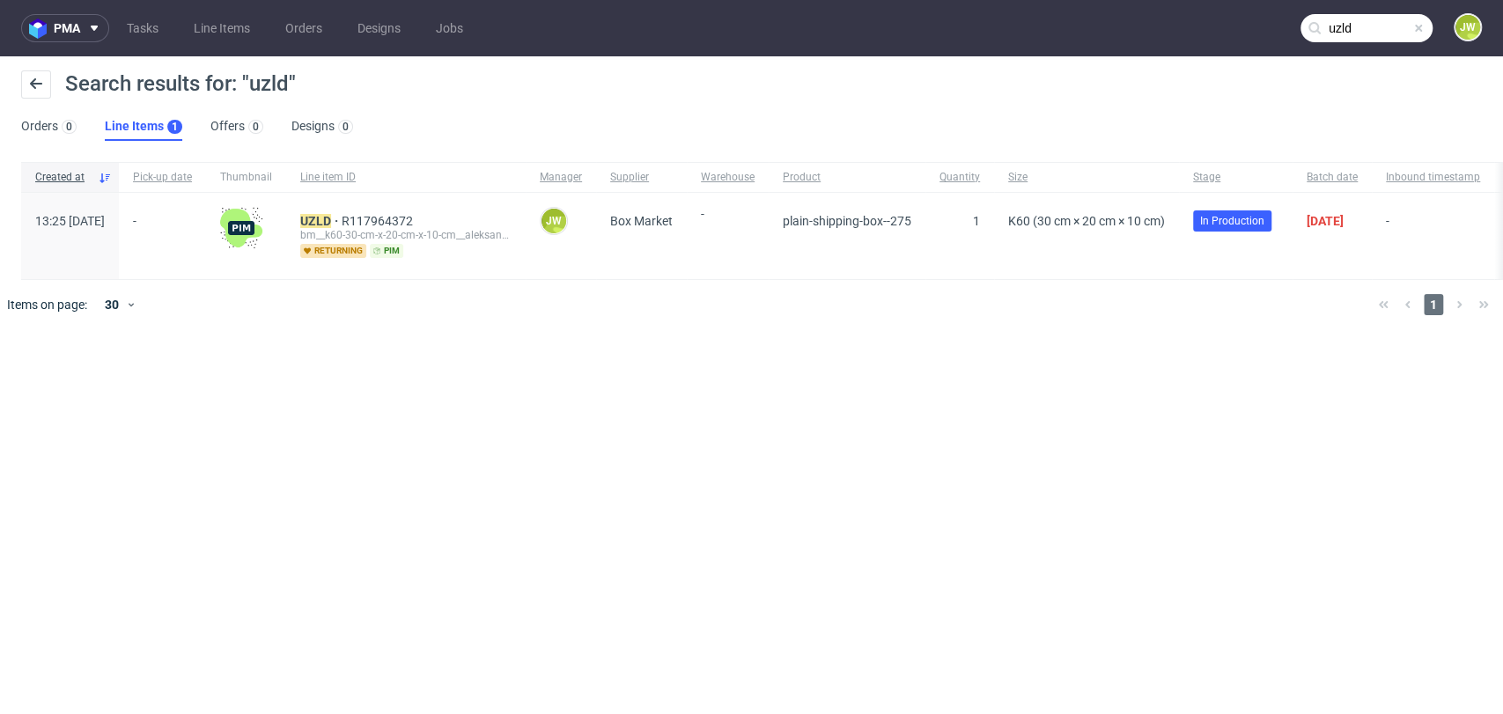
click at [344, 214] on div "UZLD R117964372 bm__k60-30-cm-x-20-cm-x-10-cm__aleksandra_hyz_projektuje__ UZLD…" at bounding box center [406, 236] width 240 height 86
click at [331, 216] on mark "UZLD" at bounding box center [315, 221] width 31 height 14
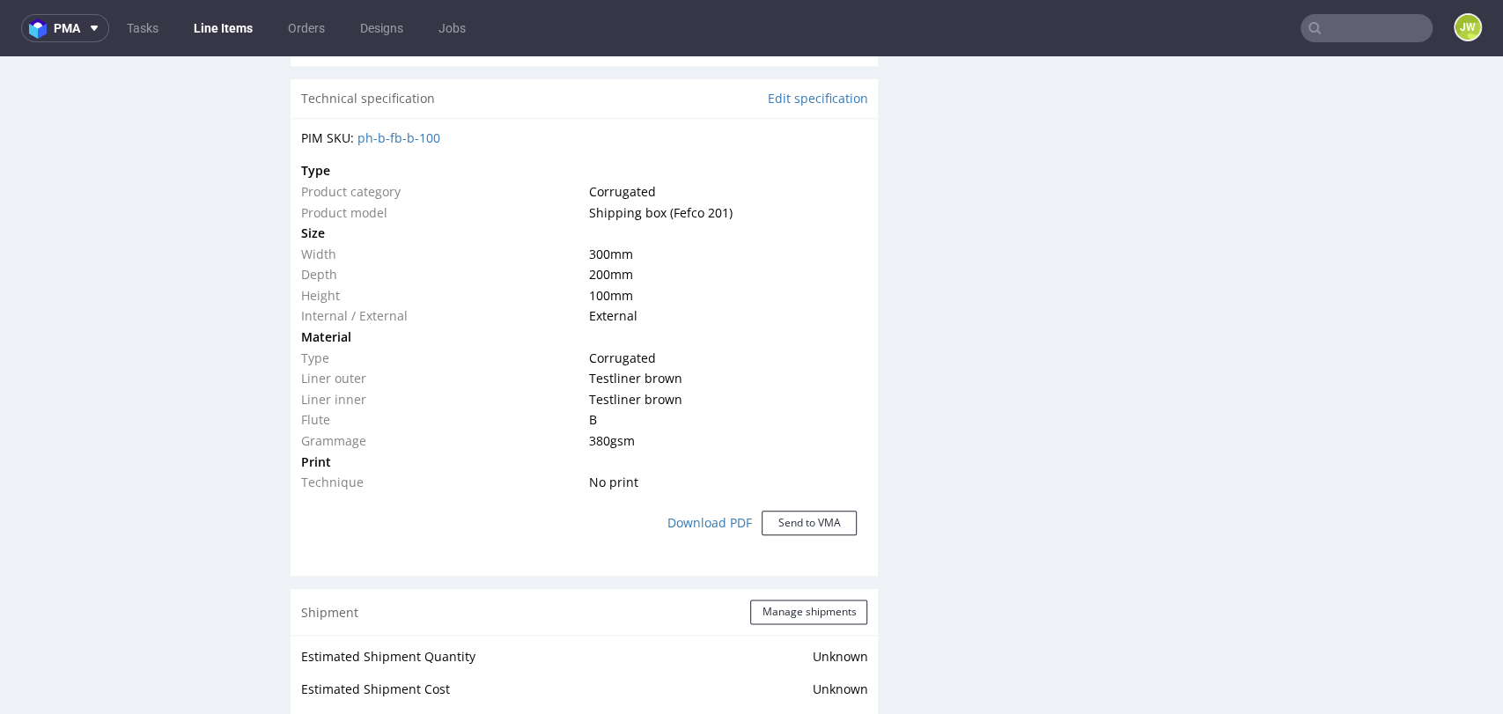
scroll to position [1467, 0]
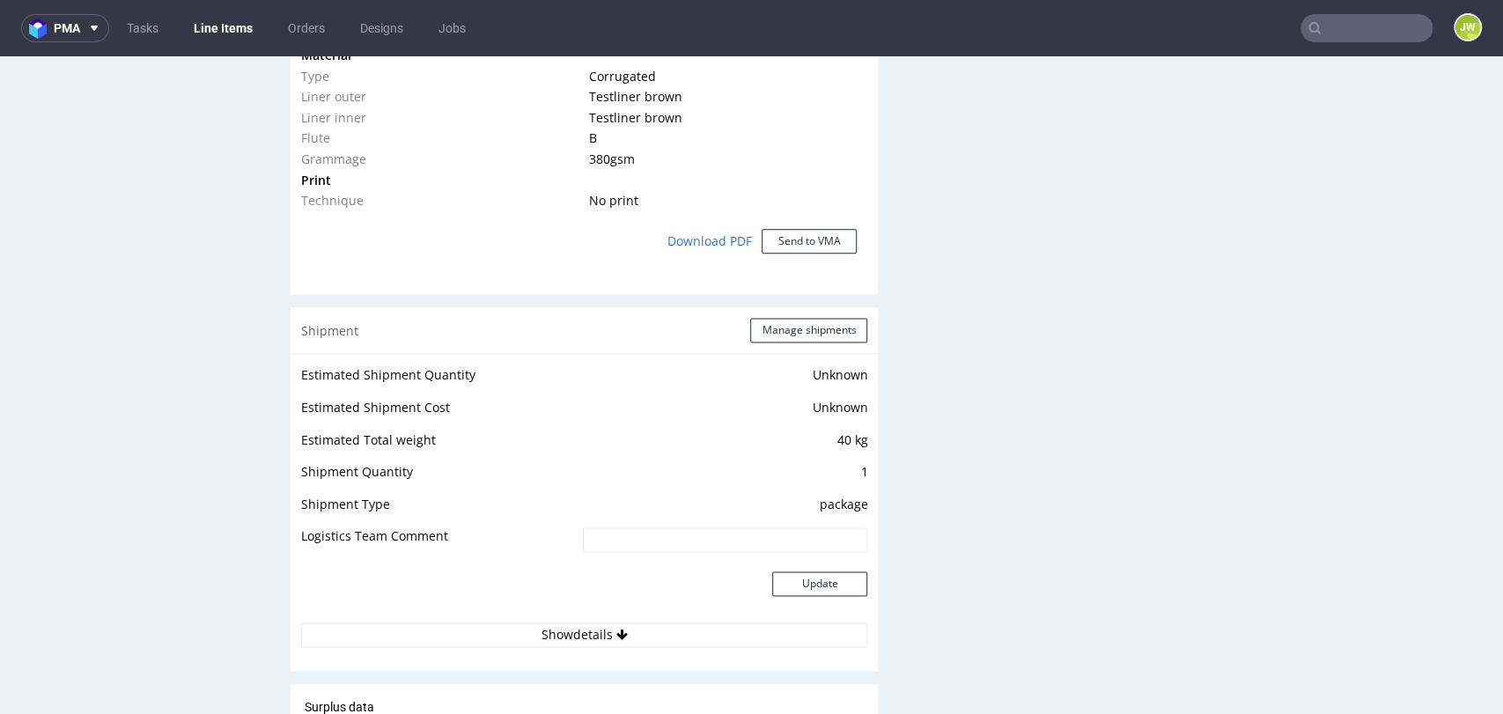
click at [1179, 336] on div "Production Files - Design Spit Spit request impossible Box design not found, un…" at bounding box center [1196, 5] width 587 height 2271
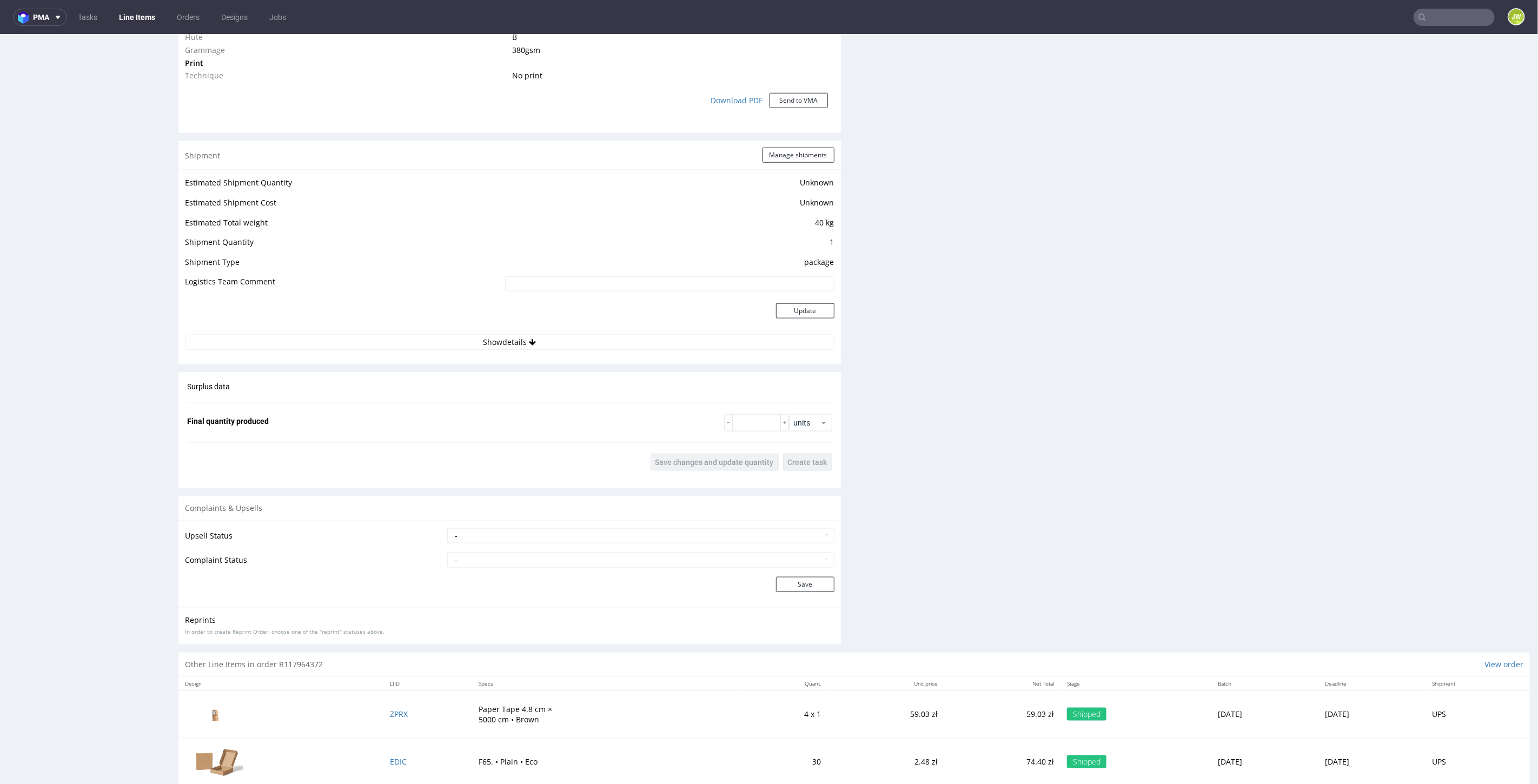
scroll to position [961, 0]
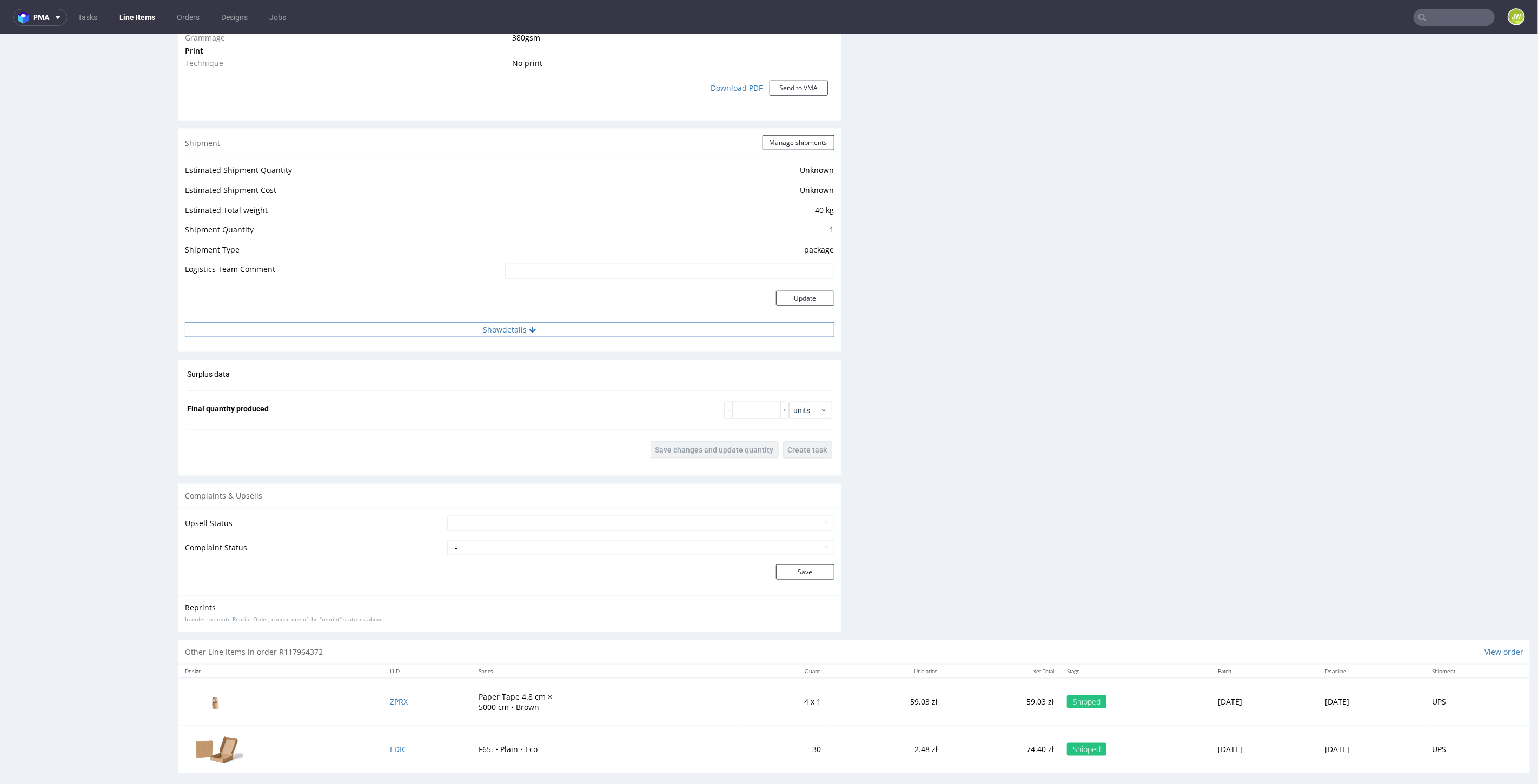
click at [487, 325] on button "Show details" at bounding box center [510, 329] width 650 height 15
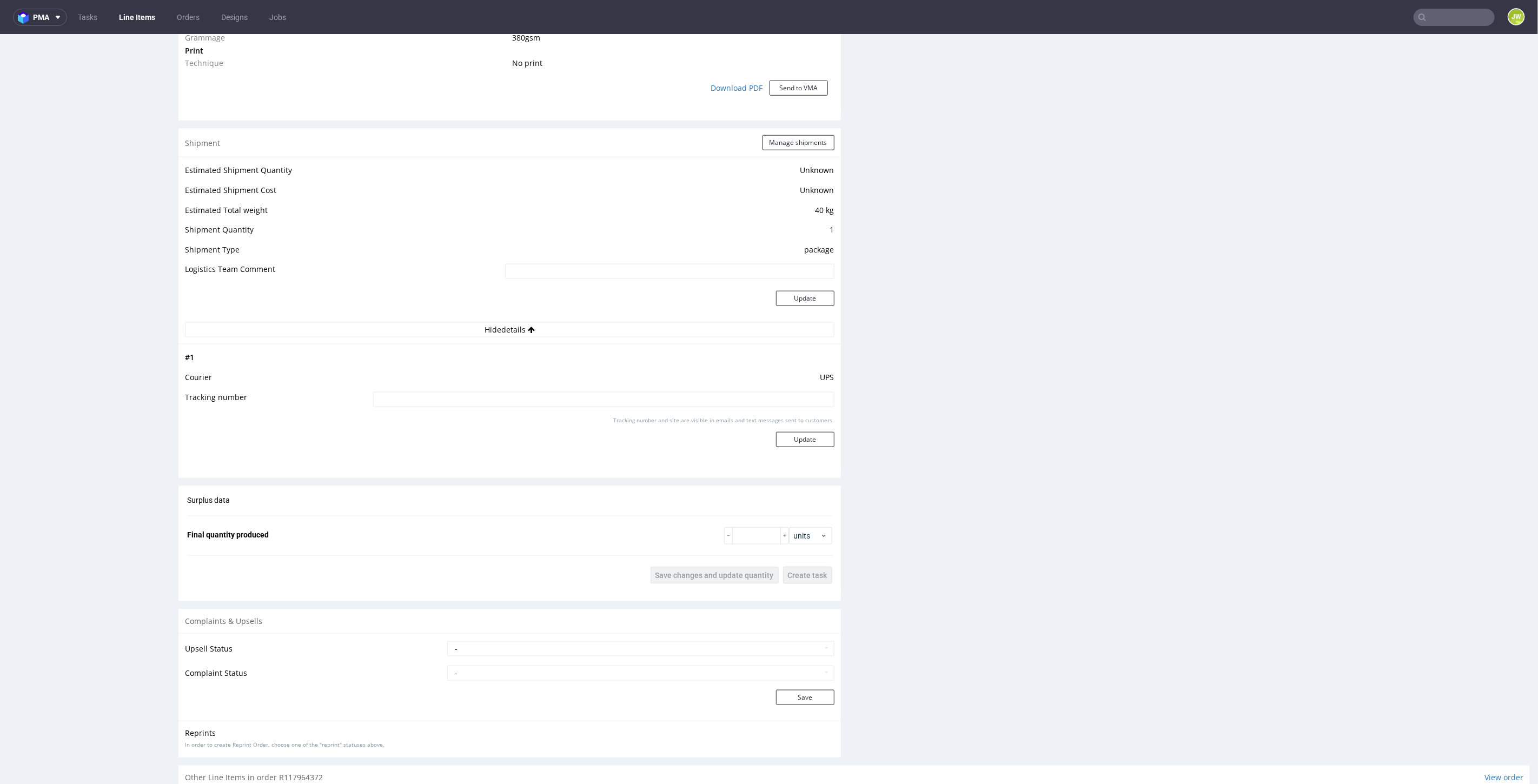
click at [923, 352] on div "Production Files - Design Spit Spit request impossible Box design not found, un…" at bounding box center [1199, 5] width 662 height 1519
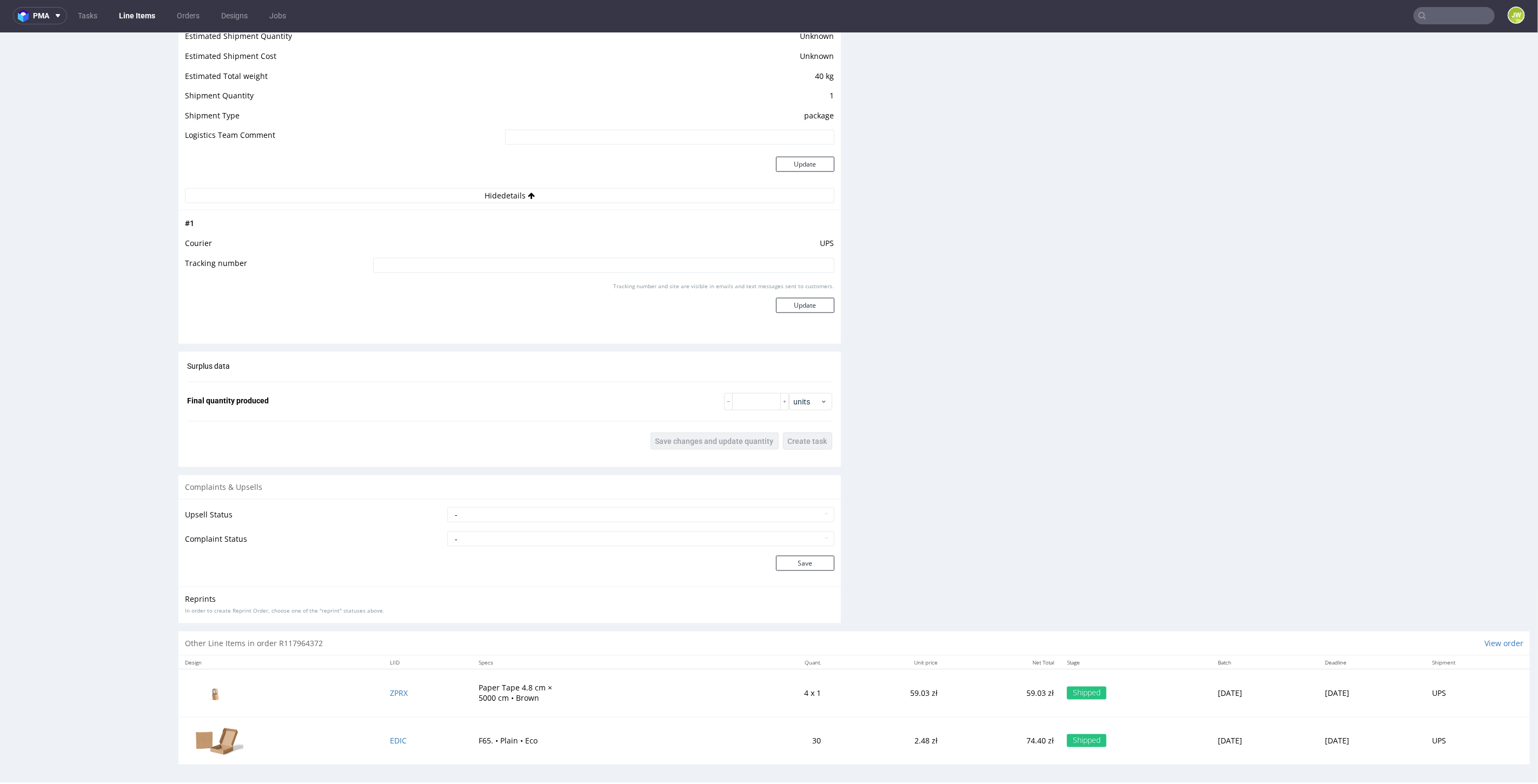
scroll to position [2, 0]
click at [390, 438] on span "EDIC" at bounding box center [398, 739] width 17 height 10
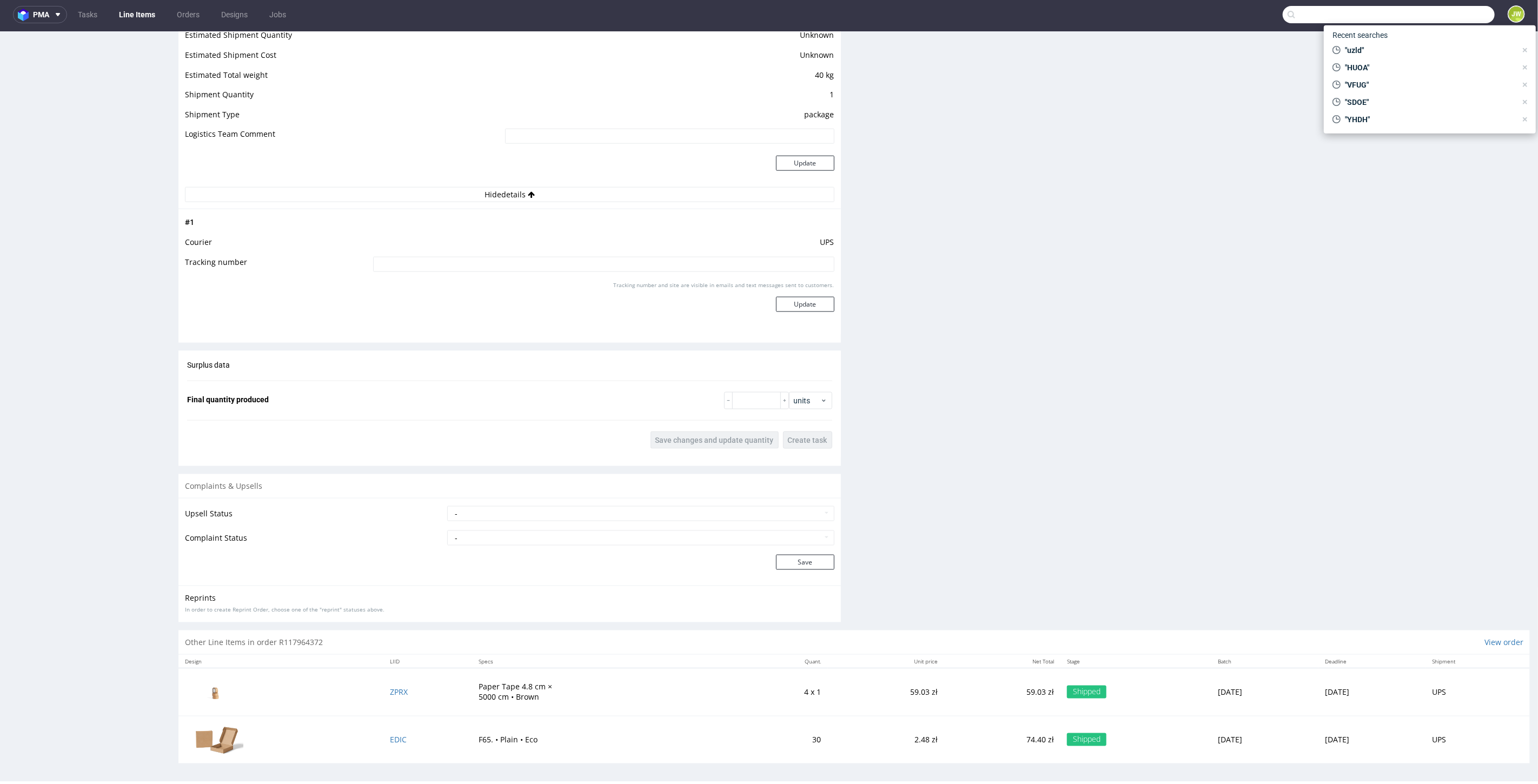
click at [923, 21] on input "text" at bounding box center [1388, 15] width 212 height 17
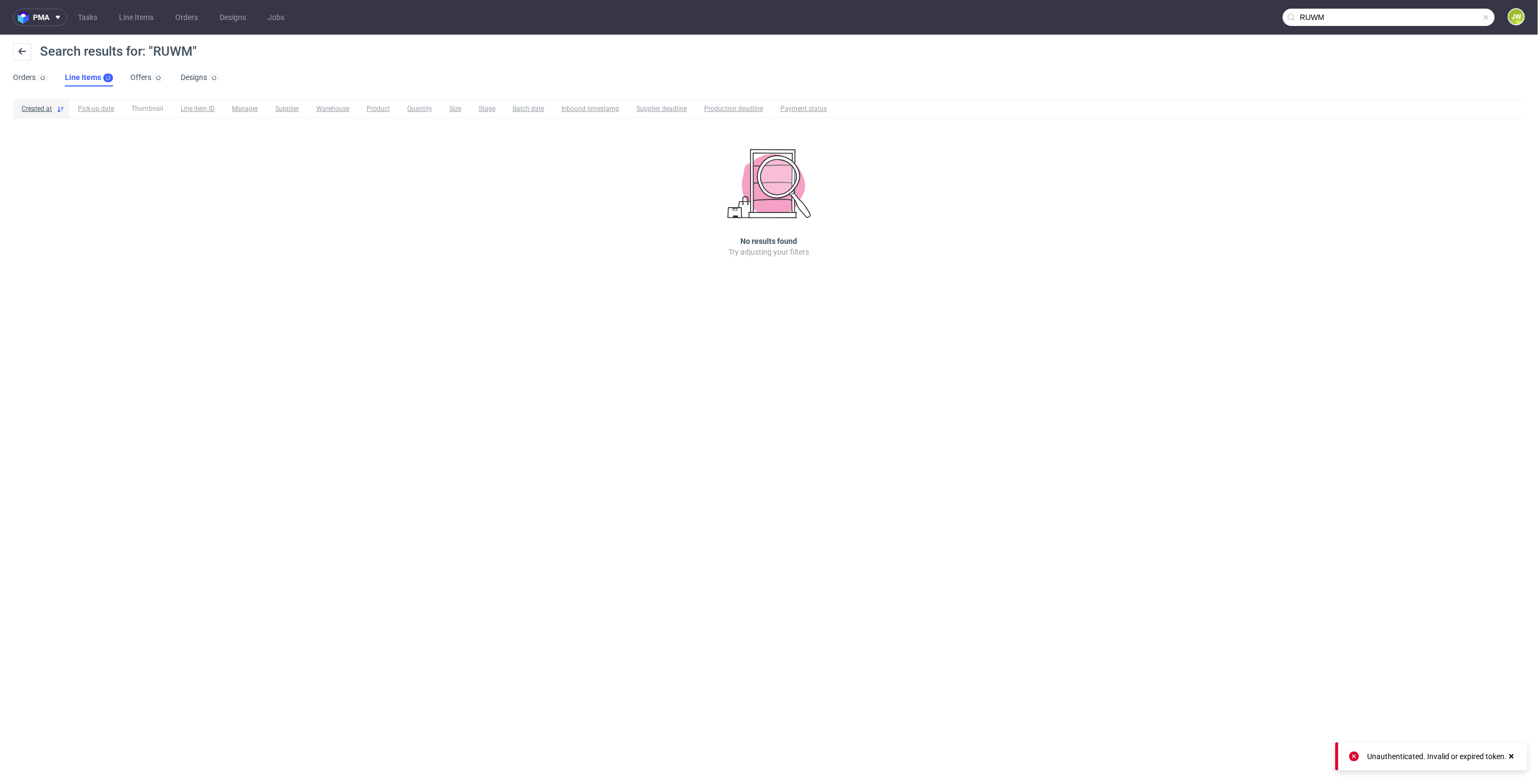
click at [923, 16] on input "RUWM" at bounding box center [1388, 17] width 212 height 17
type input "R"
drag, startPoint x: 1354, startPoint y: 18, endPoint x: 1100, endPoint y: 20, distance: 254.0
click at [923, 17] on nav "pma Tasks Line Items Orders Designs Jobs ru JW" at bounding box center [769, 17] width 1538 height 34
paste input "R990490604__TIGH"
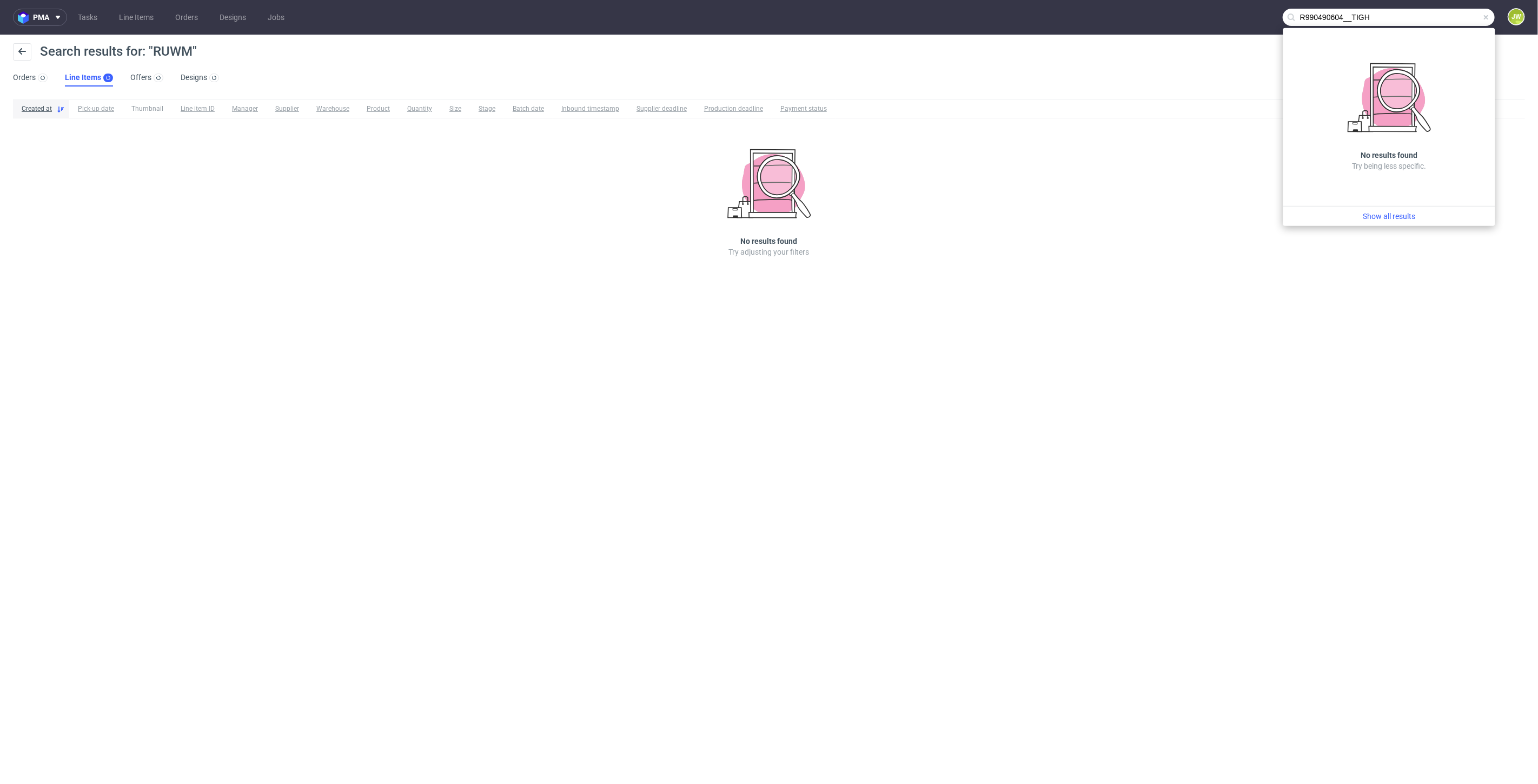
drag, startPoint x: 1353, startPoint y: 24, endPoint x: 914, endPoint y: 26, distance: 439.0
click at [914, 26] on nav "pma Tasks Line Items Orders Designs Jobs R990490604__TIGH JW" at bounding box center [769, 17] width 1538 height 34
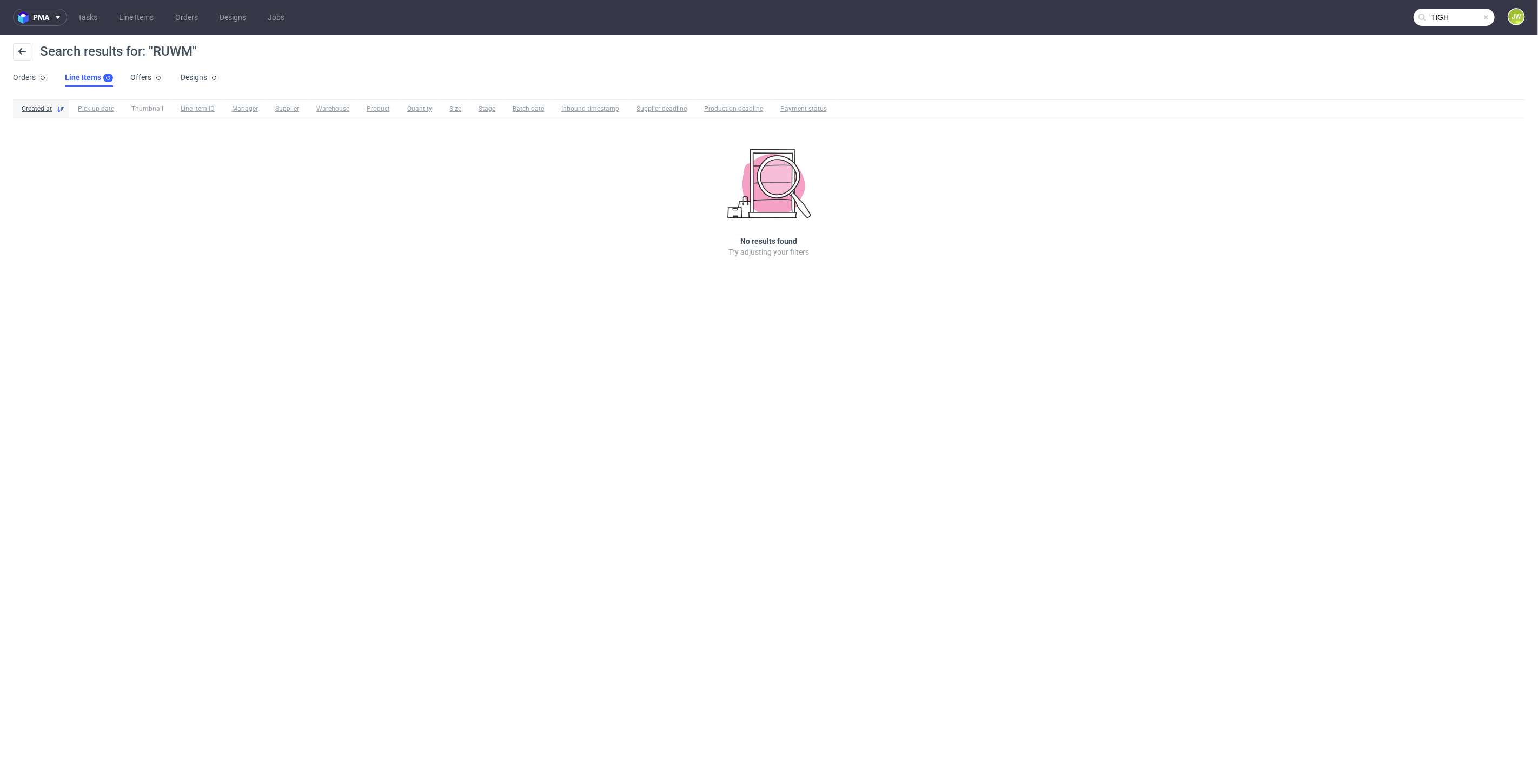
type input "TIGH"
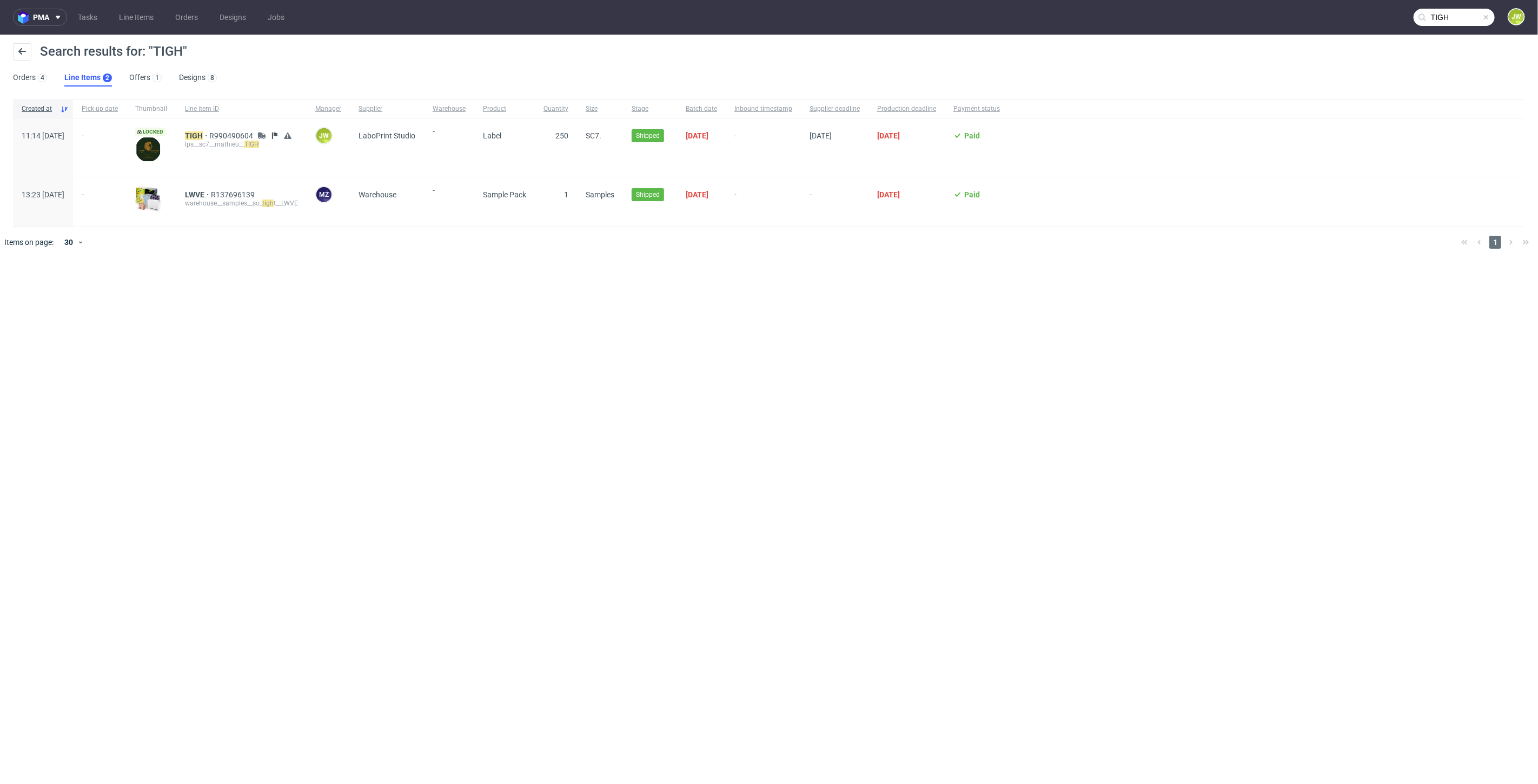
click at [220, 130] on div "TIGH R990490604 lps__sc7__mathieu__ TIGH" at bounding box center [241, 147] width 130 height 58
click at [203, 132] on mark "TIGH" at bounding box center [193, 136] width 18 height 9
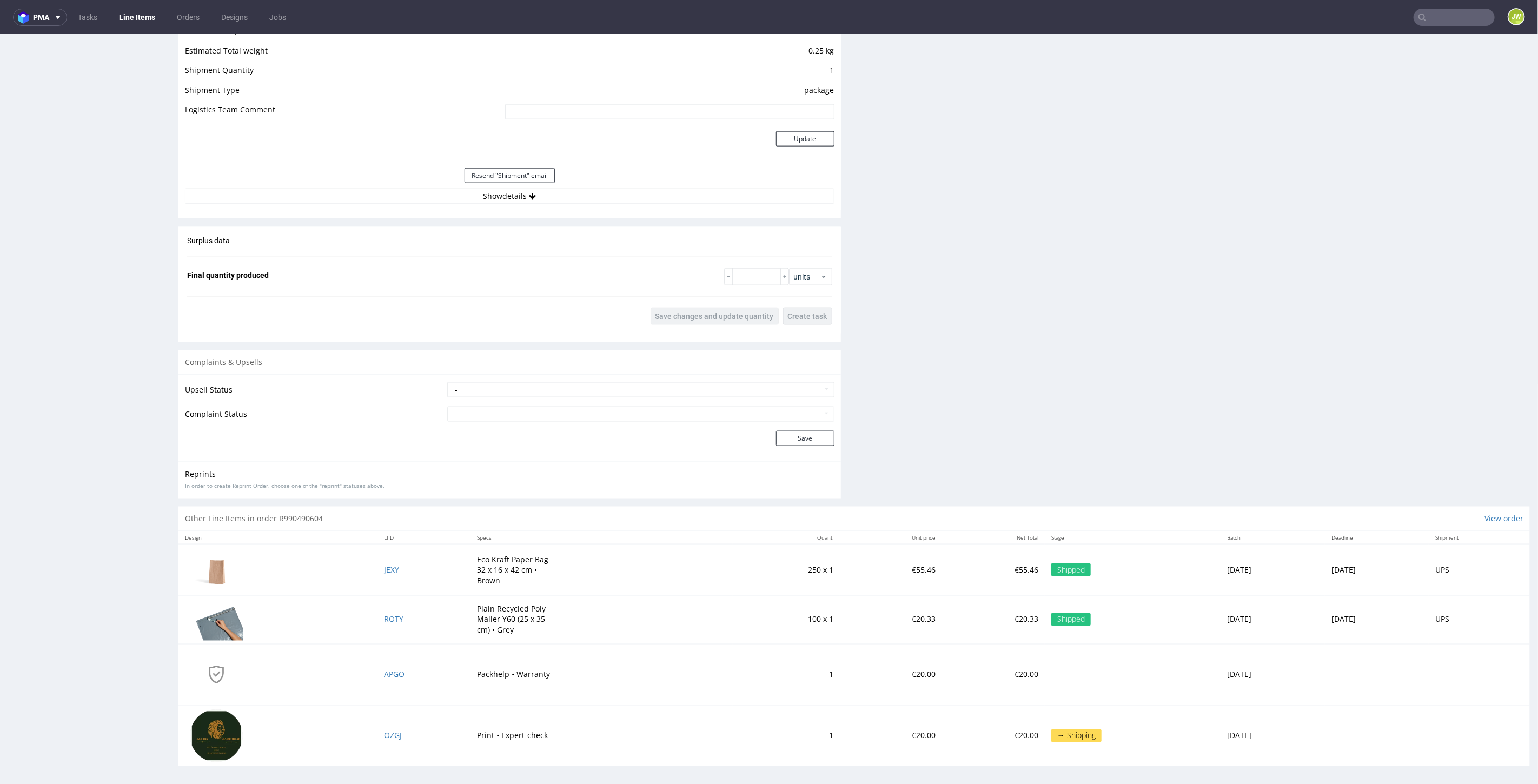
scroll to position [2, 0]
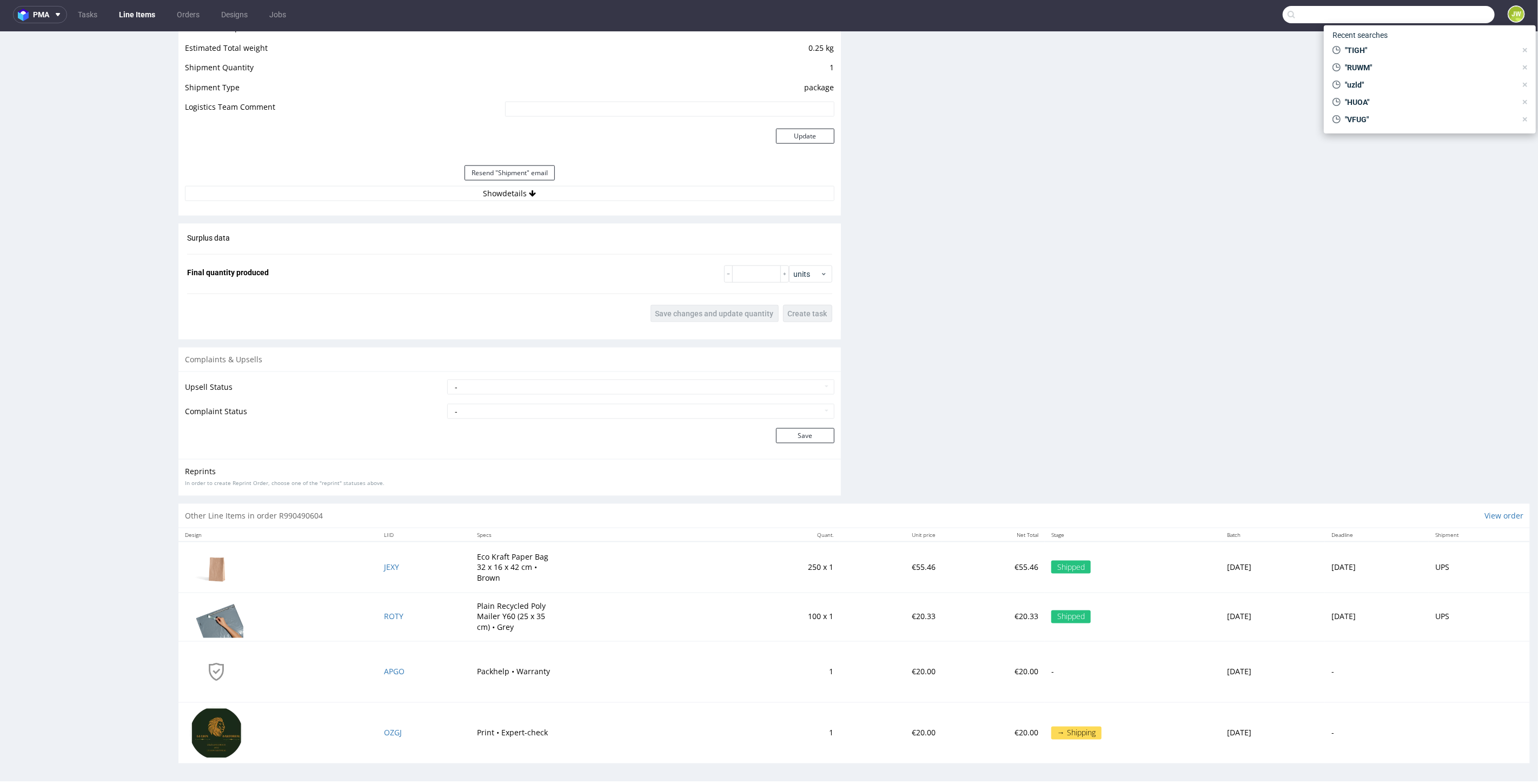
click at [923, 13] on input "text" at bounding box center [1388, 15] width 212 height 17
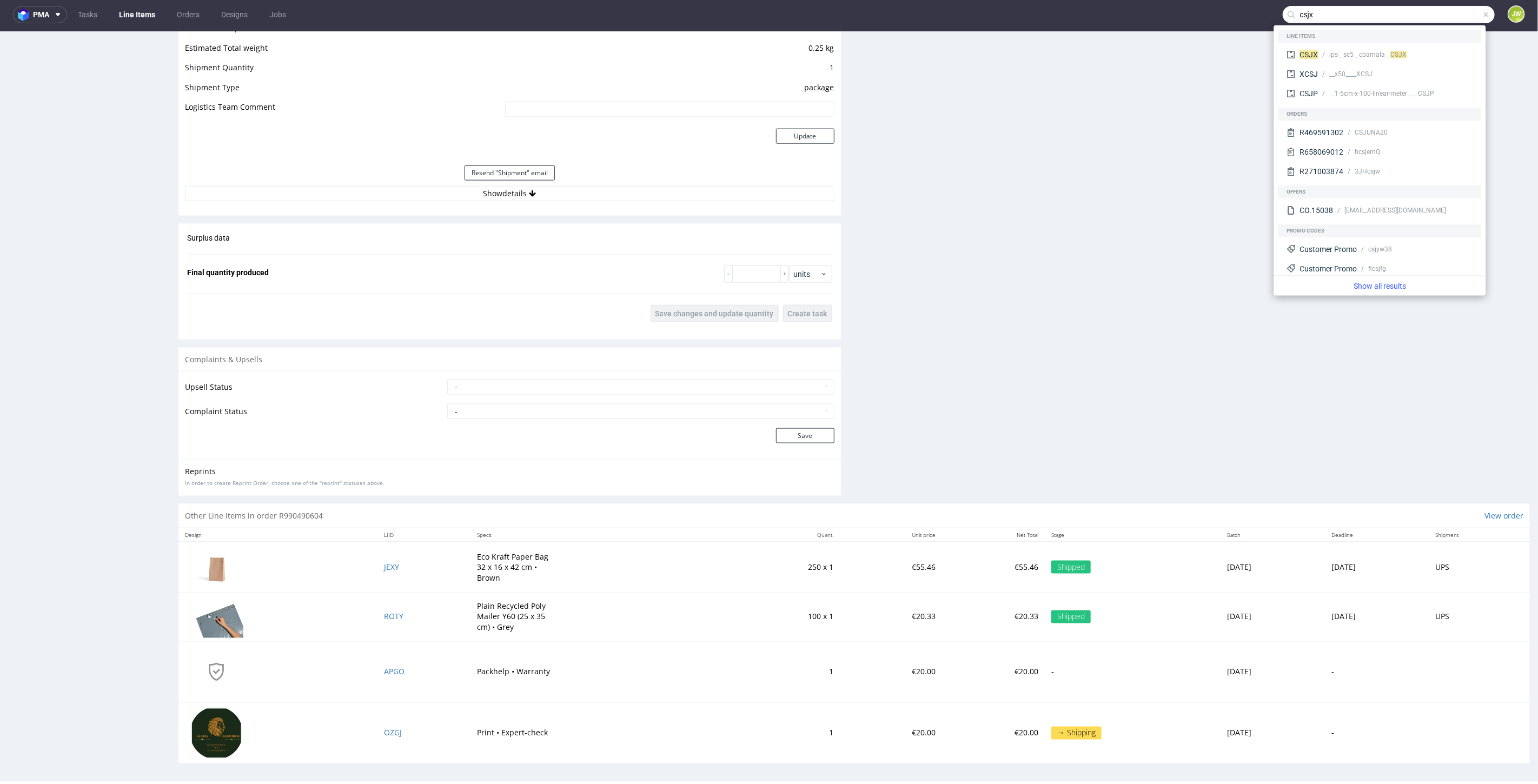
type input "csjx"
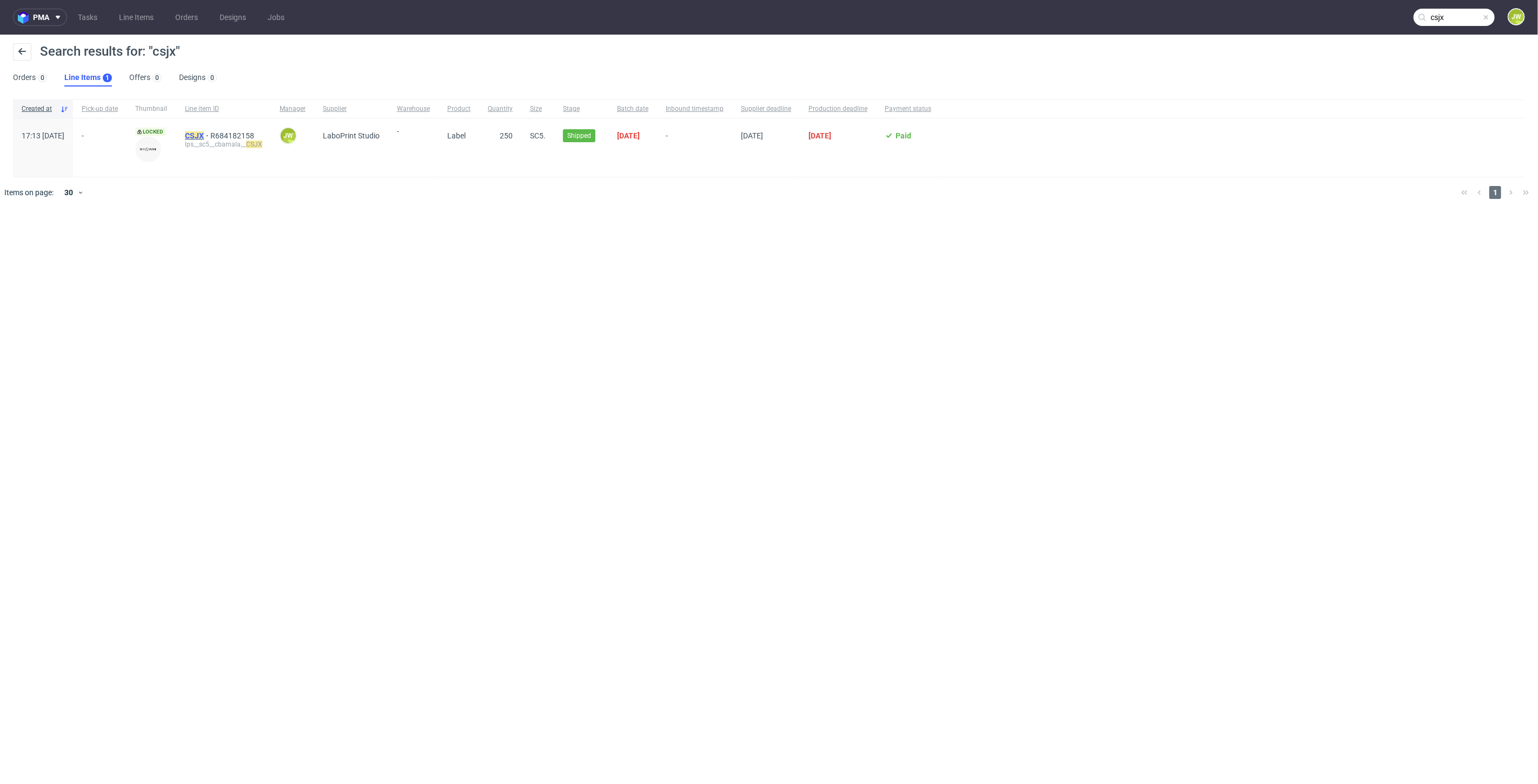
click at [204, 132] on mark "CSJX" at bounding box center [194, 136] width 19 height 9
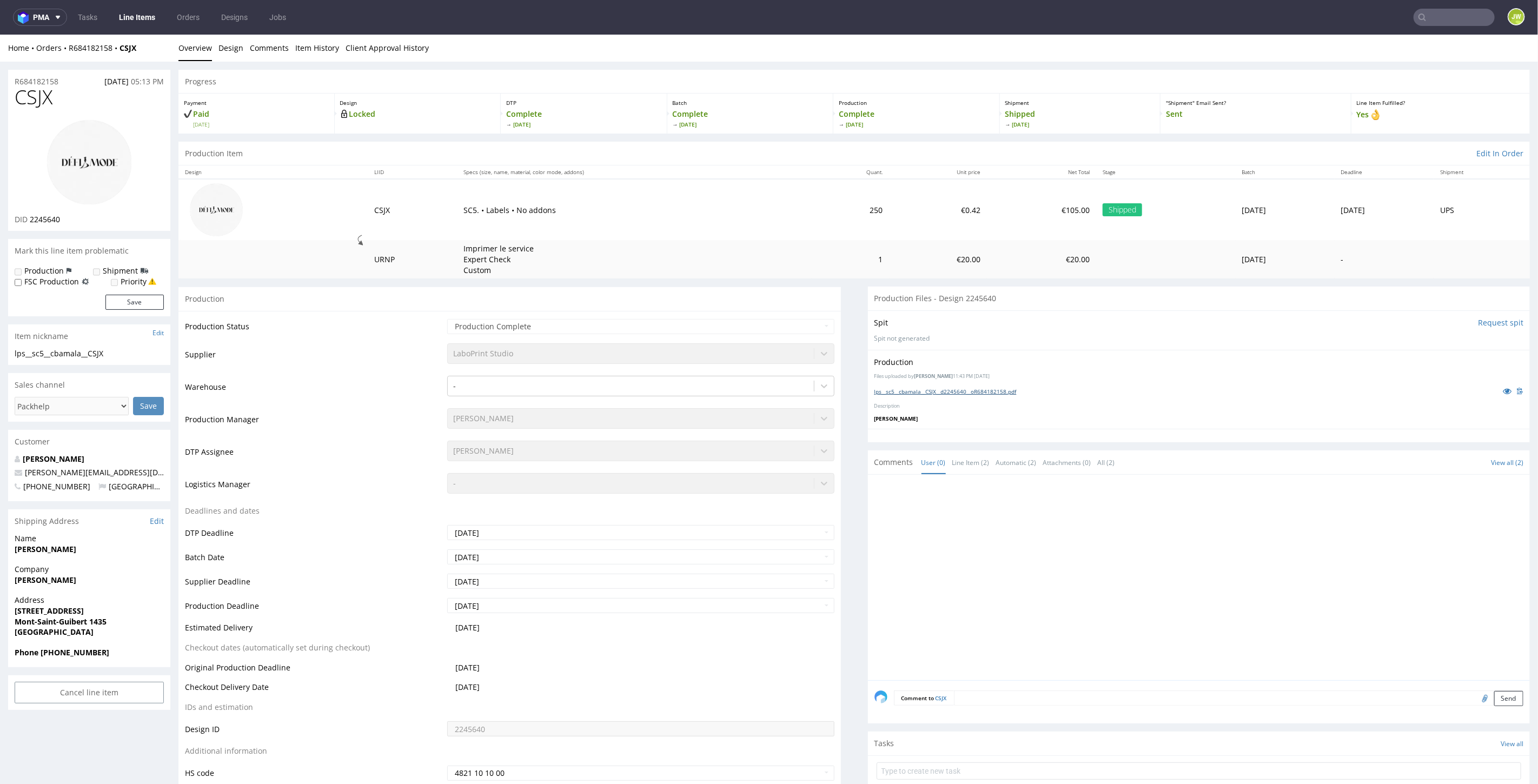
click at [887, 393] on link "lps__sc5__cbamala__CSJX__d2245640__oR684182158.pdf" at bounding box center [946, 391] width 142 height 7
drag, startPoint x: 147, startPoint y: 49, endPoint x: 68, endPoint y: 53, distance: 79.1
click at [64, 53] on div "Home Orders R684182158 CSJX Overview Design Comments Item History Client Approv…" at bounding box center [769, 47] width 1538 height 27
copy div "R684182158 CSJX"
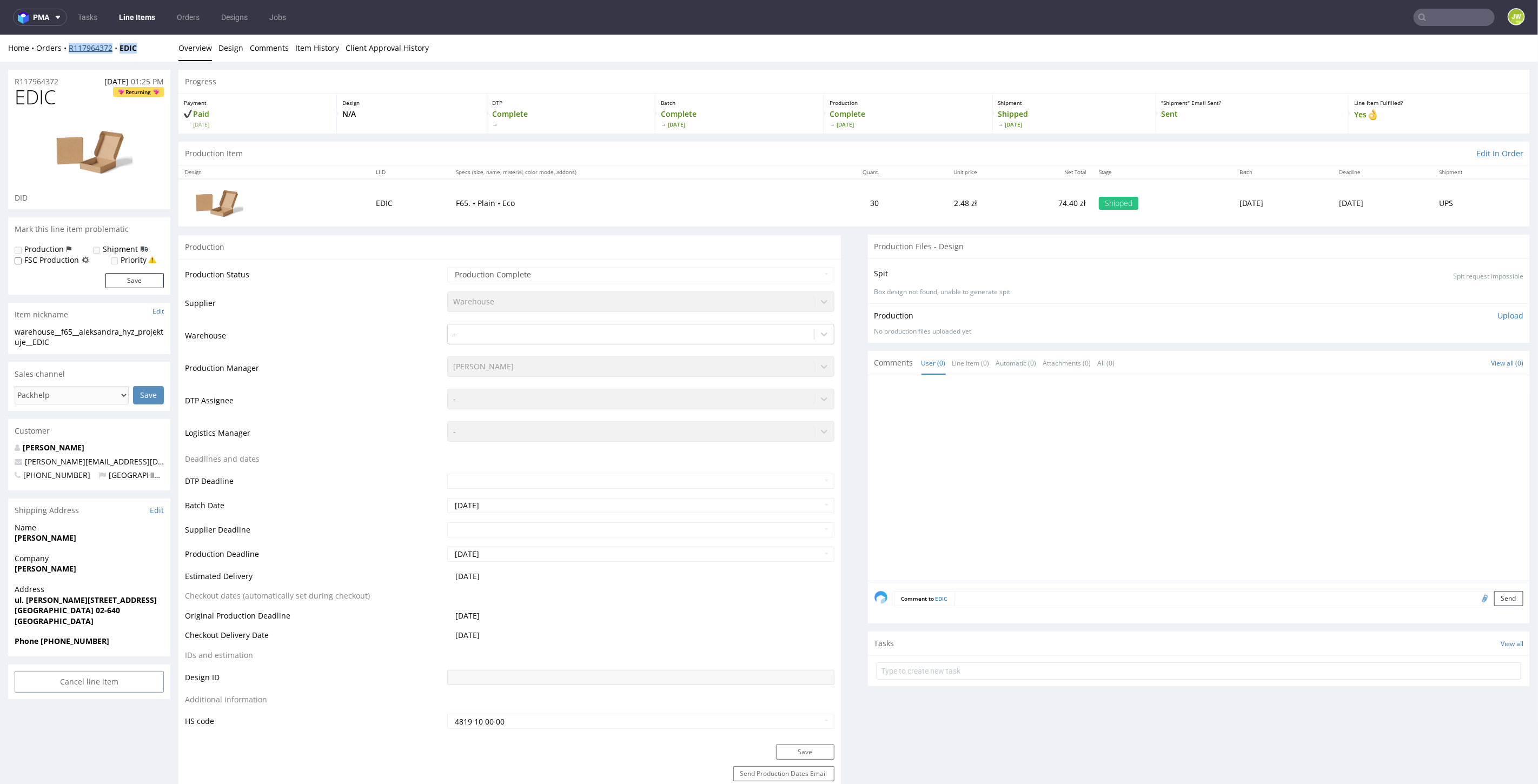
drag, startPoint x: 147, startPoint y: 47, endPoint x: 68, endPoint y: 49, distance: 79.0
click at [68, 49] on div "Home Orders R117964372 EDIC" at bounding box center [89, 48] width 162 height 11
copy div "R117964372 EDIC"
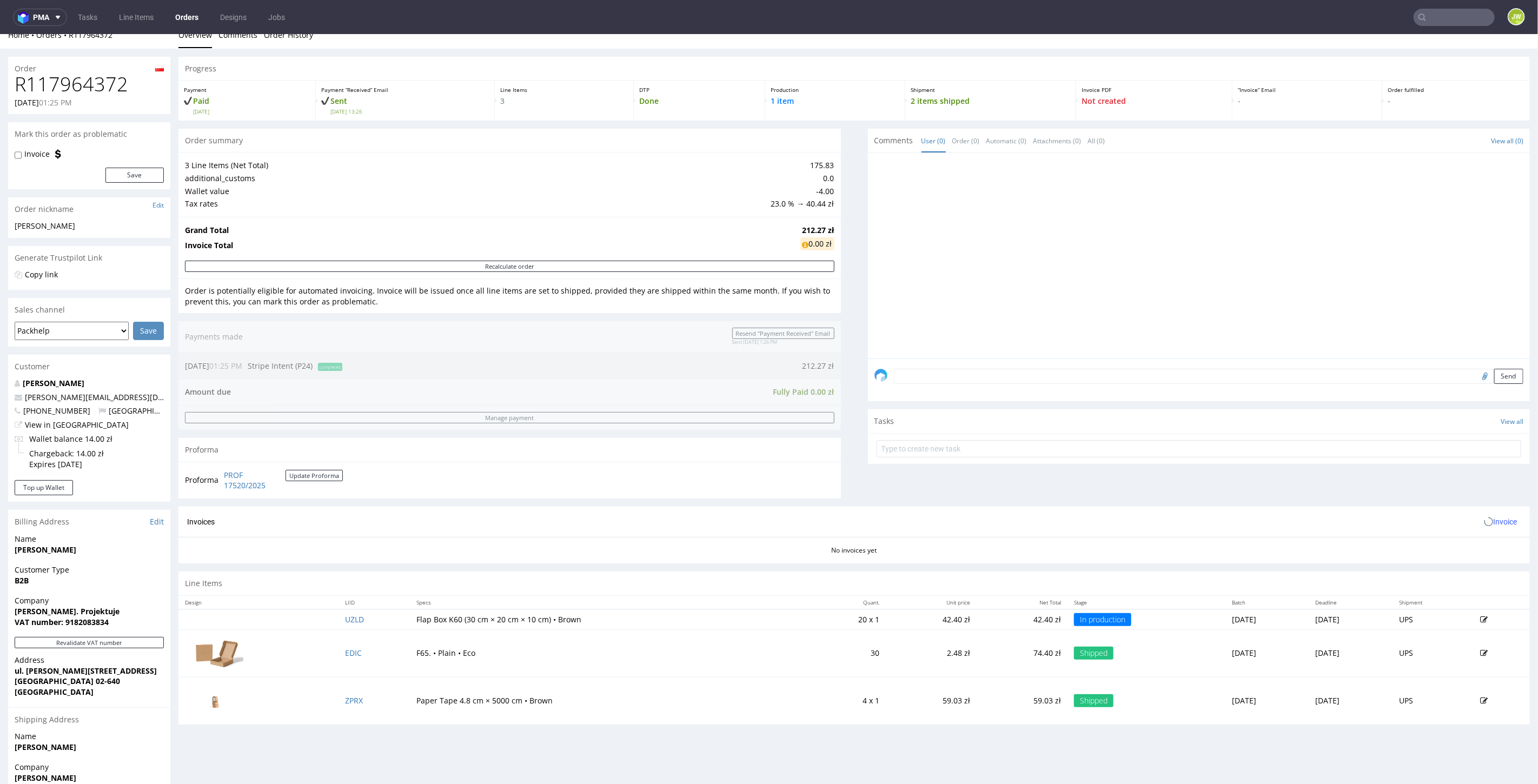
scroll to position [107, 0]
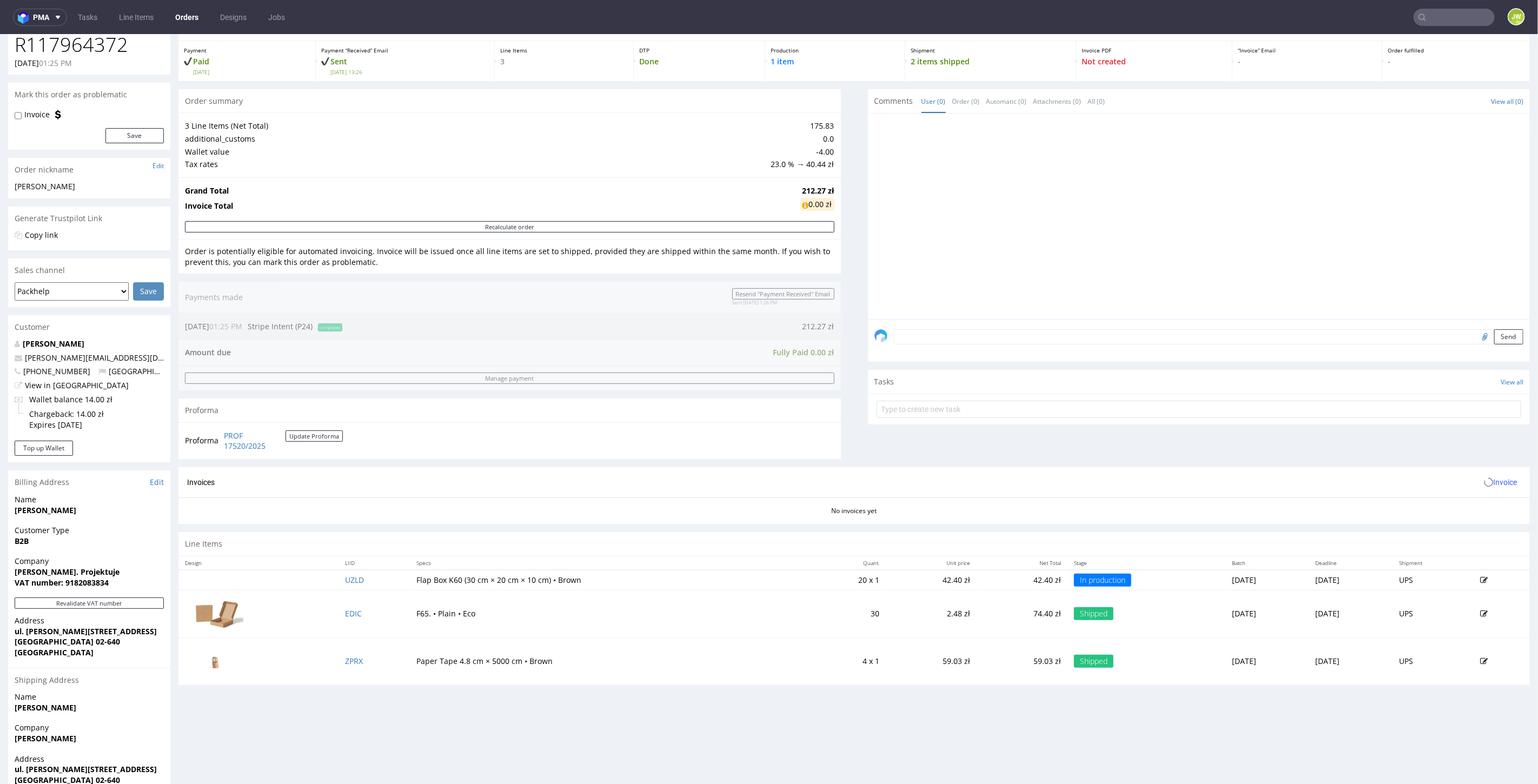
scroll to position [107, 0]
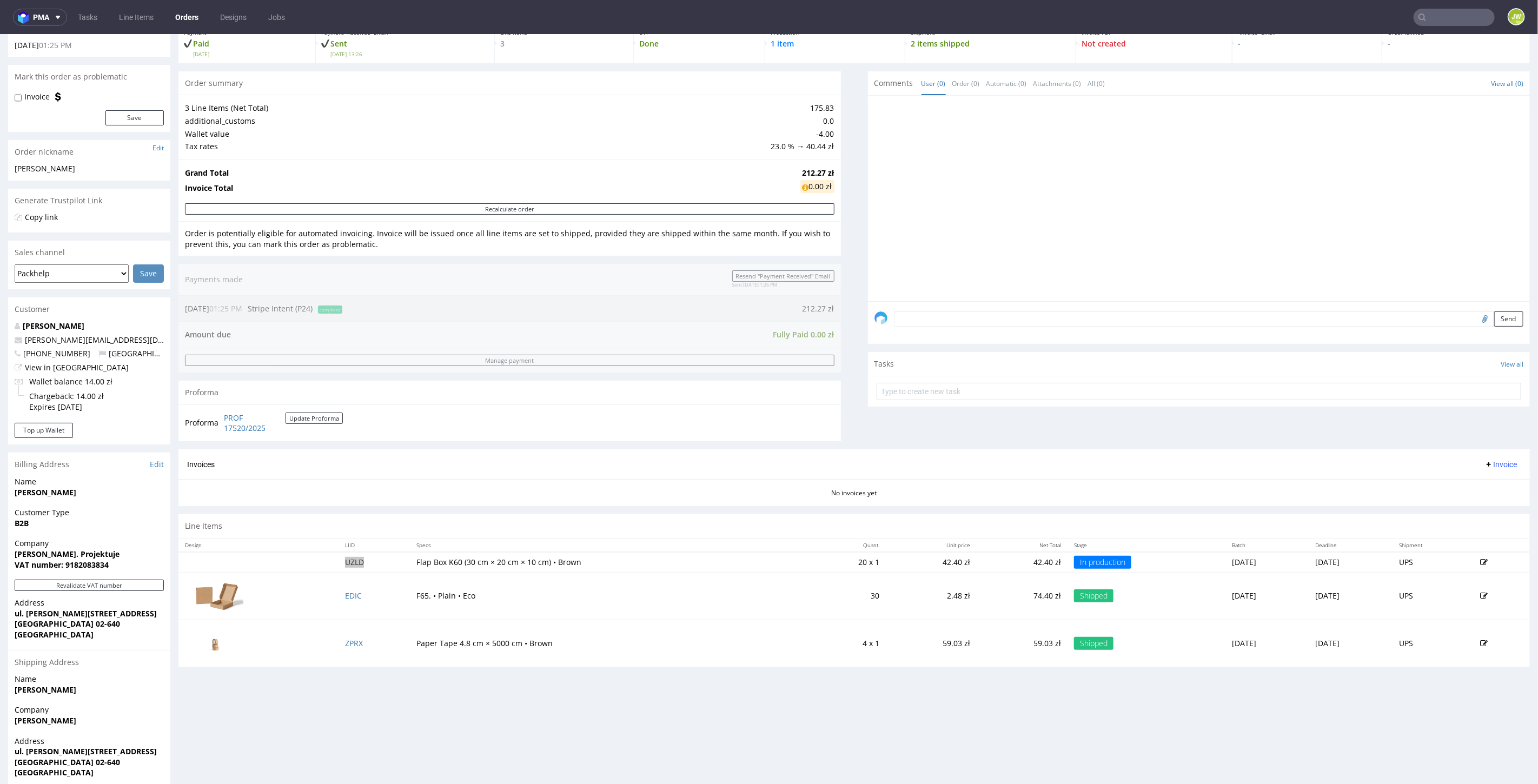
scroll to position [107, 0]
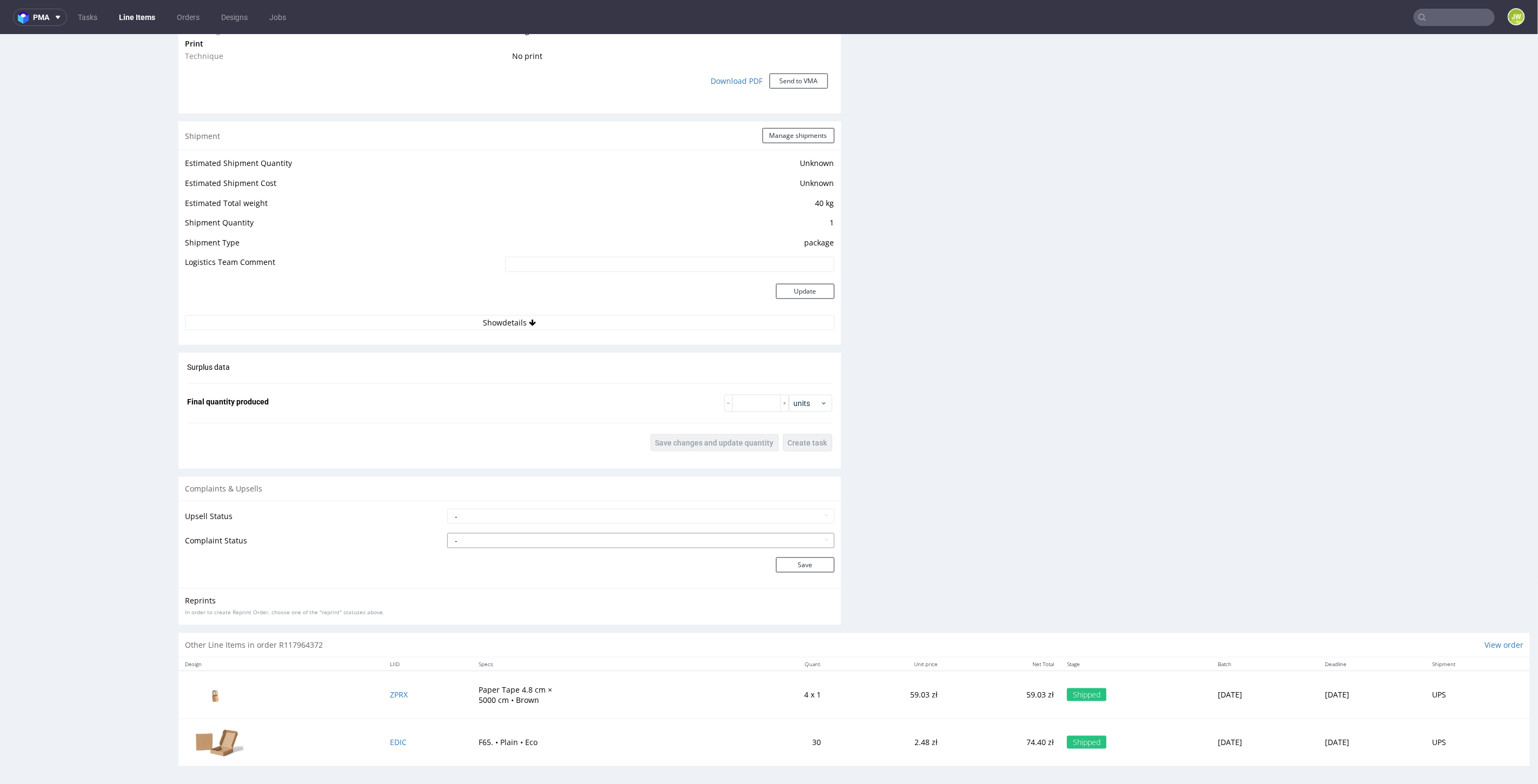
scroll to position [2, 0]
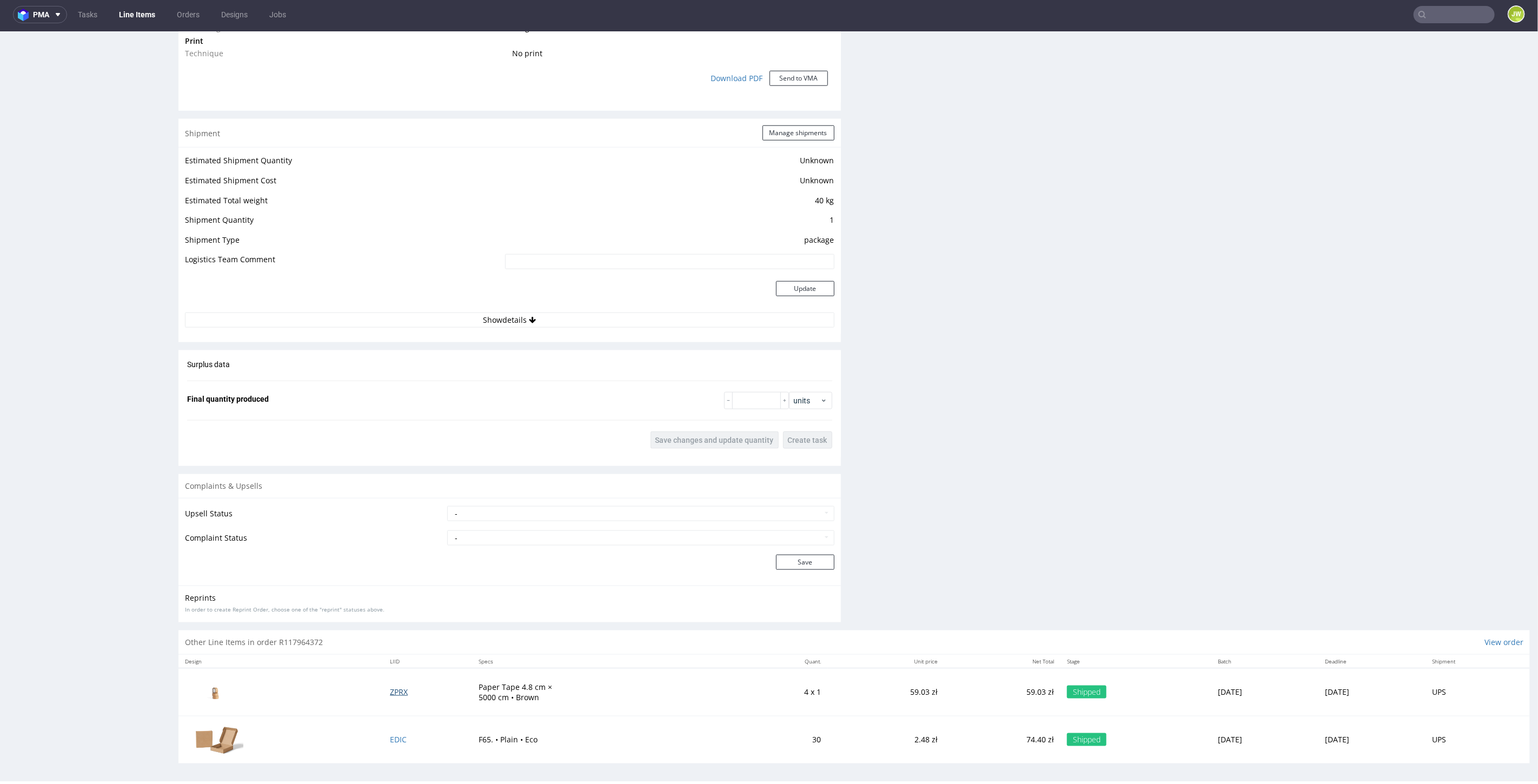
click at [390, 691] on span "ZPRX" at bounding box center [398, 691] width 18 height 10
click at [390, 738] on span "EDIC" at bounding box center [398, 739] width 17 height 10
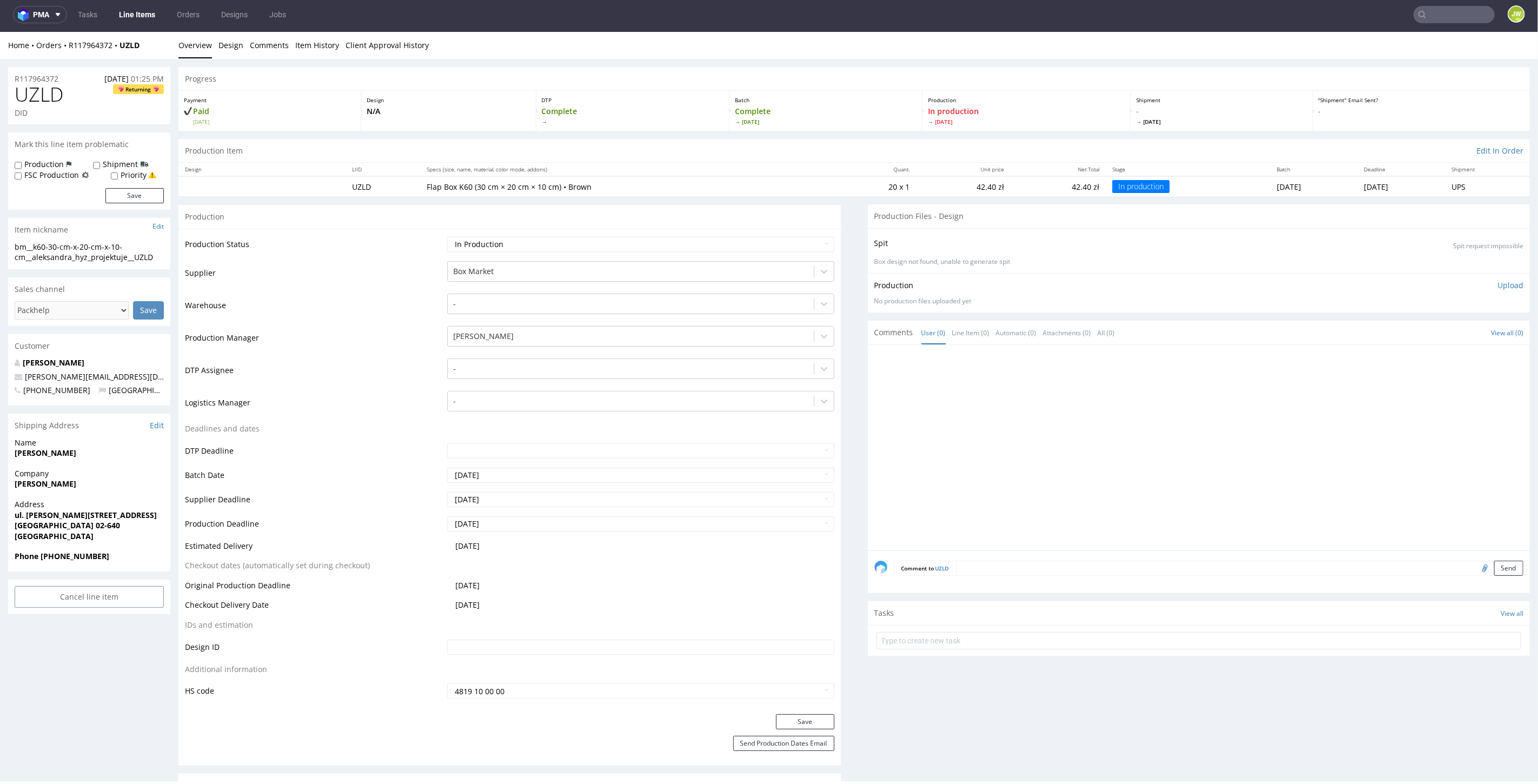
scroll to position [0, 0]
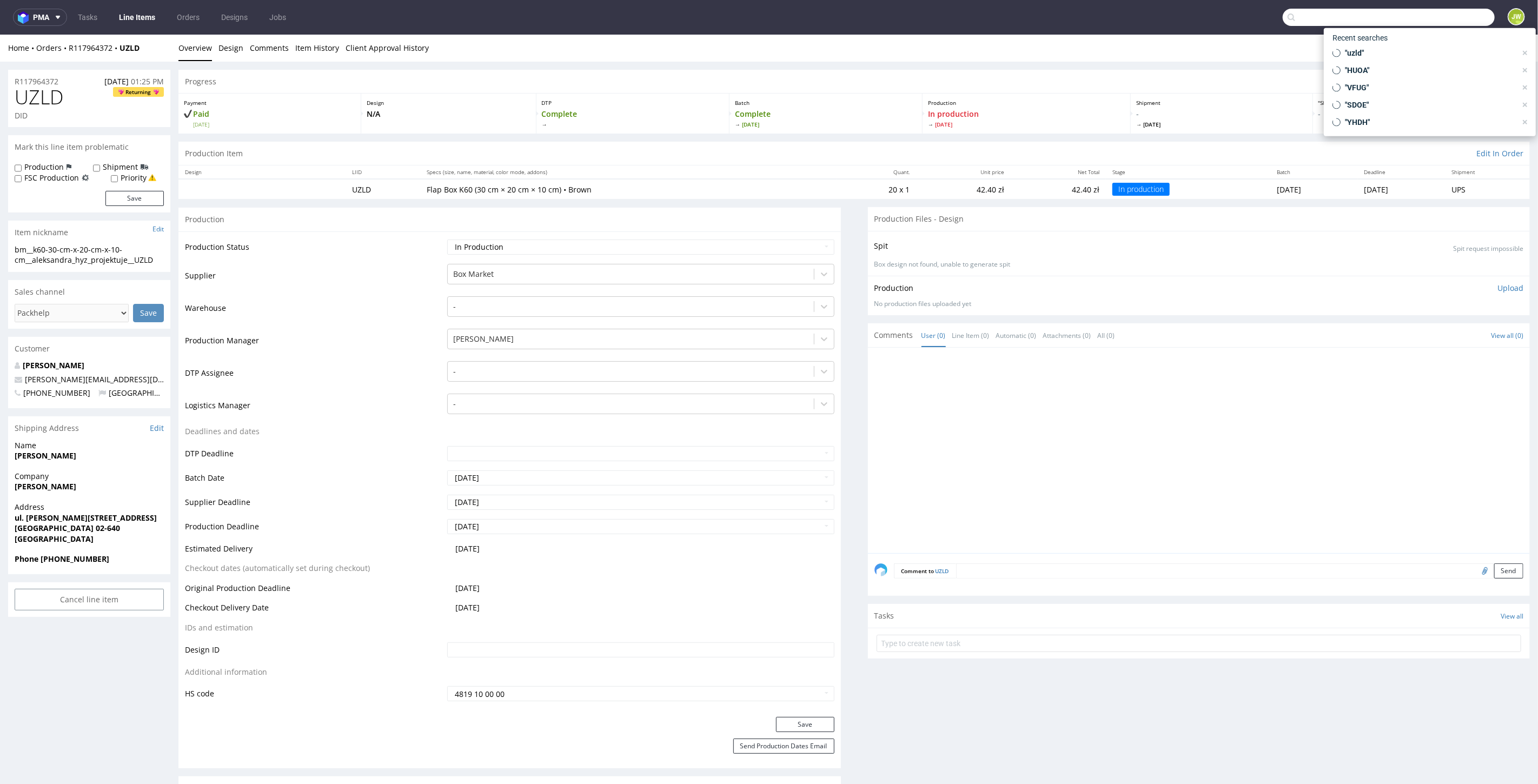
click at [1449, 15] on input "text" at bounding box center [1388, 17] width 212 height 17
click at [1321, 14] on input "text" at bounding box center [1388, 17] width 212 height 17
paste input "R462388444"
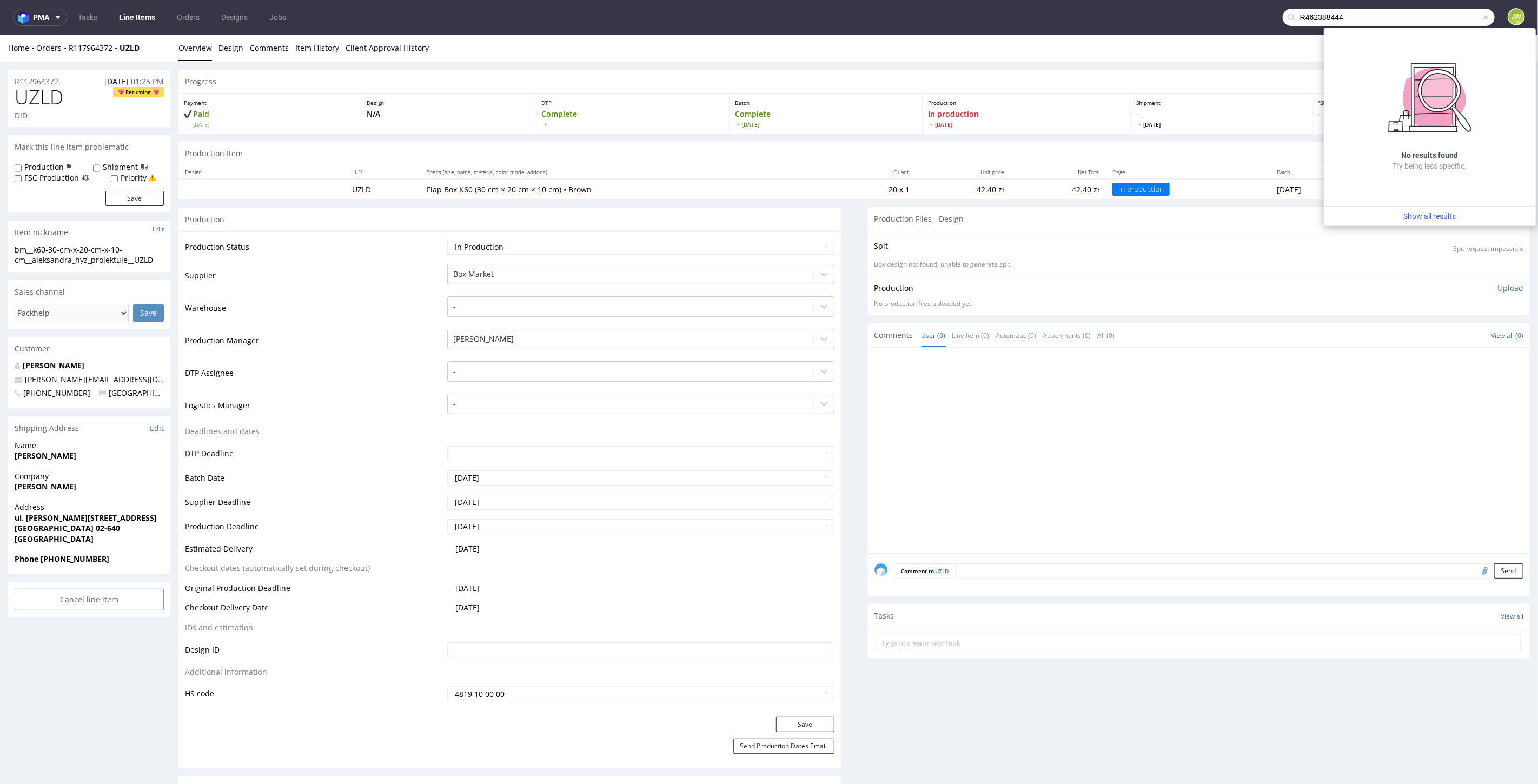
type input "R462388444"
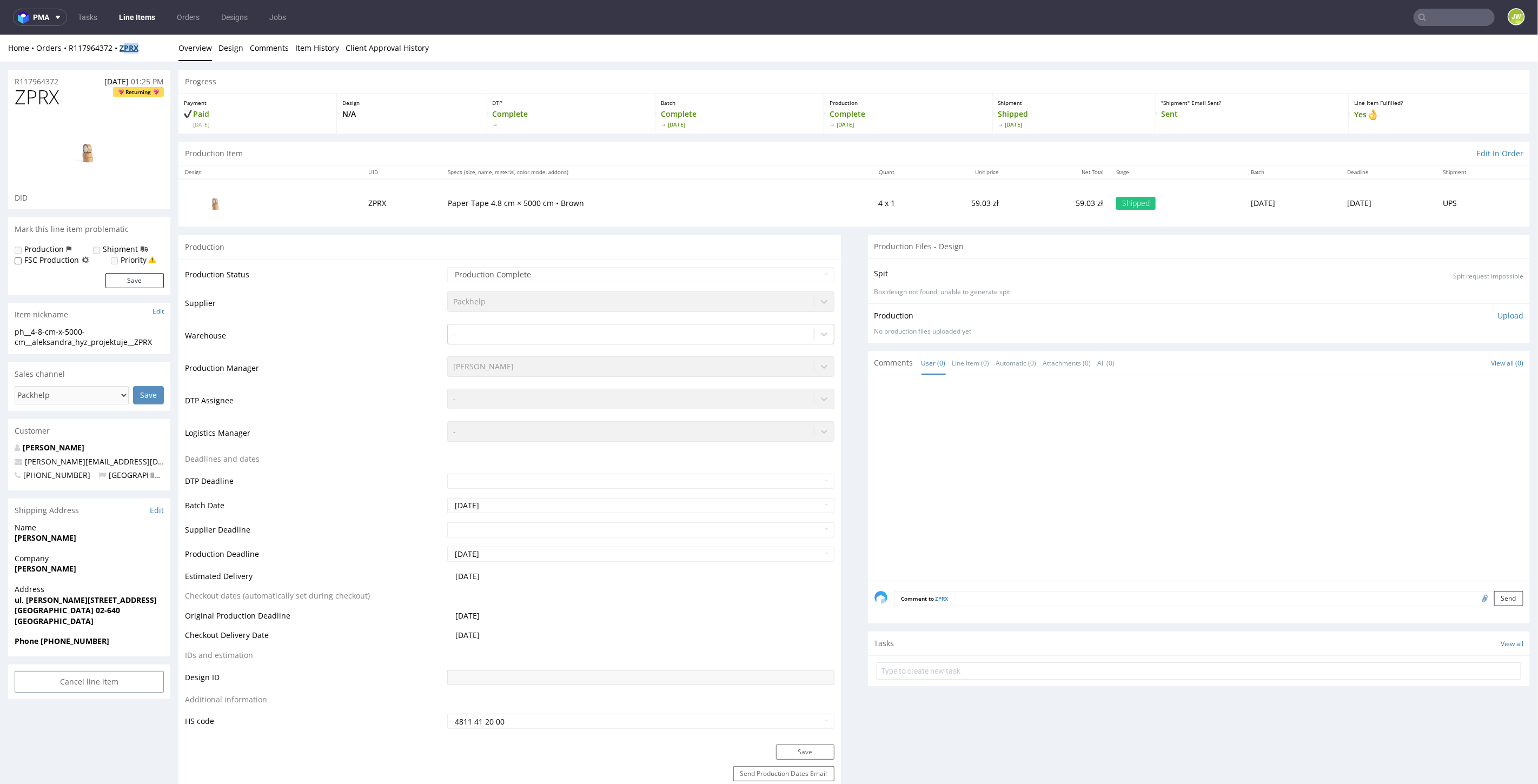
drag, startPoint x: 152, startPoint y: 49, endPoint x: 122, endPoint y: 52, distance: 30.1
click at [122, 52] on div "Home Orders R117964372 ZPRX" at bounding box center [89, 48] width 162 height 11
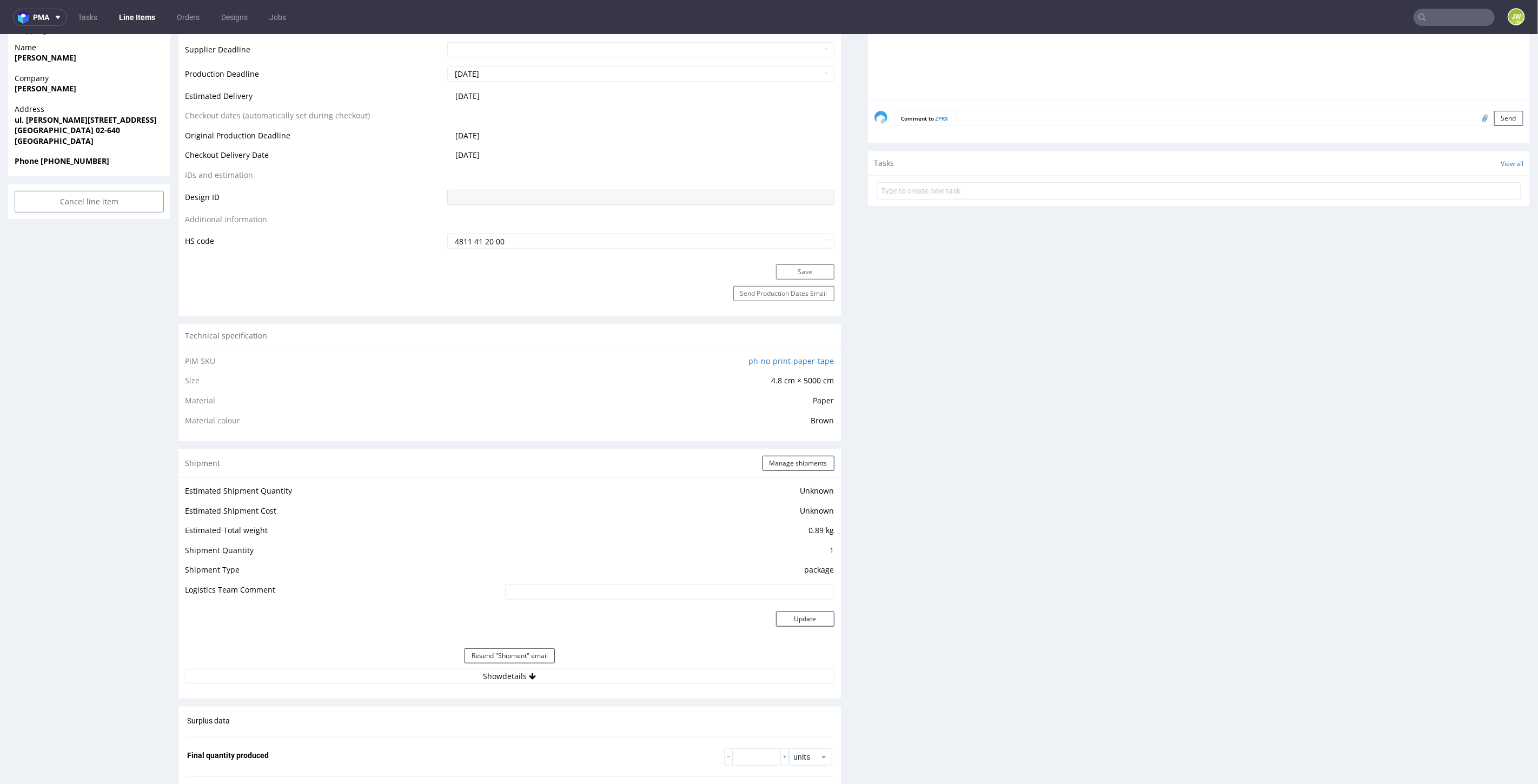
click at [476, 496] on td "Estimated Shipment Quantity" at bounding box center [343, 494] width 317 height 20
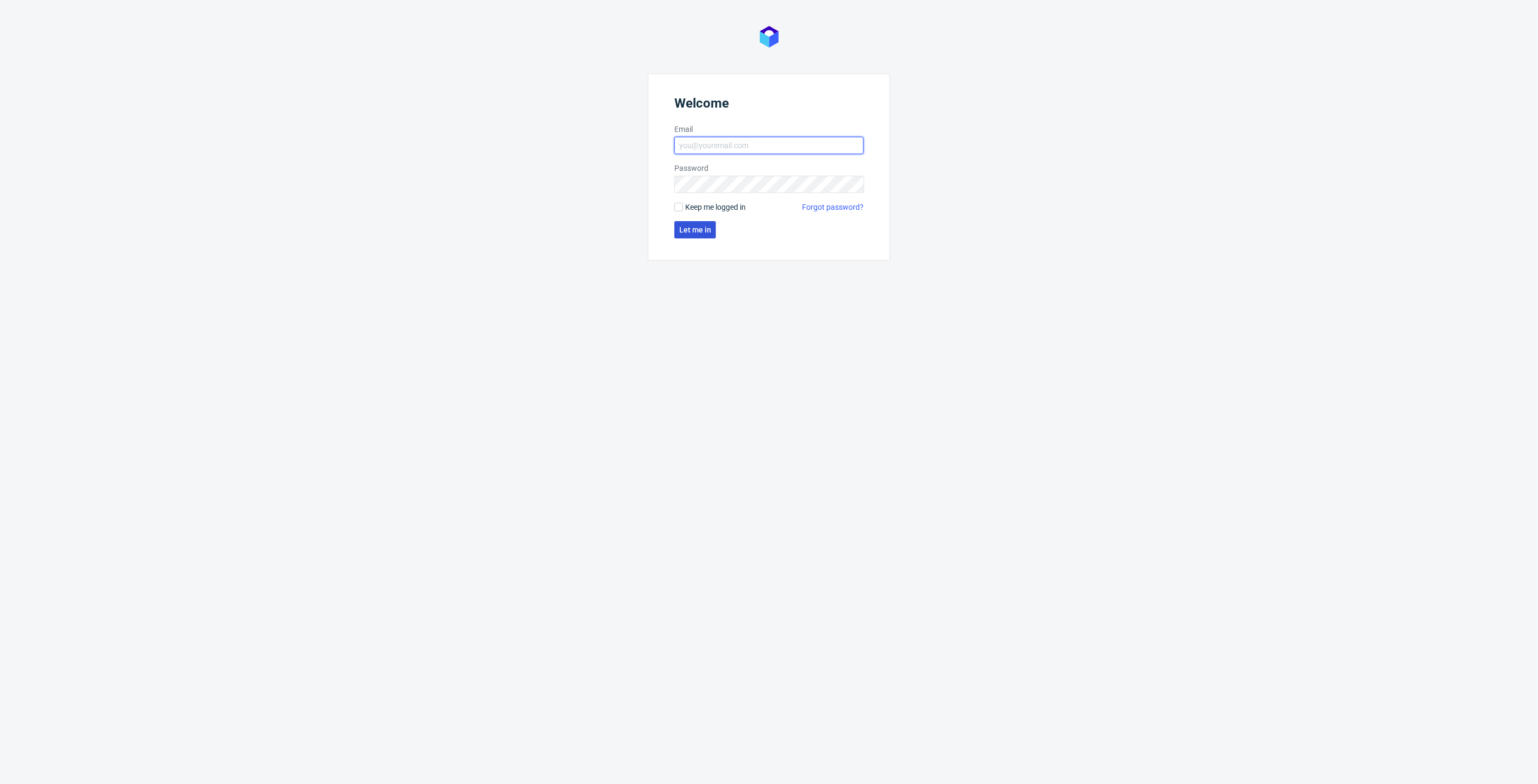
type input "[PERSON_NAME][EMAIL_ADDRESS][DOMAIN_NAME]"
click at [699, 230] on span "Let me in" at bounding box center [695, 230] width 32 height 7
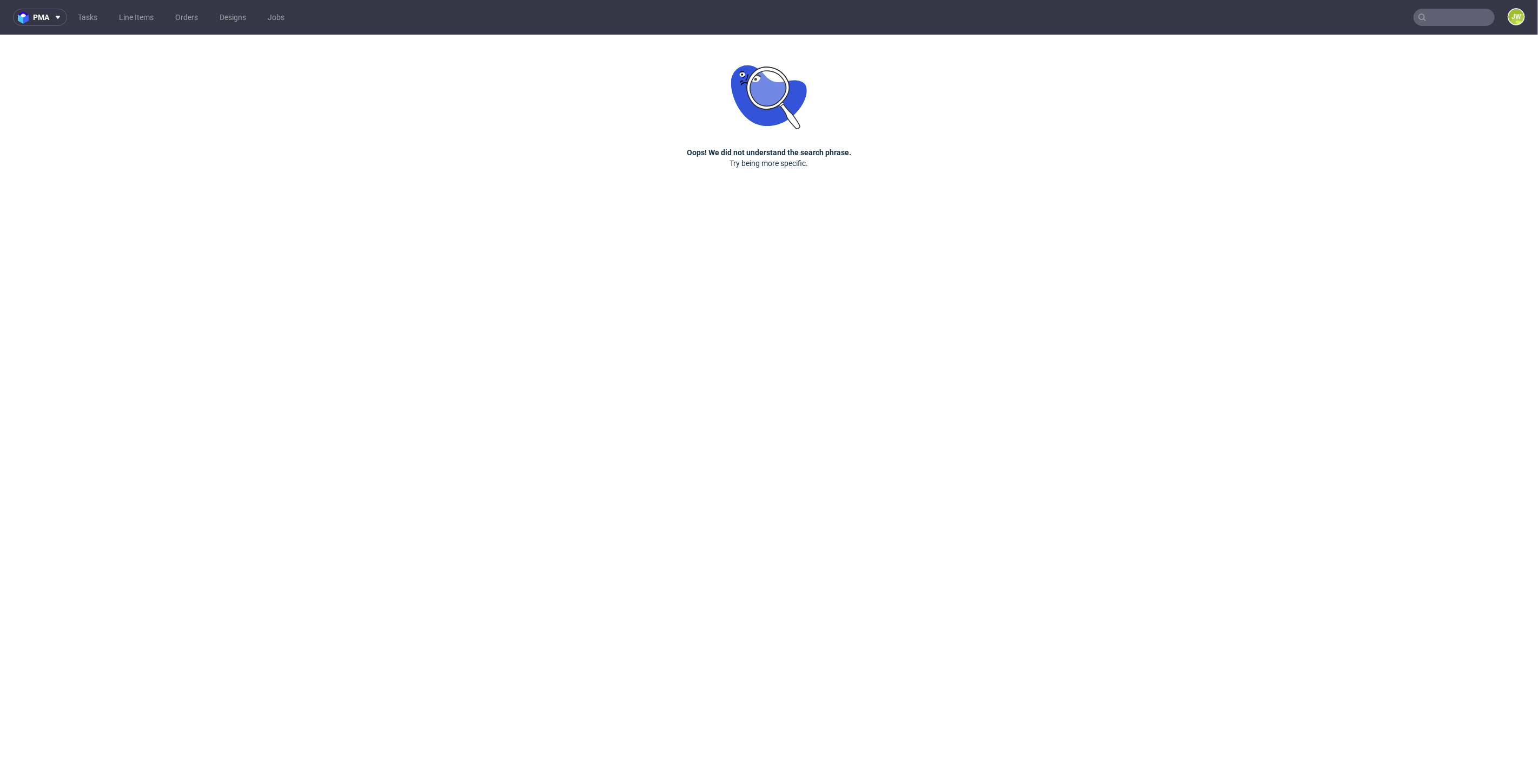
click at [1436, 16] on input "text" at bounding box center [1454, 17] width 81 height 17
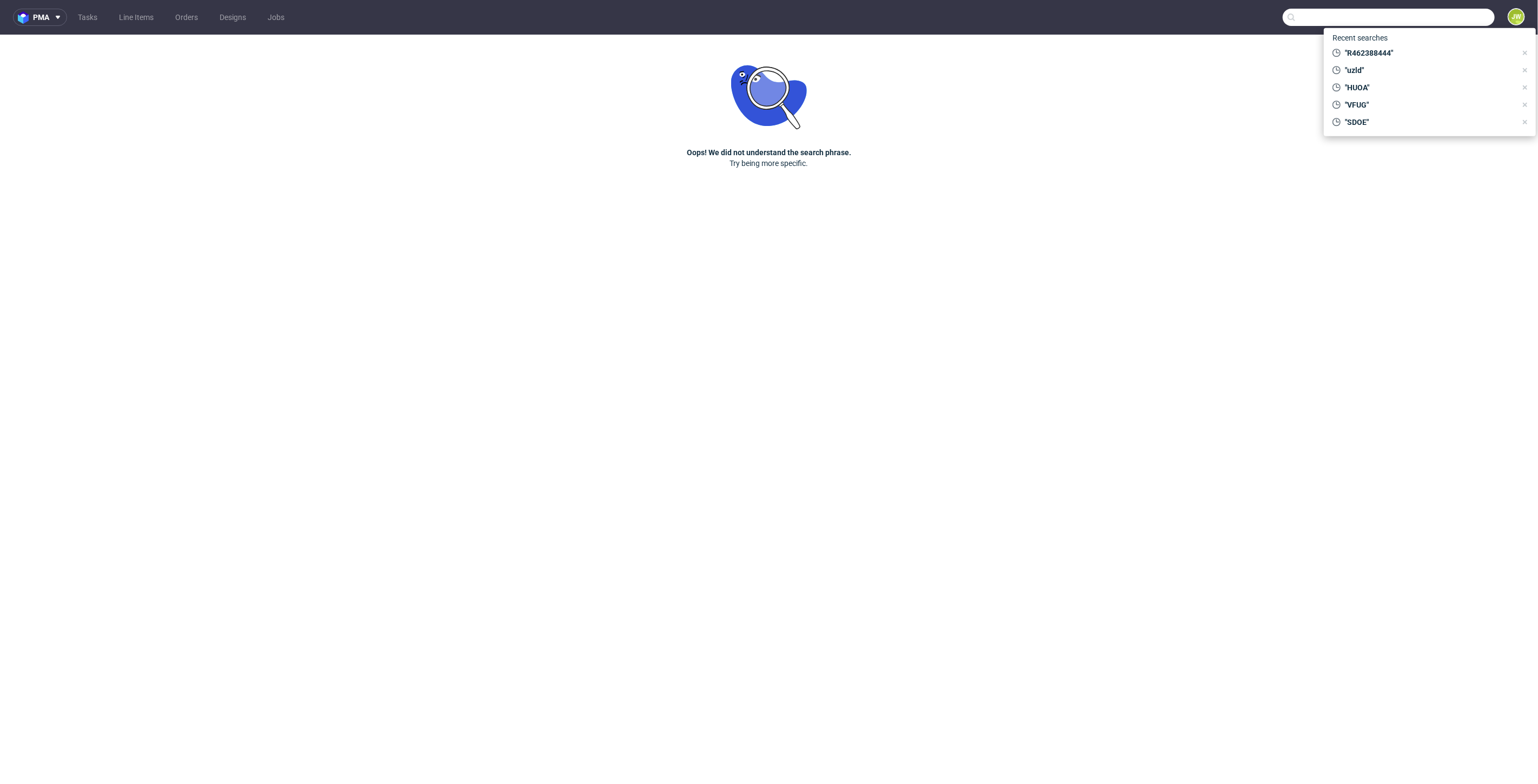
paste input "R462388444"
type input "R462388444"
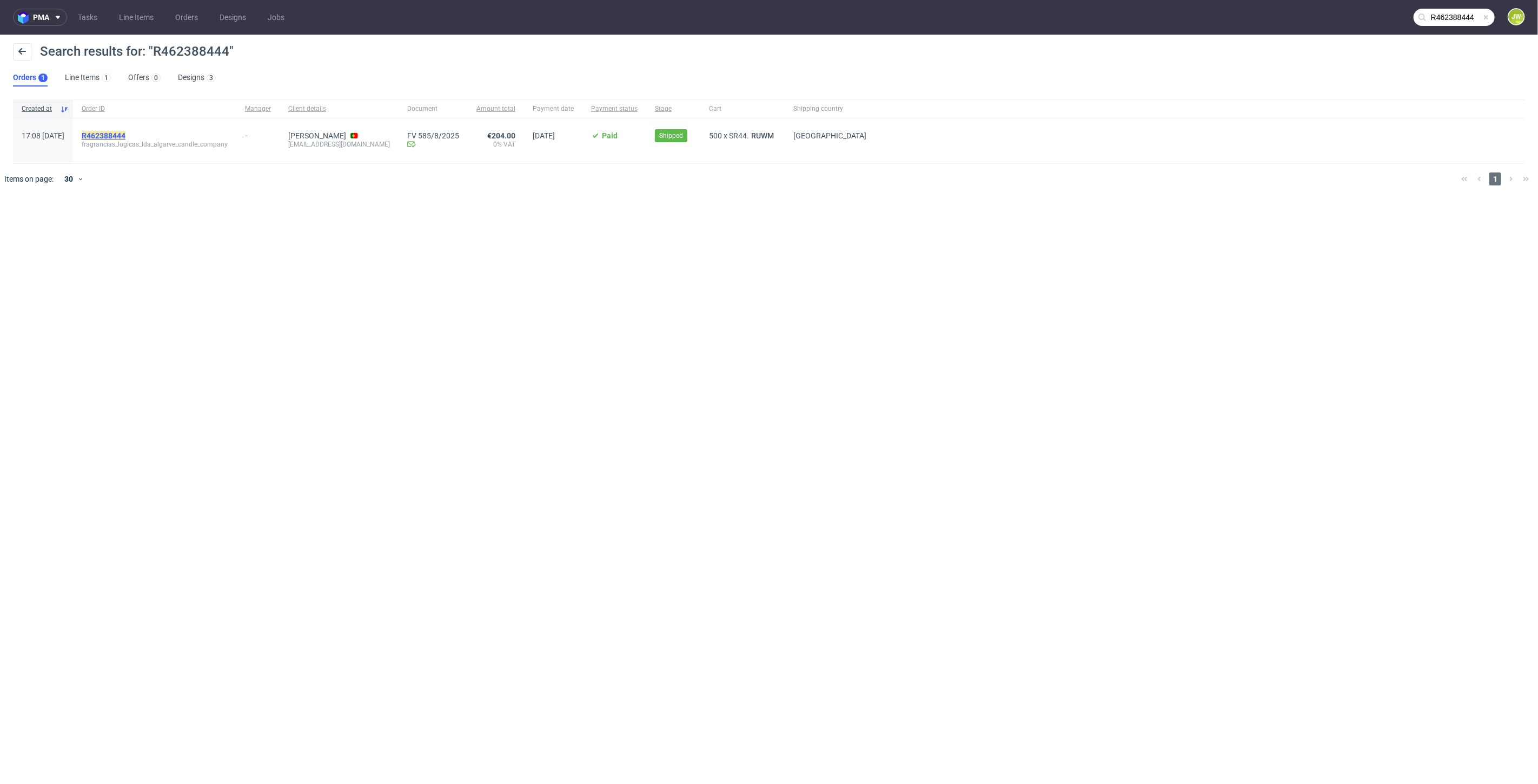
click at [125, 138] on mark "R462388444" at bounding box center [103, 136] width 44 height 9
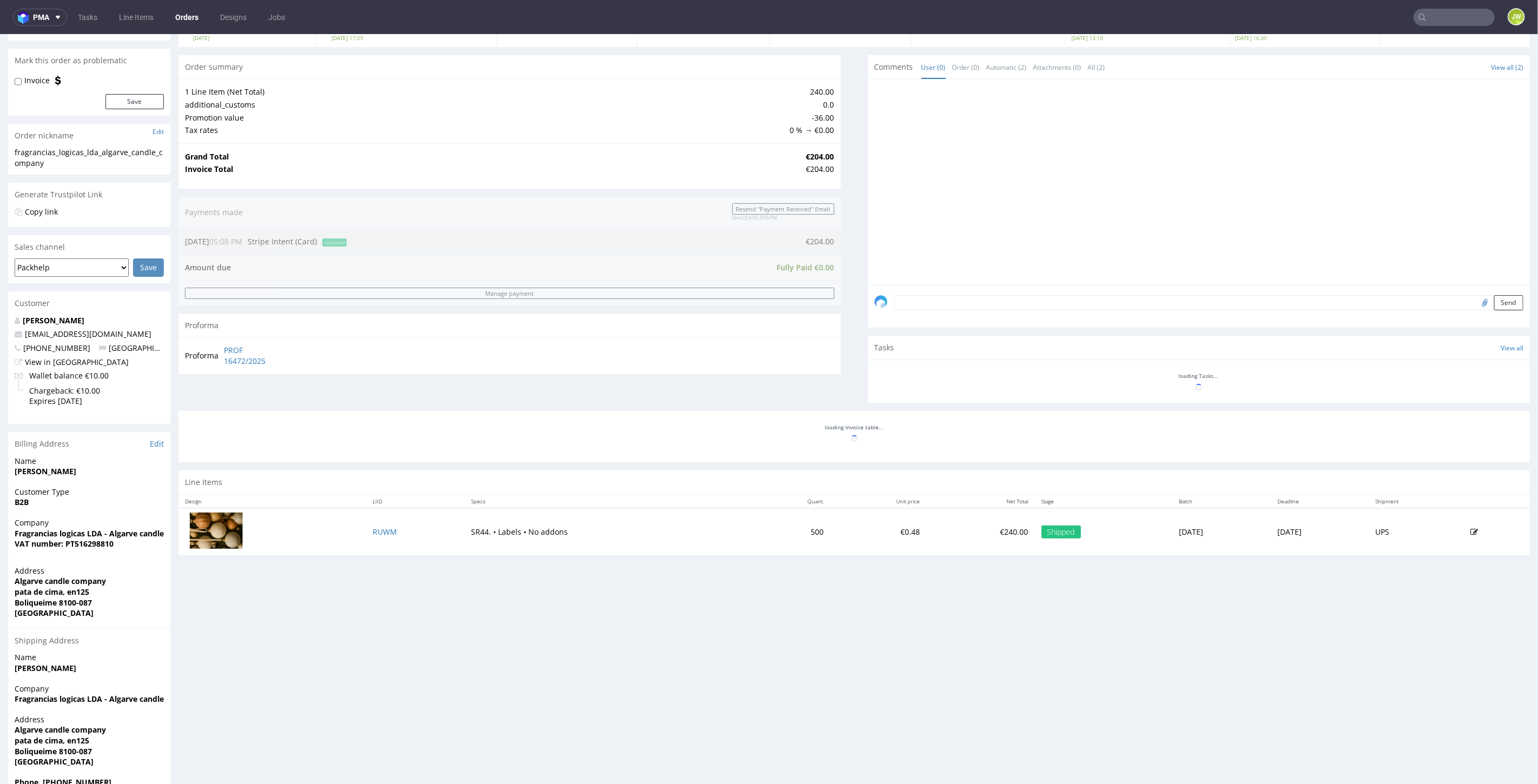
scroll to position [112, 0]
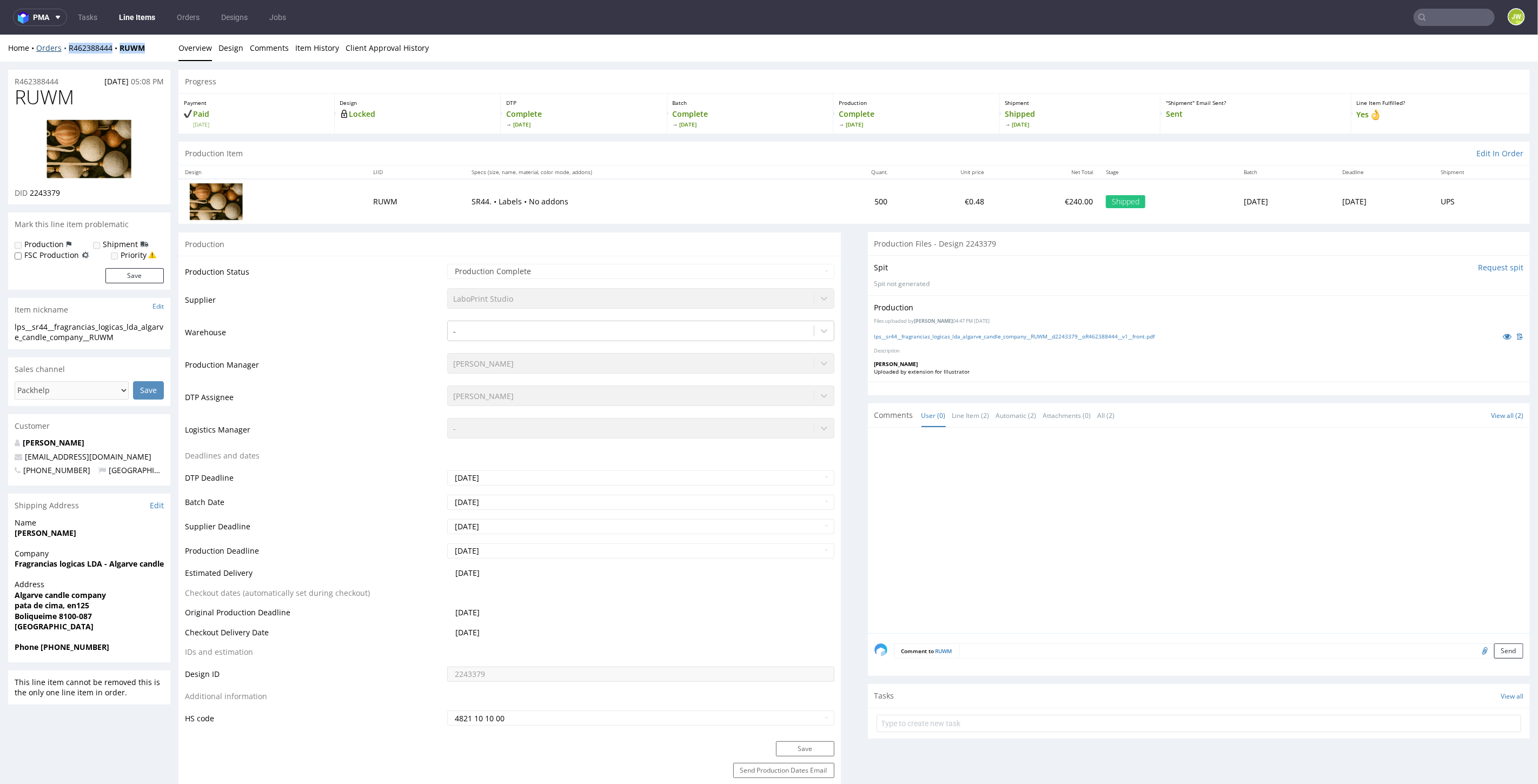
drag, startPoint x: 111, startPoint y: 50, endPoint x: 65, endPoint y: 48, distance: 46.0
click at [65, 50] on div "Home Orders R462388444 RUWM" at bounding box center [89, 48] width 162 height 11
copy div "R462388444 RUWM"
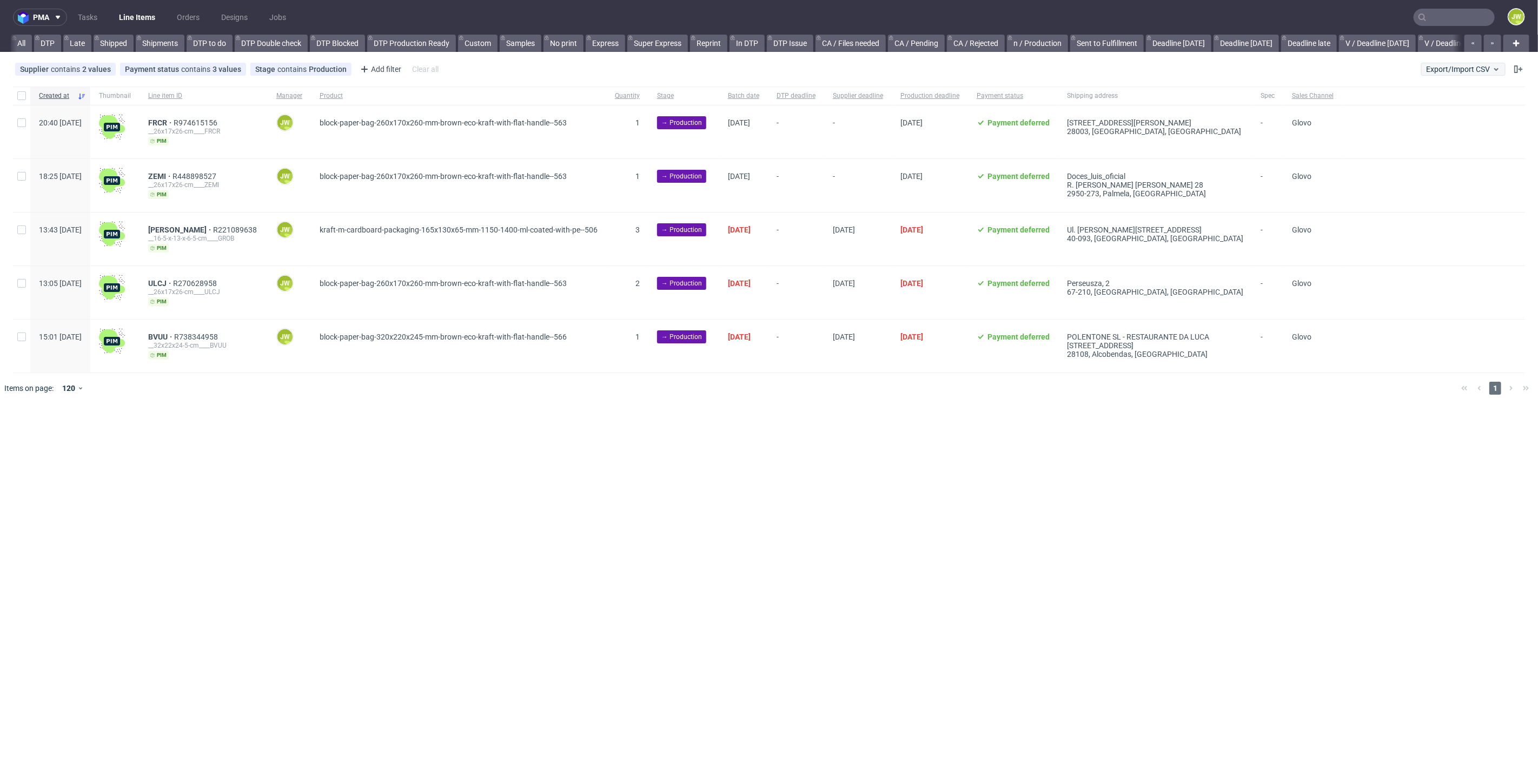
scroll to position [0, 1392]
click at [1435, 65] on span "Export/Import CSV" at bounding box center [1464, 69] width 75 height 9
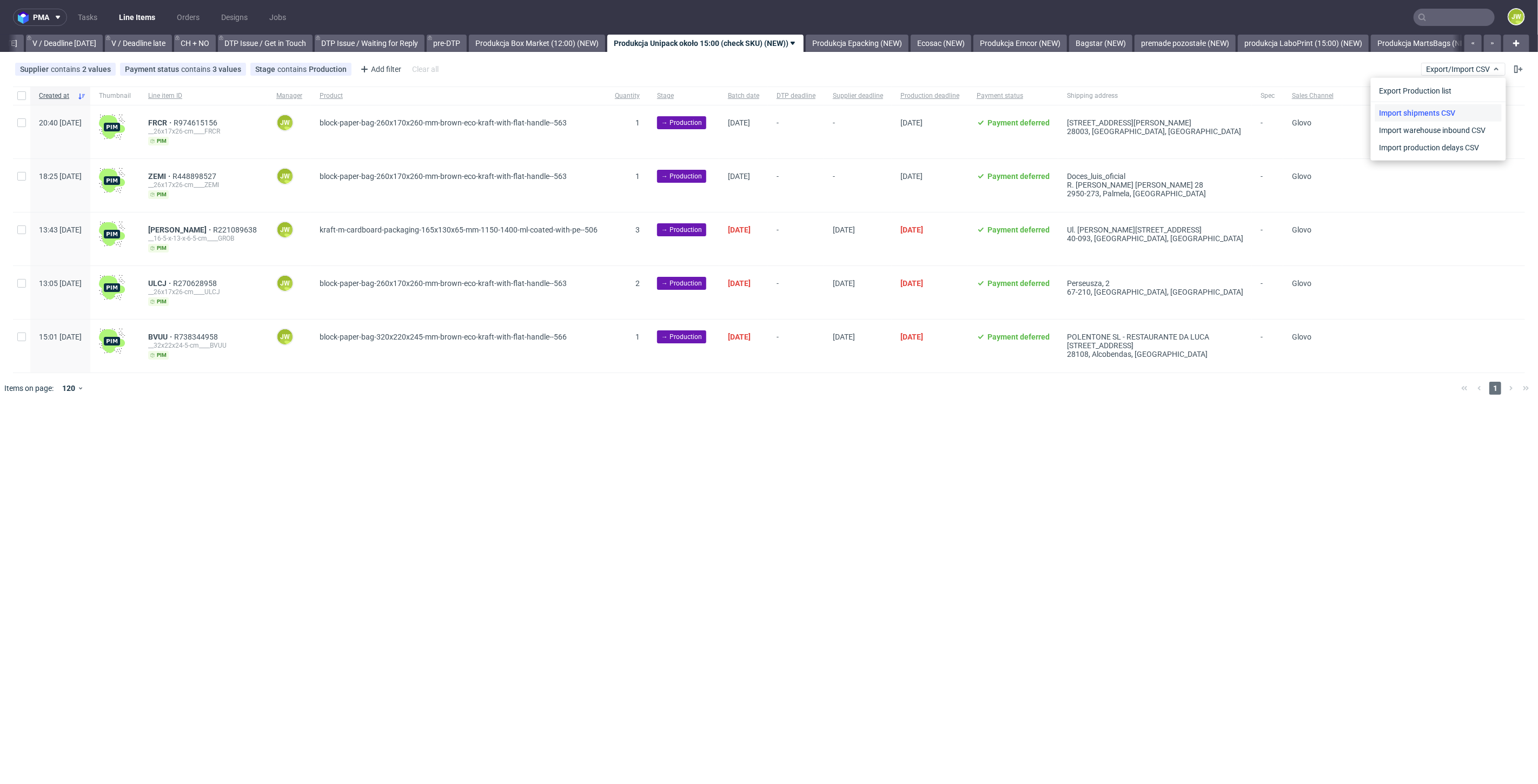
click at [1407, 105] on link "Import shipments CSV" at bounding box center [1439, 113] width 126 height 17
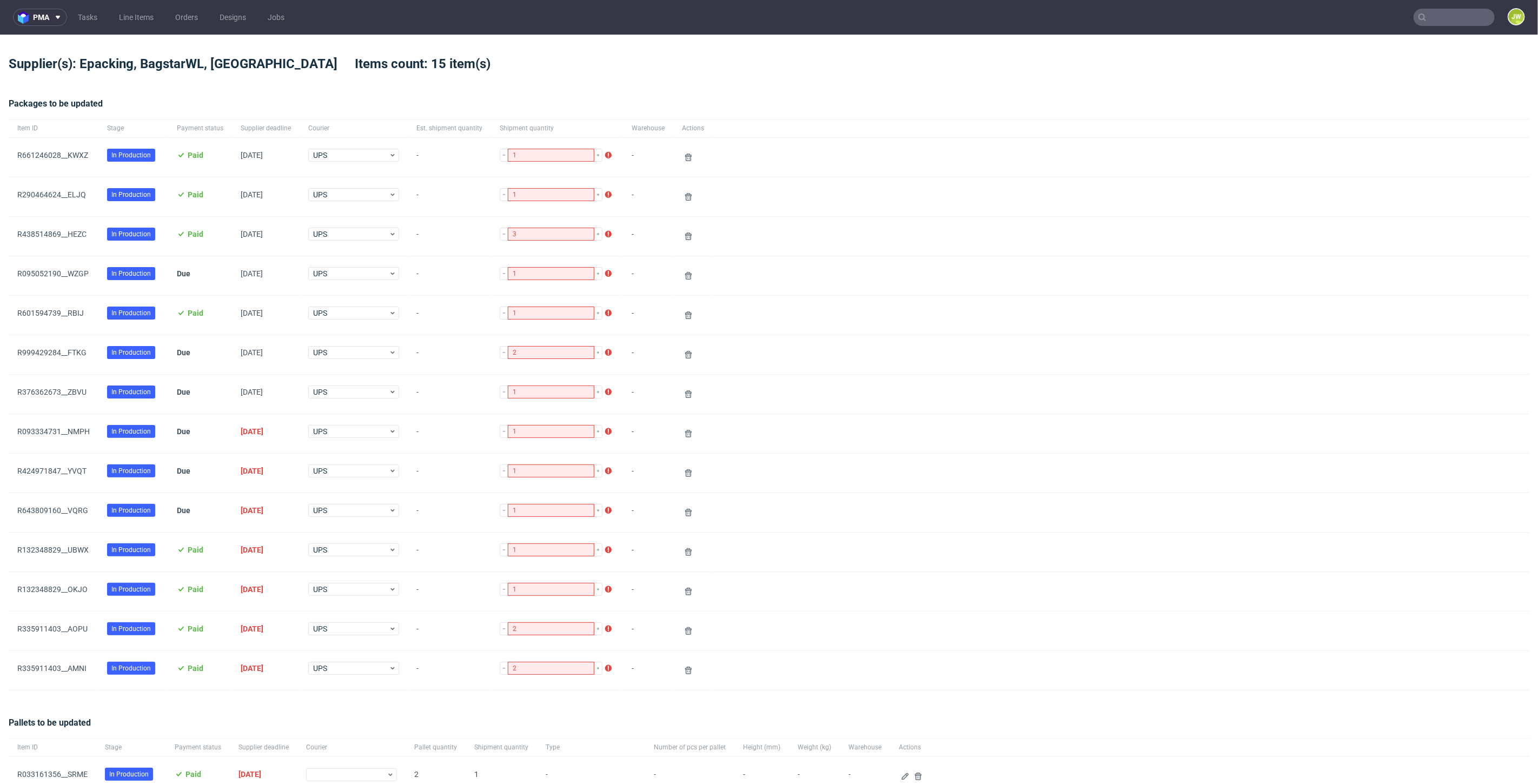
scroll to position [181, 0]
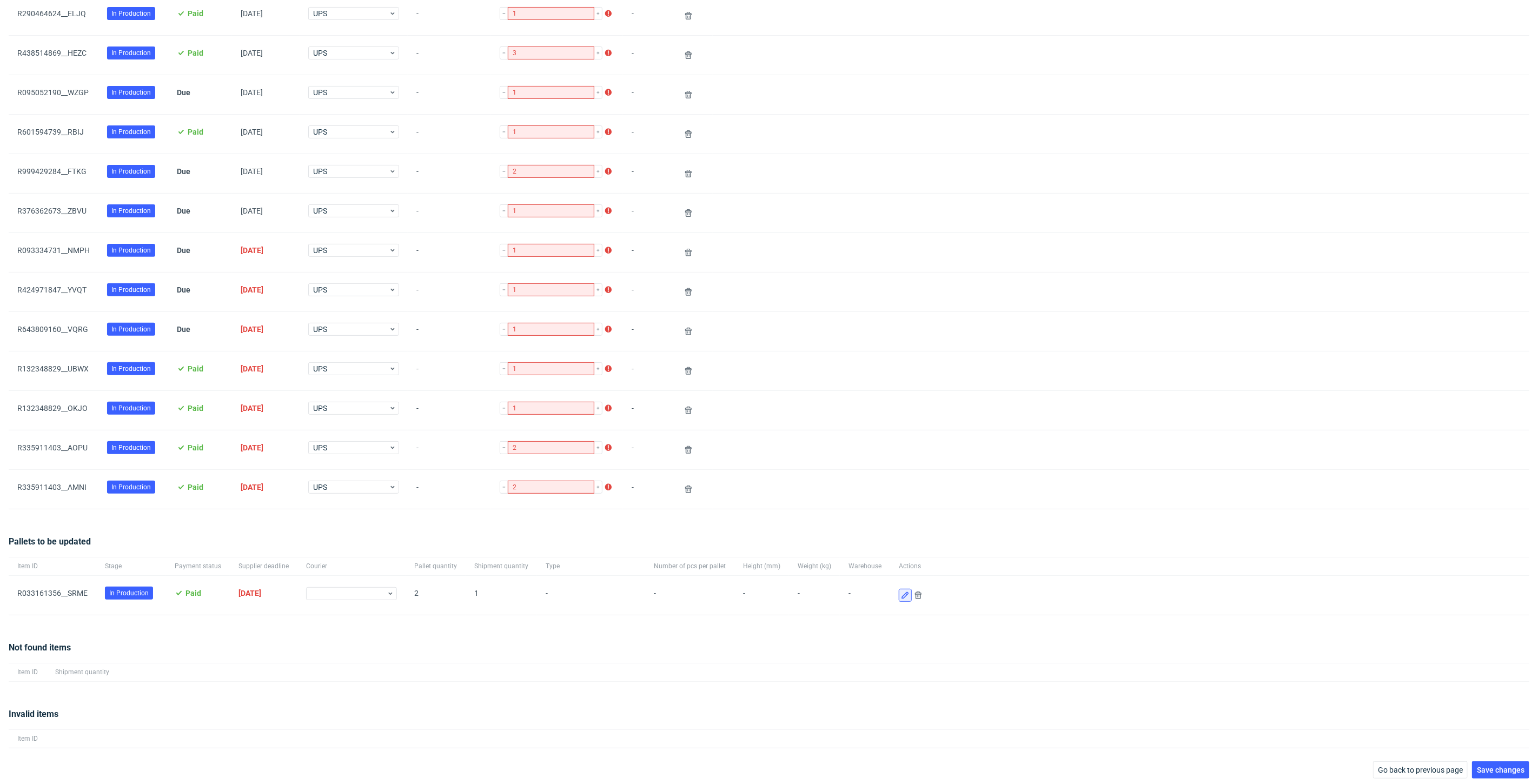
click at [901, 592] on use at bounding box center [904, 595] width 7 height 7
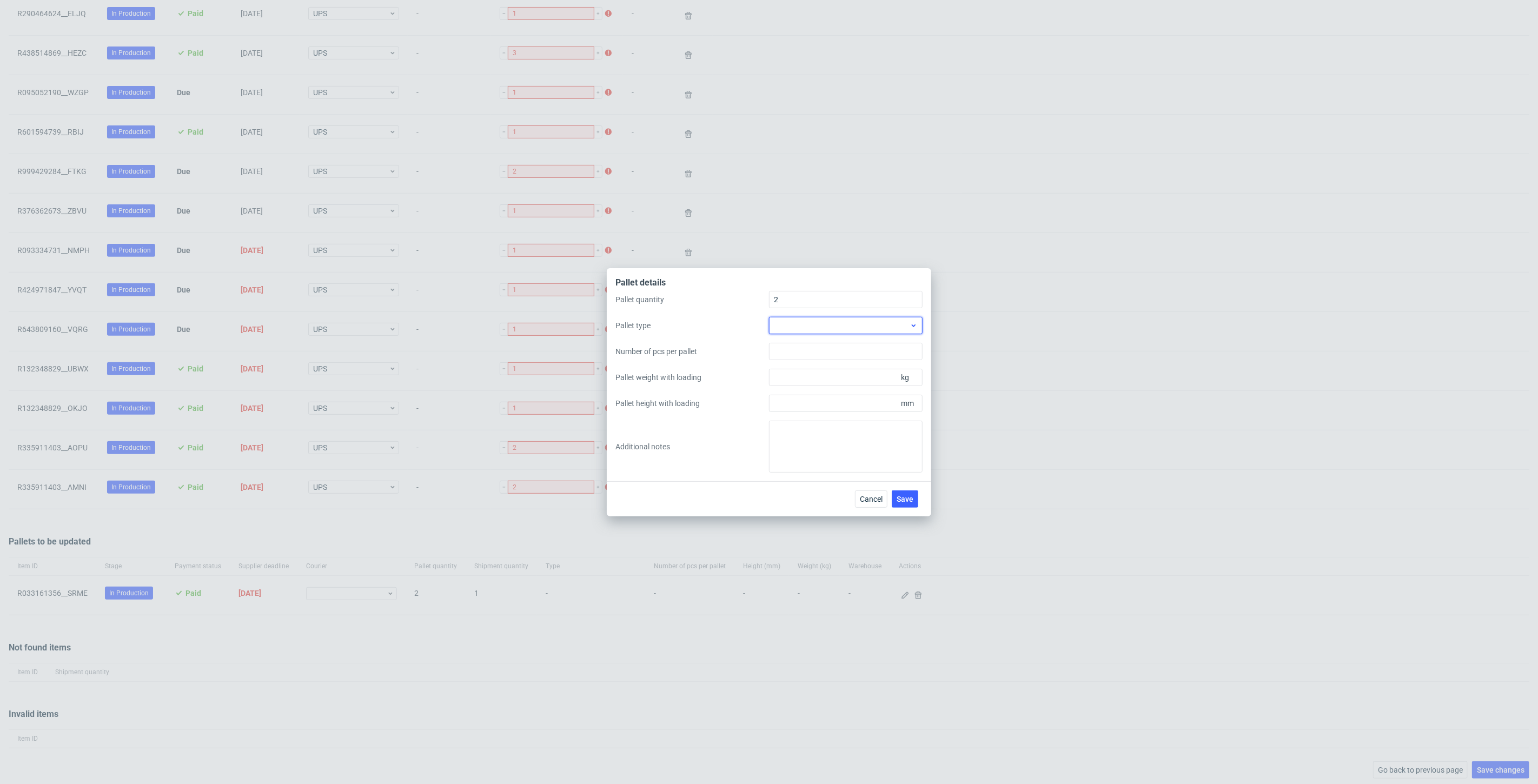
click at [801, 330] on div at bounding box center [845, 325] width 153 height 17
click at [799, 398] on div "Other" at bounding box center [845, 403] width 145 height 20
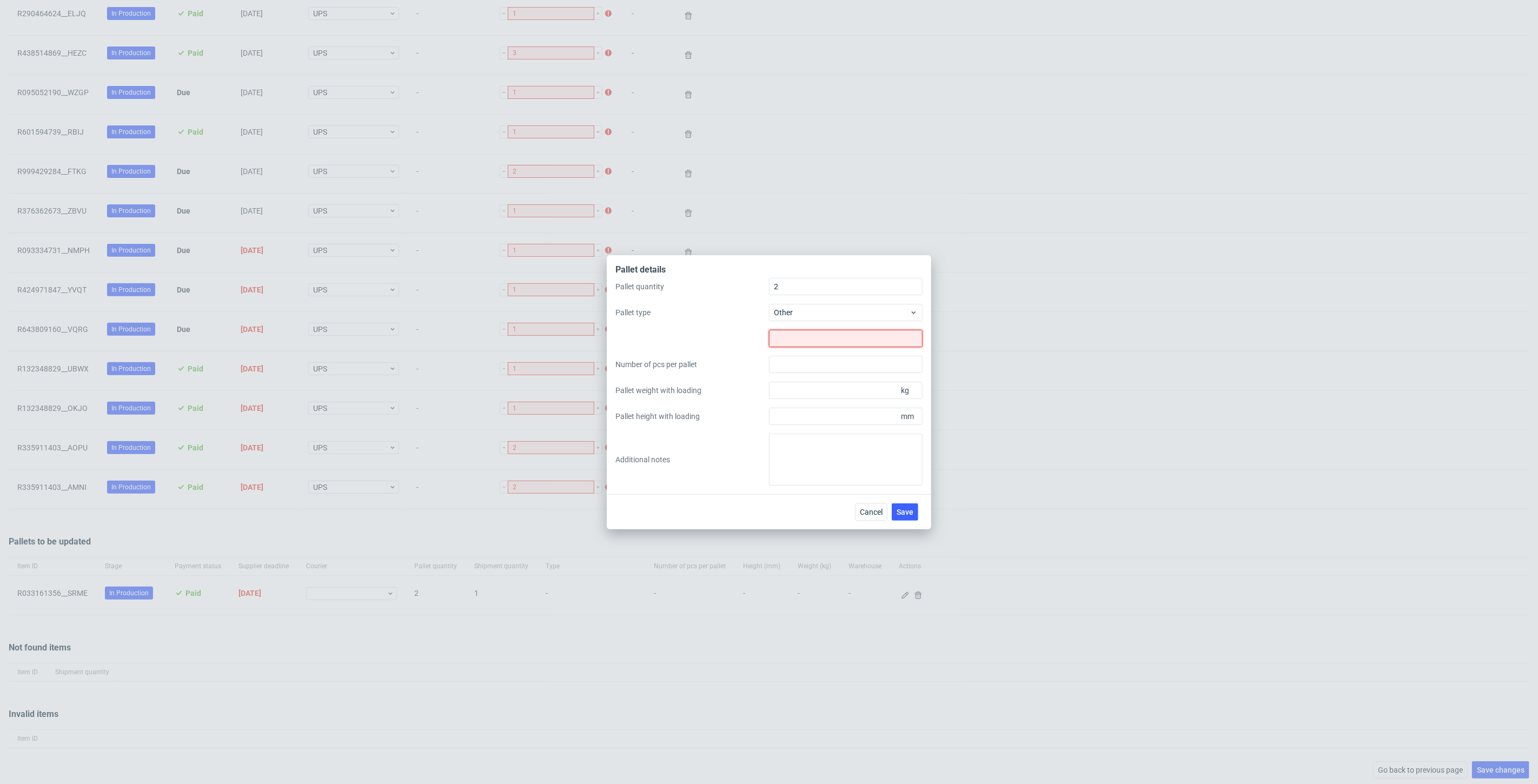
click at [796, 336] on input "text" at bounding box center [845, 338] width 153 height 17
type input "1200x1200"
click at [747, 338] on label at bounding box center [692, 338] width 153 height 17
click at [797, 387] on input "Pallet weight with loading" at bounding box center [845, 390] width 153 height 17
type input "-1270"
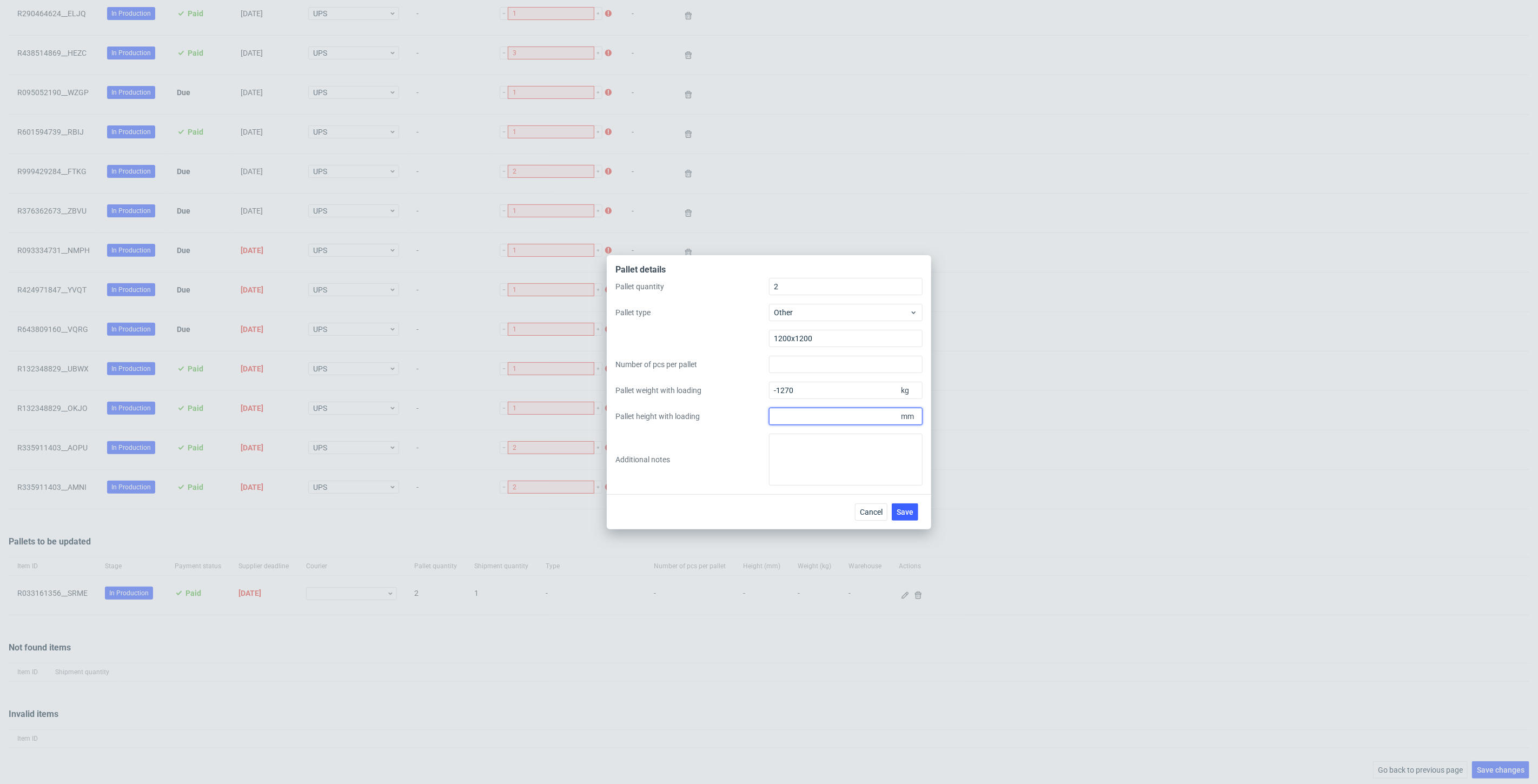
click at [796, 418] on input "Pallet height with loading" at bounding box center [845, 416] width 153 height 17
type input "2000"
click at [753, 410] on div "Pallet quantity 2 Pallet type Other 1200x1200 Number of pcs per pallet Pallet w…" at bounding box center [769, 382] width 307 height 208
click at [819, 476] on textarea at bounding box center [845, 459] width 153 height 52
paste textarea "Data odbioru: [DATE] (środa)"
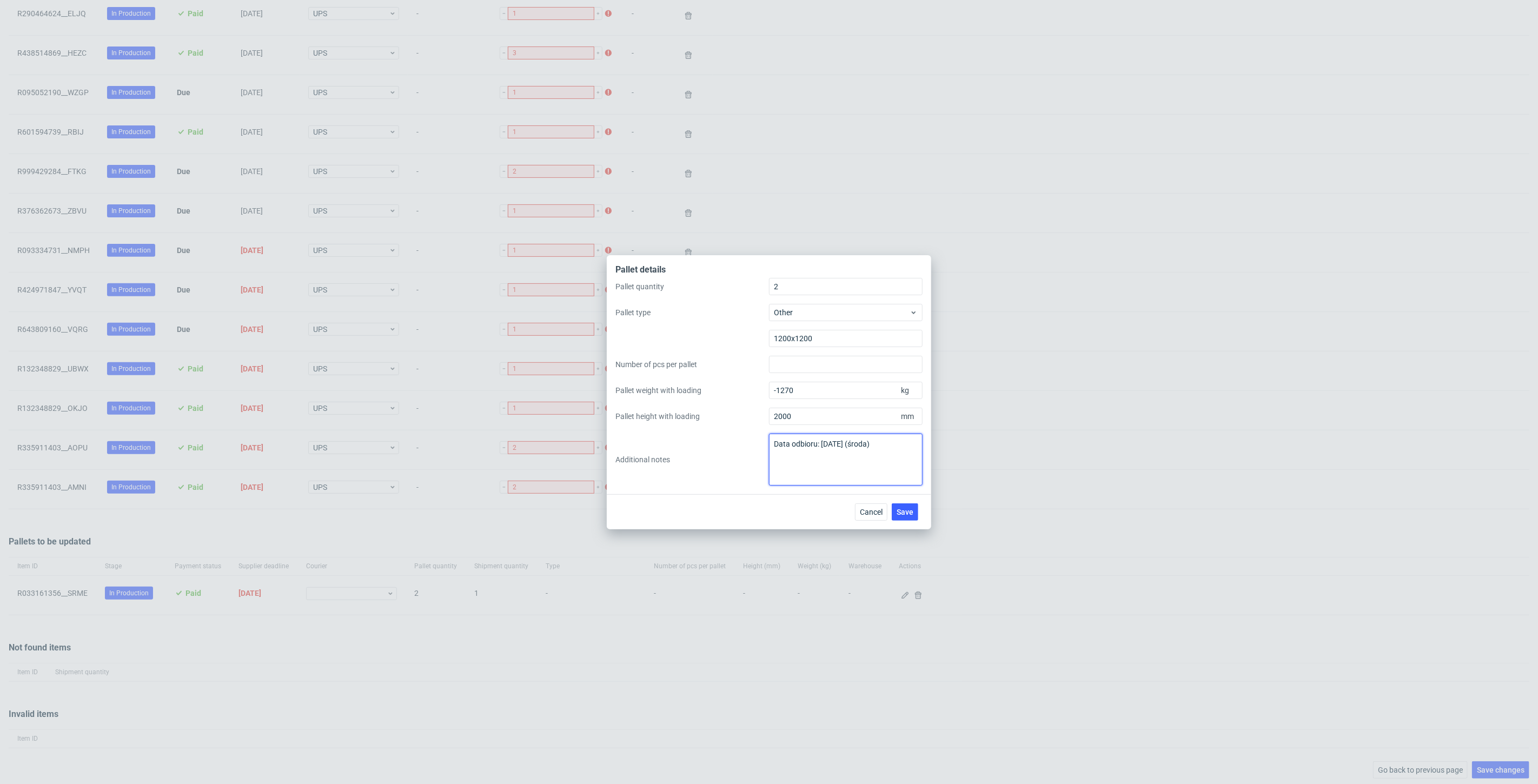
type textarea "Data odbioru: [DATE] (środa)"
click at [725, 469] on div "Pallet quantity 2 Pallet type Other 1200x1200 Number of pcs per pallet Pallet w…" at bounding box center [769, 382] width 307 height 208
click at [774, 388] on input "-1270" at bounding box center [845, 390] width 153 height 17
drag, startPoint x: 823, startPoint y: 386, endPoint x: 731, endPoint y: 390, distance: 92.1
click at [731, 390] on div "Pallet quantity 2 Pallet type Other 1200x1200 Number of pcs per pallet Pallet w…" at bounding box center [769, 382] width 307 height 208
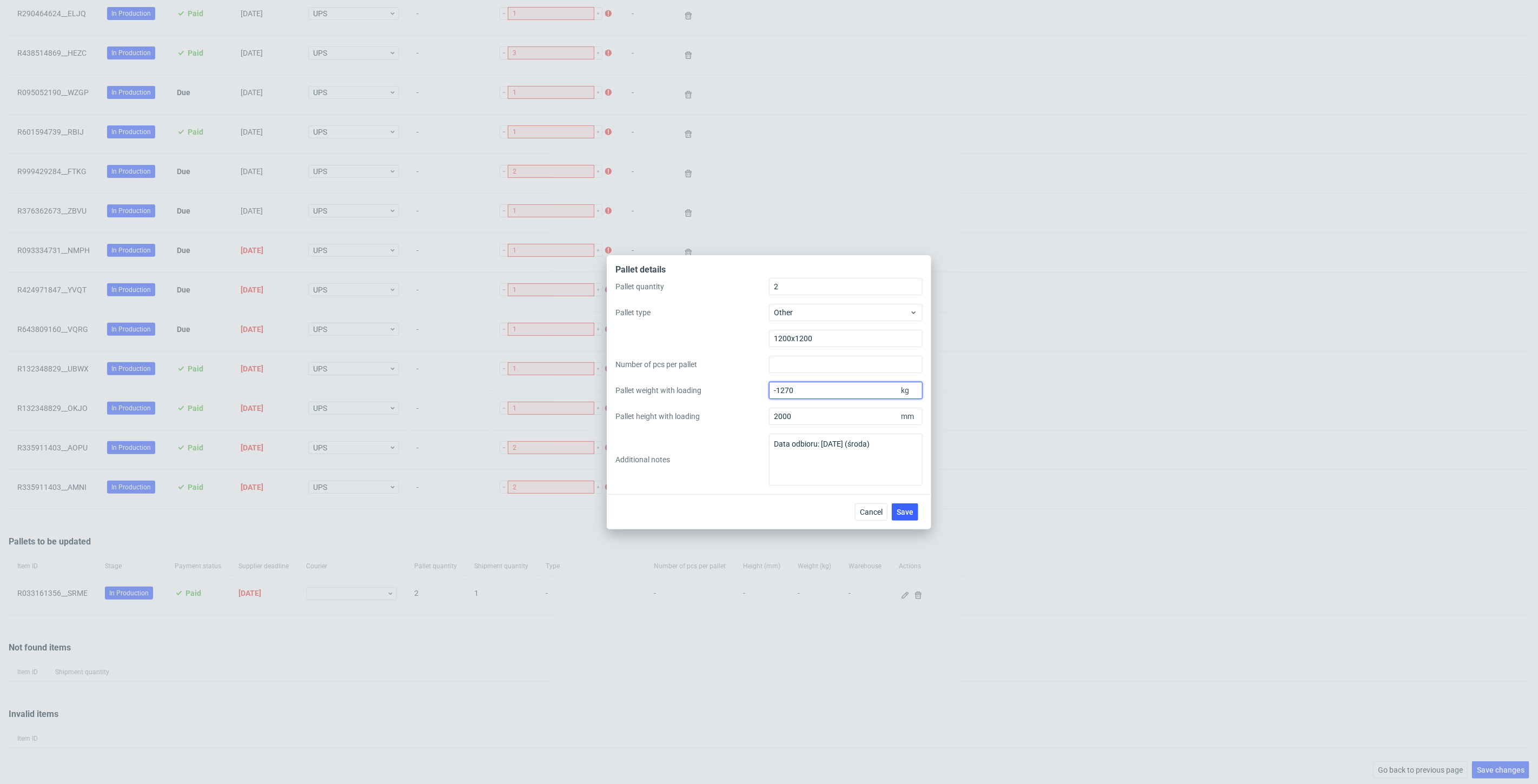
click at [777, 389] on input "-1270" at bounding box center [845, 390] width 153 height 17
click at [777, 391] on input "-1270" at bounding box center [845, 390] width 153 height 17
click at [782, 395] on input "-1270" at bounding box center [845, 390] width 153 height 17
type input "270"
click at [723, 407] on div "Pallet quantity 2 Pallet type Other 1200x1200 Number of pcs per pallet Pallet w…" at bounding box center [769, 382] width 307 height 208
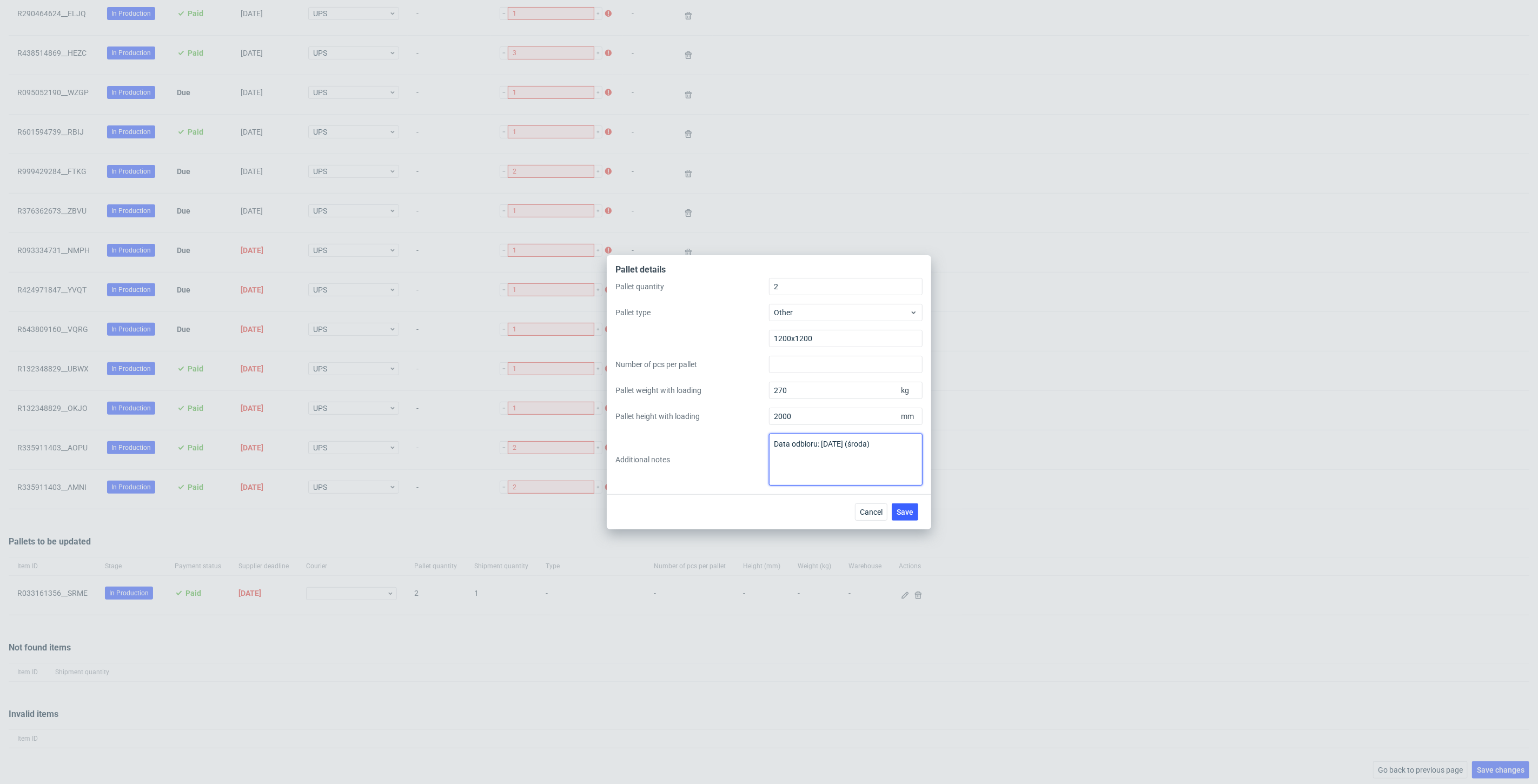
click at [912, 444] on textarea "Data odbioru: [DATE] (środa)" at bounding box center [845, 459] width 153 height 52
paste textarea "Adres: [PERSON_NAME][STREET_ADDRESS]"
type textarea "Data odbioru: [DATE] (środa) Adres: [STREET_ADDRESS]"
click at [907, 510] on span "Save" at bounding box center [904, 512] width 17 height 7
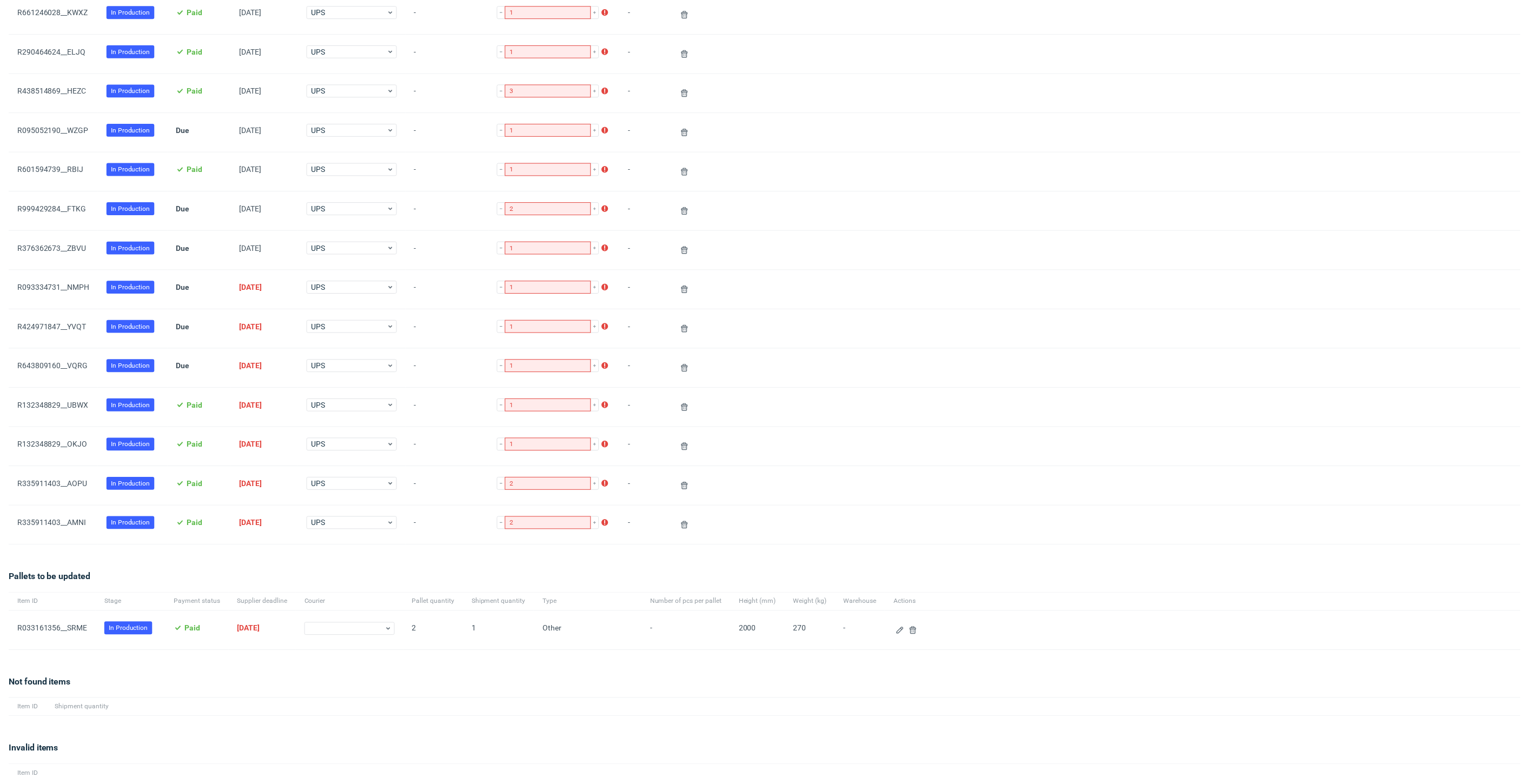
scroll to position [181, 0]
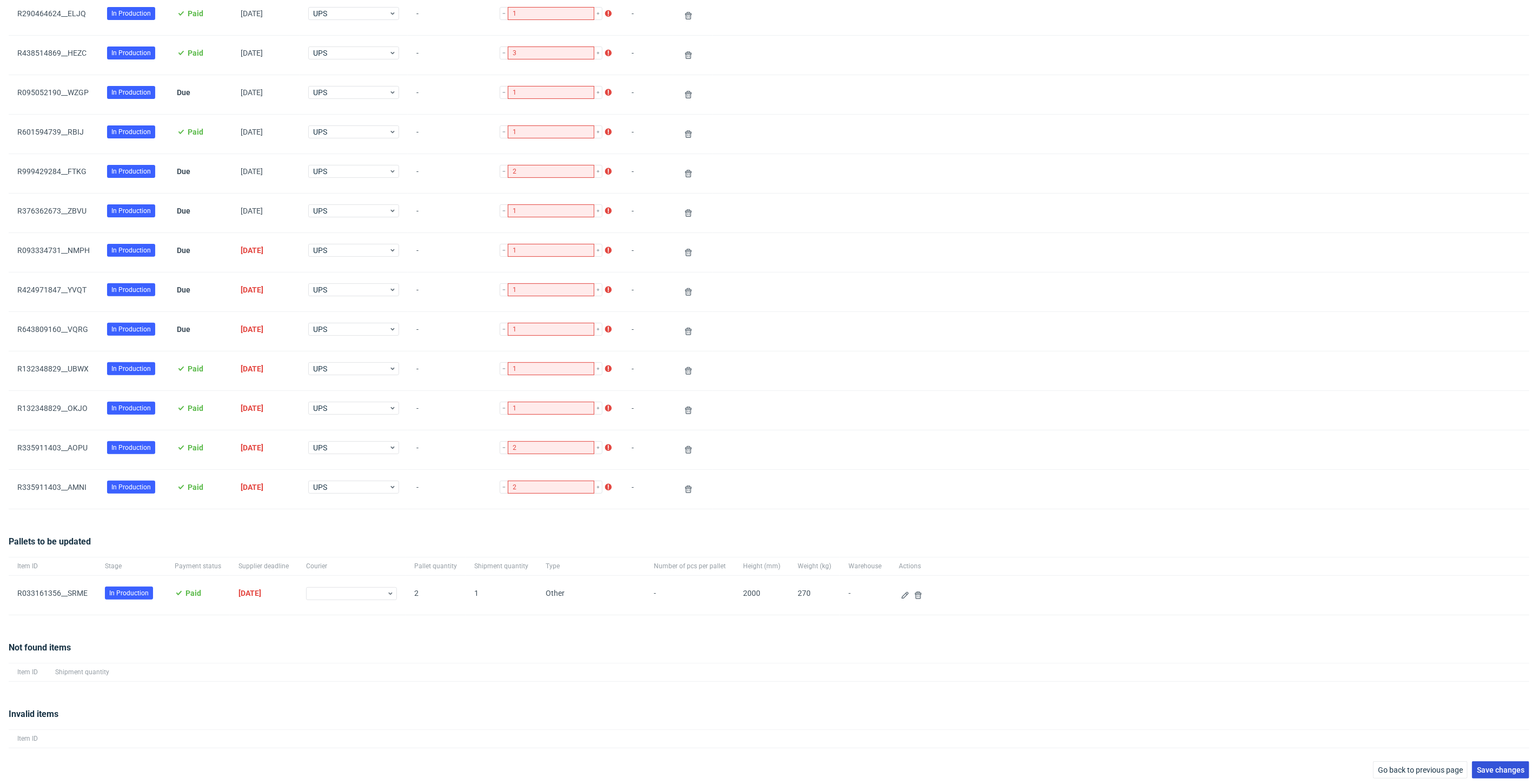
click at [1504, 766] on span "Save changes" at bounding box center [1501, 770] width 48 height 7
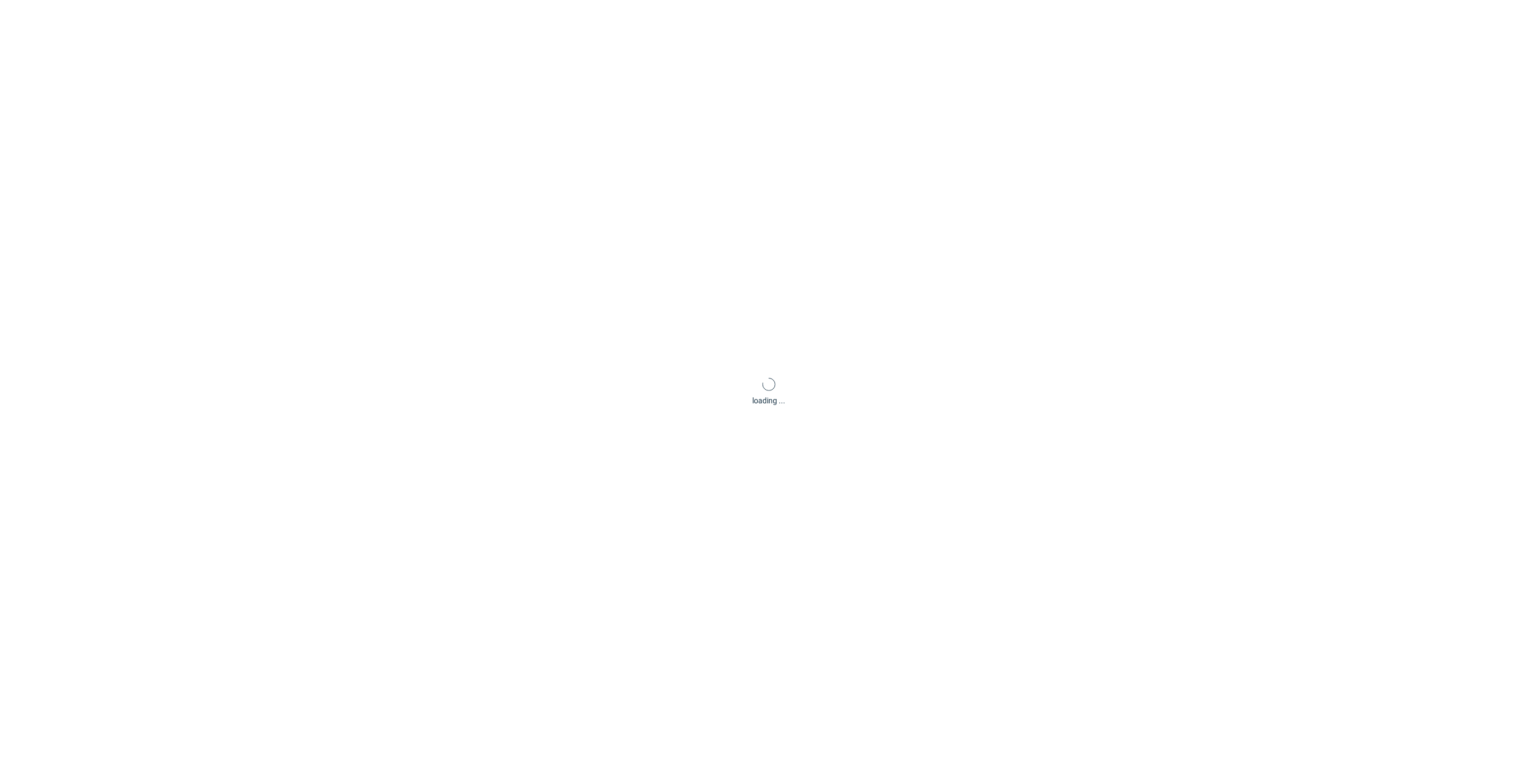
scroll to position [52, 0]
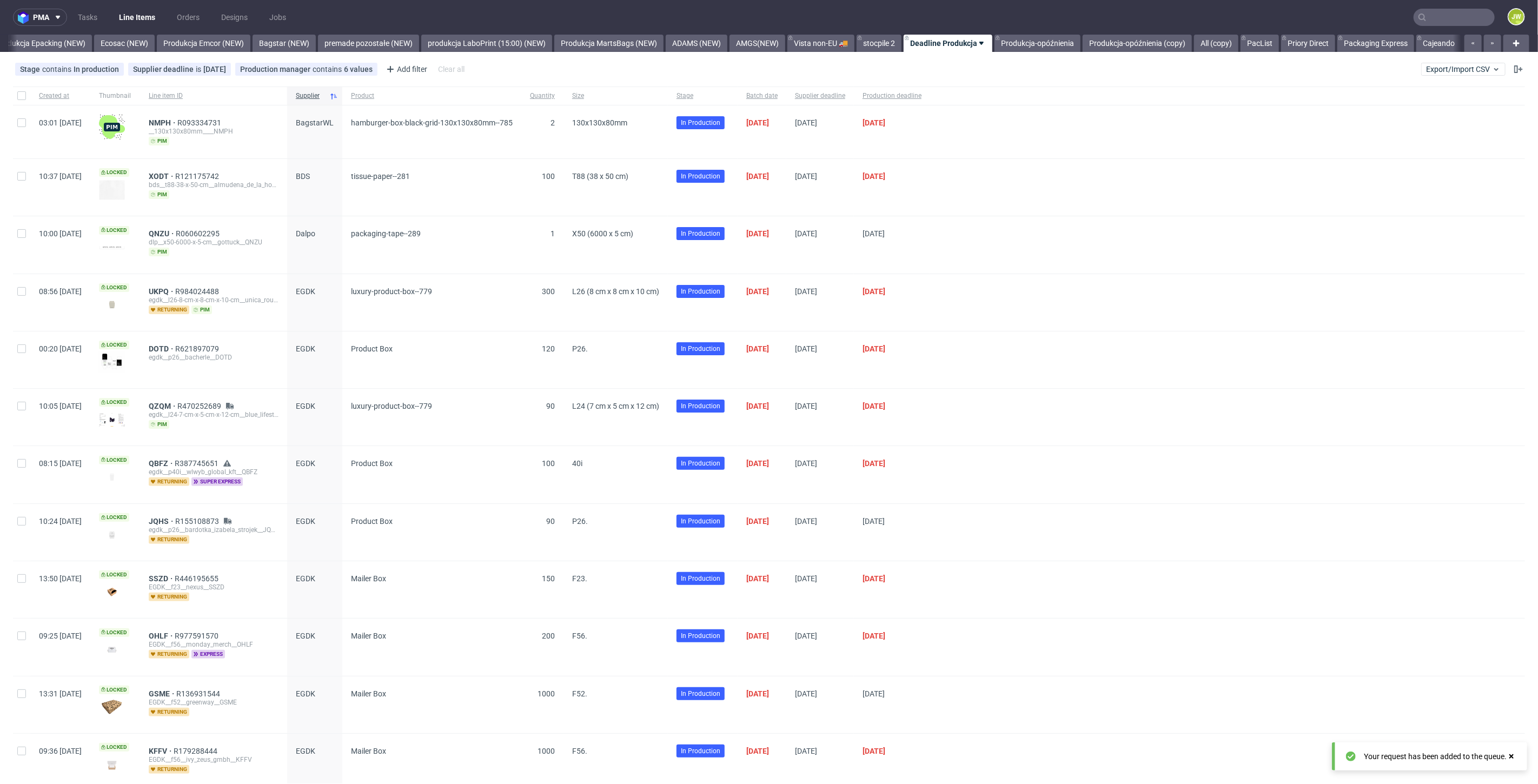
scroll to position [0, 2236]
